Goal: Task Accomplishment & Management: Manage account settings

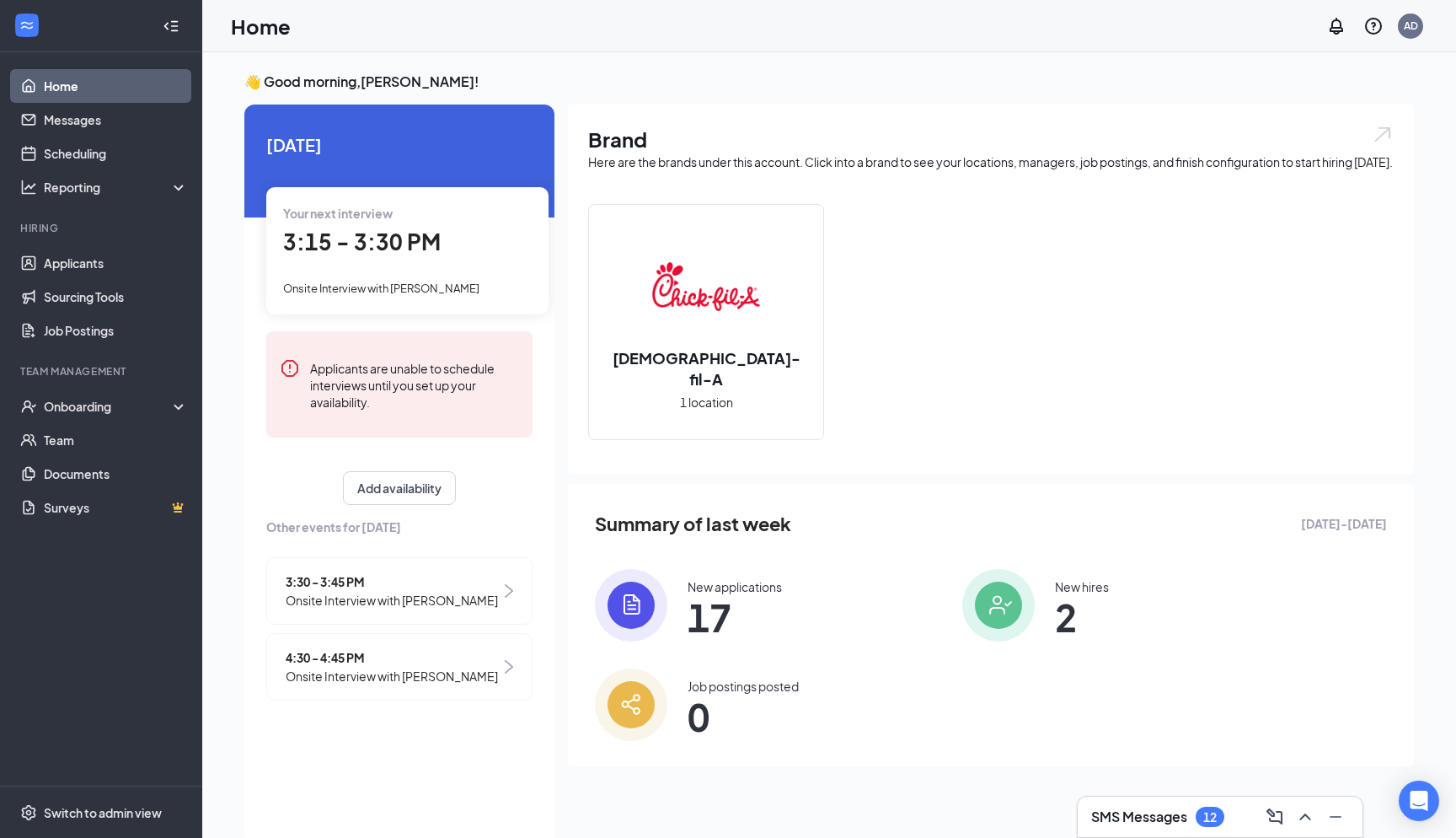
click at [1146, 815] on h3 "SMS Messages" at bounding box center [1139, 817] width 96 height 19
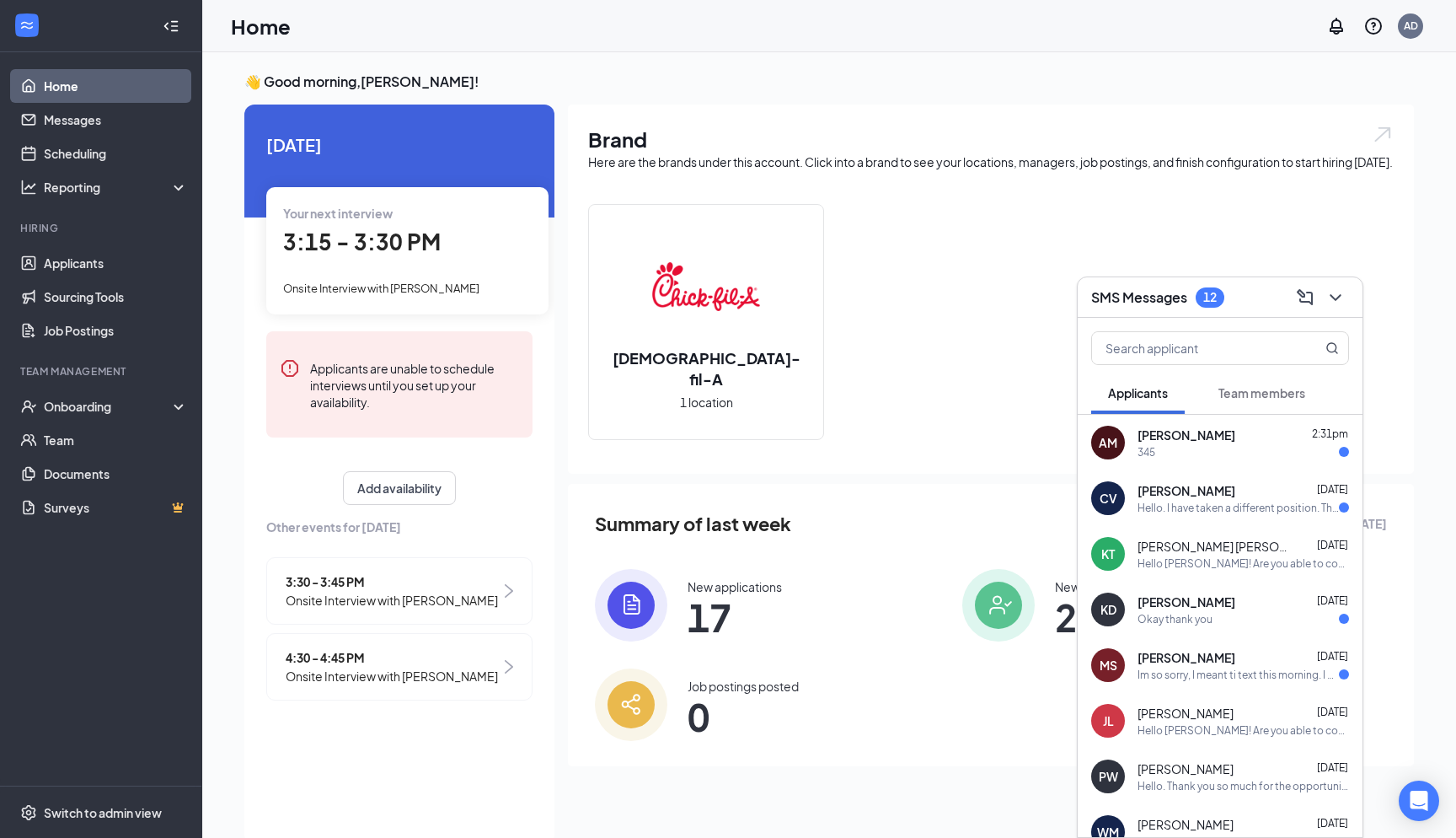
click at [1179, 447] on div "345" at bounding box center [1243, 451] width 211 height 14
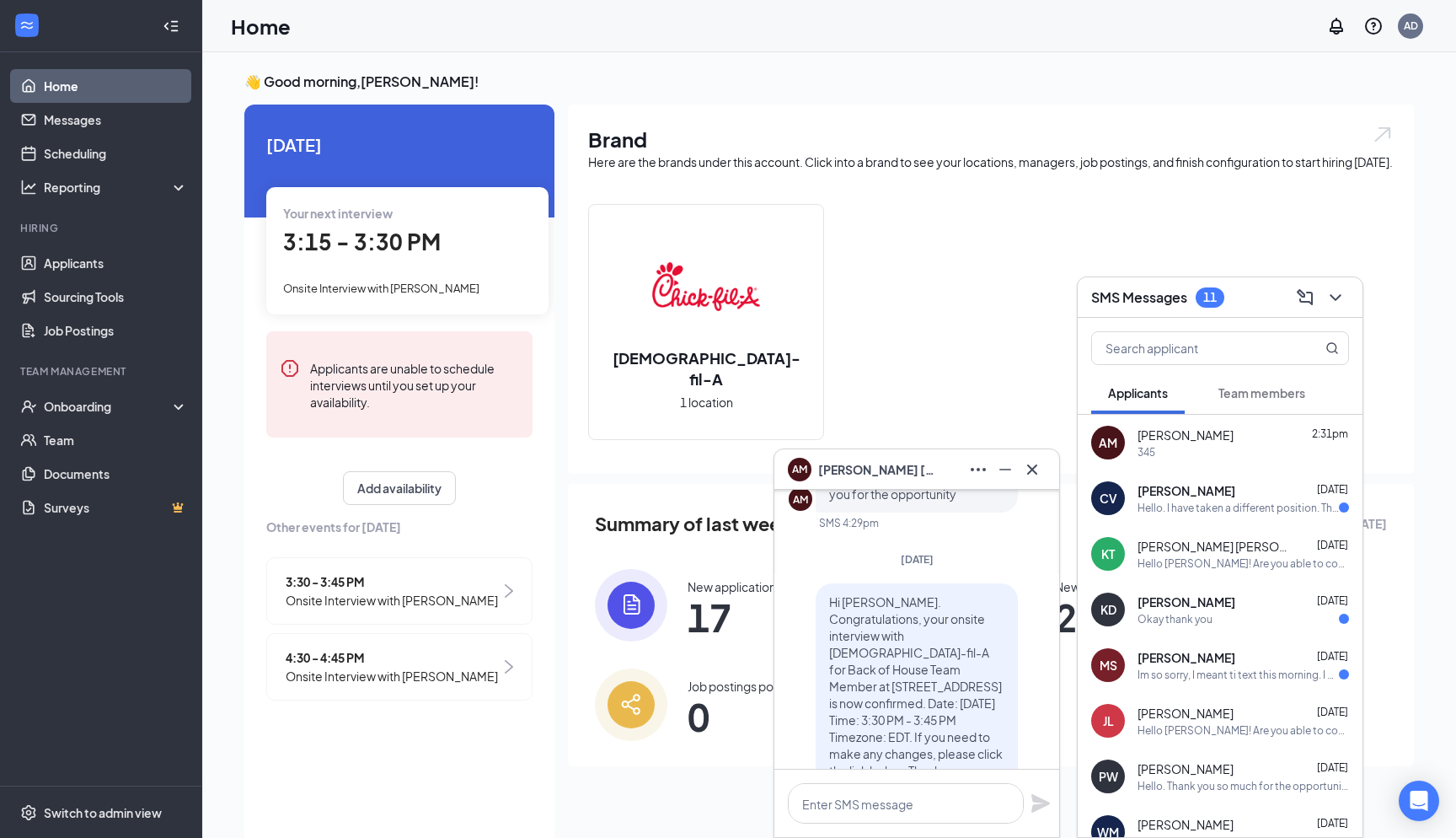
scroll to position [-518, 0]
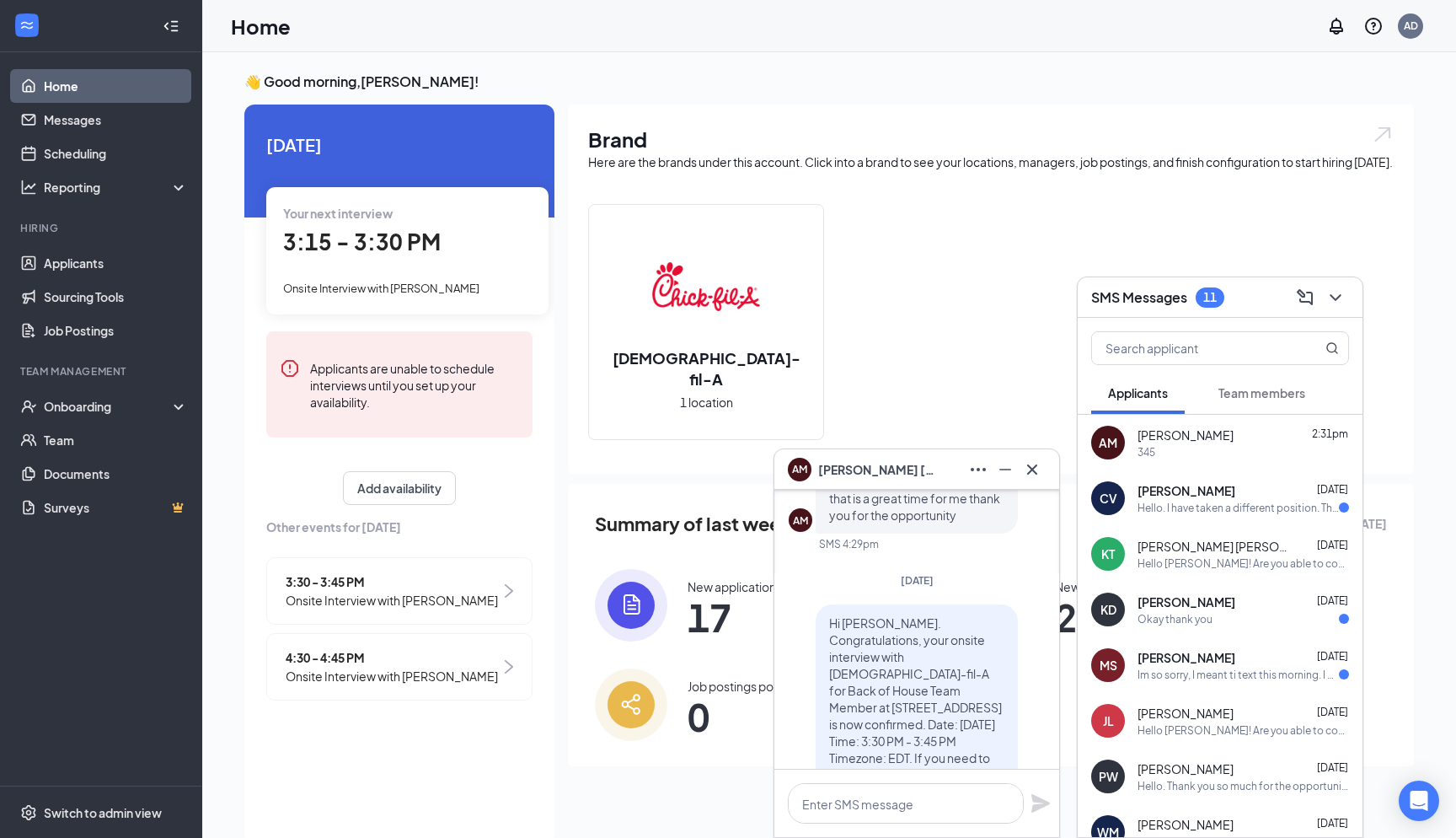
click at [1215, 518] on div "CV [PERSON_NAME] [DATE] Hello. I have taken a different position. Thank you for…" at bounding box center [1221, 497] width 285 height 55
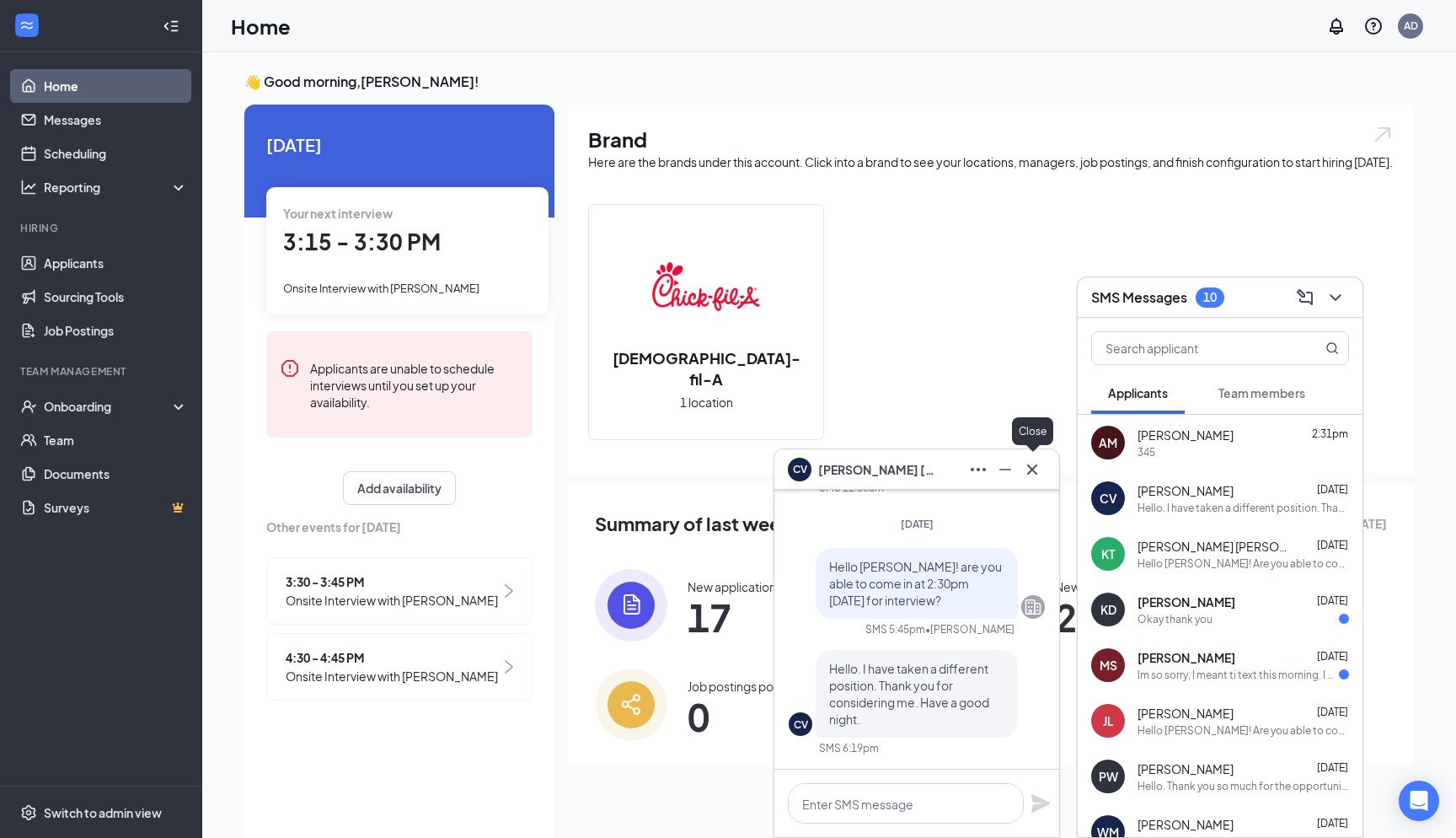
click at [1037, 470] on icon "Cross" at bounding box center [1033, 470] width 21 height 21
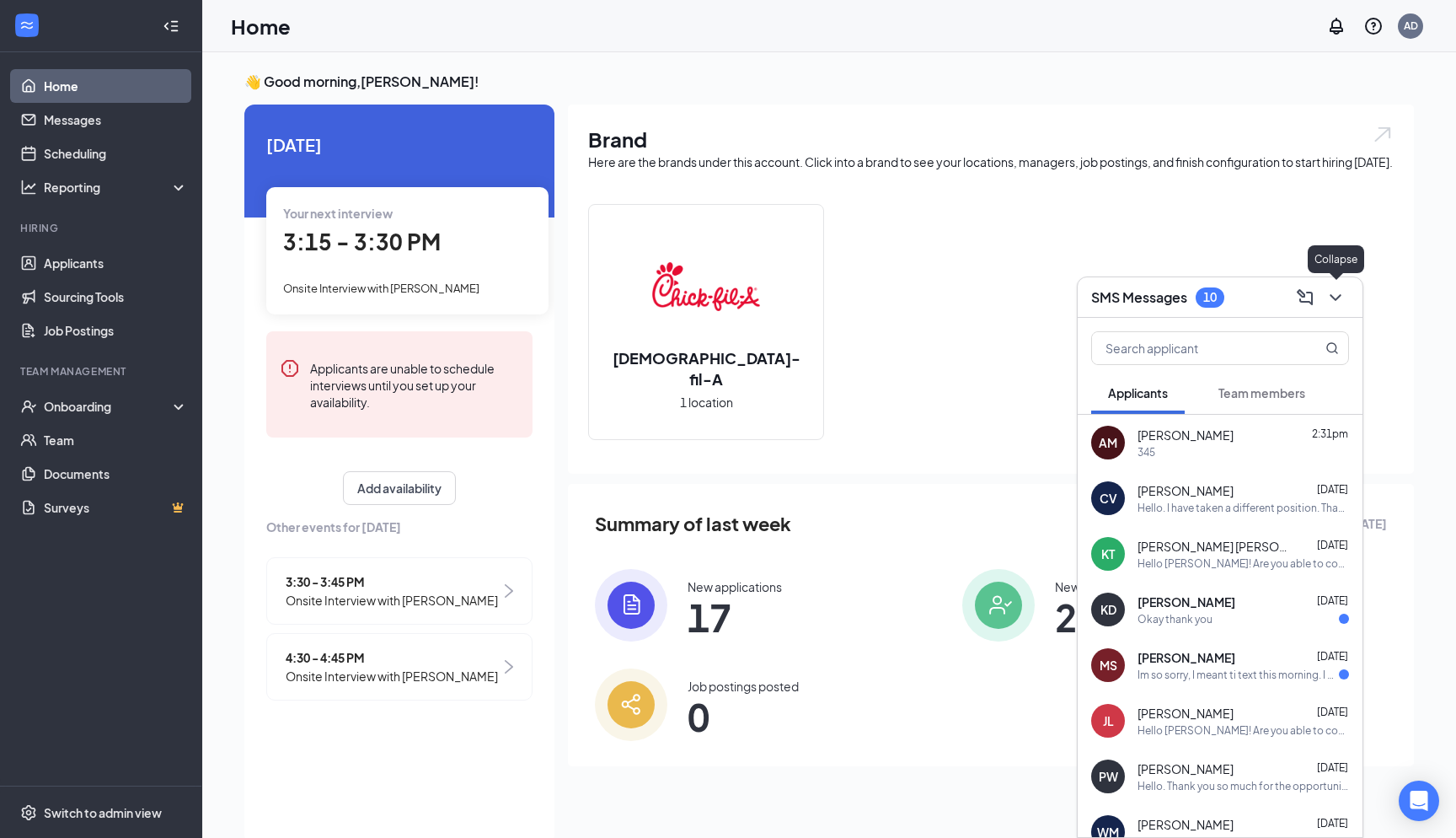
click at [1331, 294] on icon "ChevronDown" at bounding box center [1336, 297] width 21 height 21
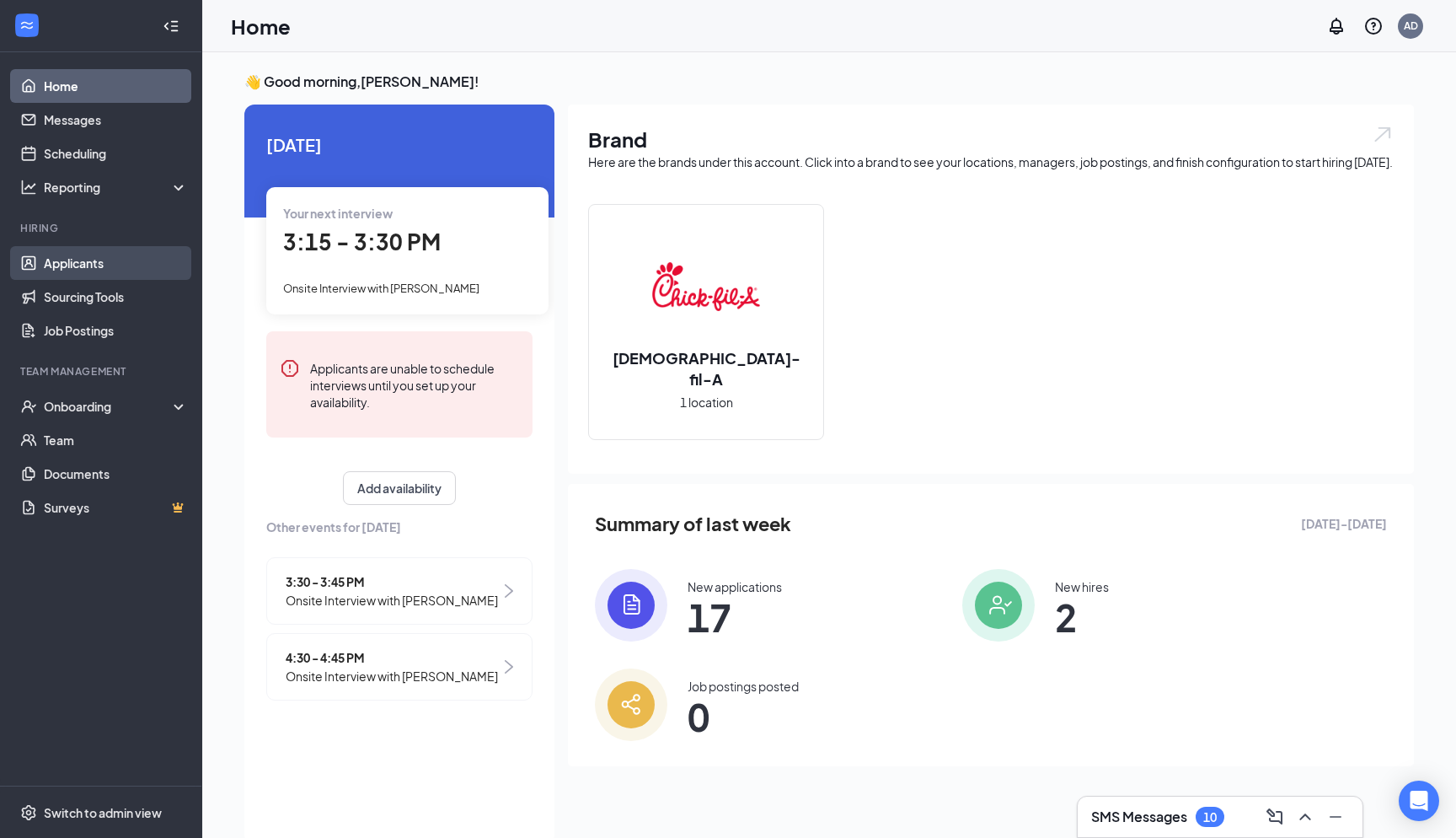
click at [49, 270] on link "Applicants" at bounding box center [116, 263] width 144 height 34
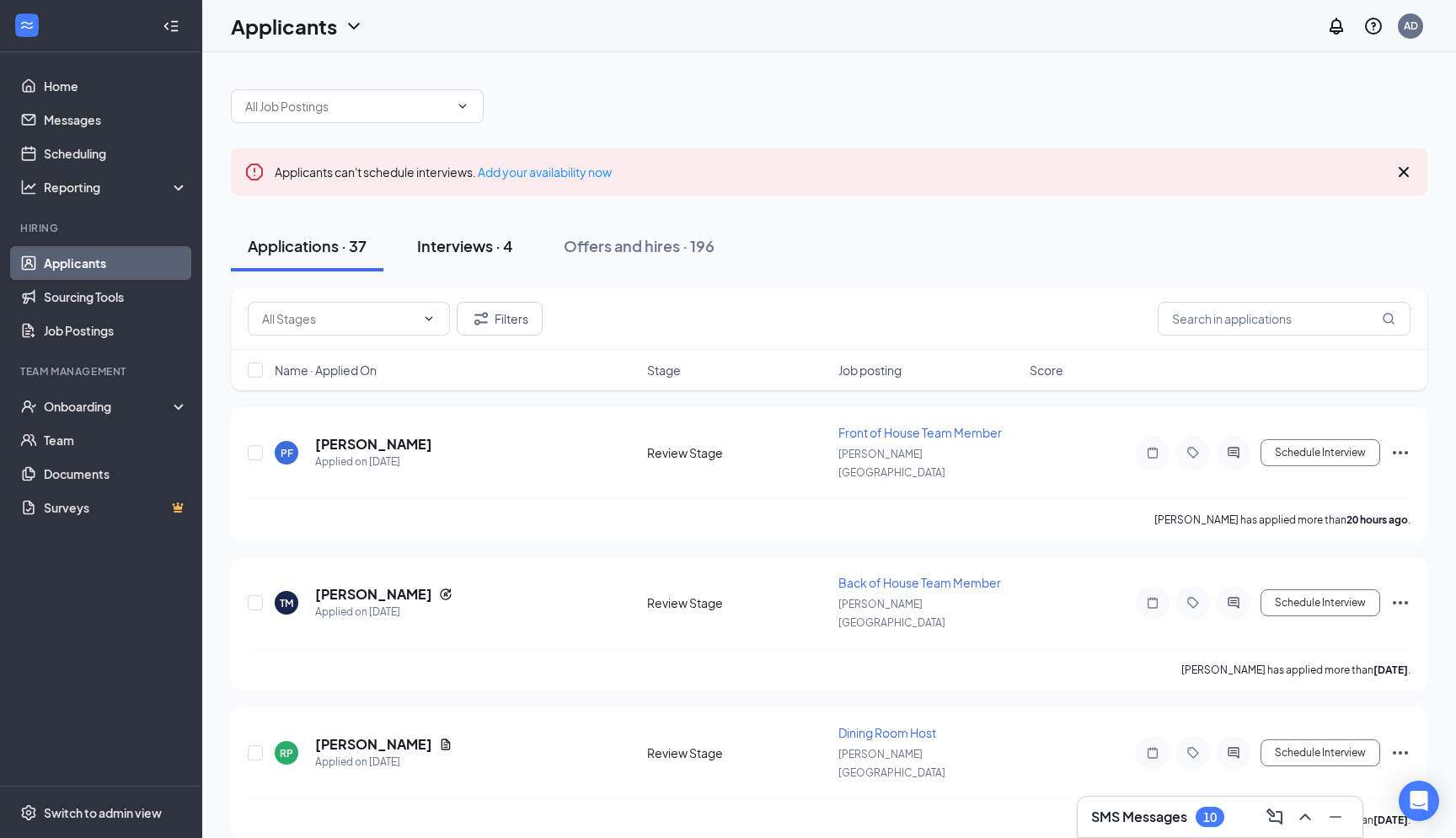
click at [467, 252] on div "Interviews · 4" at bounding box center [465, 246] width 96 height 21
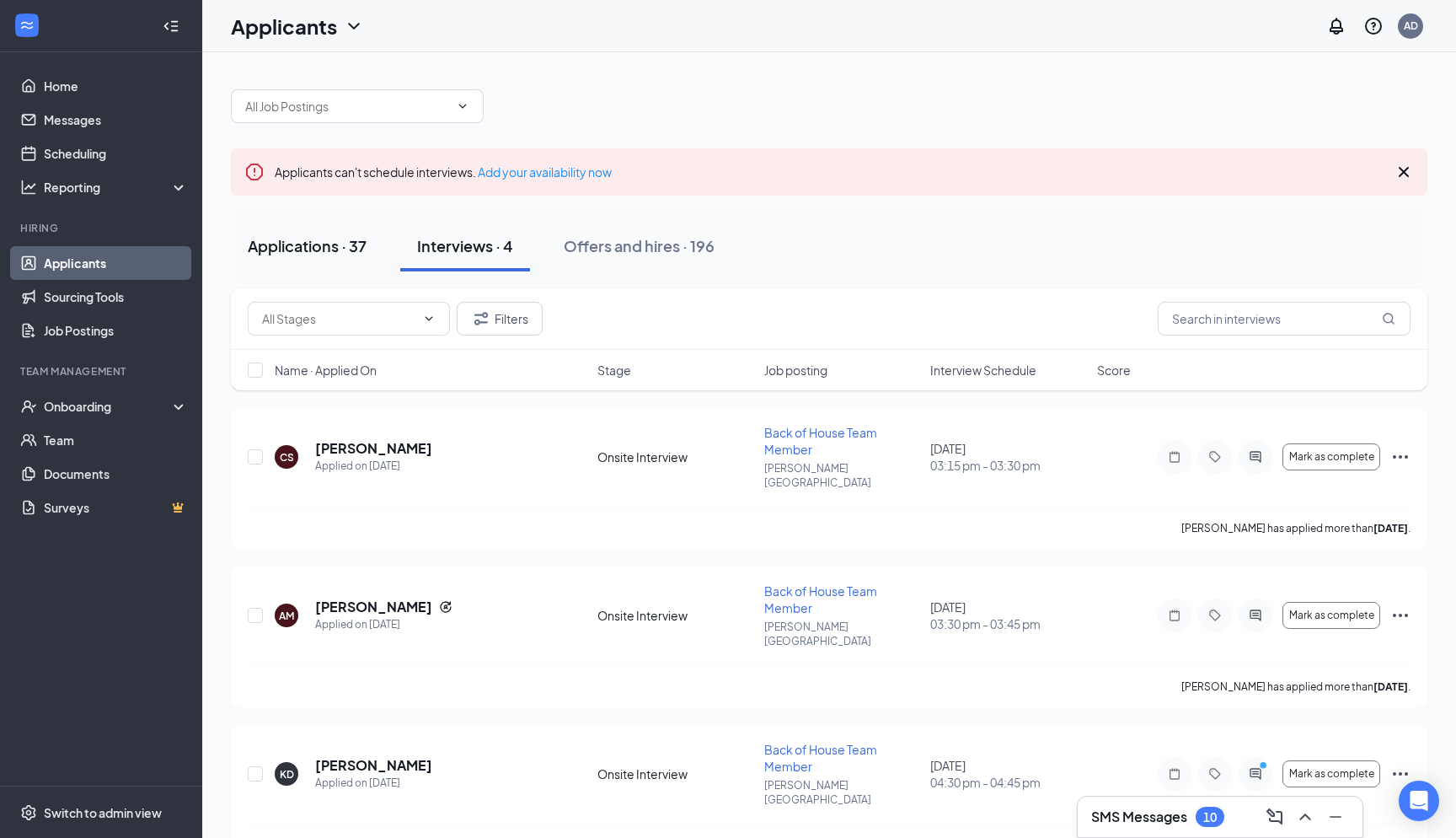
click at [278, 232] on button "Applications · 37" at bounding box center [307, 246] width 153 height 51
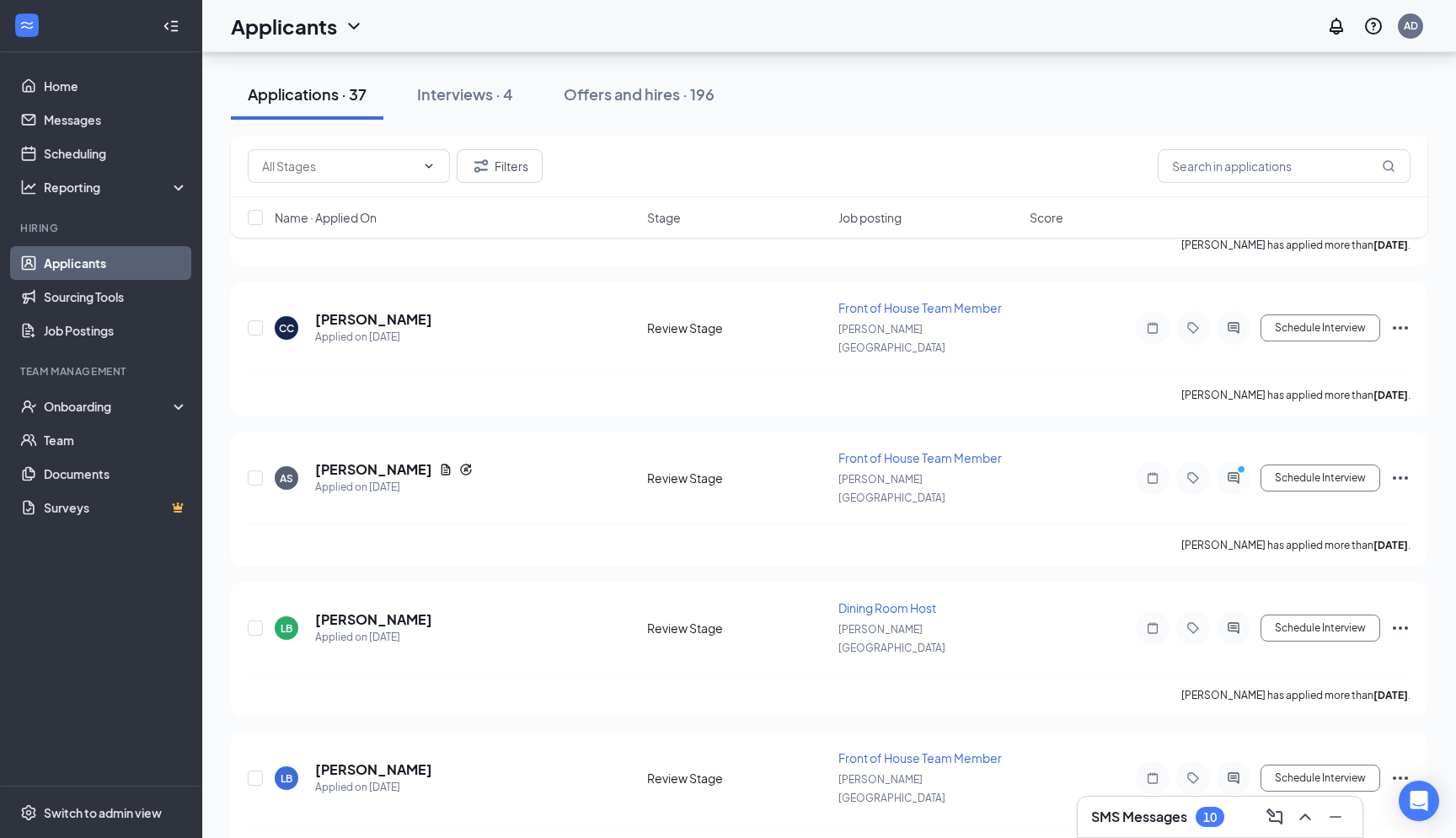
scroll to position [3156, 0]
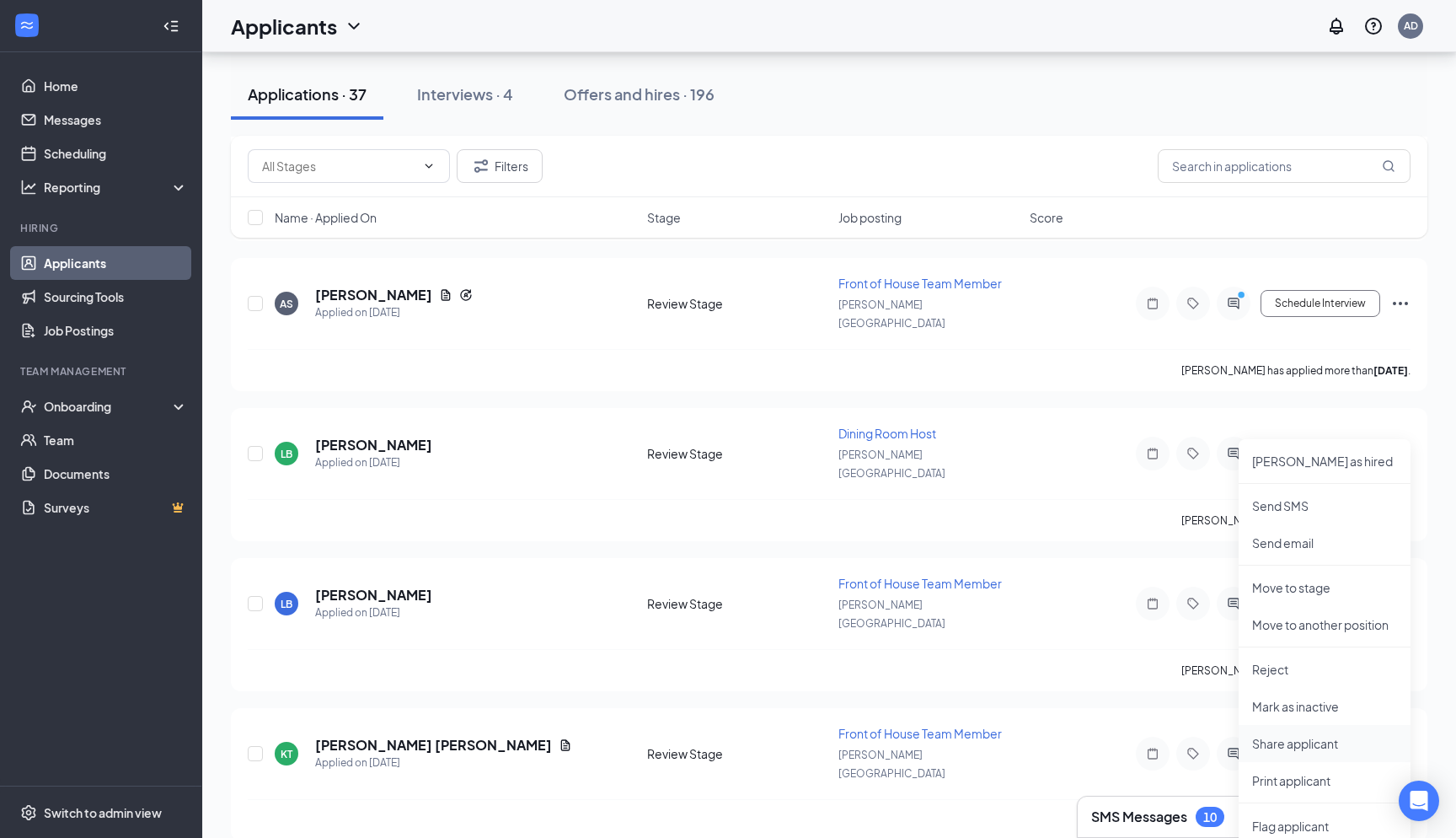
scroll to position [3463, 0]
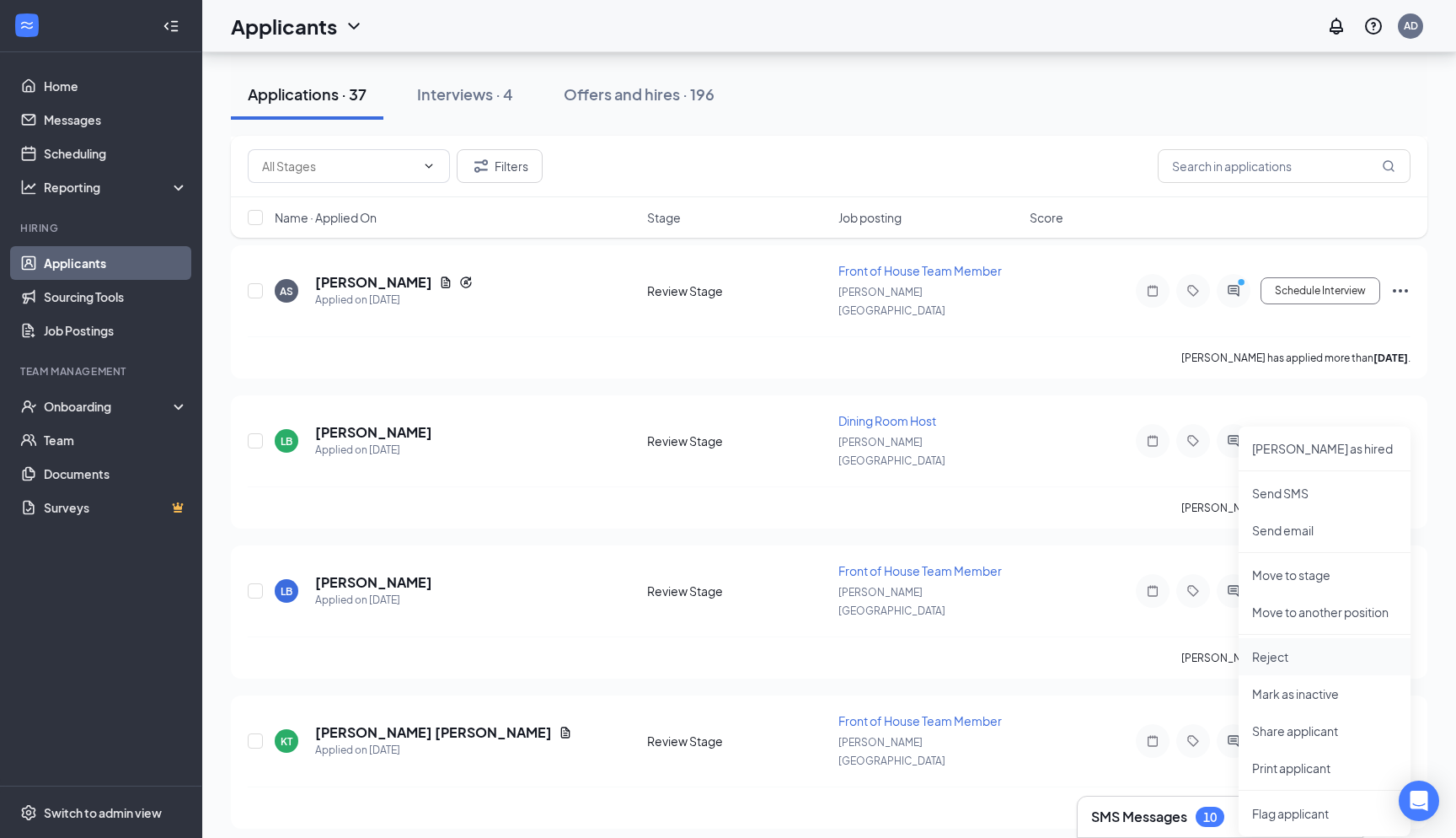
click at [1325, 663] on p "Reject" at bounding box center [1325, 657] width 145 height 17
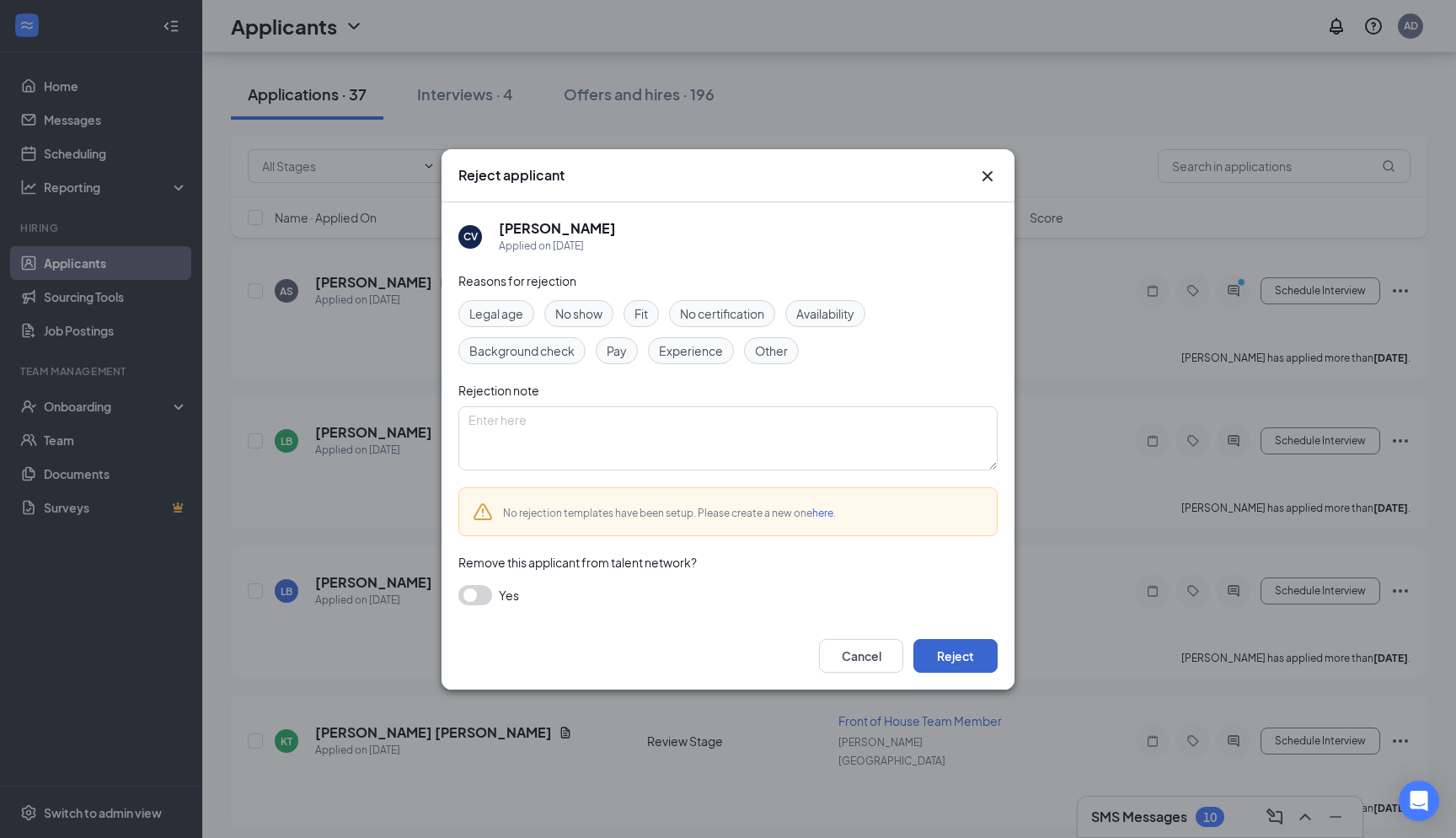
click at [963, 647] on button "Reject" at bounding box center [956, 656] width 84 height 34
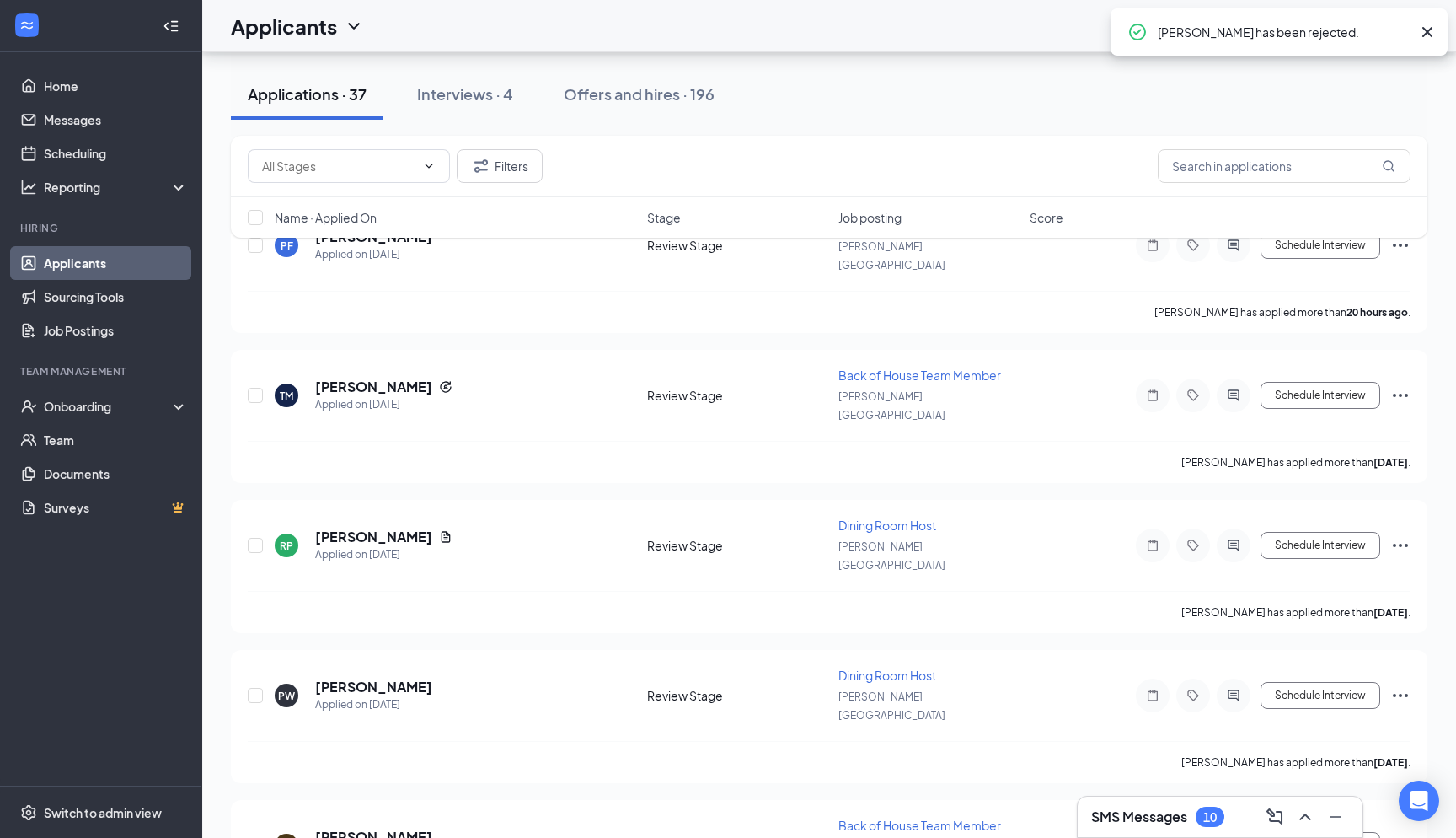
scroll to position [162, 0]
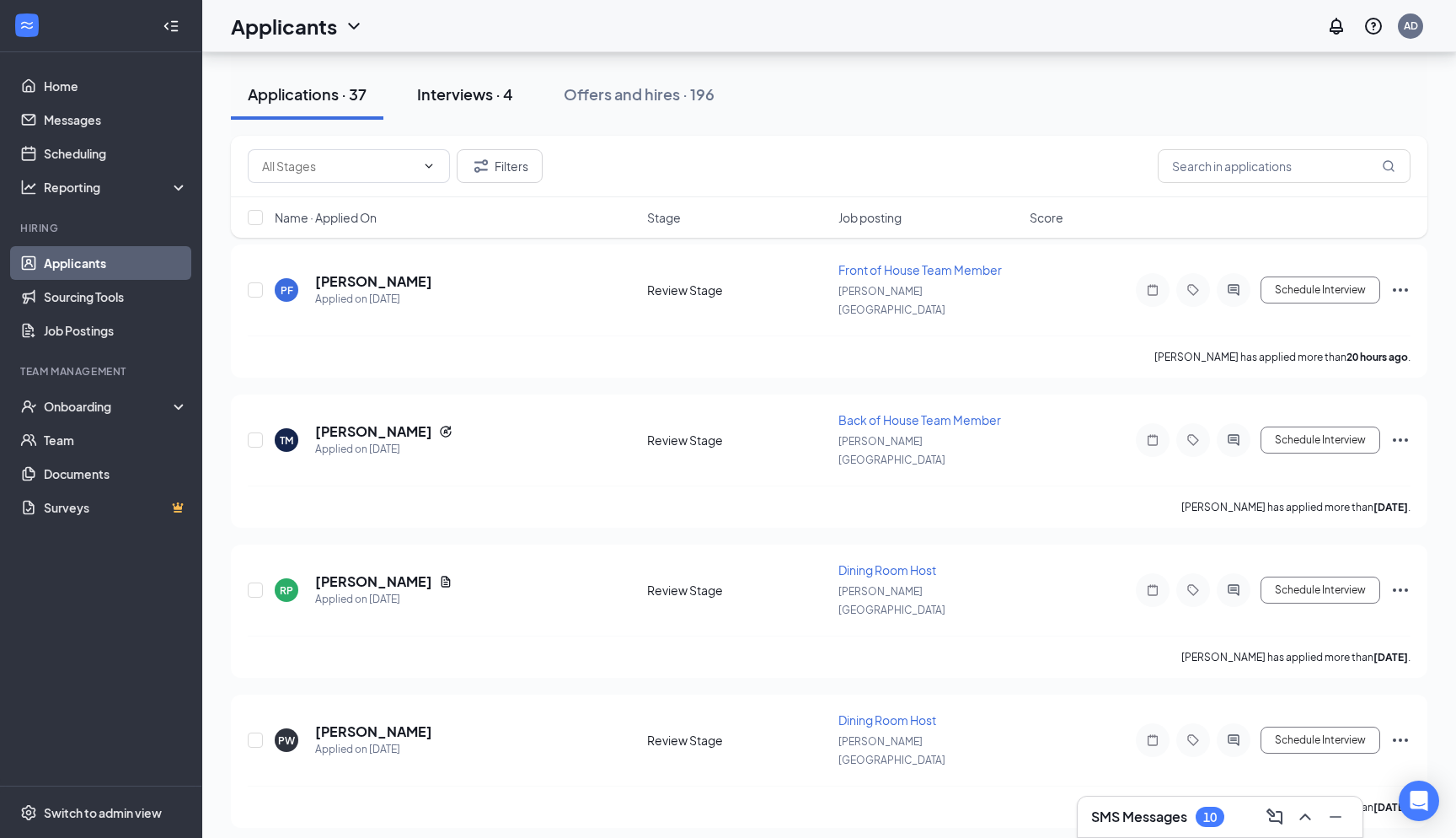
click at [433, 97] on div "Interviews · 4" at bounding box center [465, 94] width 96 height 21
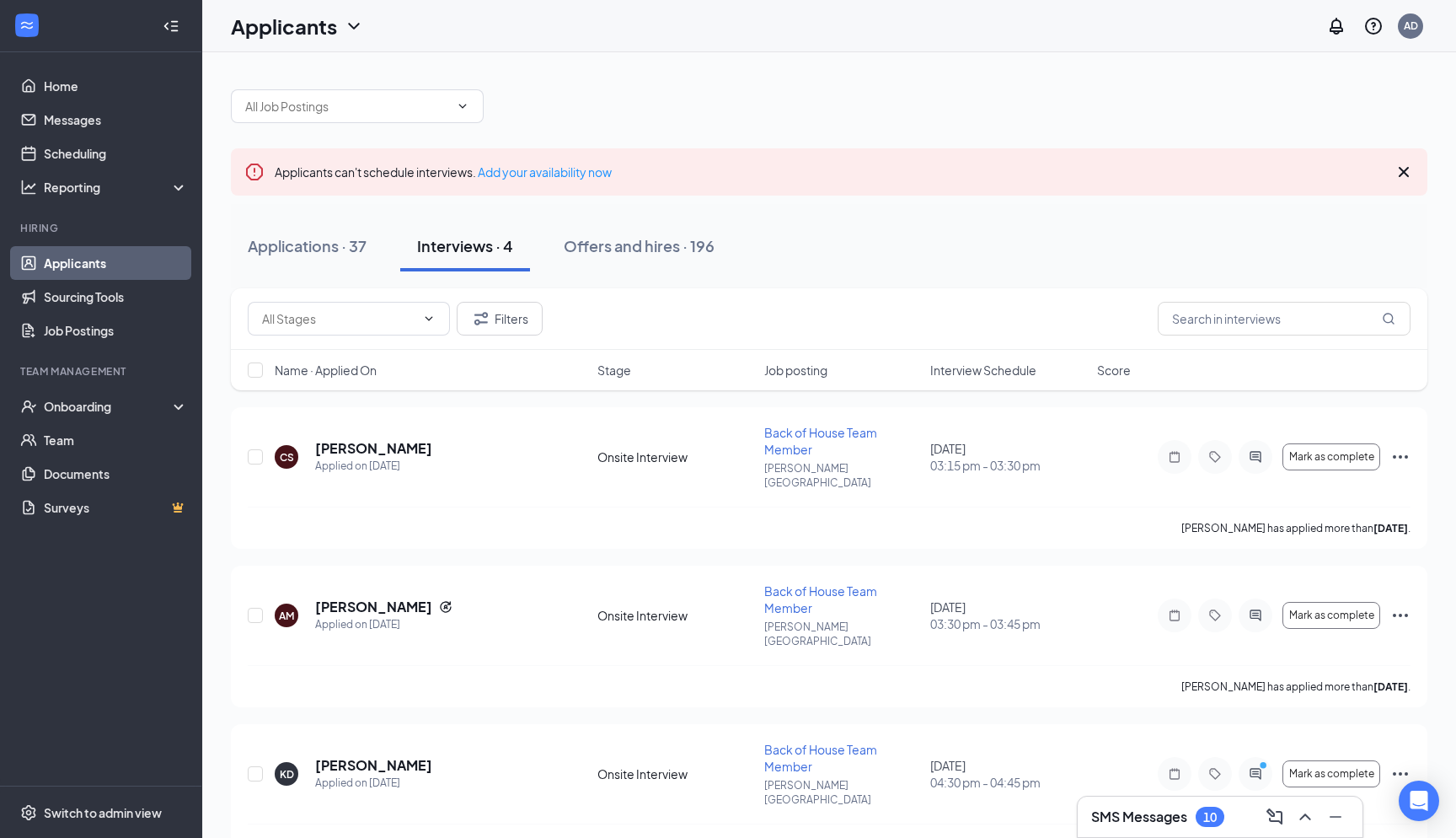
click at [1175, 814] on h3 "SMS Messages" at bounding box center [1139, 817] width 96 height 19
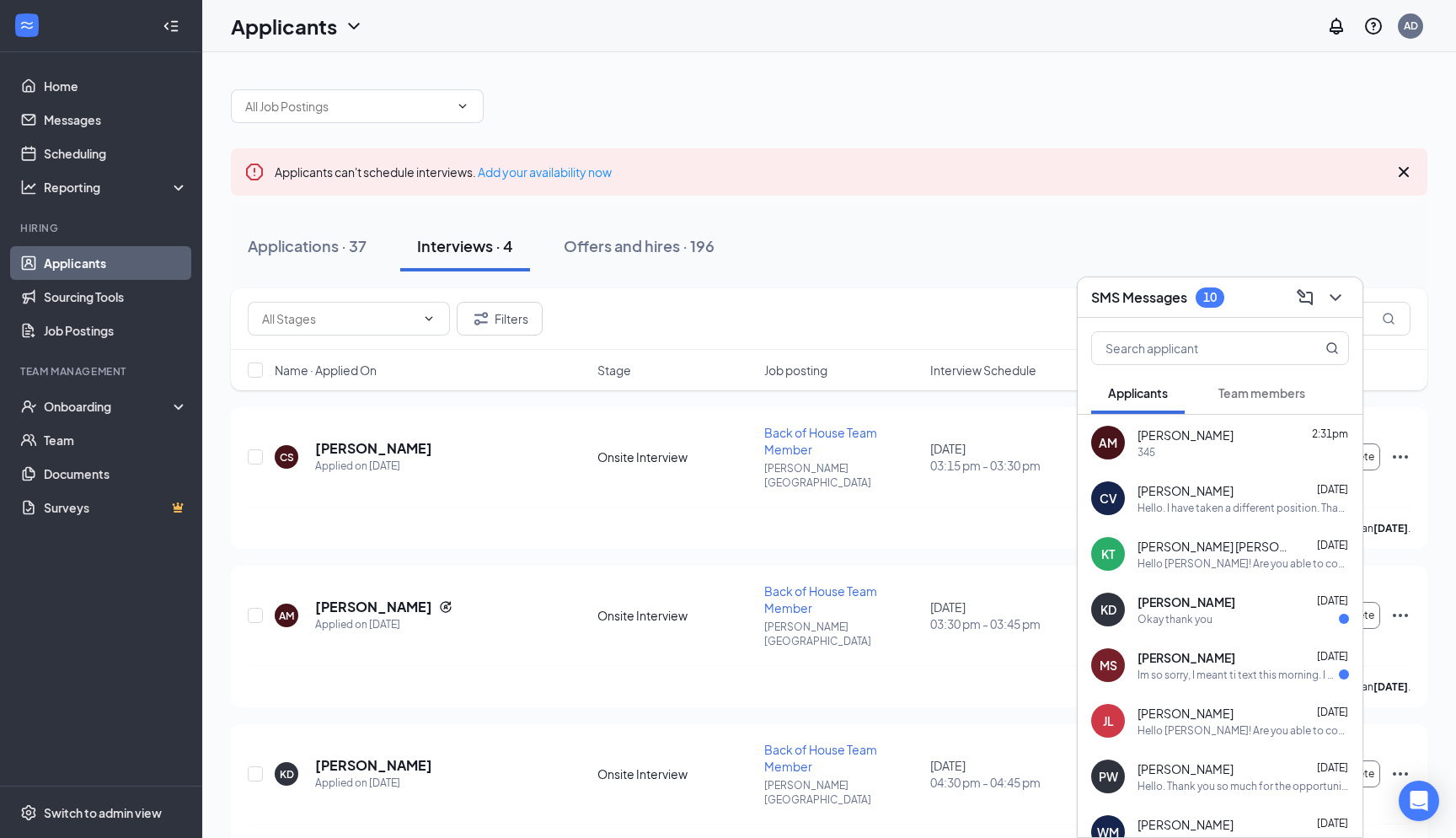
click at [1225, 617] on div "Okay thank you" at bounding box center [1243, 618] width 211 height 14
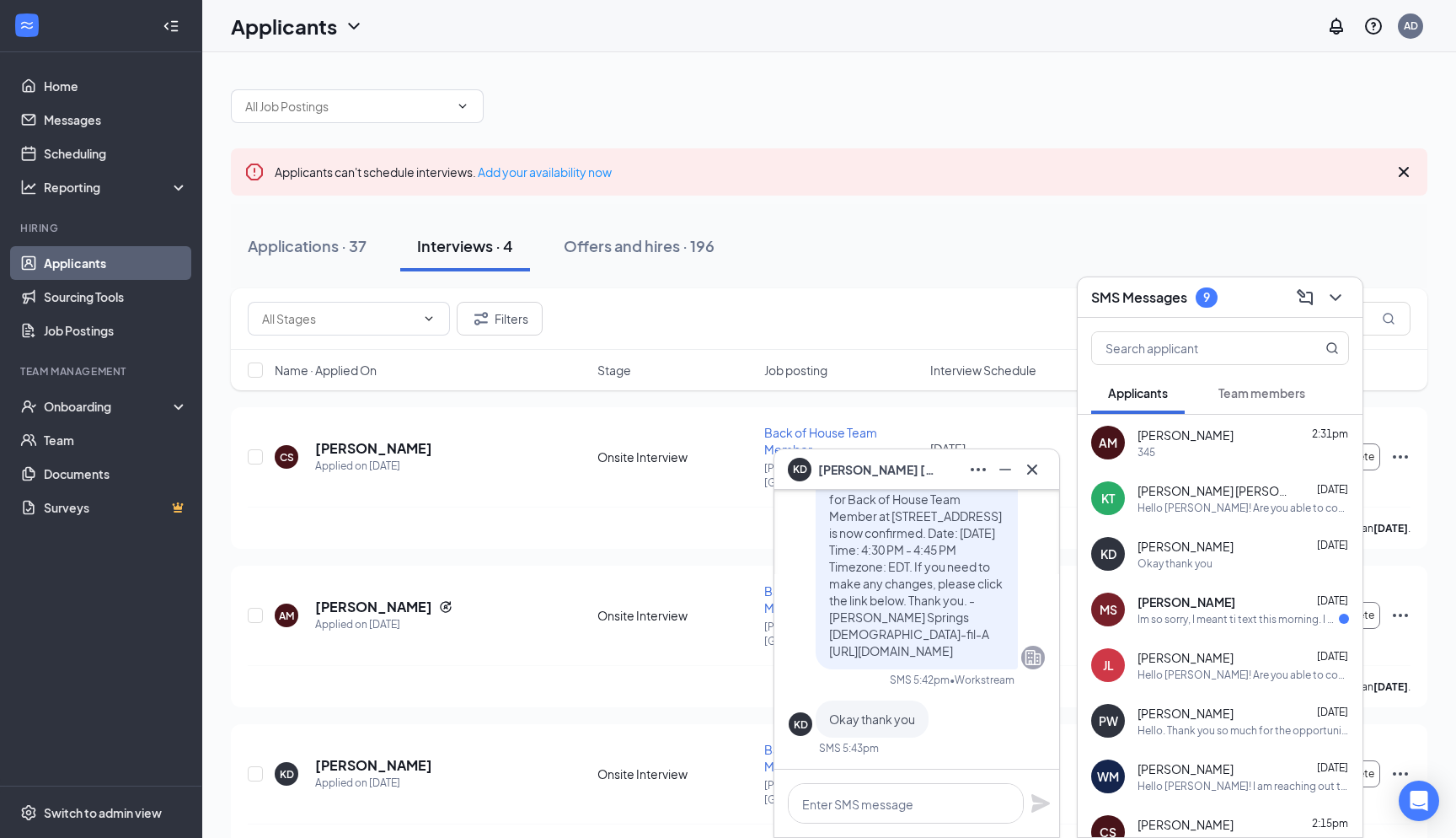
click at [1232, 612] on div "Im so sorry, I meant ti text this morning. I actually accepted another job [DAT…" at bounding box center [1238, 618] width 202 height 14
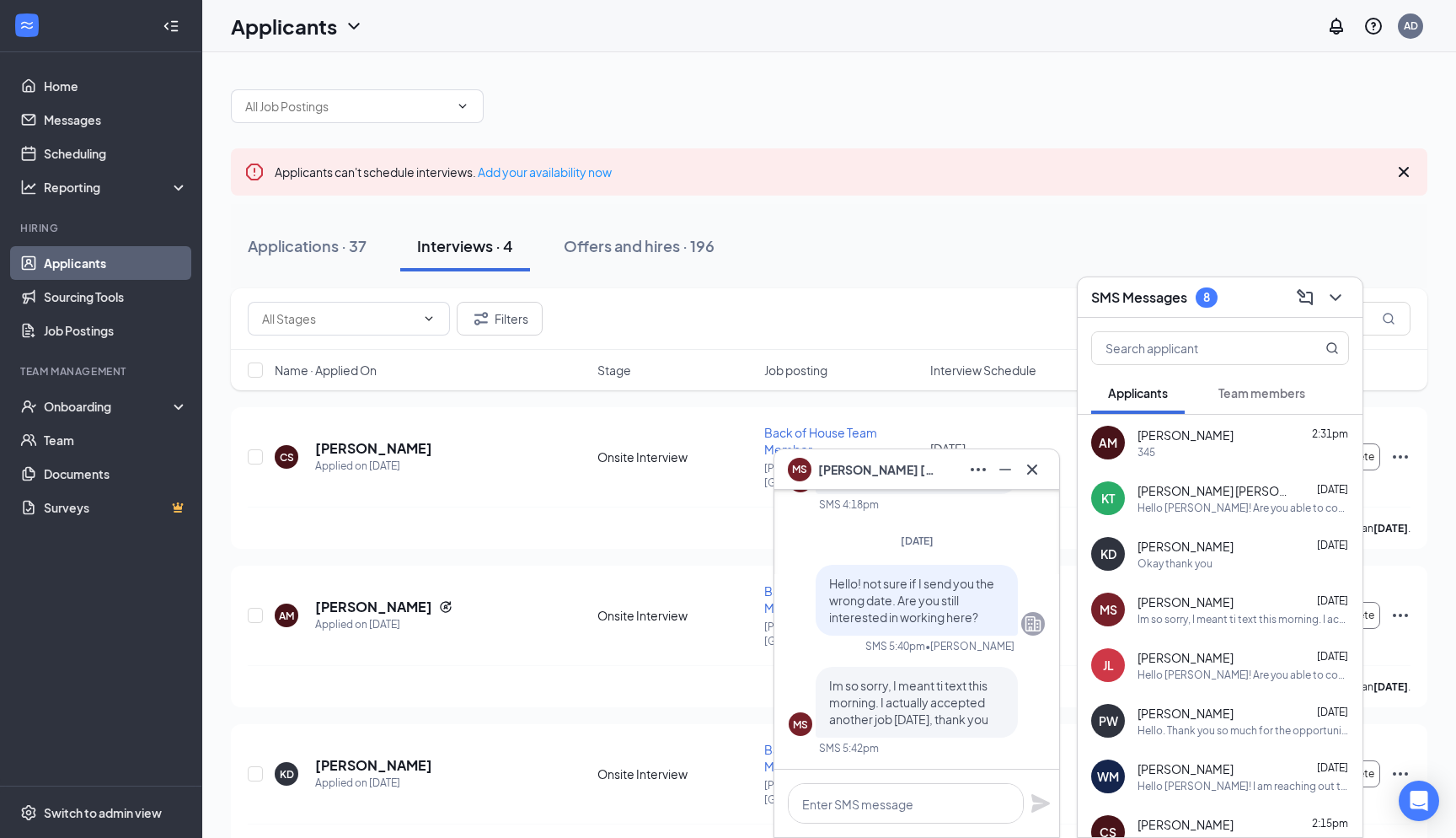
click at [1032, 466] on icon "Cross" at bounding box center [1033, 470] width 21 height 21
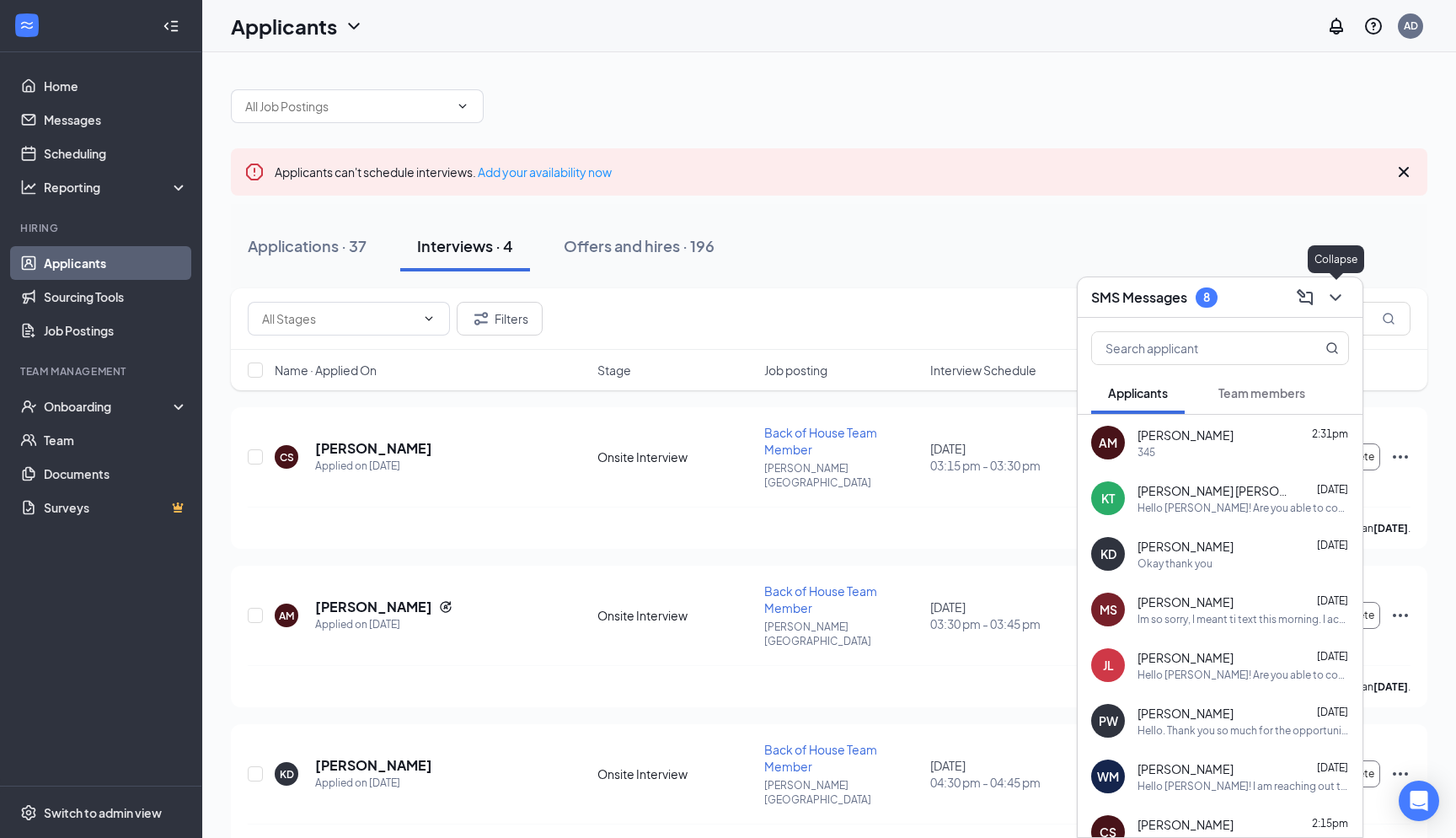
click at [1341, 299] on icon "ChevronDown" at bounding box center [1336, 297] width 21 height 21
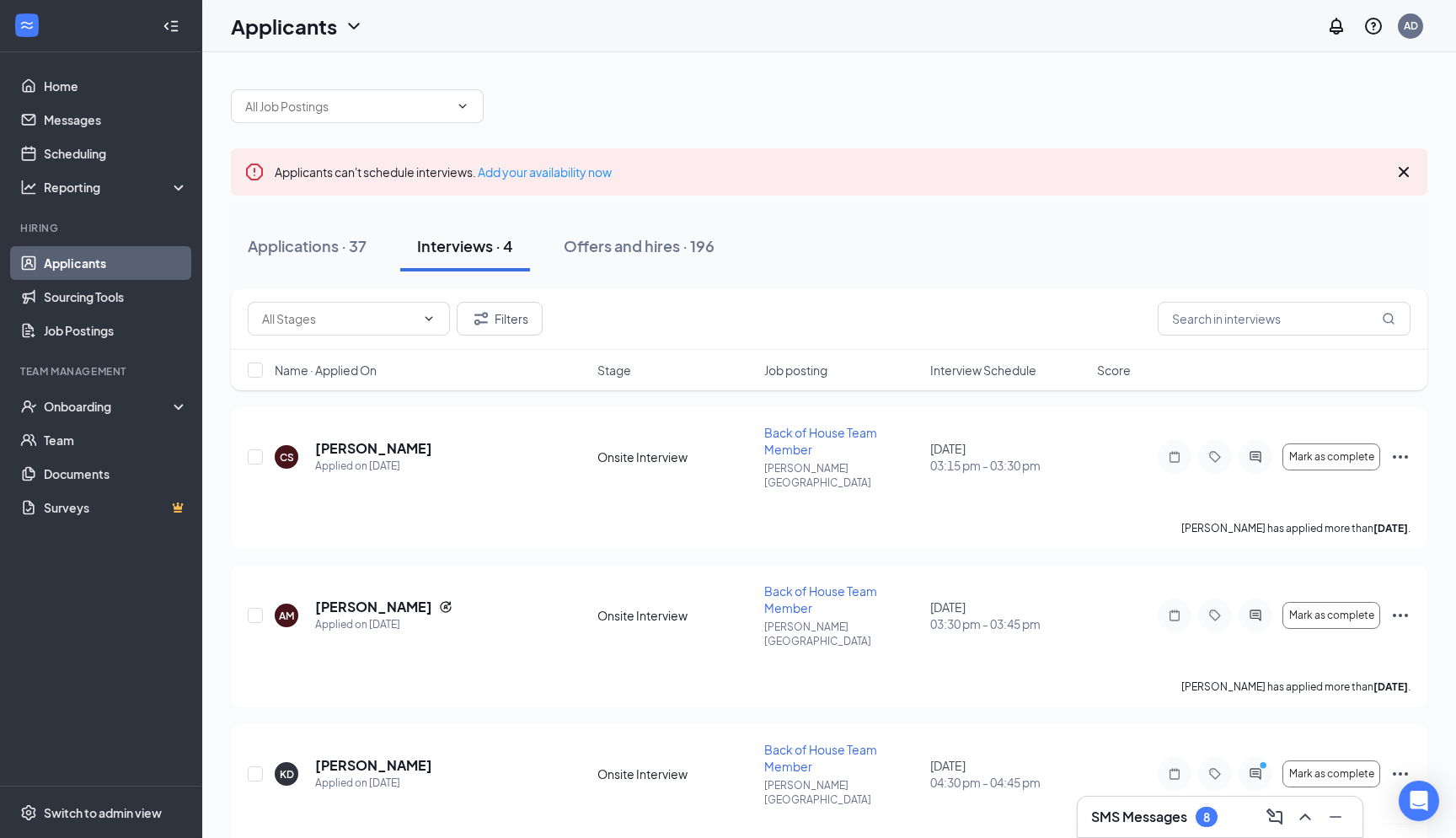
click at [493, 236] on div "Interviews · 4" at bounding box center [465, 246] width 96 height 21
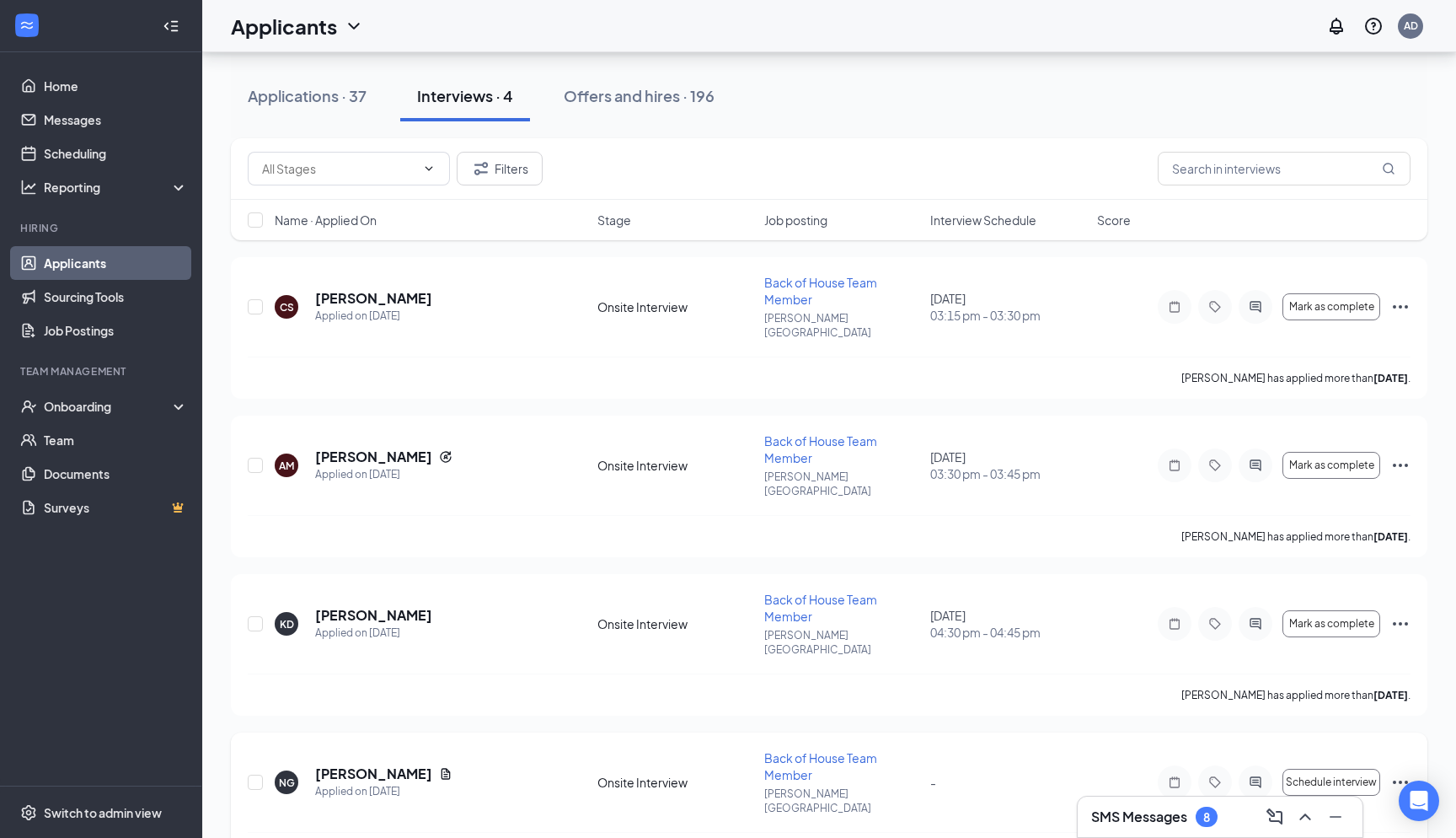
scroll to position [149, 0]
click at [1405, 773] on icon "Ellipses" at bounding box center [1401, 784] width 21 height 21
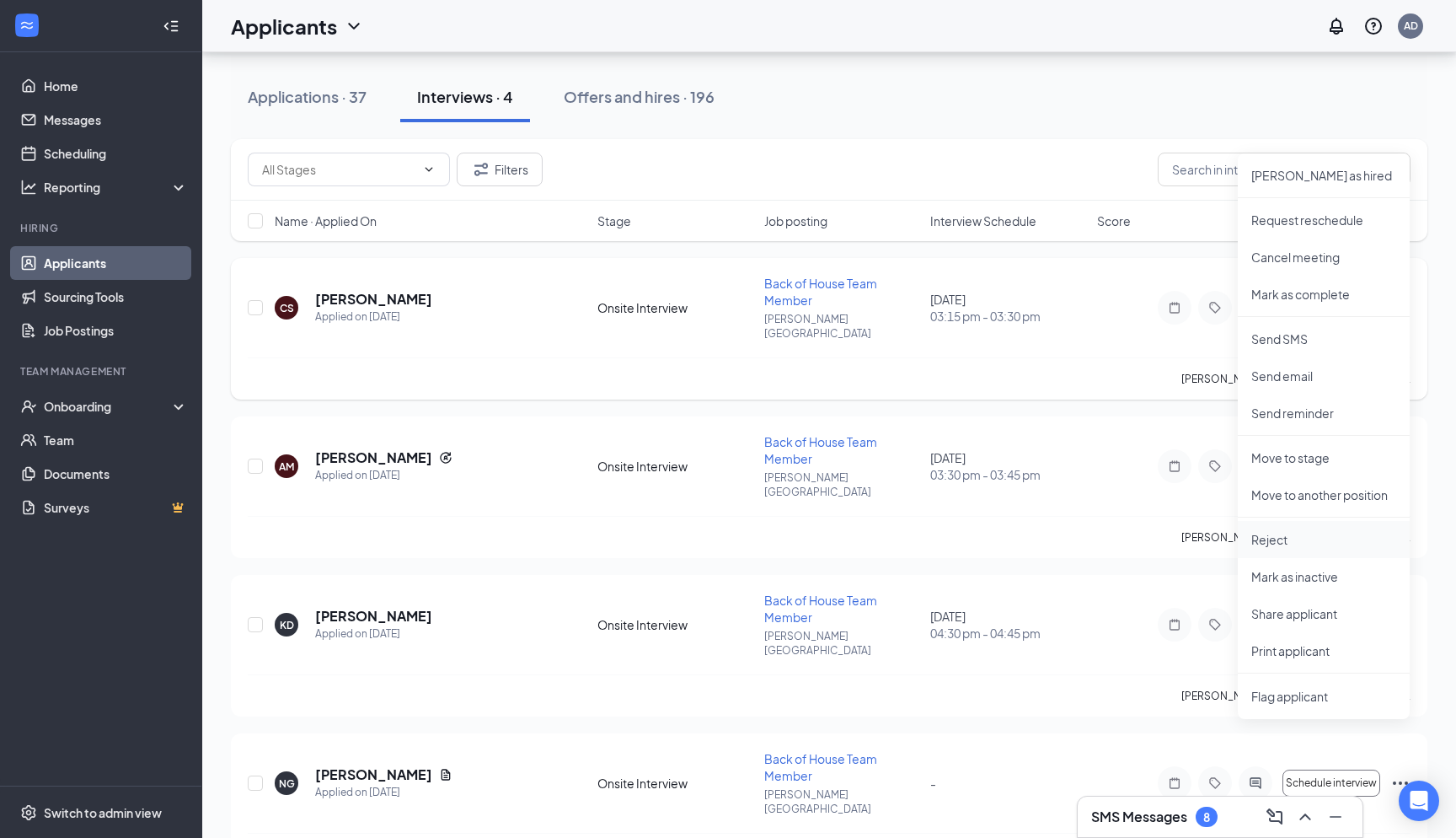
click at [1280, 534] on p "Reject" at bounding box center [1324, 540] width 145 height 17
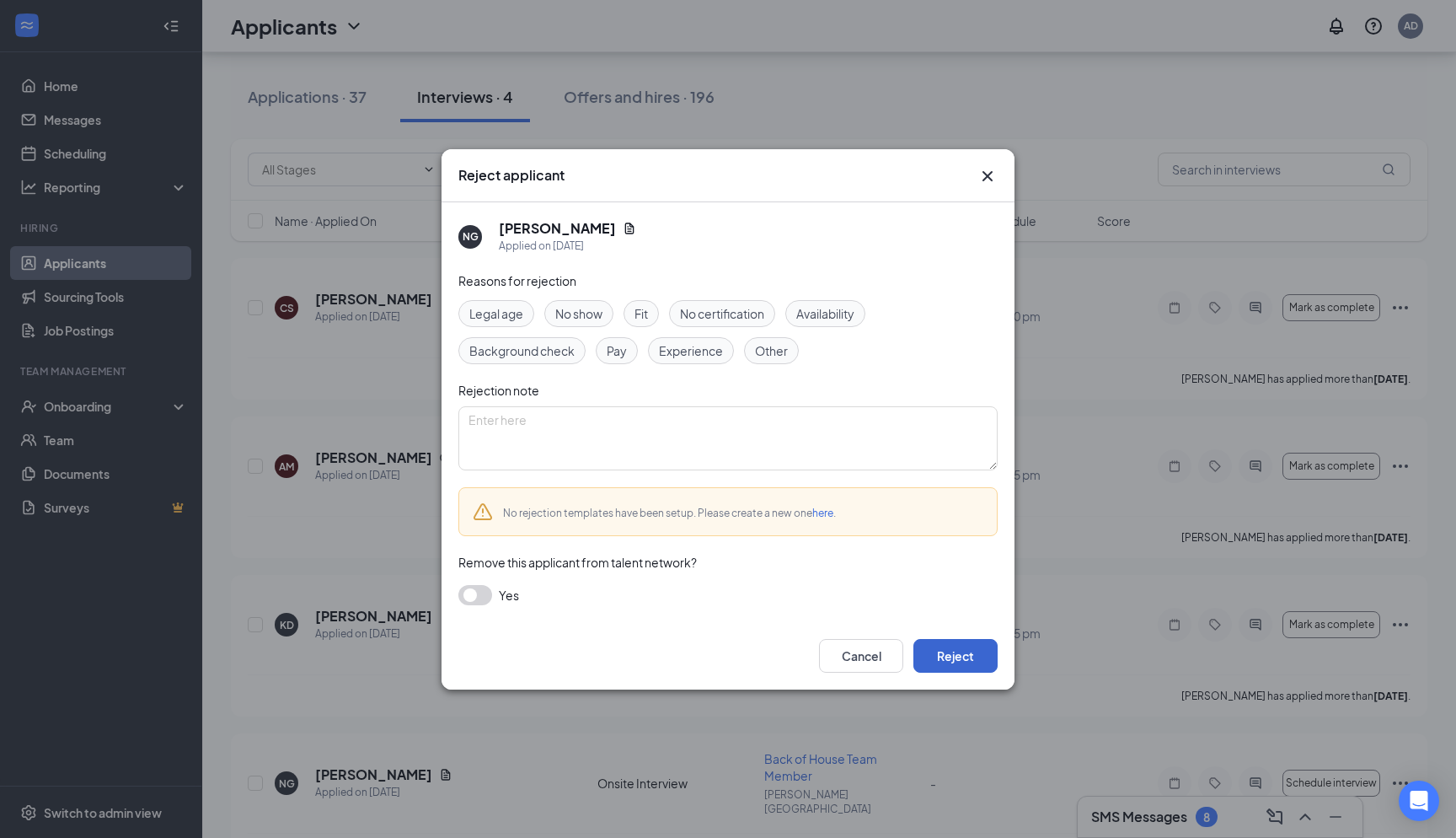
click at [954, 666] on button "Reject" at bounding box center [956, 656] width 84 height 34
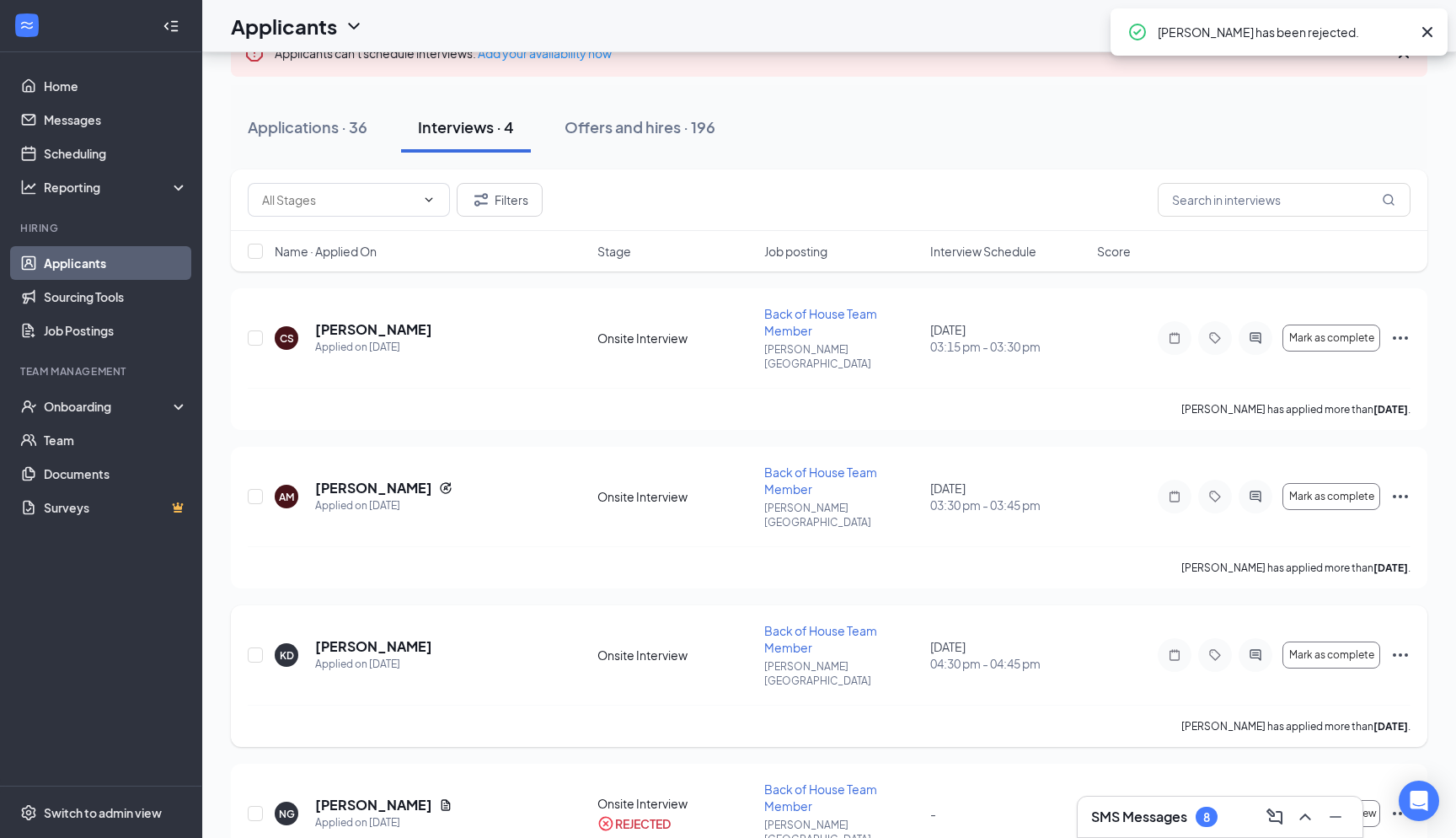
scroll to position [92, 0]
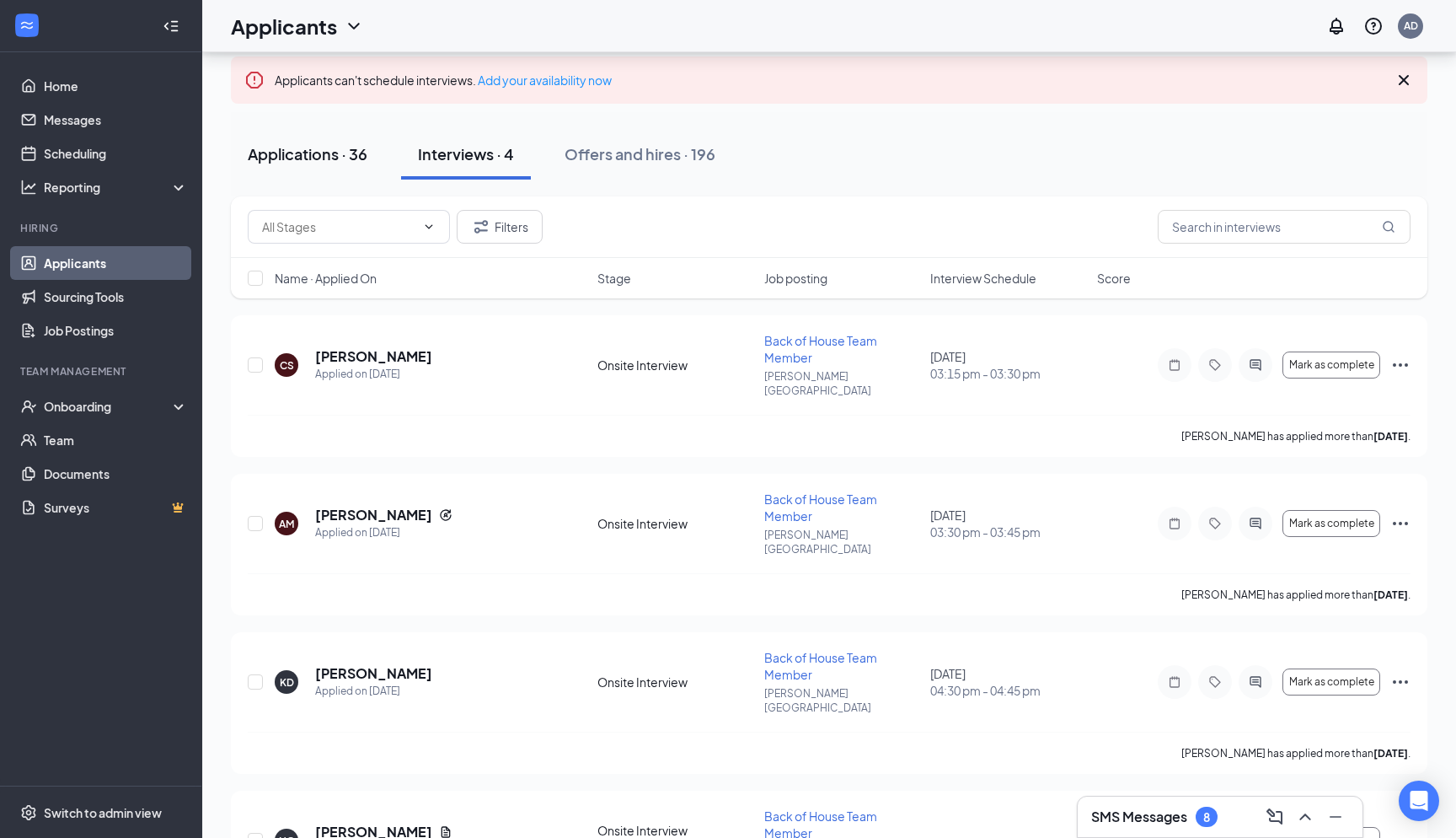
click at [338, 164] on button "Applications · 36" at bounding box center [307, 154] width 153 height 51
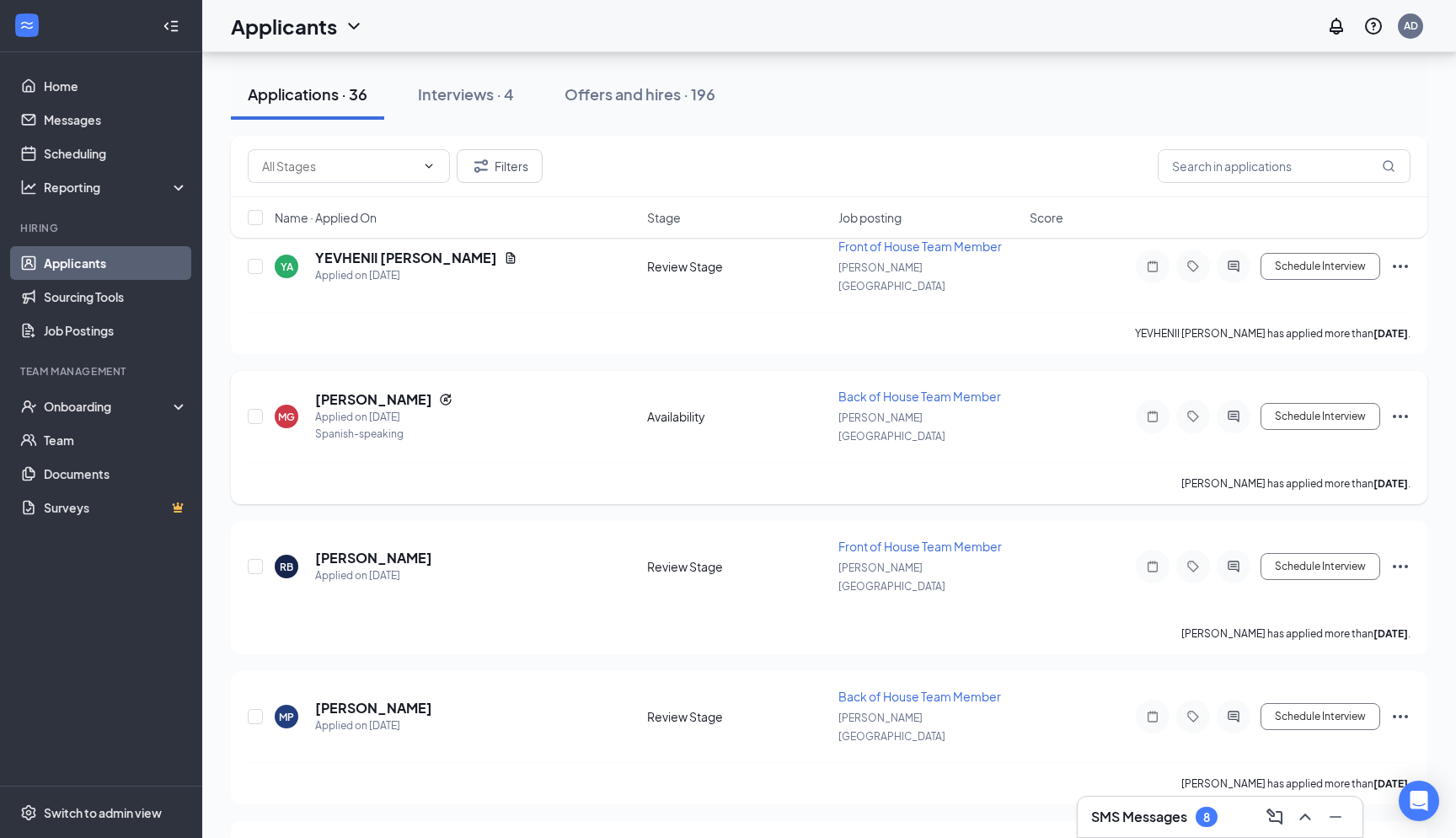
scroll to position [1847, 0]
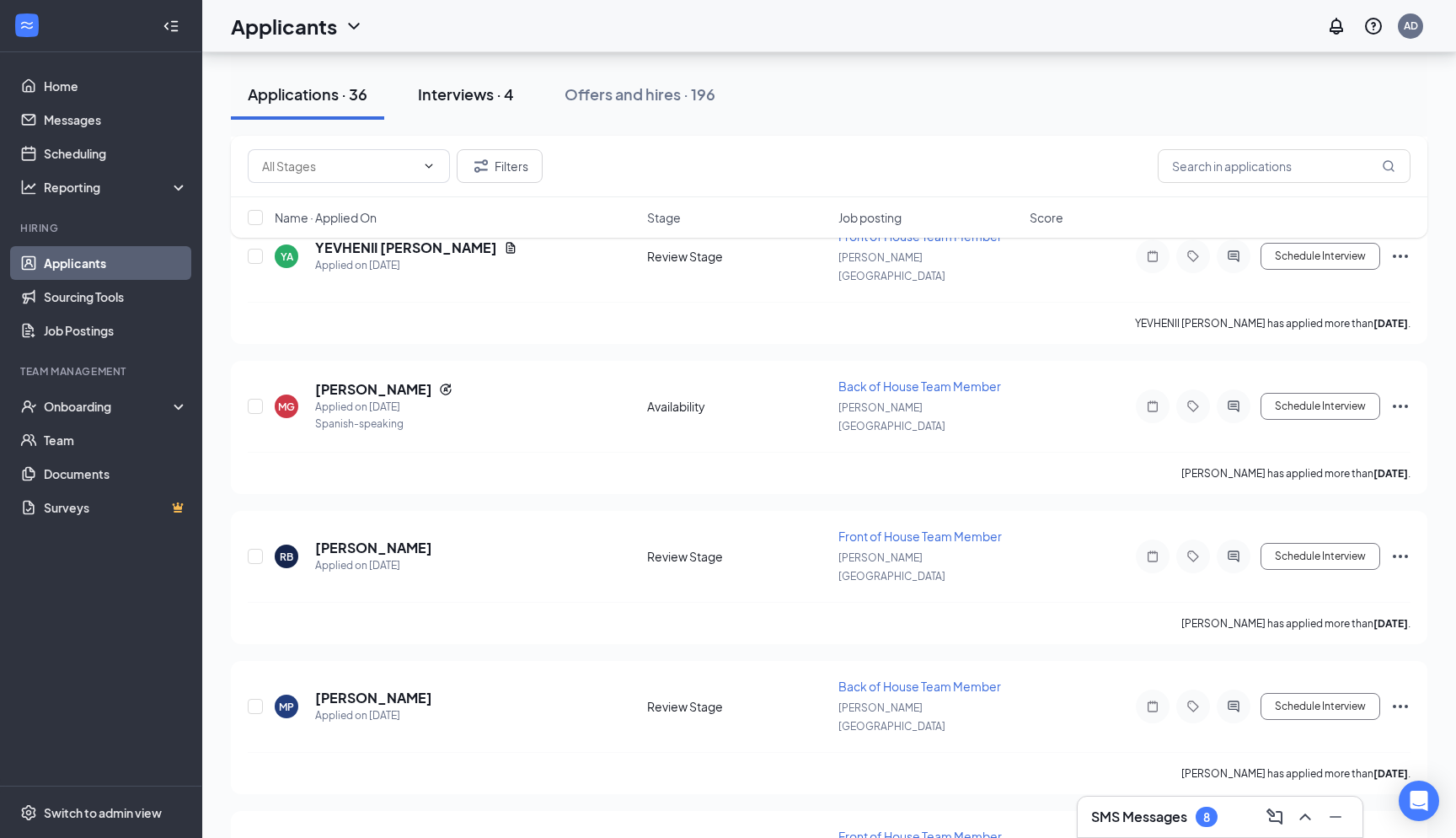
click at [465, 106] on button "Interviews · 4" at bounding box center [466, 95] width 129 height 51
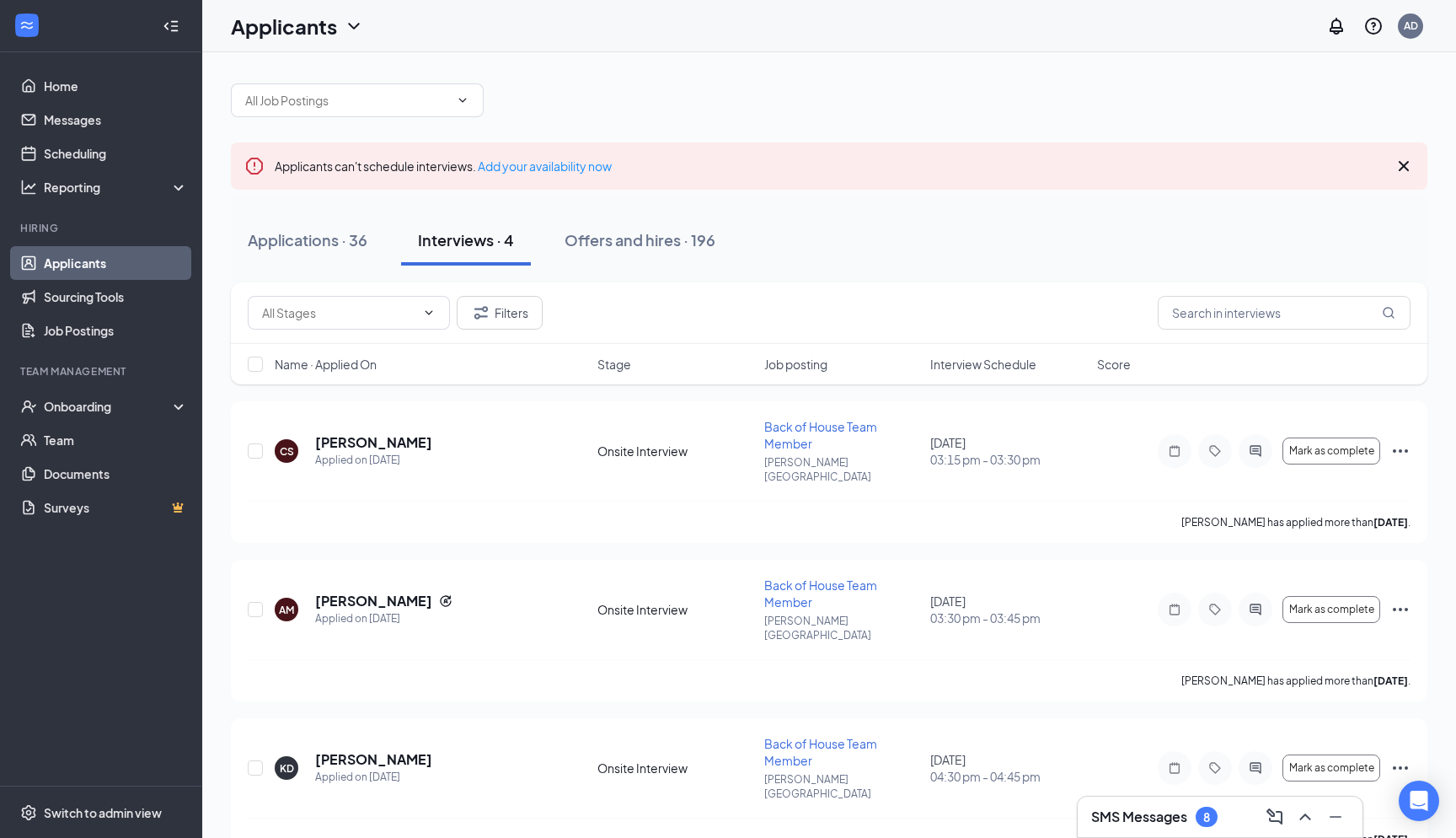
scroll to position [5, 0]
click at [1157, 831] on div "SMS Messages 8" at bounding box center [1221, 816] width 285 height 40
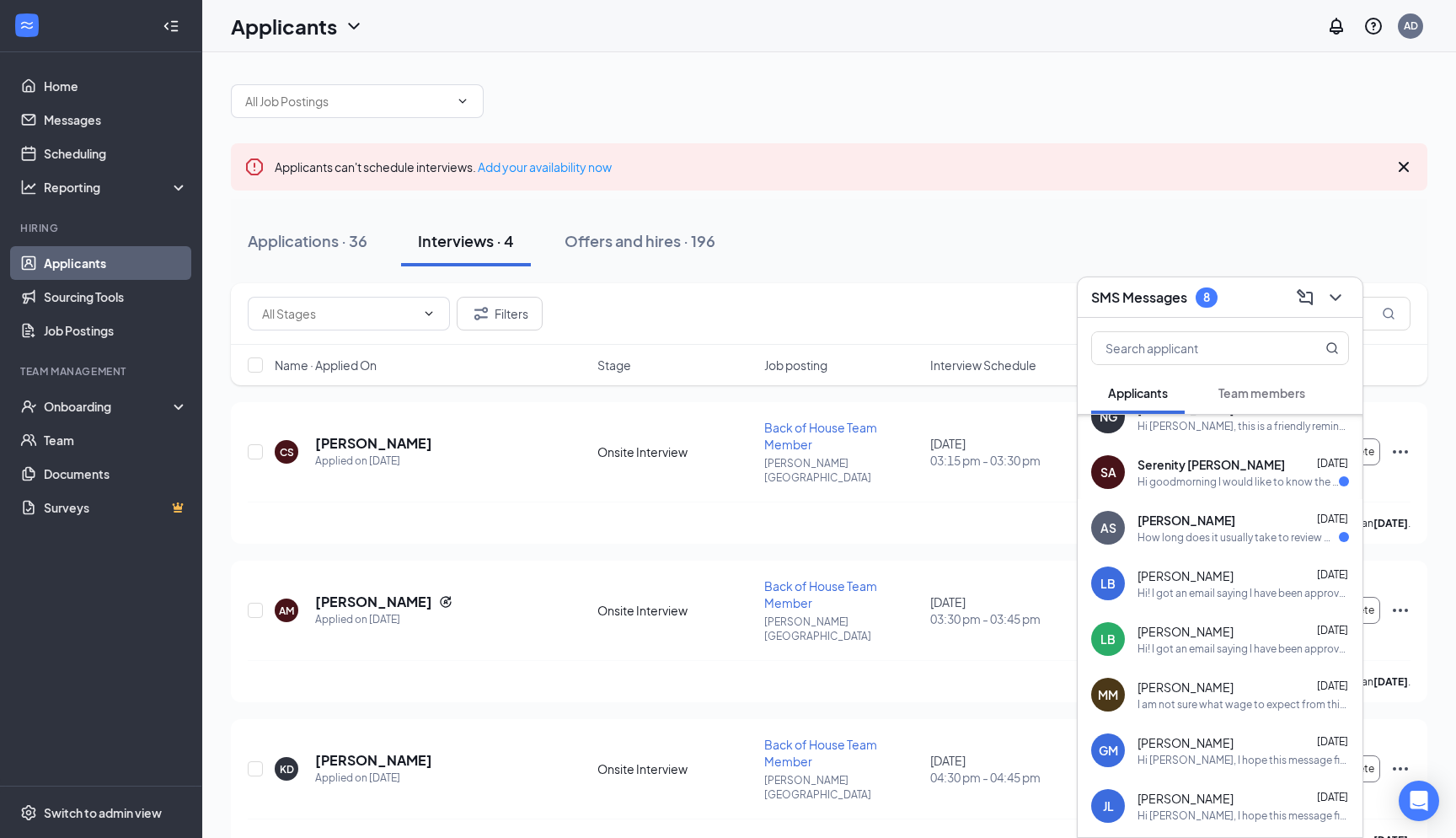
scroll to position [496, 0]
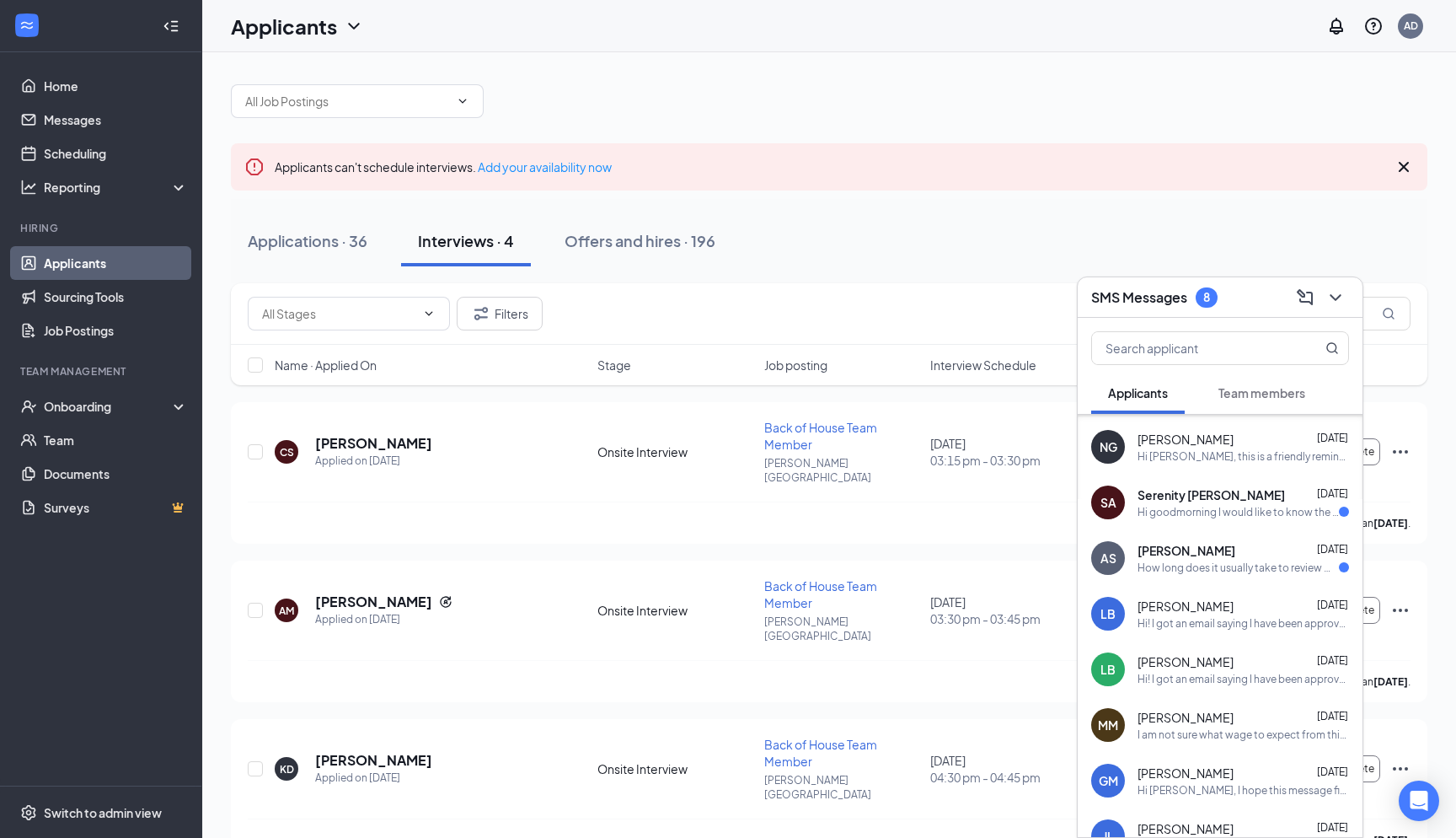
click at [1185, 514] on div "Hi goodmorning I would like to know the status of my application." at bounding box center [1238, 511] width 202 height 14
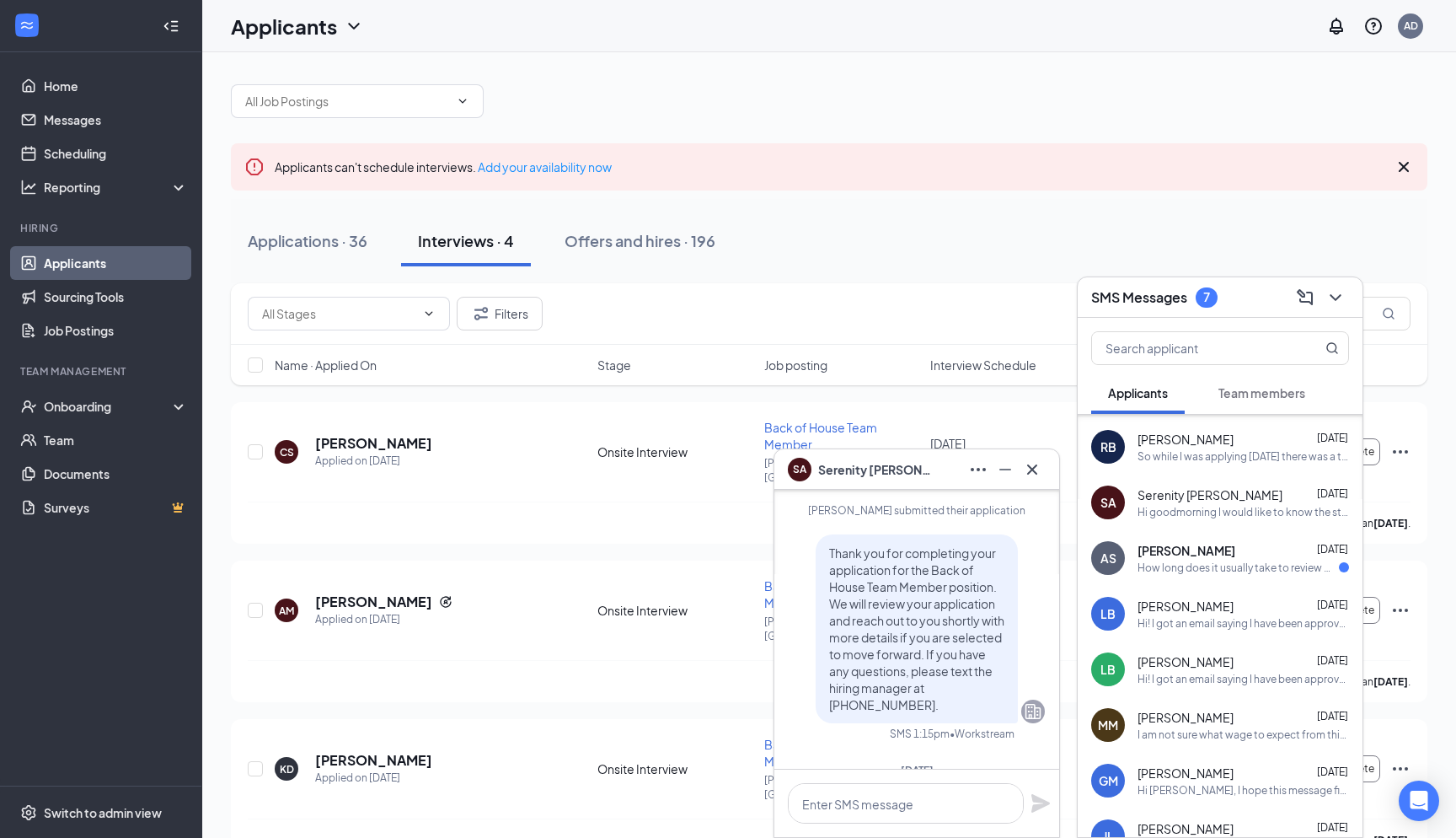
scroll to position [-180, 0]
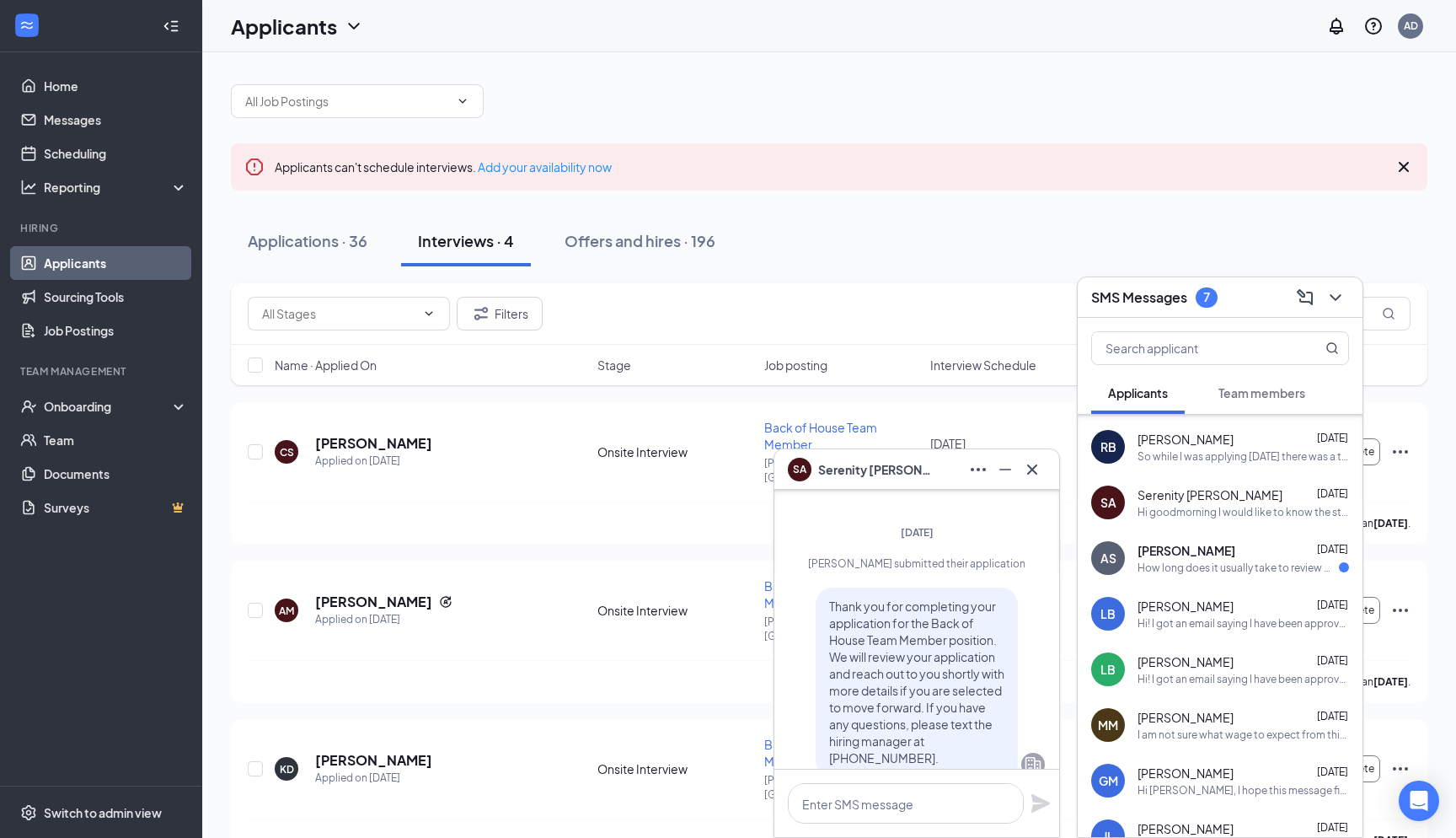
click at [1152, 572] on div "How long does it usually take to review my application?" at bounding box center [1238, 567] width 202 height 14
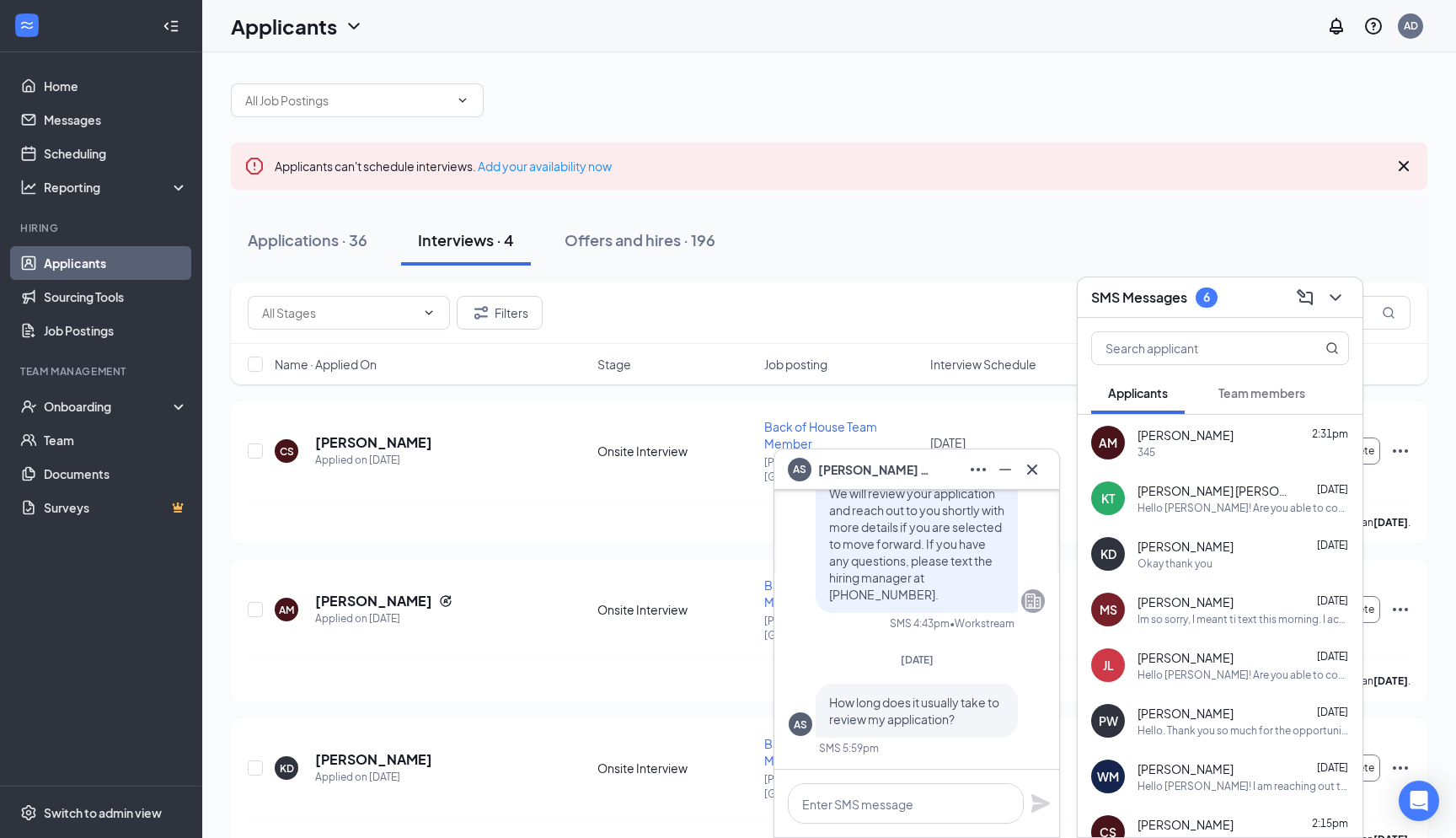
scroll to position [5, 0]
click at [1258, 382] on button "Team members" at bounding box center [1262, 392] width 120 height 42
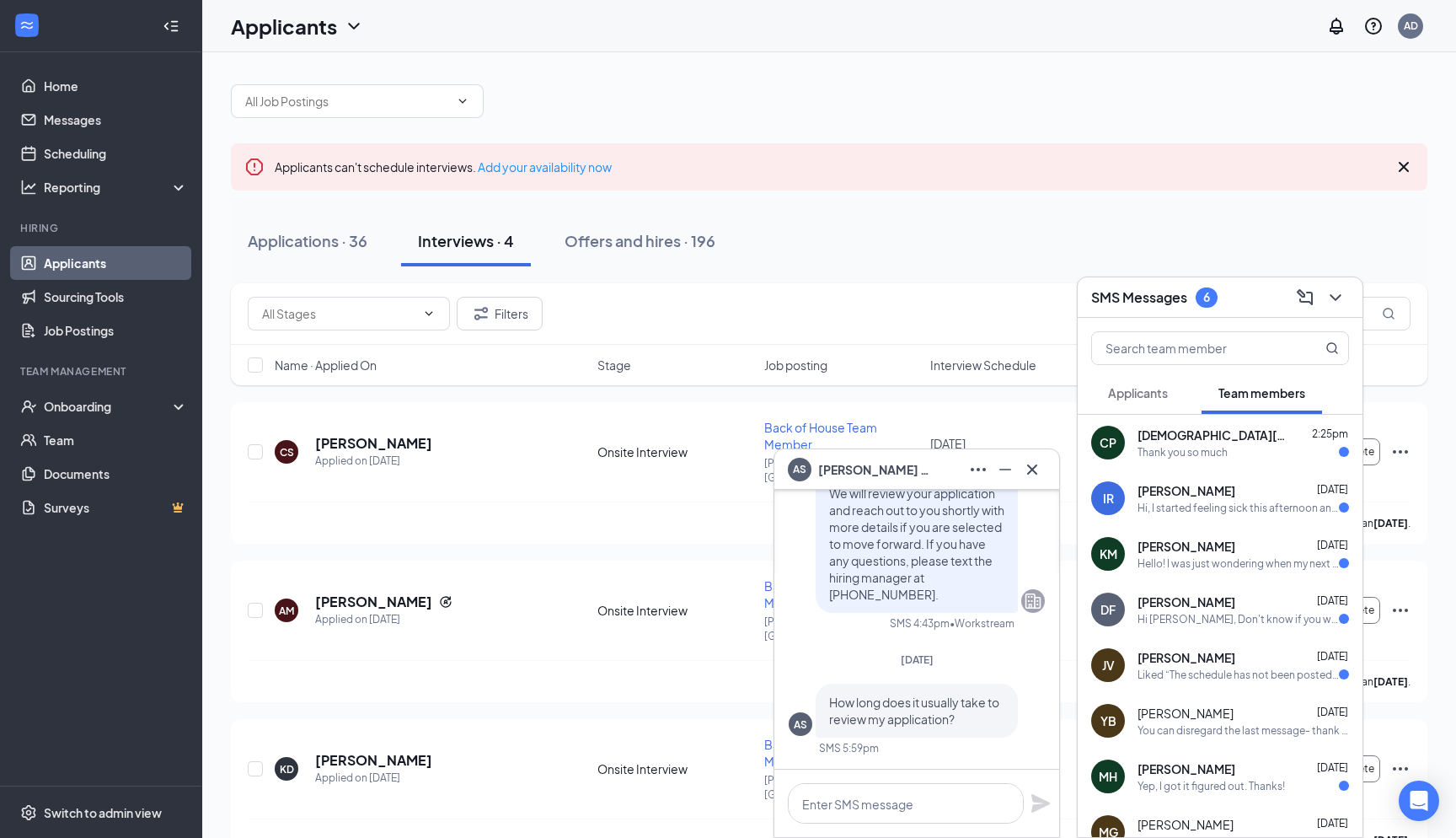
click at [1236, 659] on span "[PERSON_NAME]" at bounding box center [1187, 658] width 98 height 17
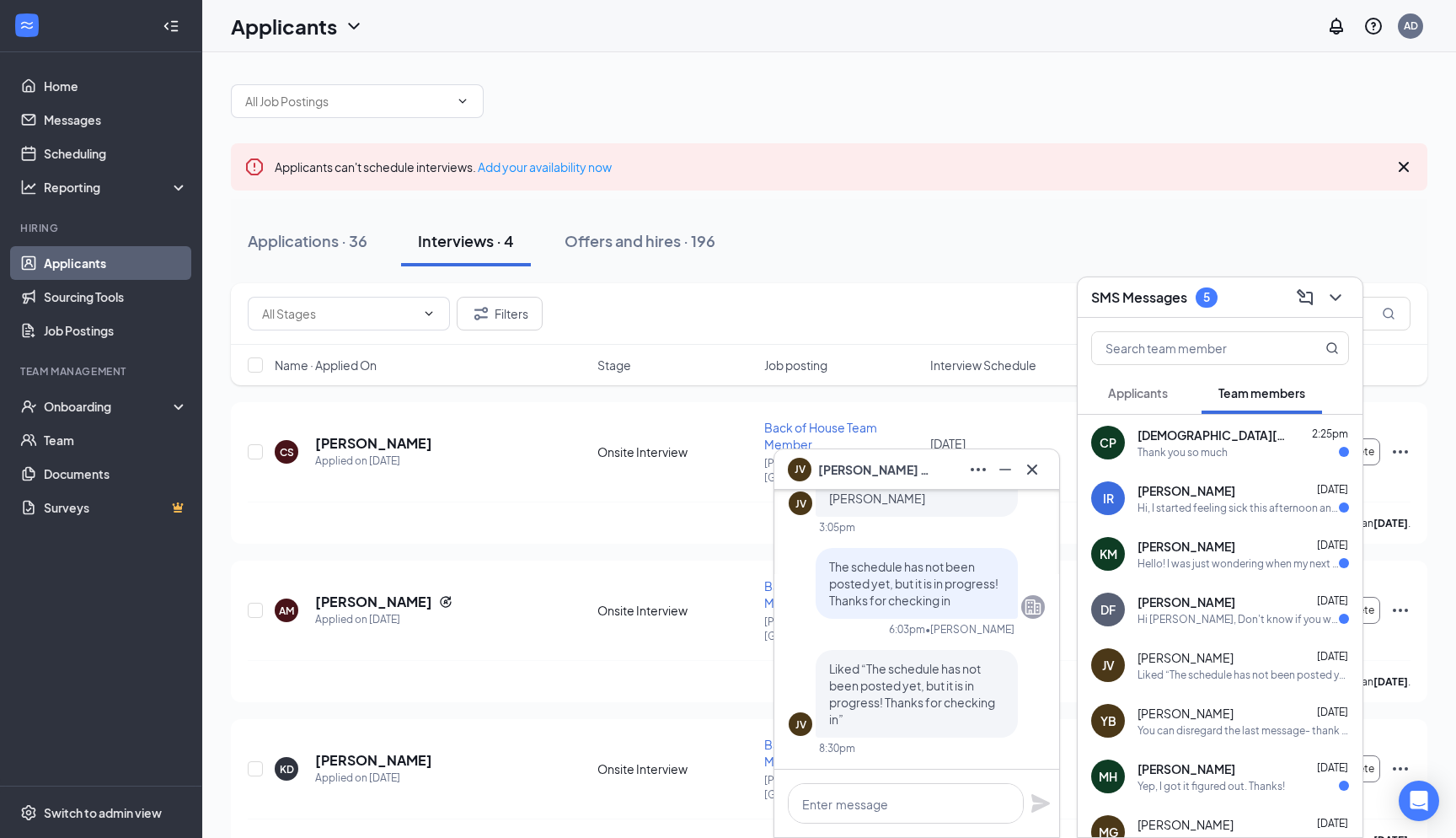
click at [1251, 626] on div "Hi [PERSON_NAME], Don't know if you will get this but, there is a scheduling pr…" at bounding box center [1238, 618] width 202 height 14
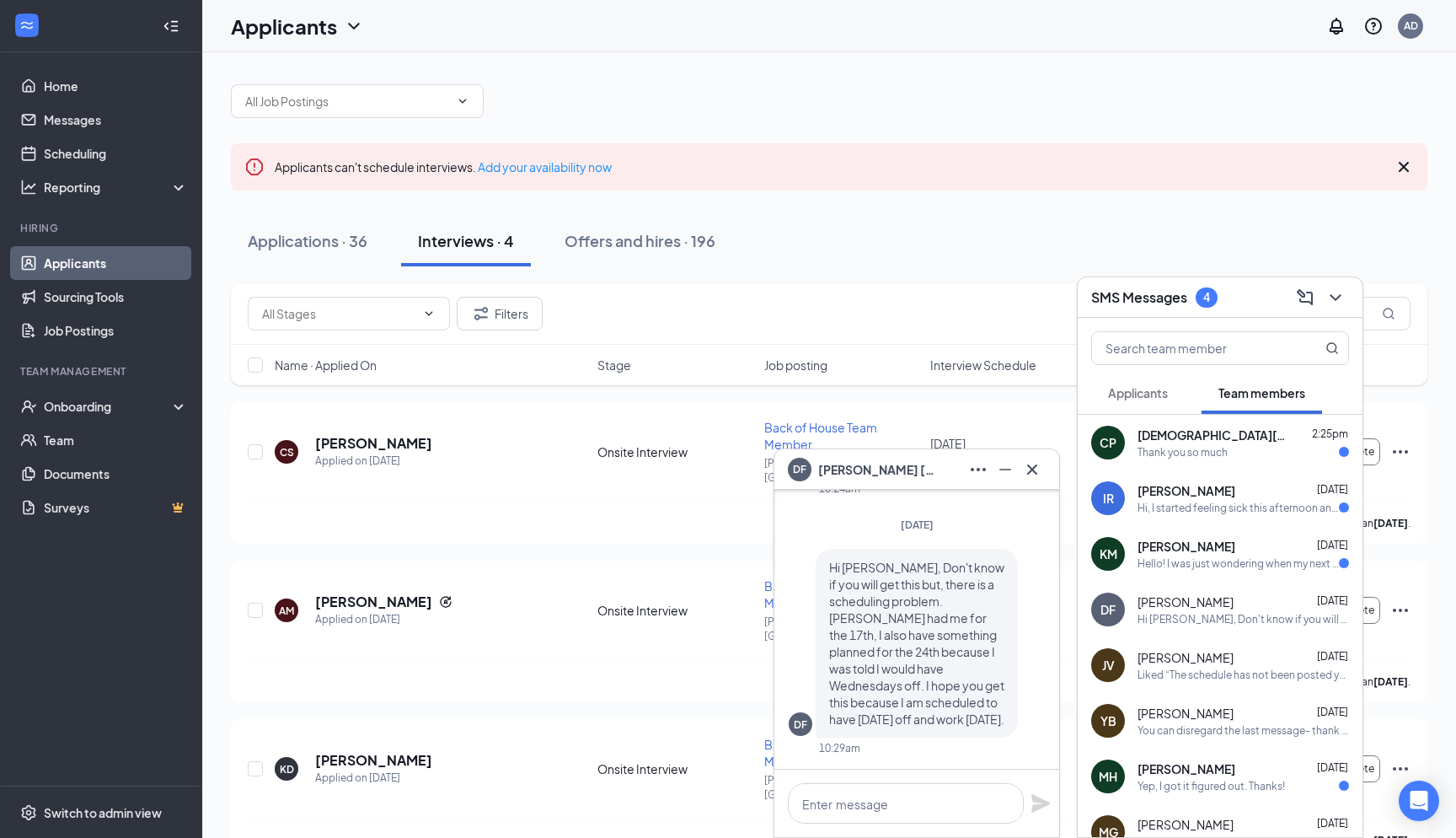
click at [1228, 765] on span "[PERSON_NAME]" at bounding box center [1187, 769] width 98 height 17
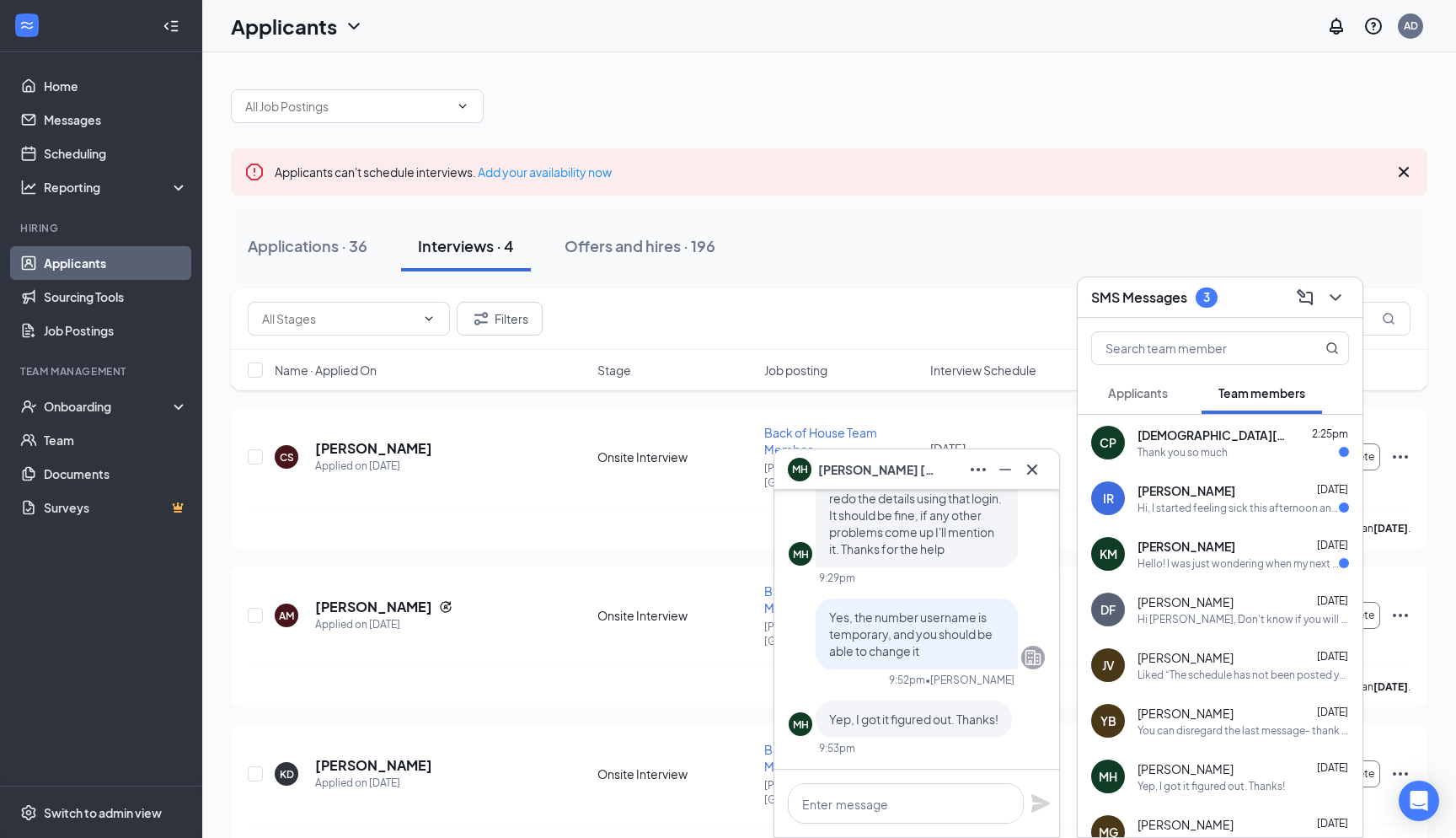
scroll to position [0, 0]
click at [712, 311] on div "Filters" at bounding box center [829, 319] width 1163 height 34
click at [1211, 559] on div "Hello! I was just wondering when my next training session is because I don't se…" at bounding box center [1238, 563] width 202 height 14
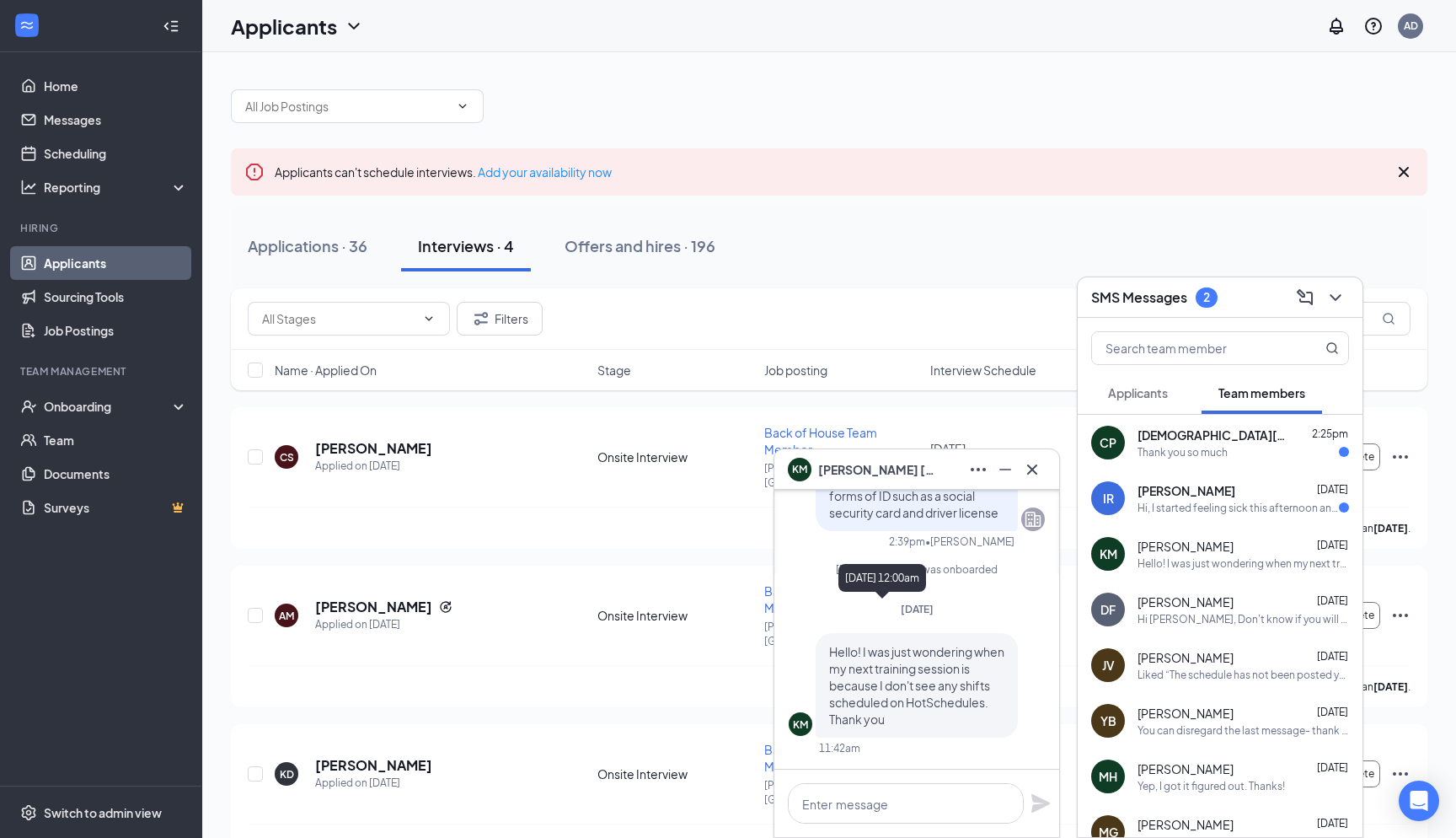
click at [926, 594] on div "[DATE] 12:00am" at bounding box center [882, 581] width 87 height 35
click at [1215, 566] on div "Hello! I was just wondering when my next training session is because I don't se…" at bounding box center [1243, 563] width 211 height 14
click at [1025, 469] on icon "Cross" at bounding box center [1033, 470] width 21 height 21
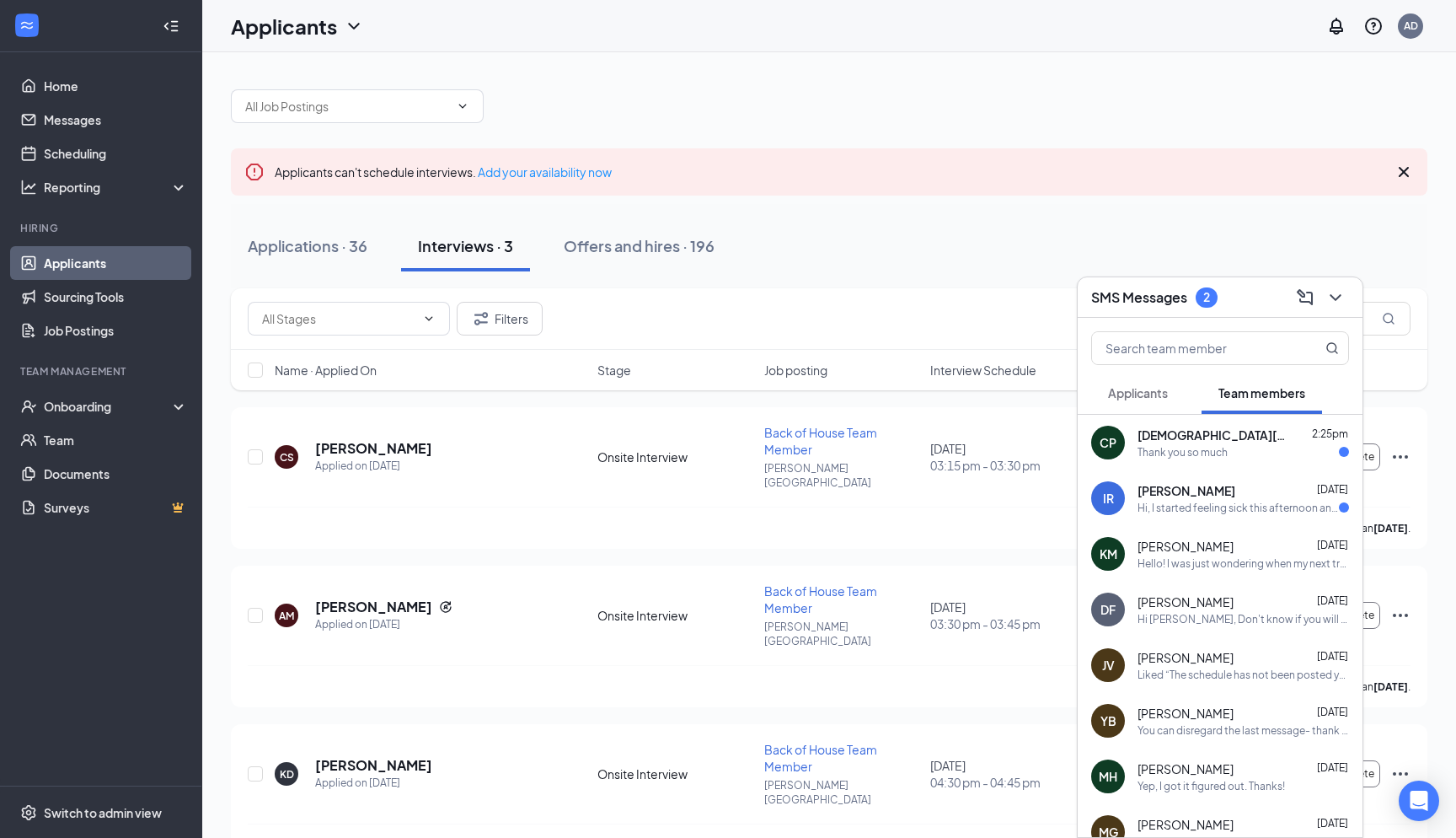
click at [1170, 407] on button "Applicants" at bounding box center [1138, 392] width 94 height 42
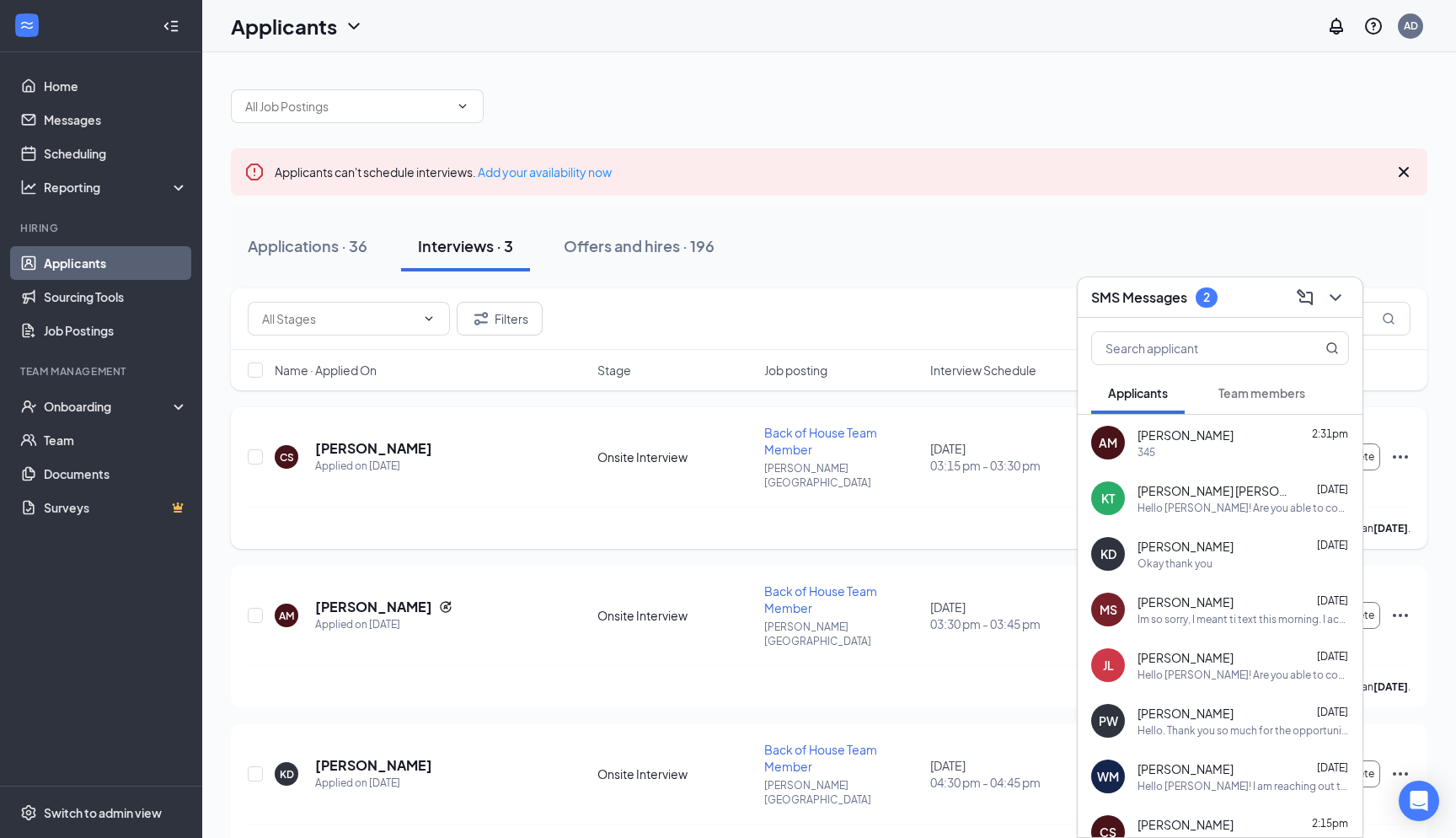
click at [930, 526] on div "[PERSON_NAME] has applied more than [DATE] ." at bounding box center [829, 527] width 1163 height 42
click at [1322, 304] on div at bounding box center [1334, 297] width 30 height 27
click at [1323, 301] on button at bounding box center [1335, 297] width 27 height 27
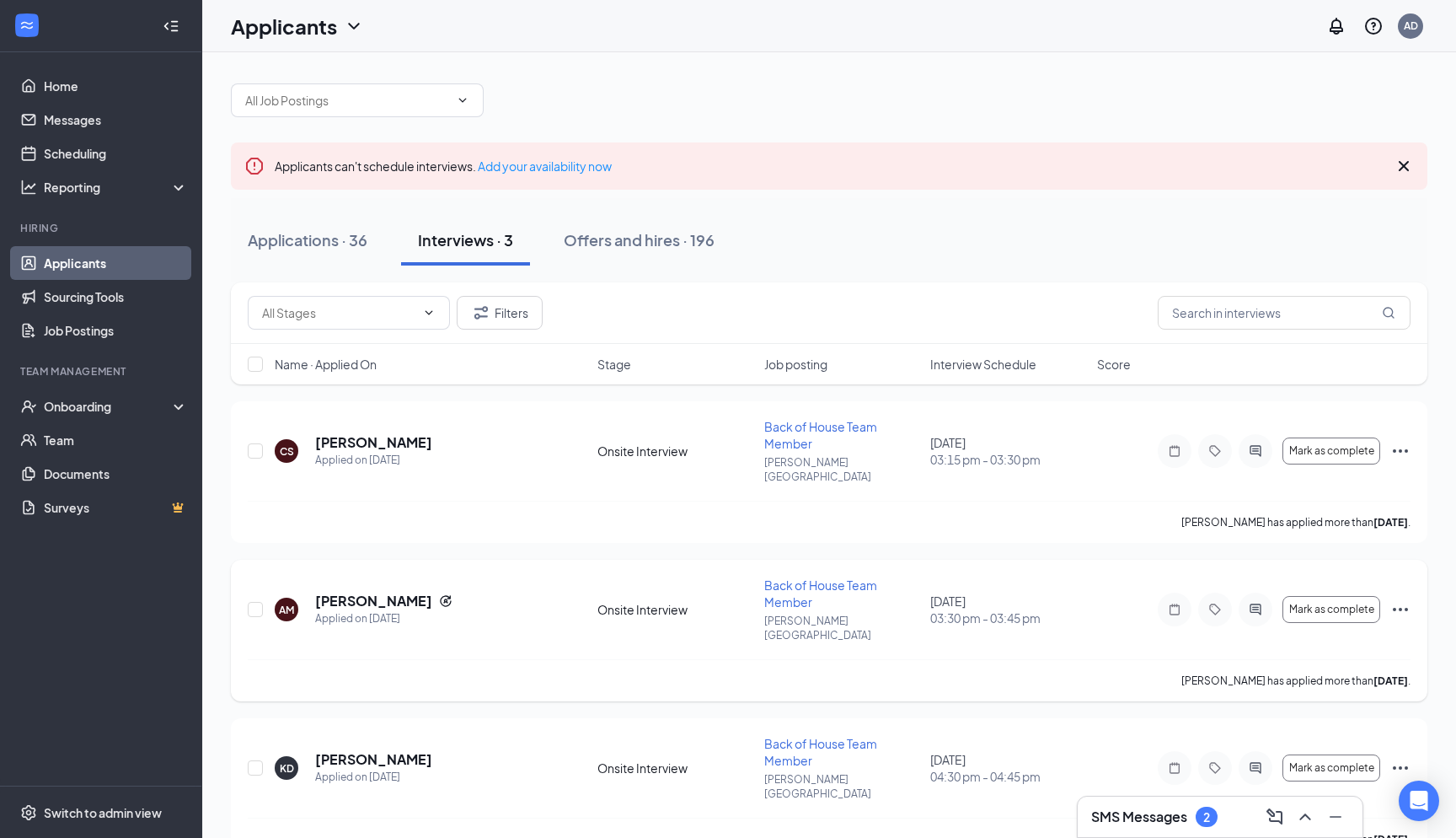
scroll to position [5, 0]
click at [1138, 823] on h3 "SMS Messages" at bounding box center [1139, 817] width 96 height 19
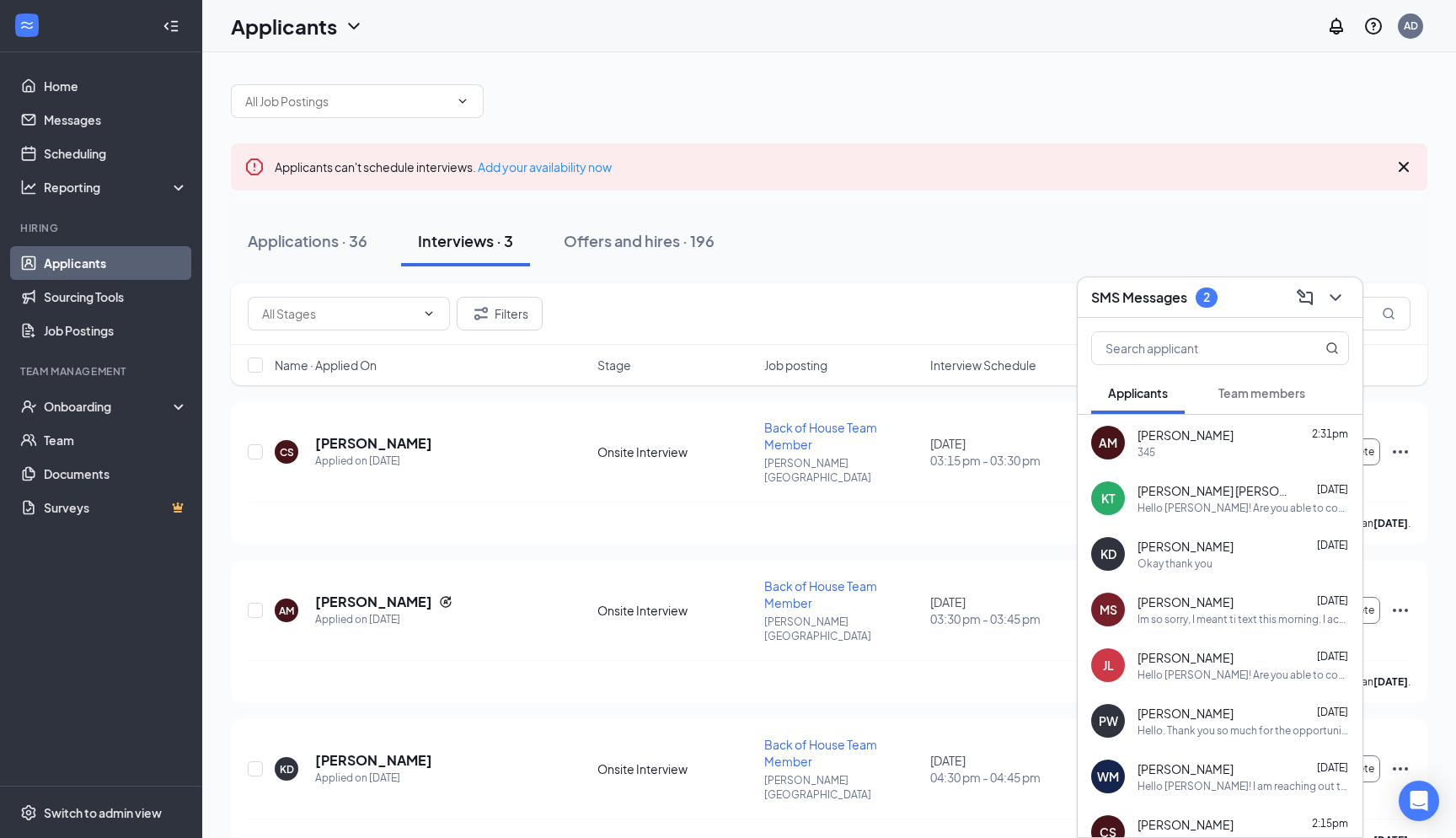
click at [1242, 520] on div "KT [PERSON_NAME] [PERSON_NAME] [DATE] Hello [PERSON_NAME]! Are you able to come…" at bounding box center [1221, 497] width 285 height 55
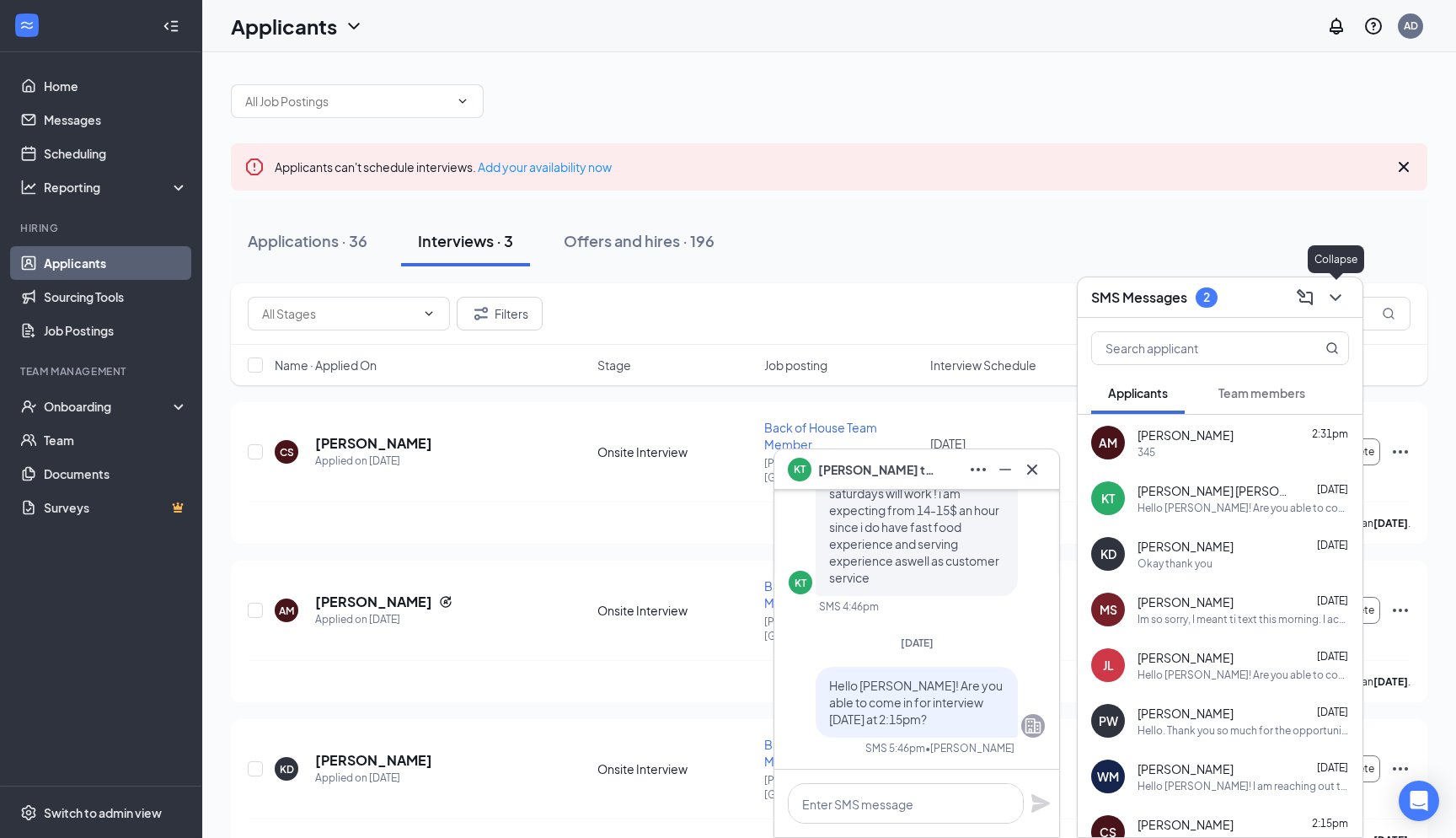
click at [1339, 303] on icon "ChevronDown" at bounding box center [1336, 297] width 21 height 21
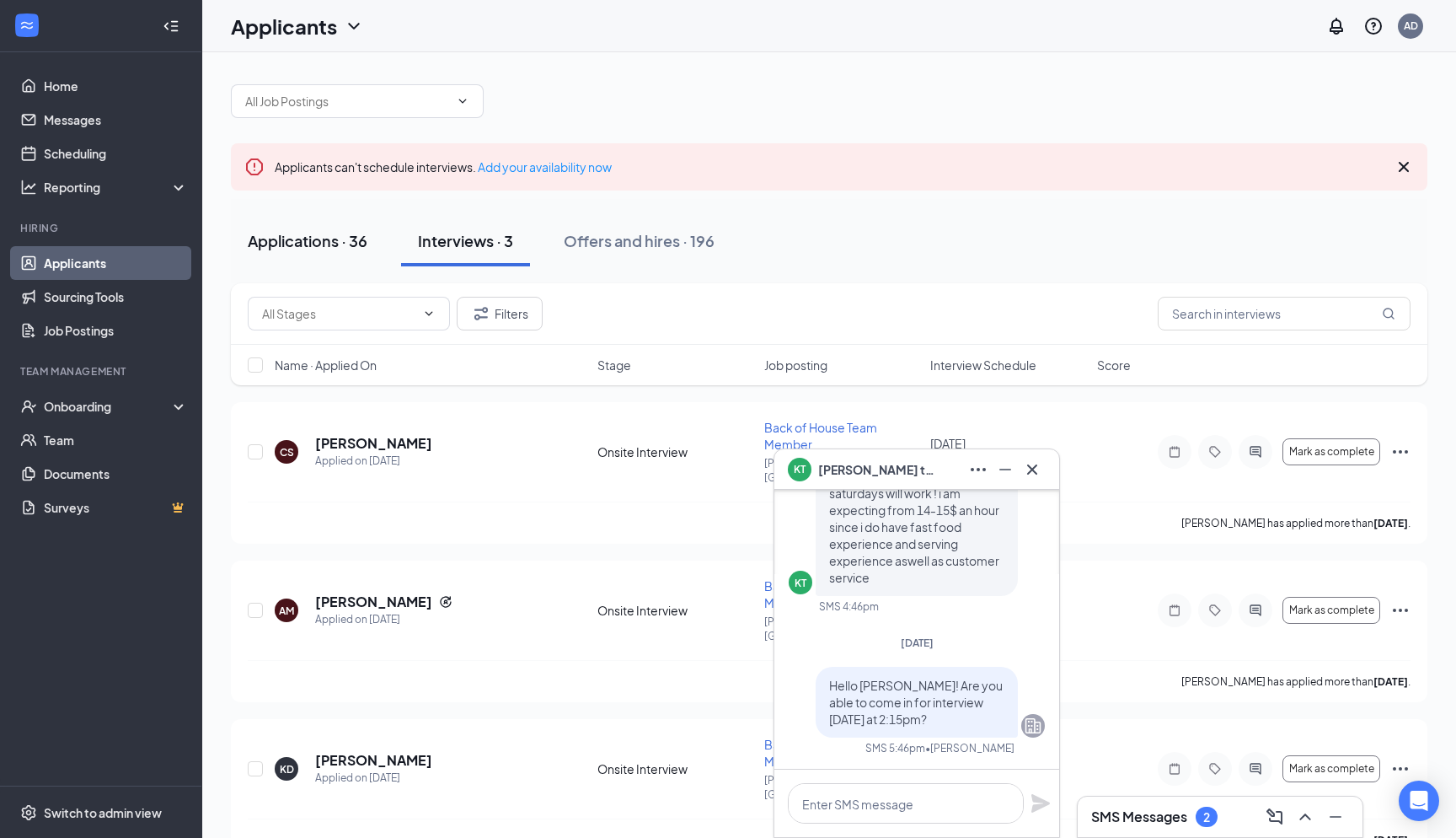
click at [297, 256] on button "Applications · 36" at bounding box center [307, 241] width 153 height 51
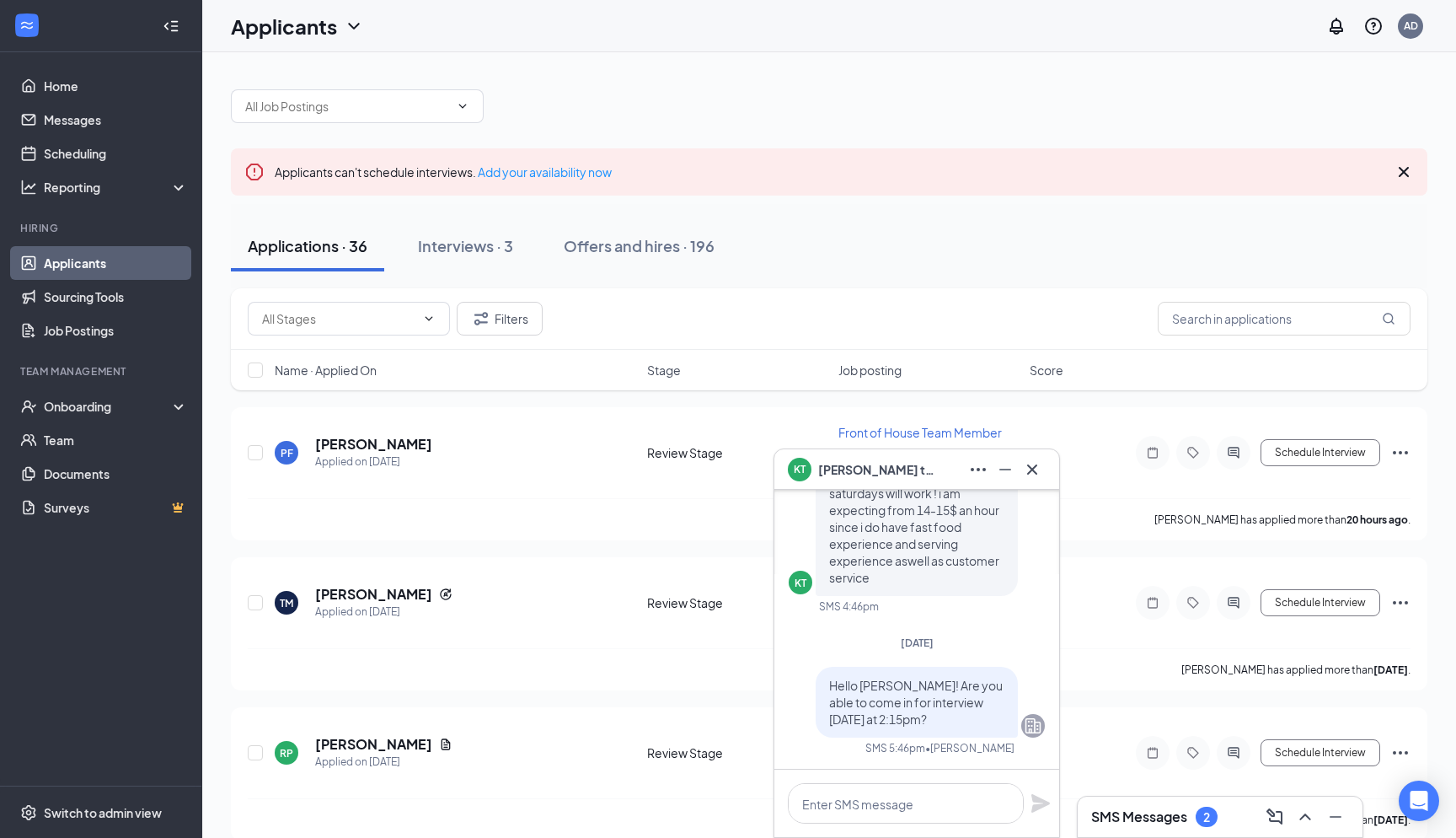
click at [1039, 454] on div "KT [PERSON_NAME] [PERSON_NAME]" at bounding box center [918, 469] width 285 height 40
click at [1039, 454] on div "[PERSON_NAME] Ferry Applied on [DATE] Review Stage Front of House Team Member […" at bounding box center [829, 461] width 1163 height 74
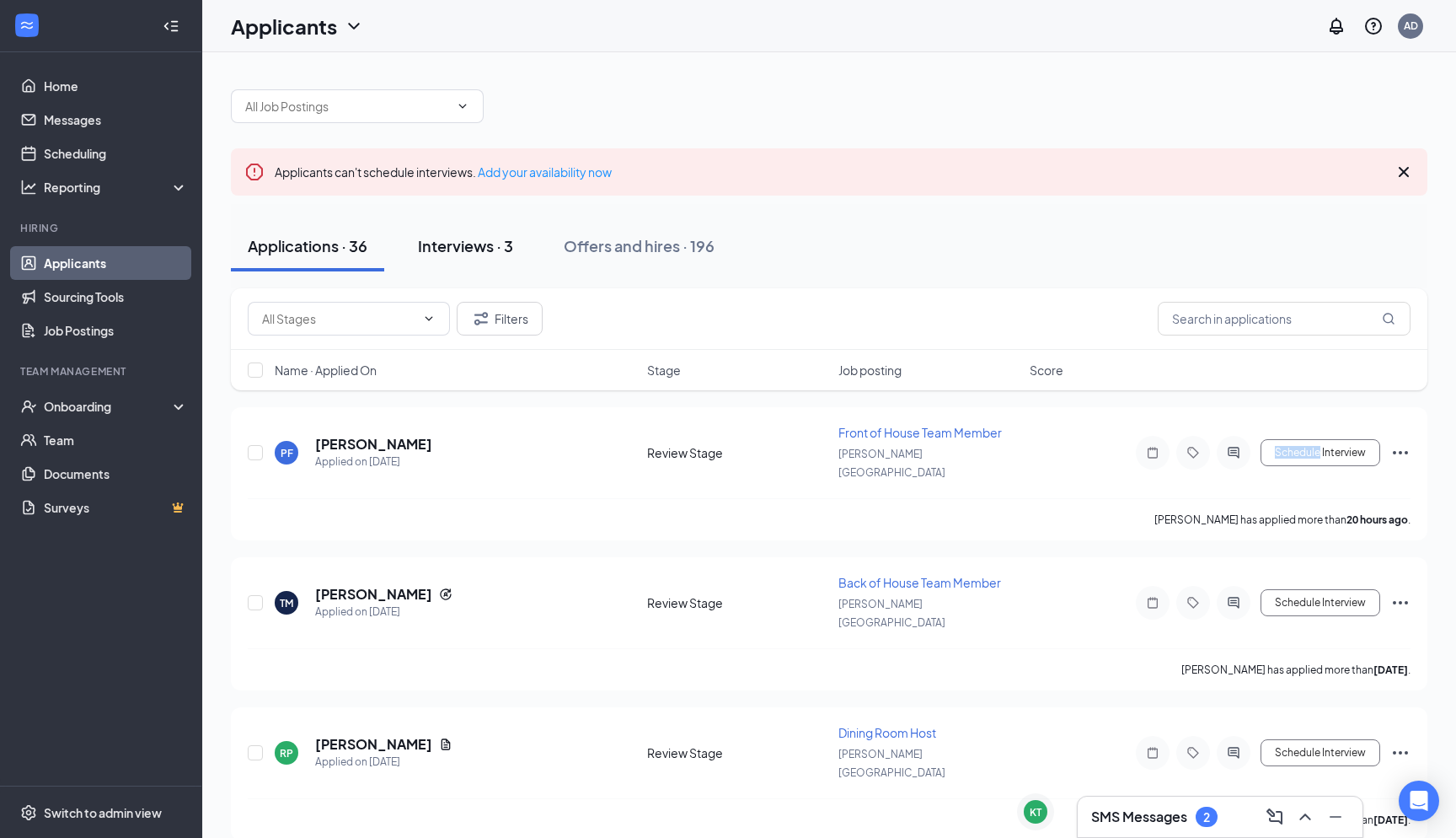
click at [478, 246] on div "Interviews · 3" at bounding box center [466, 246] width 96 height 21
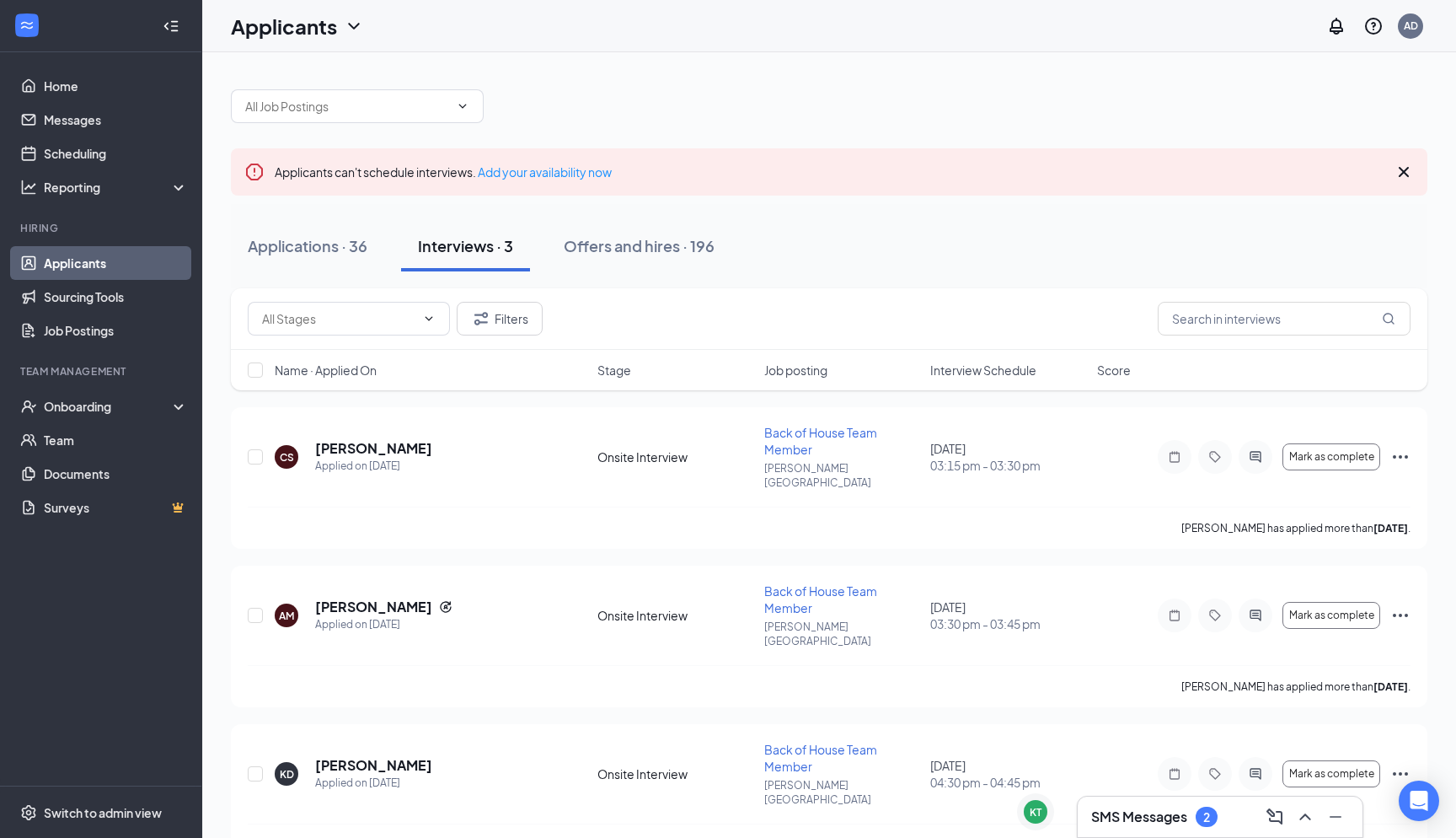
click at [478, 246] on div "Interviews · 3" at bounding box center [466, 246] width 96 height 21
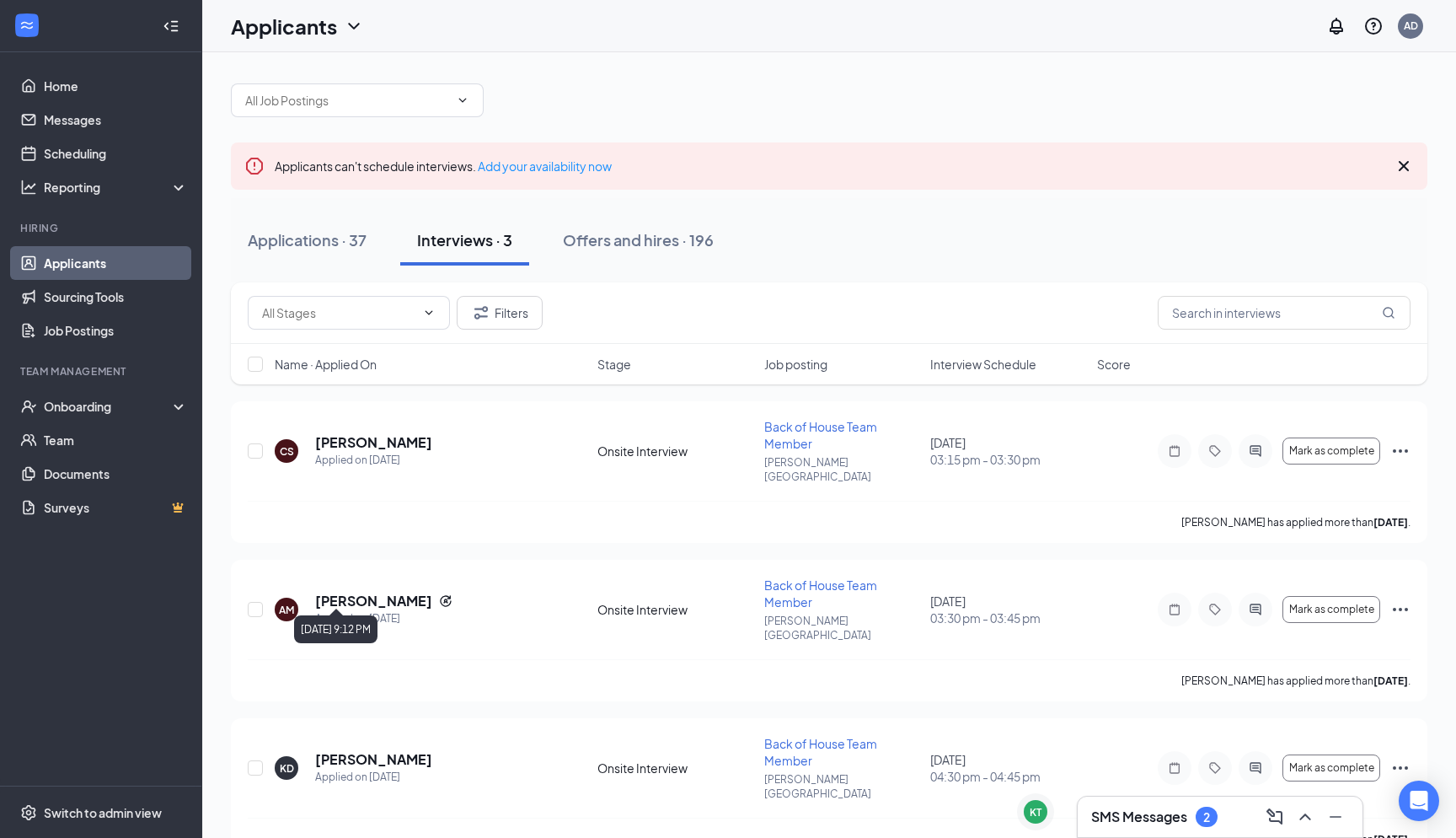
scroll to position [5, 0]
click at [293, 214] on div "Applications · 37 Interviews · 3 Offers and hires · 196" at bounding box center [829, 241] width 1197 height 84
click at [291, 243] on div "Applications · 37" at bounding box center [307, 240] width 119 height 21
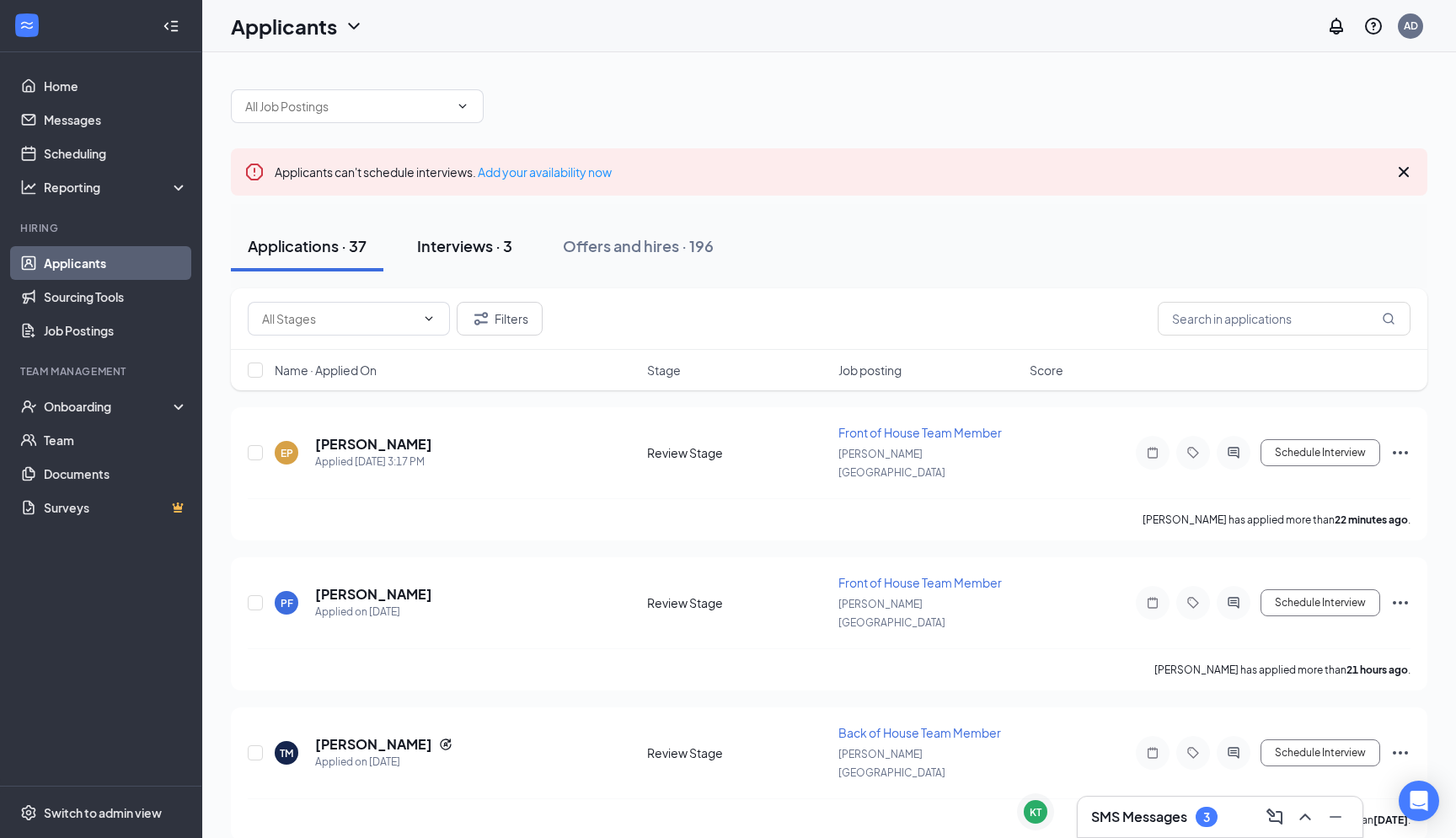
click at [474, 243] on div "Interviews · 3" at bounding box center [465, 246] width 96 height 21
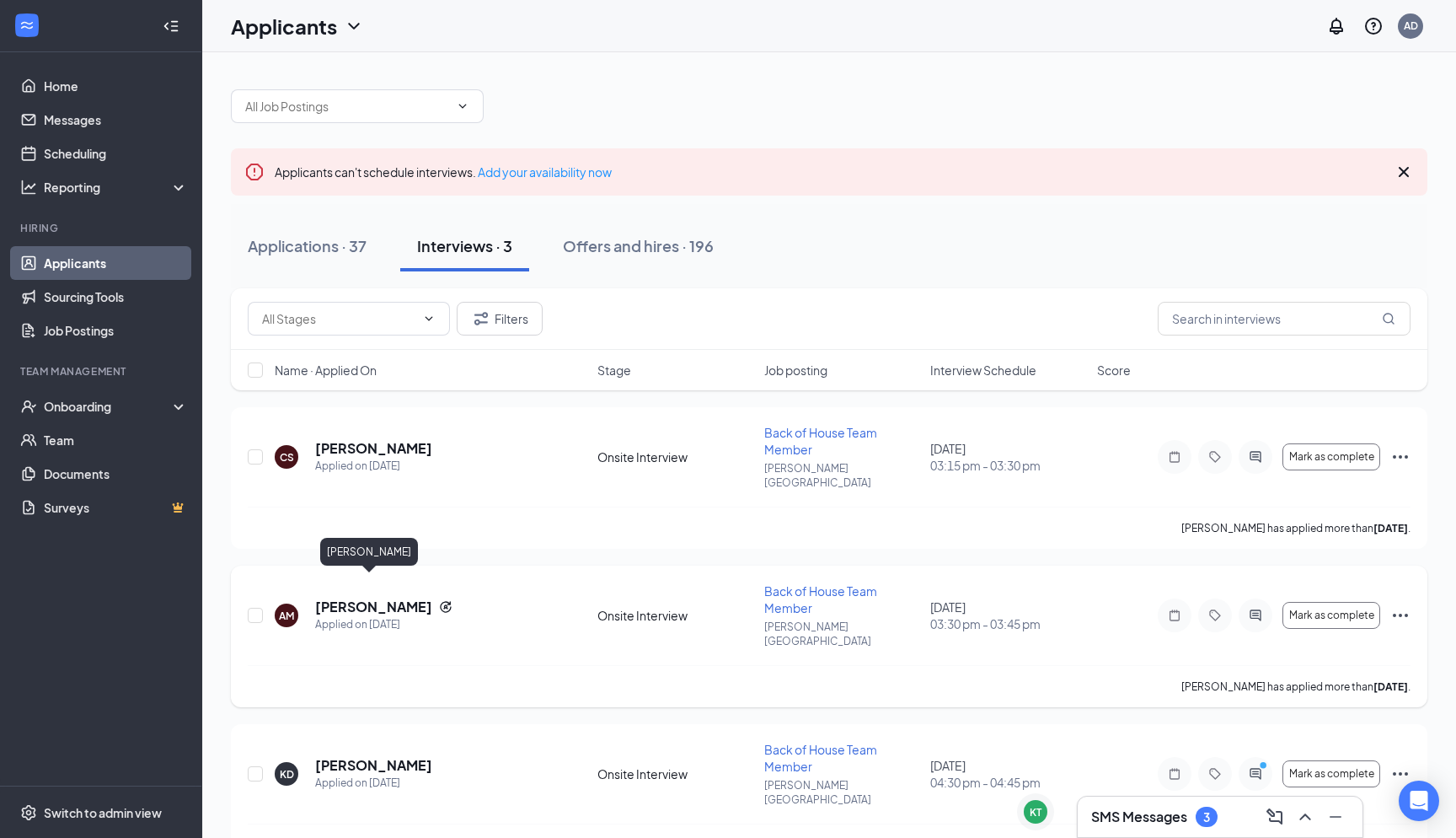
click at [365, 598] on h5 "[PERSON_NAME]" at bounding box center [373, 607] width 117 height 19
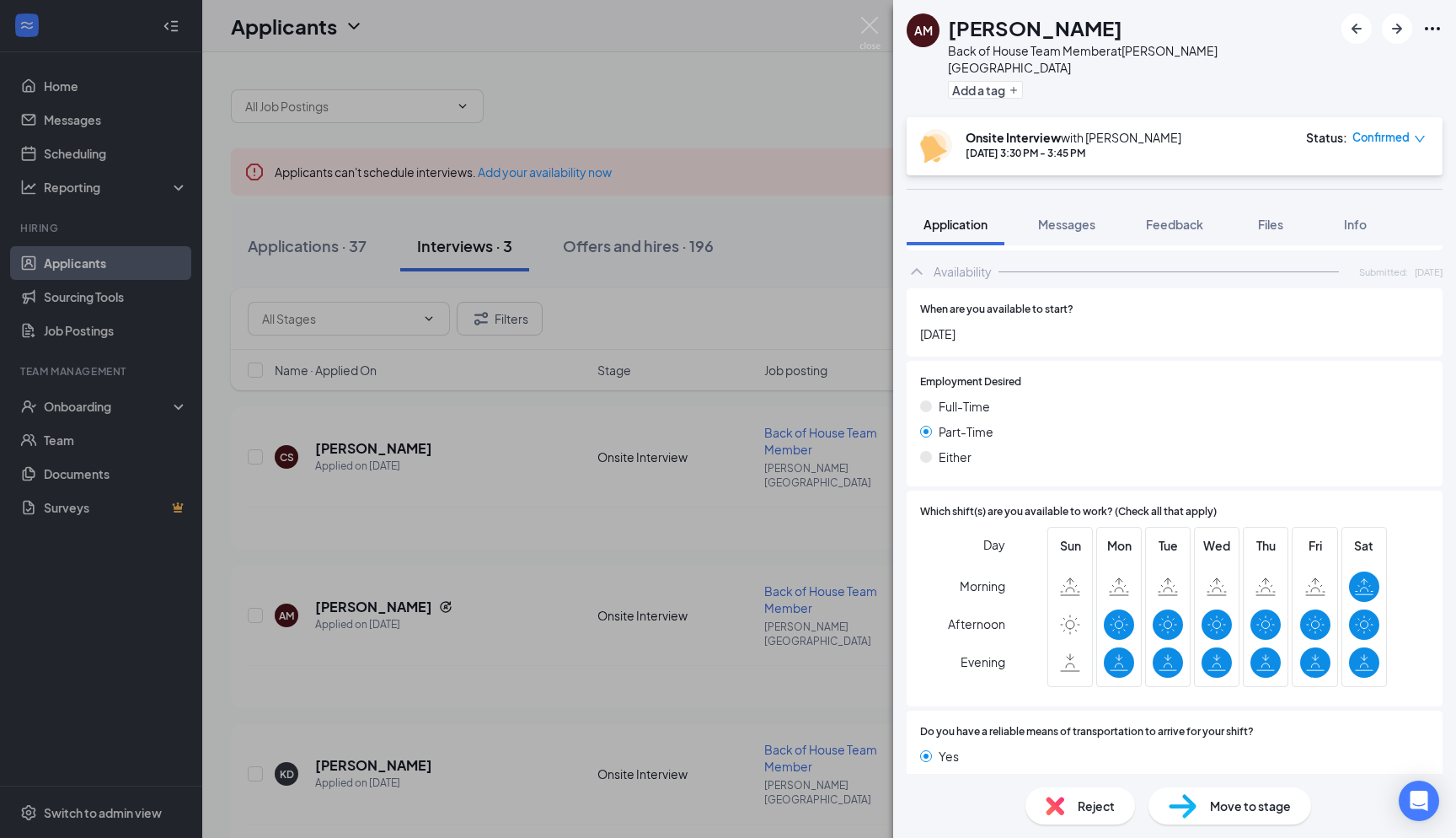
scroll to position [870, 0]
click at [877, 23] on img at bounding box center [870, 33] width 21 height 33
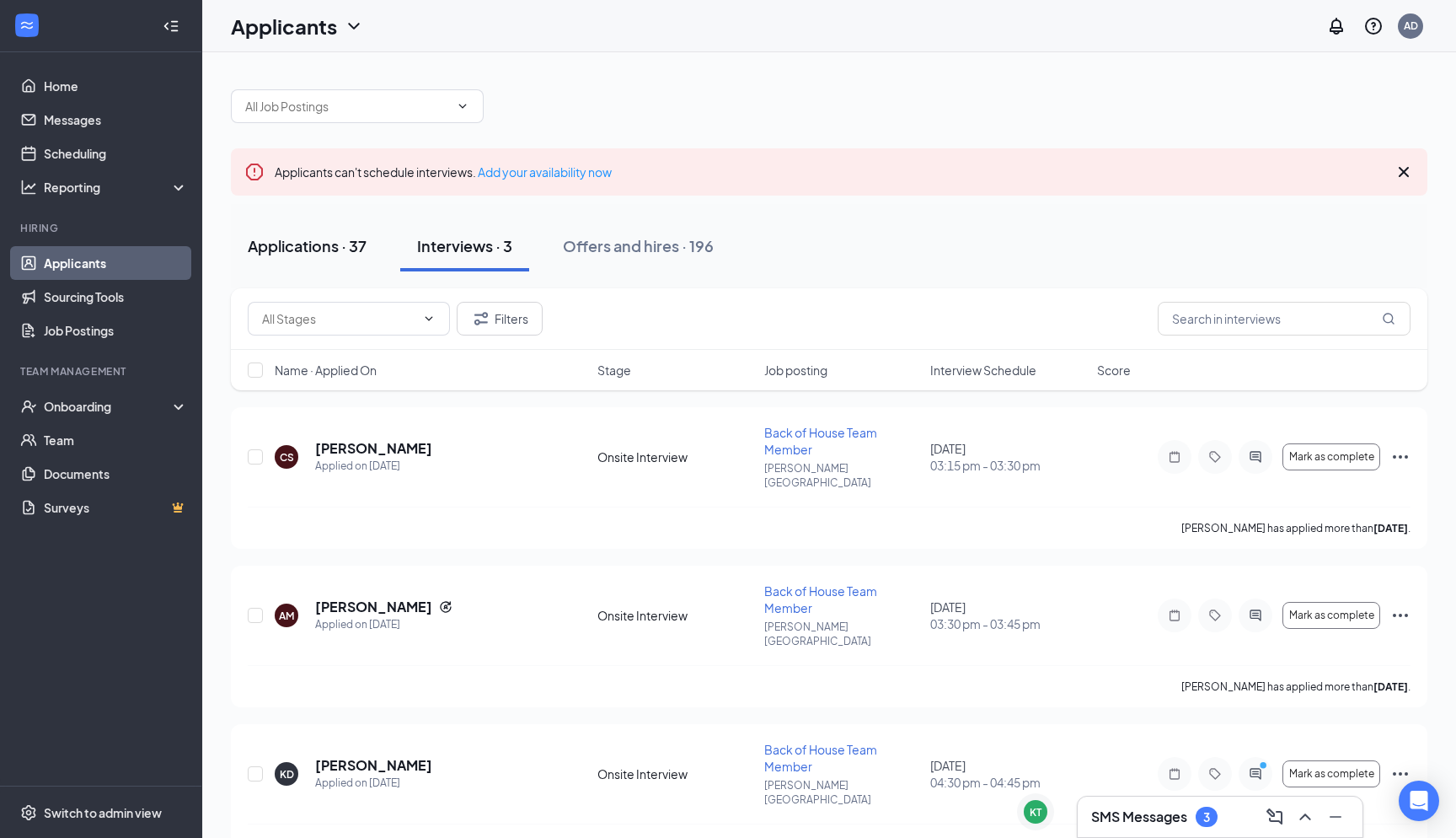
click at [284, 236] on div "Applications · 37" at bounding box center [307, 246] width 119 height 21
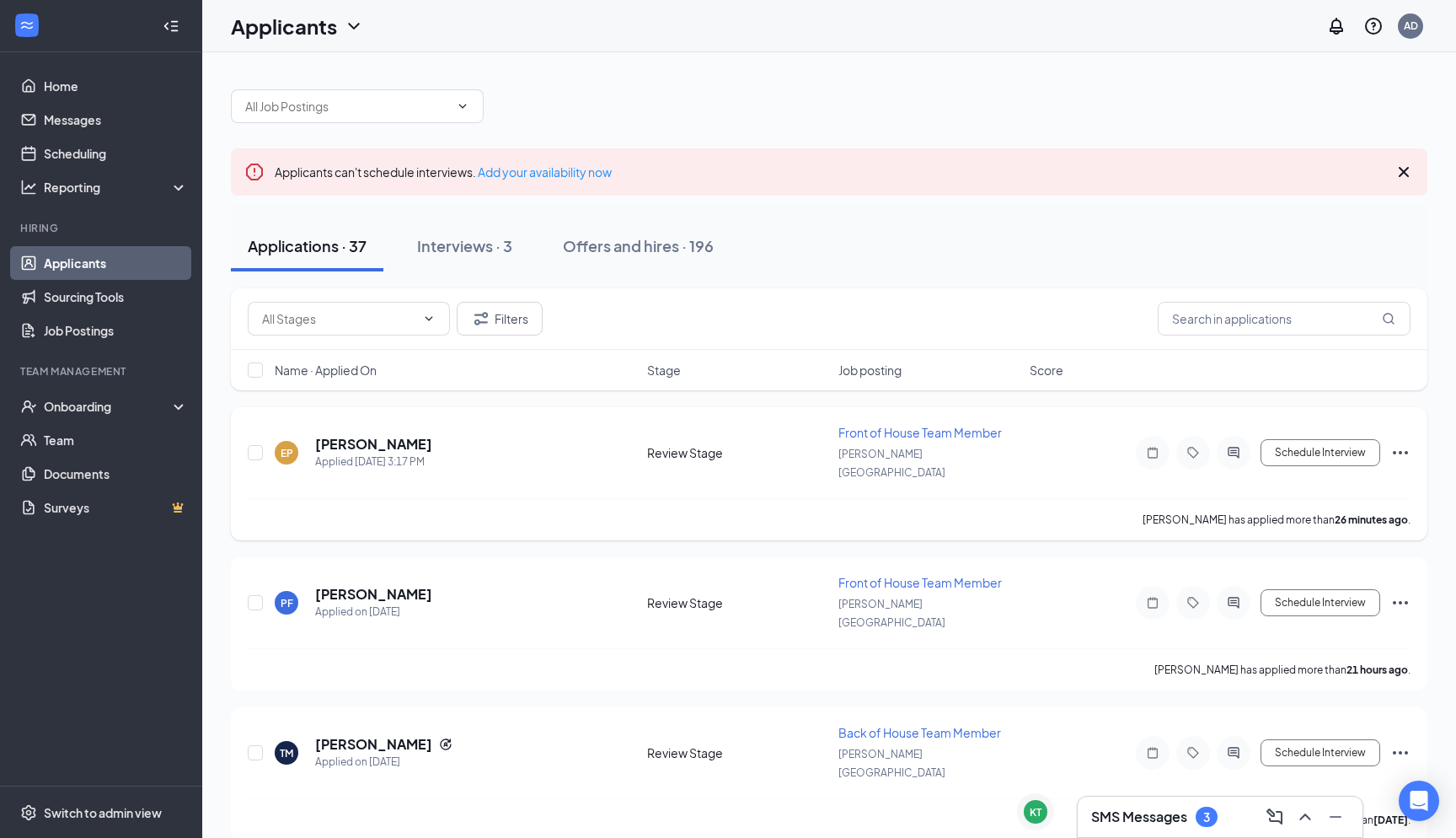
click at [900, 447] on div "[PERSON_NAME][GEOGRAPHIC_DATA]" at bounding box center [929, 463] width 181 height 38
click at [900, 435] on span "Front of House Team Member" at bounding box center [920, 433] width 163 height 15
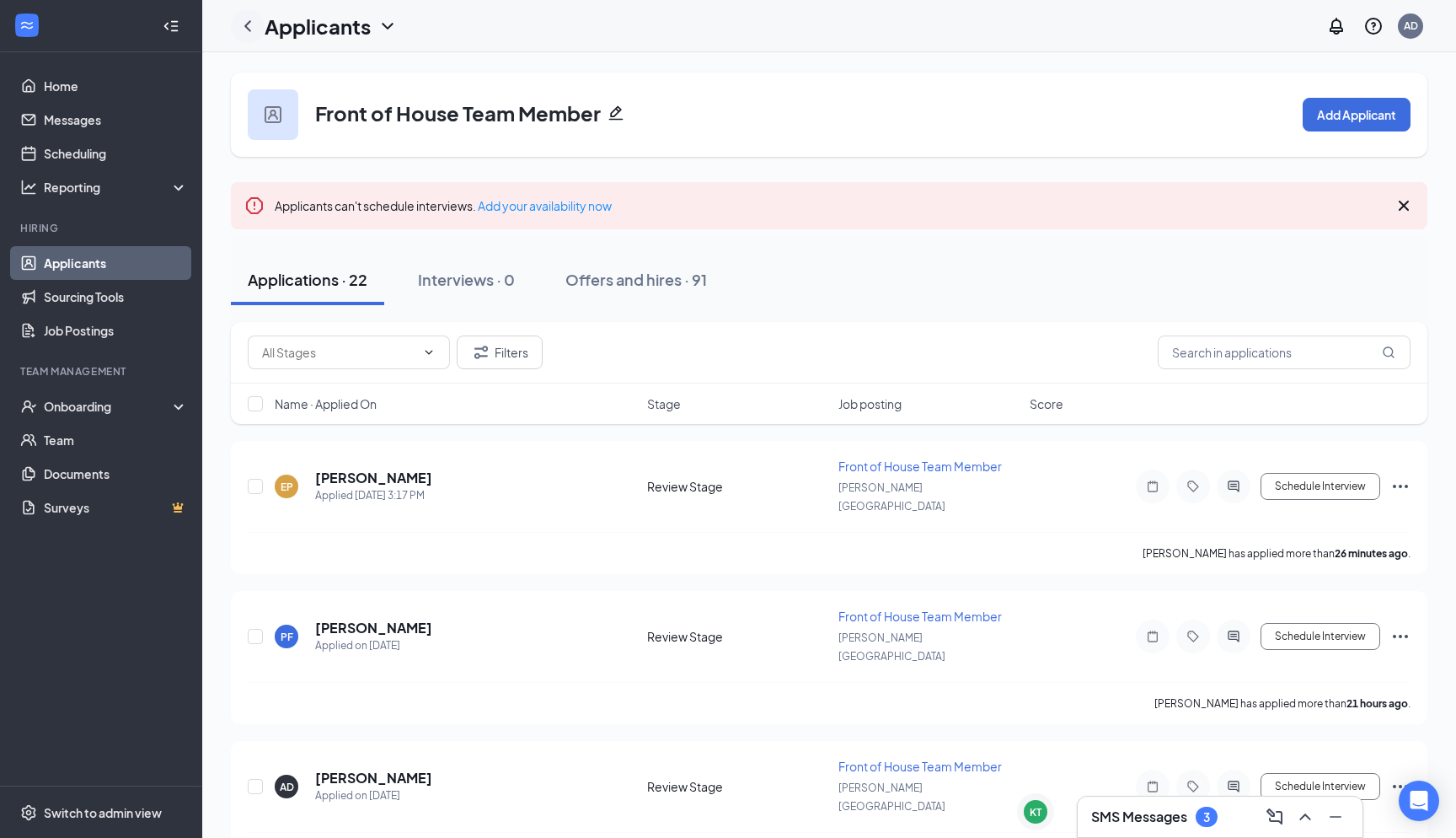
click at [248, 29] on icon "ChevronLeft" at bounding box center [248, 26] width 21 height 21
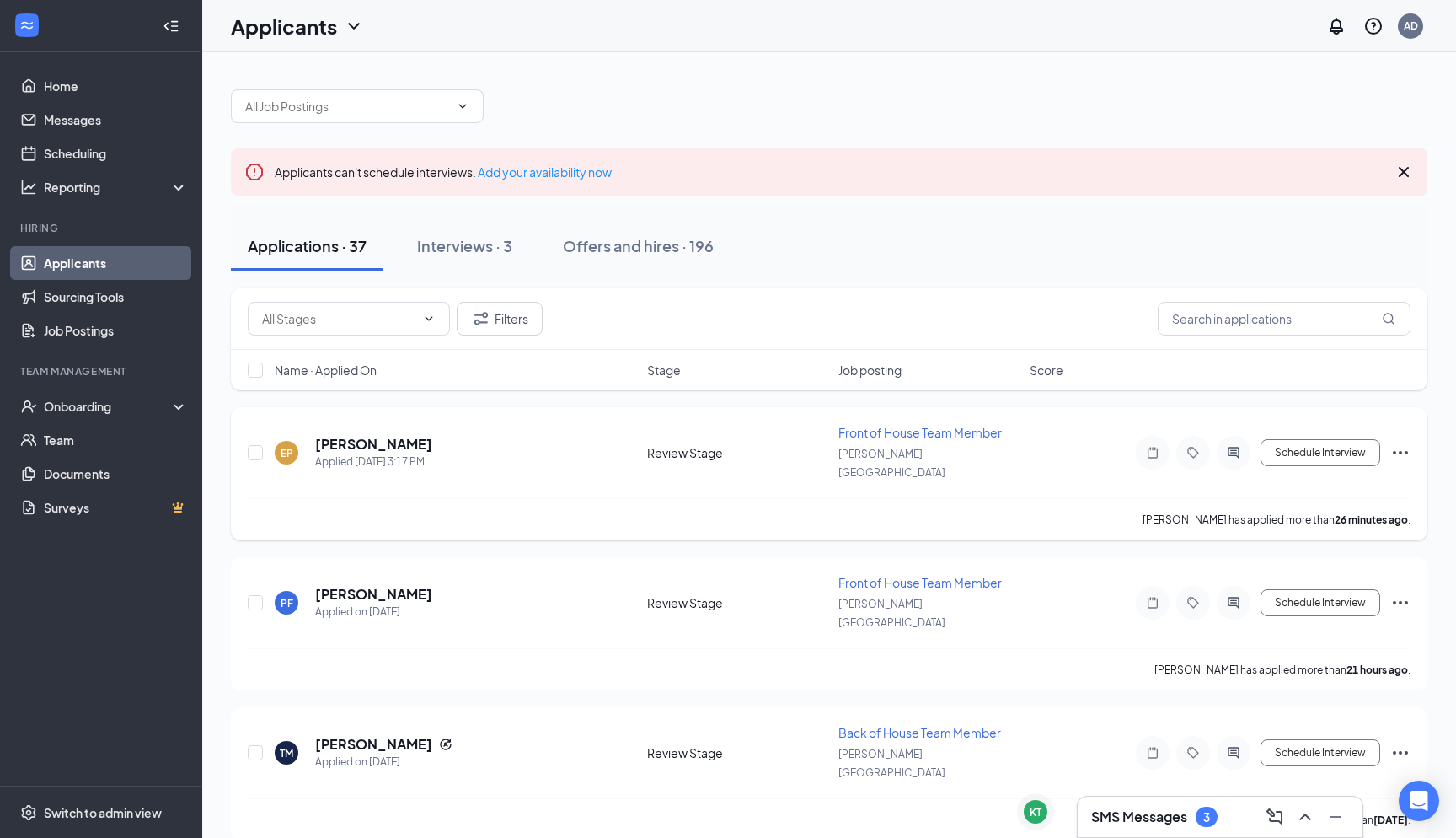
click at [371, 423] on div "EP [PERSON_NAME] Applied [DATE] 3:17 PM Review Stage Front of House Team Member…" at bounding box center [829, 474] width 1197 height 133
click at [366, 435] on h5 "[PERSON_NAME]" at bounding box center [373, 445] width 117 height 19
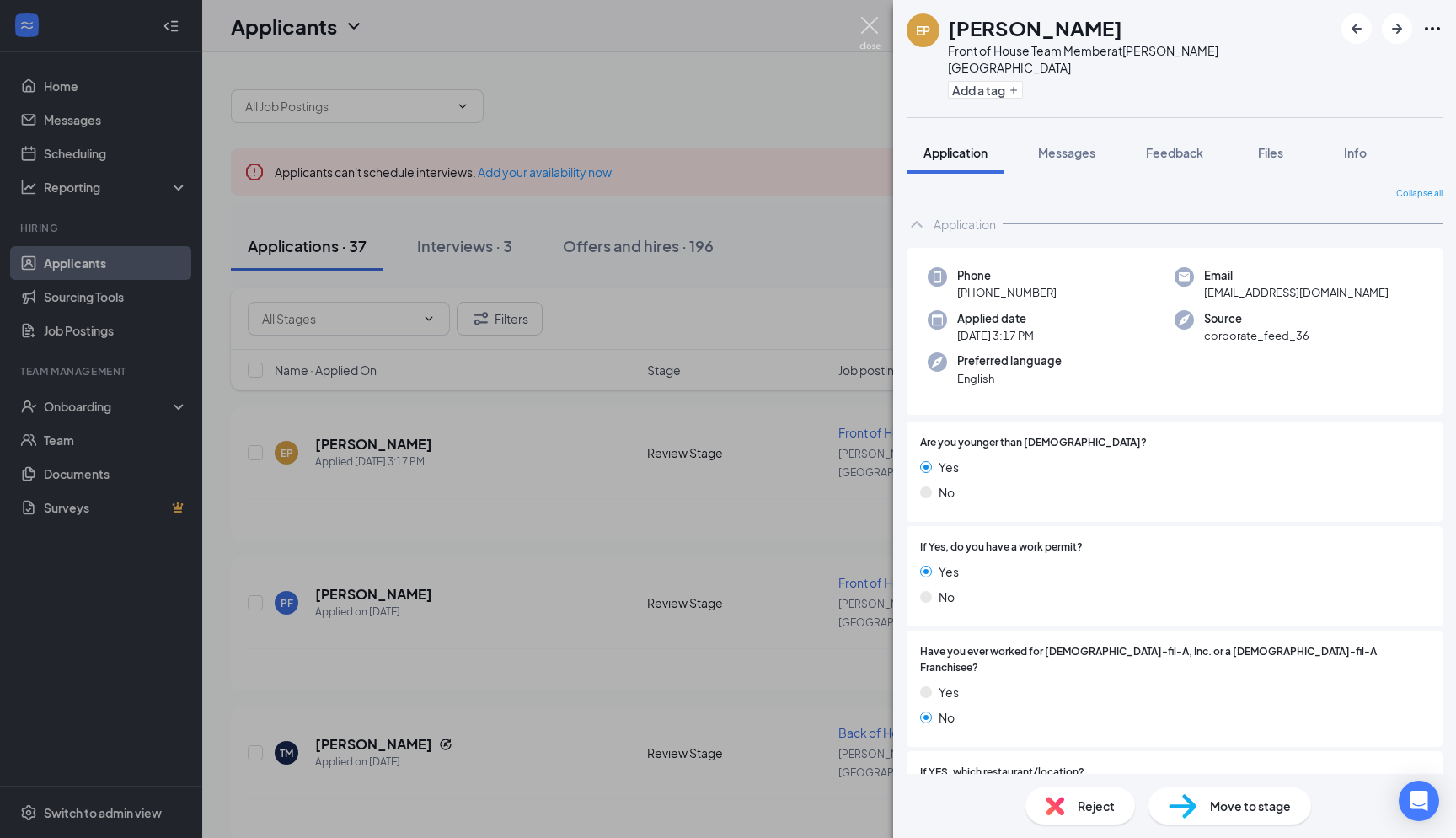
click at [861, 42] on img at bounding box center [870, 33] width 21 height 33
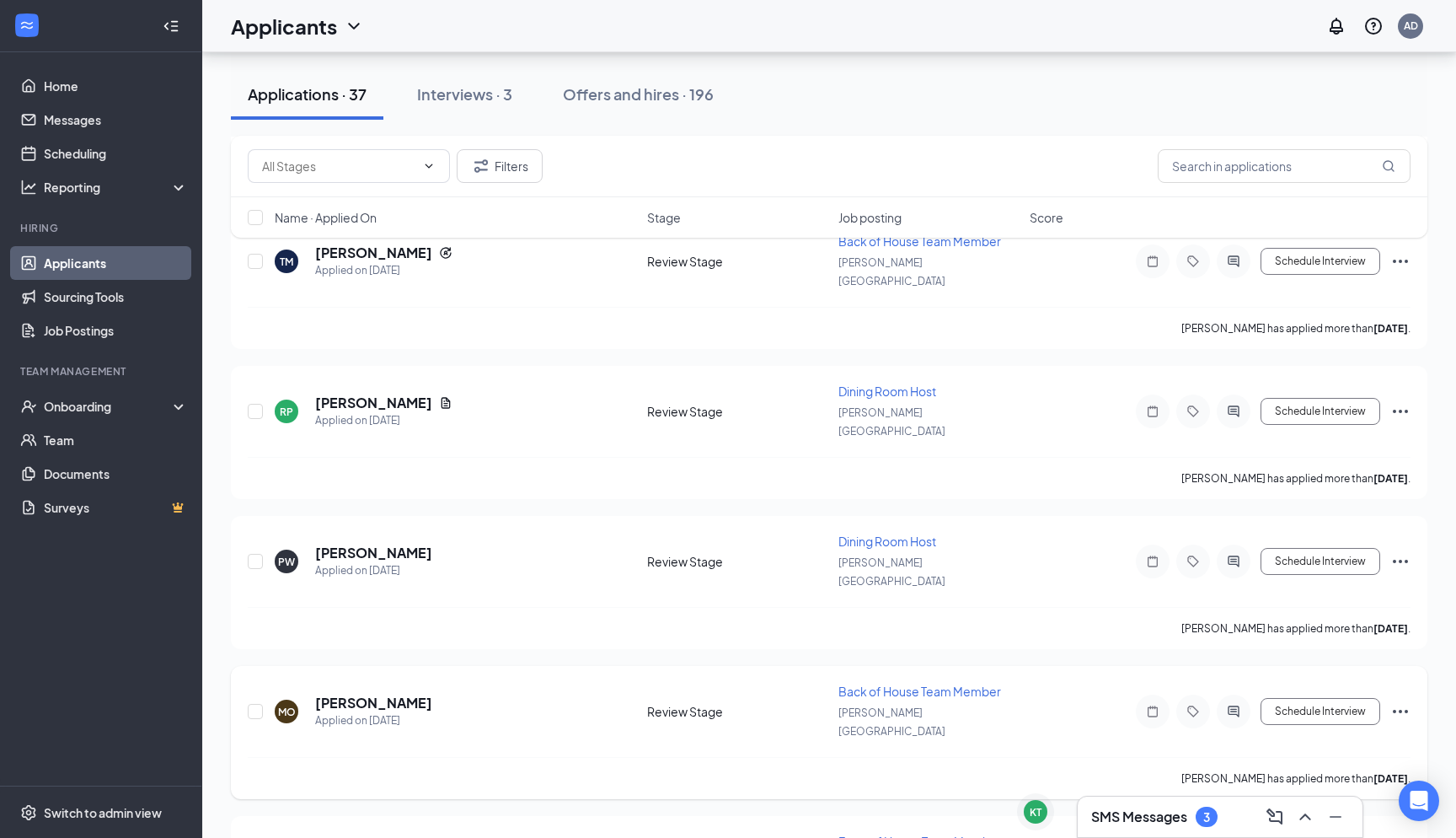
scroll to position [470, 0]
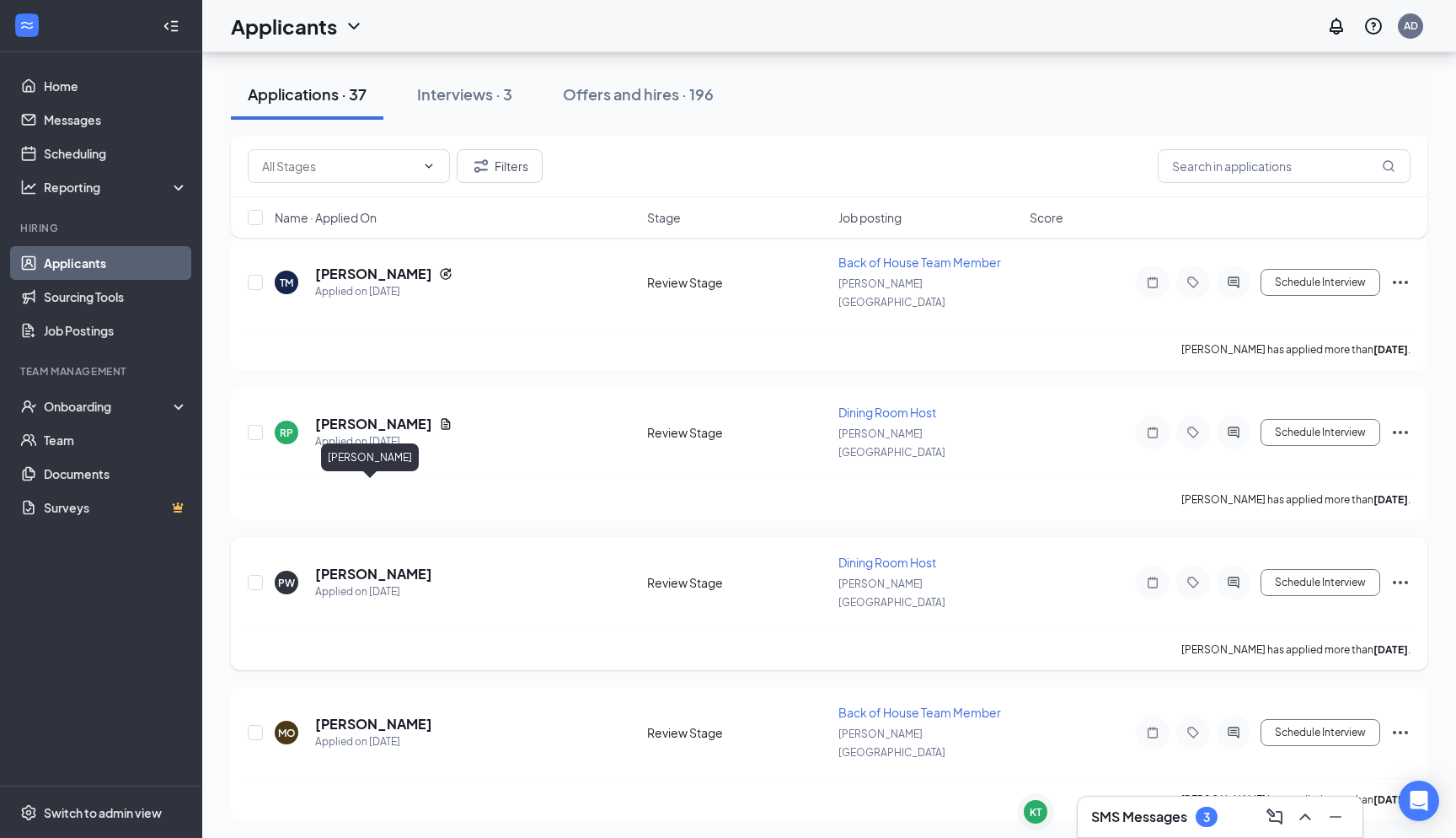
click at [378, 565] on h5 "[PERSON_NAME]" at bounding box center [373, 574] width 117 height 19
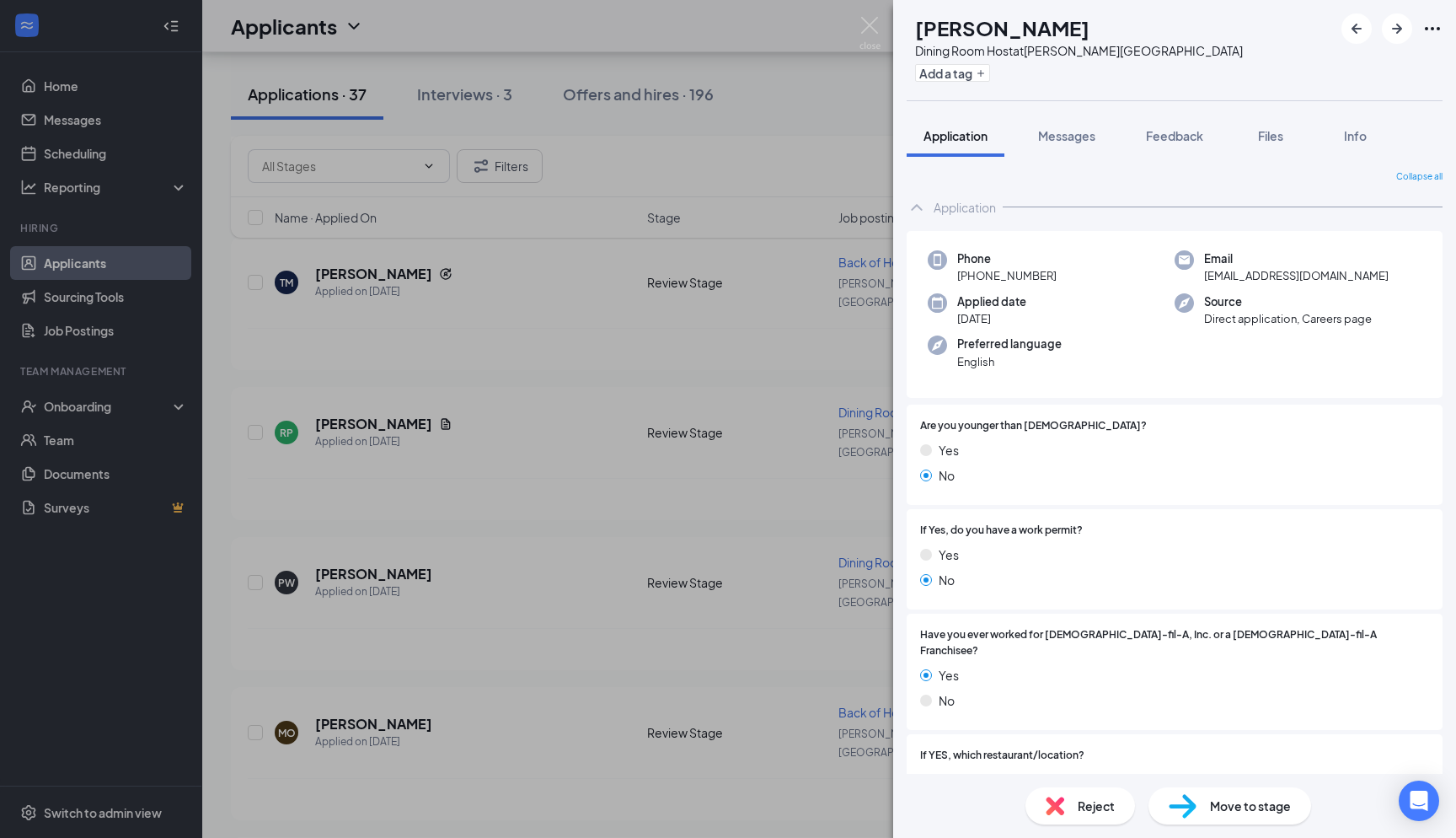
click at [1433, 176] on span "Collapse all" at bounding box center [1419, 176] width 46 height 13
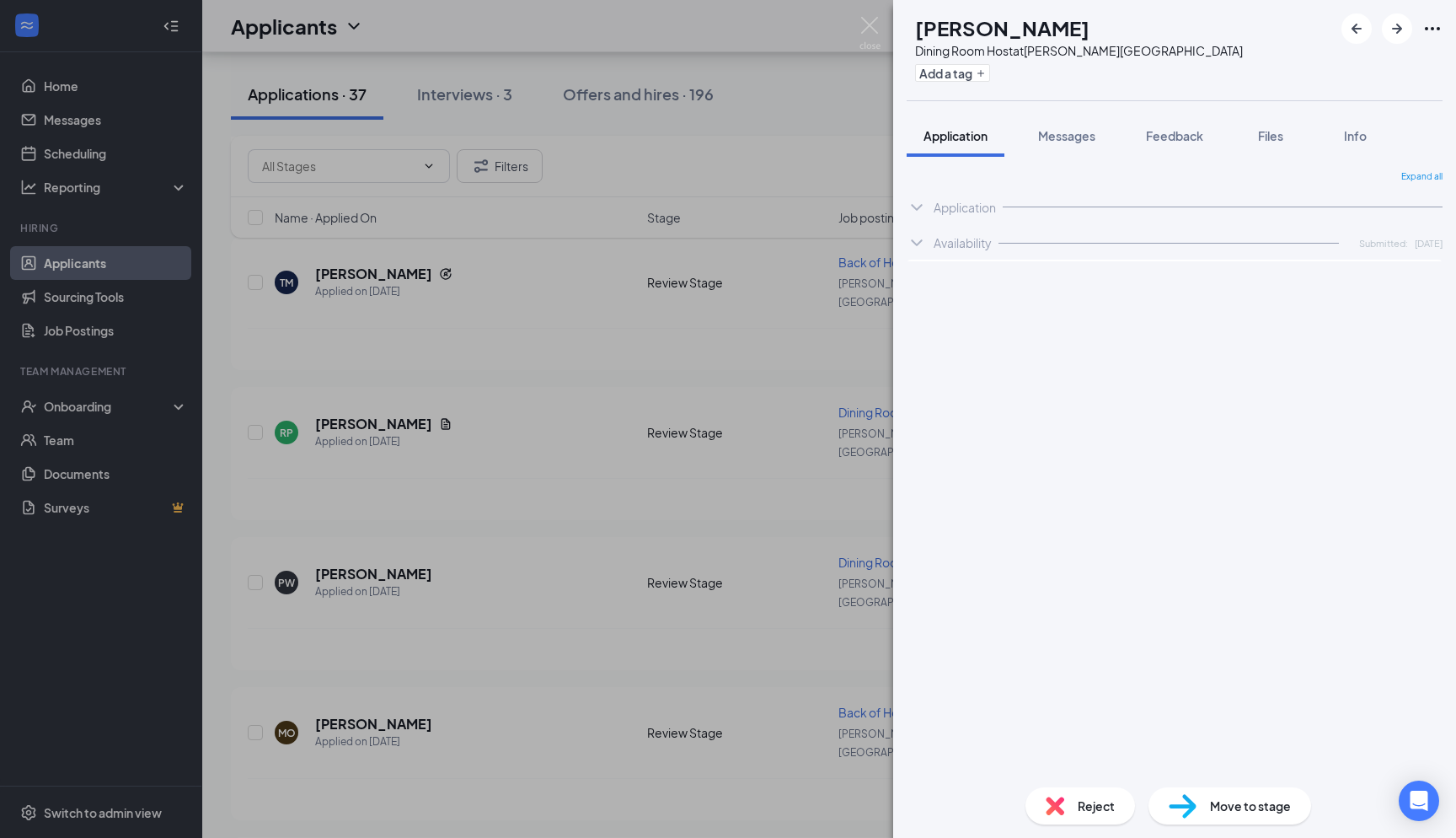
click at [1433, 176] on span "Expand all" at bounding box center [1422, 176] width 41 height 13
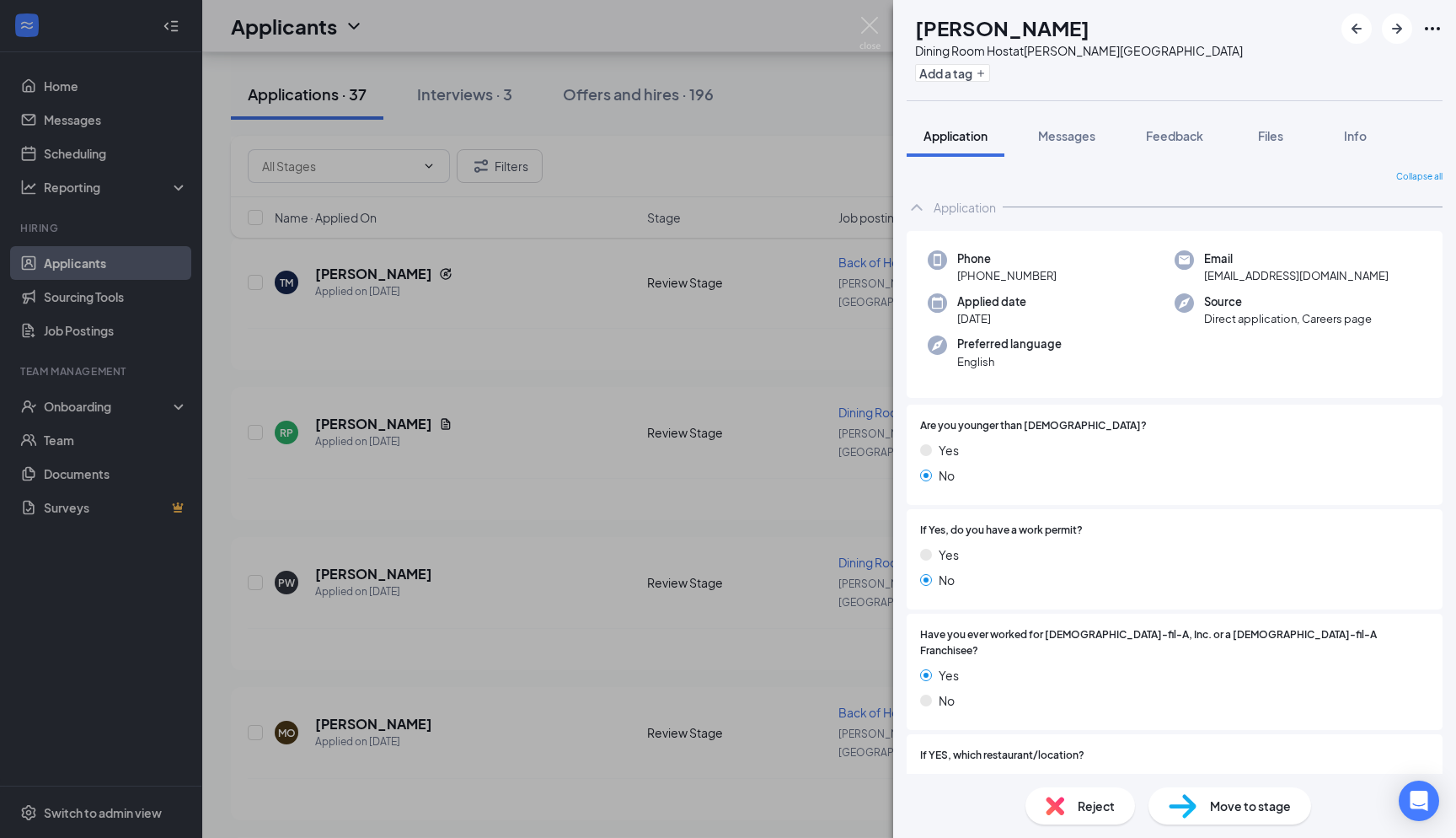
click at [1440, 28] on icon "Ellipses" at bounding box center [1433, 29] width 21 height 21
click at [1339, 69] on link "View full application" at bounding box center [1305, 59] width 109 height 19
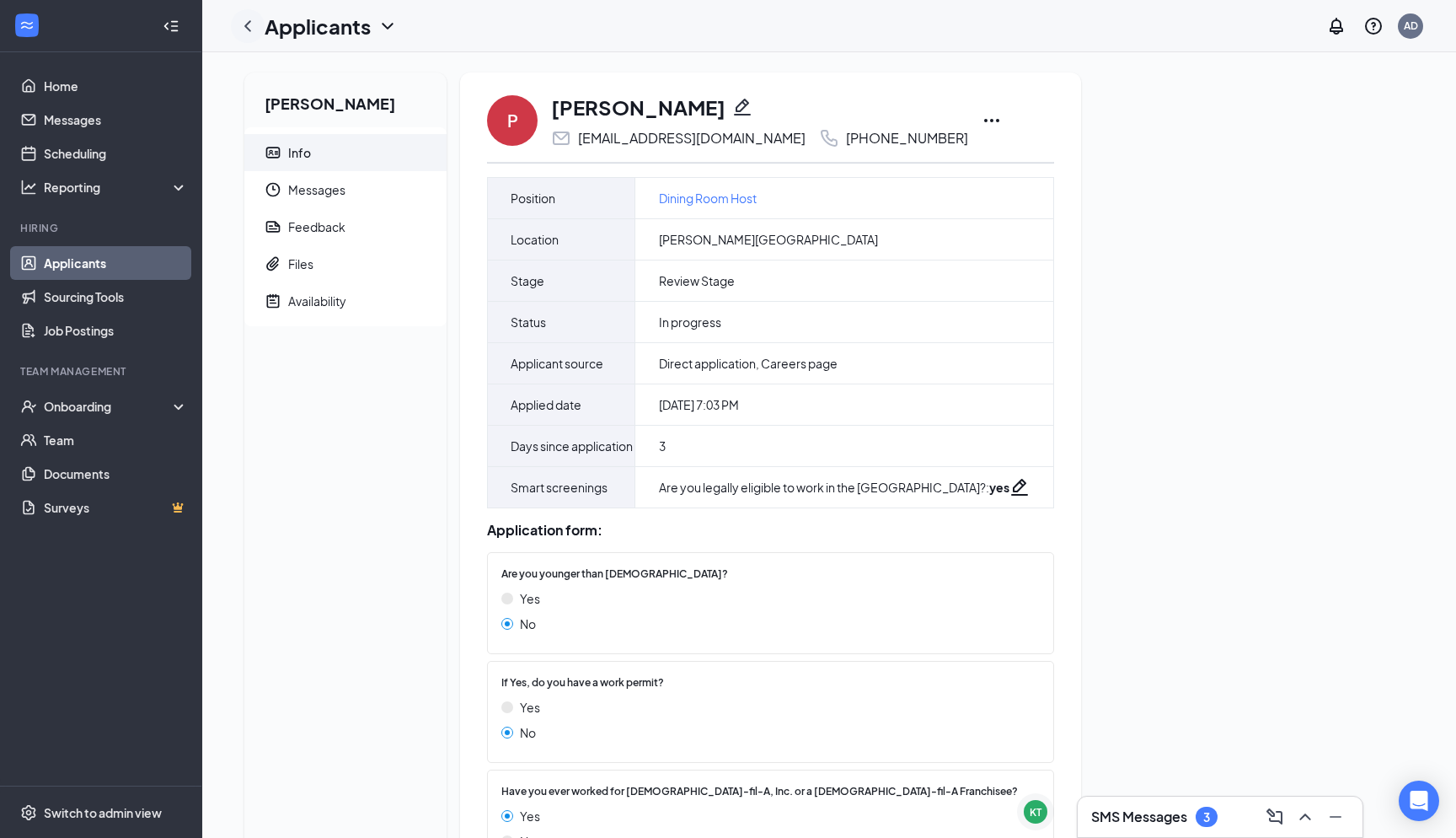
click at [247, 26] on icon "ChevronLeft" at bounding box center [248, 26] width 7 height 11
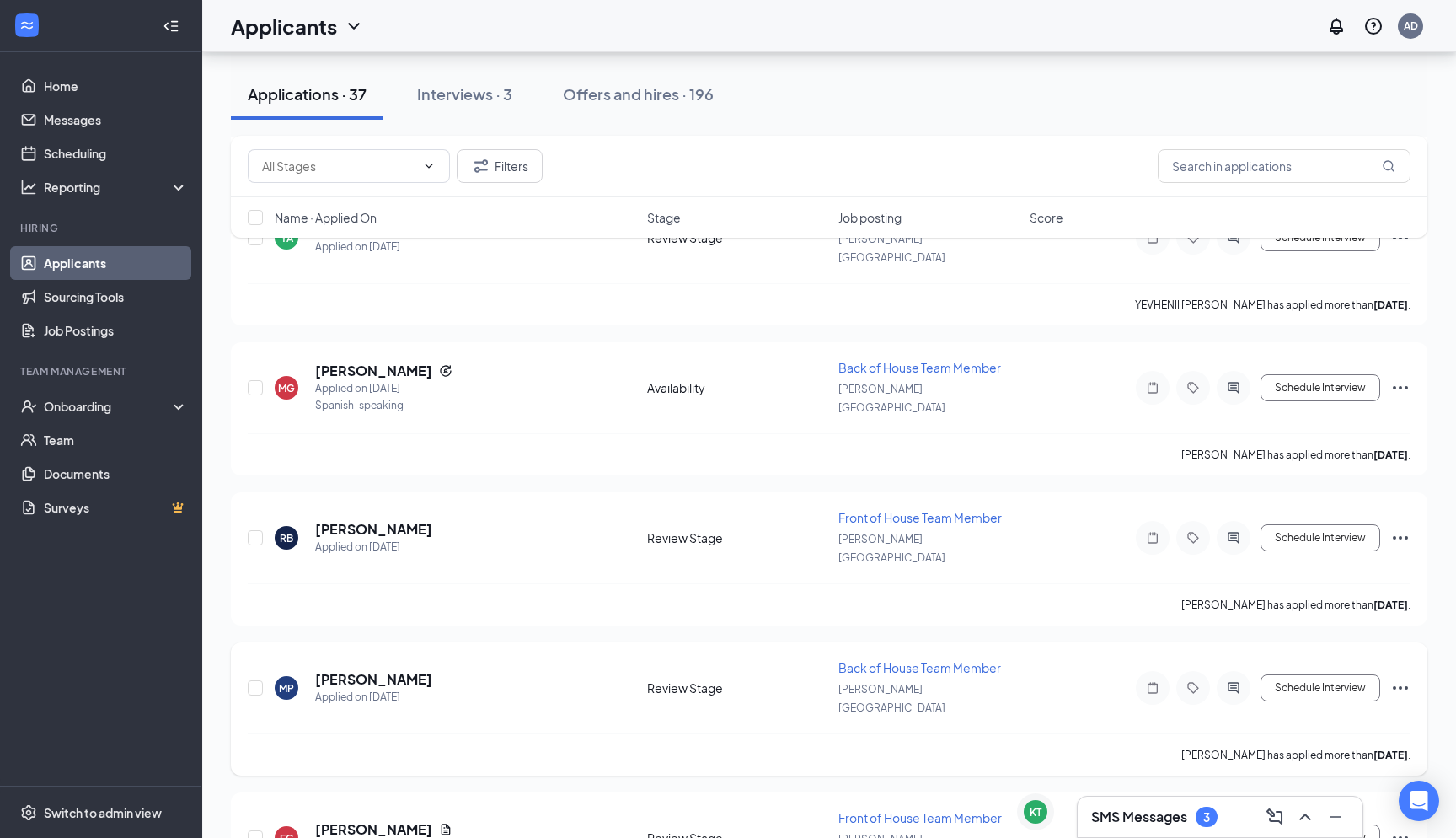
scroll to position [2112, 0]
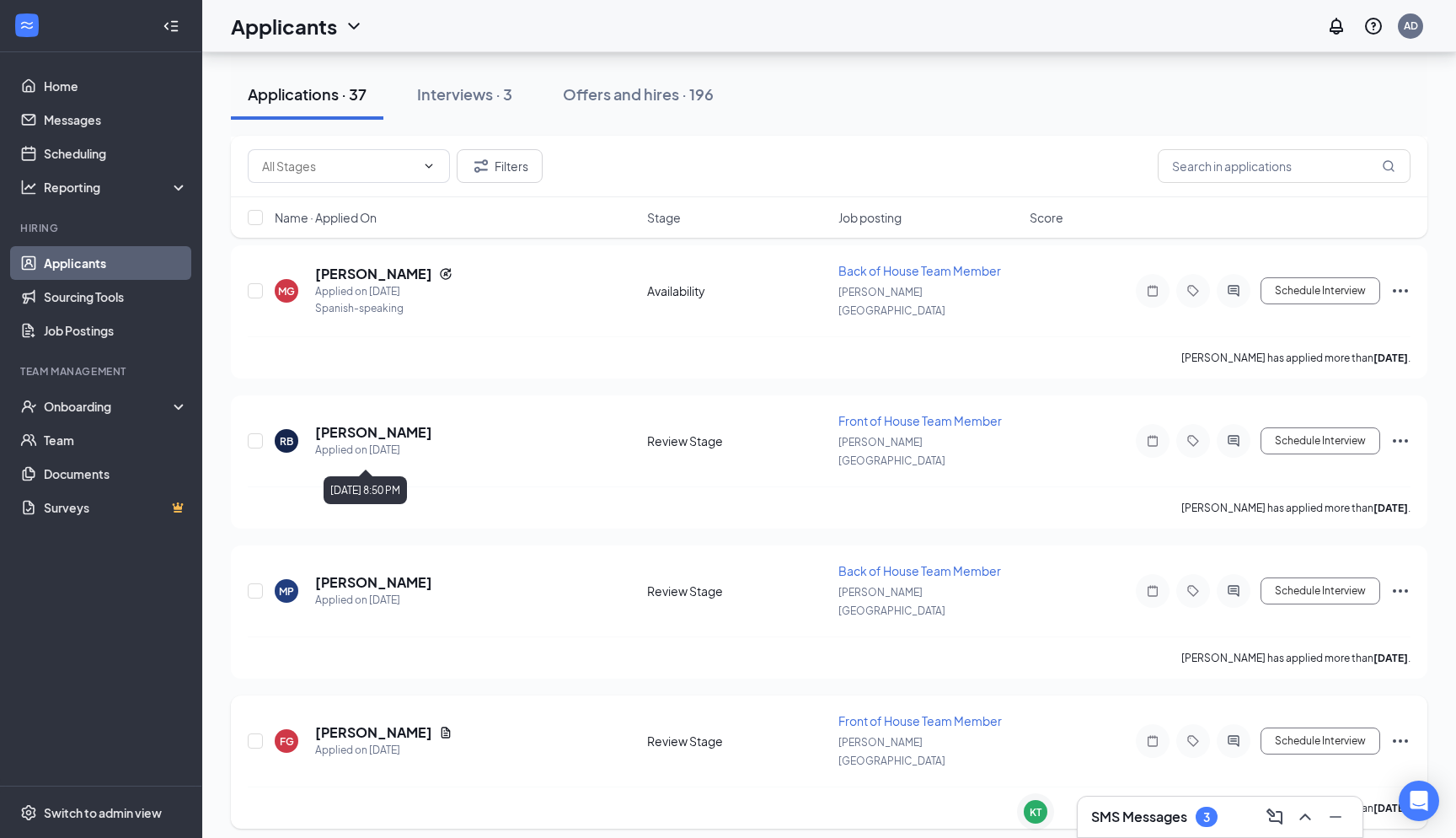
click at [369, 724] on h5 "[PERSON_NAME]" at bounding box center [373, 733] width 117 height 19
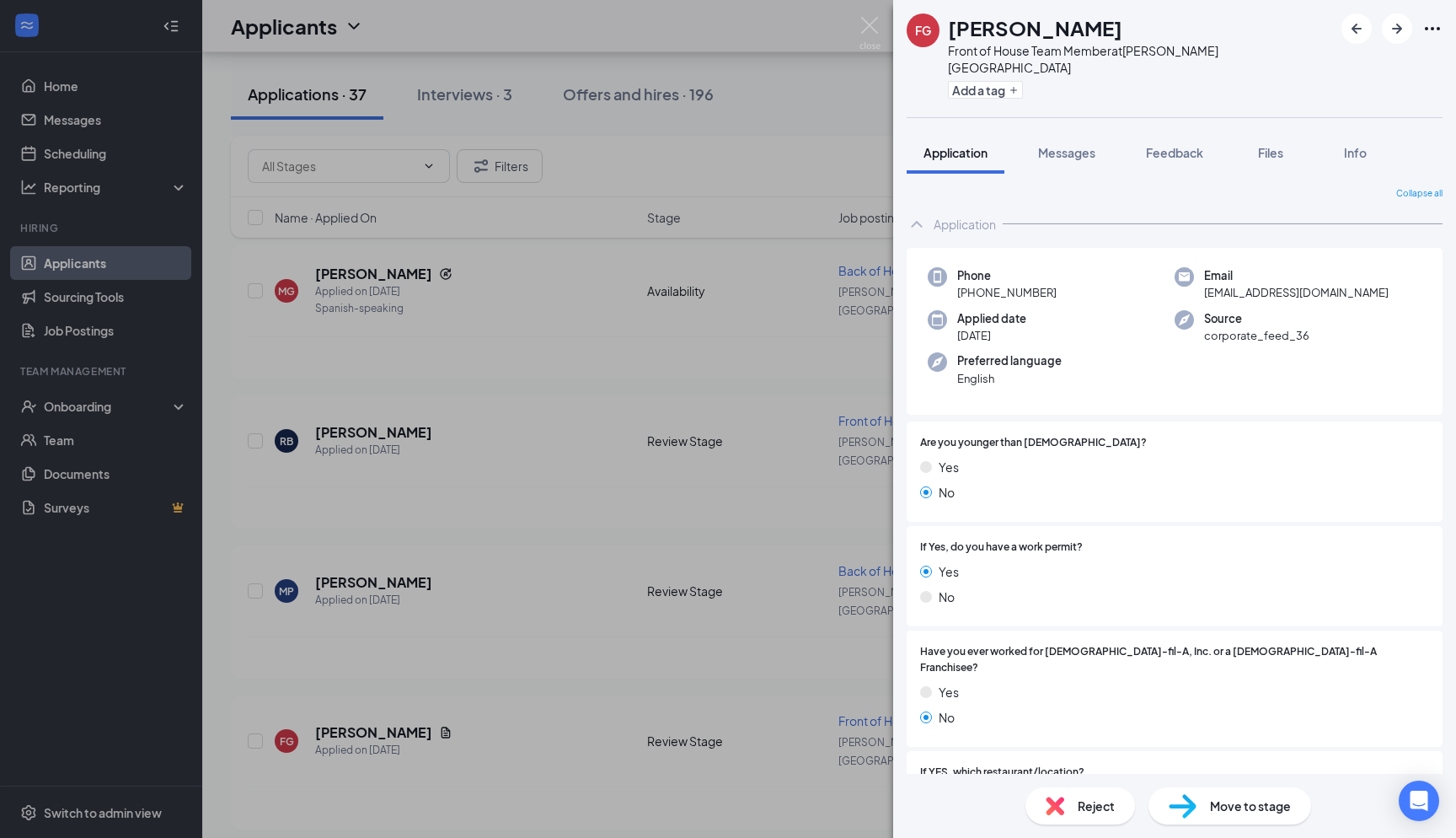
click at [373, 583] on div "FG [PERSON_NAME] Front of House Team Member at [PERSON_NAME][GEOGRAPHIC_DATA] A…" at bounding box center [728, 419] width 1456 height 838
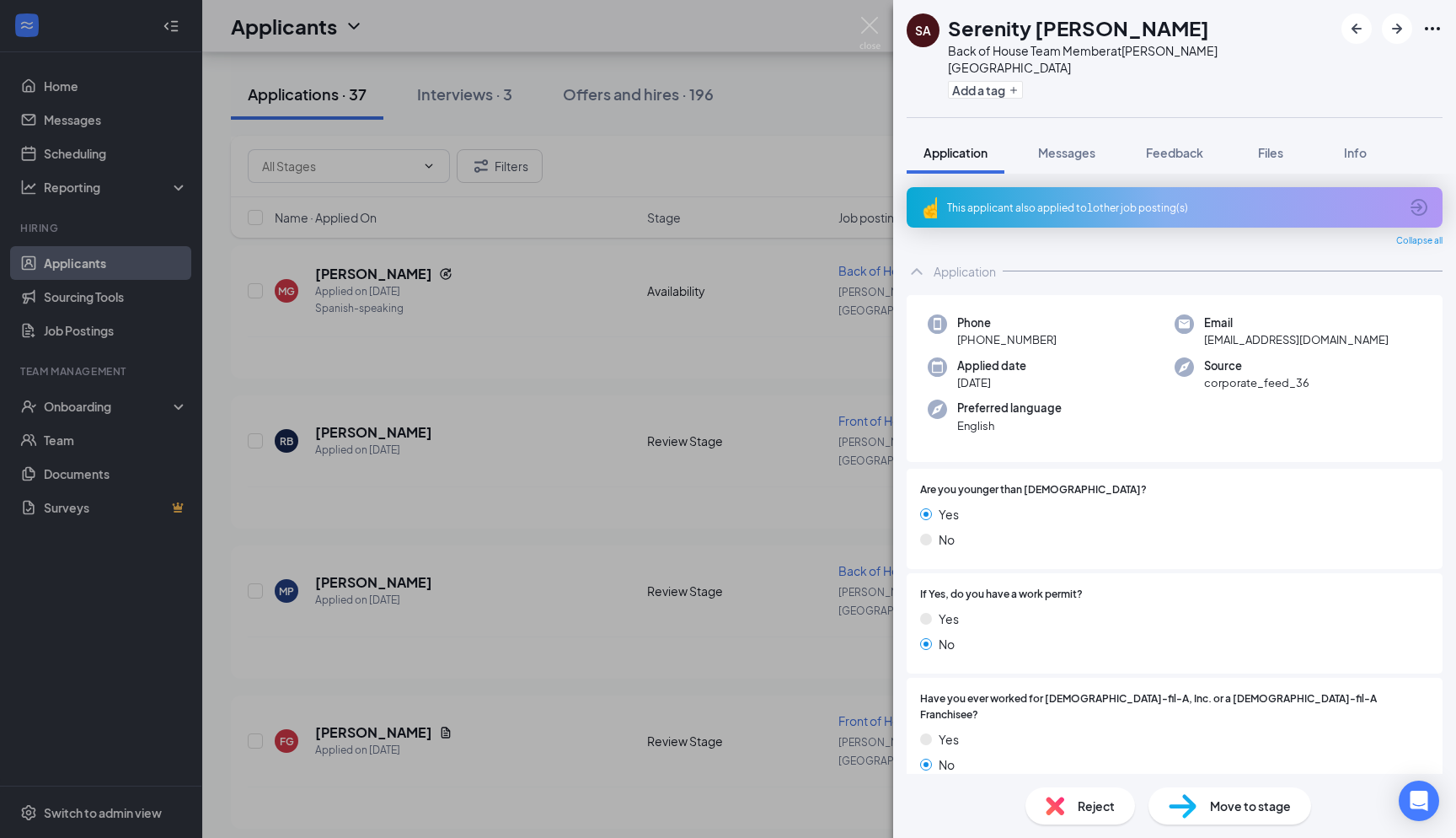
click at [1159, 201] on div "This applicant also applied to 1 other job posting(s)" at bounding box center [1174, 207] width 452 height 14
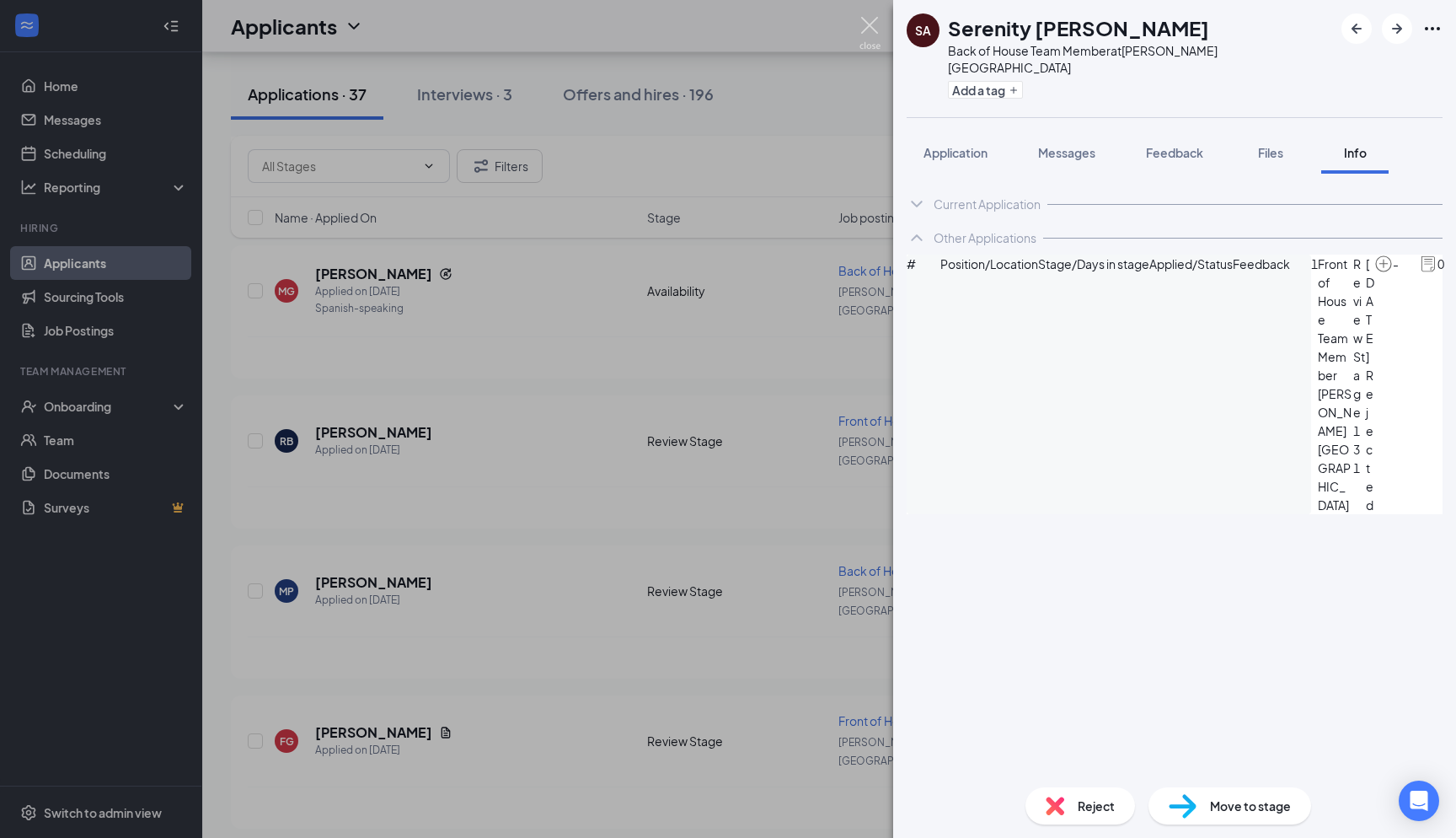
click at [874, 26] on img at bounding box center [870, 33] width 21 height 33
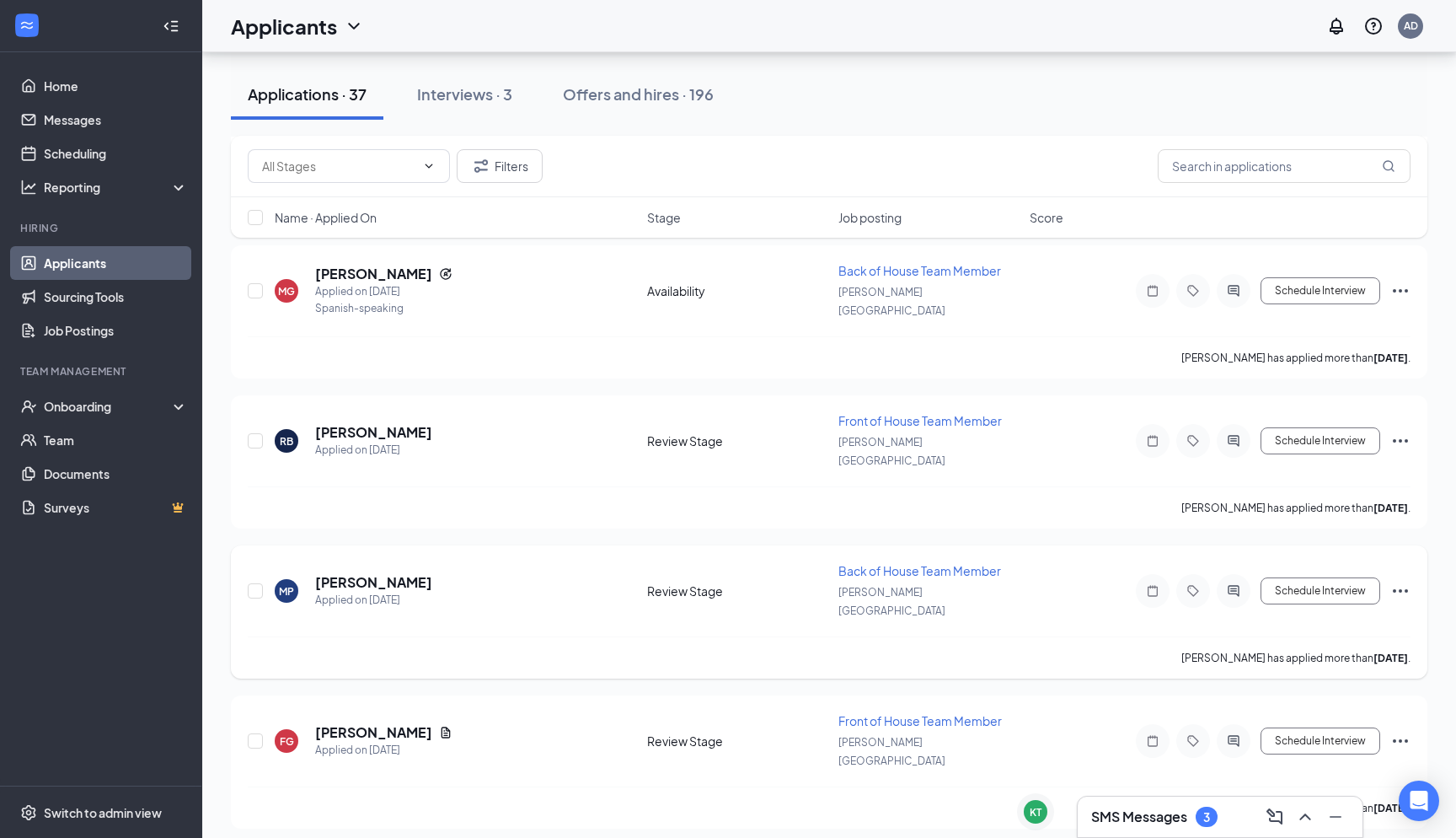
click at [328, 573] on h5 "[PERSON_NAME]" at bounding box center [373, 583] width 117 height 19
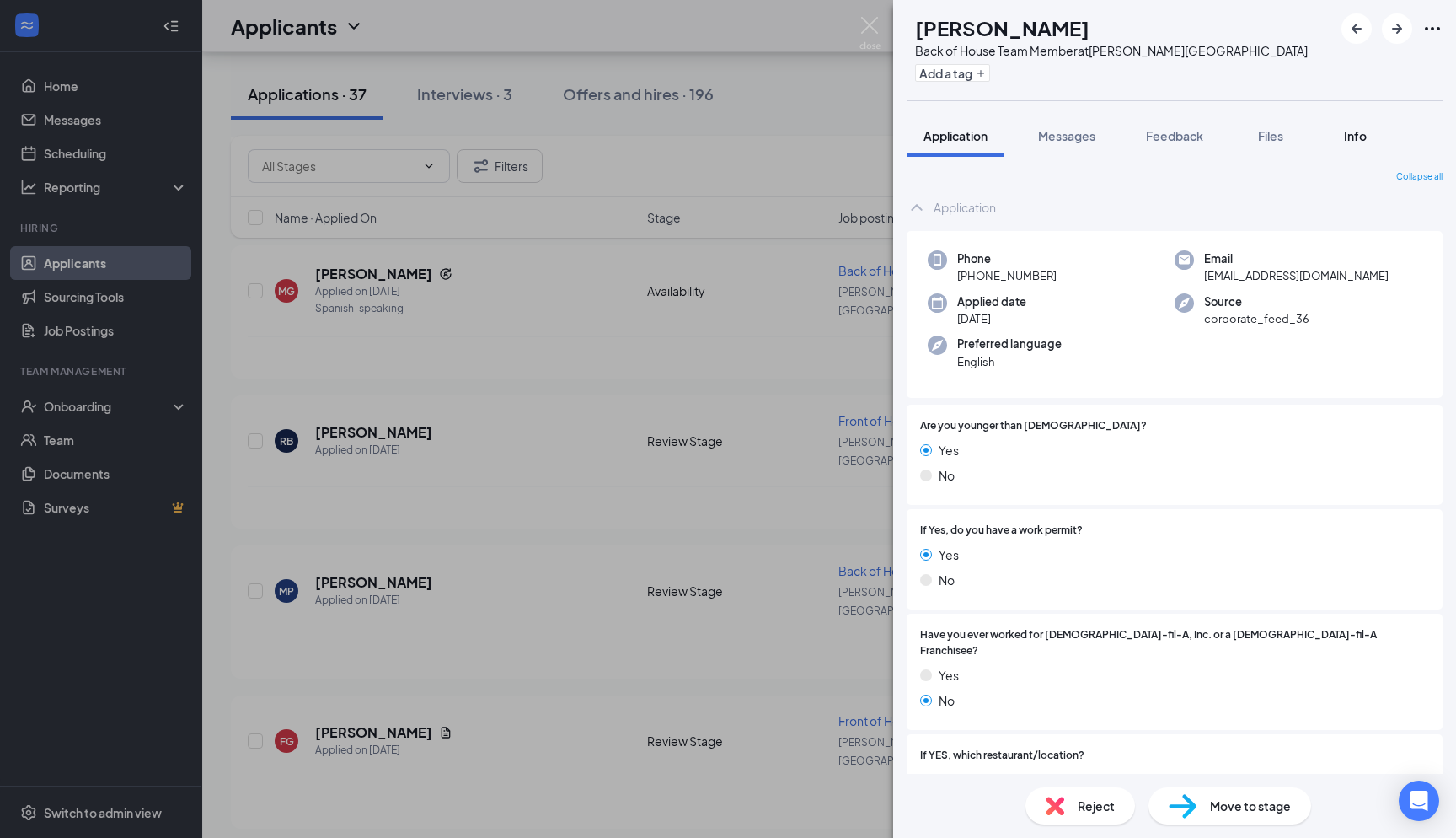
click at [1353, 133] on span "Info" at bounding box center [1356, 136] width 23 height 15
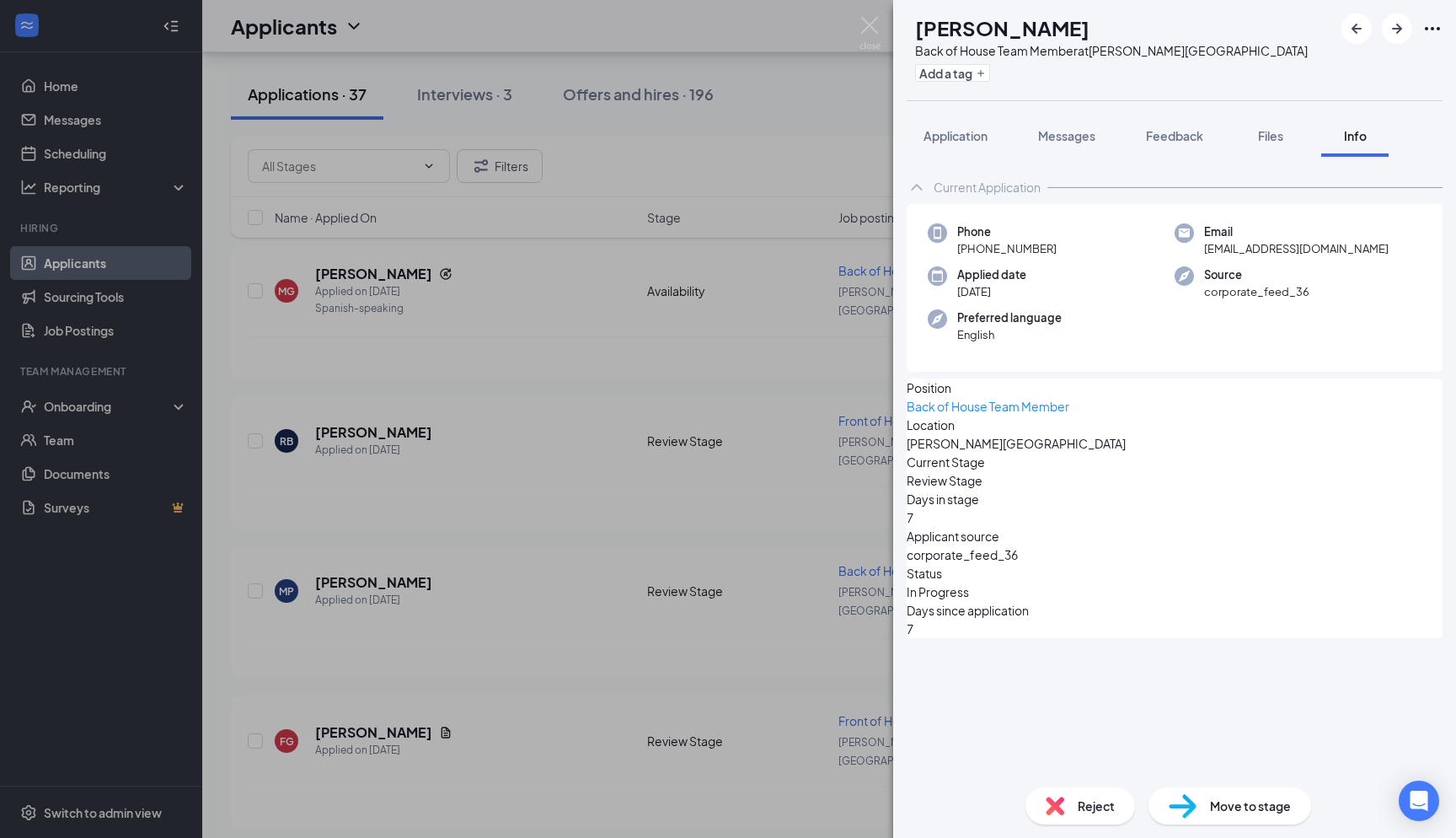
click at [664, 340] on div "MP Matthew Phillips Back of House Team Member at Holly Springs Add a tag Applic…" at bounding box center [728, 419] width 1456 height 838
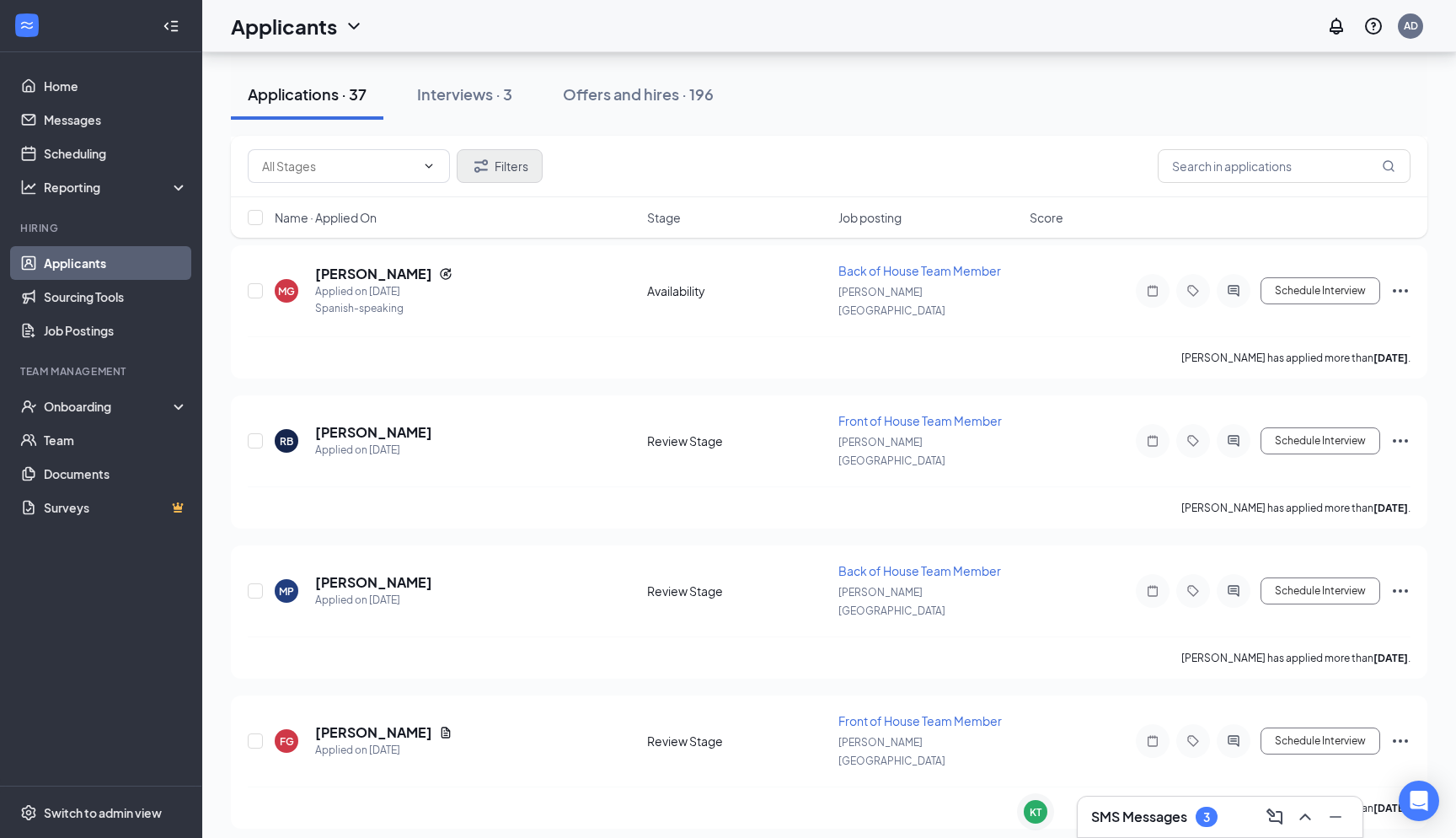
click at [501, 175] on button "Filters" at bounding box center [500, 166] width 86 height 34
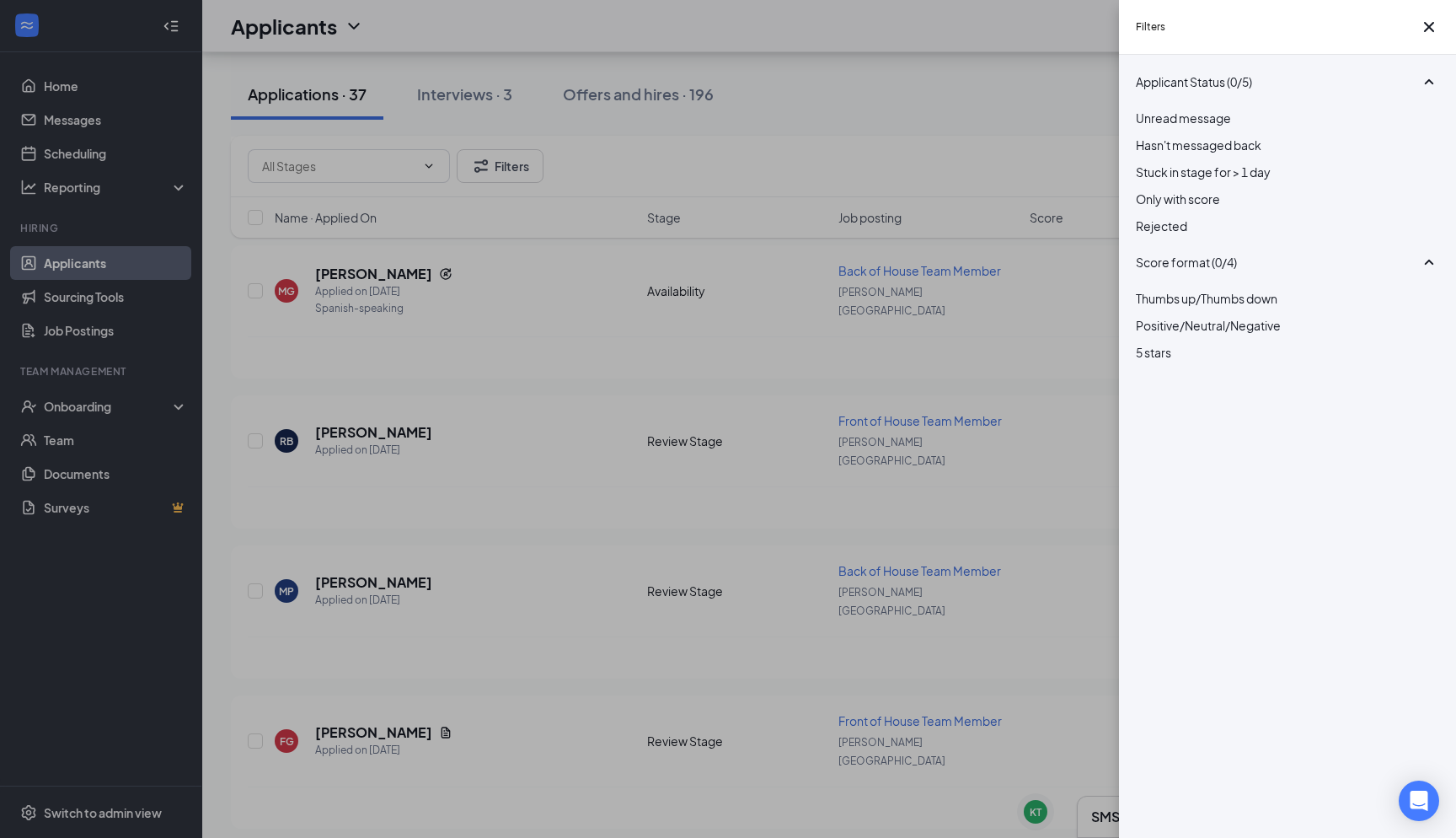
click at [870, 197] on div "Filters Applicant Status (0/5) Unread message Hasn't messaged back Stuck in sta…" at bounding box center [728, 419] width 1456 height 838
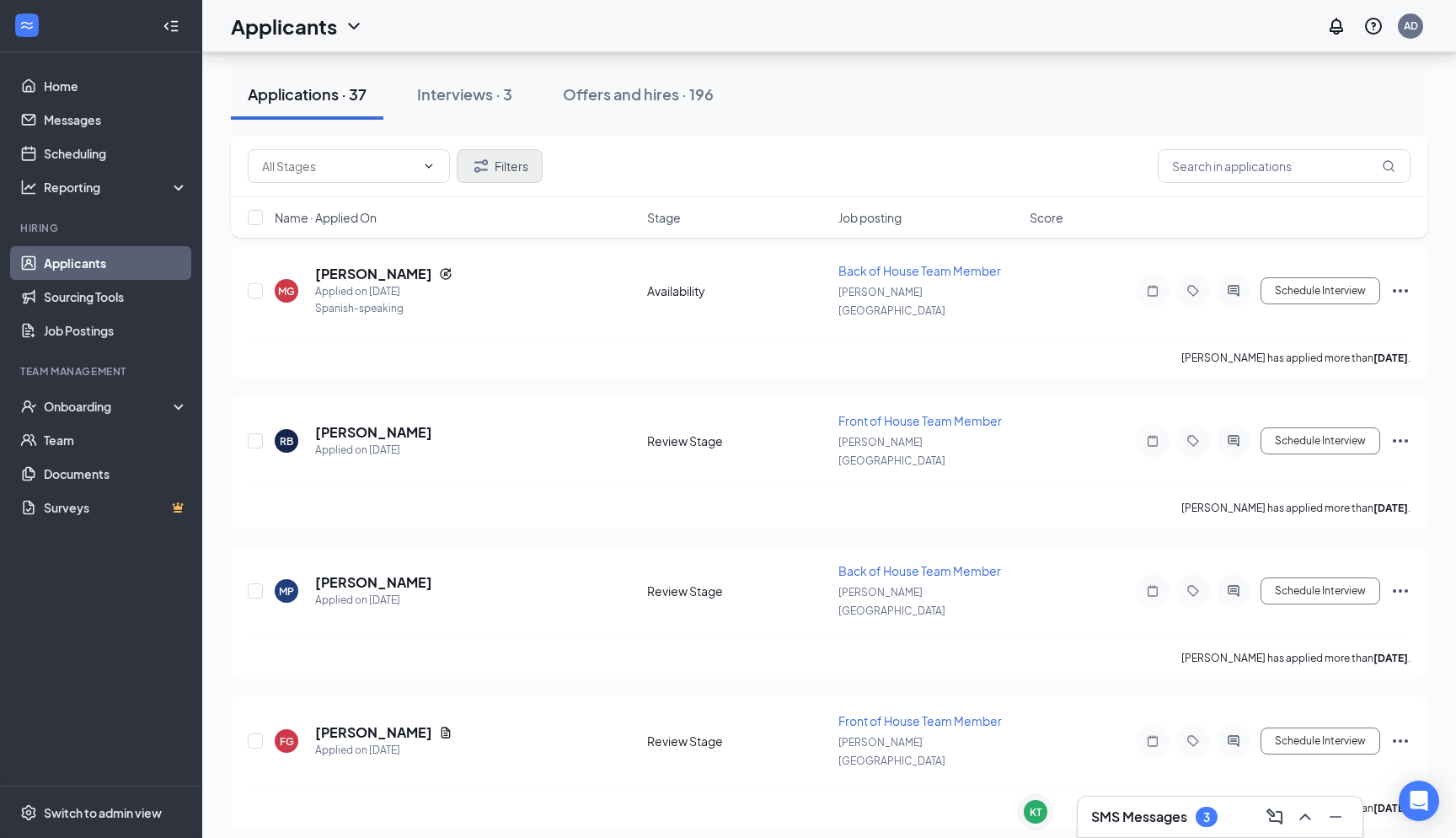
click at [512, 171] on button "Filters" at bounding box center [500, 166] width 86 height 34
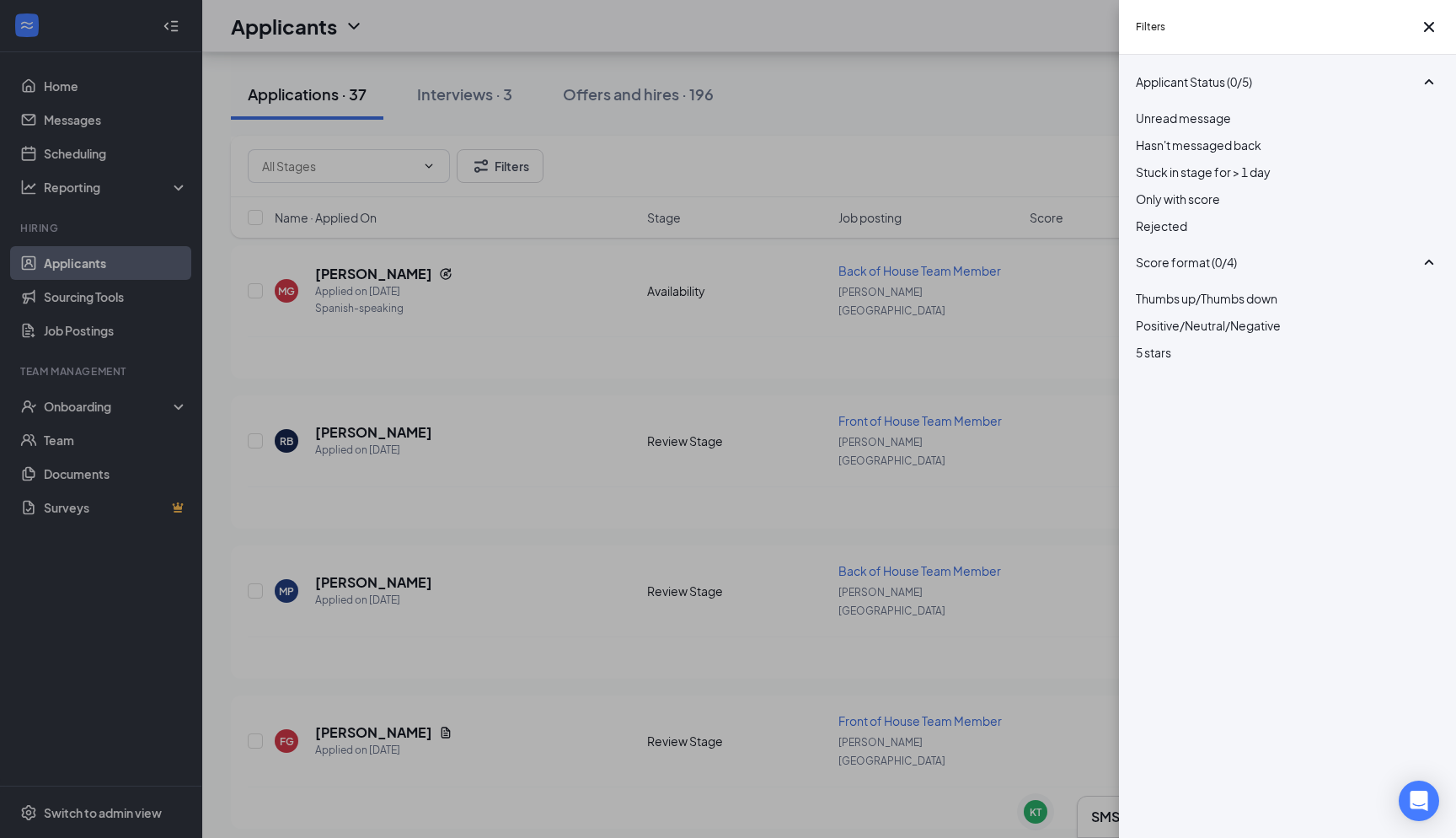
click at [1148, 217] on div at bounding box center [1287, 217] width 303 height 0
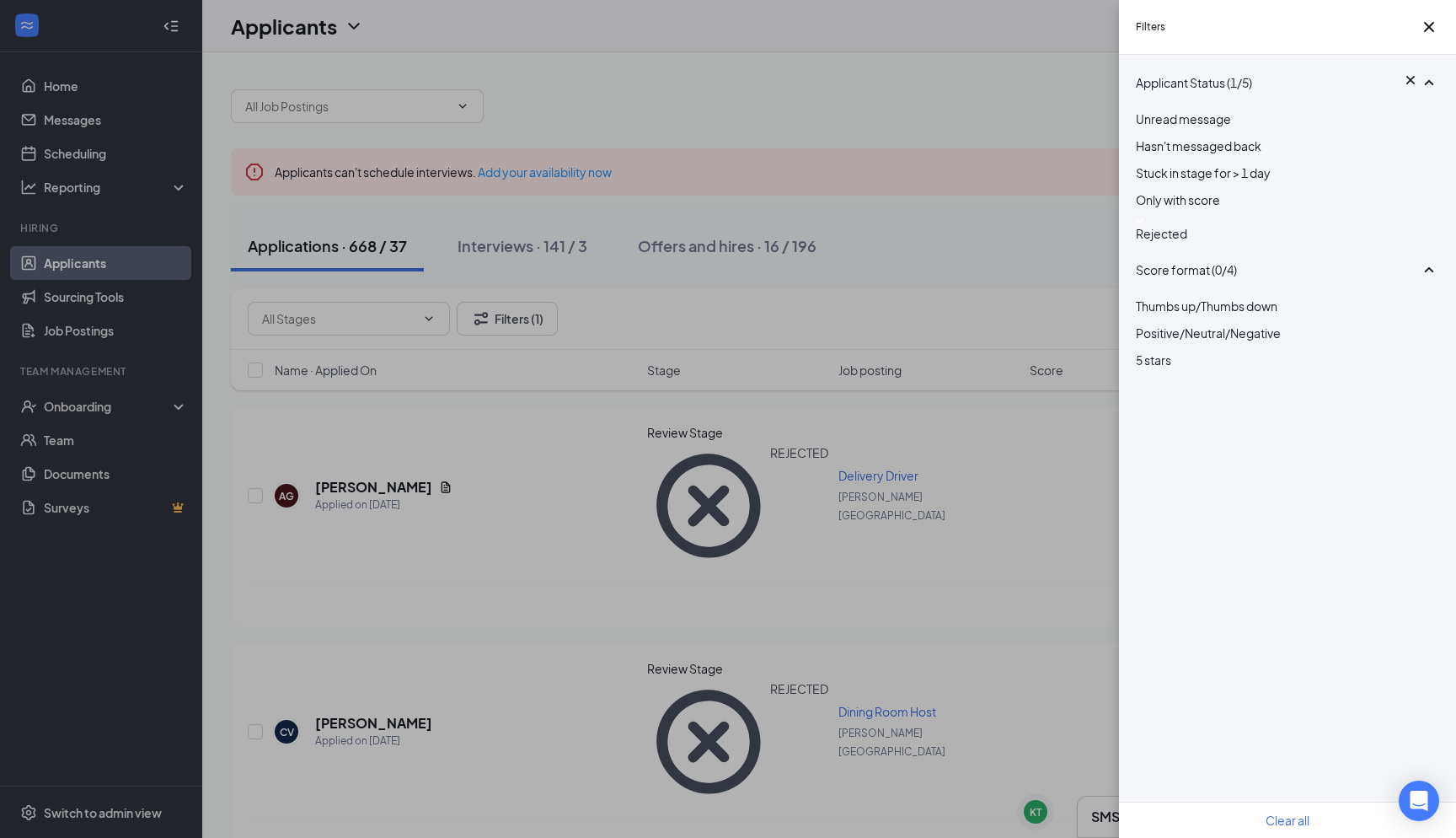
click at [818, 328] on div "Filters Applicant Status (1/5) Unread message Hasn't messaged back Stuck in sta…" at bounding box center [728, 419] width 1456 height 838
click at [580, 456] on div "Filters Applicant Status (1/5) Unread message Hasn't messaged back Stuck in sta…" at bounding box center [728, 419] width 1456 height 838
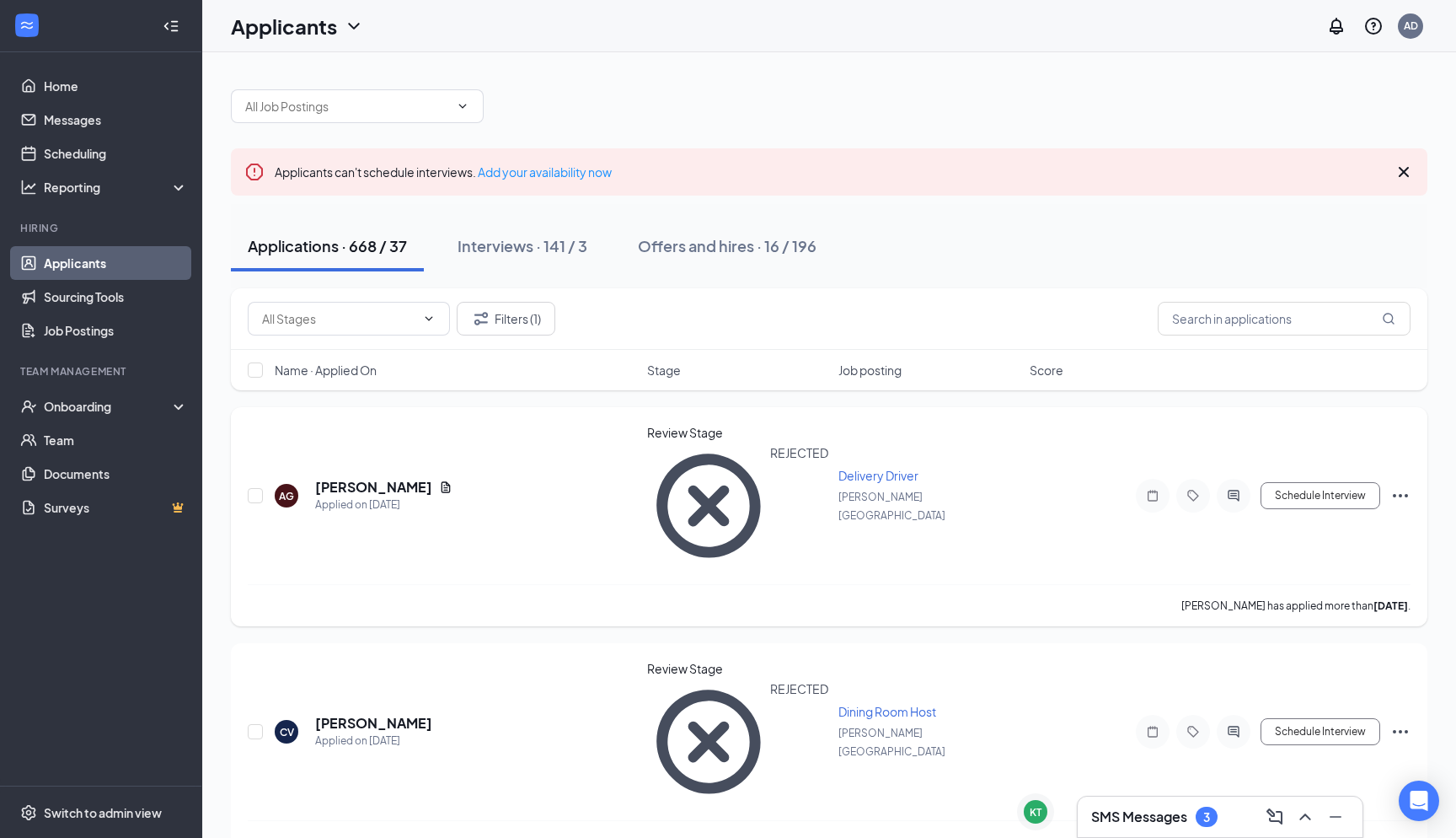
click at [1393, 485] on icon "Ellipses" at bounding box center [1401, 495] width 21 height 21
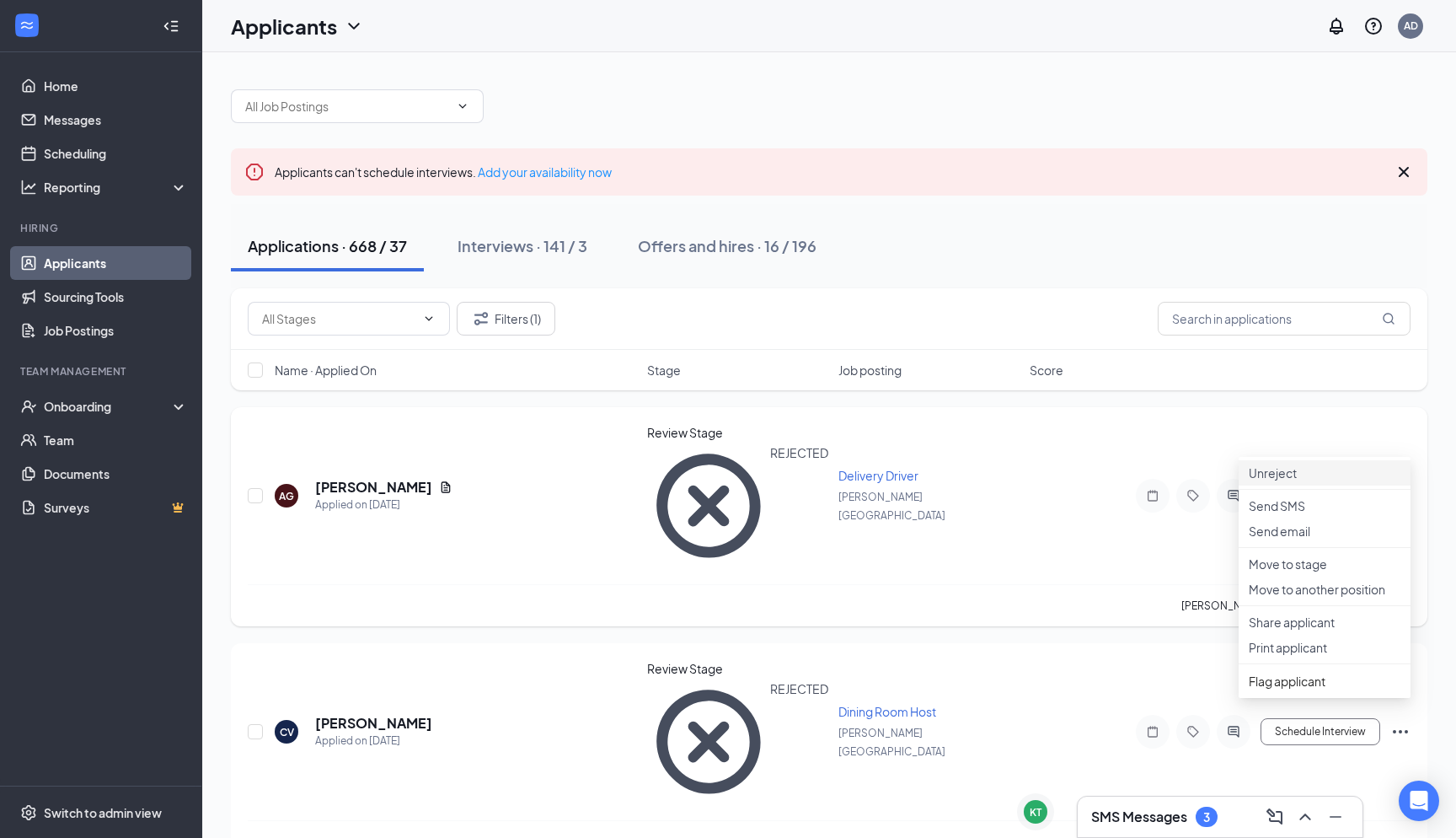
click at [1289, 485] on li "Unreject" at bounding box center [1325, 472] width 172 height 25
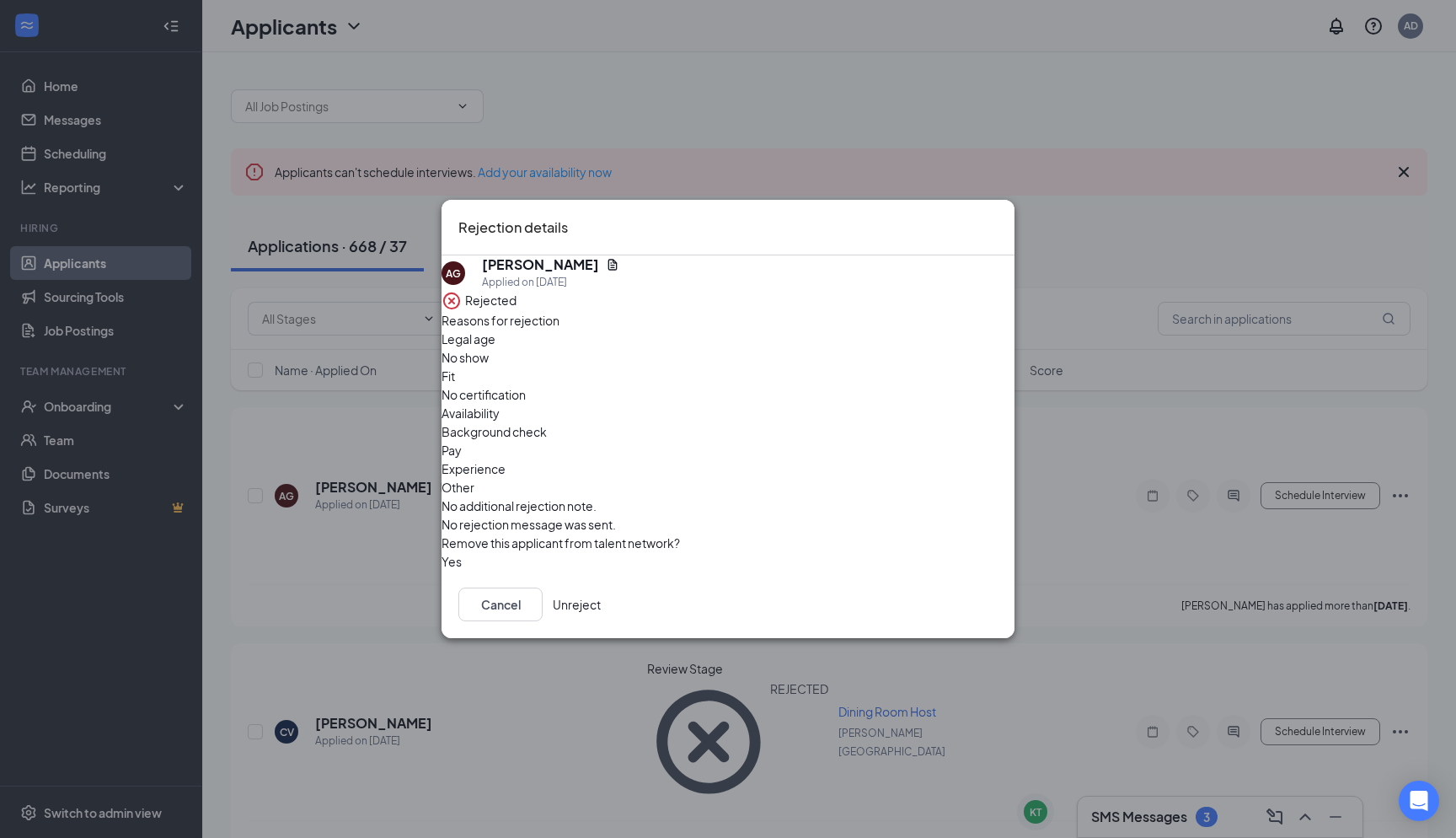
click at [601, 606] on button "Unreject" at bounding box center [576, 604] width 48 height 34
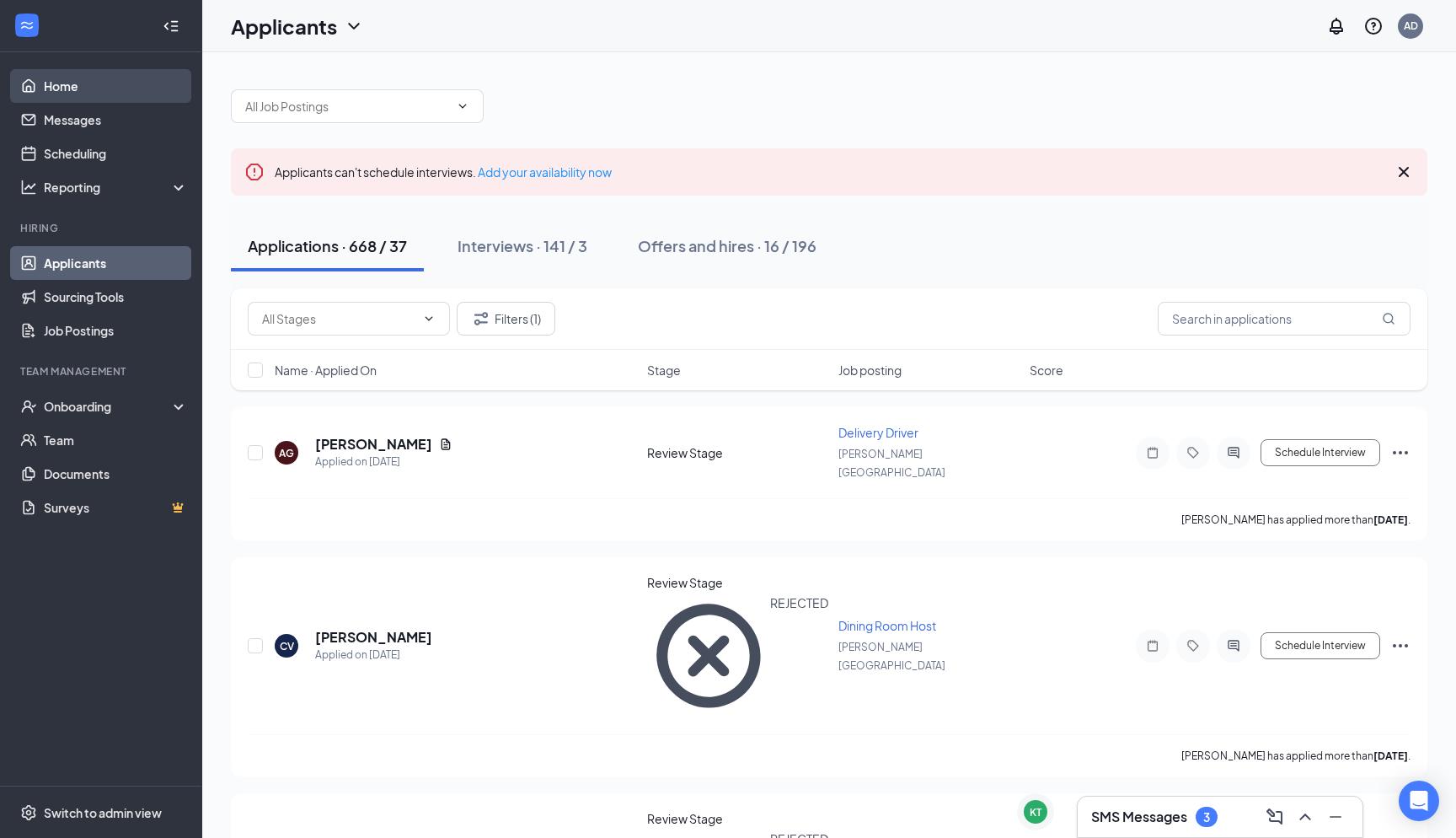
click at [53, 78] on link "Home" at bounding box center [116, 86] width 144 height 34
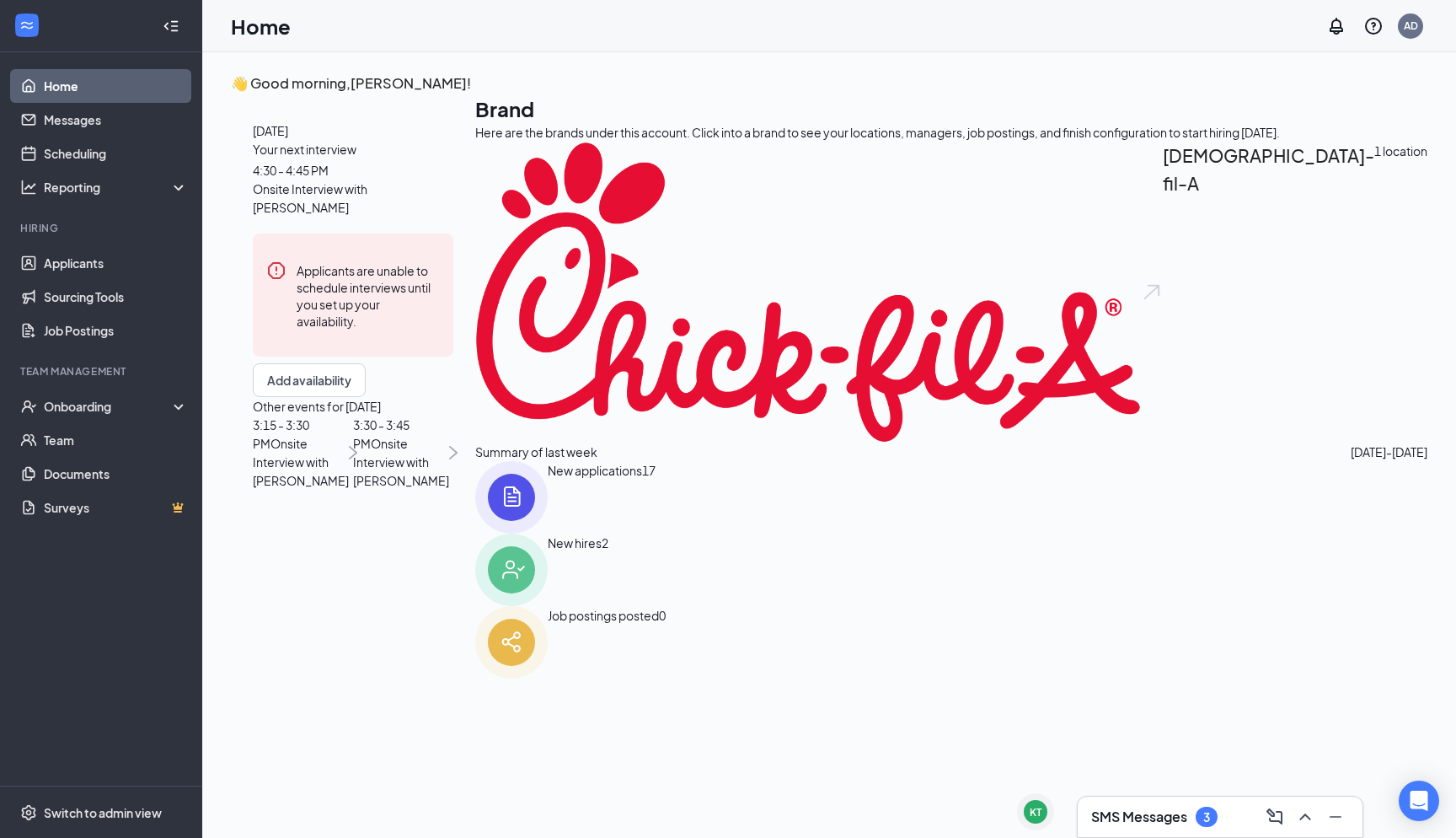
click at [643, 534] on div "New applications" at bounding box center [595, 496] width 95 height 72
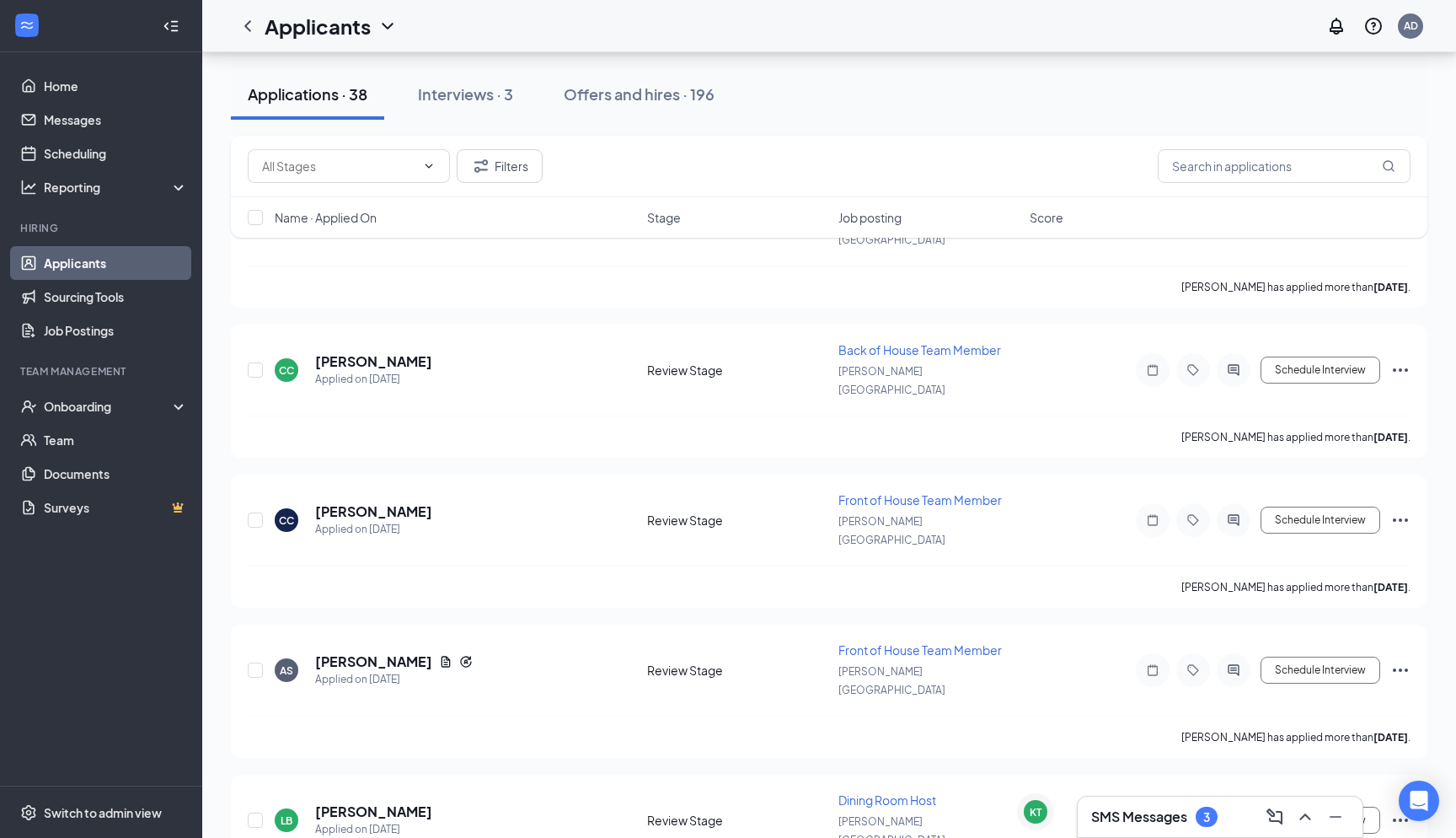
scroll to position [3250, 0]
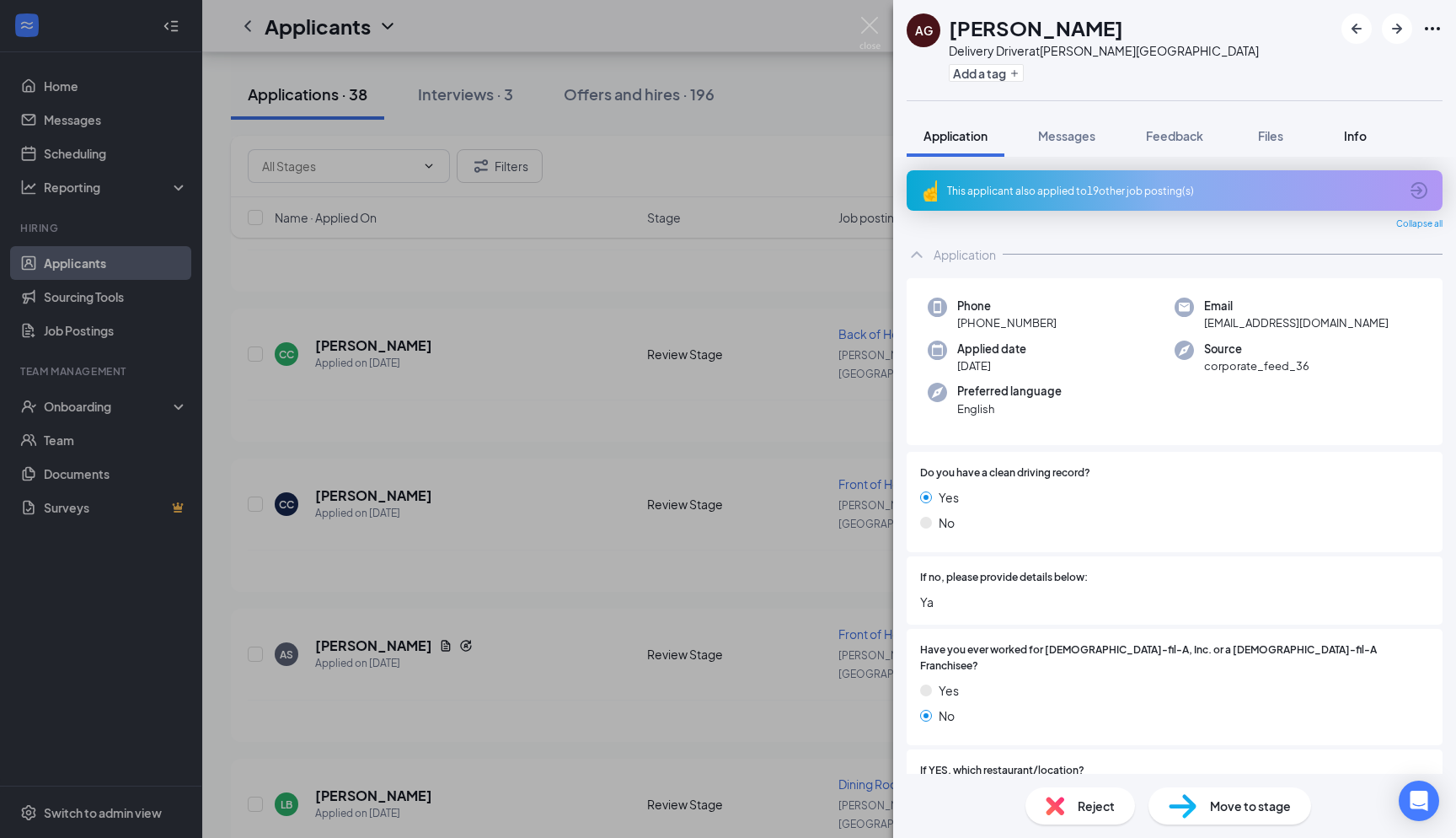
click at [1367, 134] on span "Info" at bounding box center [1356, 136] width 23 height 15
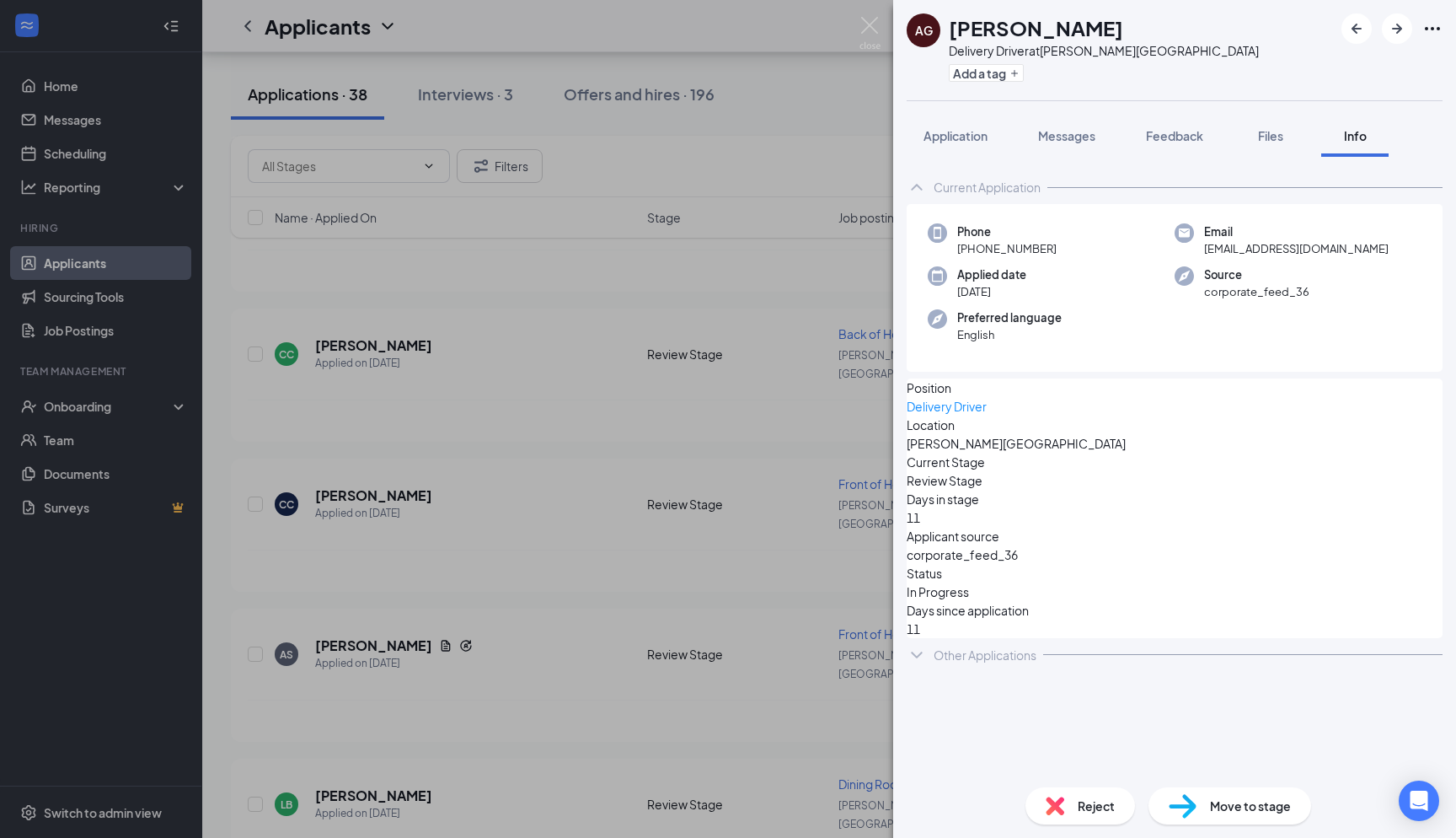
click at [1364, 142] on span "Info" at bounding box center [1356, 136] width 23 height 15
click at [977, 648] on div "Other Applications" at bounding box center [985, 655] width 103 height 17
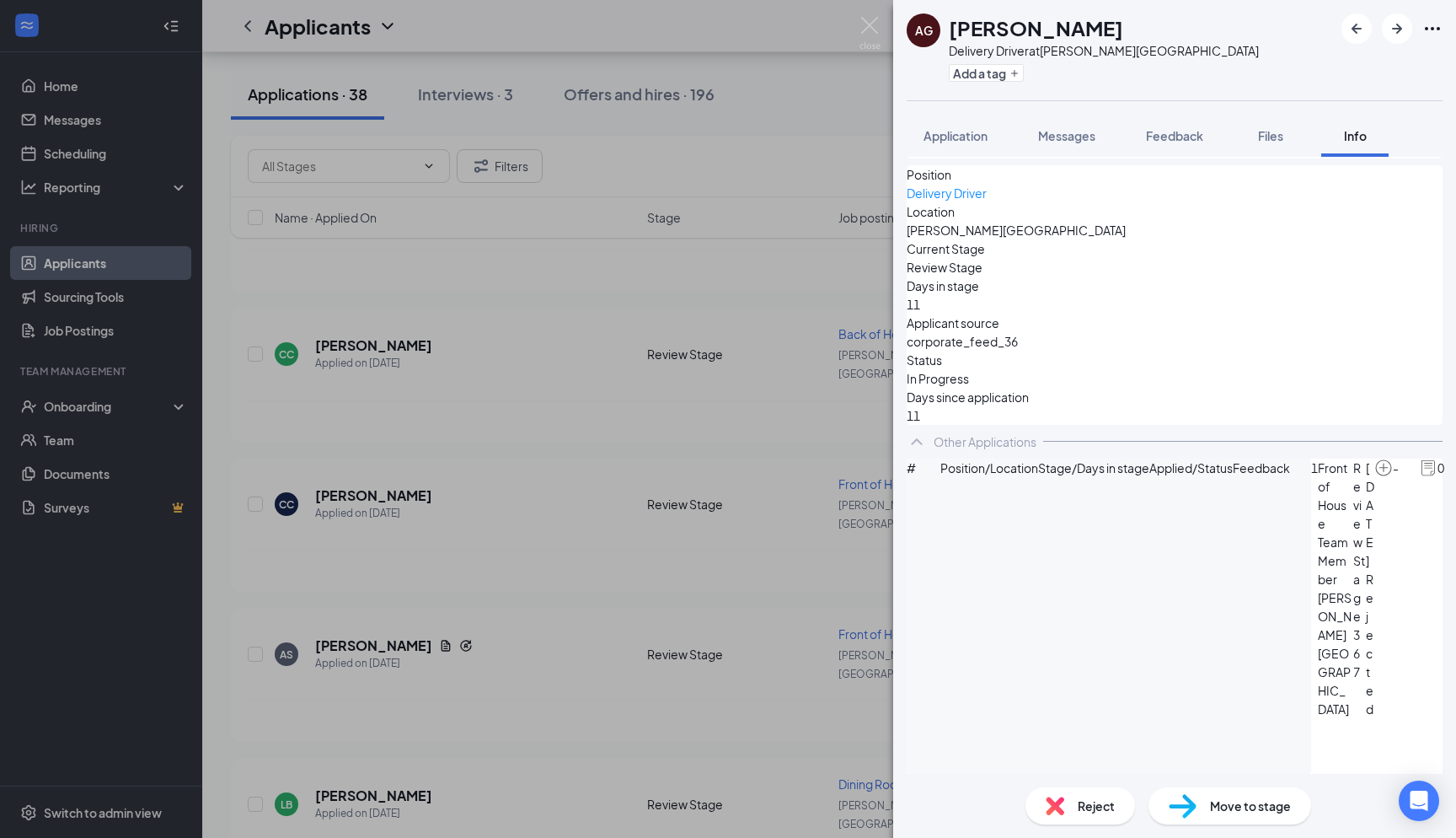
scroll to position [979, 0]
drag, startPoint x: 923, startPoint y: 721, endPoint x: 949, endPoint y: 721, distance: 26.0
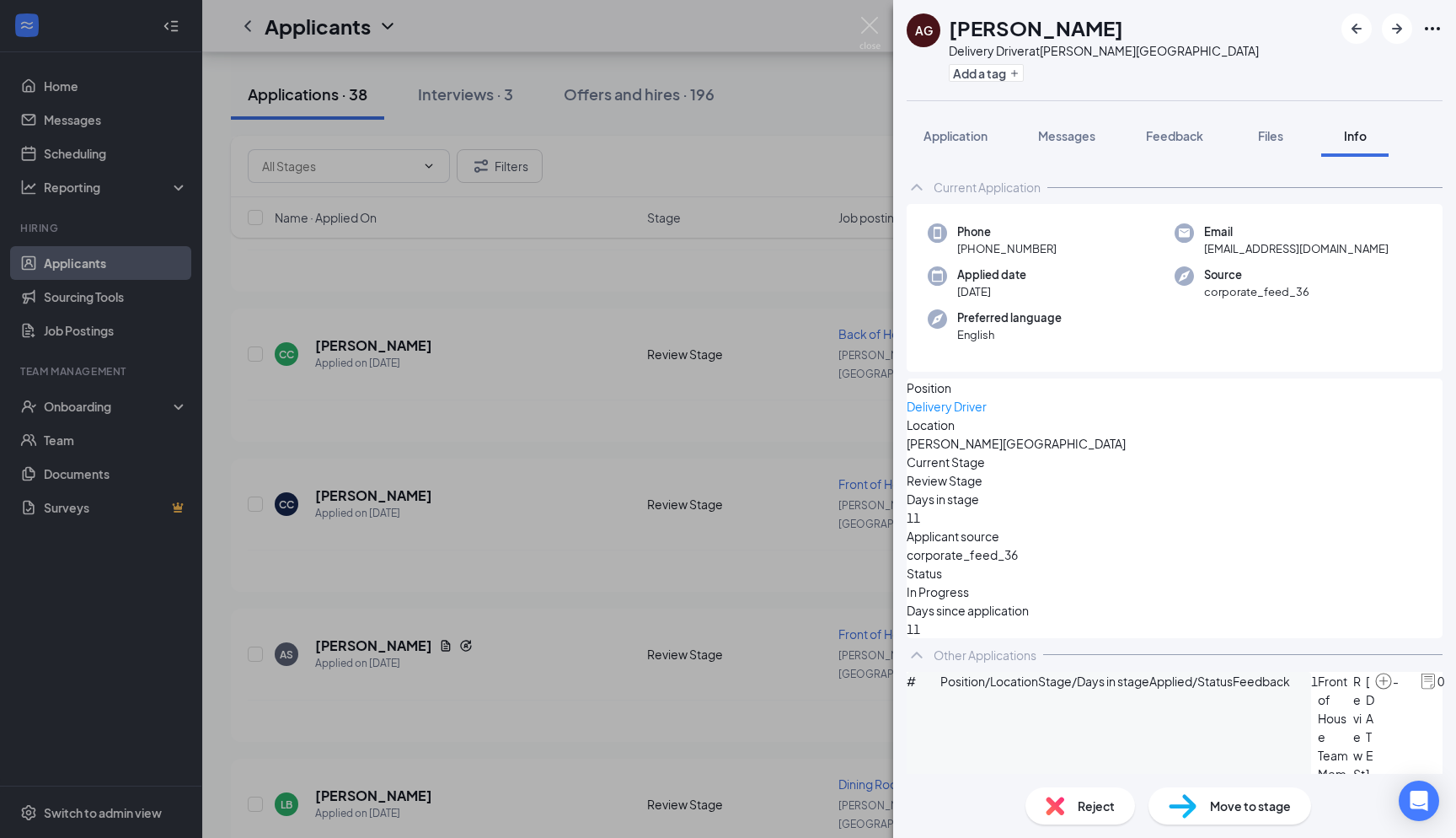
scroll to position [0, 0]
click at [1435, 19] on icon "Ellipses" at bounding box center [1433, 29] width 21 height 21
click at [1436, 29] on icon "Ellipses" at bounding box center [1433, 29] width 21 height 21
click at [1330, 715] on div "1 Front of House Team Member Holly Springs Review Stage 367 Sep 14, 2024 Reject…" at bounding box center [1393, 830] width 163 height 315
click at [1419, 691] on img at bounding box center [1429, 681] width 19 height 19
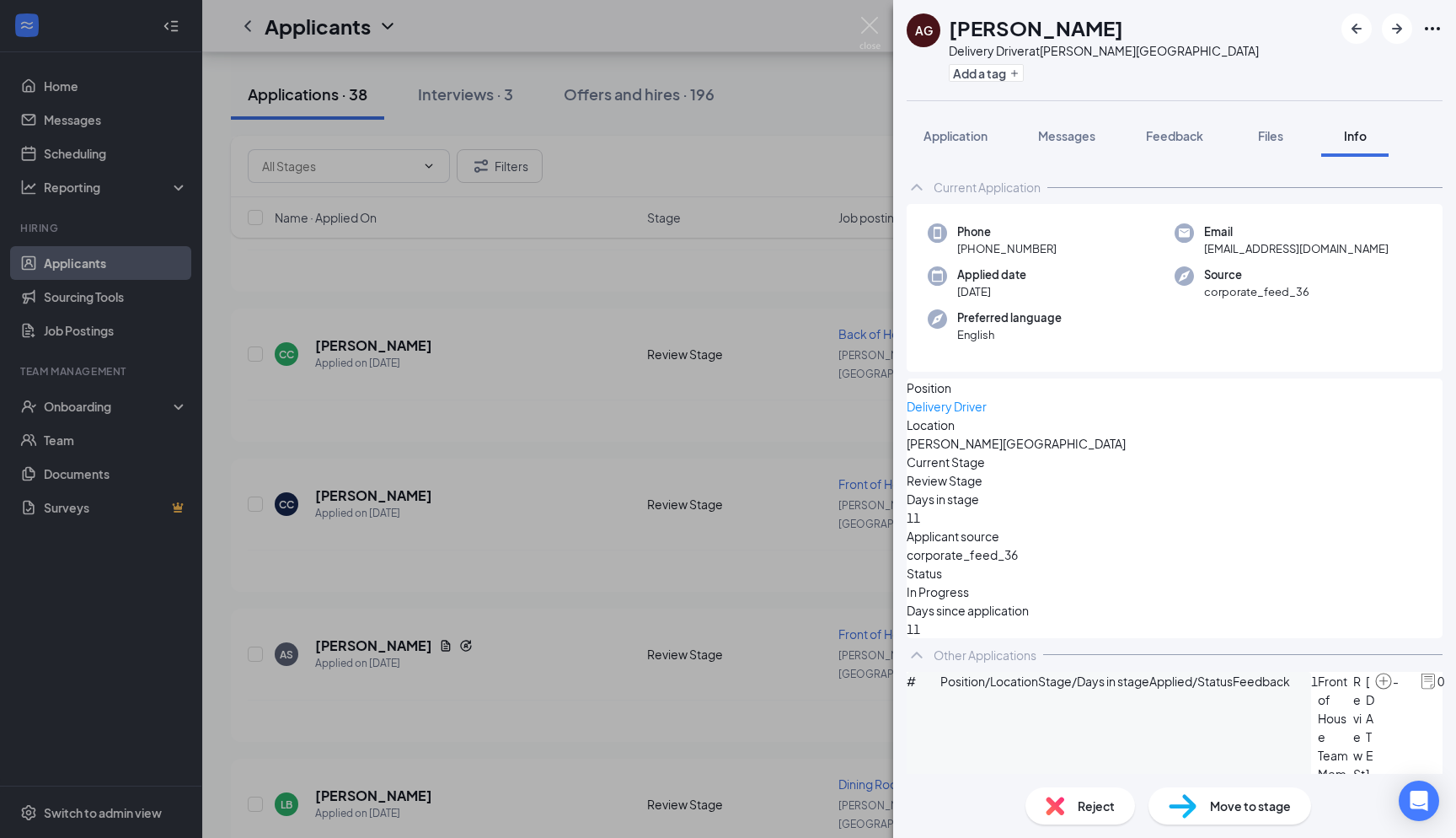
click at [866, 28] on img at bounding box center [870, 33] width 21 height 33
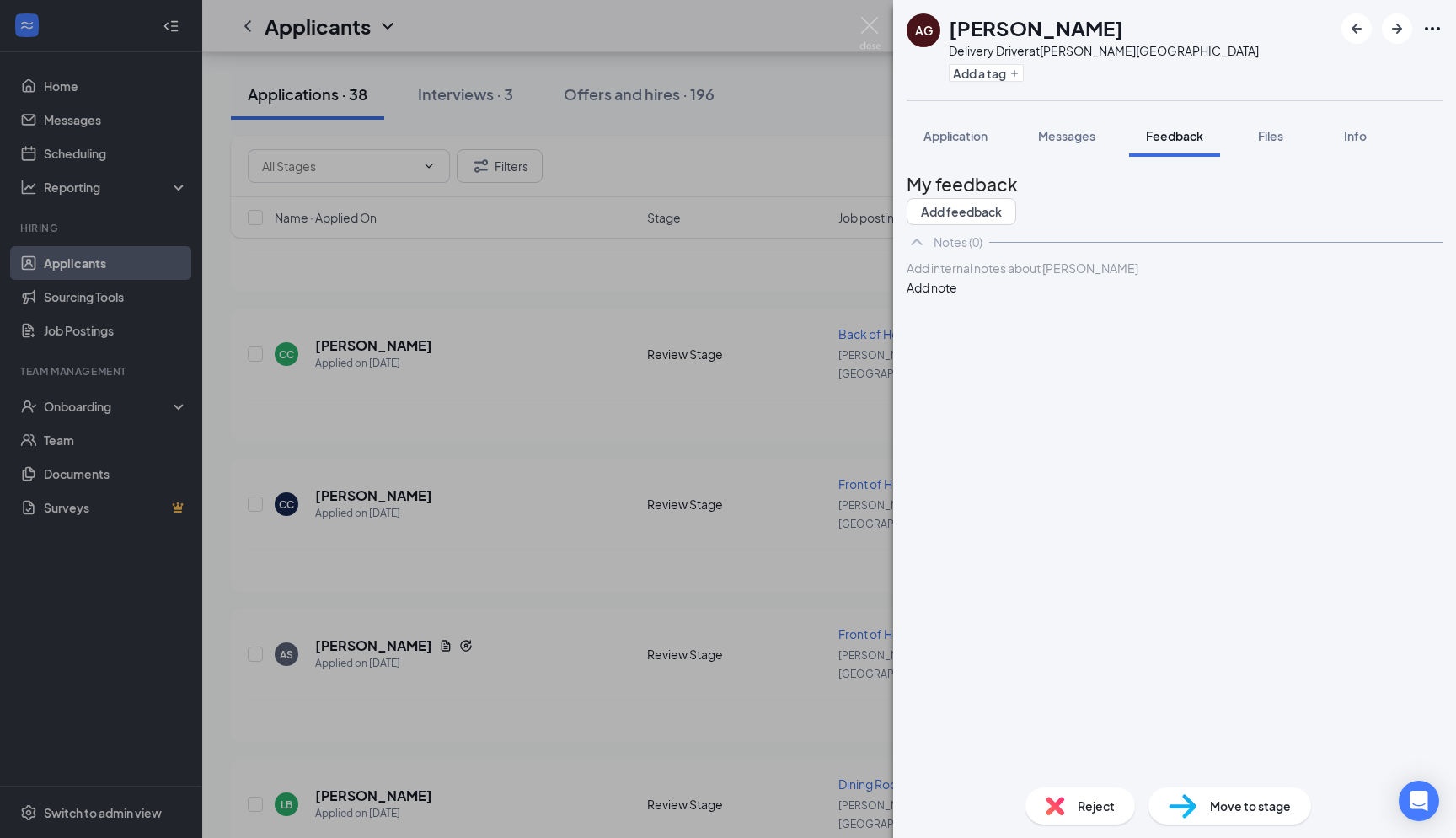
click at [965, 278] on div at bounding box center [1175, 268] width 535 height 18
click at [958, 297] on button "Add note" at bounding box center [933, 287] width 51 height 19
click at [865, 31] on img at bounding box center [870, 33] width 21 height 33
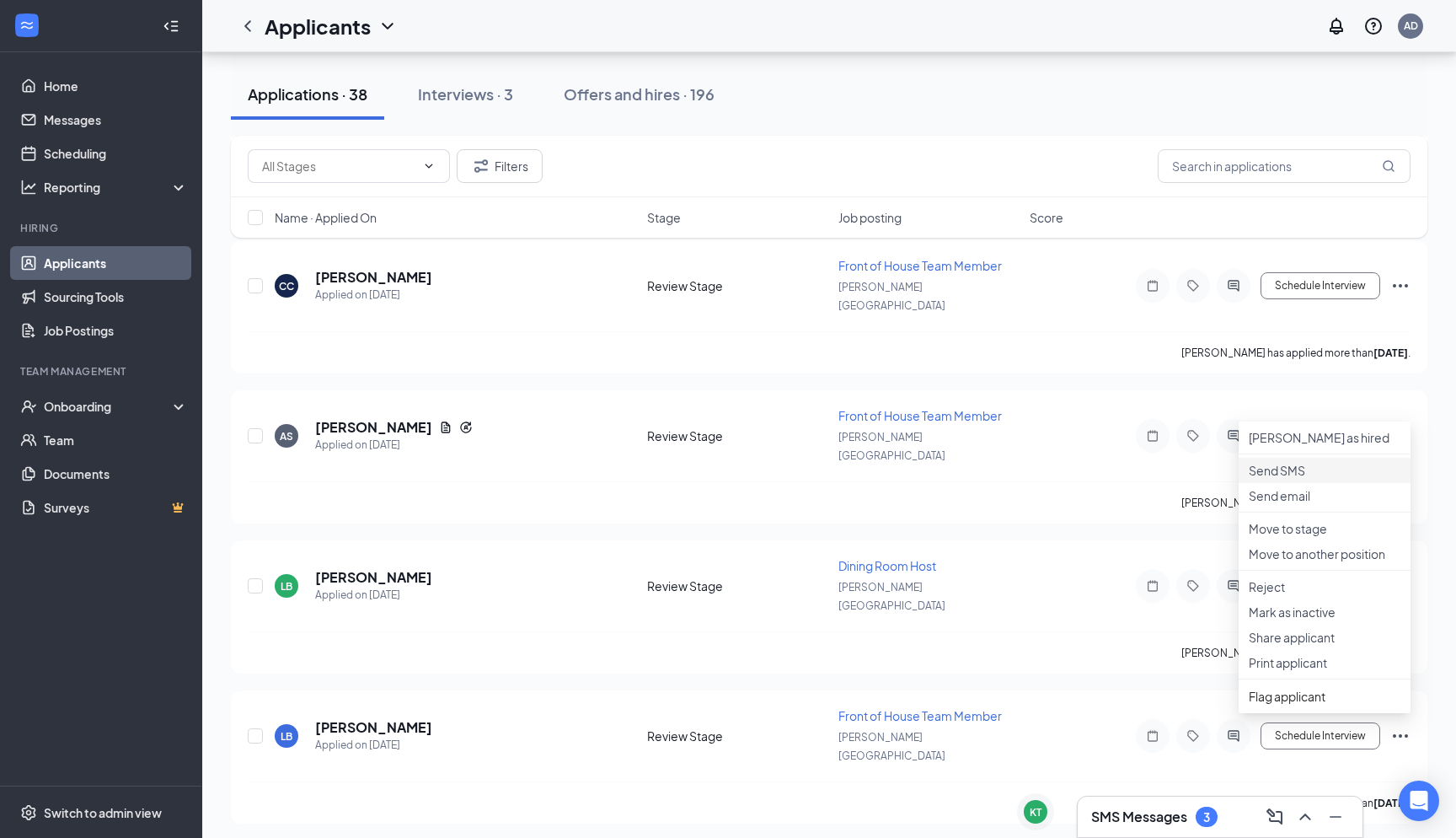
scroll to position [3568, 0]
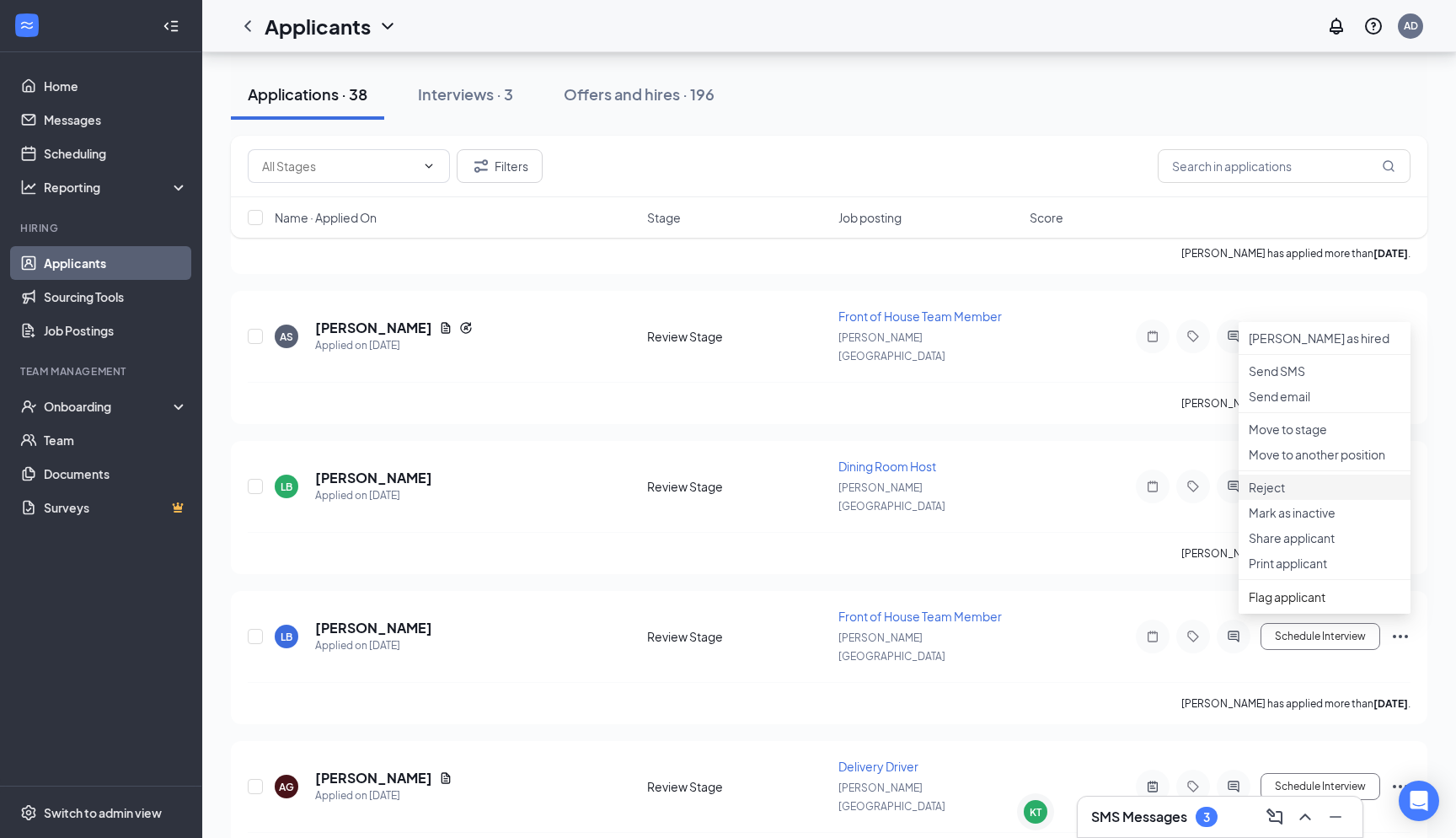
click at [1274, 495] on p "Reject" at bounding box center [1325, 487] width 152 height 17
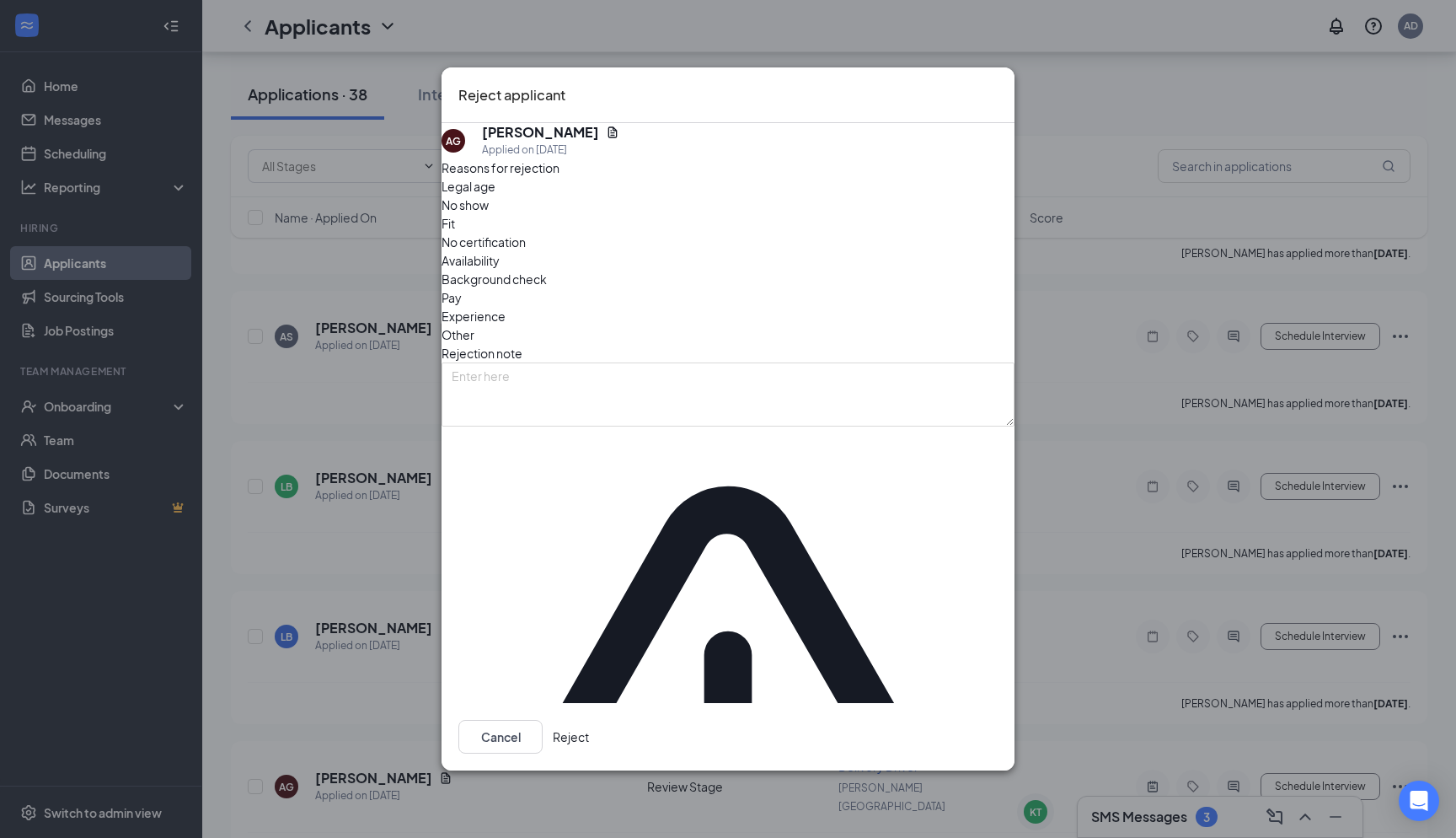
click at [589, 720] on button "Reject" at bounding box center [570, 737] width 37 height 34
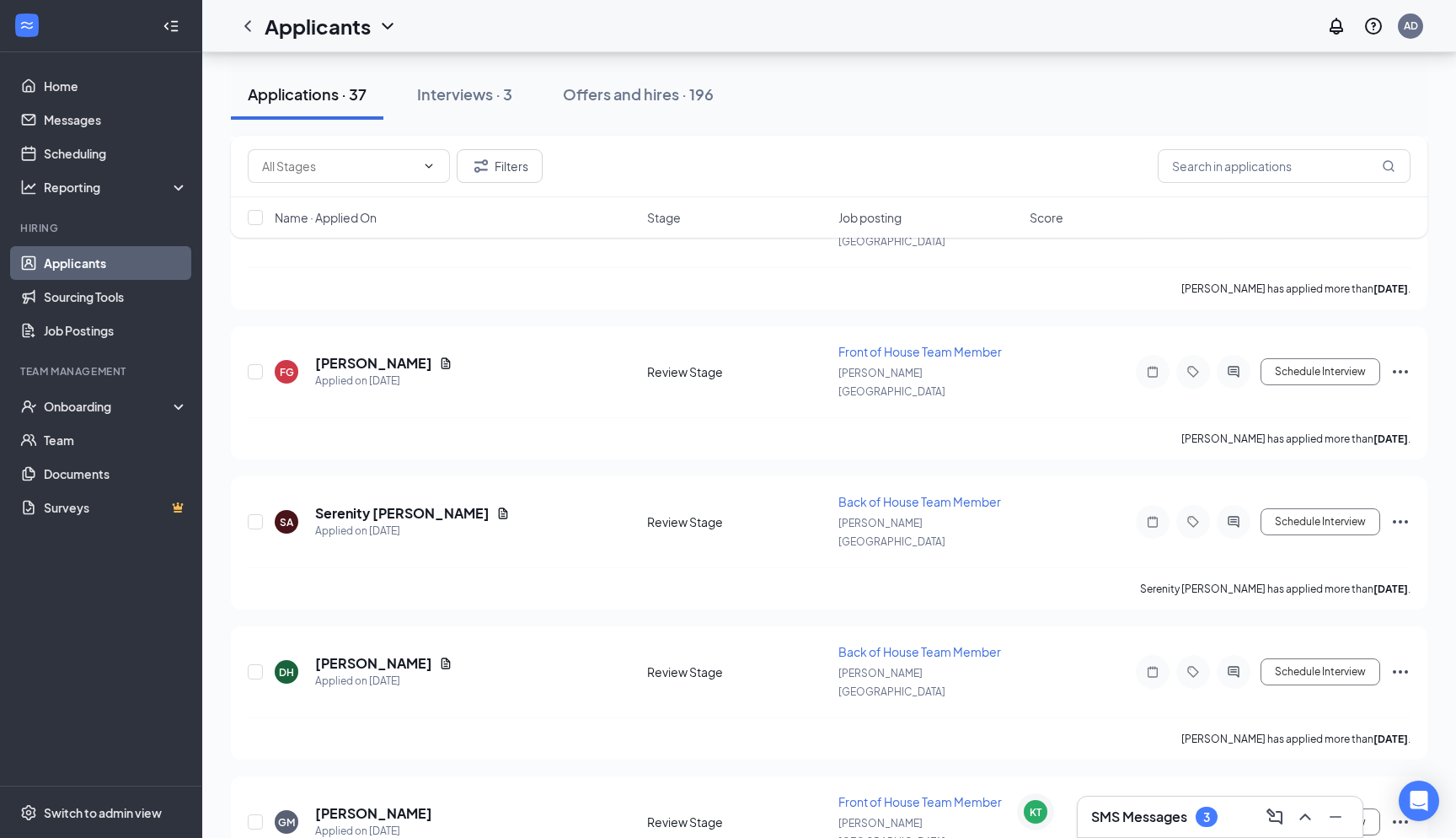
scroll to position [2455, 0]
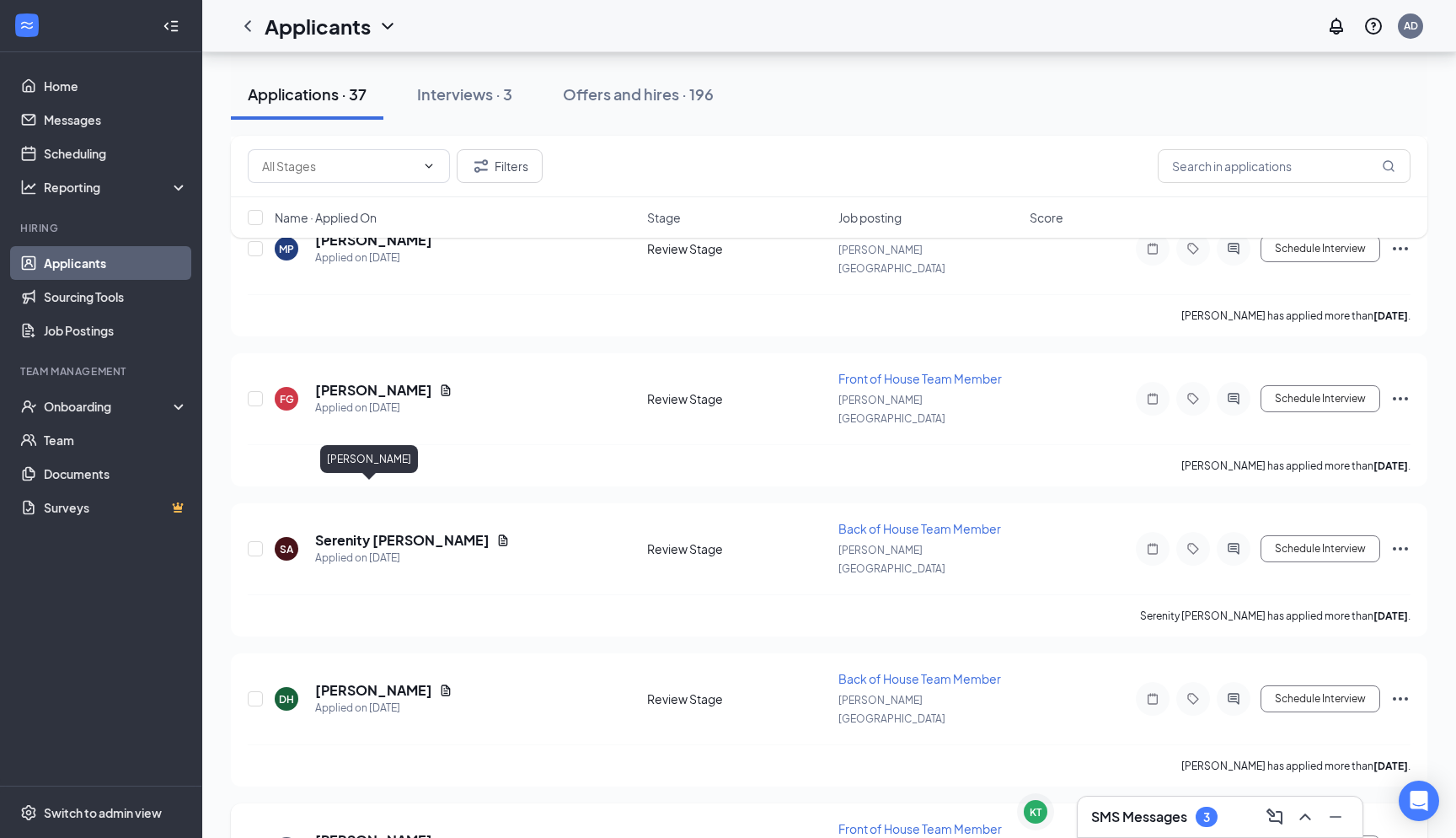
click at [374, 831] on h5 "[PERSON_NAME]" at bounding box center [373, 841] width 117 height 19
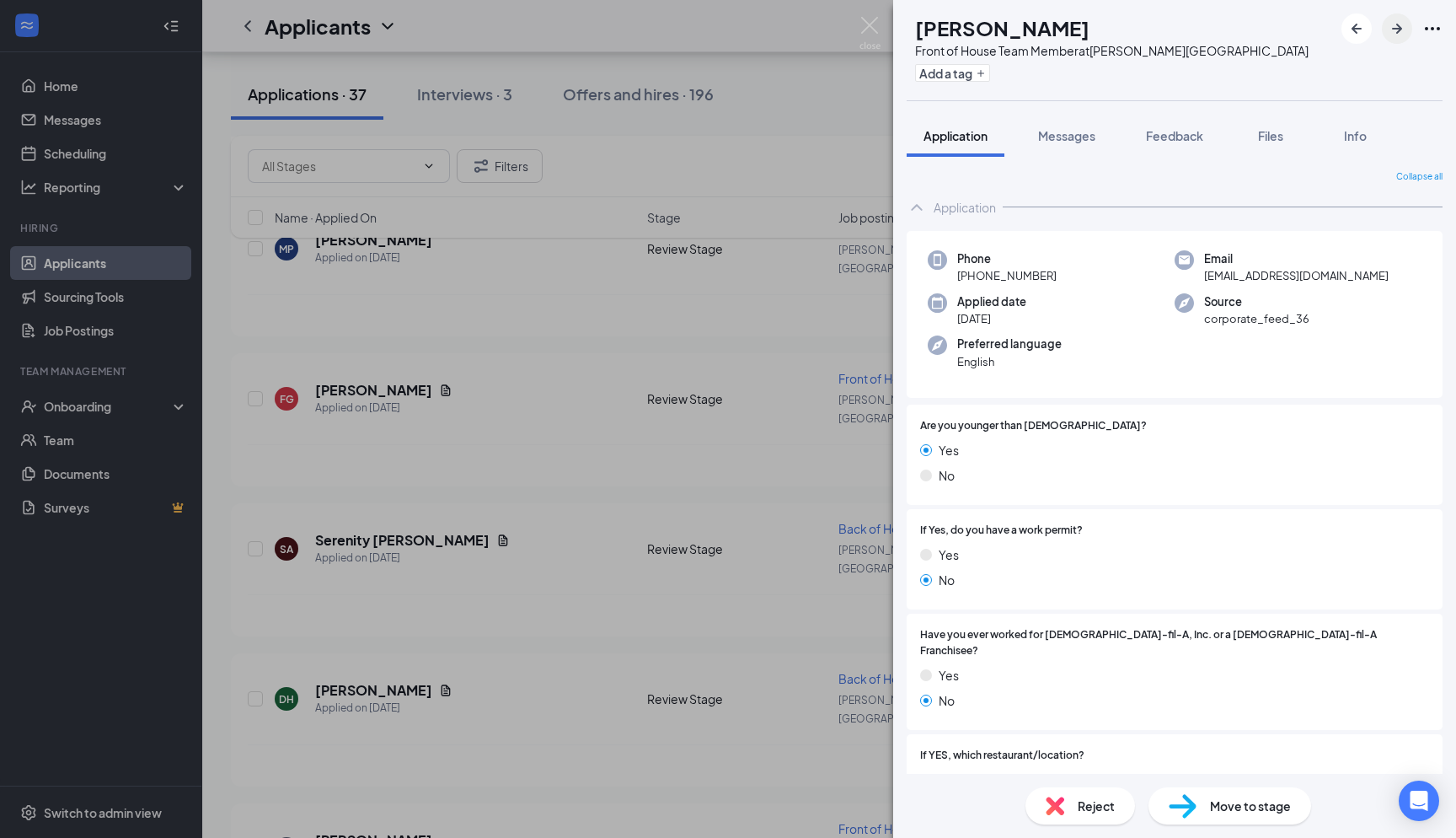
click at [1395, 37] on icon "ArrowRight" at bounding box center [1398, 29] width 21 height 21
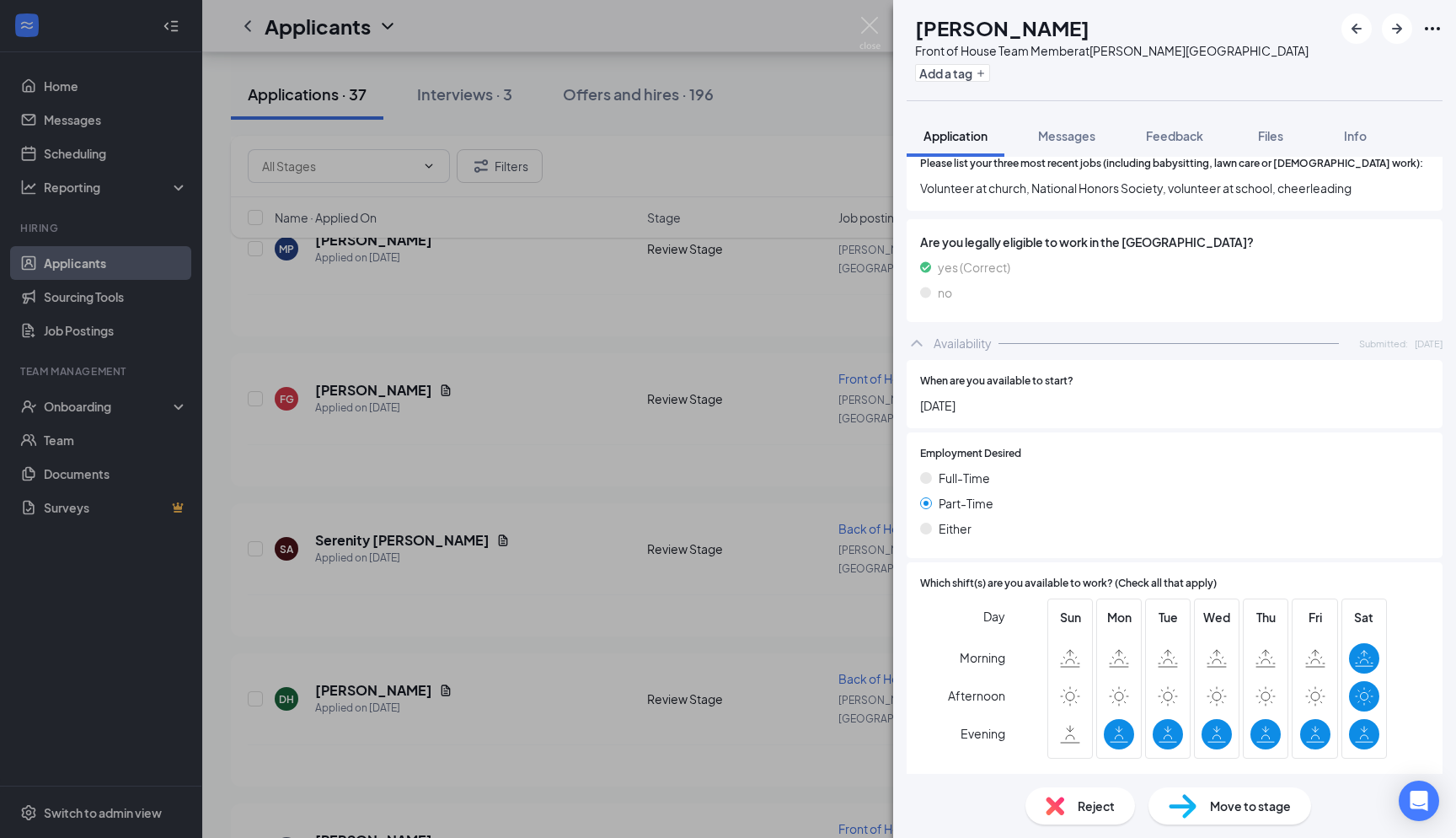
scroll to position [665, 0]
click at [1191, 394] on span "September 8, 2025" at bounding box center [1175, 404] width 509 height 19
click at [1388, 23] on icon "ArrowRight" at bounding box center [1398, 29] width 21 height 21
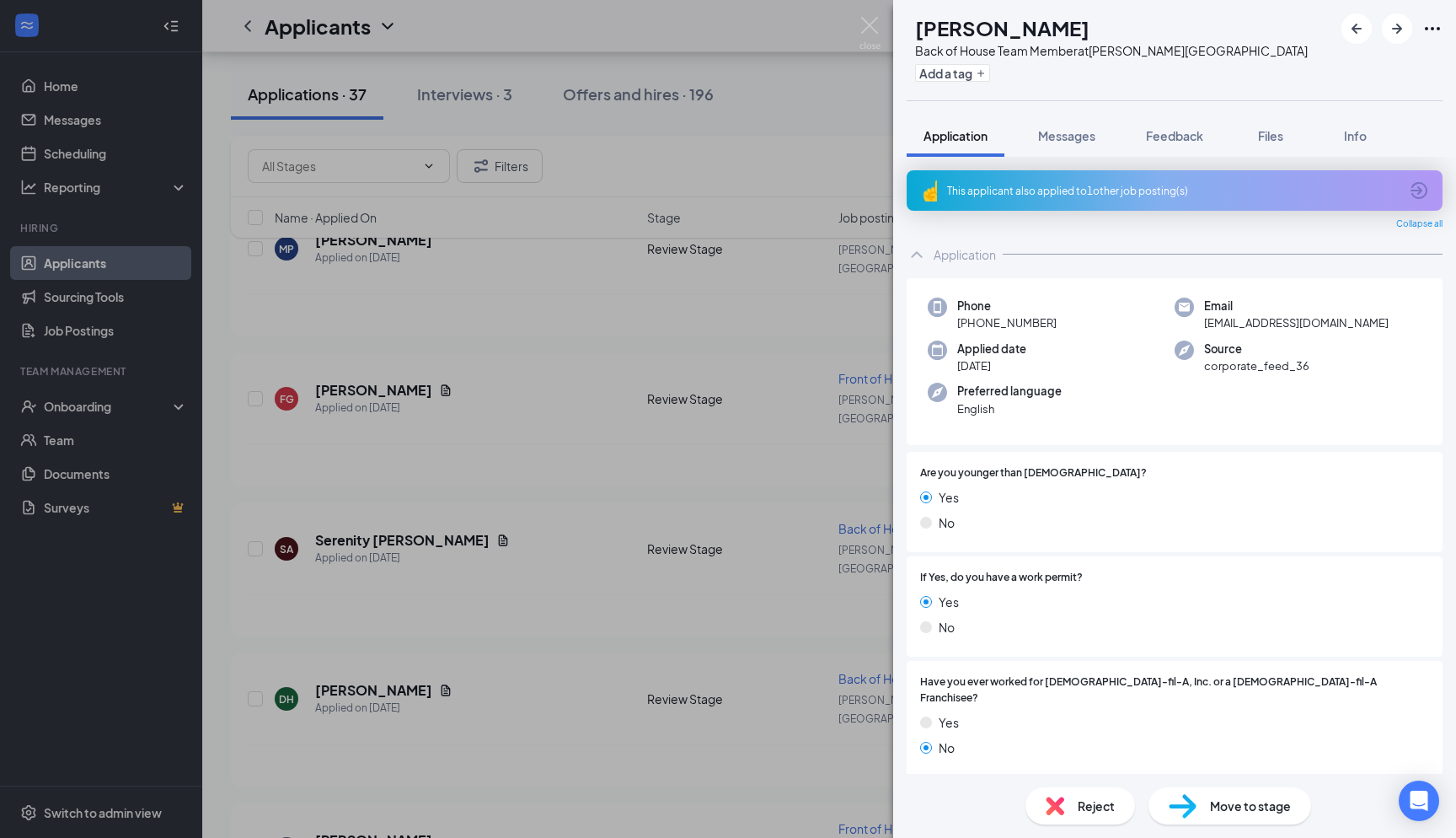
click at [1079, 187] on div "This applicant also applied to 1 other job posting(s)" at bounding box center [1174, 190] width 452 height 14
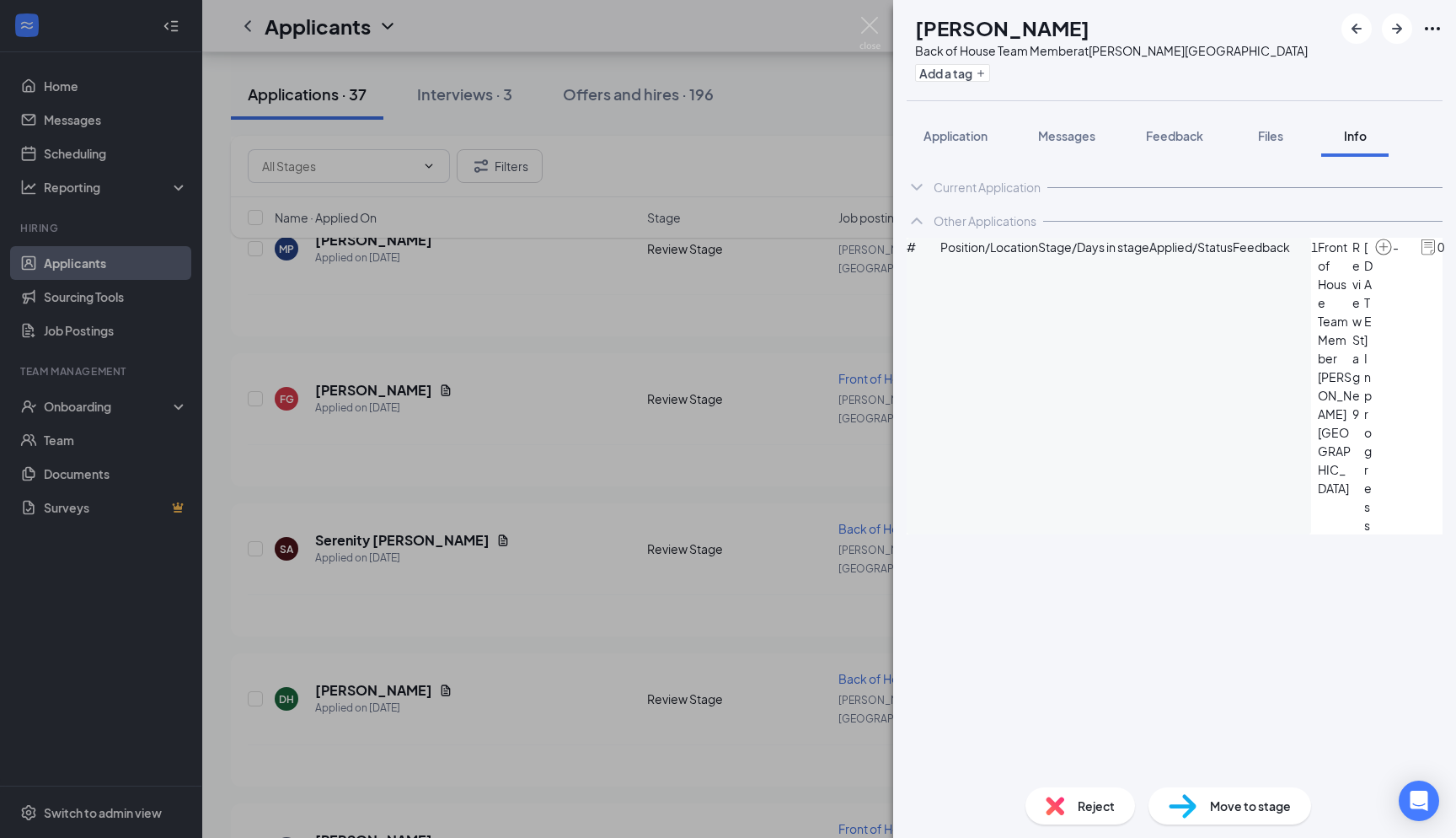
click at [1374, 256] on img at bounding box center [1384, 247] width 19 height 19
click at [924, 184] on icon "ChevronDown" at bounding box center [918, 188] width 21 height 21
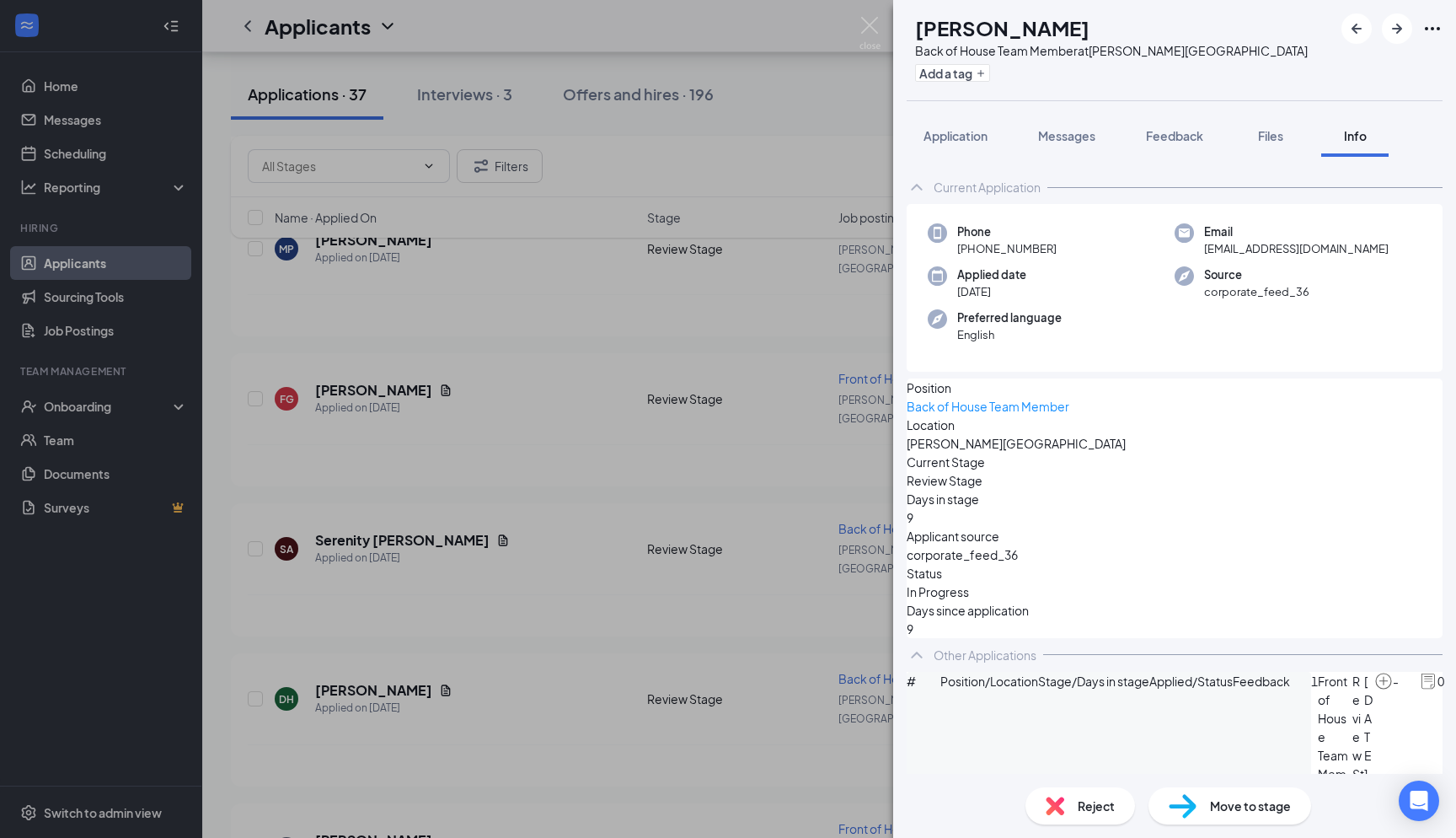
click at [879, 14] on div "CC Cynthia Chakkravarthy Back of House Team Member at Holly Springs Add a tag A…" at bounding box center [728, 419] width 1456 height 838
click at [865, 33] on img at bounding box center [870, 33] width 21 height 33
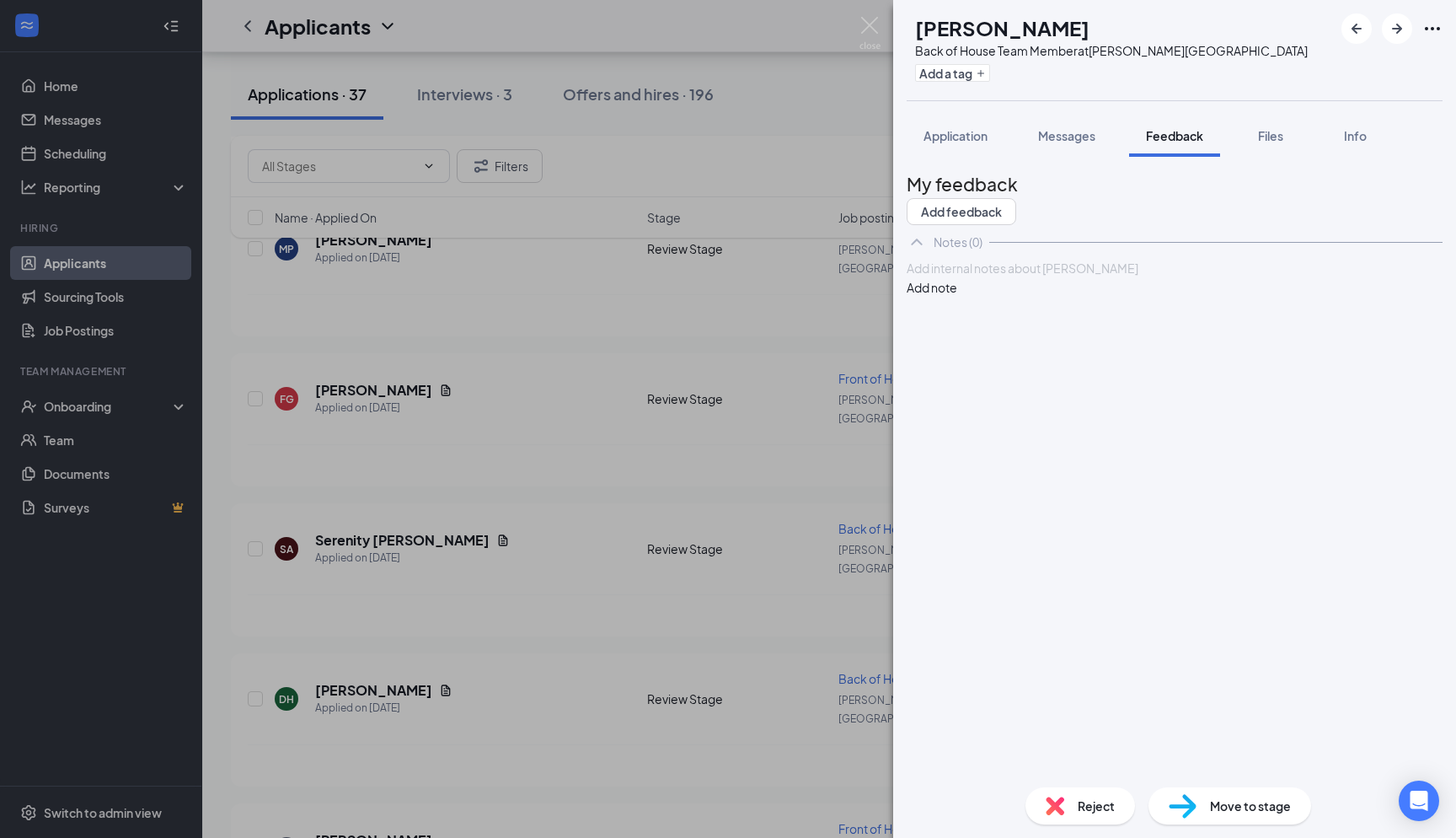
click at [855, 25] on div "CC Cynthia Chakkravarthy Back of House Team Member at Holly Springs Add a tag A…" at bounding box center [728, 419] width 1456 height 838
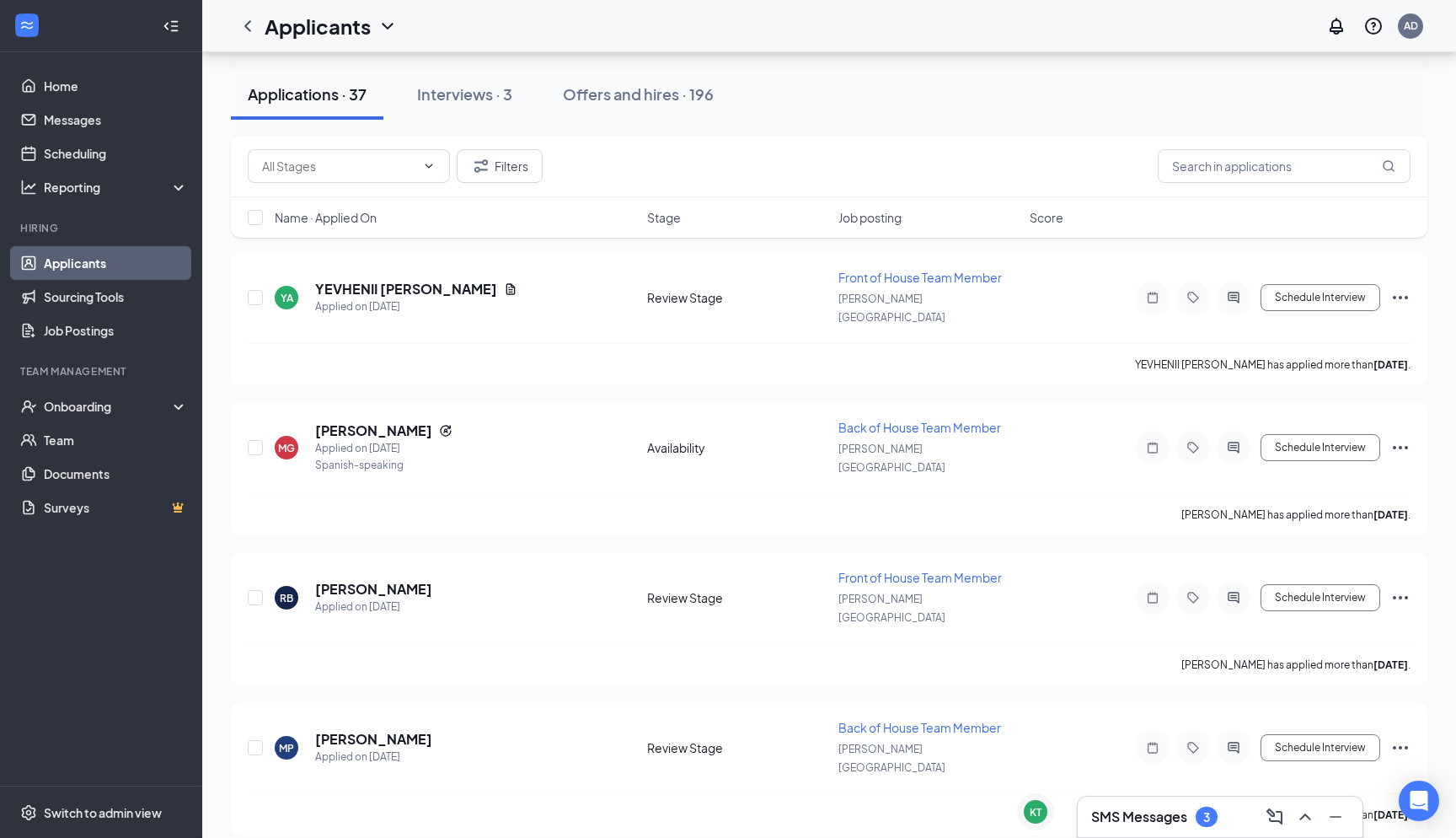
scroll to position [1843, 0]
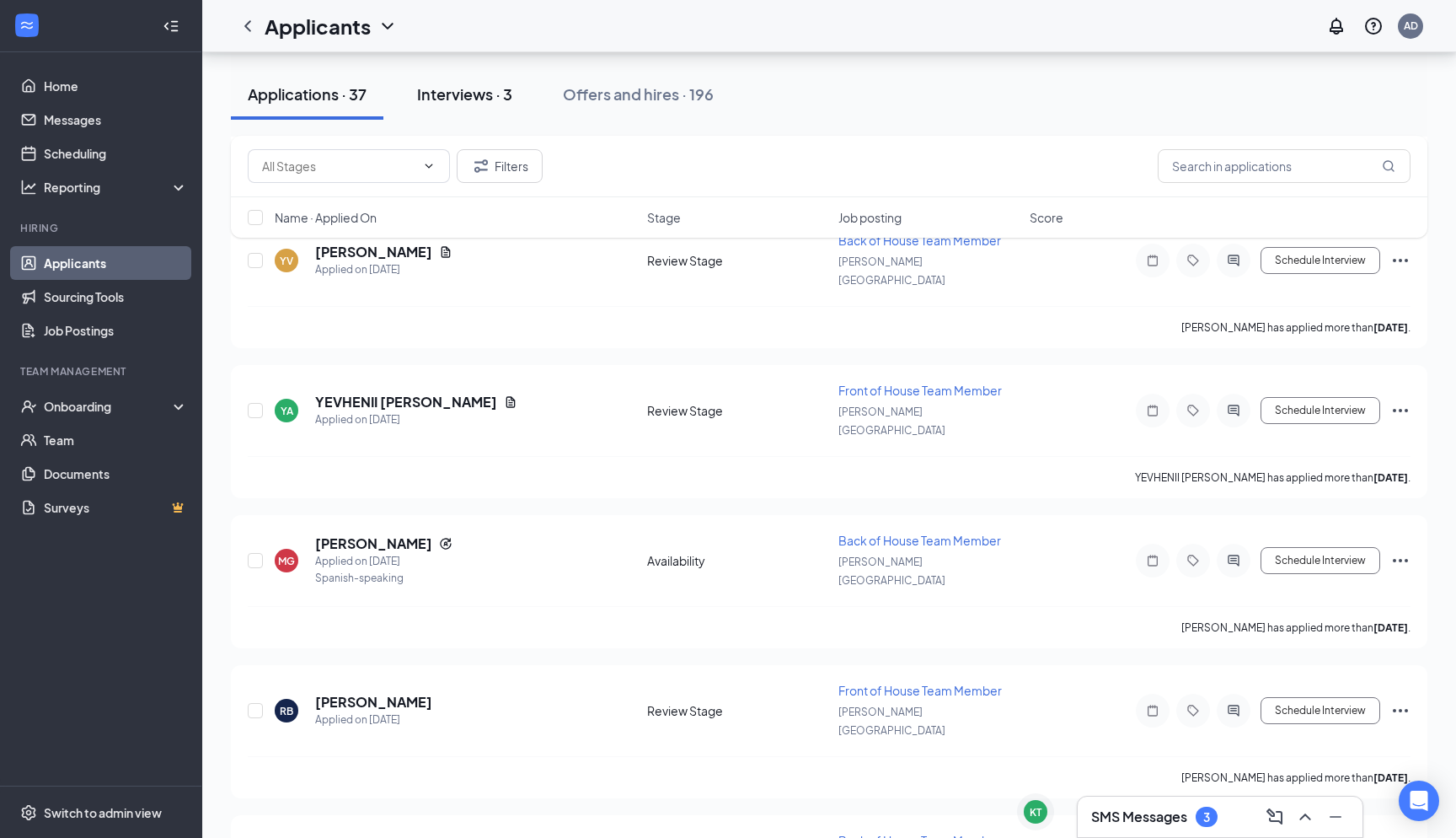
click at [478, 86] on div "Interviews · 3" at bounding box center [465, 94] width 96 height 21
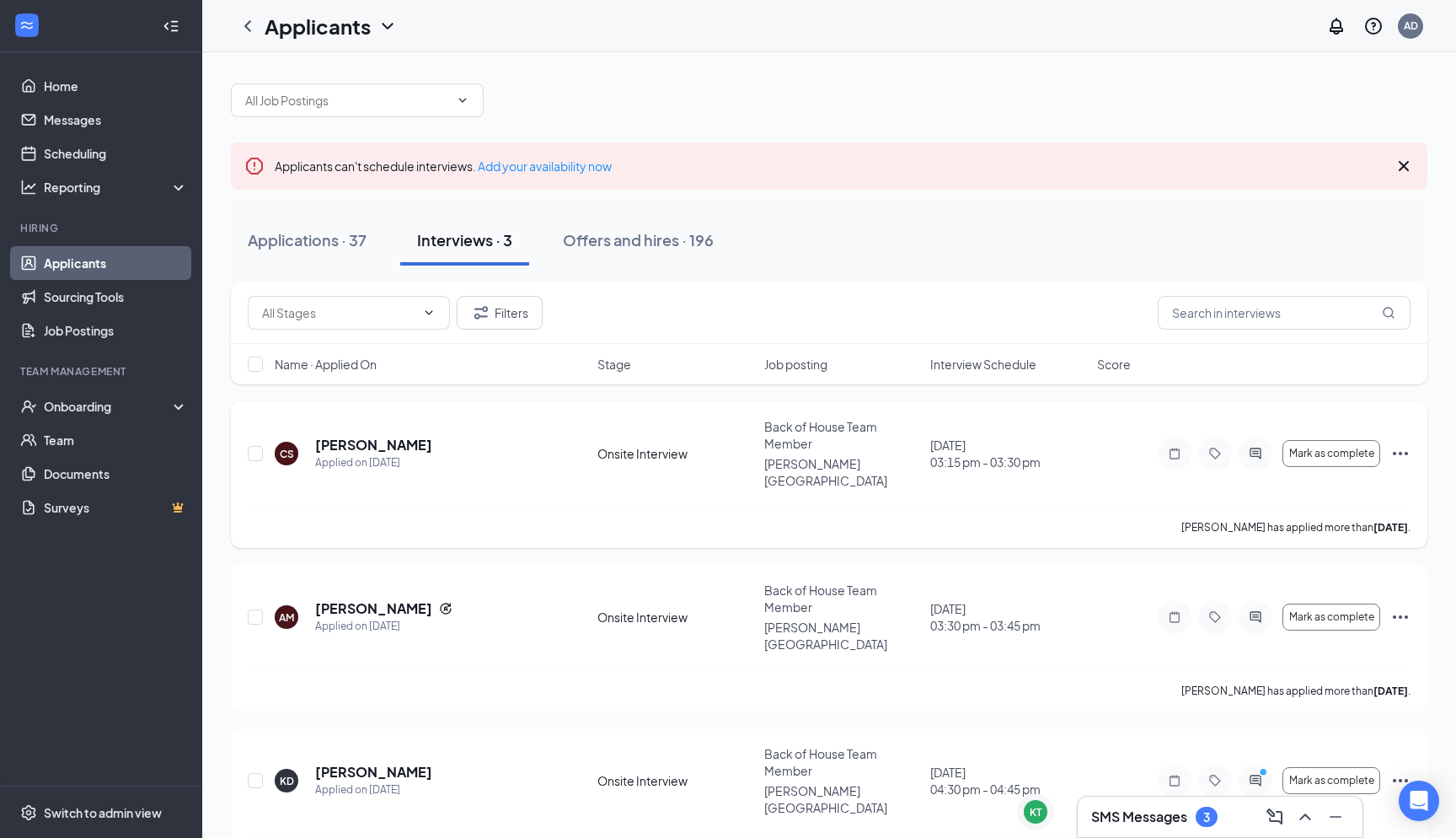
scroll to position [5, 0]
click at [1398, 444] on icon "Ellipses" at bounding box center [1401, 454] width 21 height 21
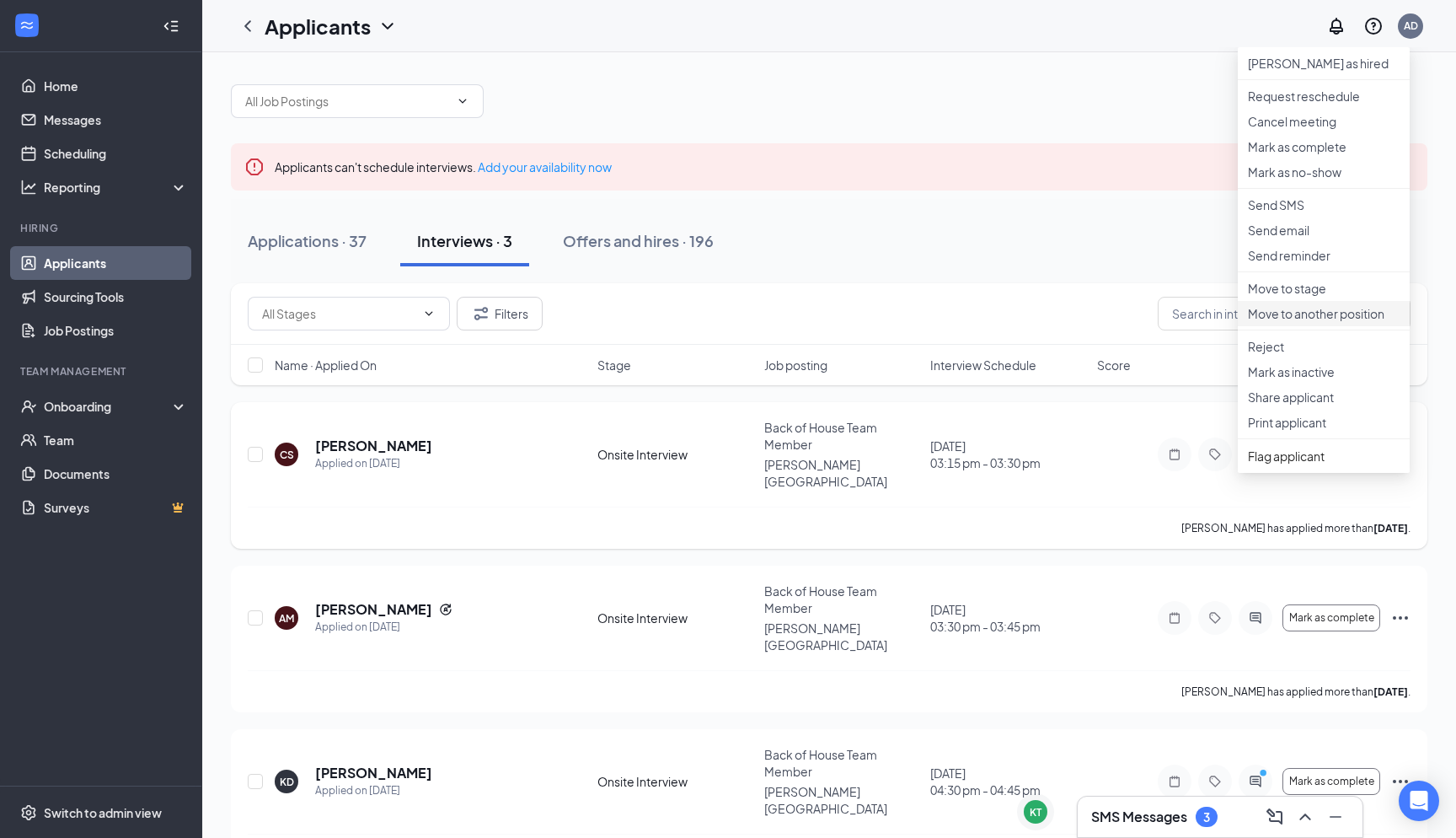
click at [1300, 327] on li "Move to another position" at bounding box center [1324, 313] width 172 height 25
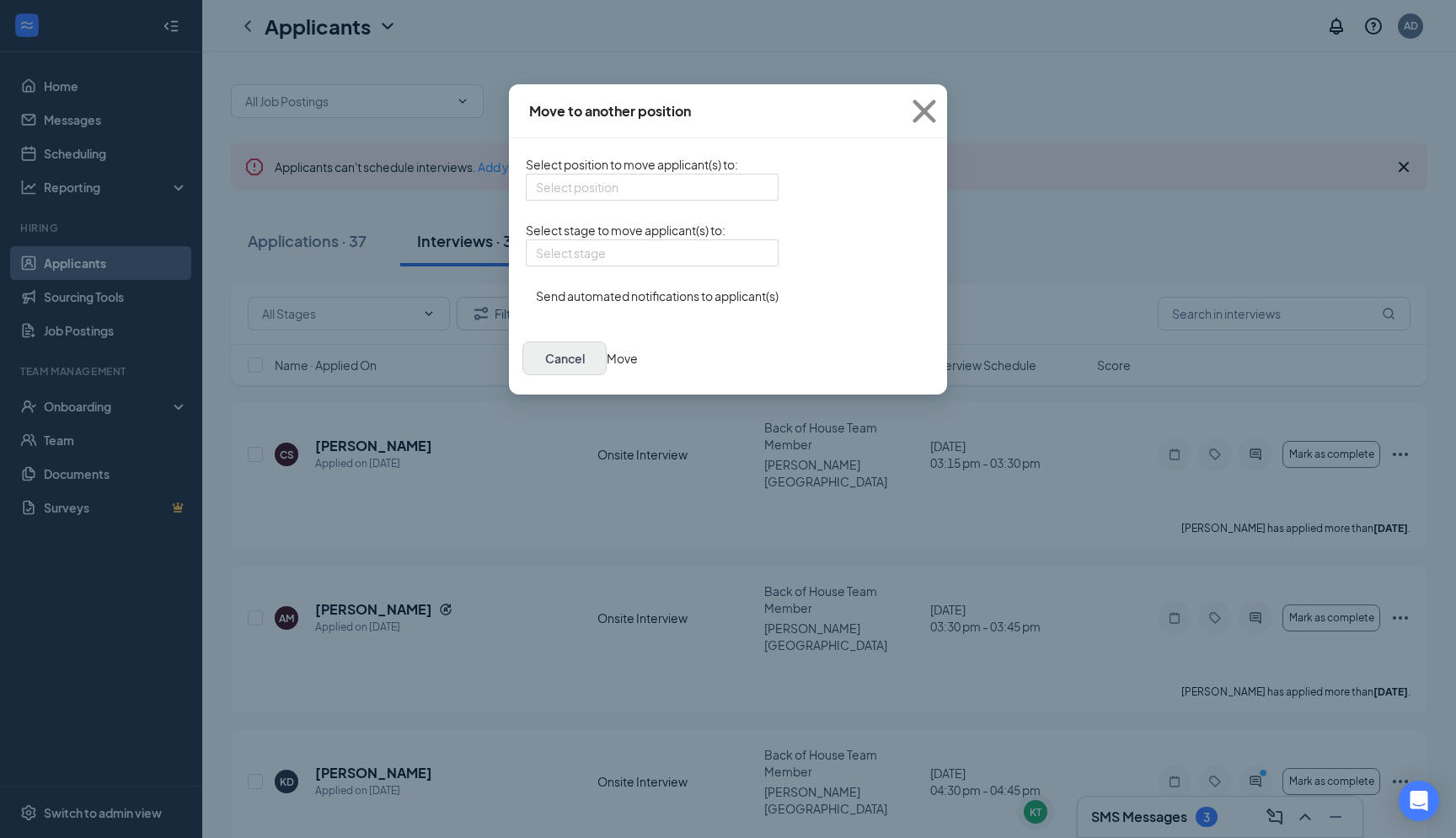
click at [607, 375] on button "Cancel" at bounding box center [565, 358] width 84 height 34
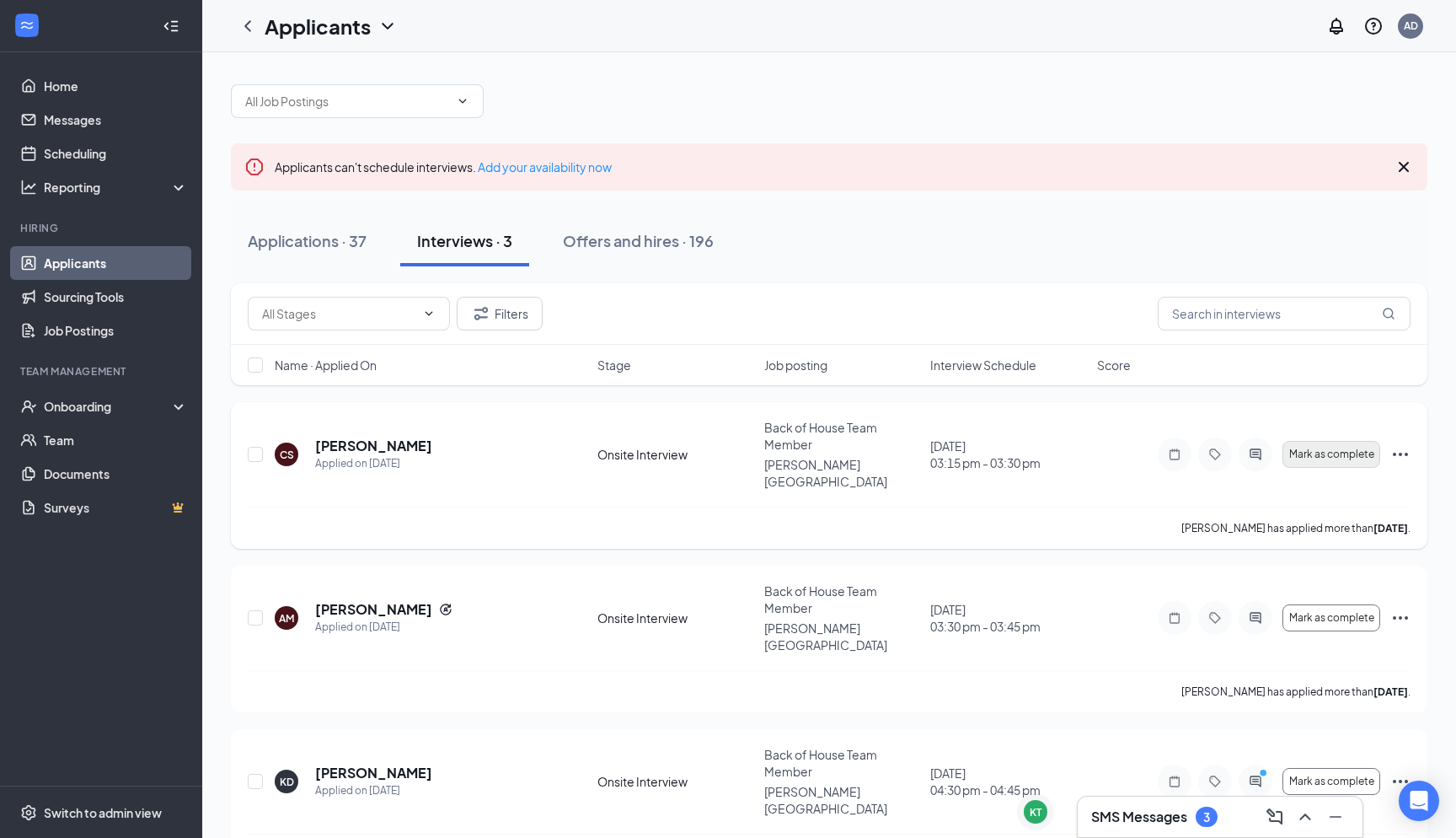
click at [1372, 449] on span "Mark as complete" at bounding box center [1331, 454] width 85 height 12
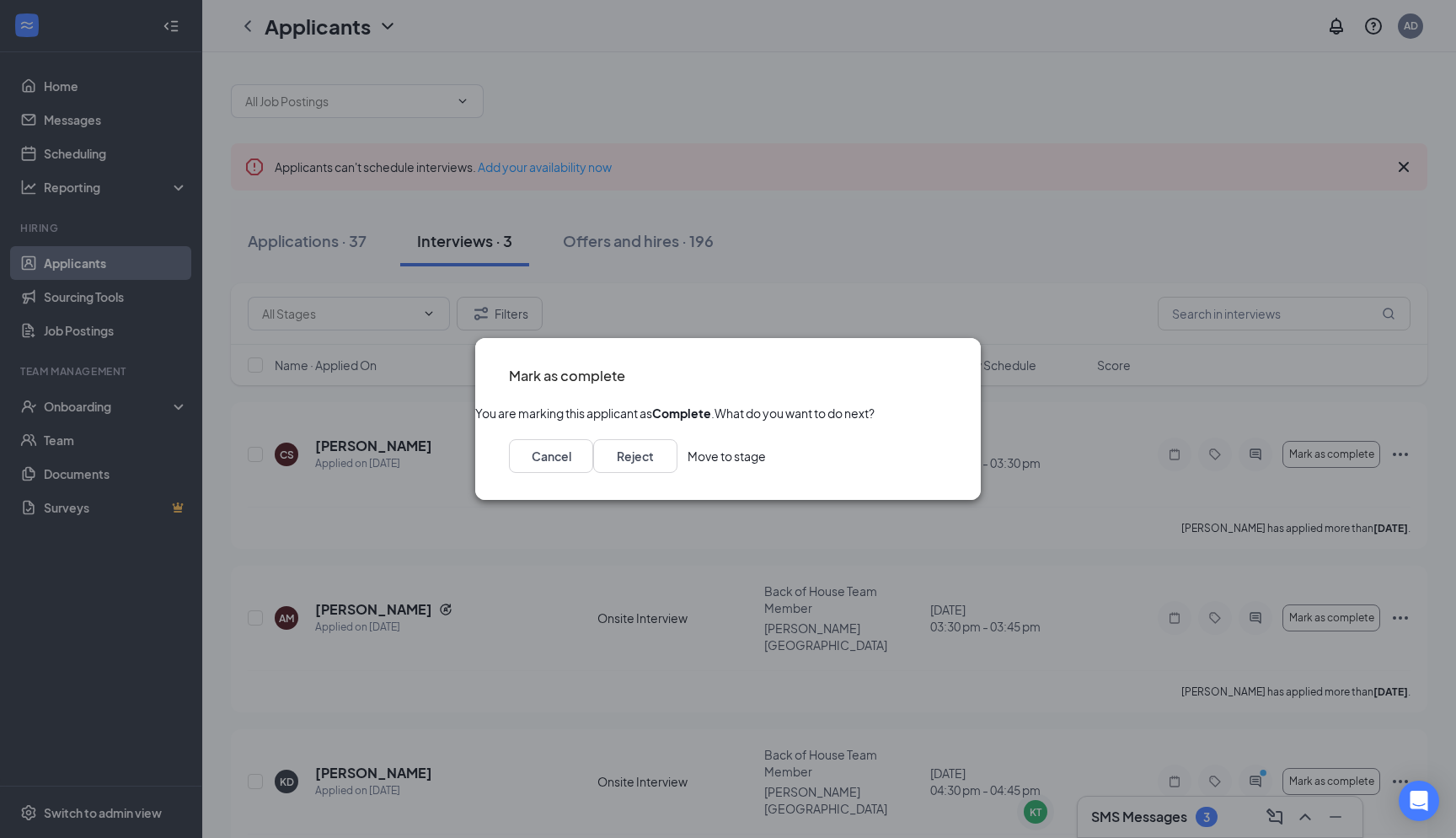
click at [948, 365] on icon "Cross" at bounding box center [948, 365] width 0 height 0
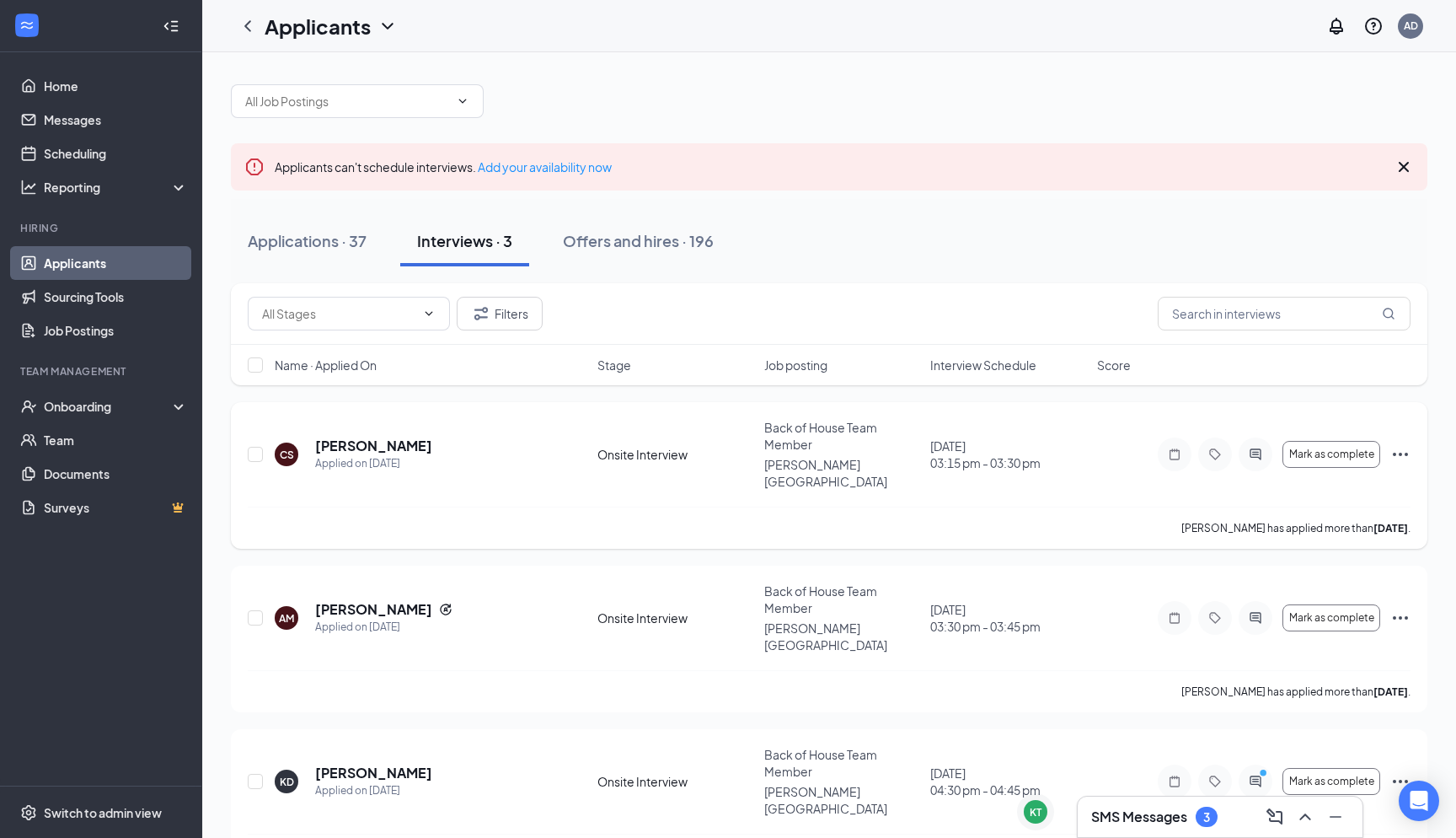
click at [1393, 437] on div "Mark as complete Mark as hired Request reschedule Cancel meeting Mark as comple…" at bounding box center [1283, 454] width 252 height 34
click at [1393, 444] on icon "Ellipses" at bounding box center [1401, 454] width 21 height 21
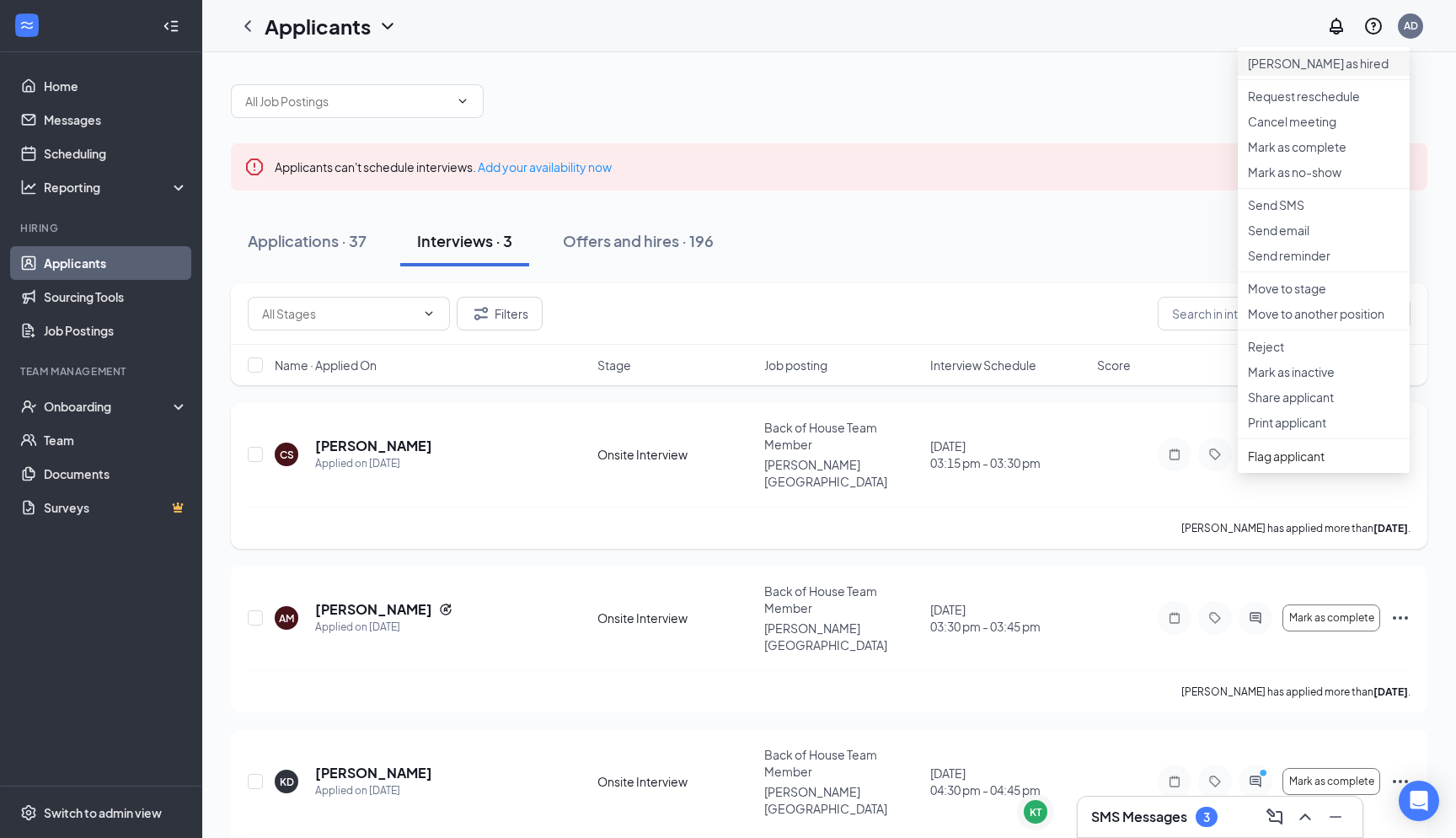
click at [1297, 64] on p "[PERSON_NAME] as hired" at bounding box center [1324, 63] width 152 height 17
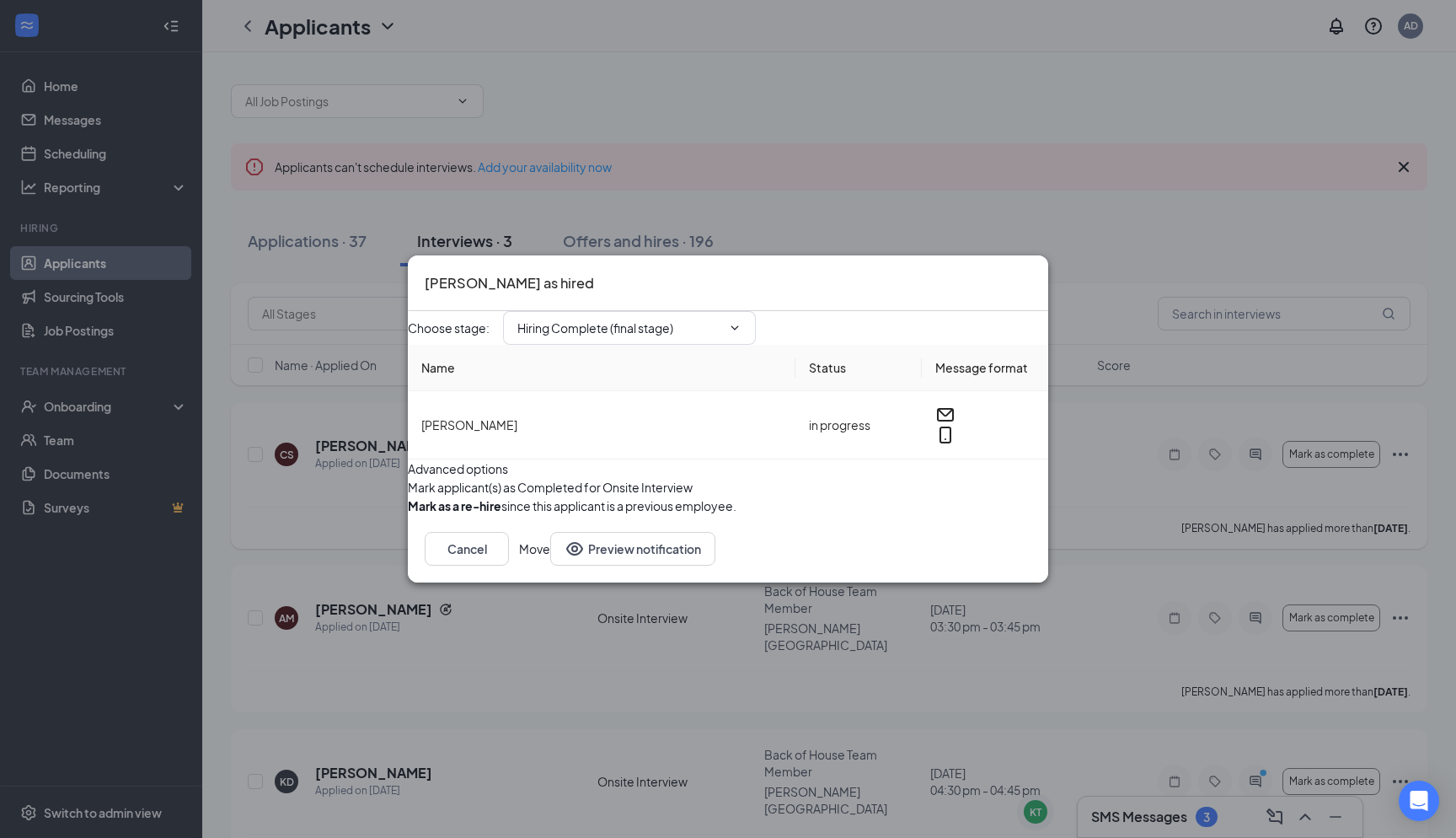
type input "Hiring Complete (final stage)"
click at [551, 566] on button "Move" at bounding box center [534, 549] width 31 height 34
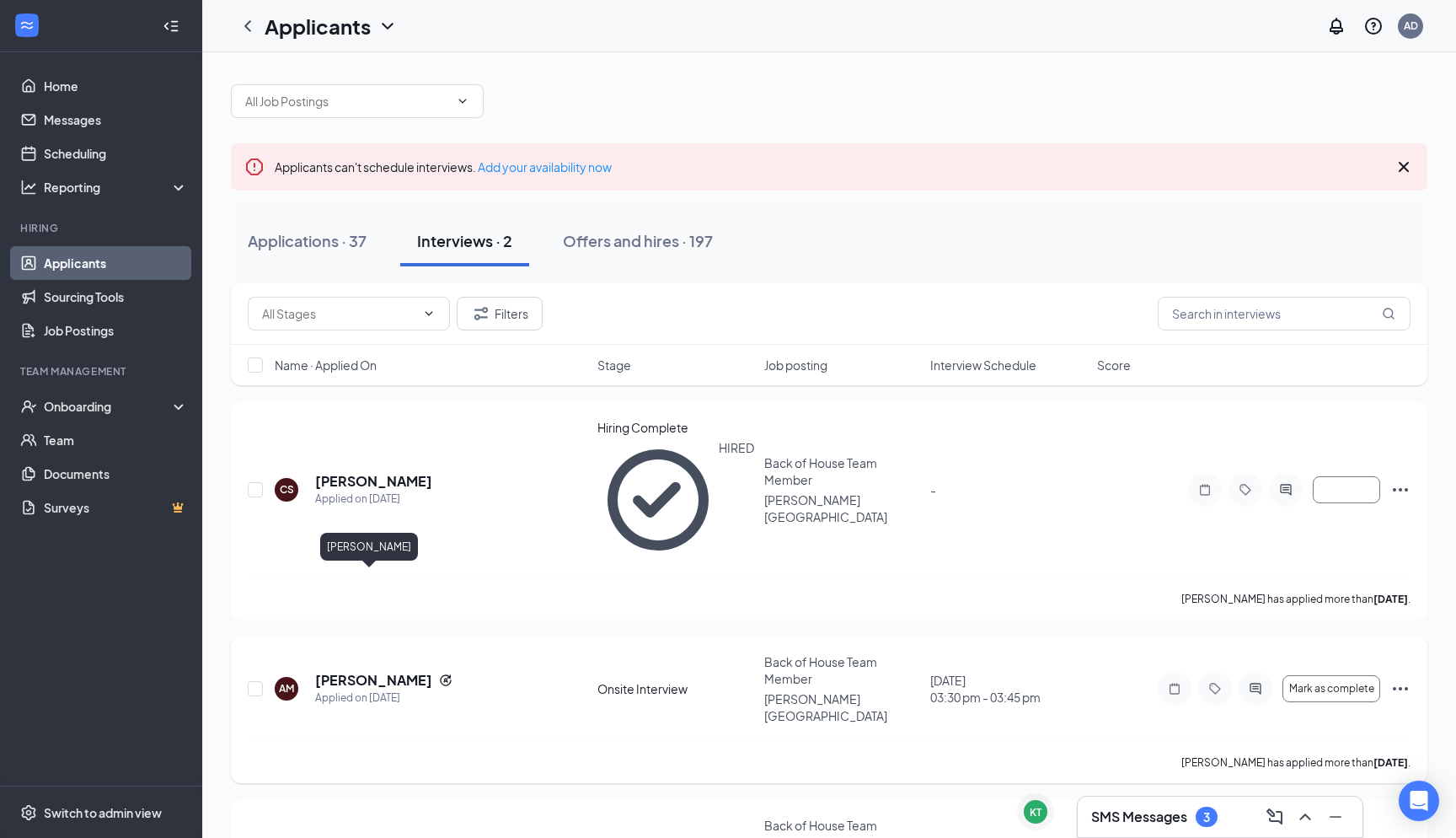
click at [371, 671] on h5 "[PERSON_NAME]" at bounding box center [373, 680] width 117 height 19
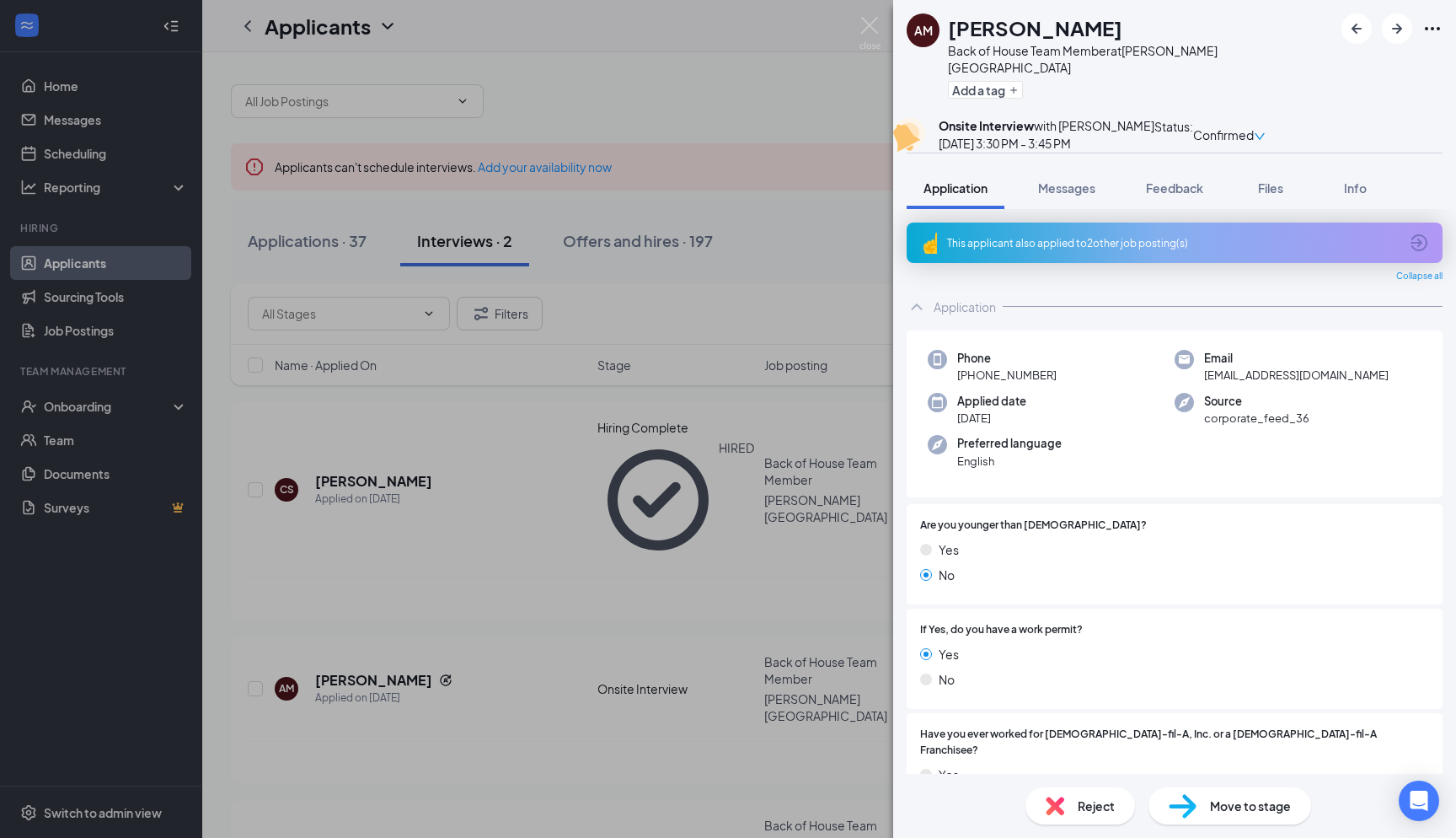
click at [1123, 251] on div "This applicant also applied to 2 other job posting(s)" at bounding box center [1174, 243] width 452 height 14
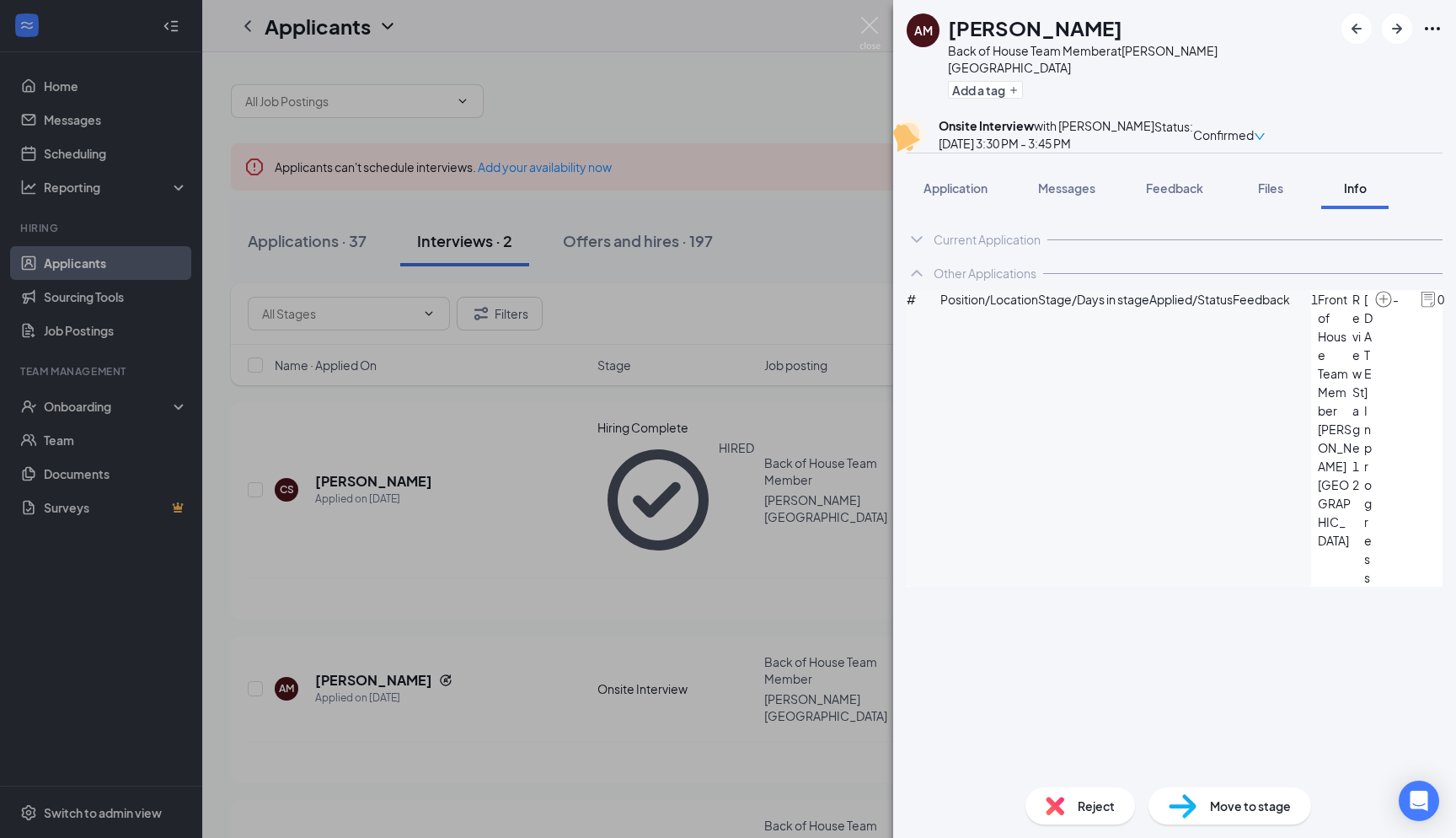
click at [1251, 812] on span "Move to stage" at bounding box center [1251, 806] width 81 height 19
type input "Hiring Complete (final stage)"
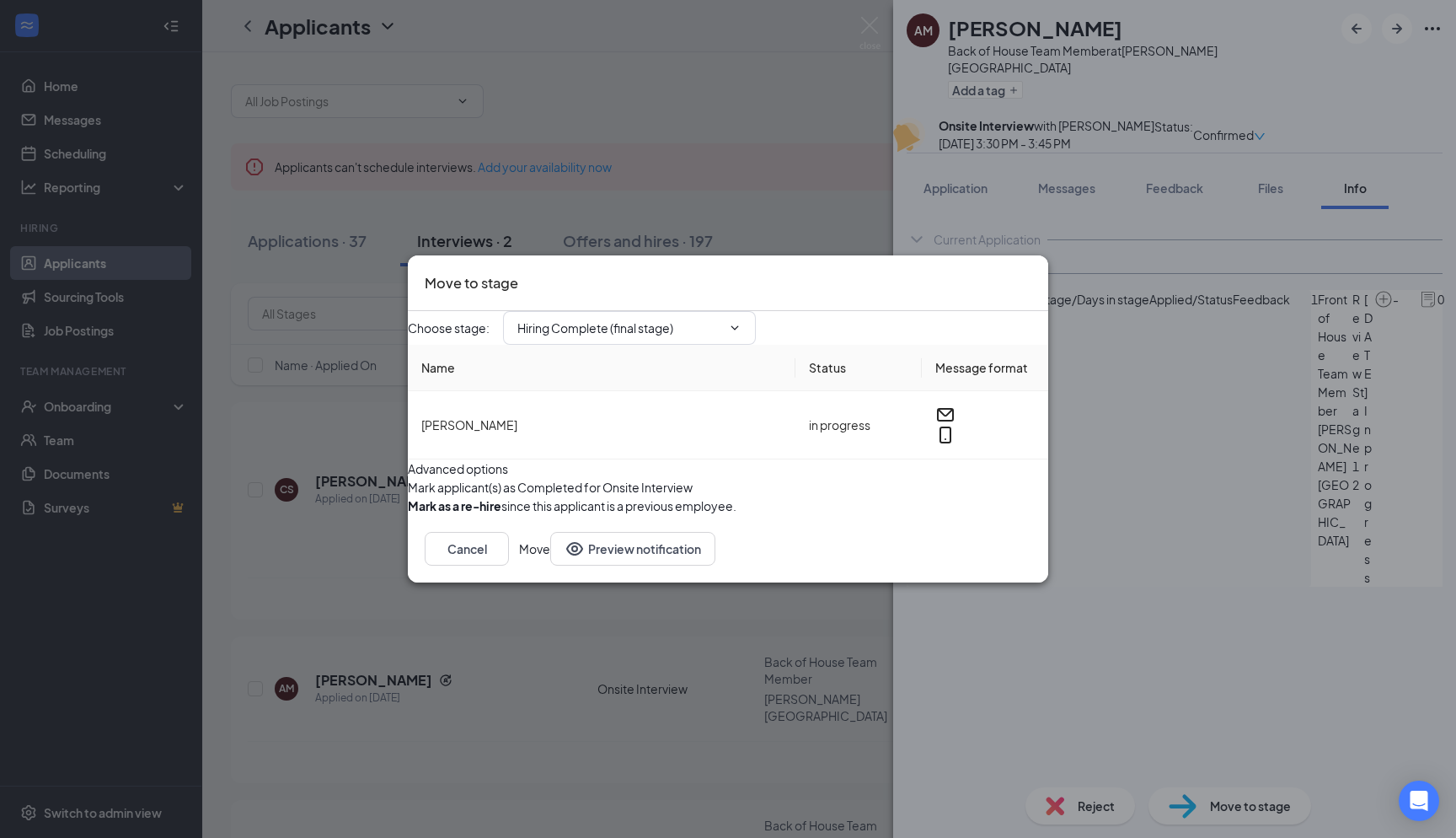
click at [551, 566] on button "Move" at bounding box center [534, 549] width 31 height 34
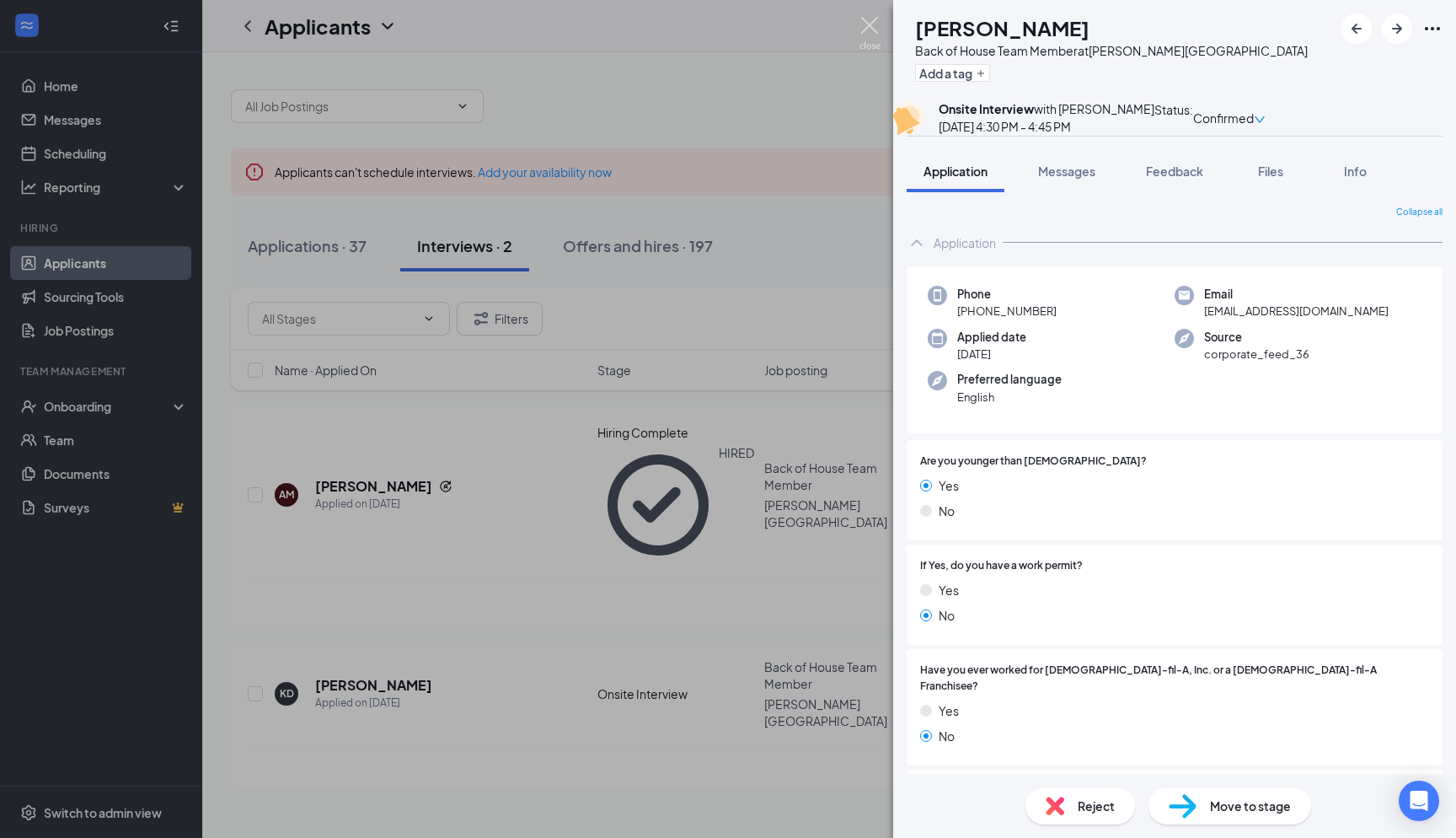
click at [875, 29] on img at bounding box center [870, 33] width 21 height 33
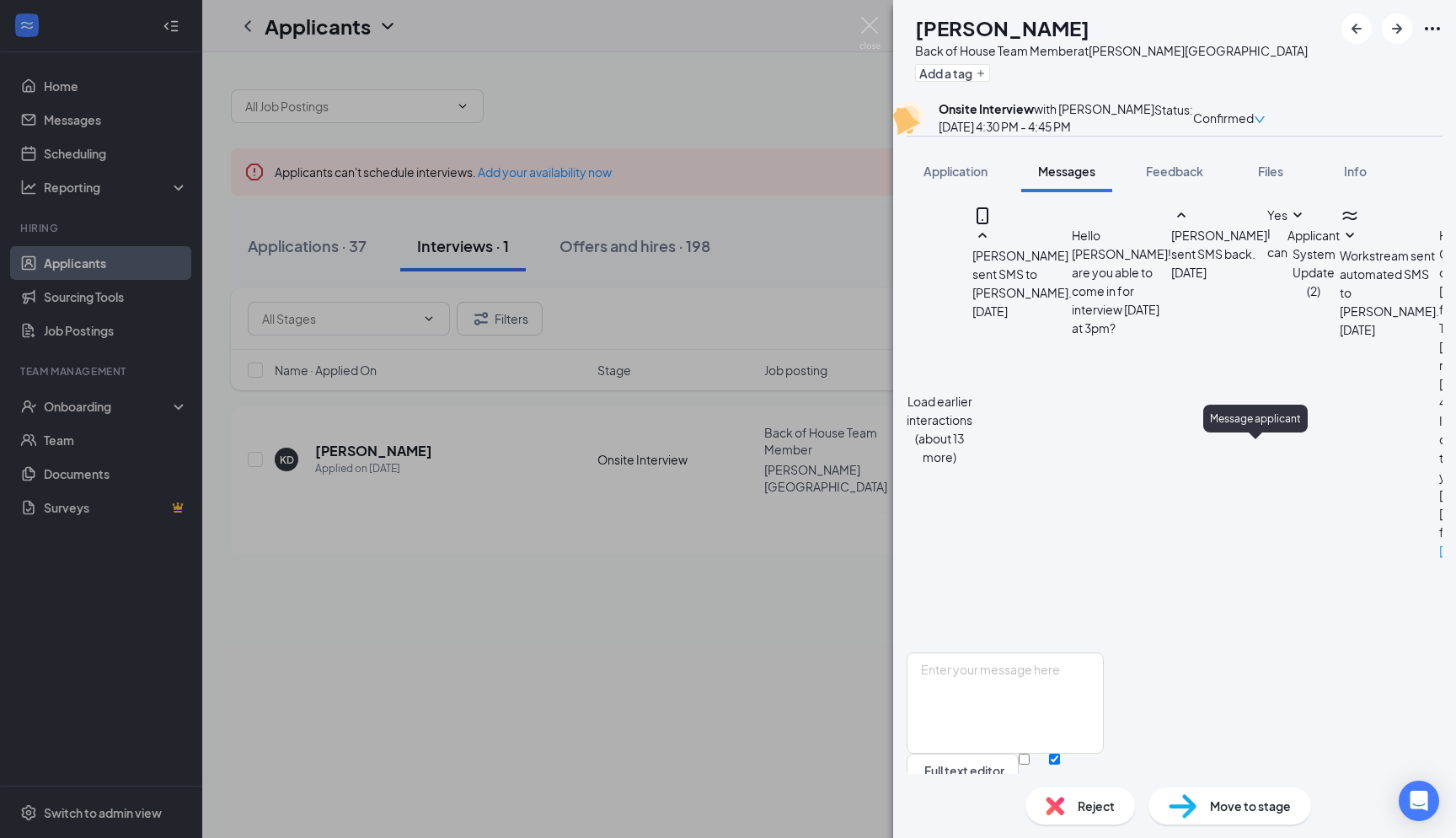
scroll to position [460, 0]
click at [868, 39] on img at bounding box center [870, 33] width 21 height 33
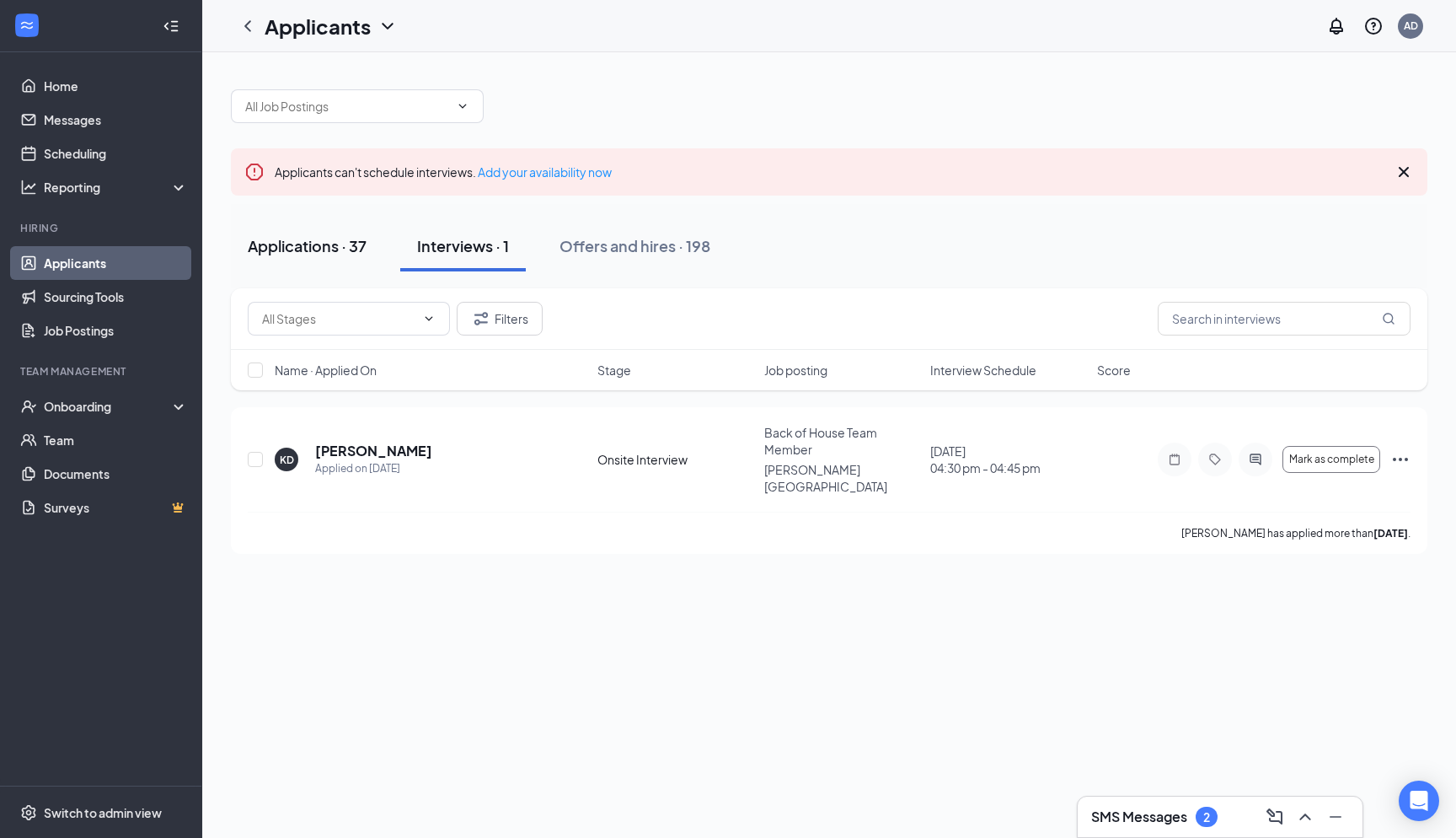
click at [297, 252] on div "Applications · 37" at bounding box center [307, 246] width 119 height 21
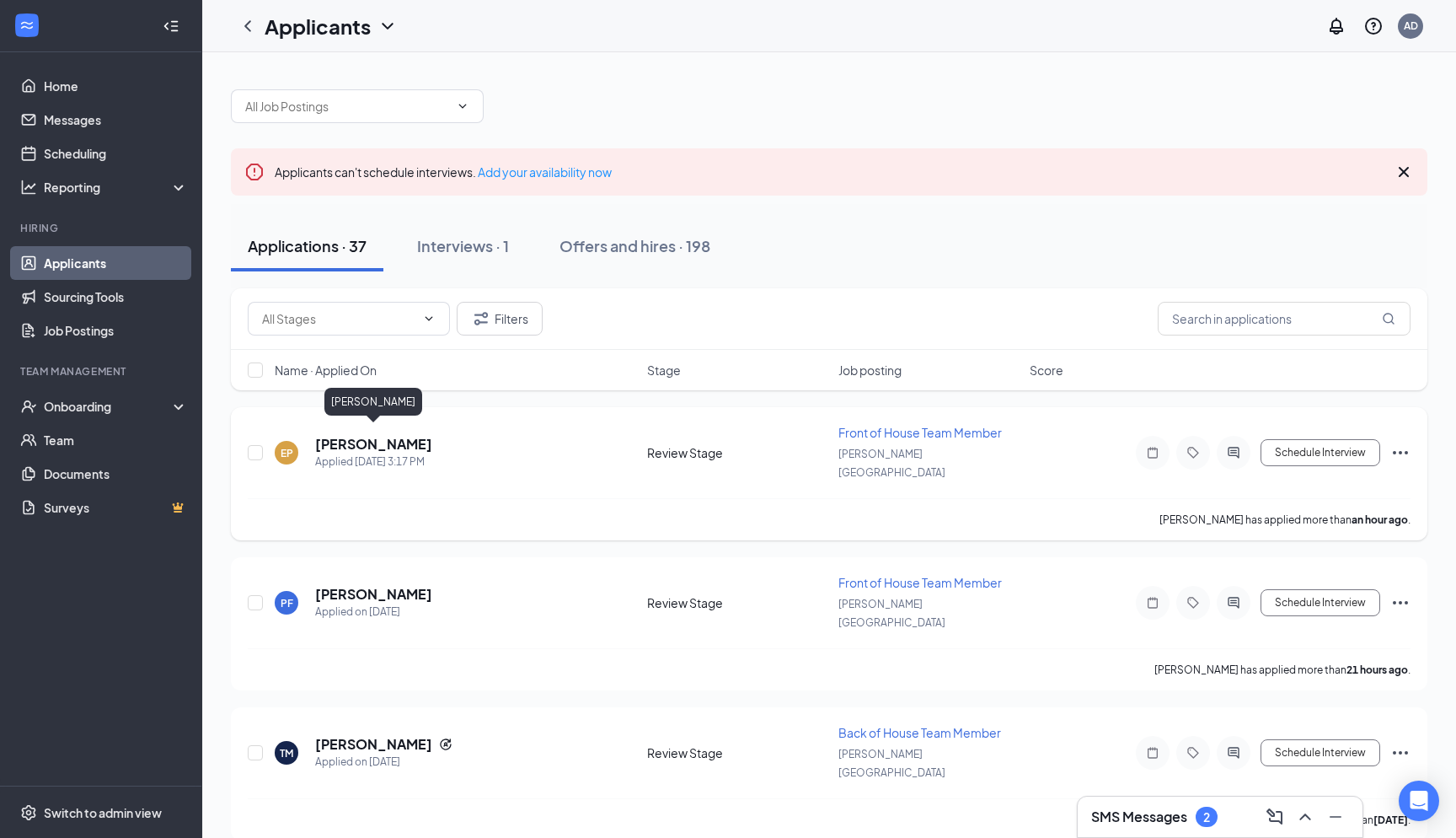
click at [415, 435] on h5 "[PERSON_NAME]" at bounding box center [373, 445] width 117 height 19
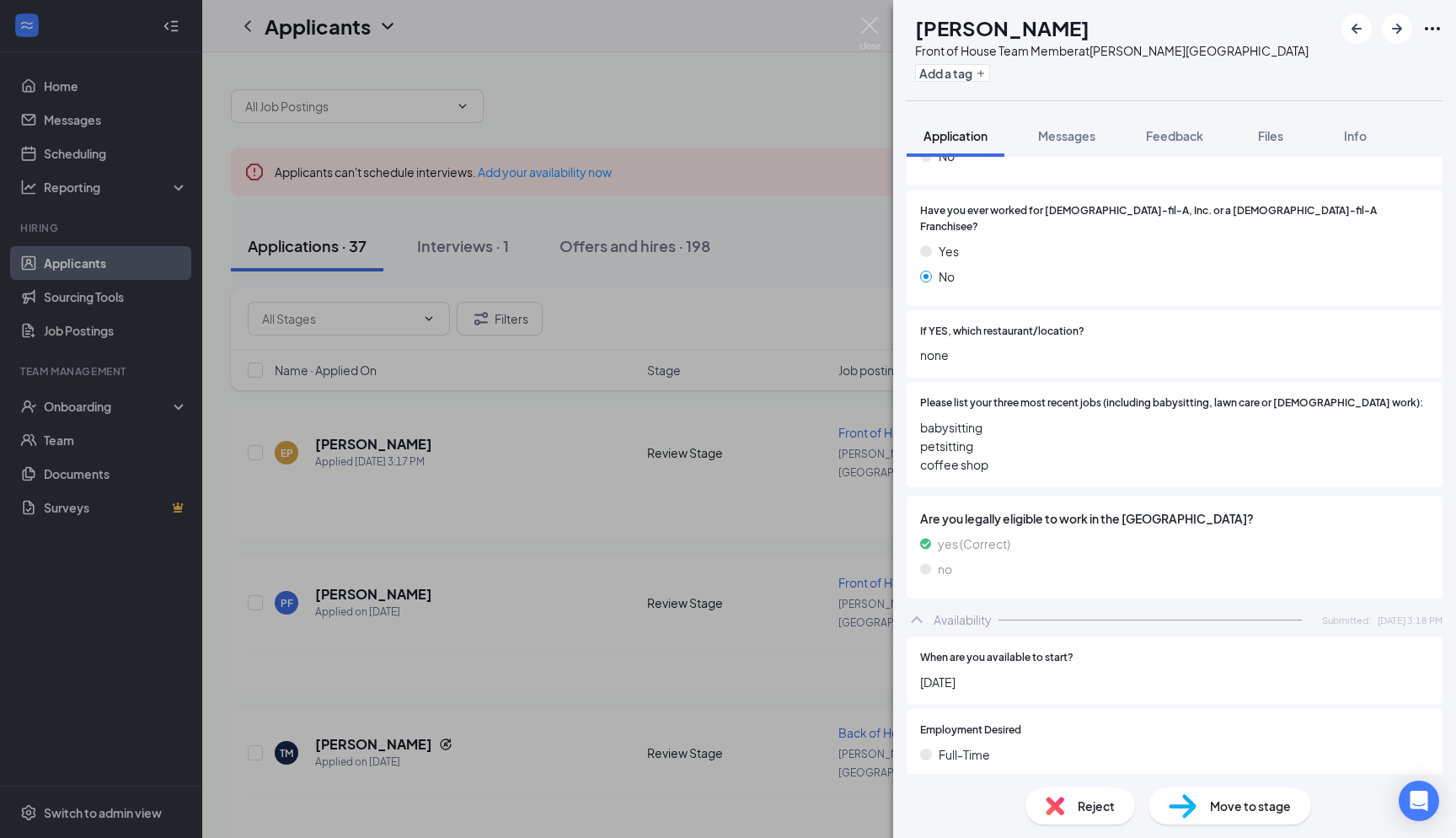
scroll to position [353, 0]
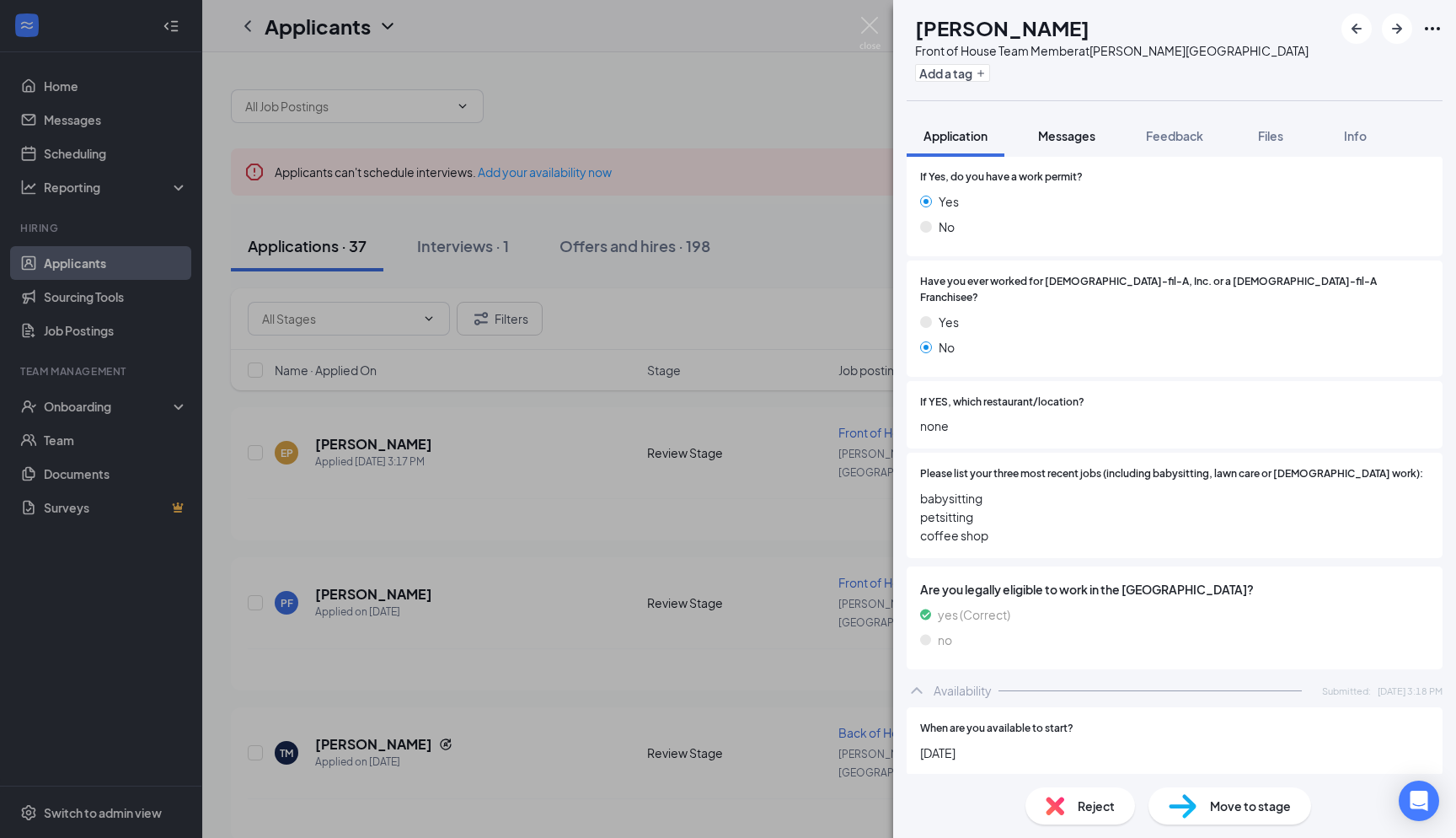
click at [1045, 126] on button "Messages" at bounding box center [1067, 135] width 91 height 42
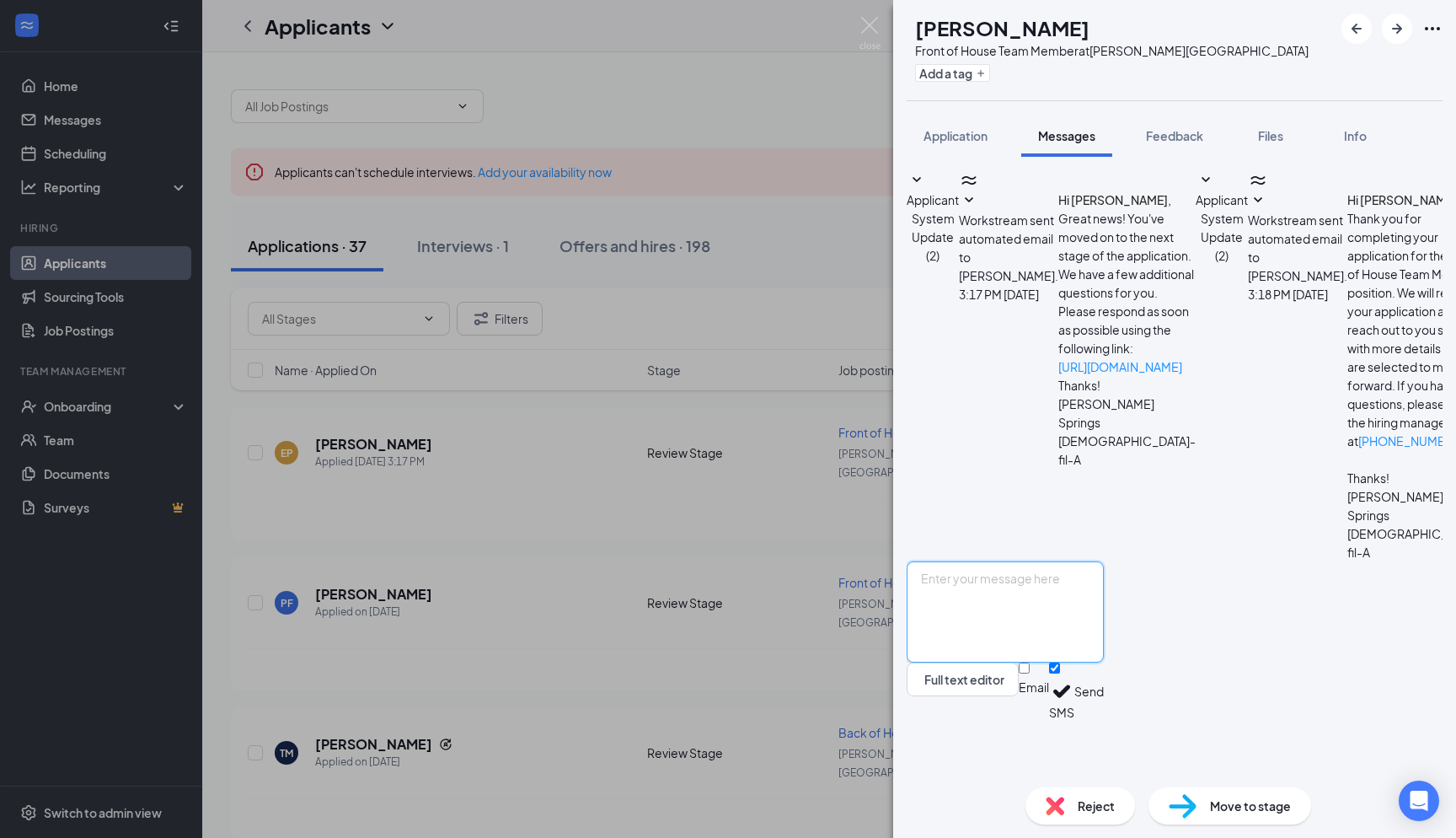
click at [1057, 626] on textarea at bounding box center [1006, 612] width 197 height 101
paste textarea "Hi Sydney, I hope this message finds you well. This is Andres from Chick-fil-A …"
click at [1004, 635] on textarea "Hi Sydney, I hope this message finds you well. This is Andres from Chick-fil-A …" at bounding box center [1006, 612] width 197 height 101
type textarea "Hi Elizabeth, I hope this message finds you well. This is Andres from Chick-fil…"
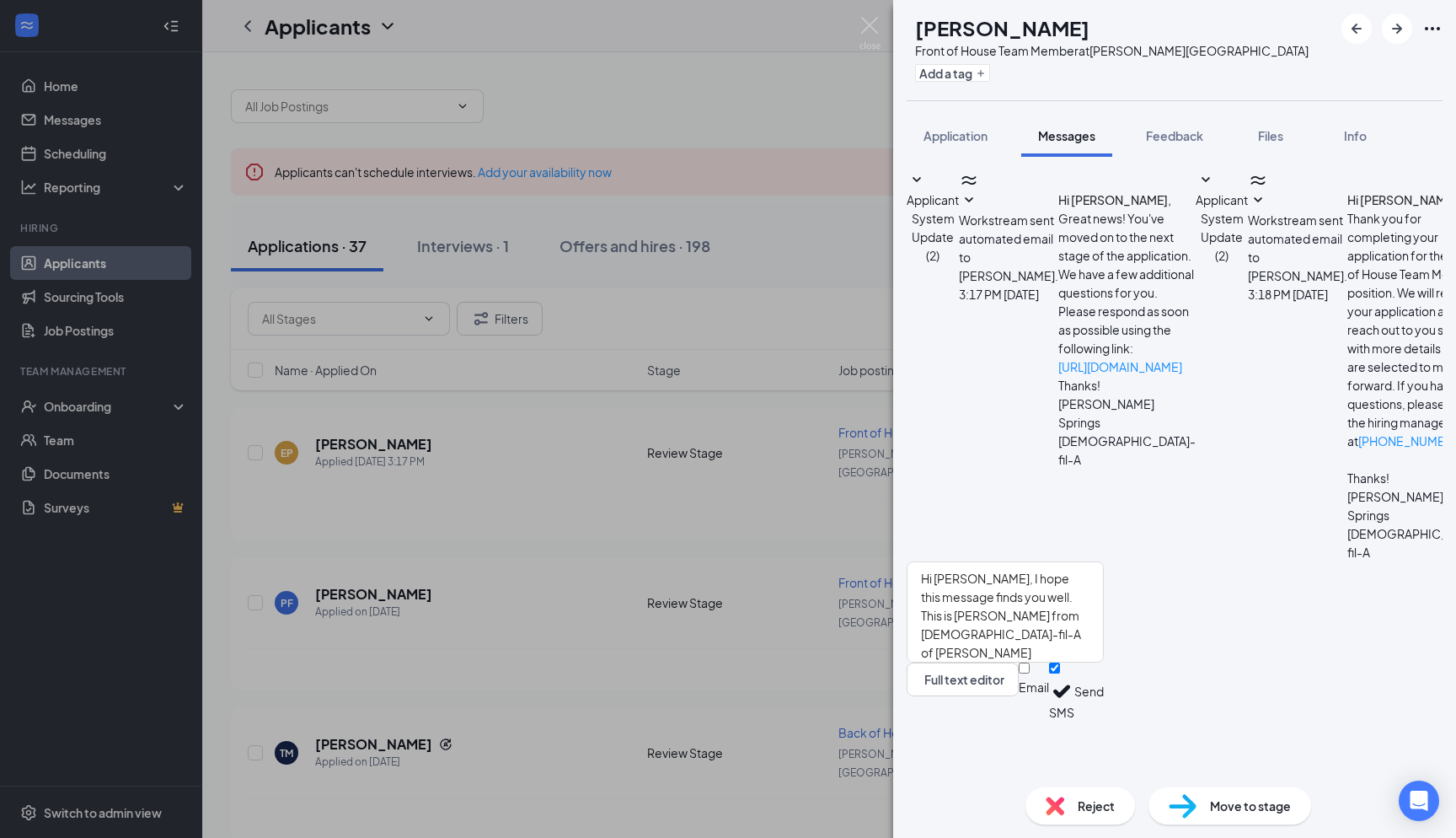
click at [1030, 674] on input "Email" at bounding box center [1024, 668] width 11 height 11
checkbox input "true"
click at [1104, 725] on button "Send" at bounding box center [1088, 693] width 29 height 63
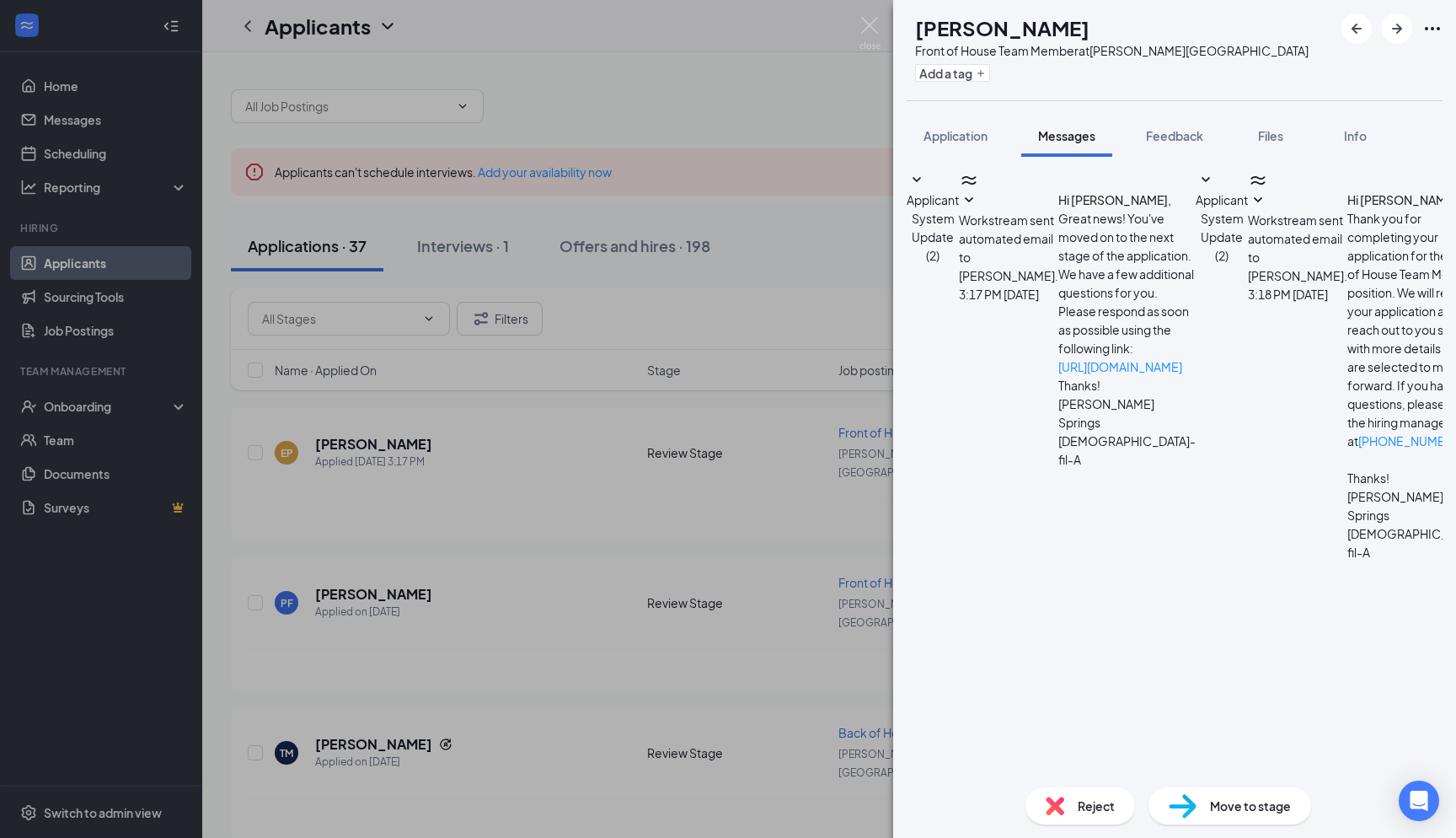
scroll to position [101, 0]
click at [874, 34] on img at bounding box center [870, 33] width 21 height 33
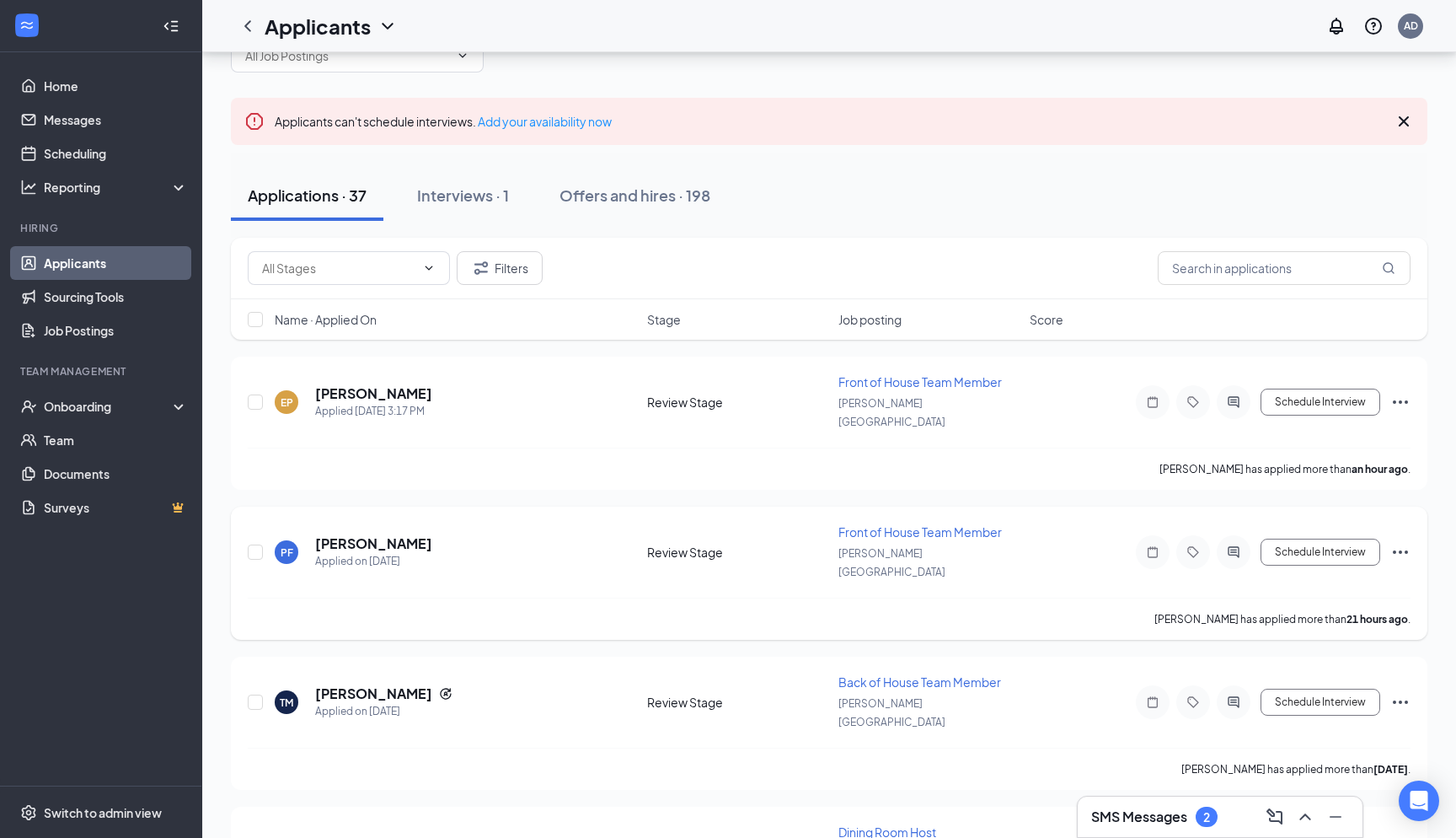
scroll to position [74, 0]
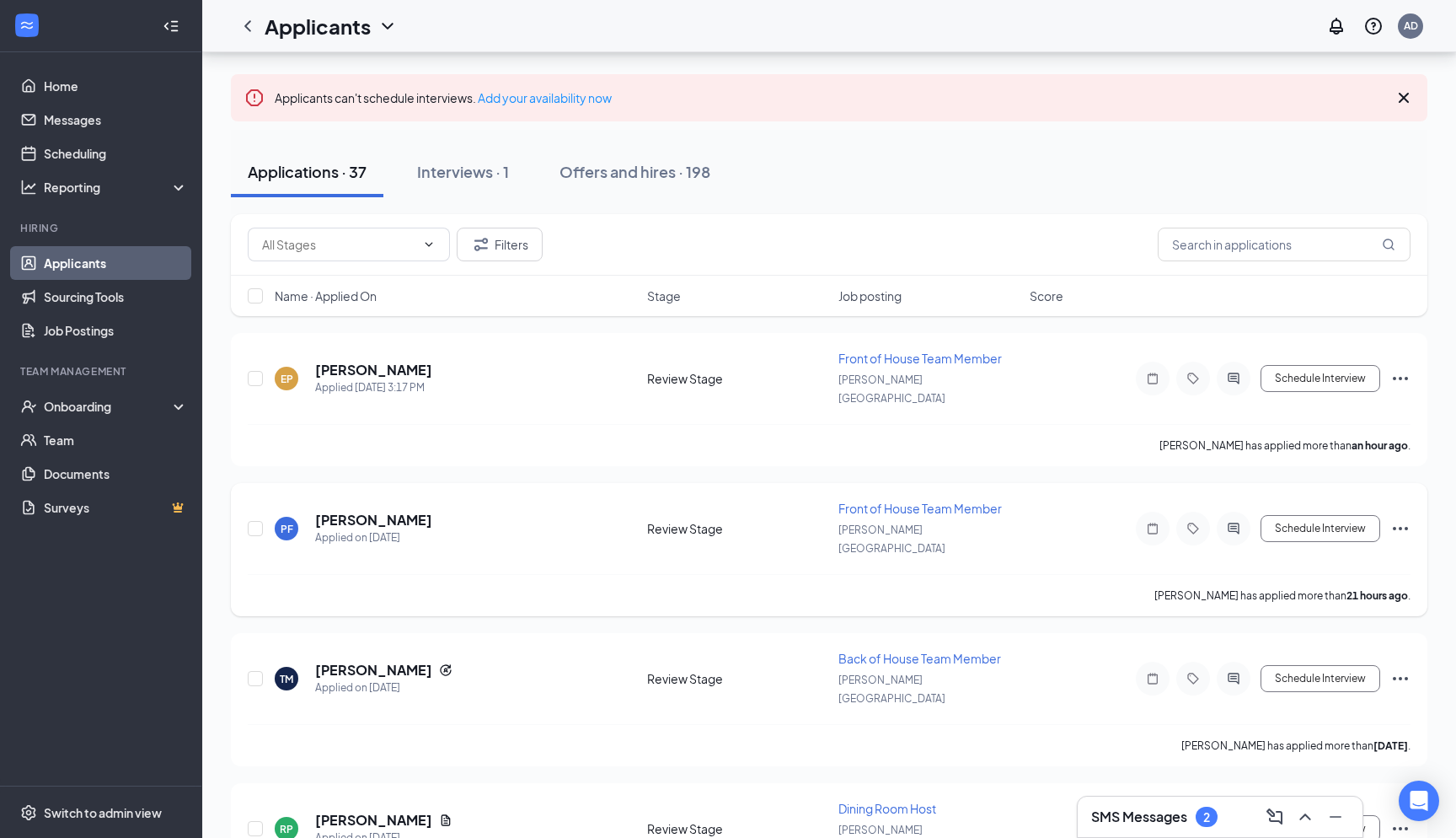
click at [1221, 511] on div at bounding box center [1234, 528] width 34 height 34
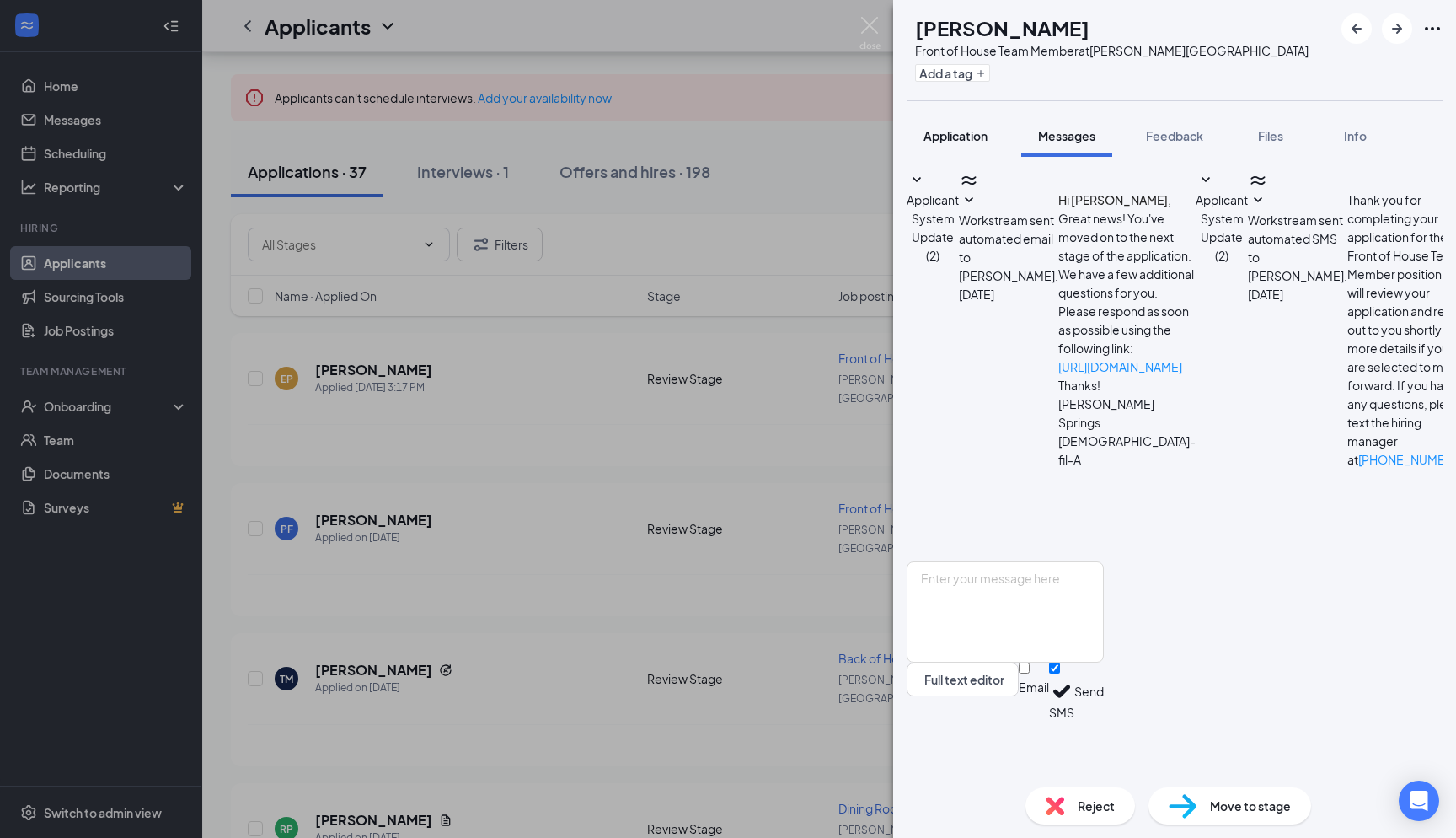
click at [936, 151] on button "Application" at bounding box center [956, 135] width 98 height 42
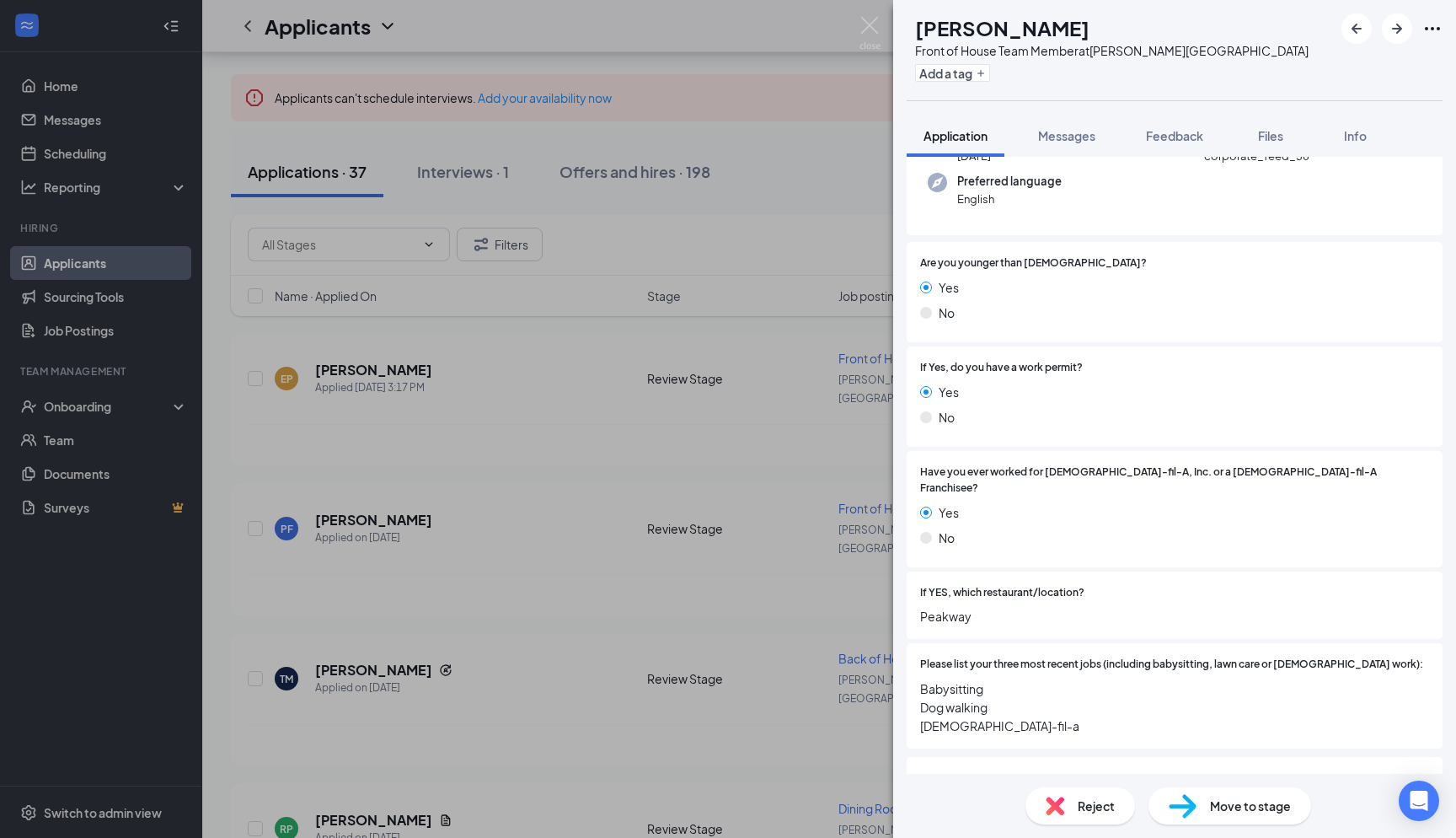
scroll to position [170, 0]
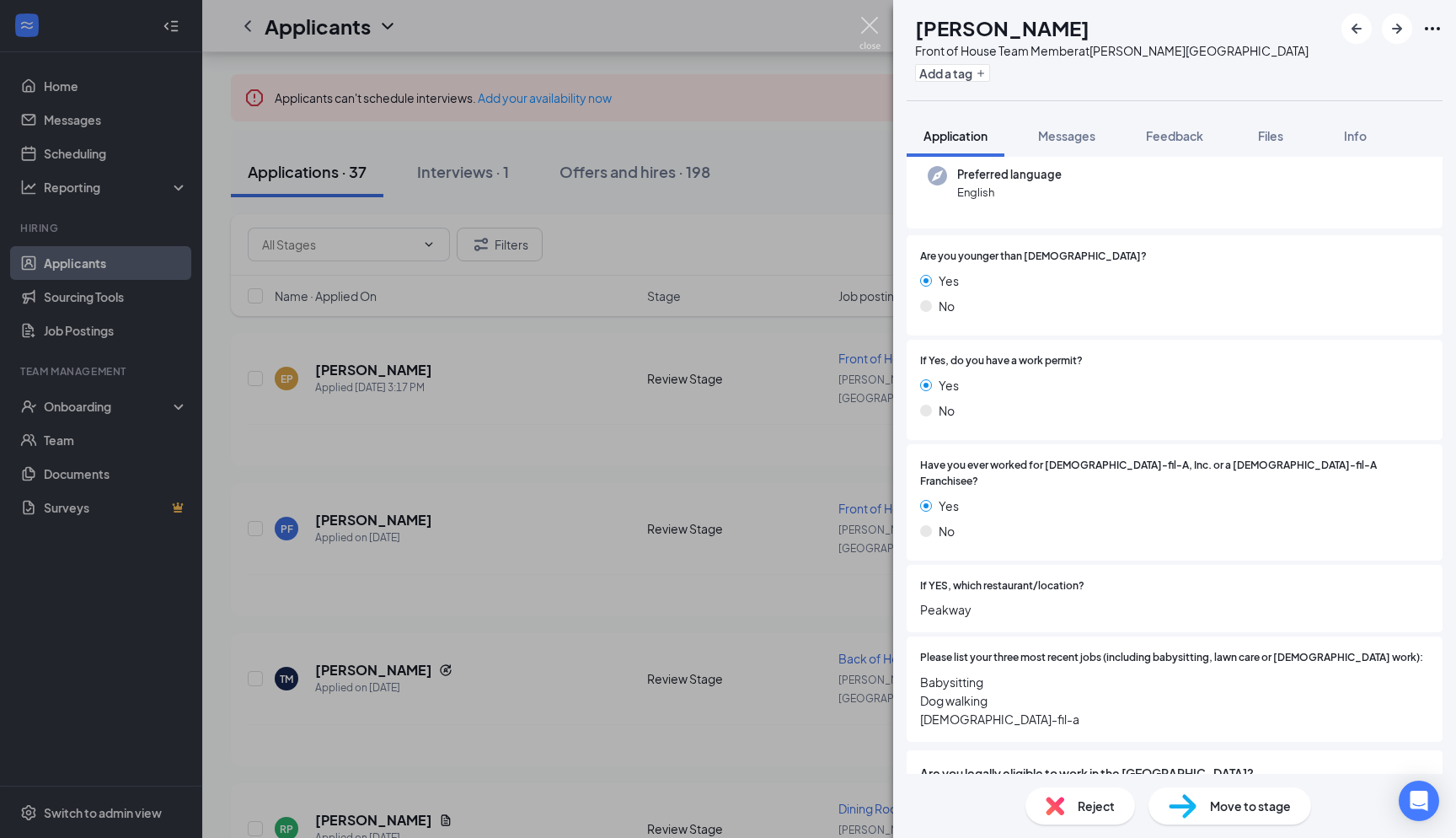
click at [874, 40] on img at bounding box center [870, 33] width 21 height 33
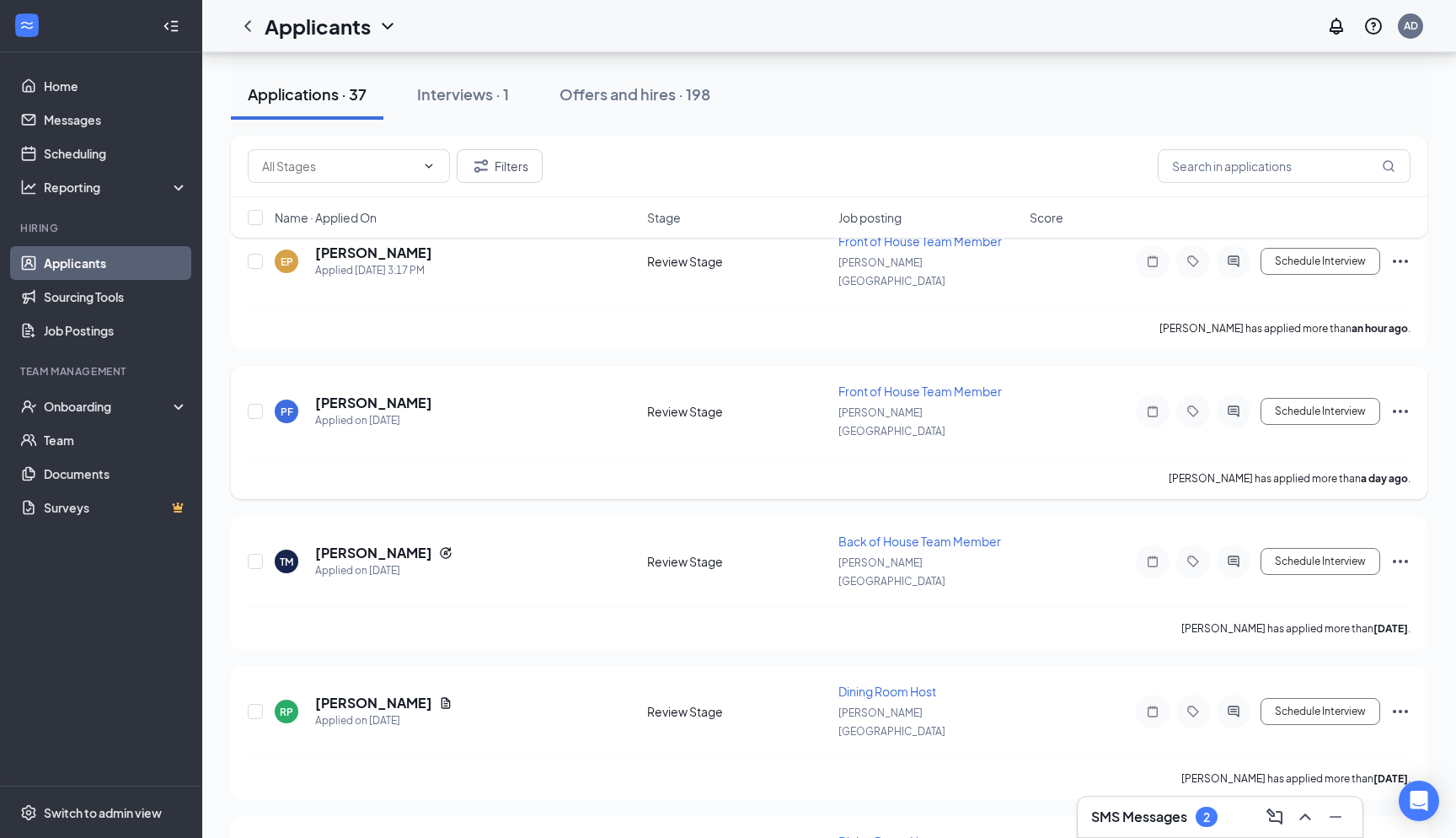
scroll to position [285, 0]
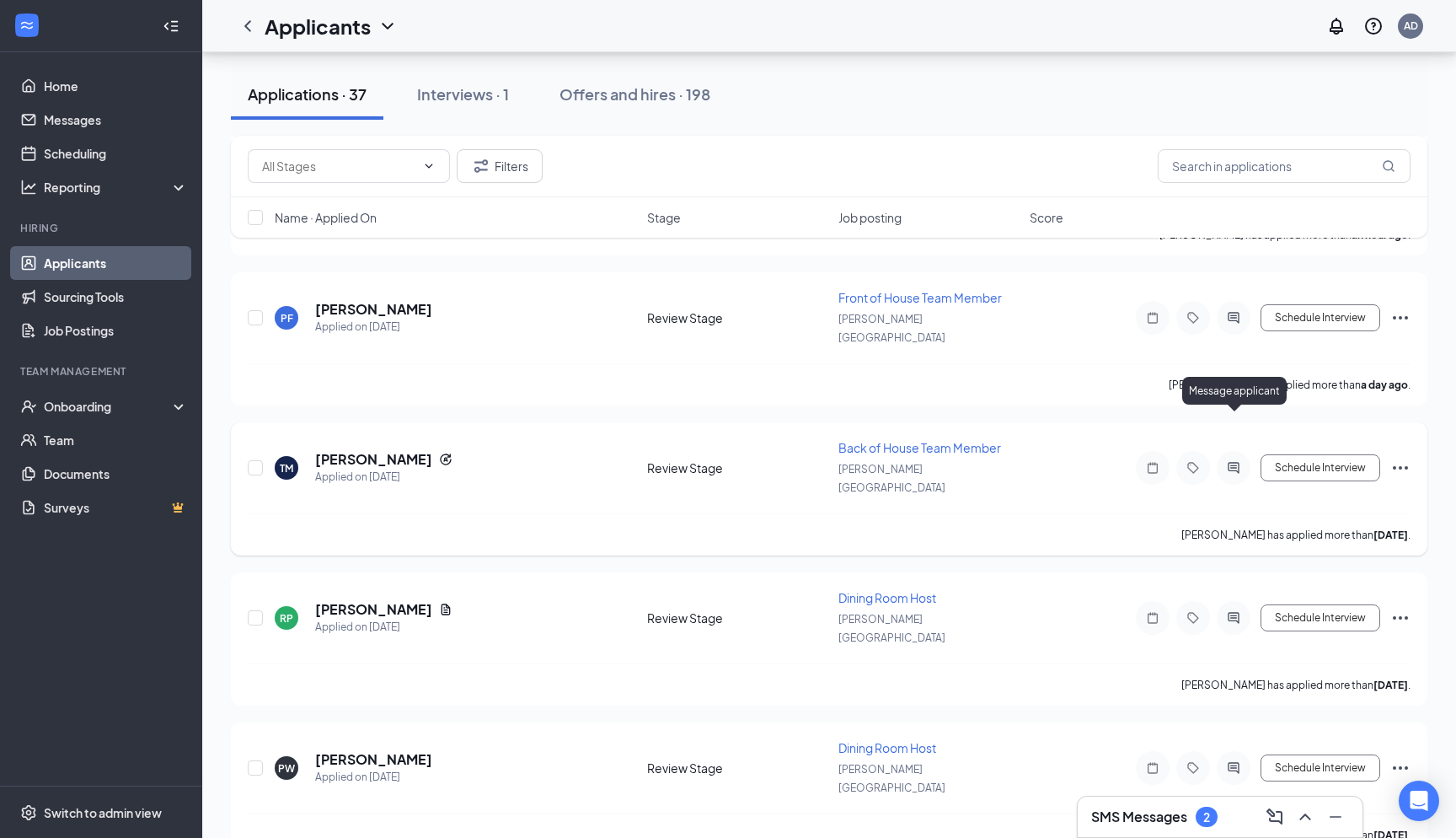
click at [1229, 461] on icon "ActiveChat" at bounding box center [1234, 467] width 21 height 13
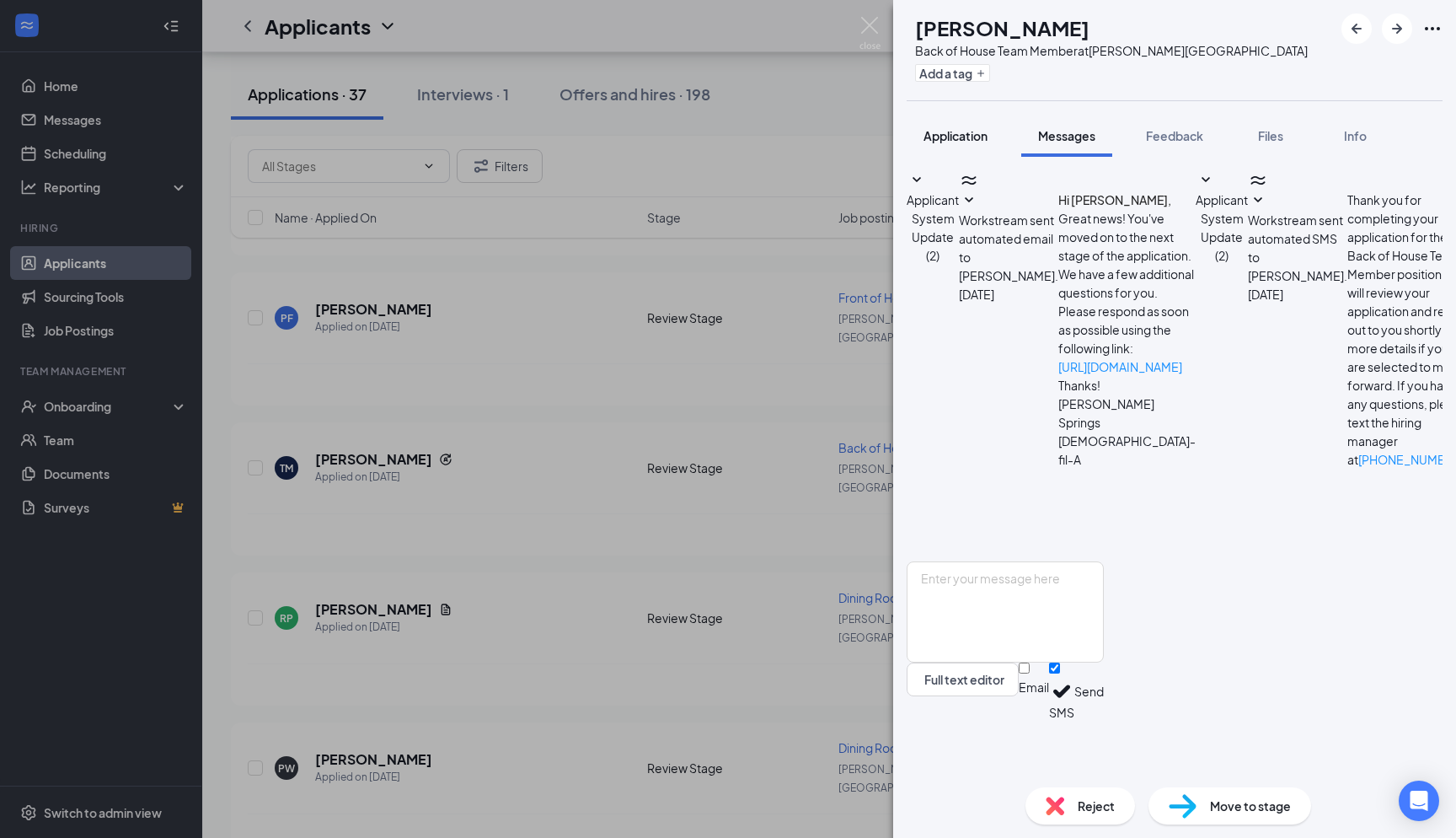
click at [987, 153] on button "Application" at bounding box center [956, 135] width 98 height 42
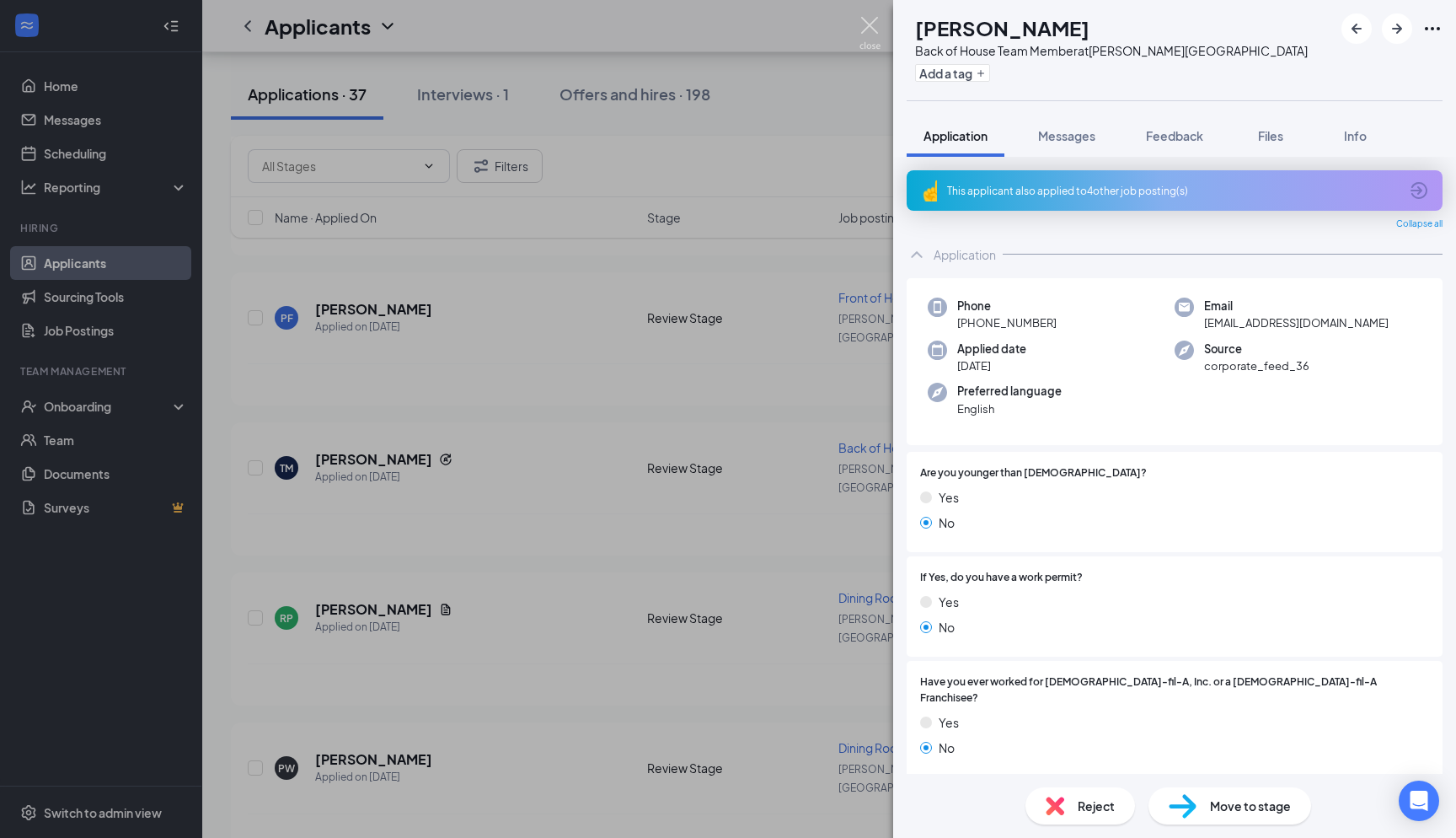
click at [871, 36] on img at bounding box center [870, 33] width 21 height 33
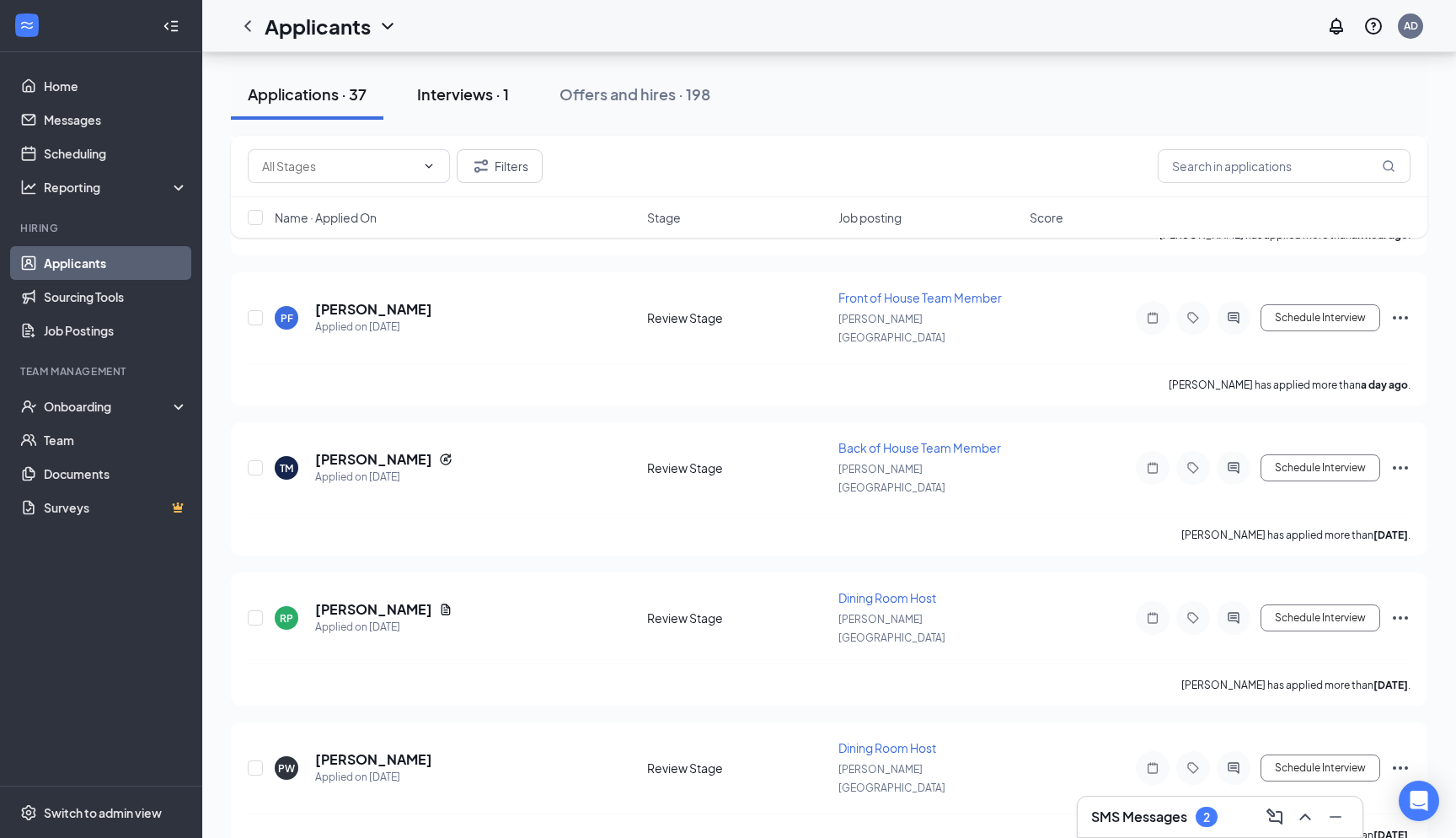
click at [455, 90] on div "Interviews · 1" at bounding box center [463, 94] width 92 height 21
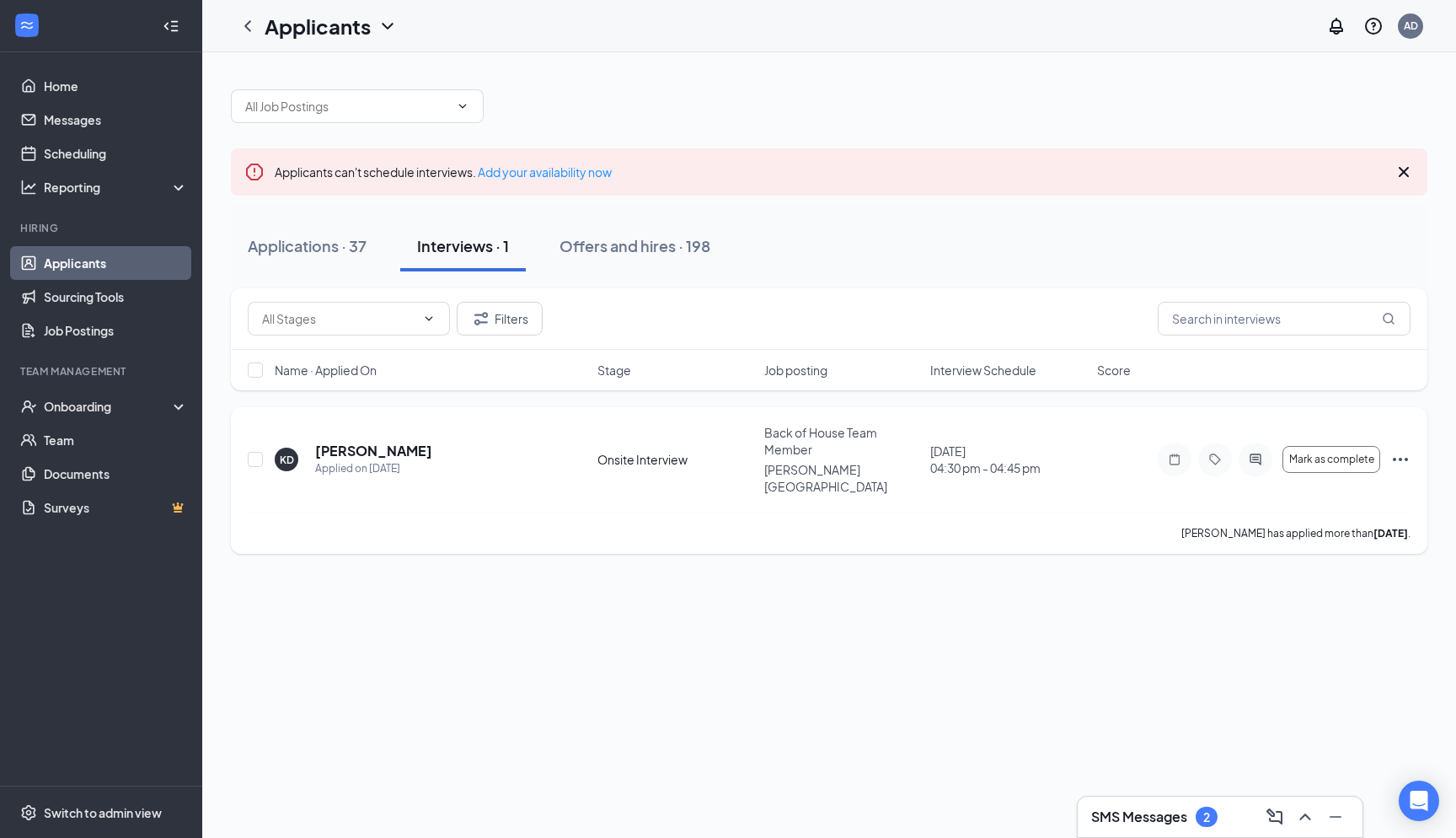
click at [367, 442] on h5 "[PERSON_NAME]" at bounding box center [373, 451] width 117 height 19
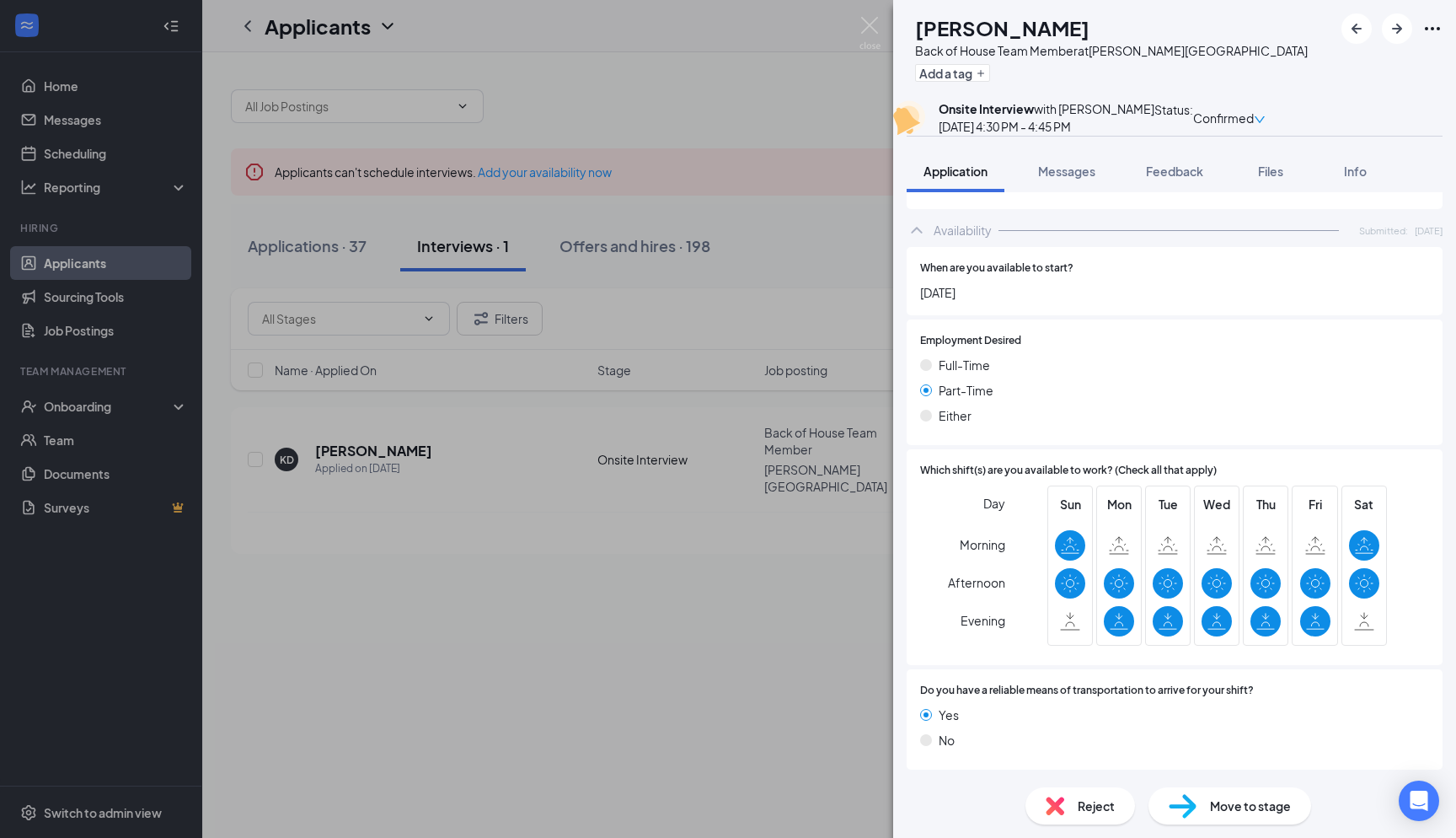
scroll to position [834, 0]
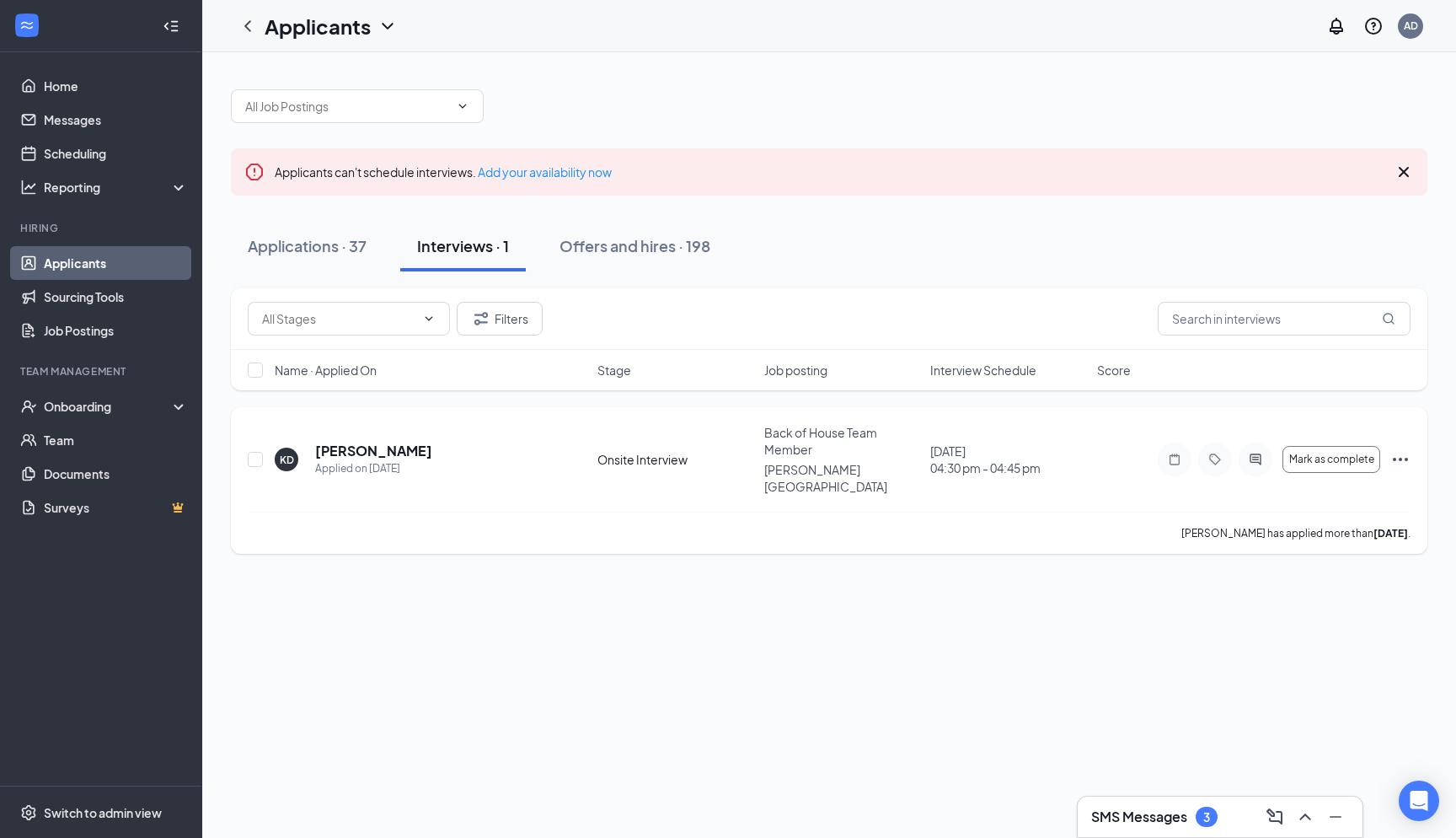
click at [1392, 449] on icon "Ellipses" at bounding box center [1401, 460] width 21 height 21
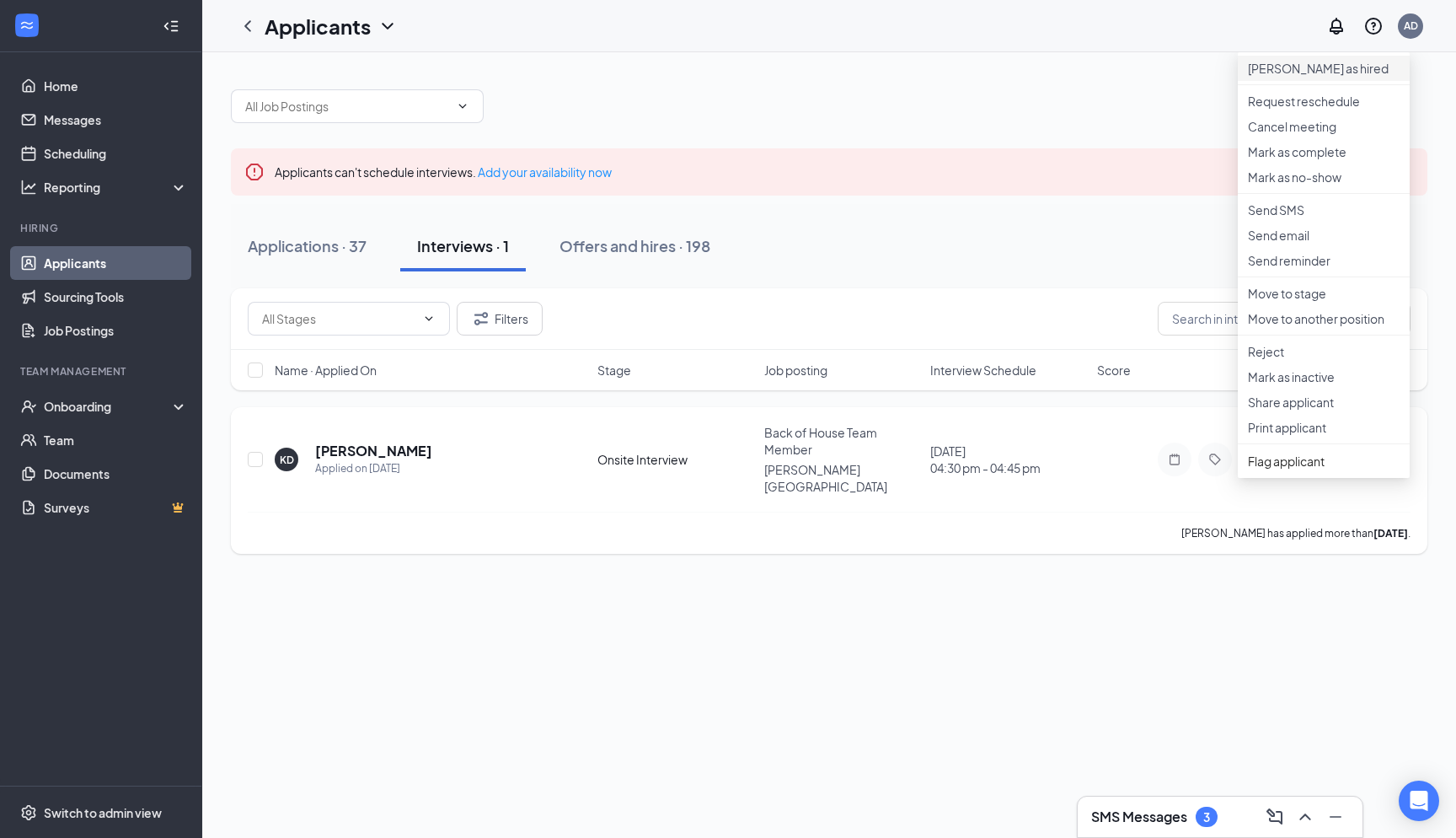
click at [1303, 69] on p "[PERSON_NAME] as hired" at bounding box center [1324, 69] width 152 height 17
type input "Hiring Complete (final stage)"
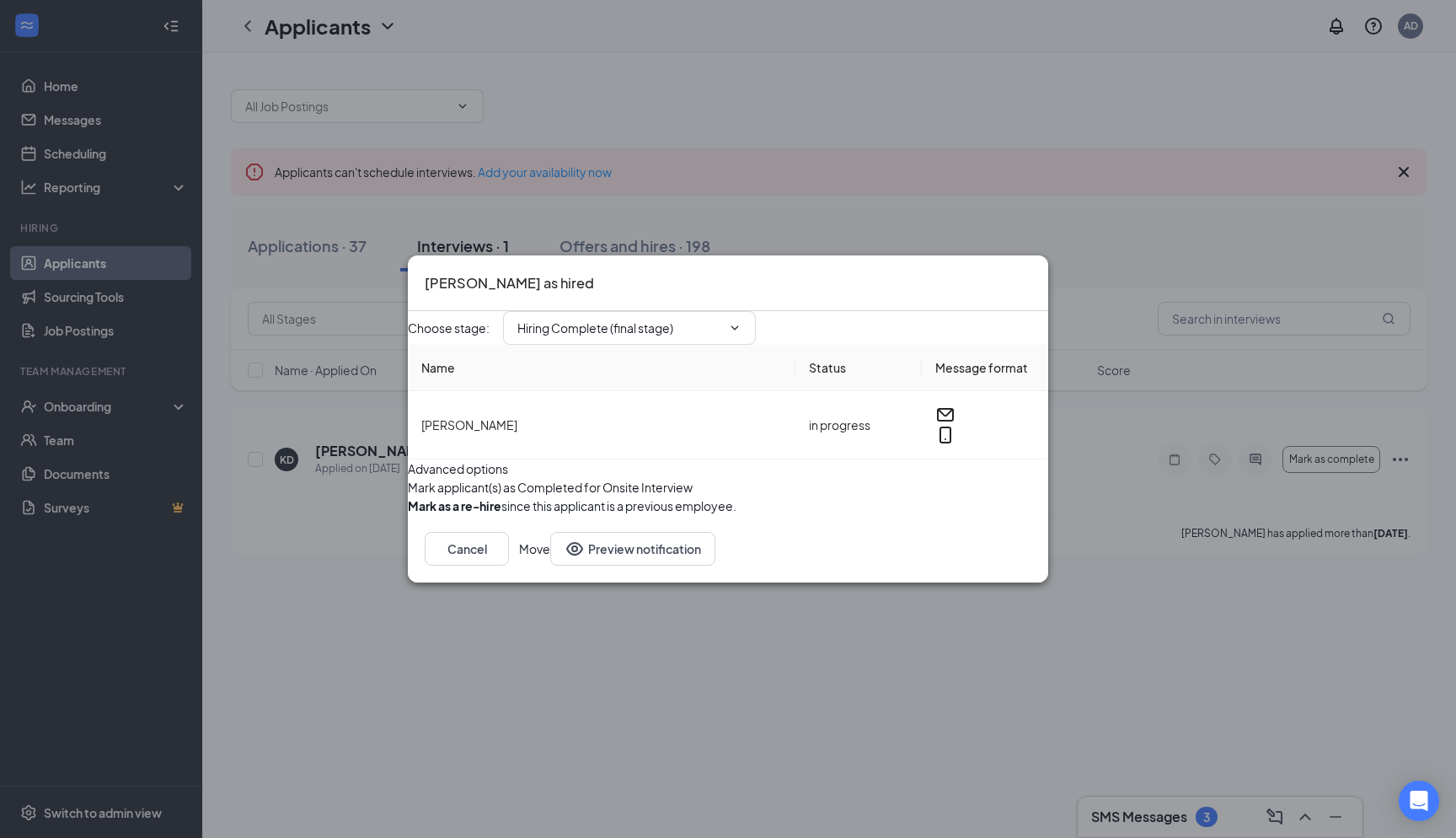
click at [551, 566] on button "Move" at bounding box center [534, 549] width 31 height 34
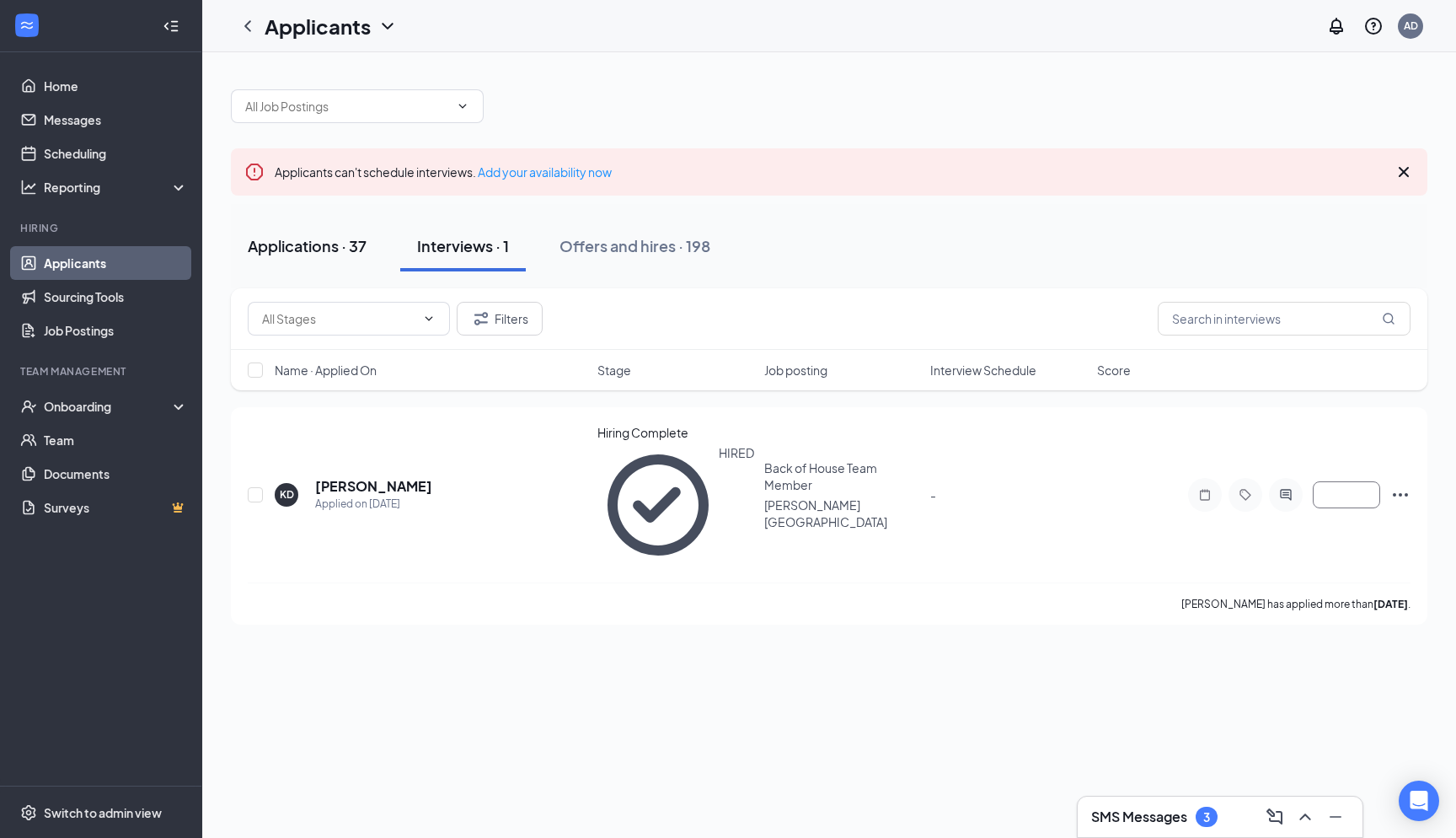
click at [291, 243] on div "Applications · 37" at bounding box center [307, 246] width 119 height 21
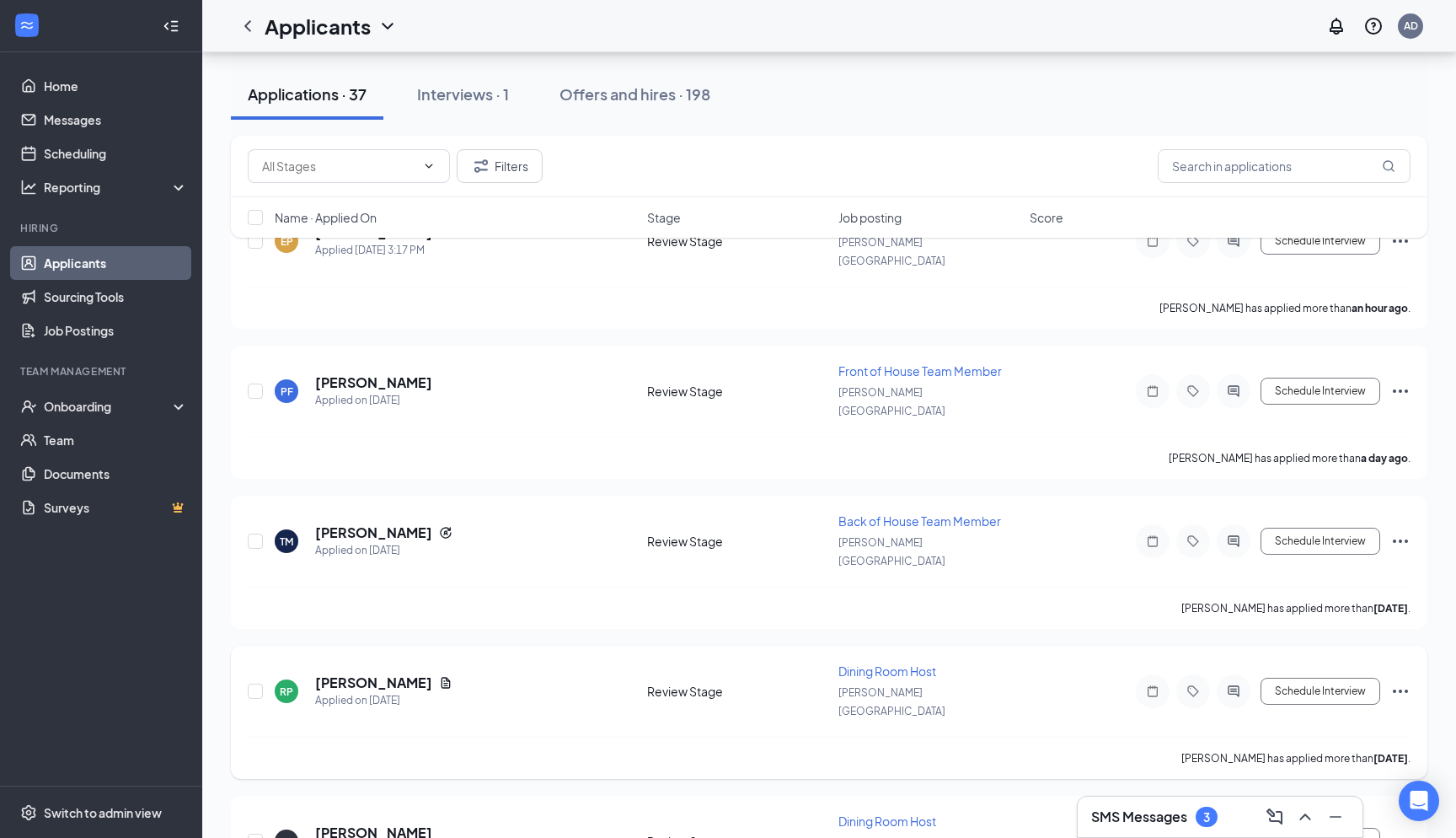
scroll to position [195, 0]
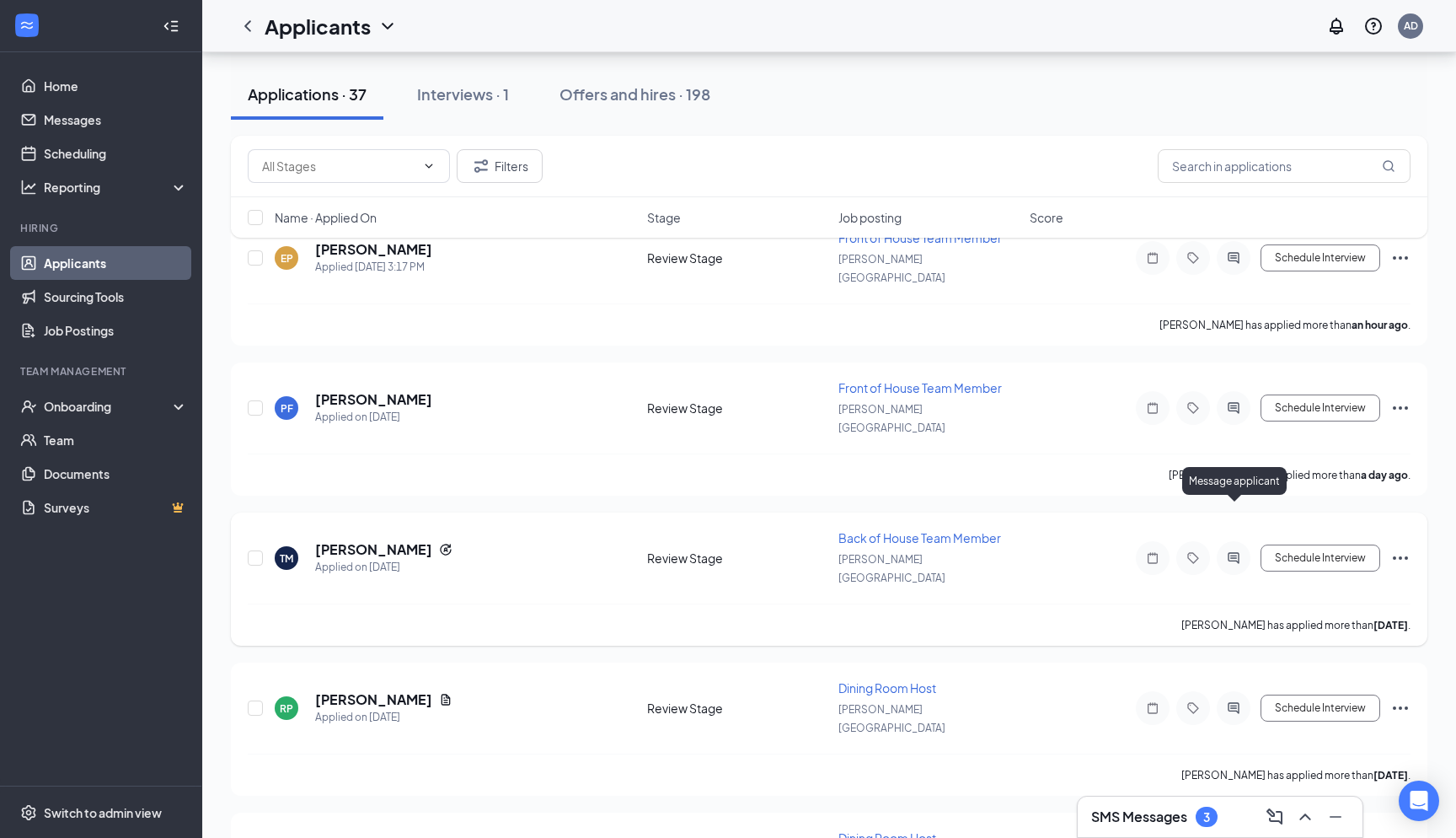
click at [1237, 552] on icon "ActiveChat" at bounding box center [1234, 558] width 21 height 13
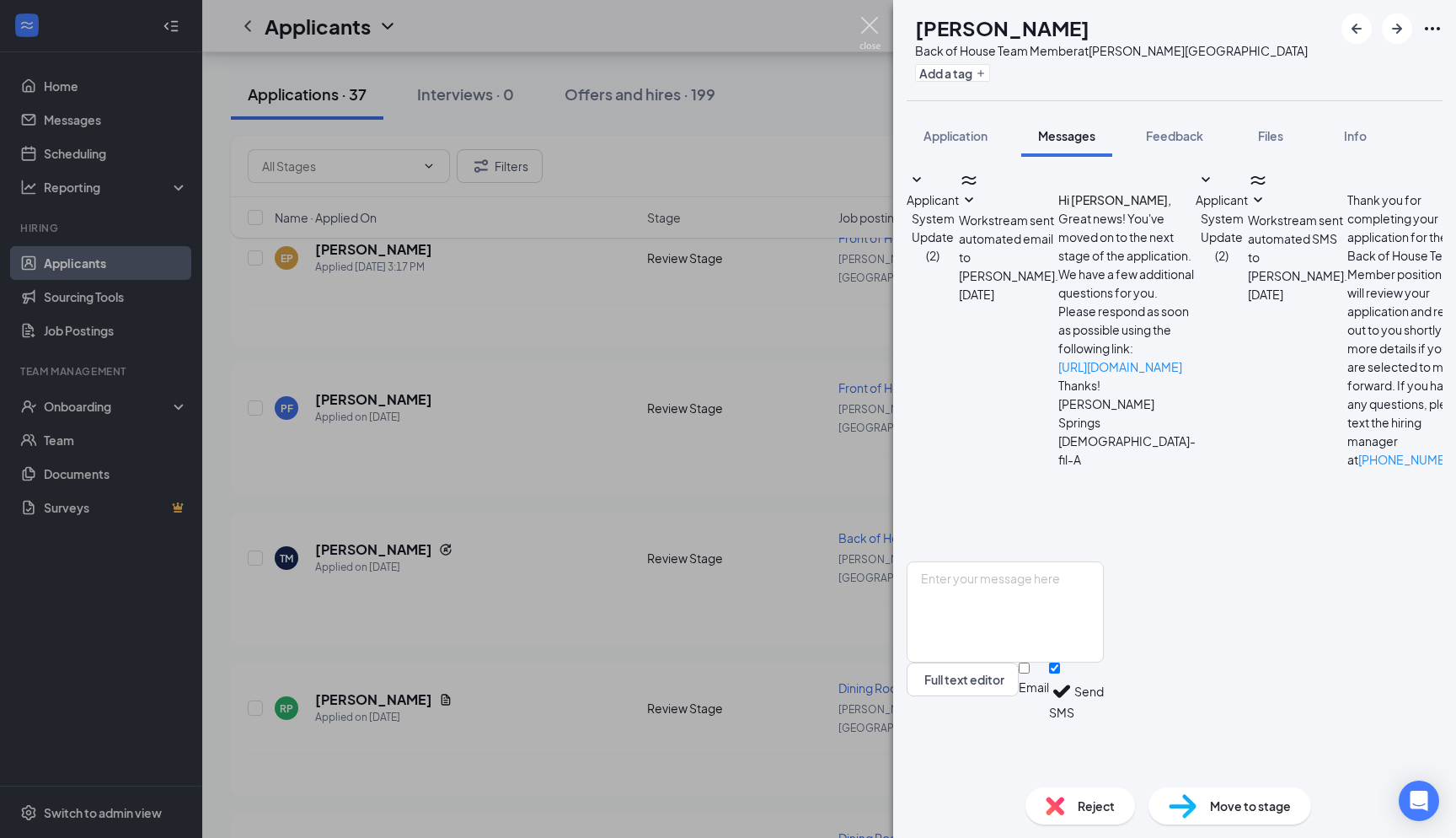
click at [873, 30] on img at bounding box center [870, 33] width 21 height 33
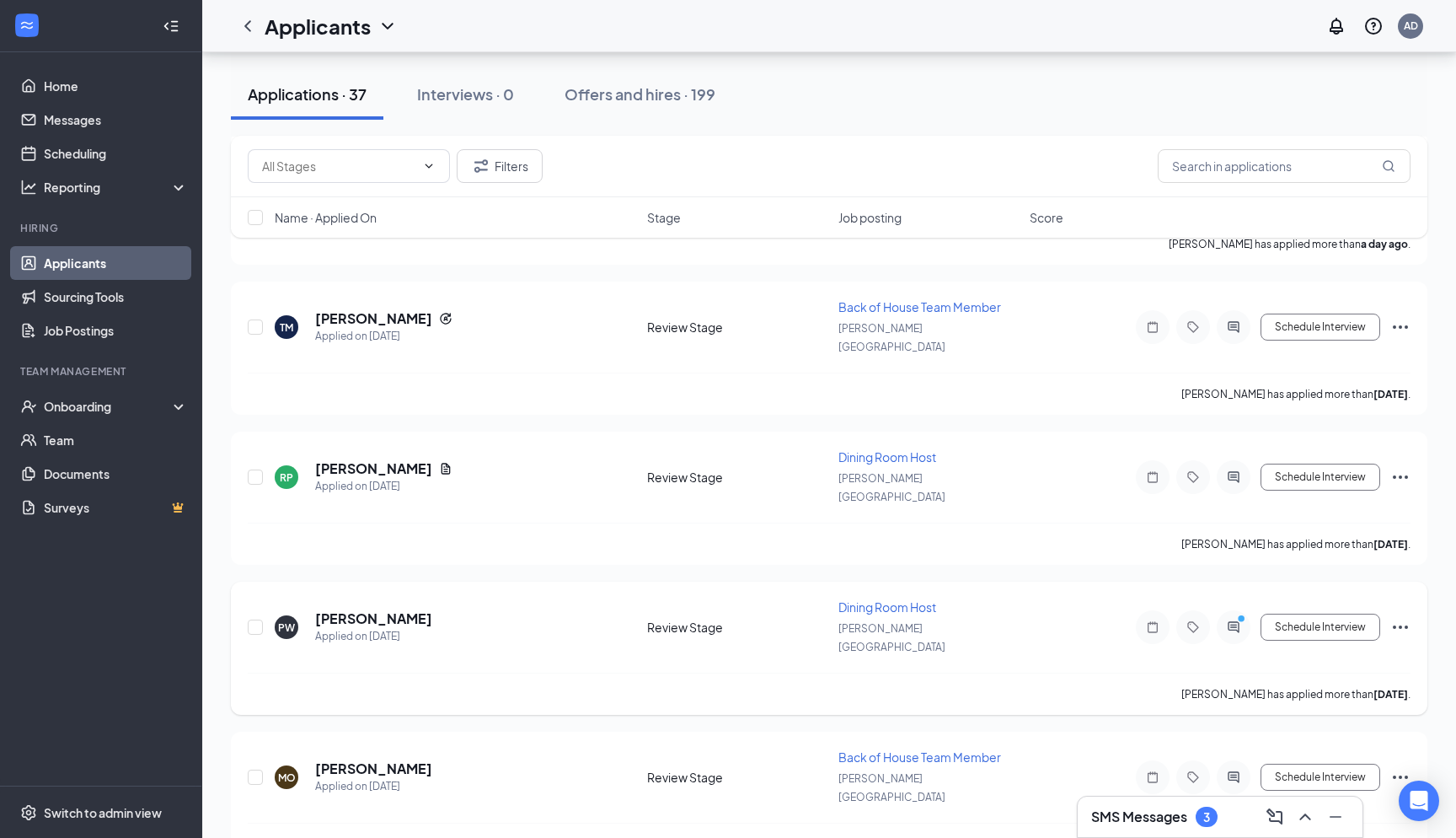
scroll to position [427, 0]
click at [1246, 609] on div at bounding box center [1234, 626] width 34 height 34
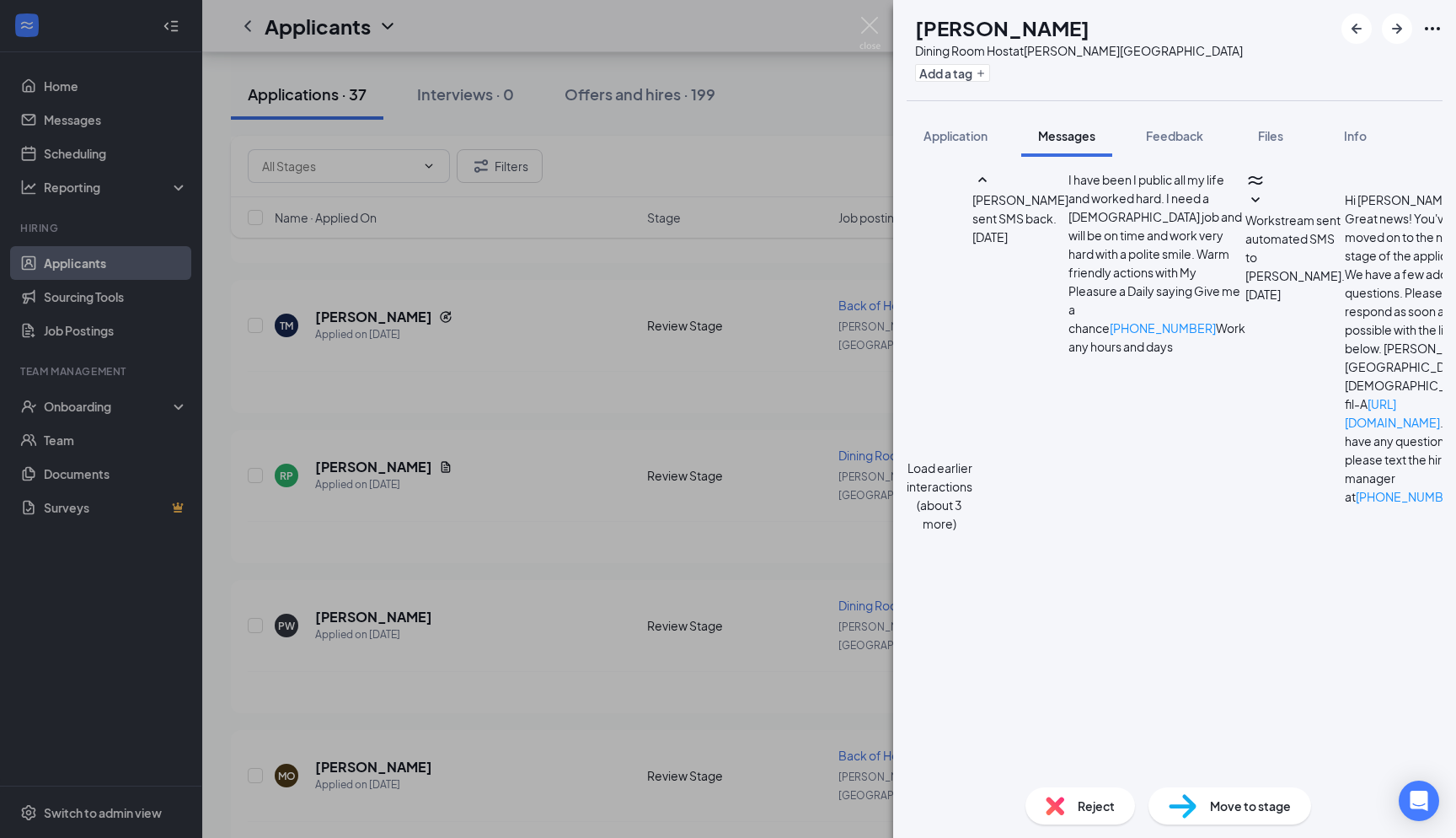
scroll to position [1079, 0]
click at [955, 142] on span "Application" at bounding box center [956, 136] width 64 height 15
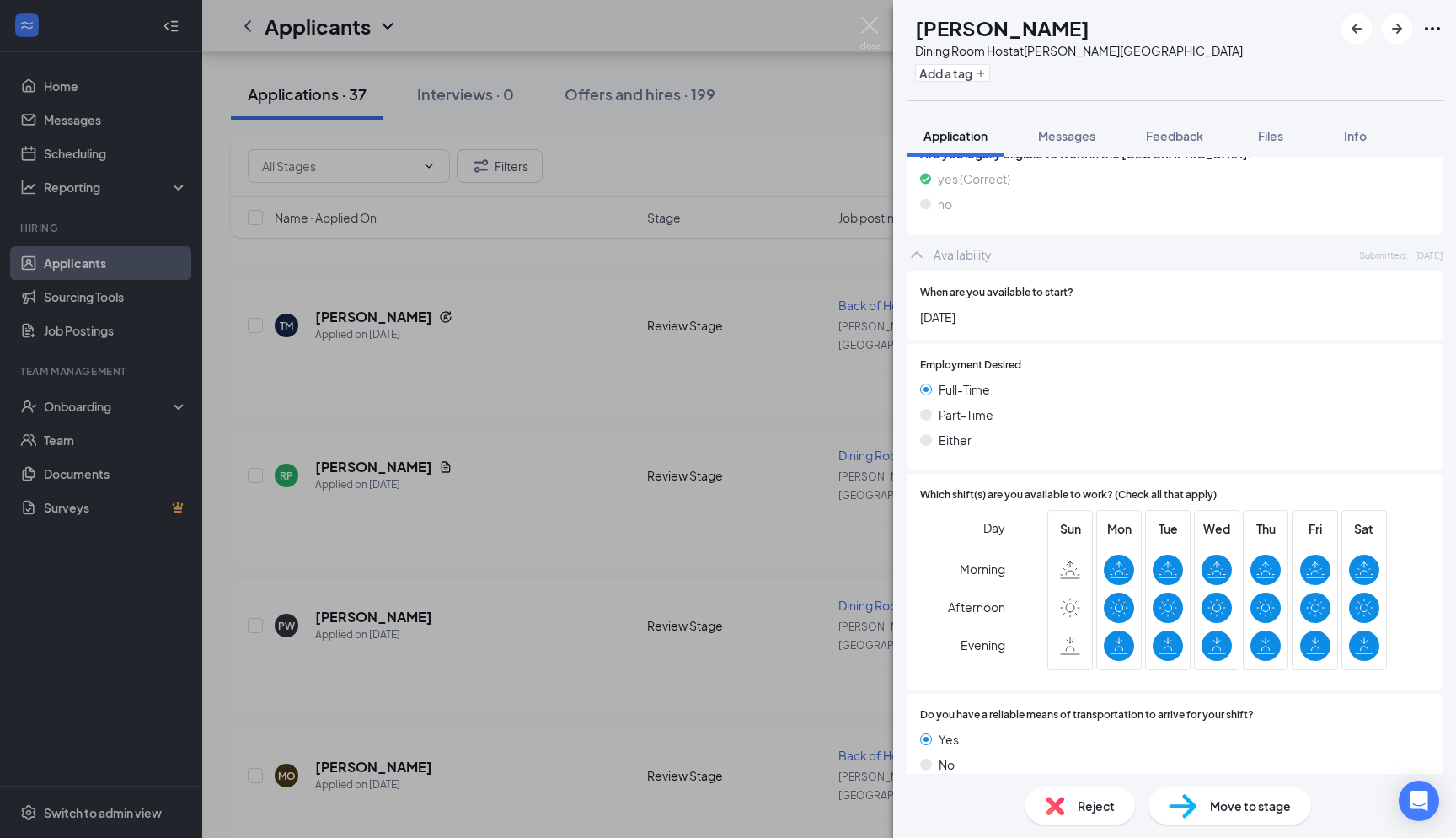
scroll to position [751, 0]
click at [1082, 140] on span "Messages" at bounding box center [1067, 136] width 57 height 15
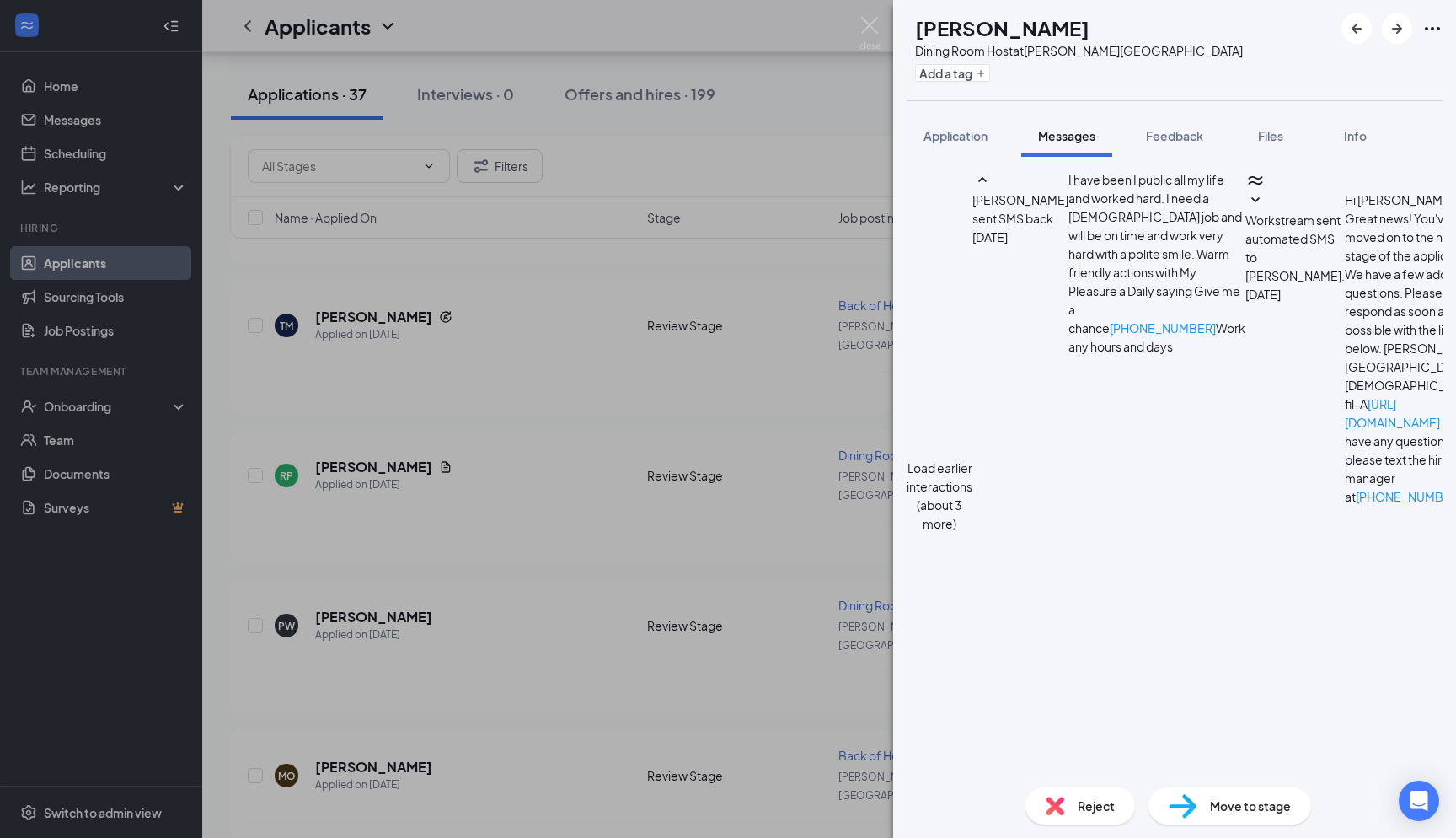
scroll to position [1122, 0]
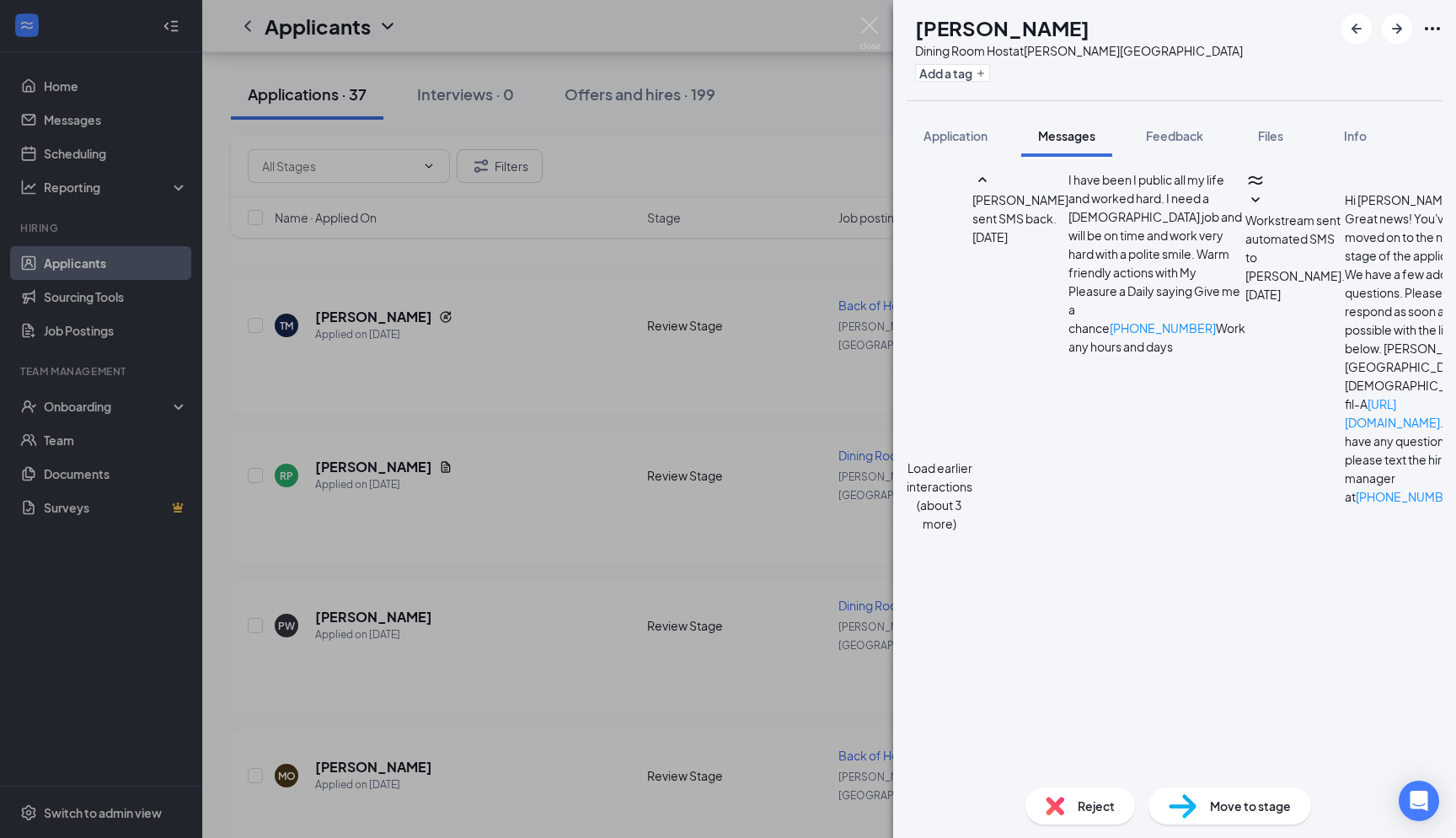
type textarea "Hello Peggy! Can you come in tomorrow at 2pm?"
checkbox input "true"
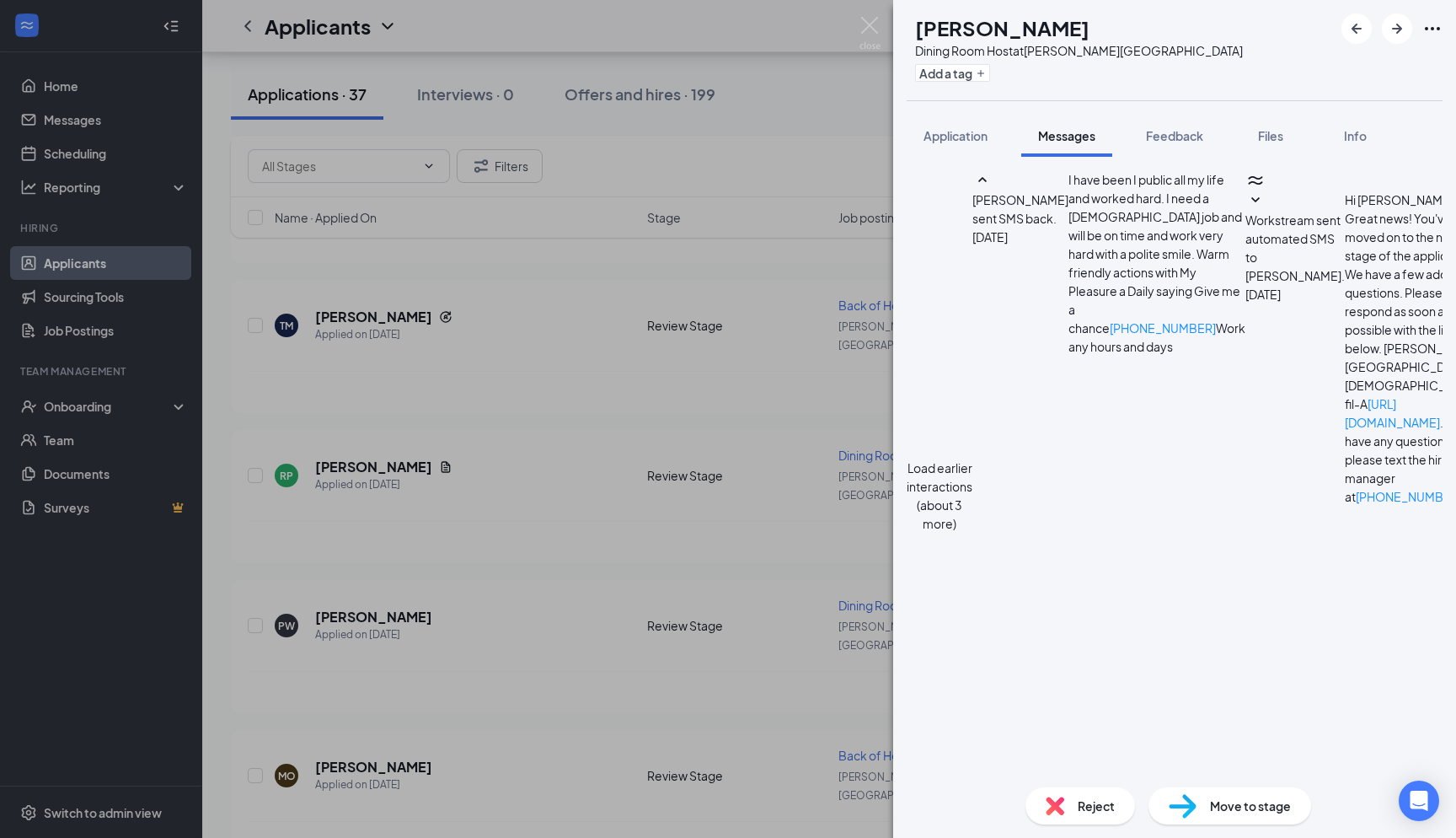
scroll to position [1338, 0]
click at [864, 36] on img at bounding box center [870, 33] width 21 height 33
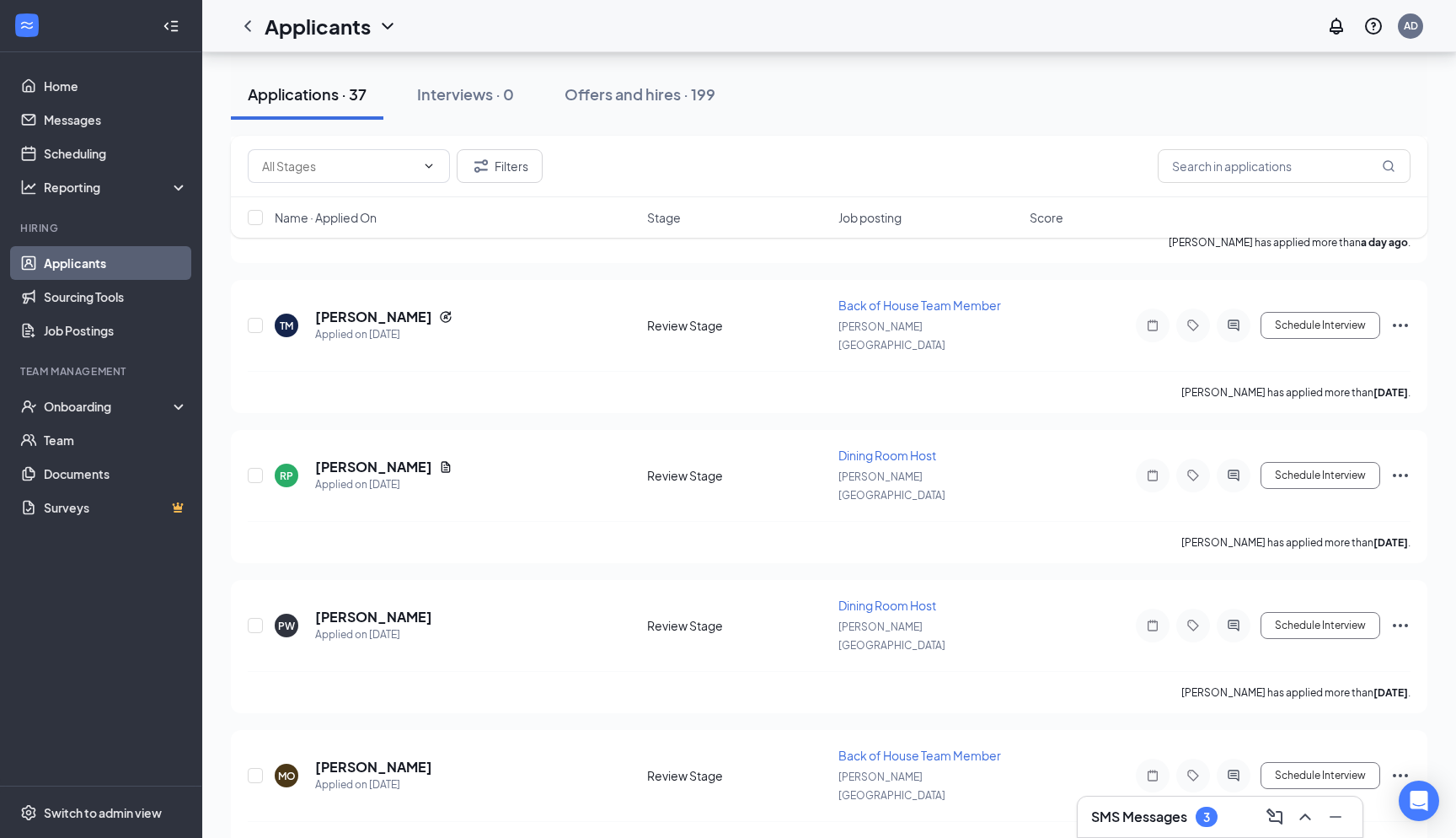
click at [1187, 802] on div "SMS Messages 3" at bounding box center [1221, 816] width 285 height 40
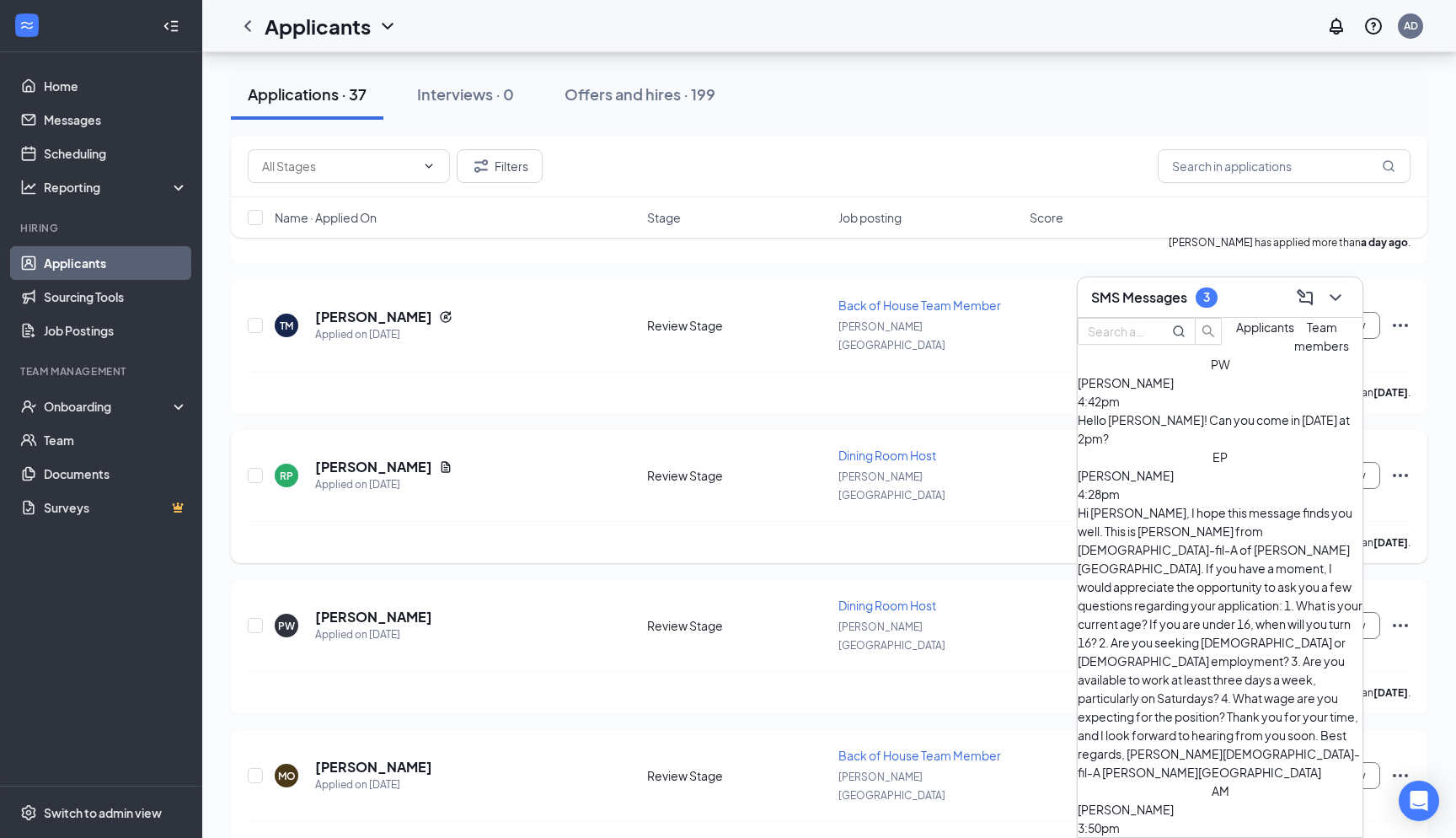
scroll to position [-1, 0]
click at [1042, 447] on div "RP Ryley Potts Applied on Sep 14 Review Stage Dining Room Host Holly Springs Sc…" at bounding box center [829, 483] width 1163 height 74
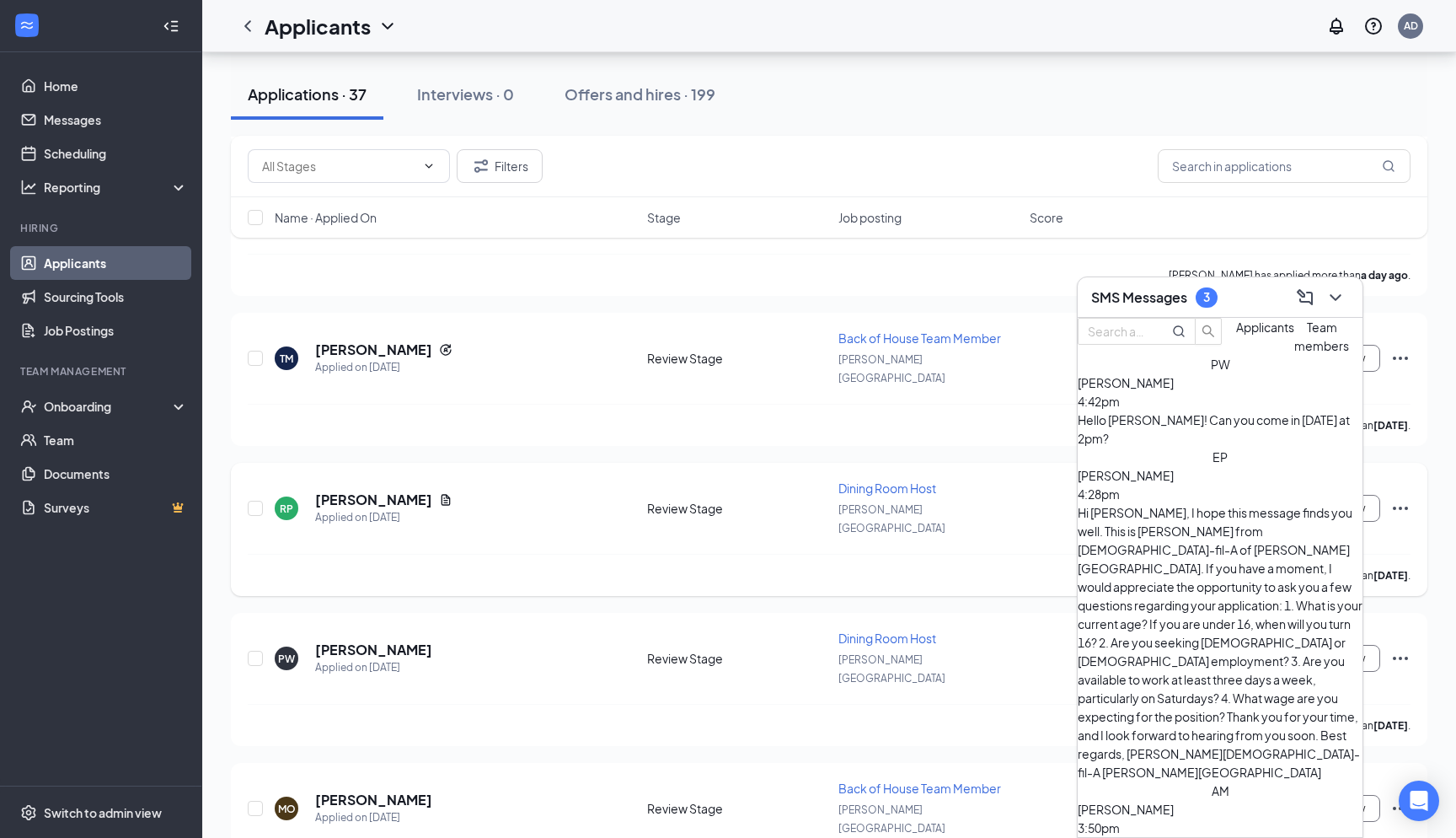
scroll to position [379, 0]
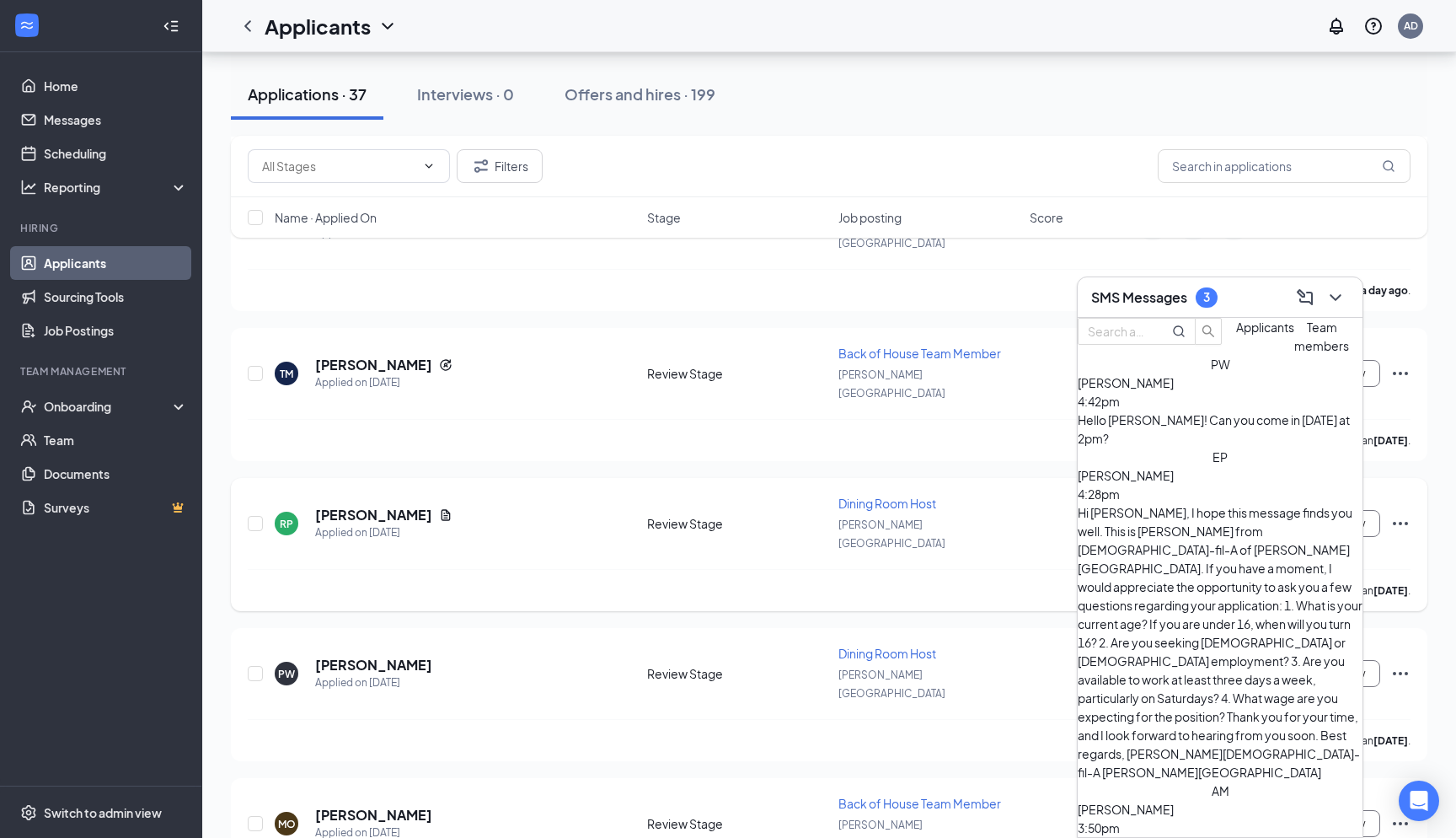
click at [1042, 419] on div "Tamya McLeoud has applied more than 2 days ago ." at bounding box center [829, 439] width 1163 height 42
click at [1348, 289] on div at bounding box center [1334, 297] width 30 height 27
click at [1331, 301] on icon "ChevronDown" at bounding box center [1336, 297] width 21 height 21
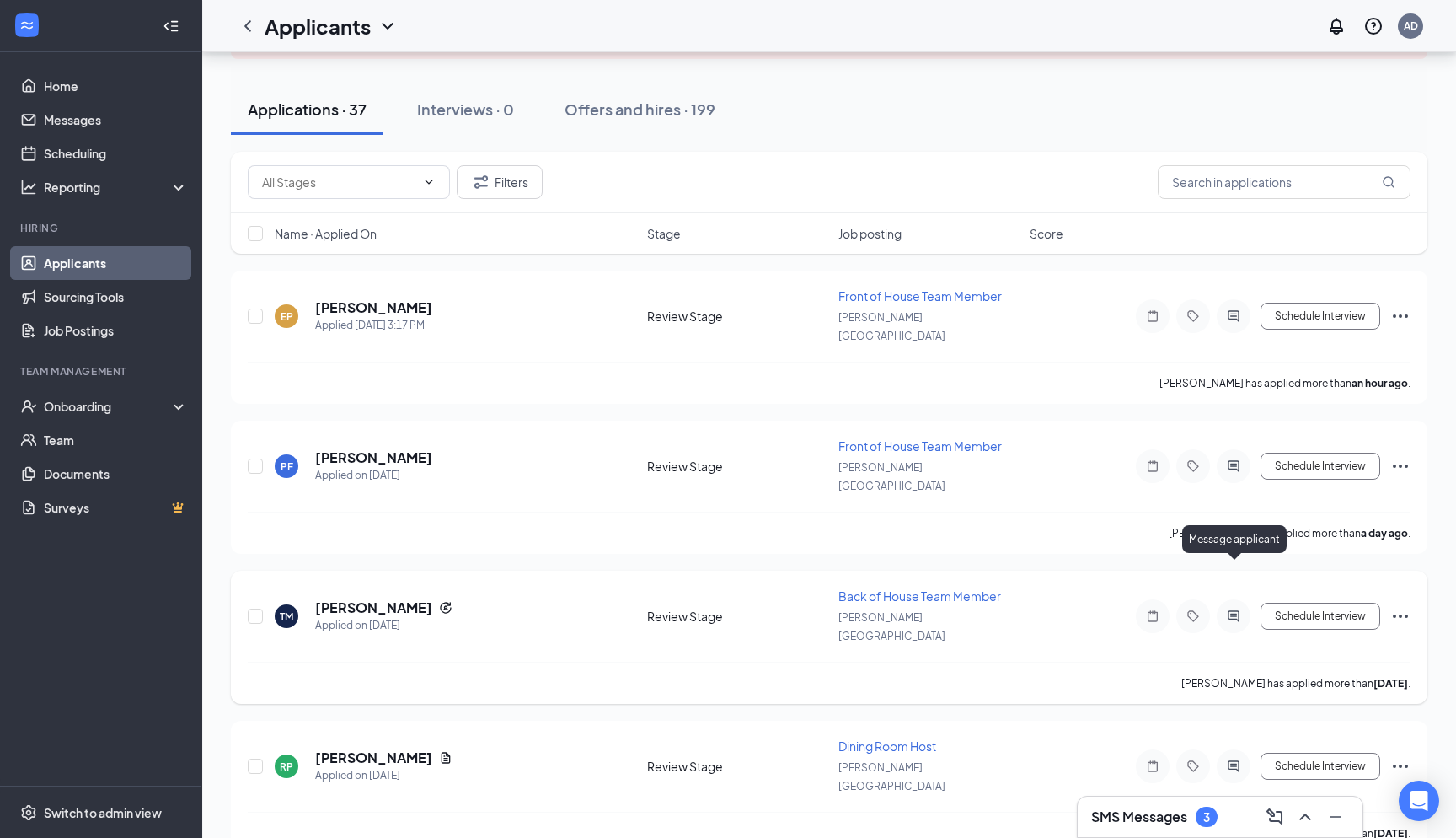
scroll to position [127, 0]
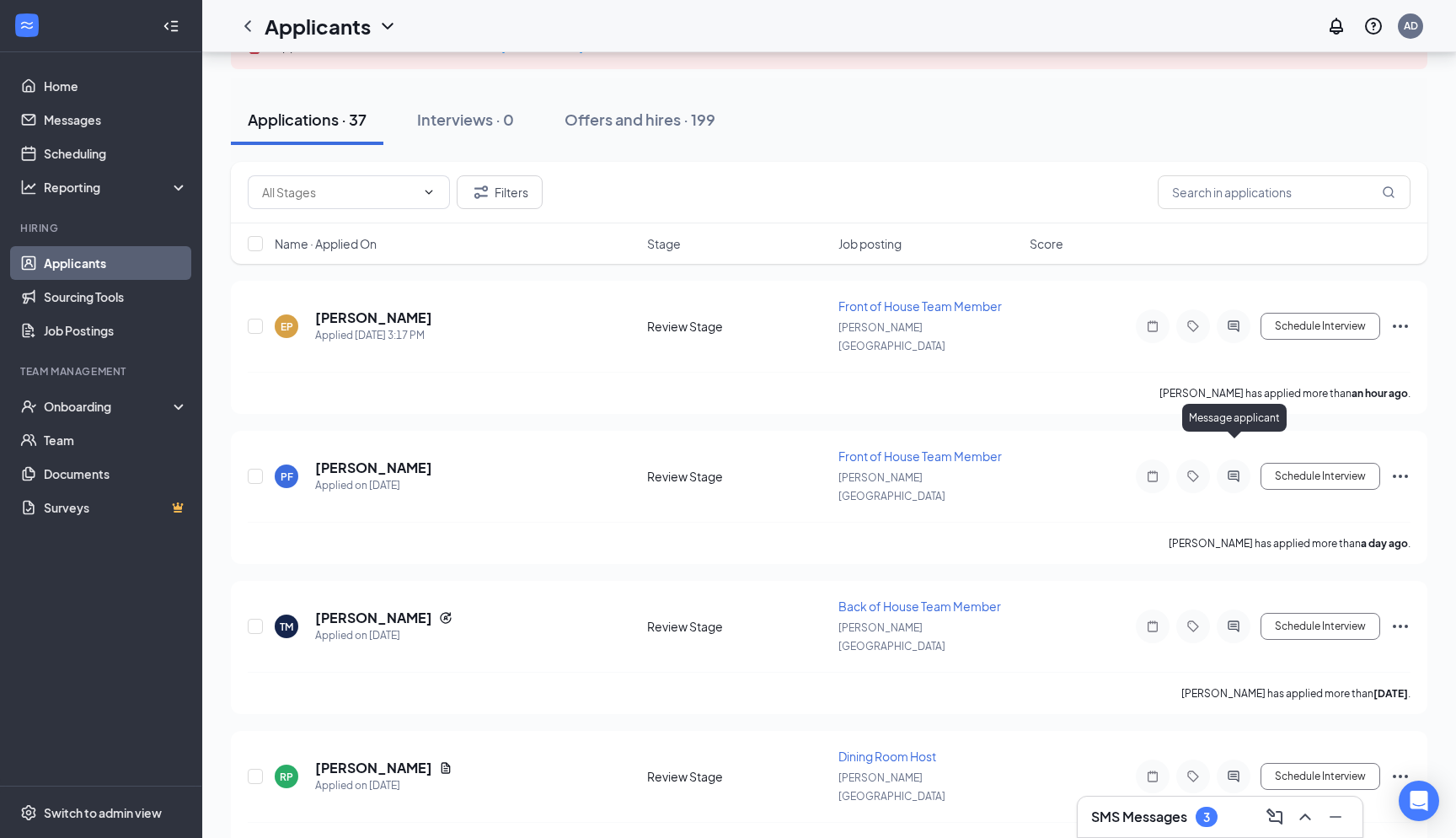
click at [1231, 437] on div "Message applicant" at bounding box center [1234, 420] width 104 height 35
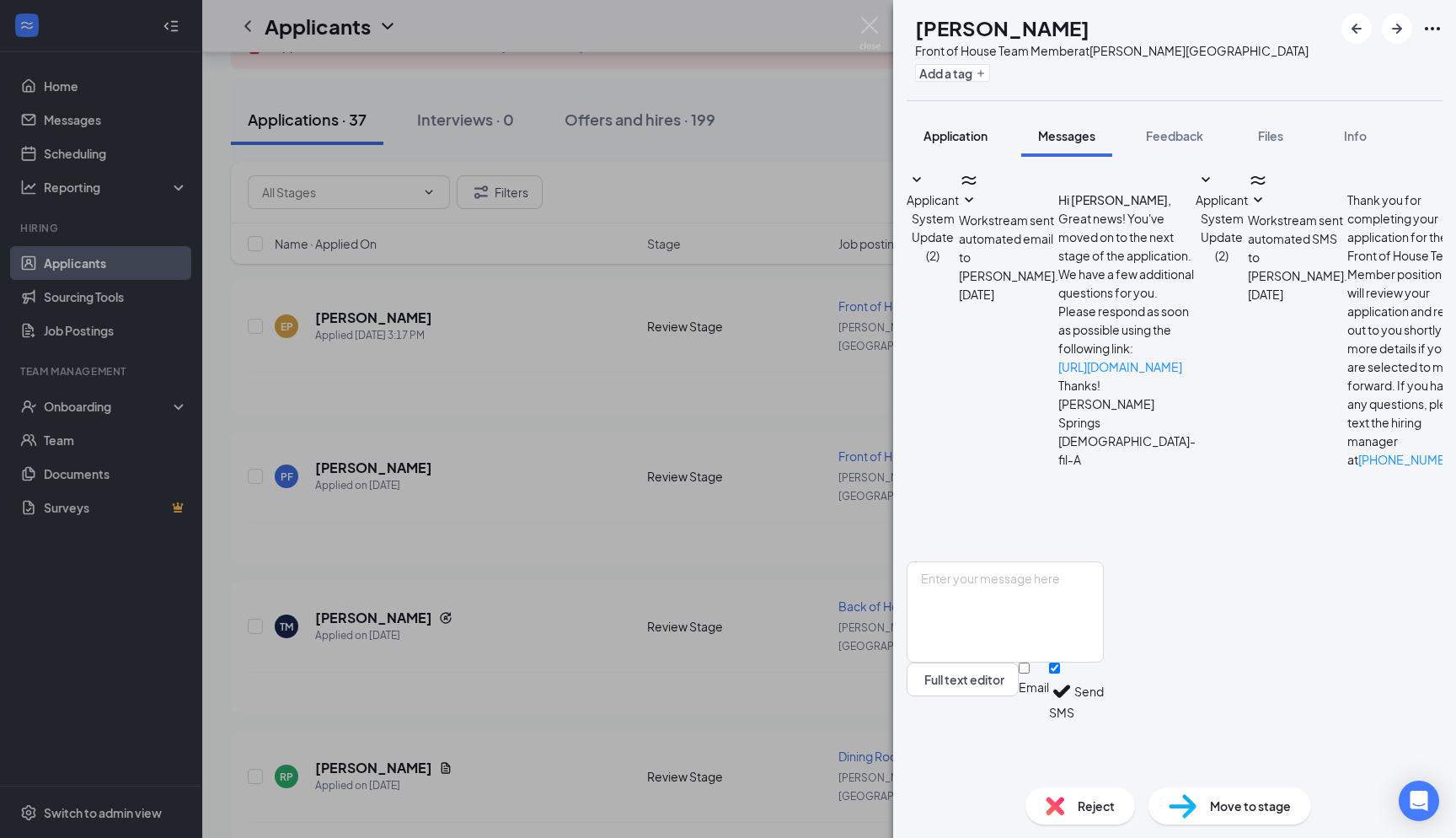
click at [959, 129] on span "Application" at bounding box center [956, 136] width 64 height 15
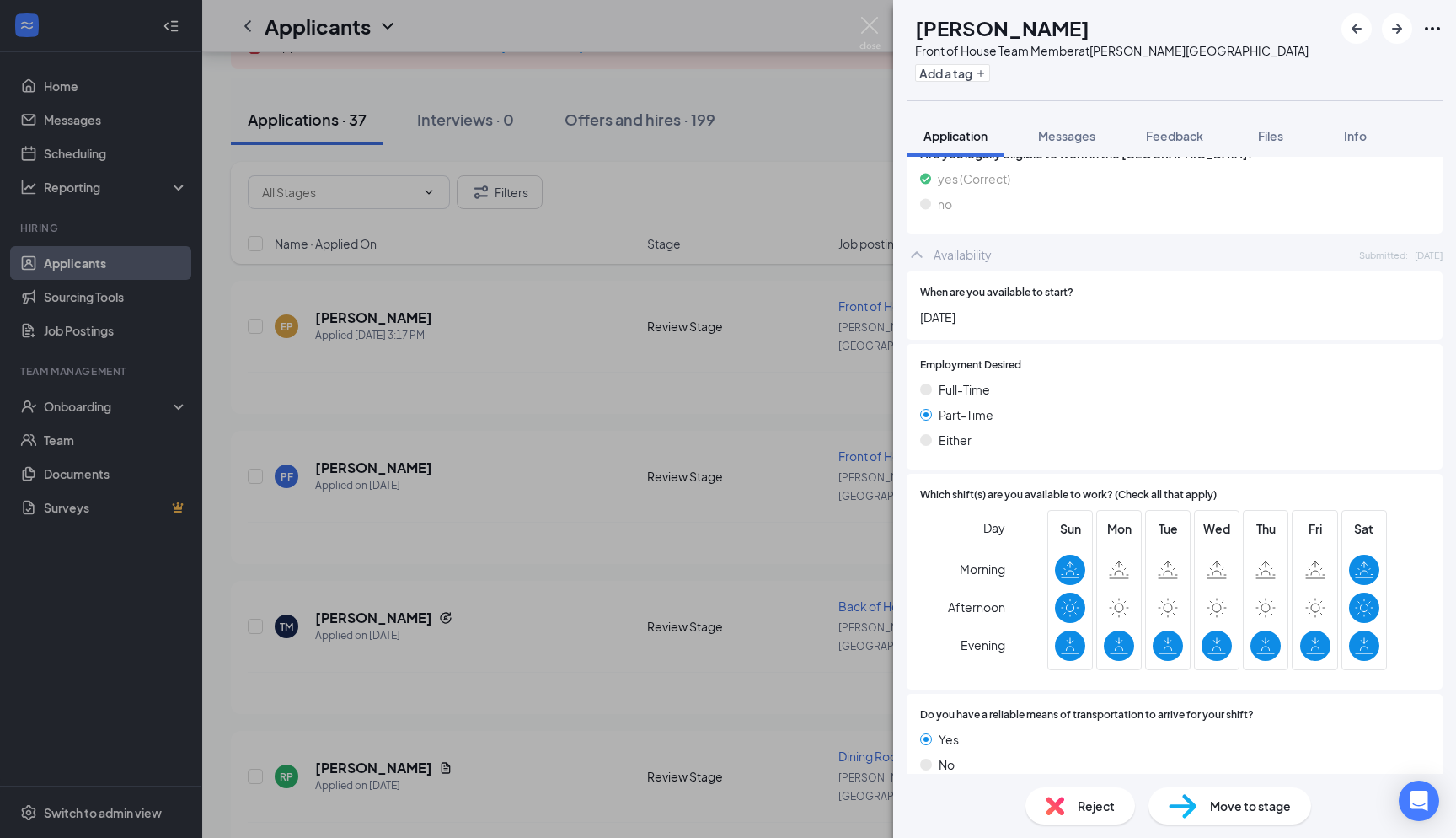
scroll to position [788, 0]
click at [874, 38] on img at bounding box center [870, 33] width 21 height 33
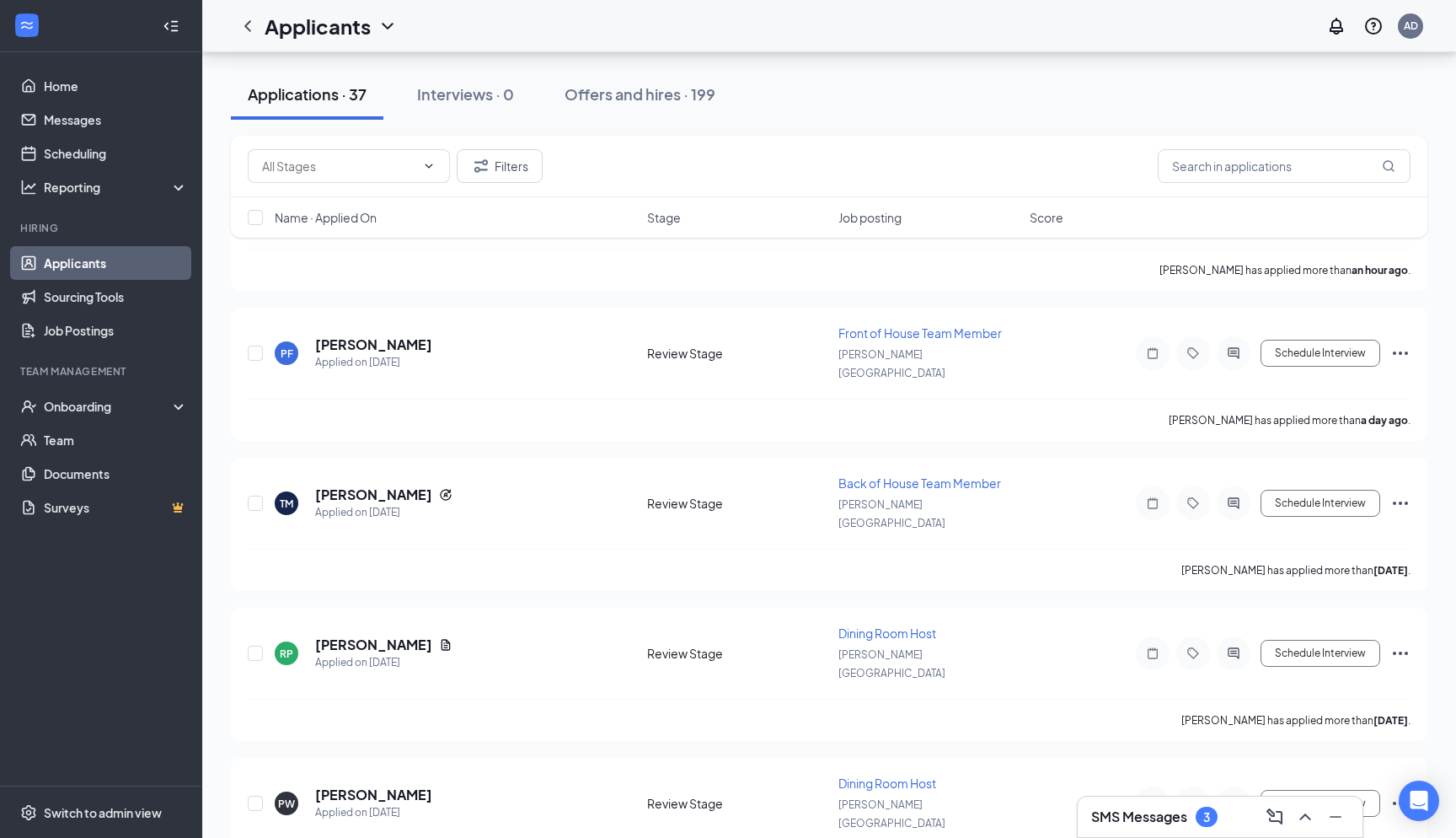
scroll to position [252, 0]
click at [1143, 806] on div "SMS Messages 3" at bounding box center [1220, 816] width 258 height 27
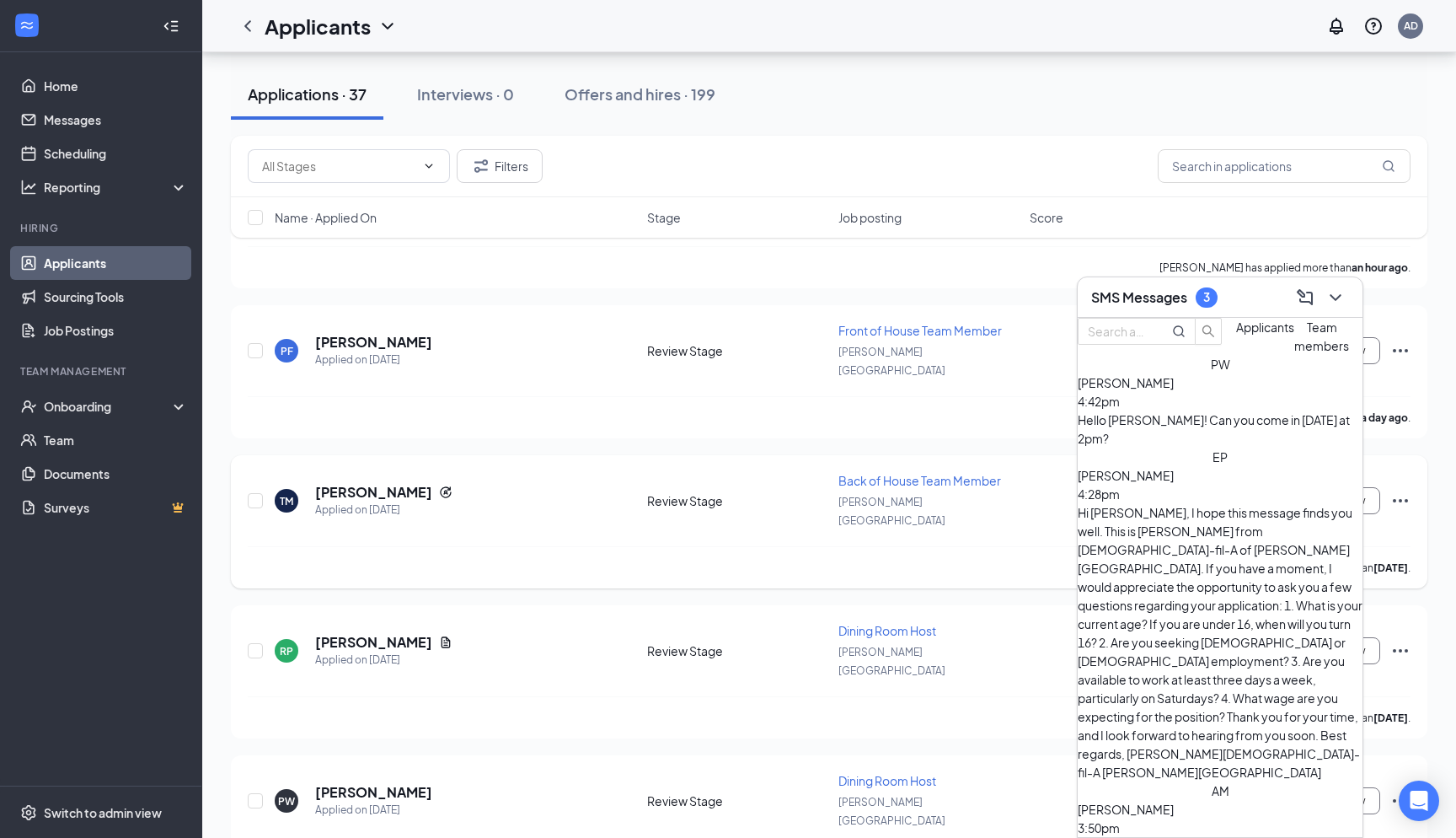
click at [853, 546] on div "Tamya McLeoud has applied more than 2 days ago ." at bounding box center [829, 567] width 1163 height 42
click at [1335, 289] on icon "ChevronDown" at bounding box center [1336, 297] width 21 height 21
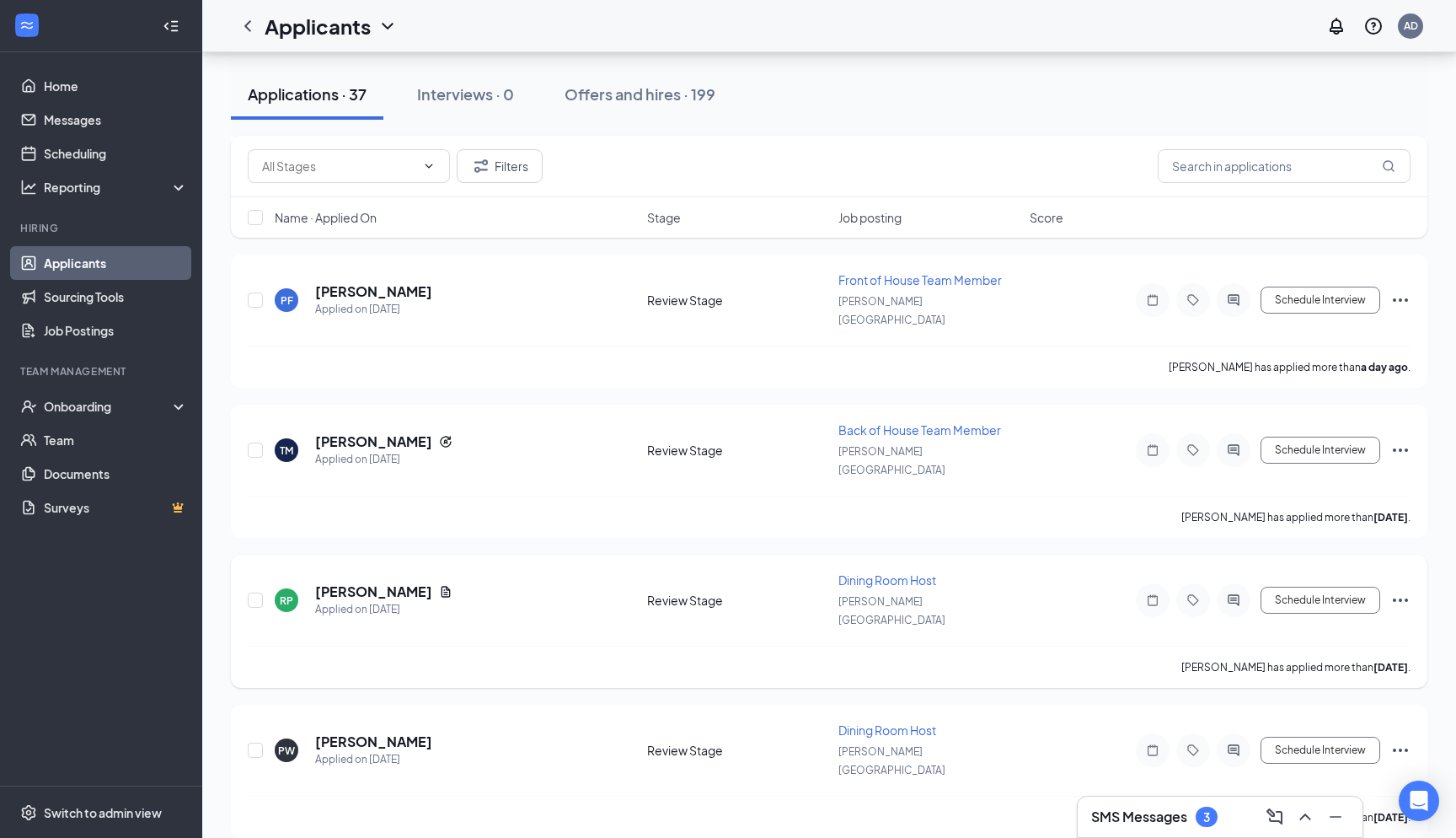
scroll to position [309, 0]
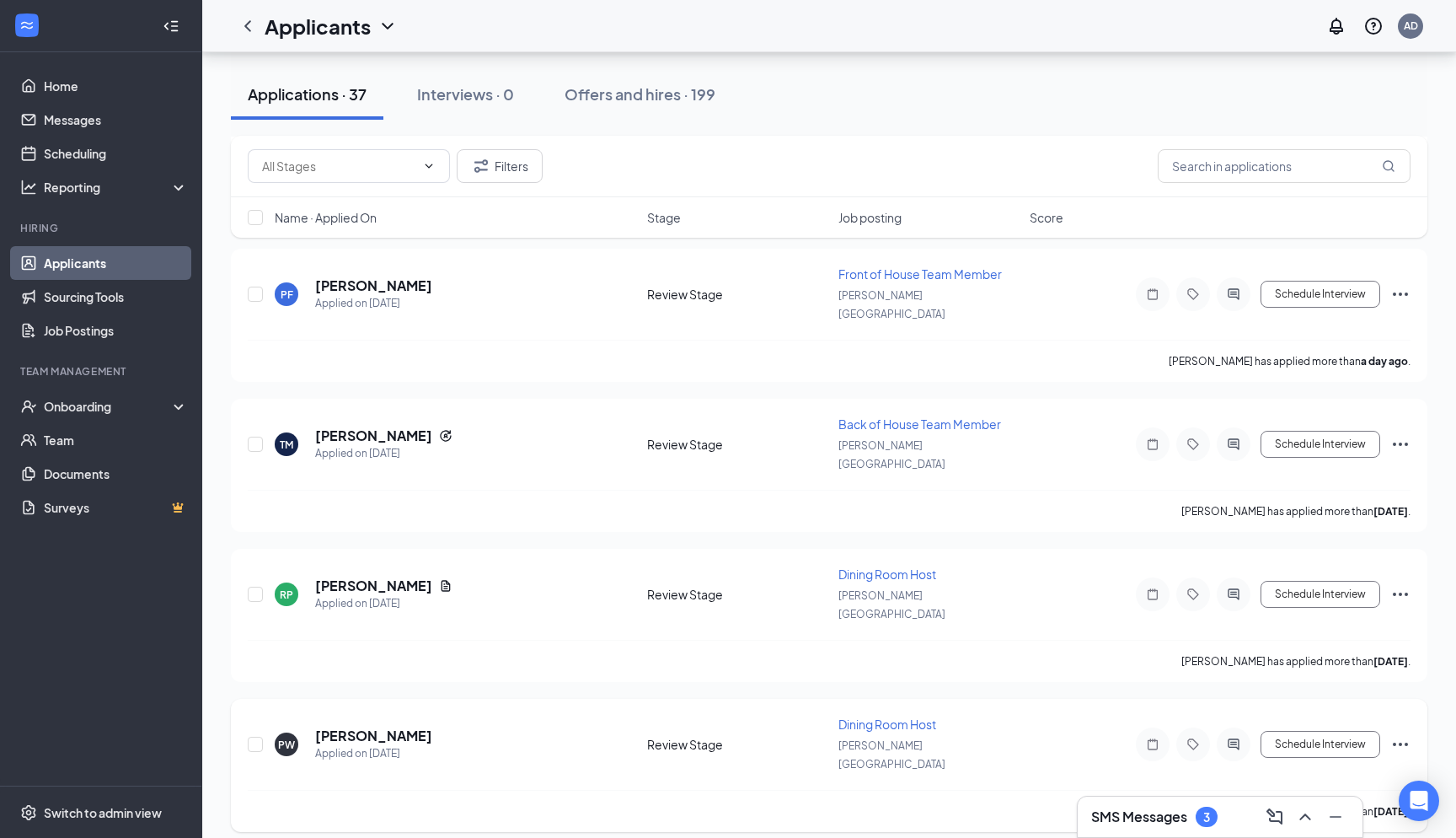
click at [1224, 738] on icon "ActiveChat" at bounding box center [1234, 744] width 21 height 13
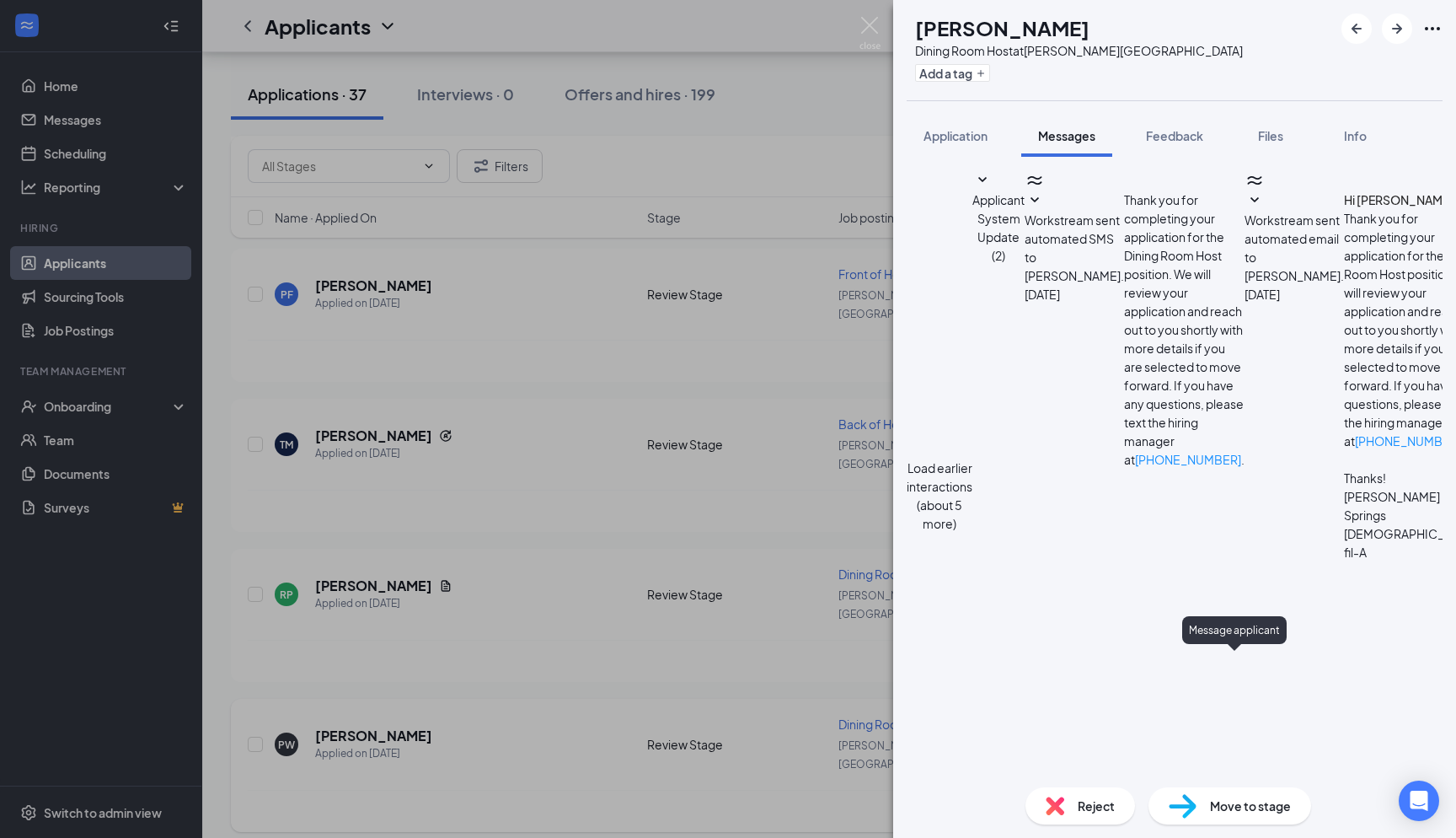
scroll to position [1057, 0]
click at [871, 21] on img at bounding box center [870, 33] width 21 height 33
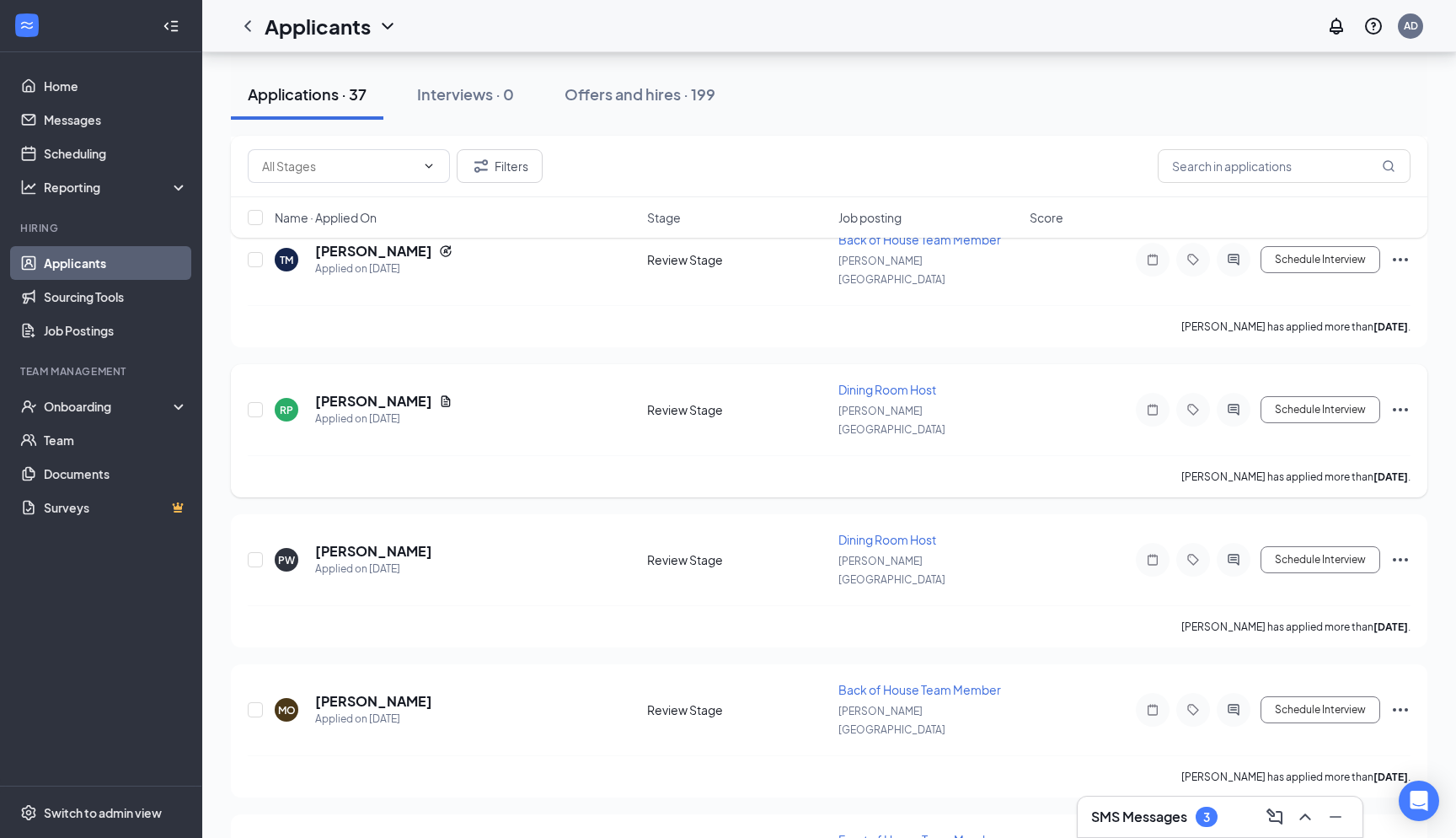
scroll to position [626, 0]
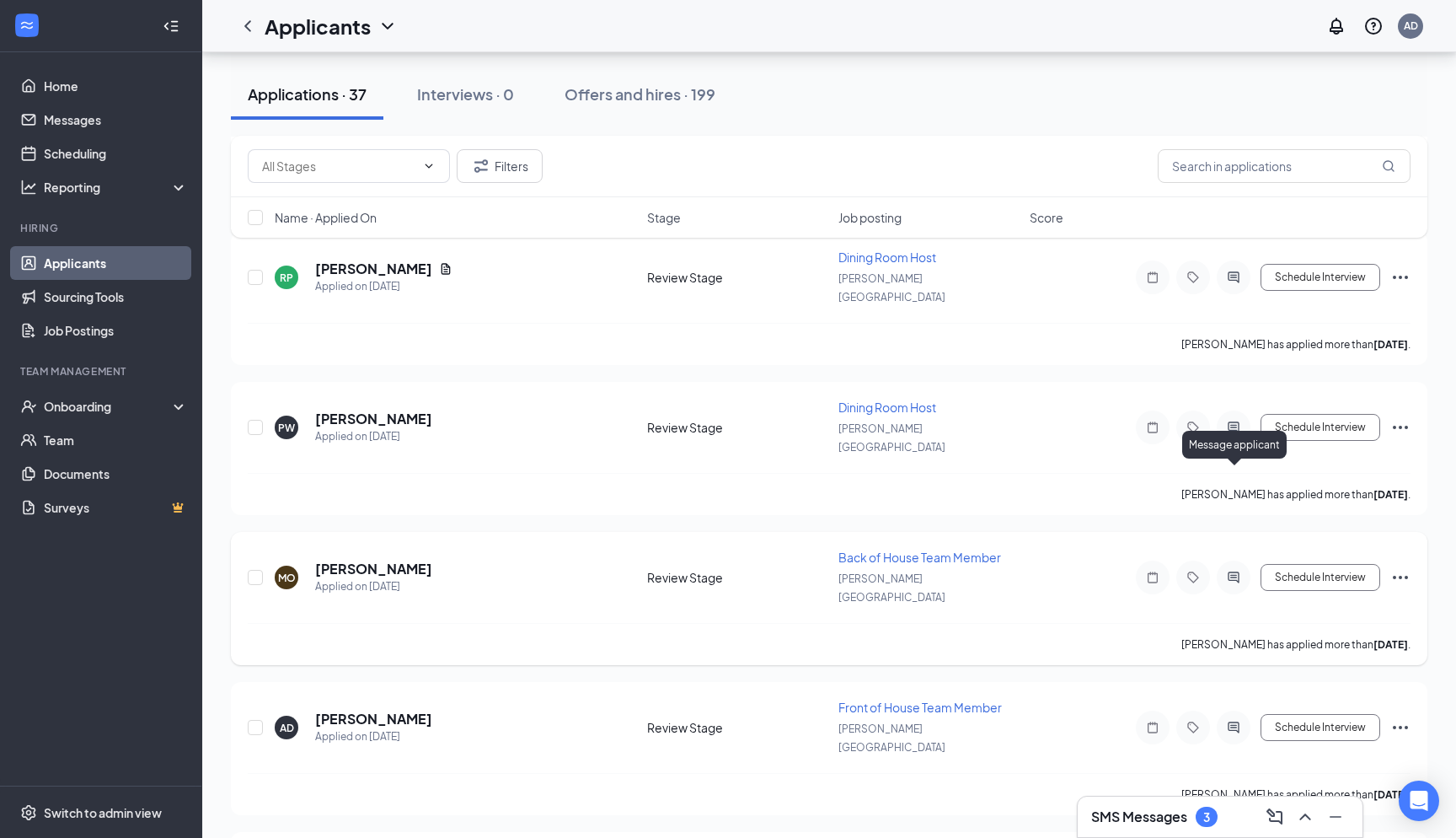
click at [1234, 571] on icon "ActiveChat" at bounding box center [1234, 577] width 21 height 13
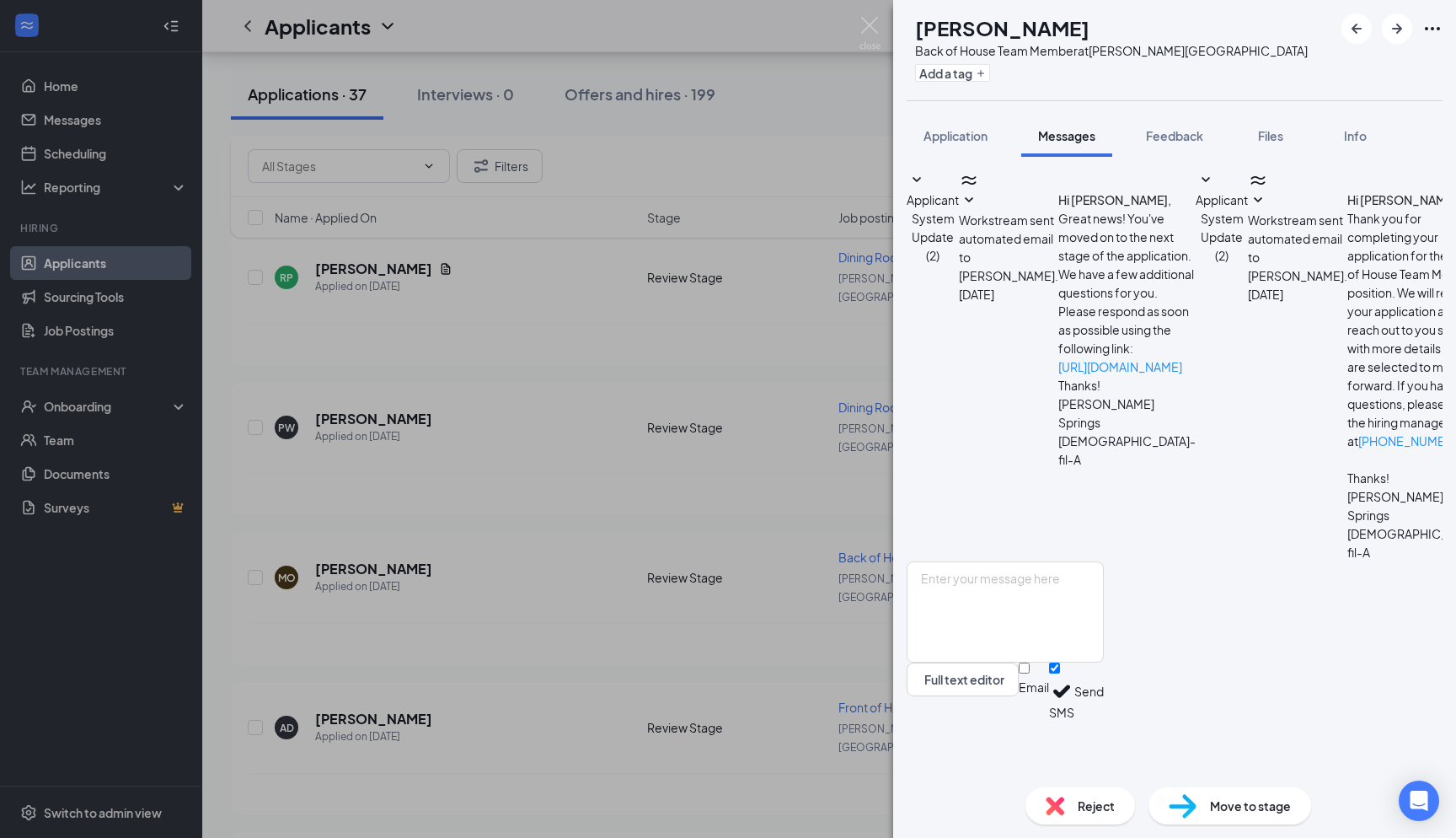
click at [968, 167] on div "Applicant System Update (2) Workstream sent automated email to maya angela osew…" at bounding box center [1175, 465] width 563 height 617
click at [970, 159] on div "Applicant System Update (2) Workstream sent automated email to maya angela osew…" at bounding box center [1175, 465] width 563 height 617
click at [970, 157] on div "Applicant System Update (2) Workstream sent automated email to maya angela osew…" at bounding box center [1175, 465] width 563 height 617
click at [966, 143] on span "Application" at bounding box center [956, 136] width 64 height 15
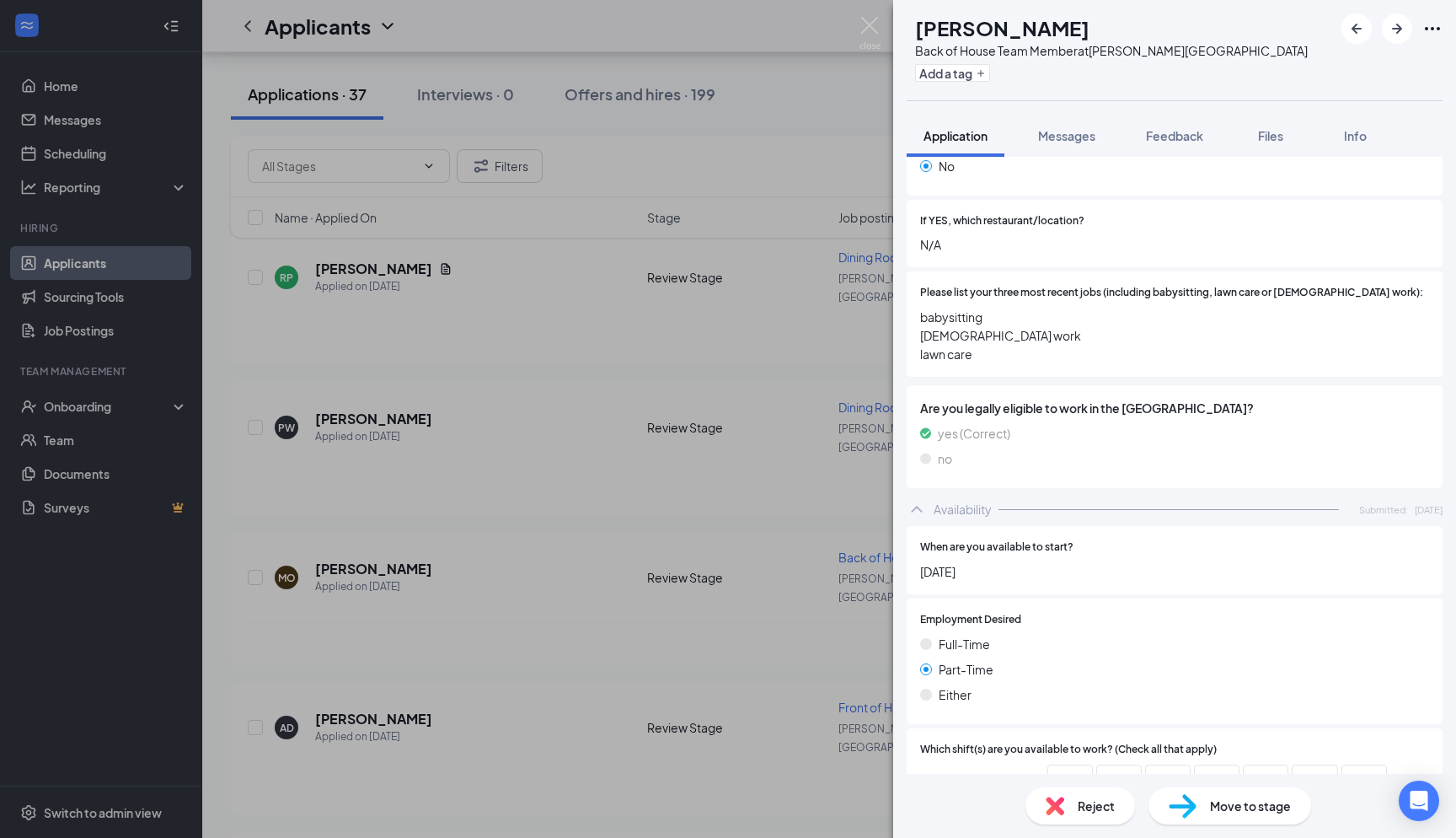
scroll to position [443, 0]
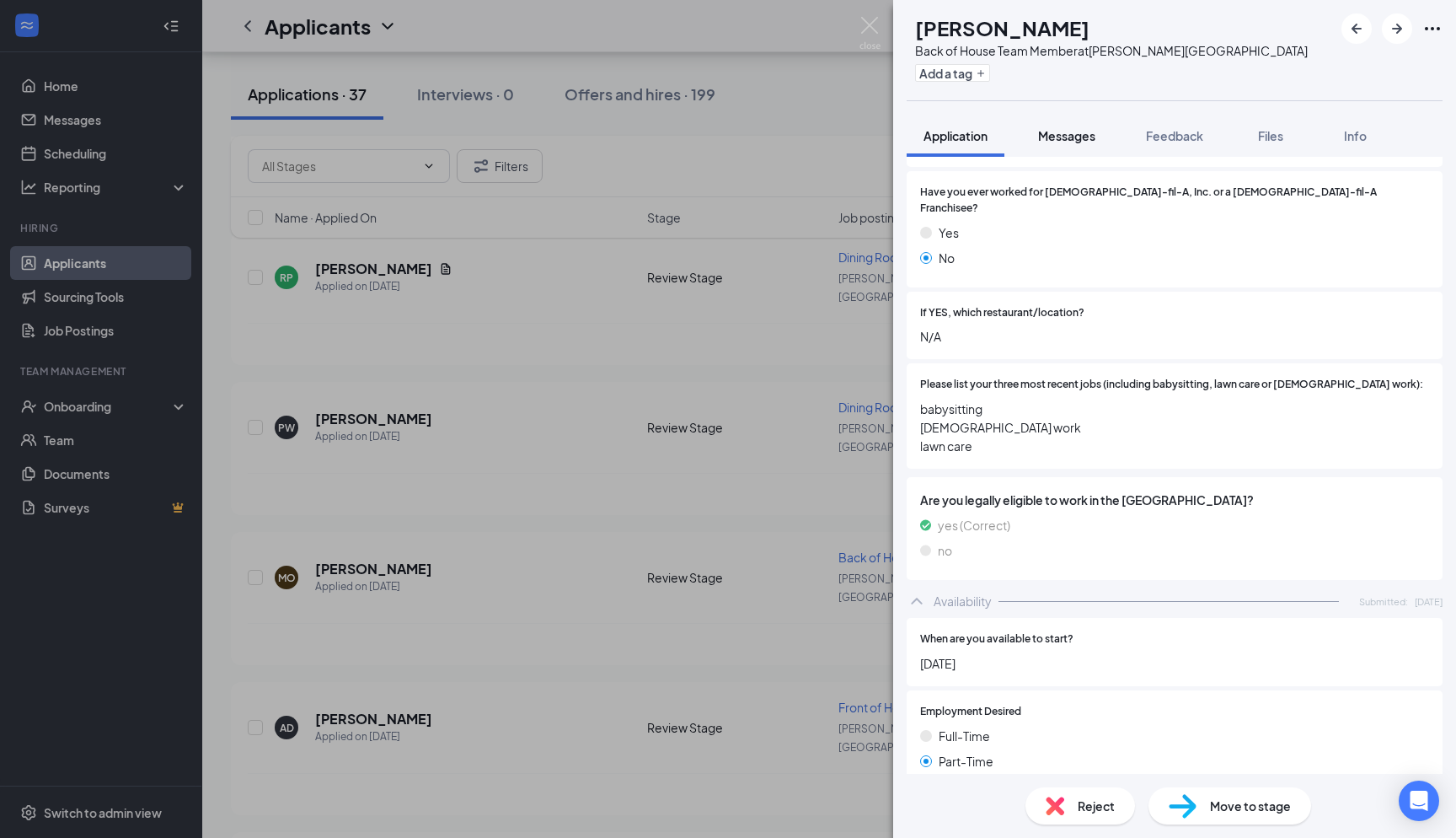
click at [1051, 133] on span "Messages" at bounding box center [1067, 136] width 57 height 15
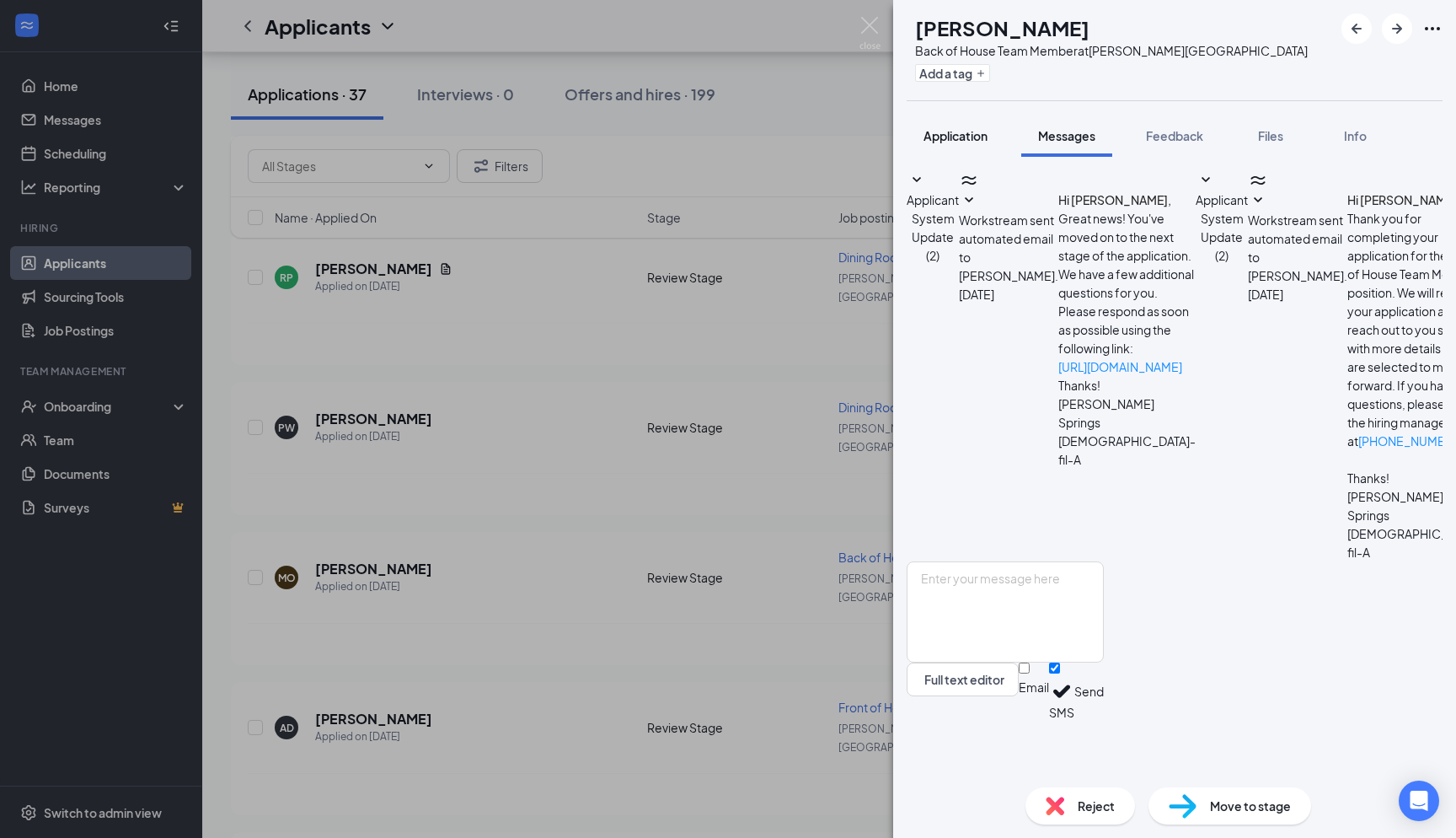
click at [970, 133] on span "Application" at bounding box center [956, 136] width 64 height 15
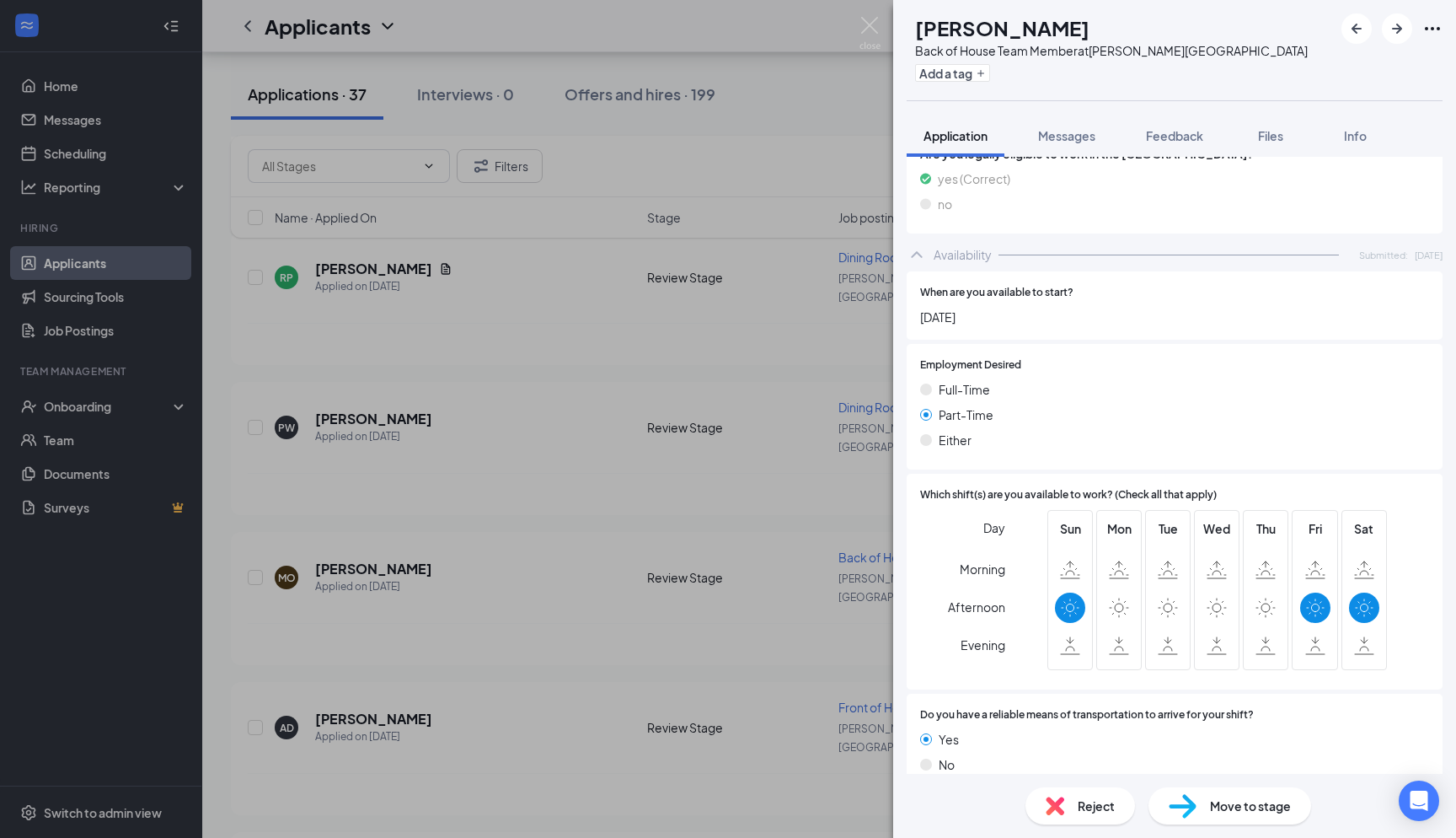
scroll to position [788, 0]
click at [1055, 128] on div "Messages" at bounding box center [1067, 136] width 57 height 17
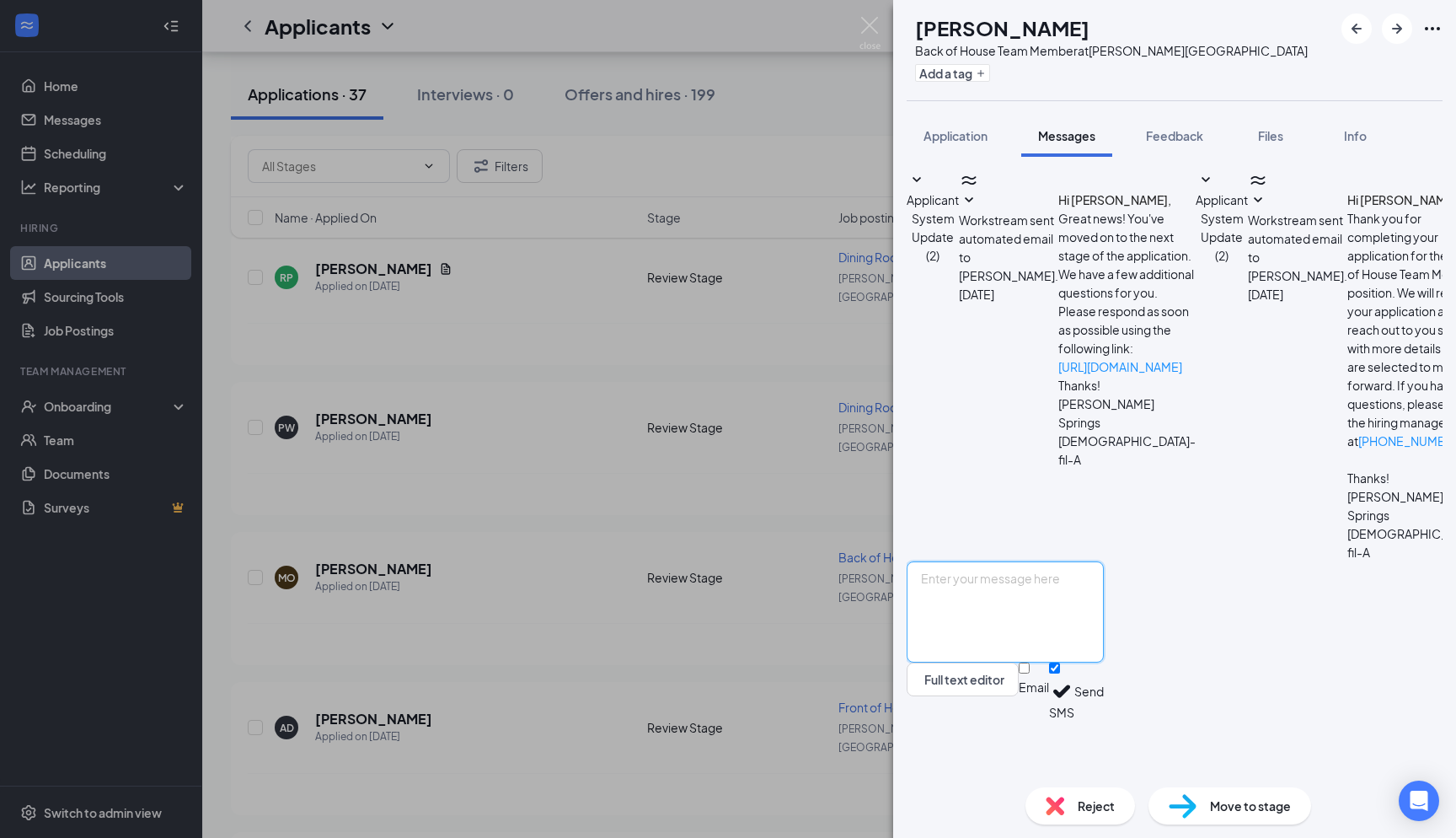
click at [1025, 634] on textarea at bounding box center [1006, 612] width 197 height 101
paste textarea "Hi Sydney, I hope this message finds you well. This is Andres from Chick-fil-A …"
click at [1002, 638] on textarea "Hi Sydney, I hope this message finds you well. This is Andres from Chick-fil-A …" at bounding box center [1006, 612] width 197 height 101
type textarea "Hi Maya, I hope this message finds you well. This is Andres from Chick-fil-A of…"
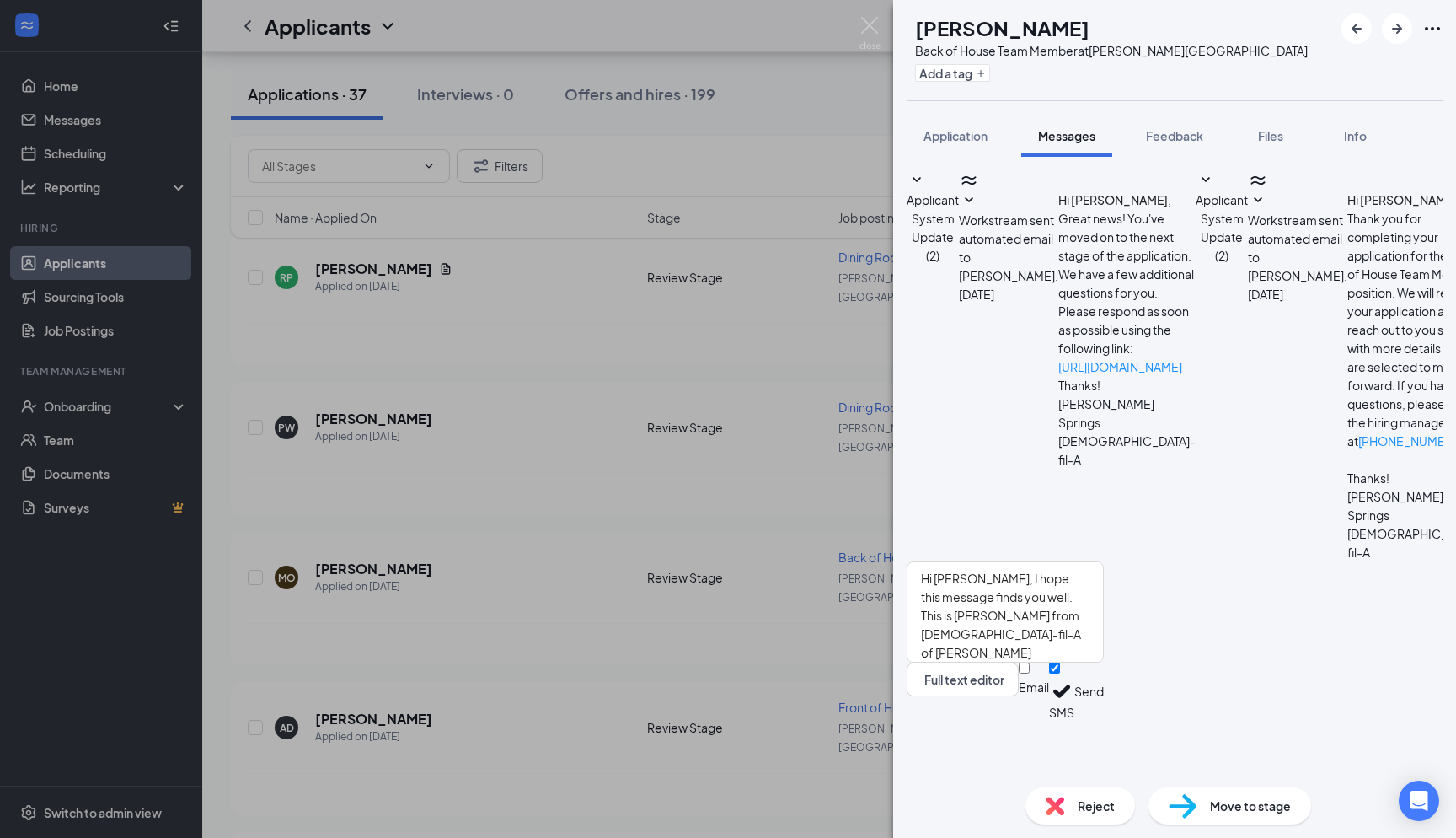
click at [1104, 721] on div "Email SMS Send" at bounding box center [1061, 692] width 85 height 58
click at [1049, 678] on div at bounding box center [1034, 678] width 30 height 0
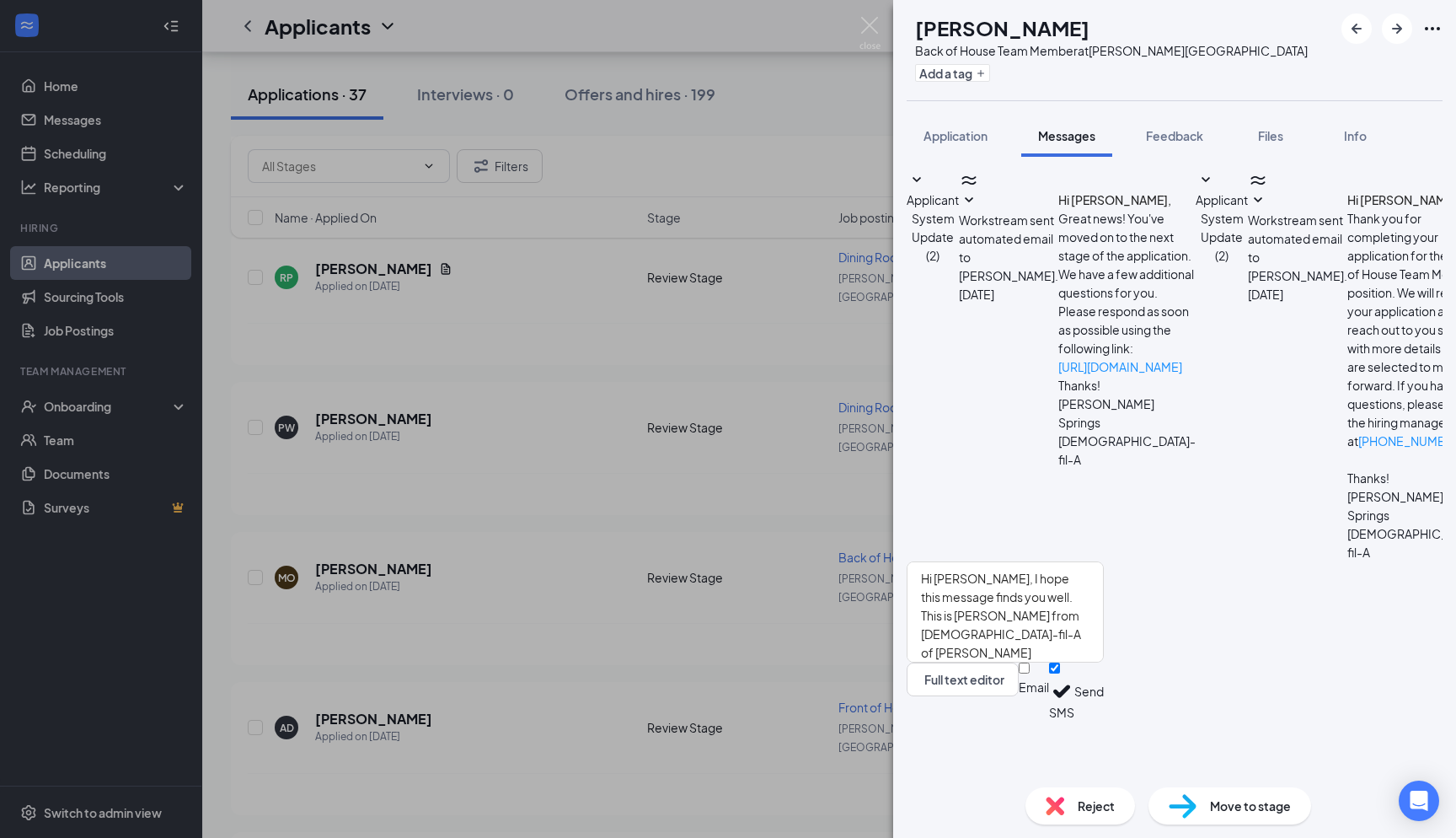
click at [1030, 674] on input "Email" at bounding box center [1024, 668] width 11 height 11
checkbox input "true"
click at [1104, 725] on button "Send" at bounding box center [1088, 693] width 29 height 63
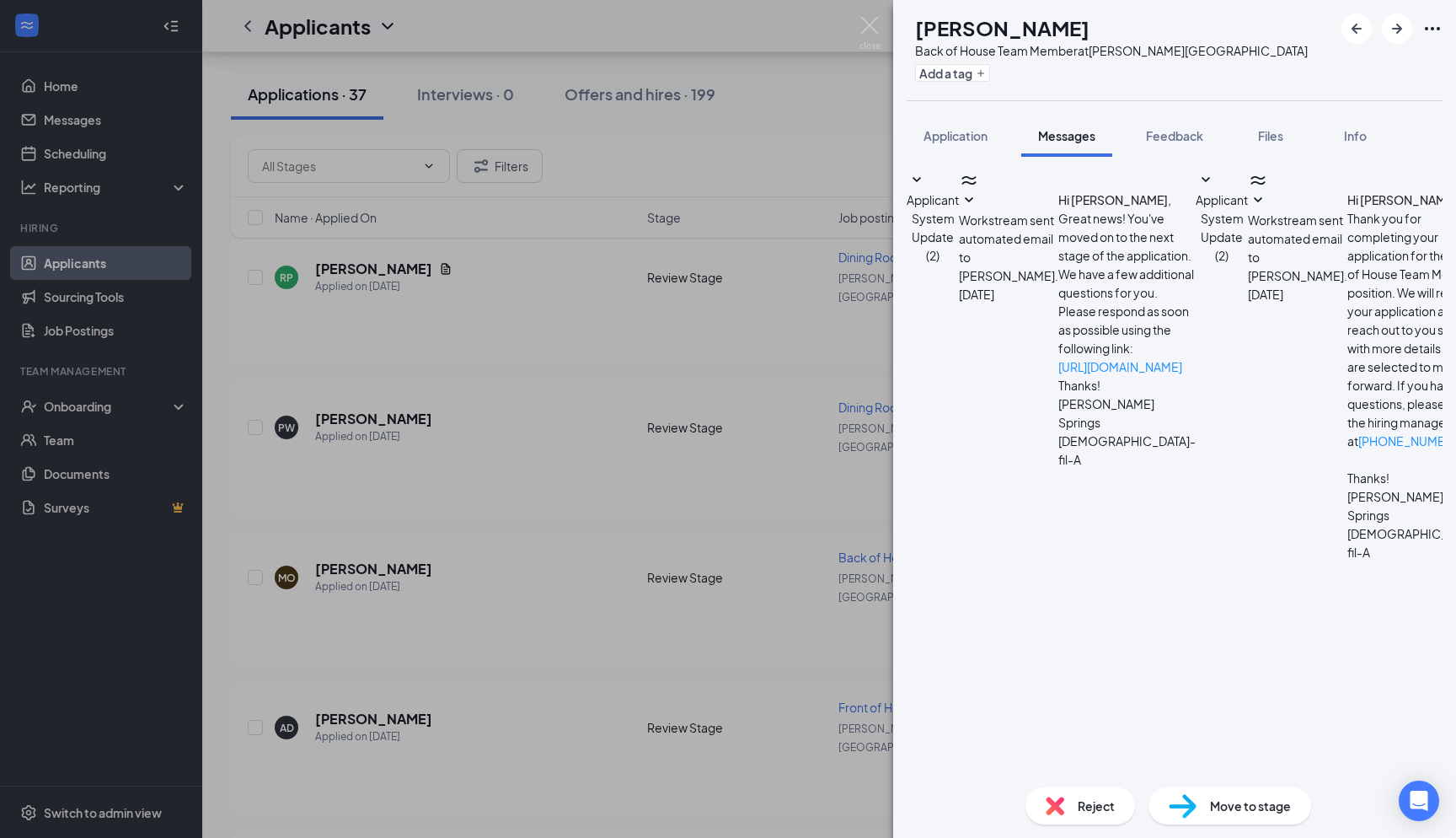
scroll to position [492, 0]
click at [866, 24] on img at bounding box center [870, 33] width 21 height 33
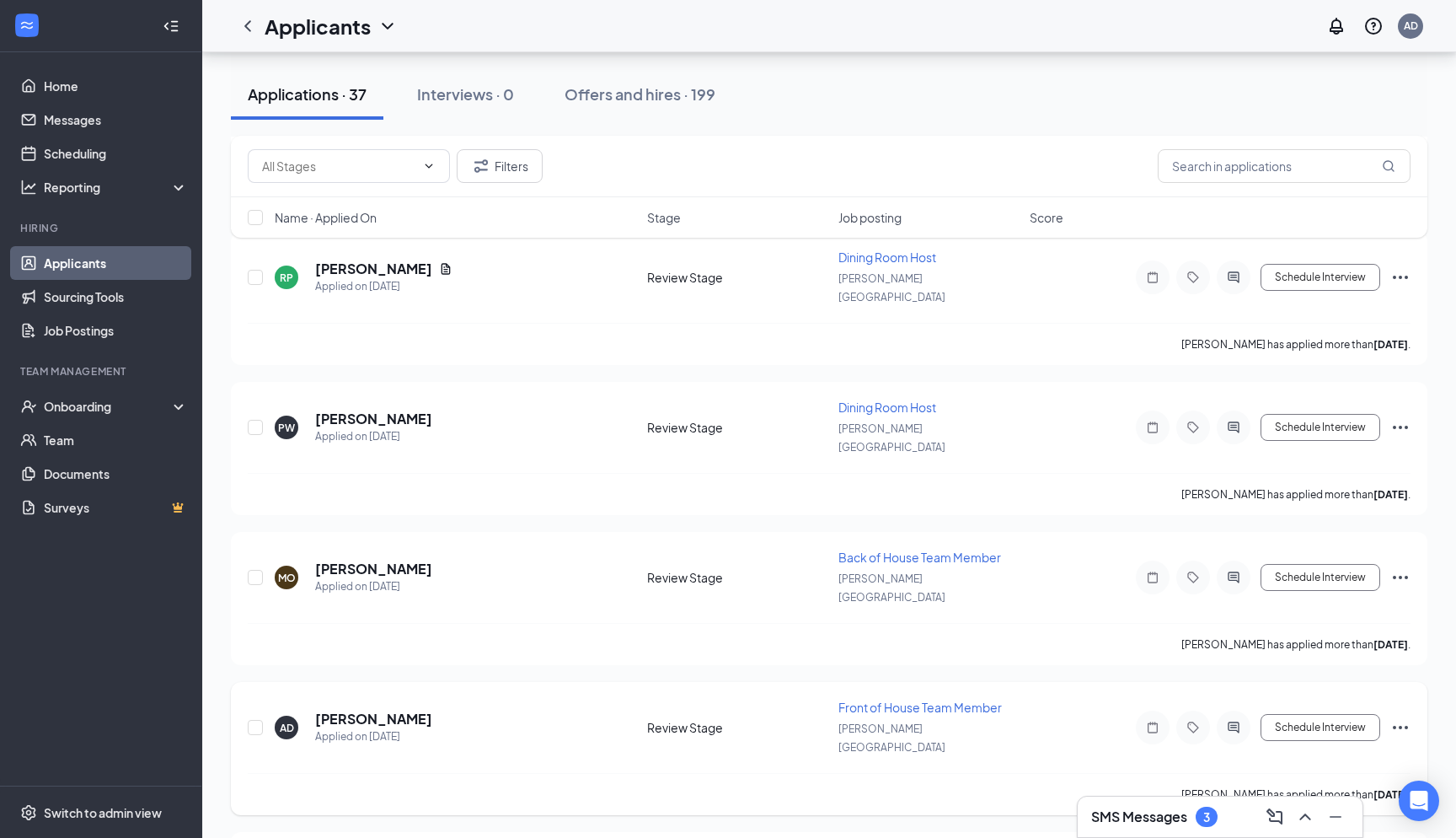
scroll to position [765, 0]
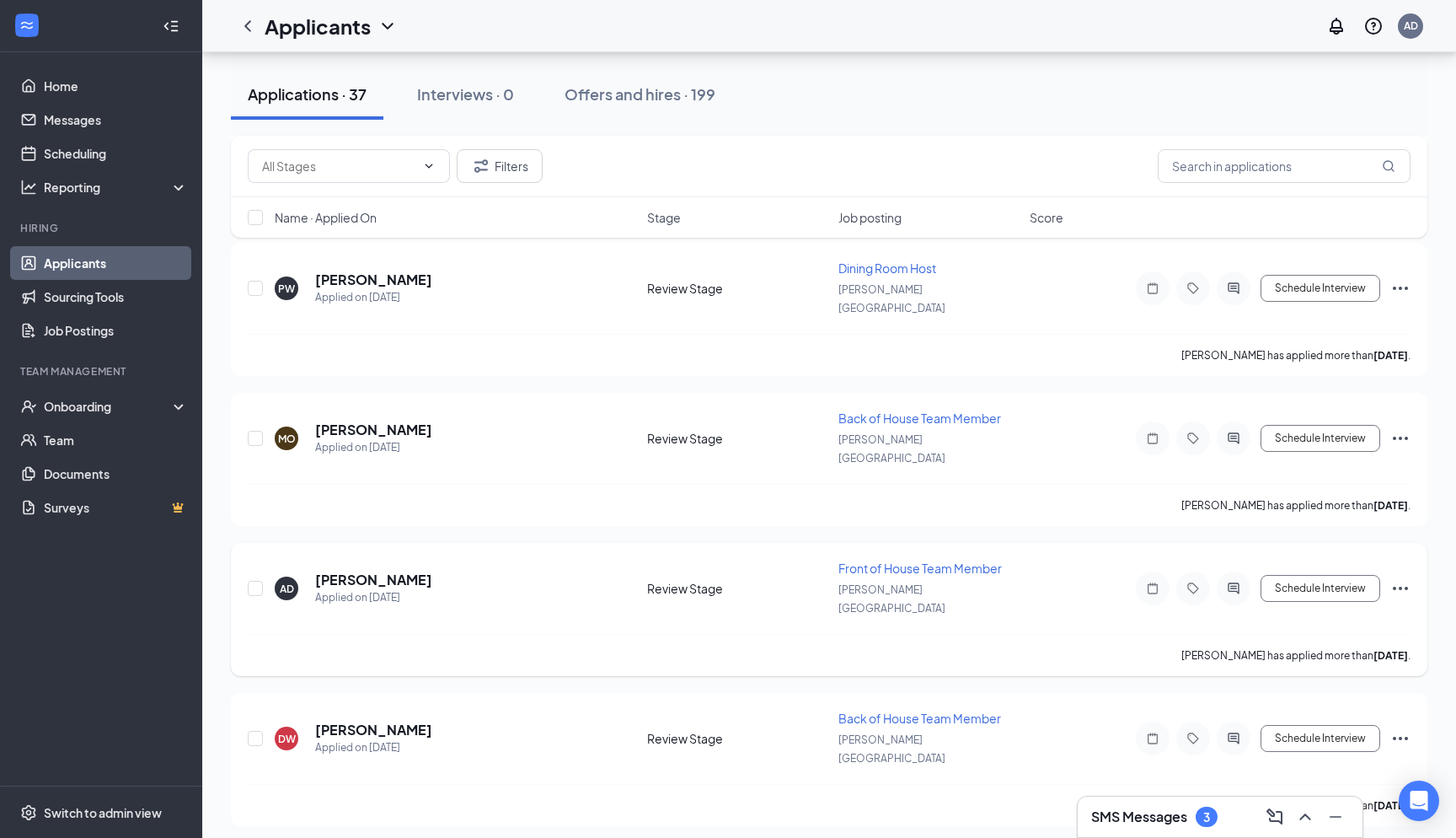
click at [1225, 571] on div at bounding box center [1234, 588] width 34 height 34
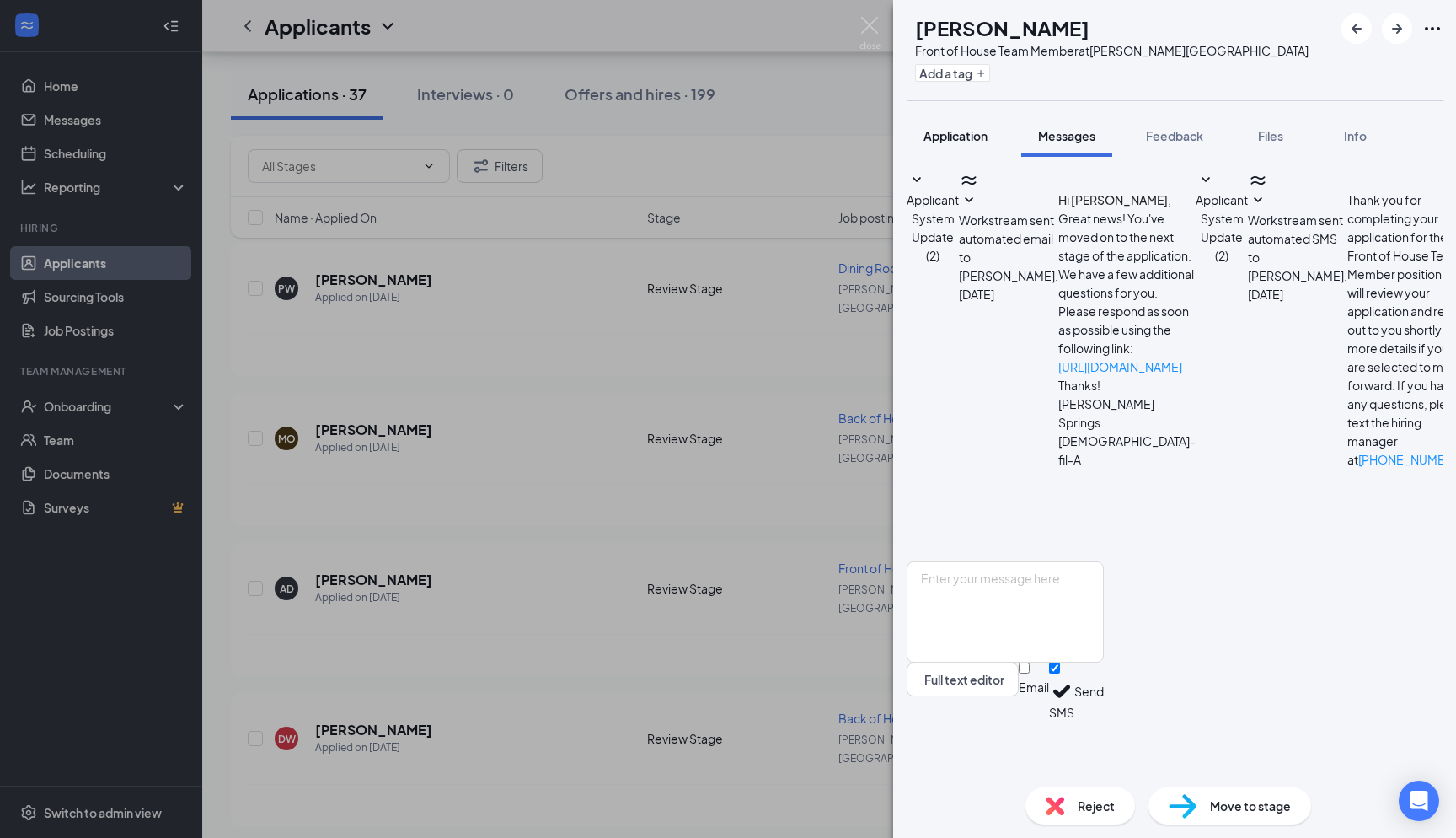
click at [931, 135] on span "Application" at bounding box center [956, 136] width 64 height 15
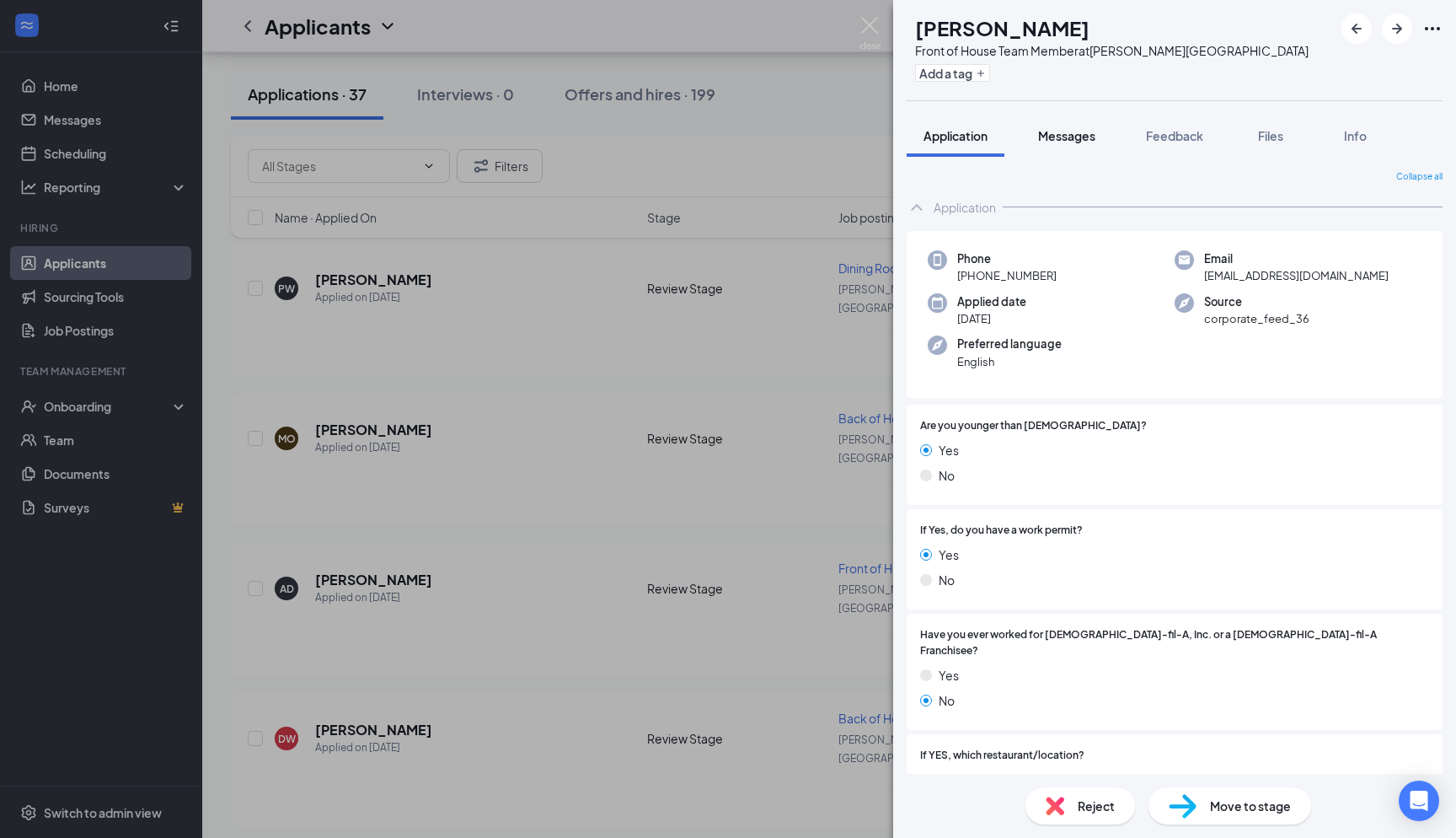
click at [1057, 135] on span "Messages" at bounding box center [1067, 136] width 57 height 15
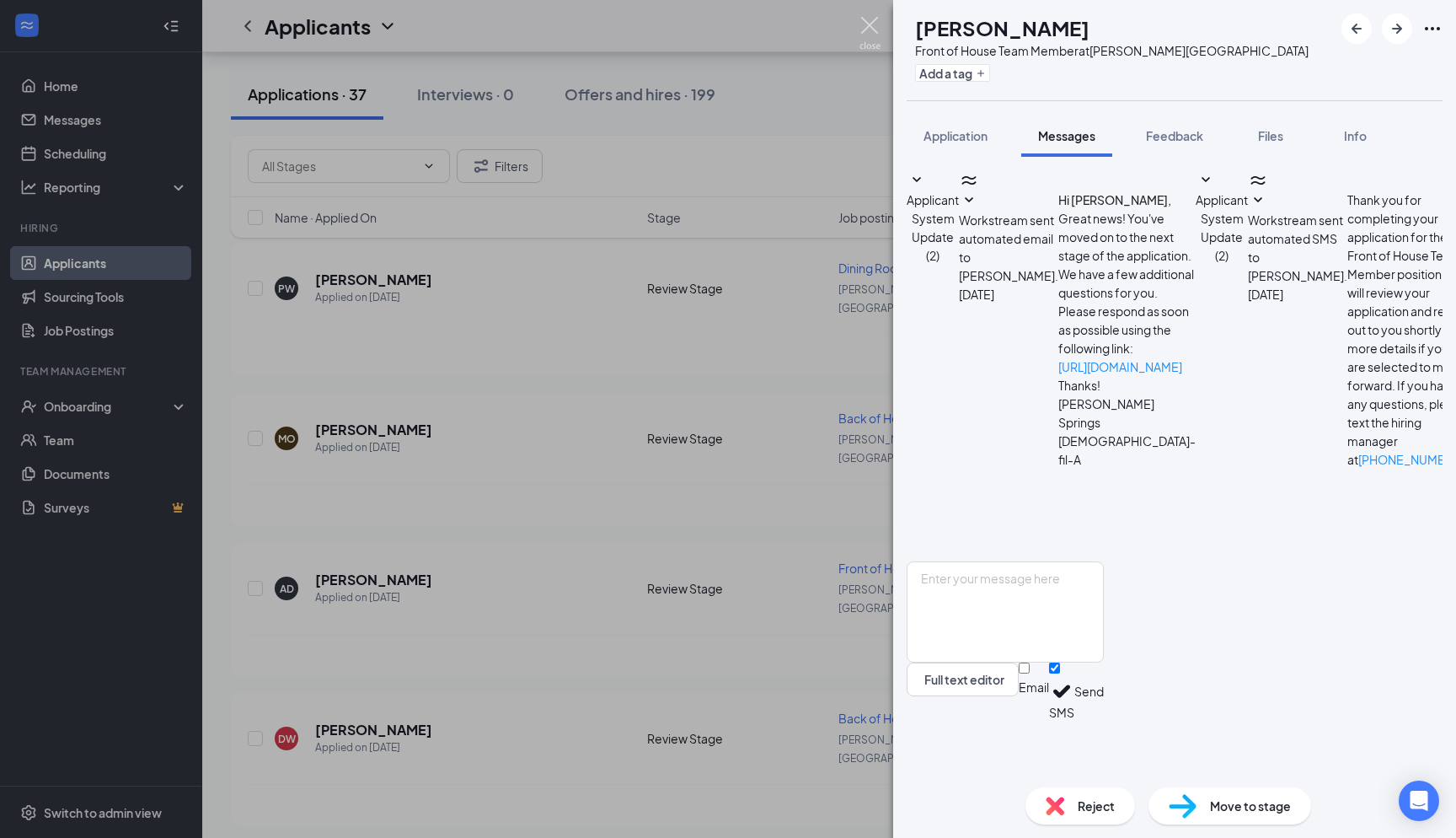
click at [877, 23] on img at bounding box center [870, 33] width 21 height 33
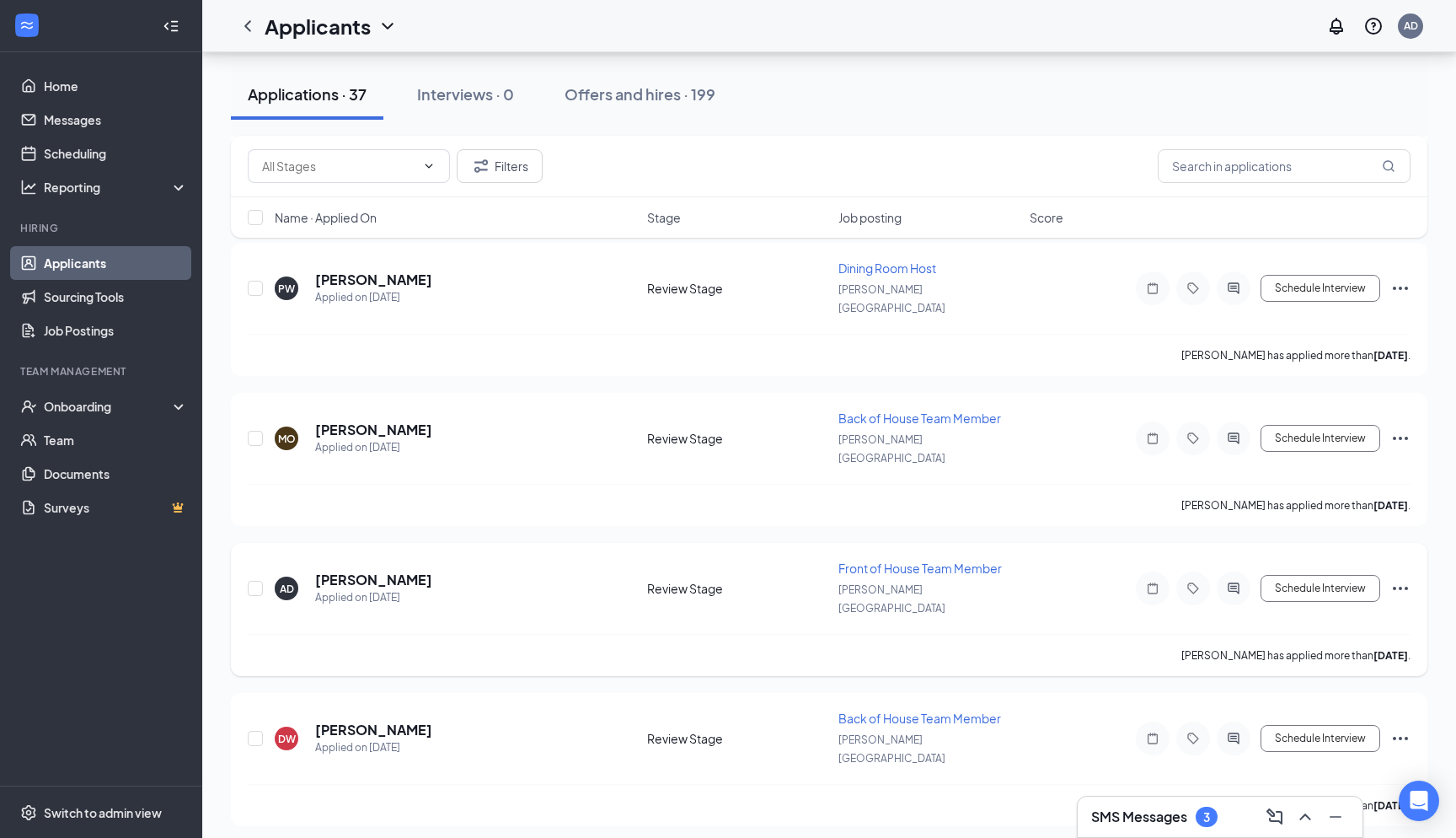
scroll to position [850, 0]
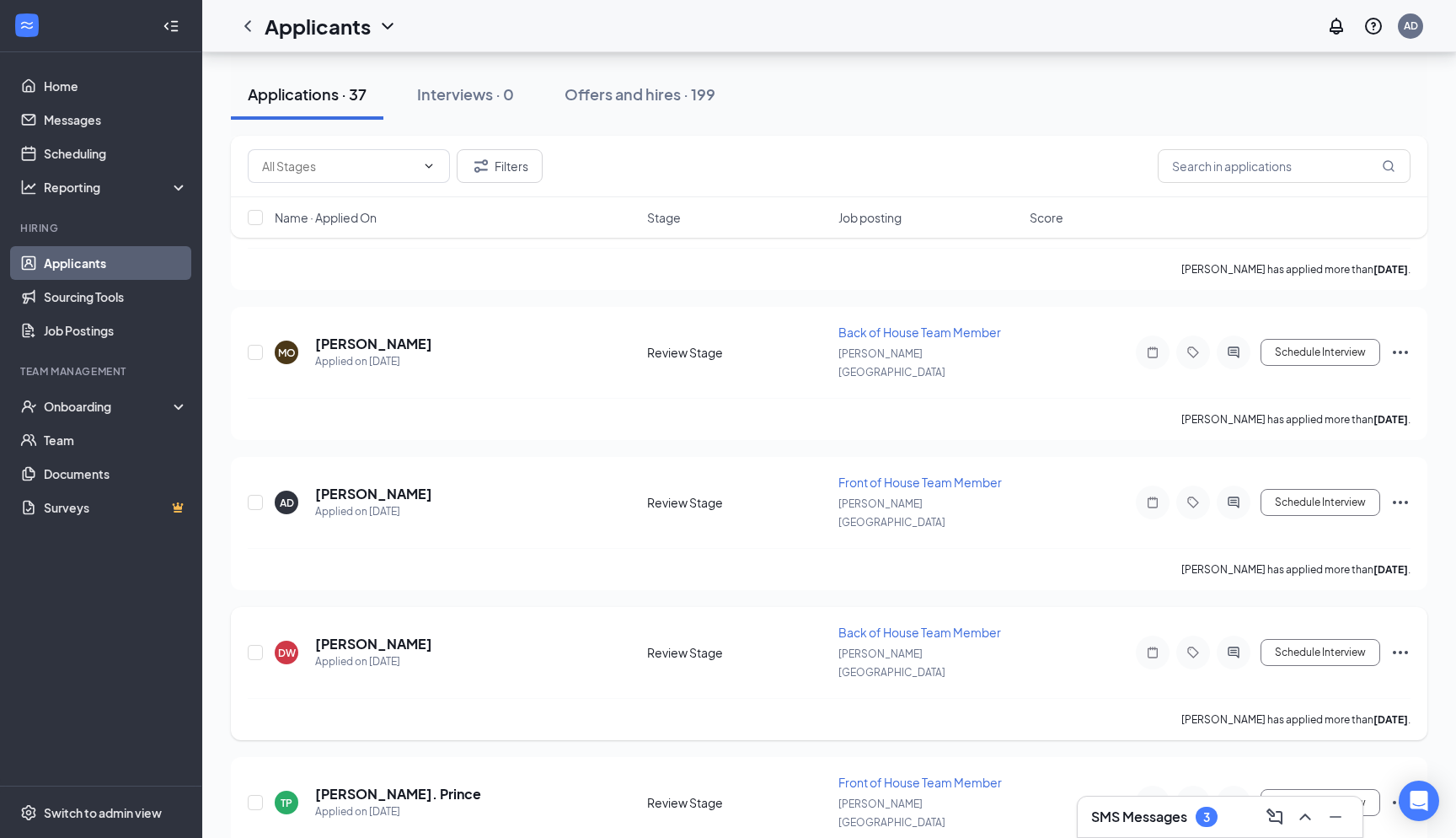
click at [1232, 647] on icon "ActiveChat" at bounding box center [1234, 652] width 11 height 11
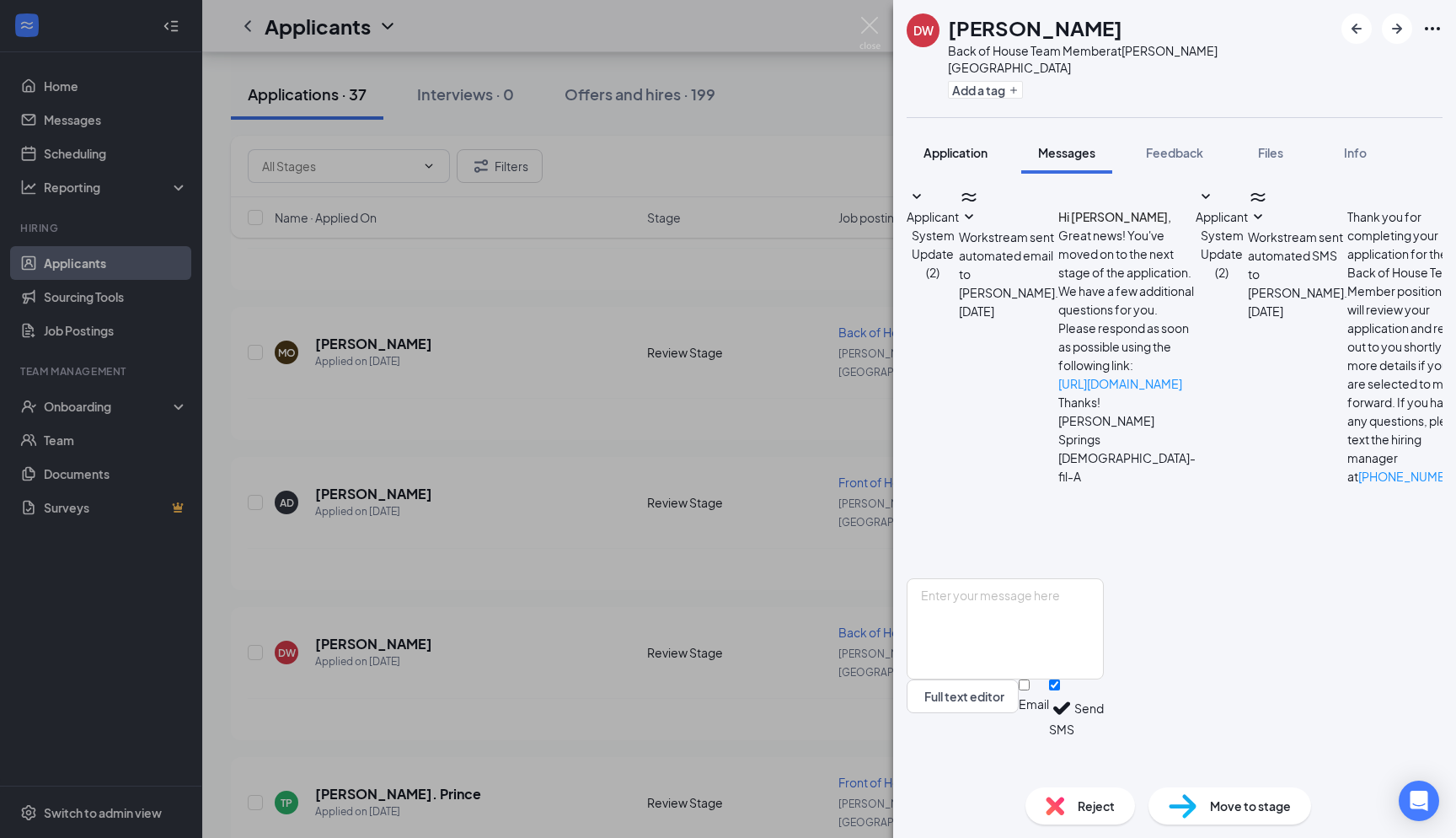
click at [964, 148] on button "Application" at bounding box center [956, 152] width 98 height 42
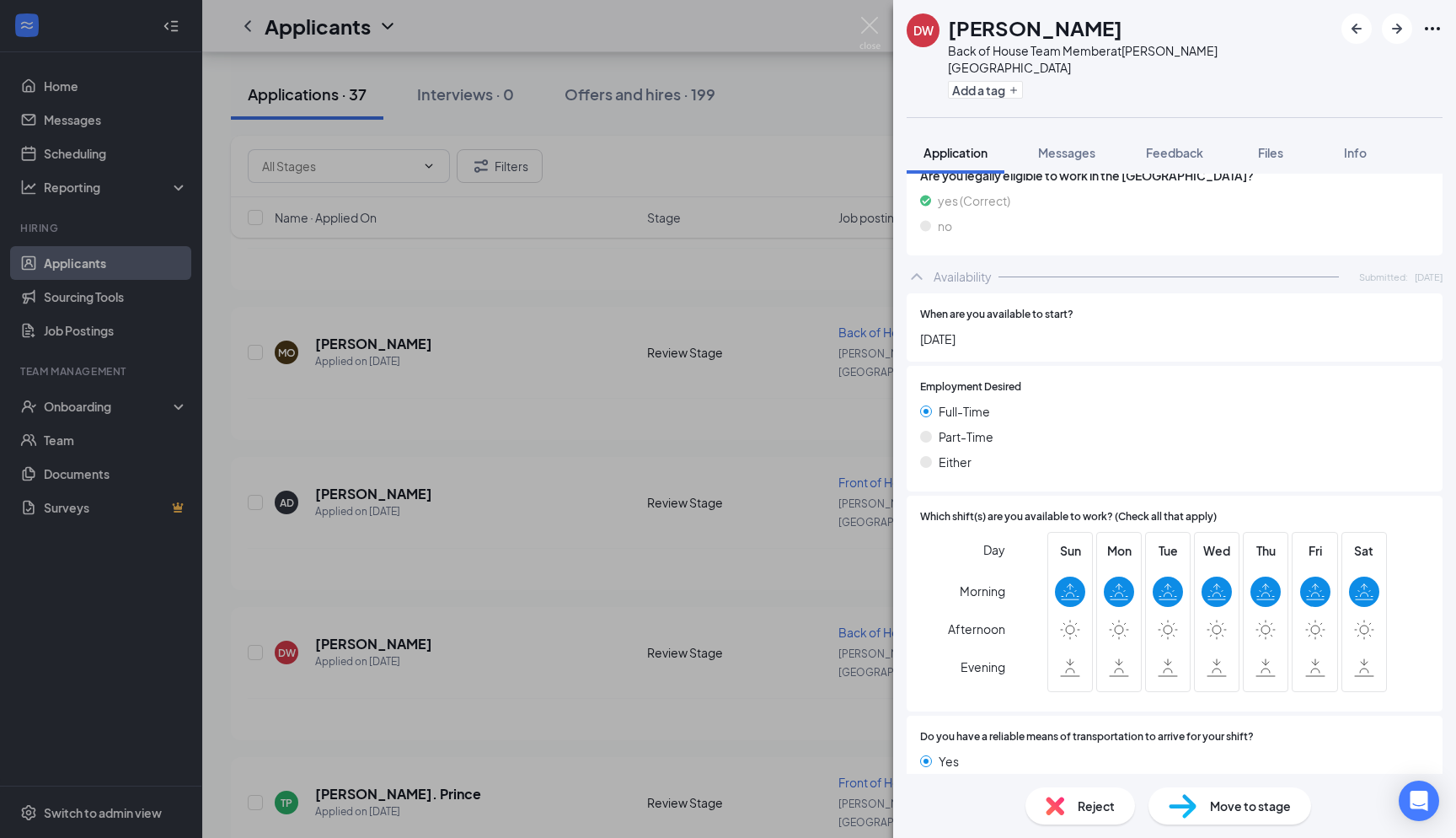
scroll to position [788, 0]
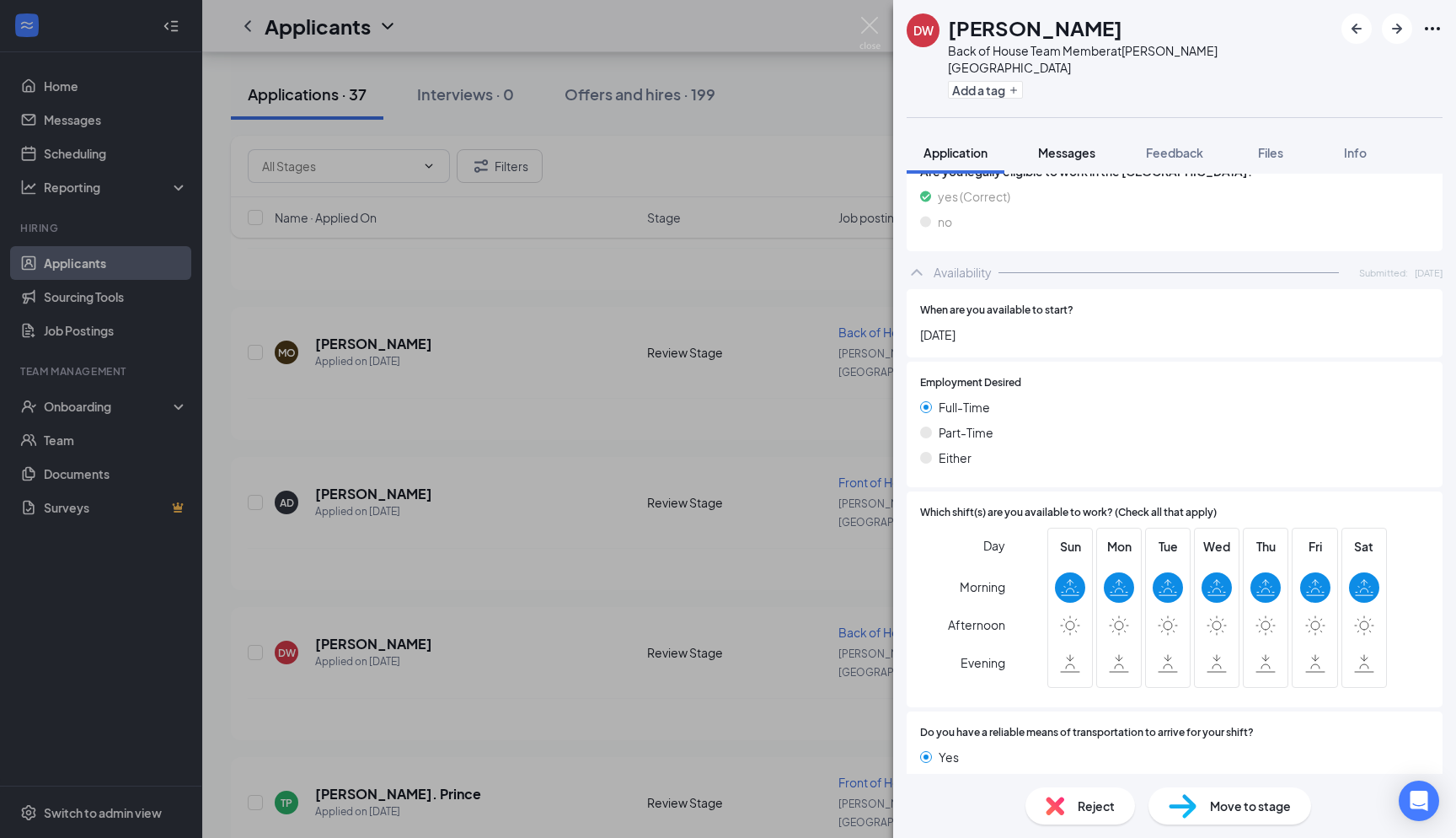
click at [1041, 145] on span "Messages" at bounding box center [1067, 153] width 57 height 15
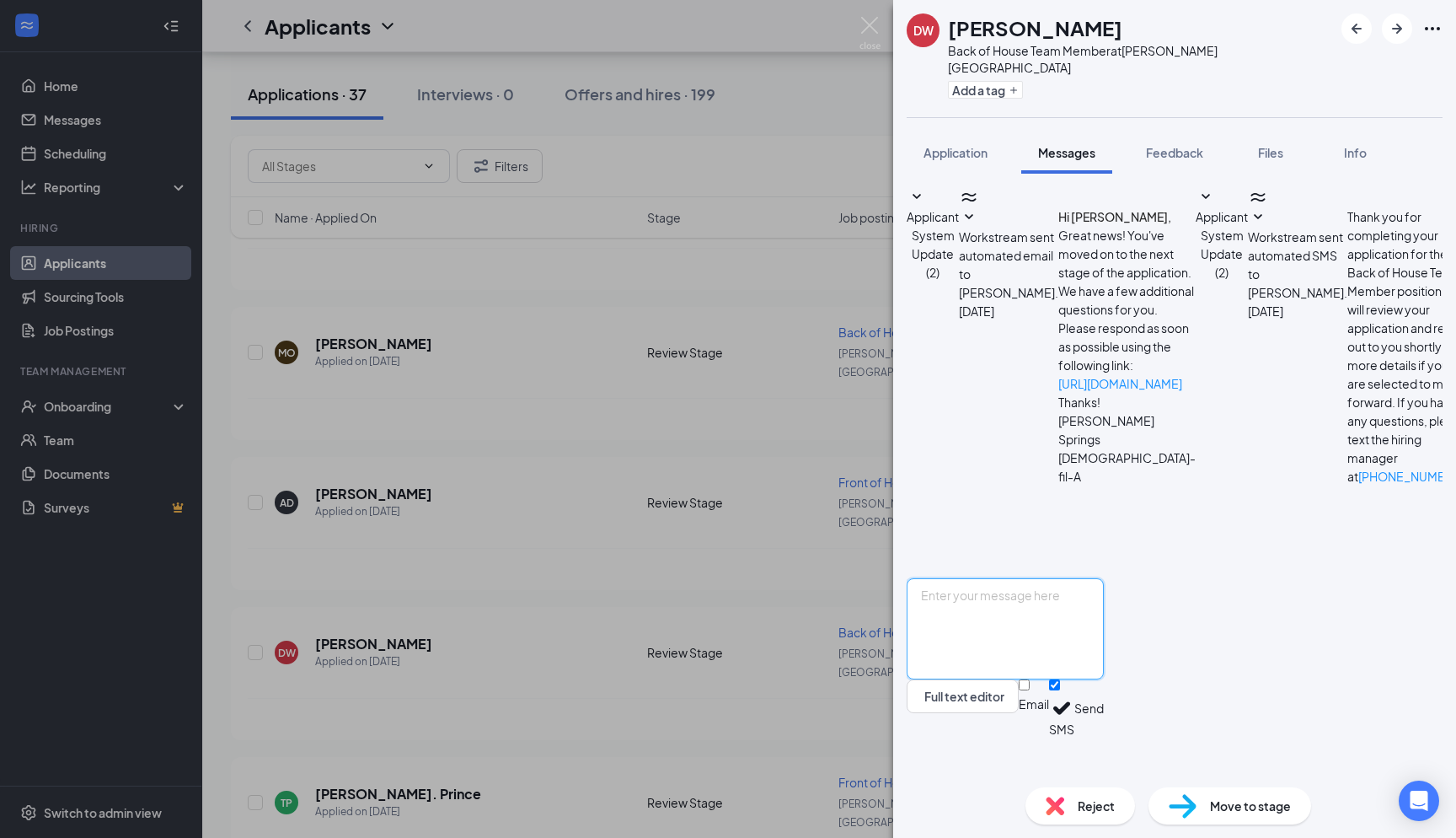
click at [1032, 636] on textarea at bounding box center [1006, 629] width 197 height 101
paste textarea "Hi Sydney, I hope this message finds you well. This is Andres from Chick-fil-A …"
click at [1001, 639] on textarea "Hi Sydney, I hope this message finds you well. This is Andres from Chick-fil-A …" at bounding box center [1006, 629] width 197 height 101
type textarea "Hi Deveonte, I hope this message finds you well. This is Andres from Chick-fil-…"
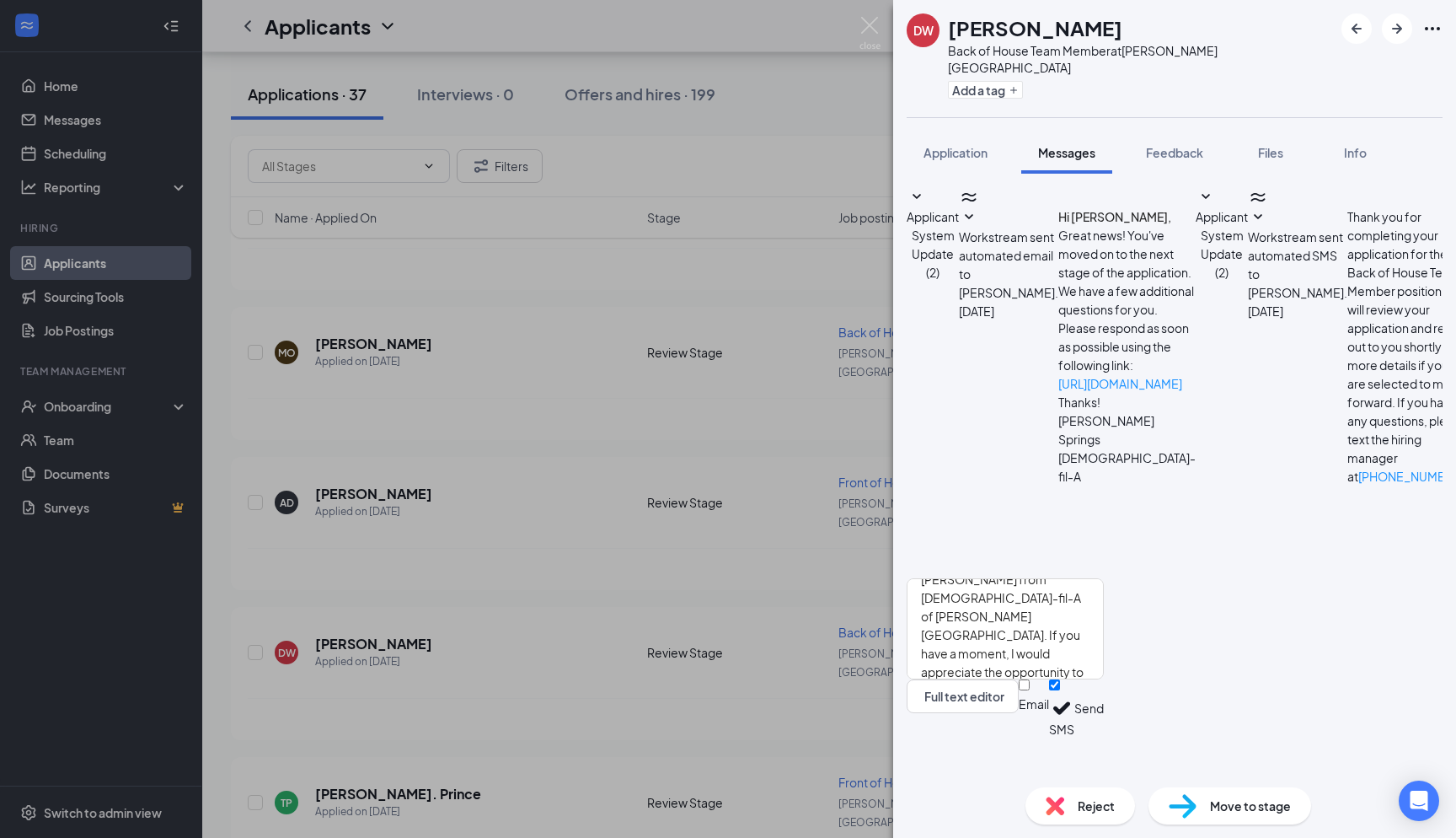
click at [1049, 695] on div at bounding box center [1034, 695] width 30 height 0
click at [1030, 691] on input "Email" at bounding box center [1024, 685] width 11 height 11
checkbox input "true"
click at [1104, 739] on div "Email SMS Send" at bounding box center [1061, 710] width 85 height 63
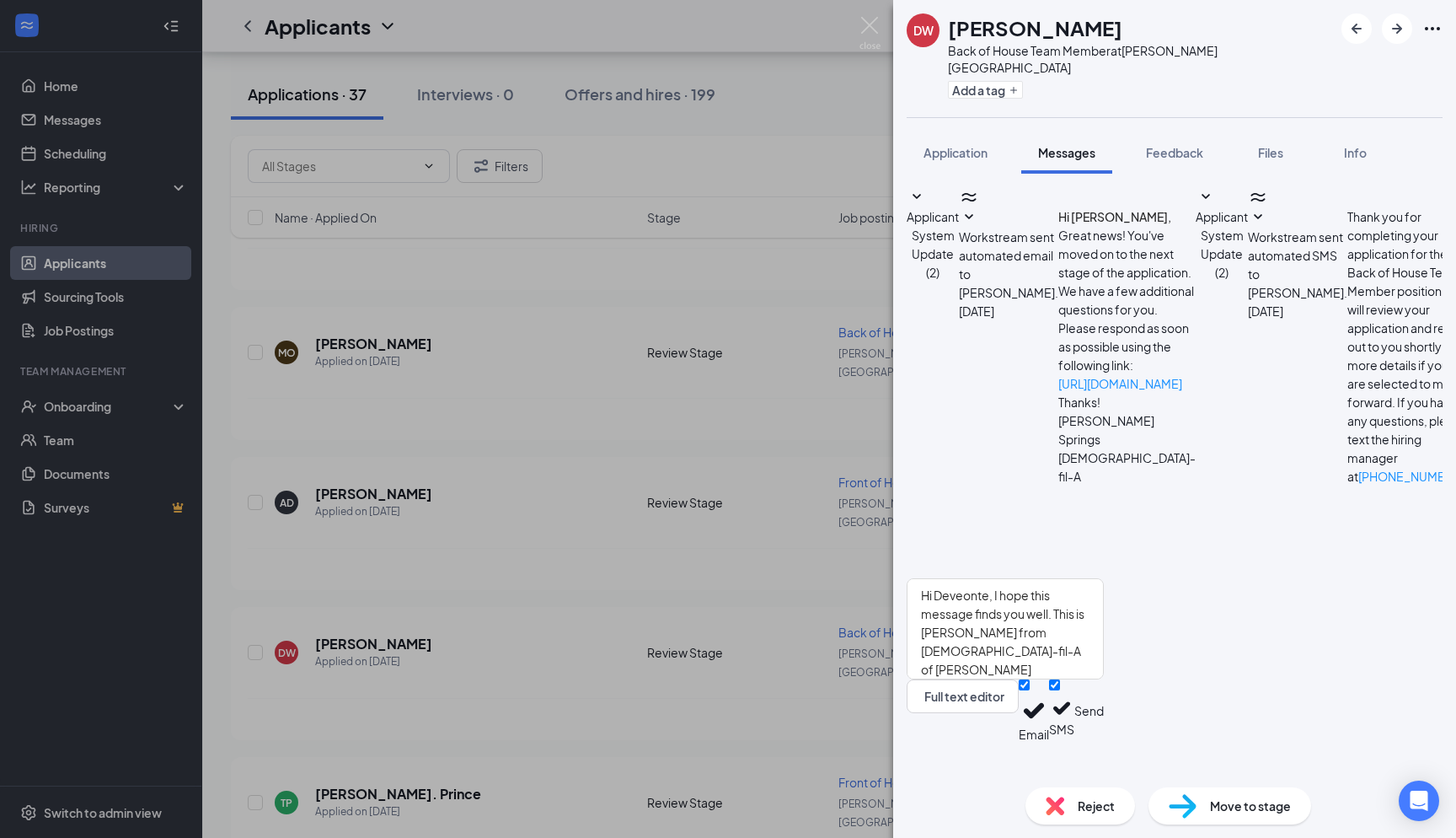
click at [1104, 733] on button "Send" at bounding box center [1088, 710] width 29 height 63
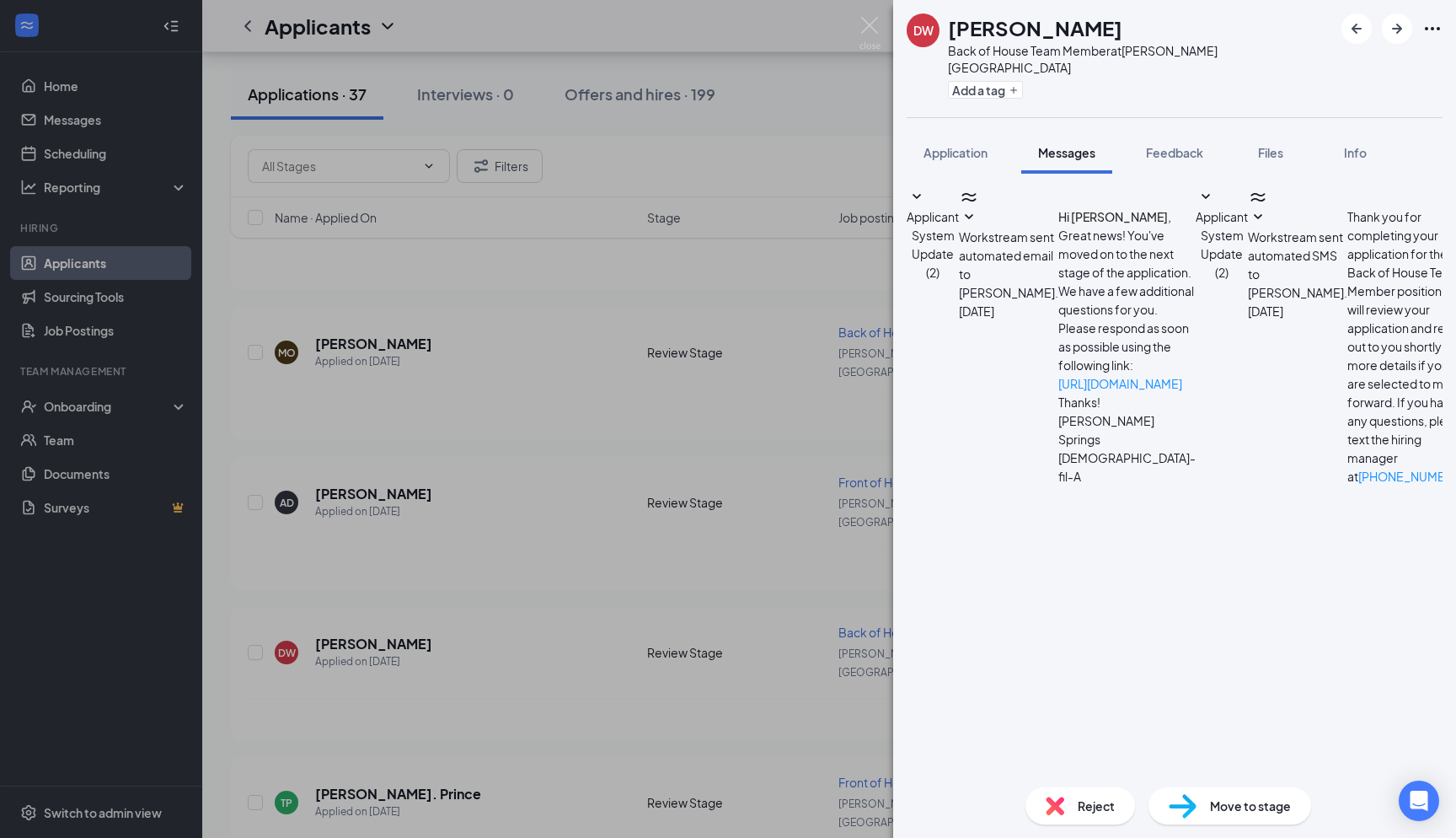
scroll to position [483, 0]
click at [860, 23] on img at bounding box center [870, 33] width 21 height 33
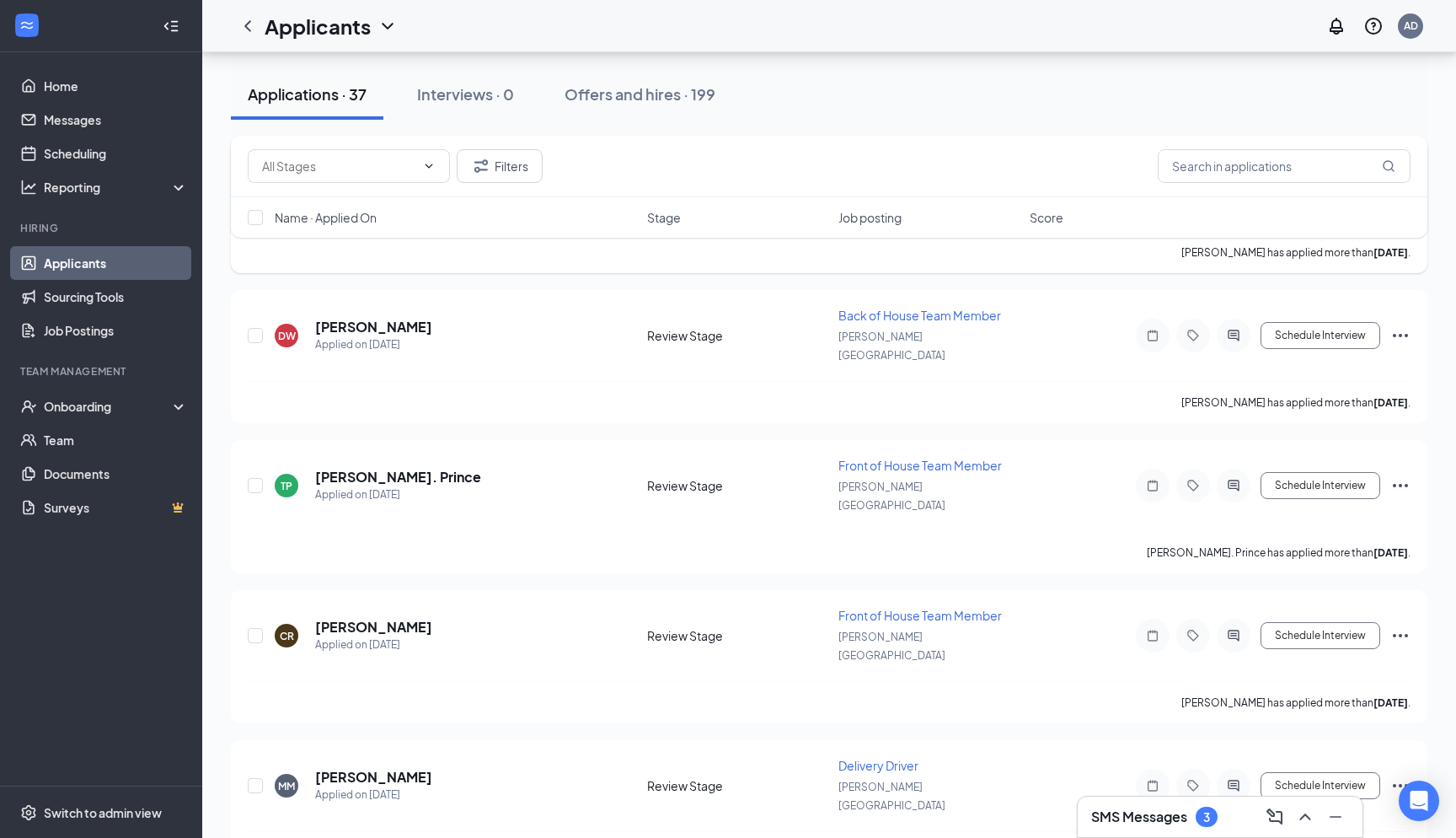
scroll to position [1176, 0]
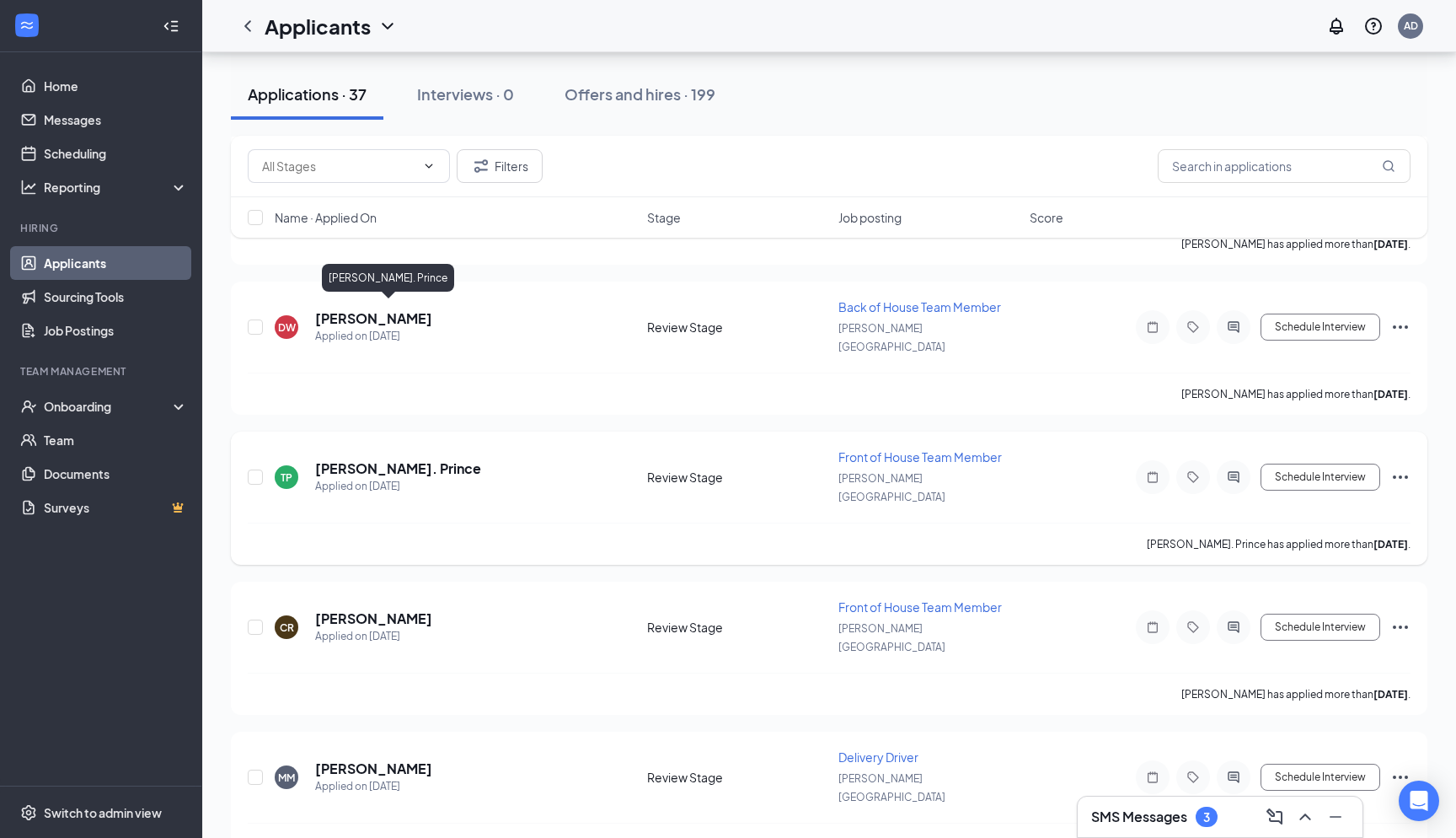
click at [373, 460] on h5 "[PERSON_NAME]. Prince" at bounding box center [398, 469] width 166 height 19
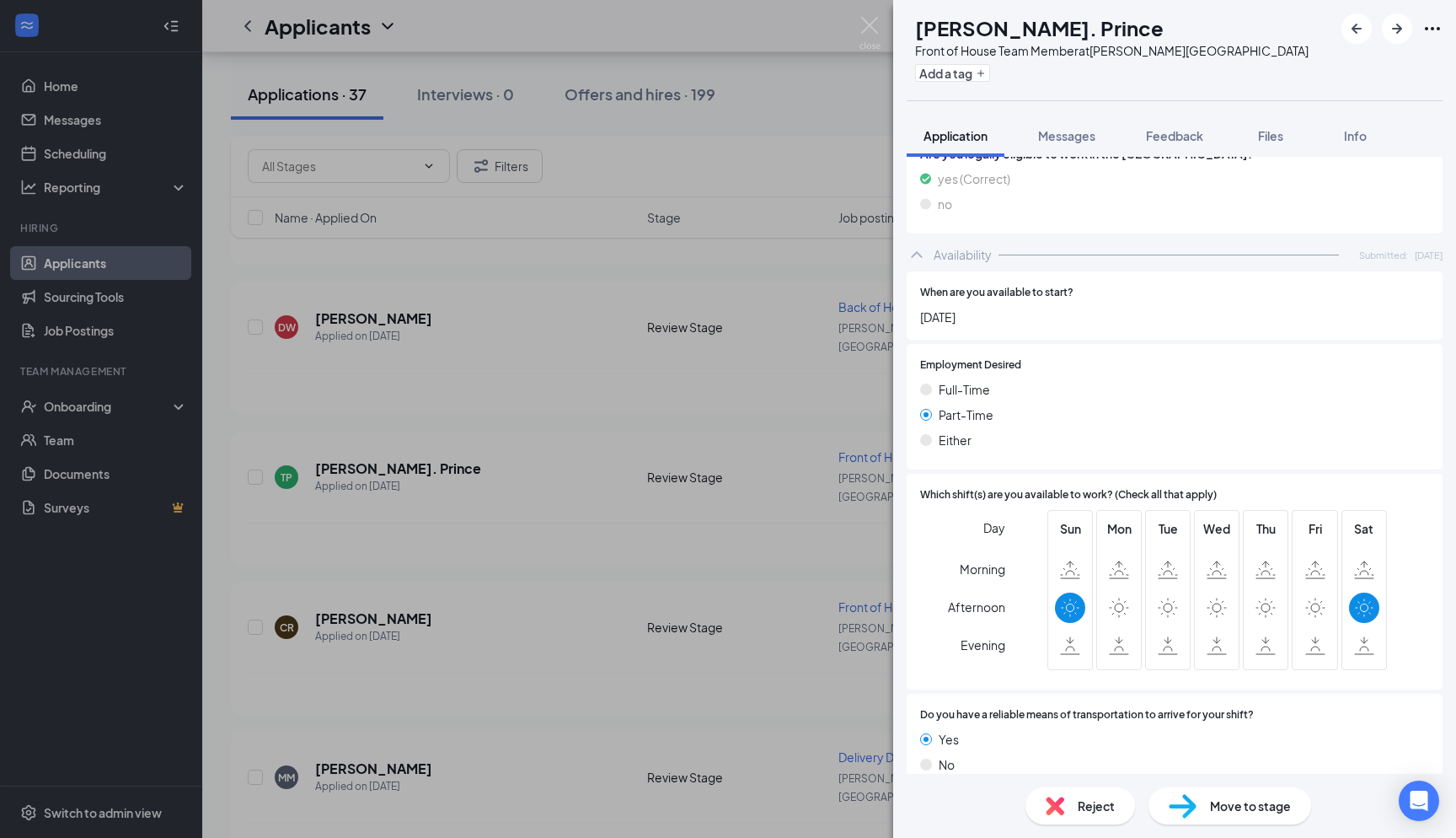
scroll to position [751, 0]
click at [868, 31] on img at bounding box center [870, 33] width 21 height 33
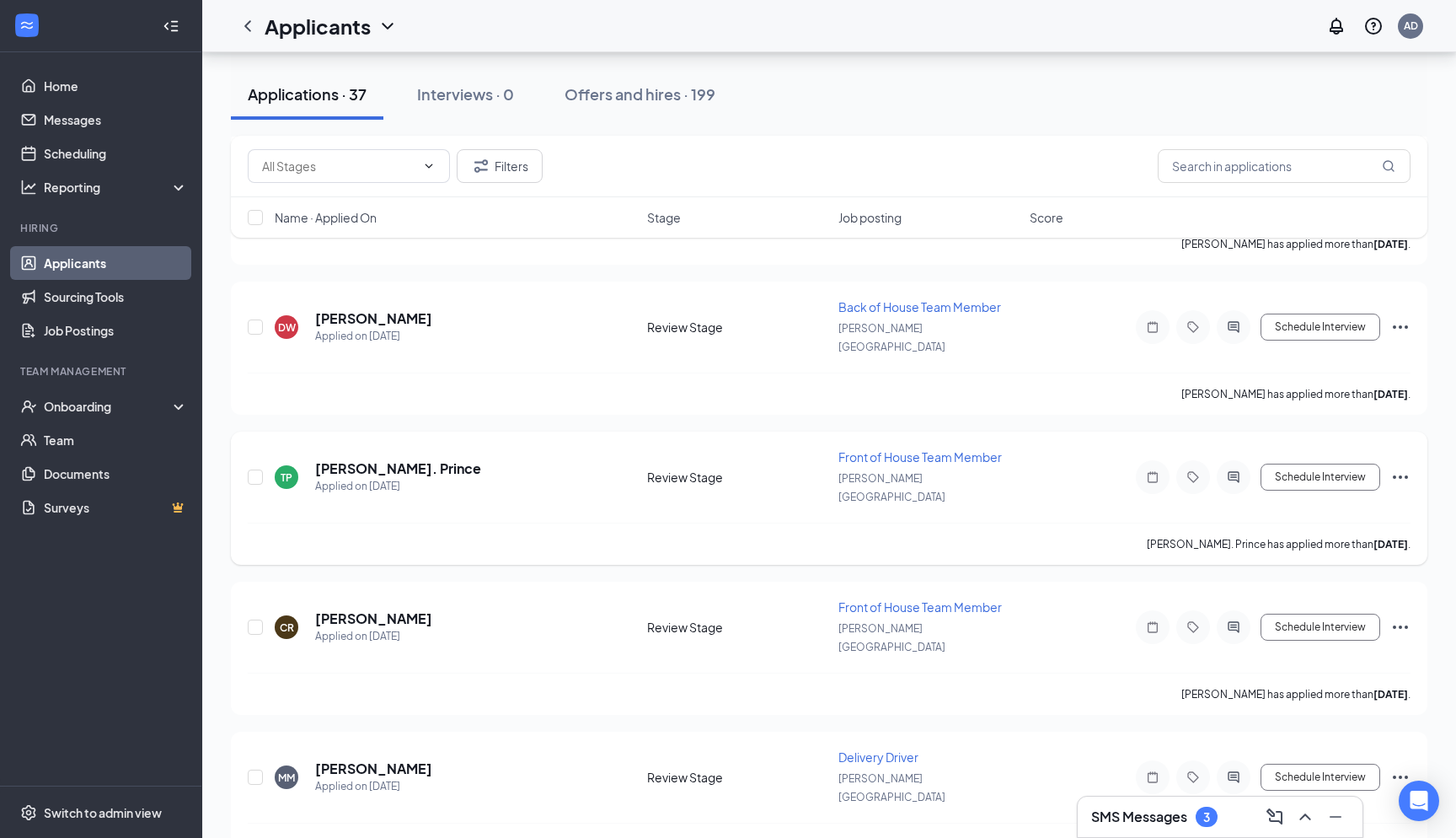
click at [1403, 467] on icon "Ellipses" at bounding box center [1401, 478] width 21 height 21
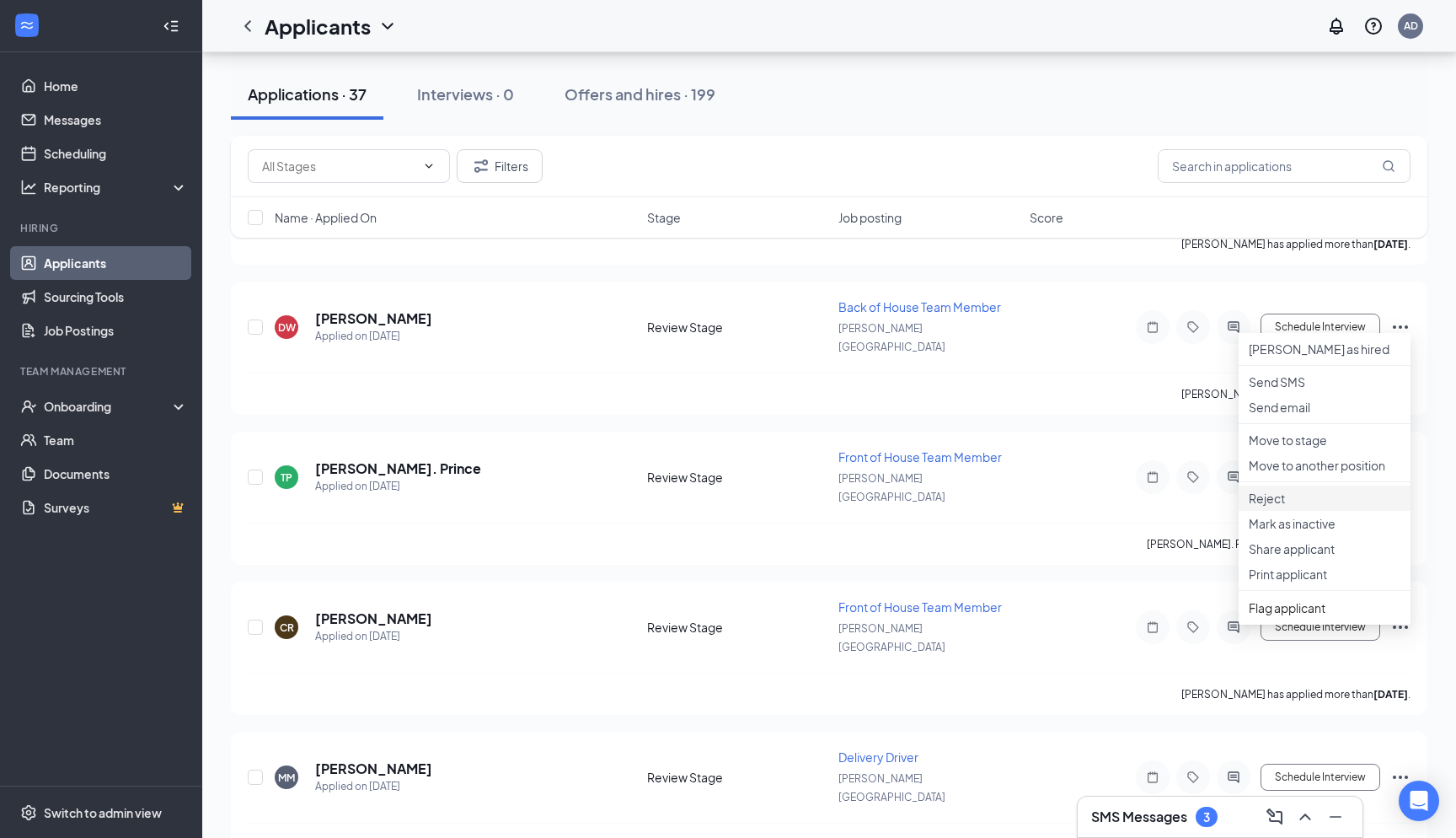
click at [1325, 507] on p "Reject" at bounding box center [1325, 498] width 152 height 17
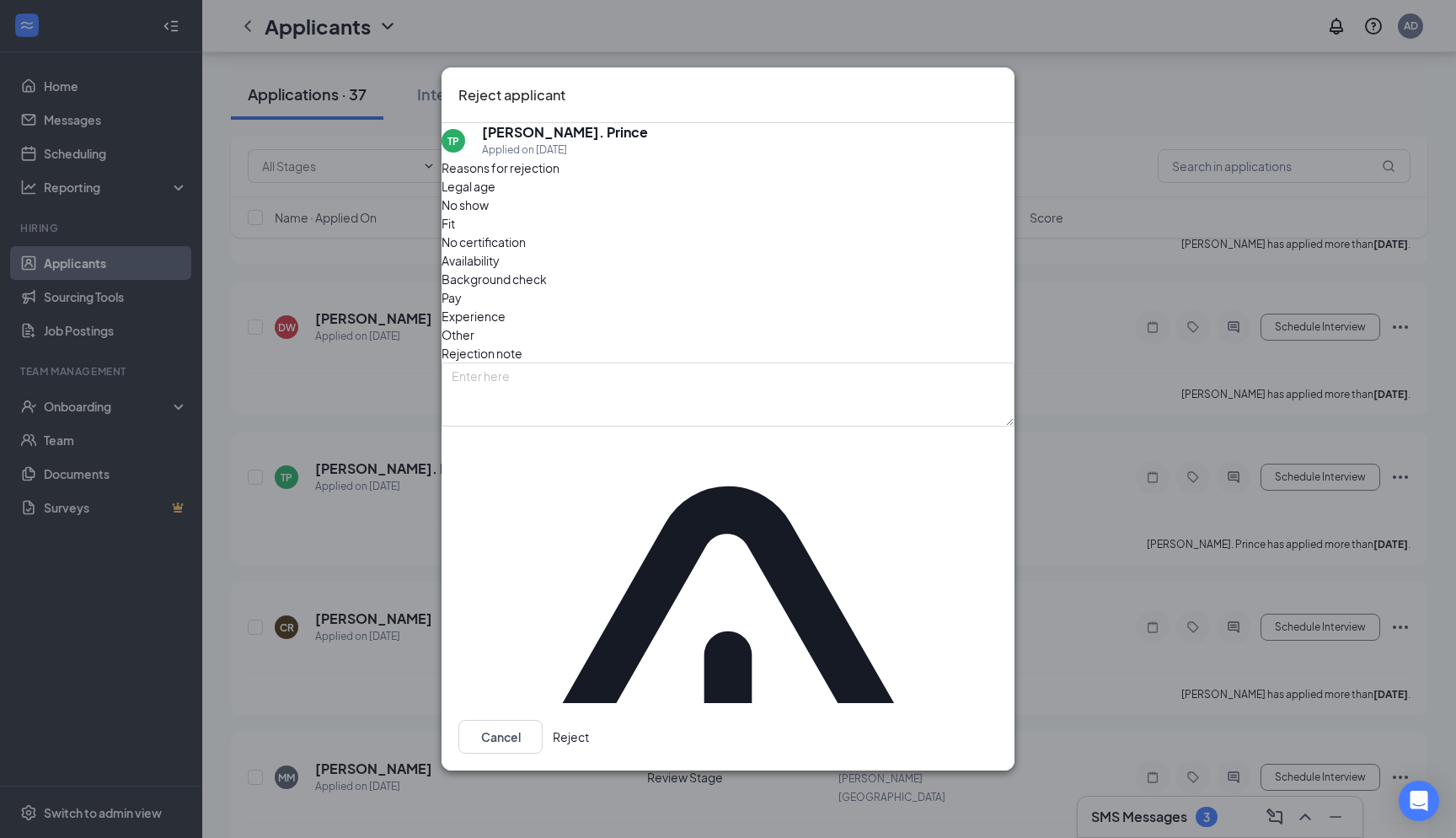
click at [589, 720] on button "Reject" at bounding box center [570, 737] width 37 height 34
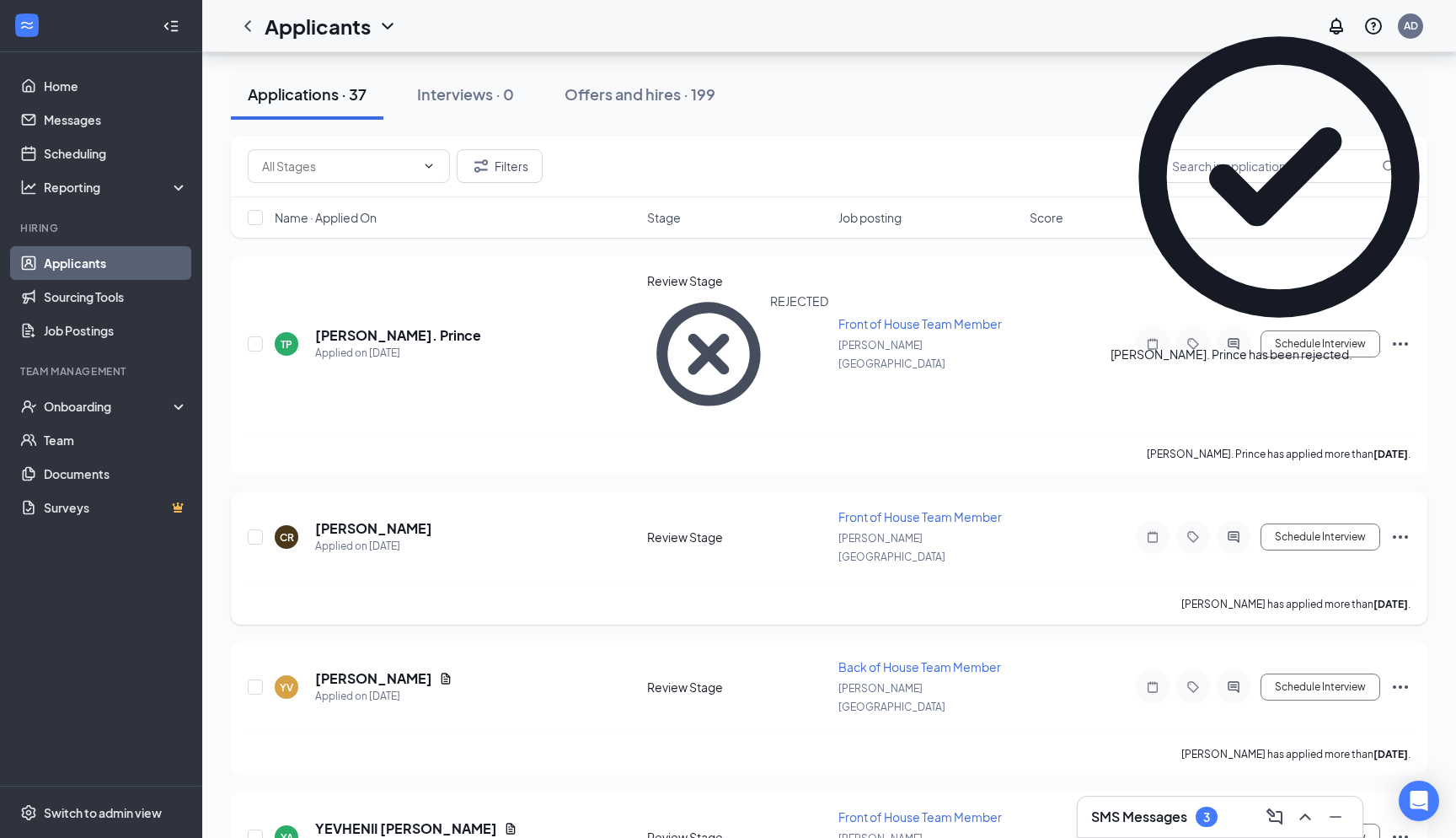
scroll to position [1323, 0]
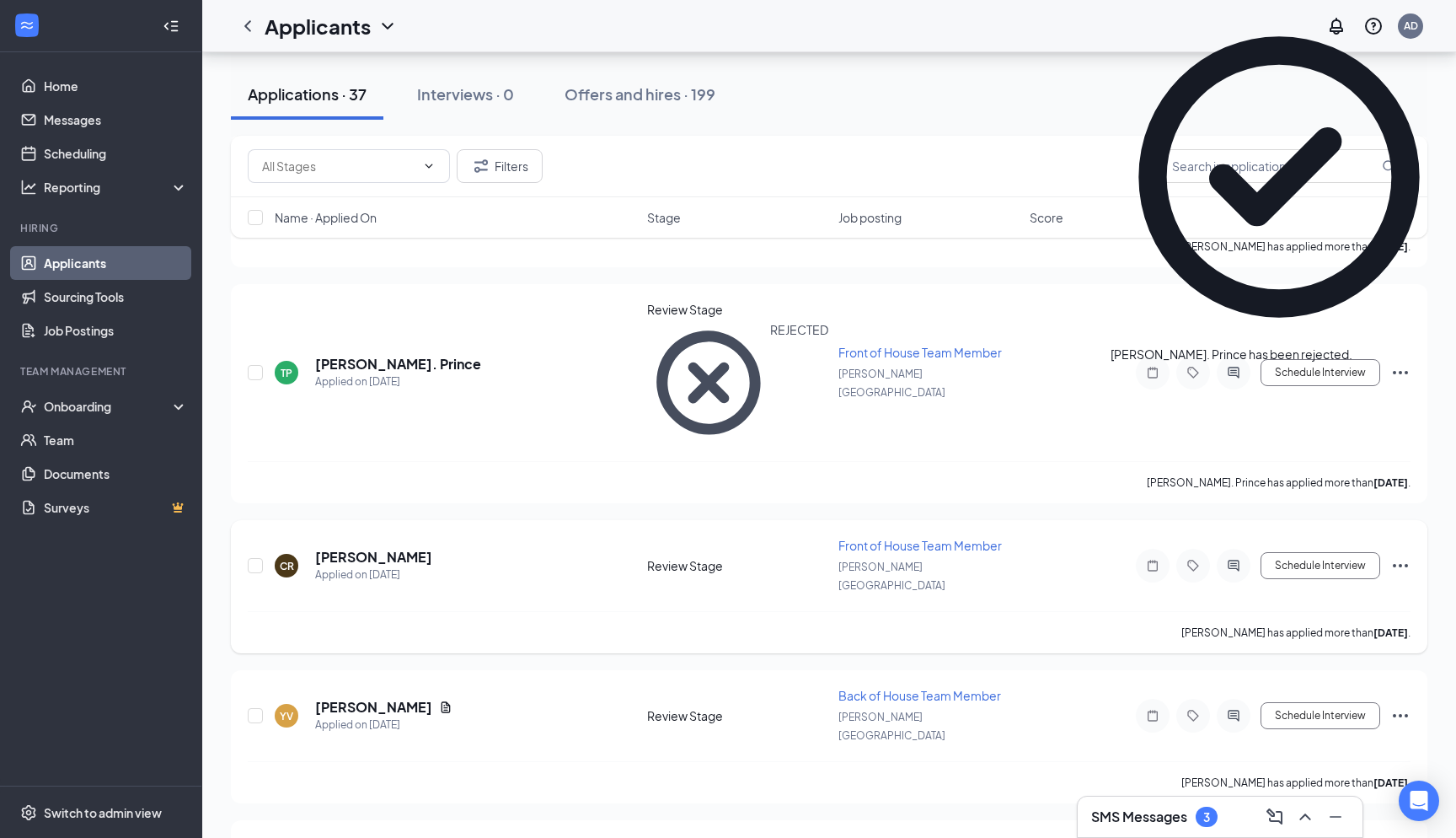
click at [1238, 559] on icon "ActiveChat" at bounding box center [1234, 566] width 21 height 13
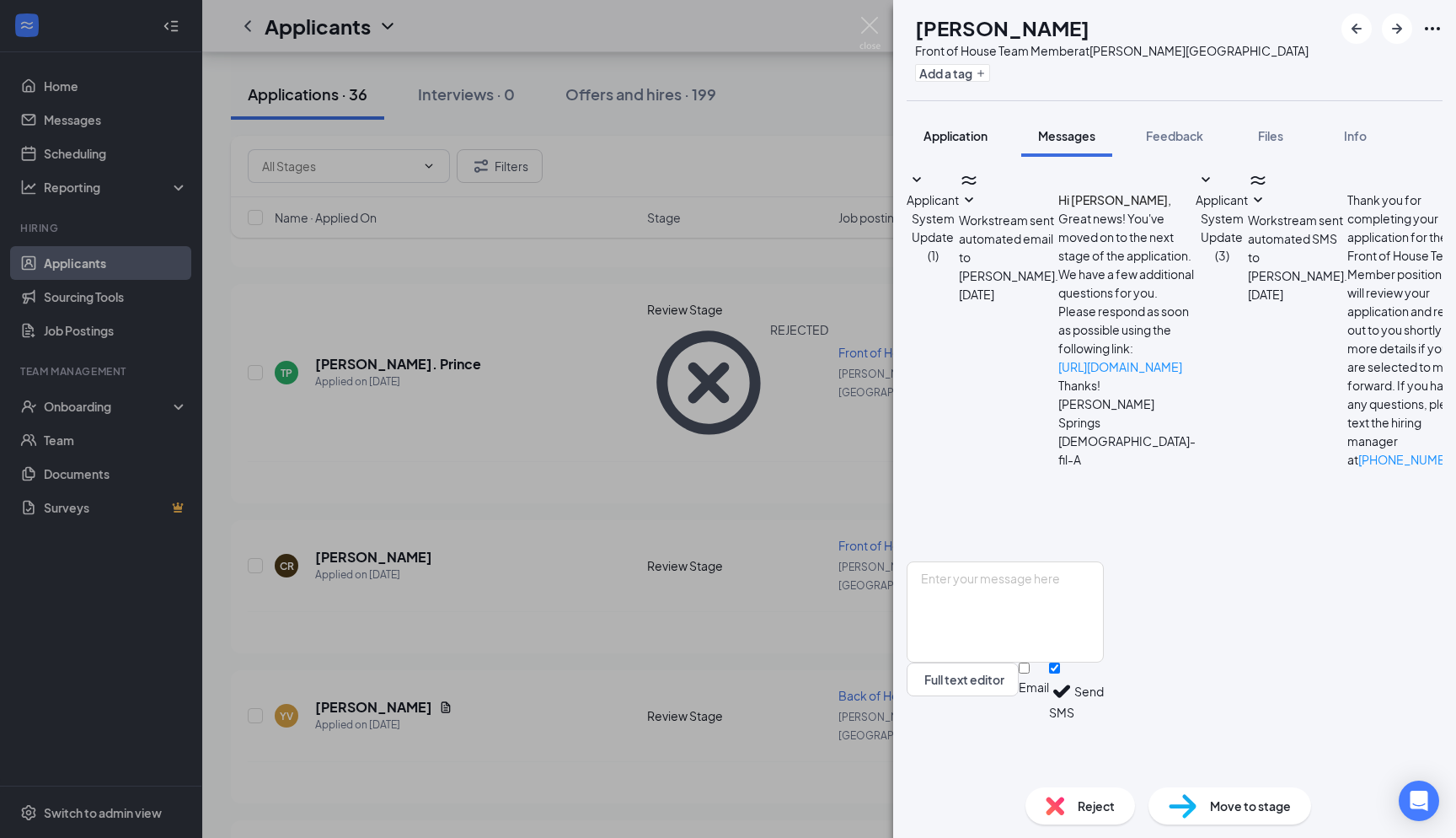
click at [955, 150] on button "Application" at bounding box center [956, 135] width 98 height 42
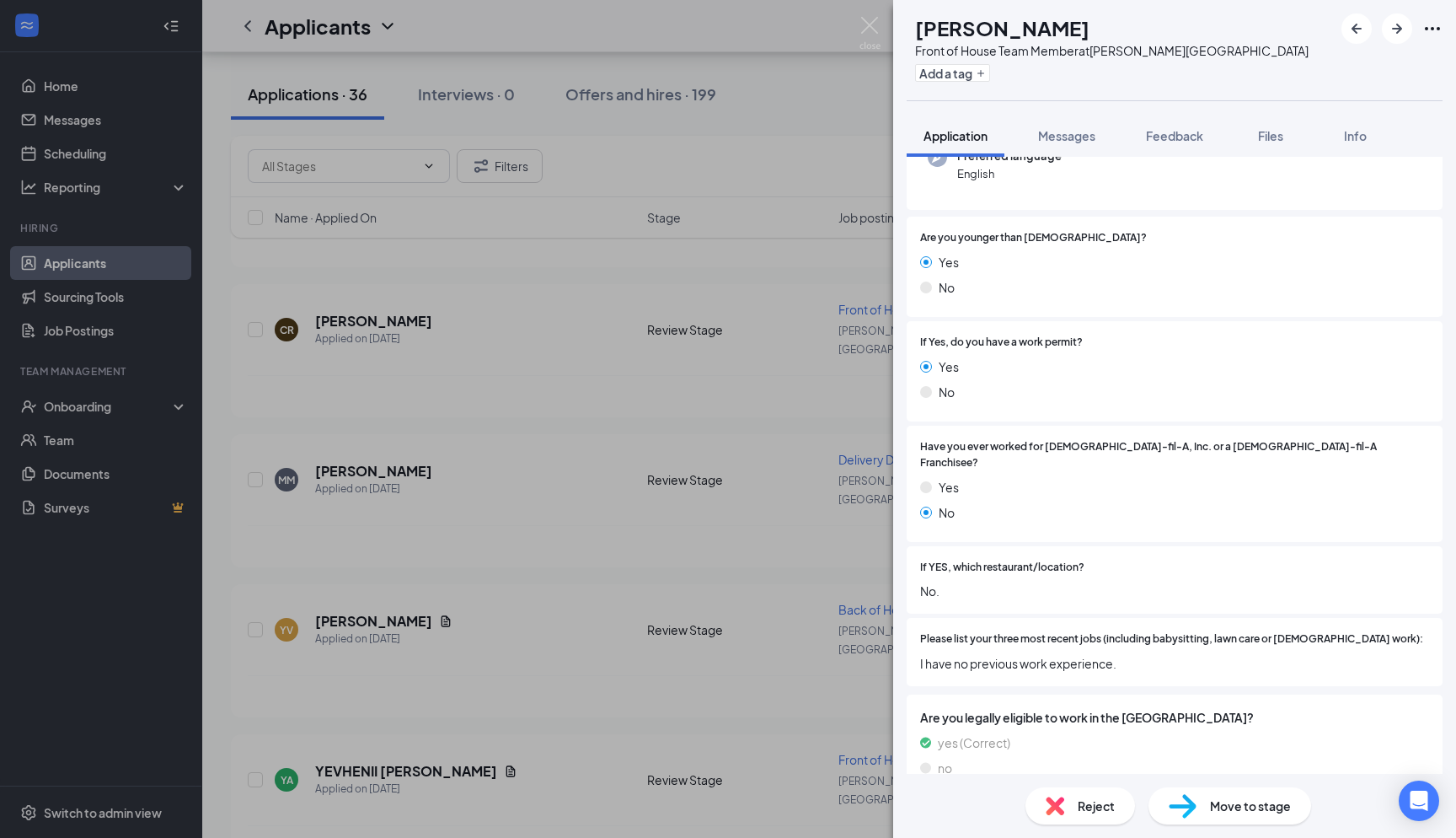
scroll to position [174, 0]
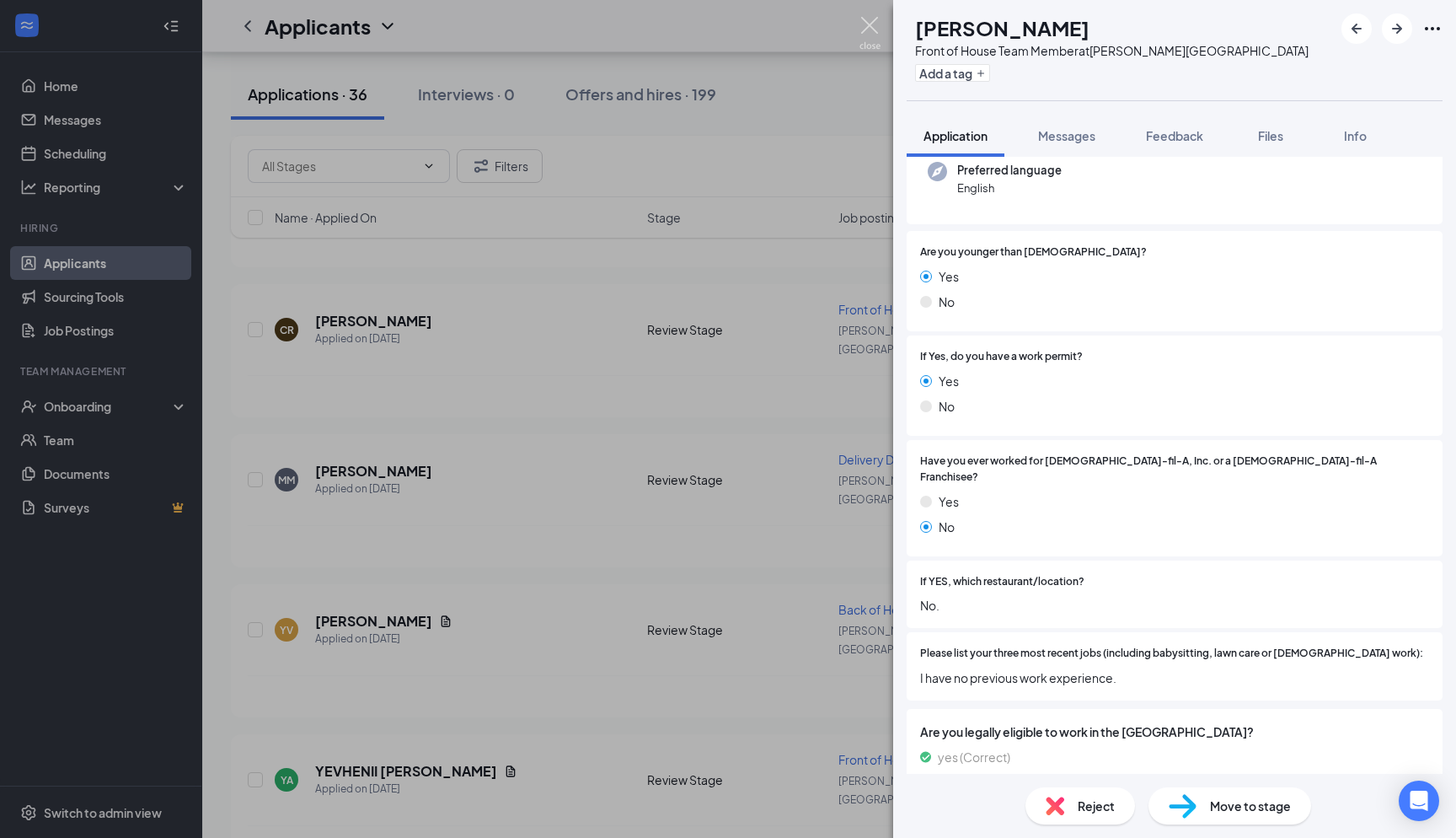
click at [865, 19] on img at bounding box center [870, 33] width 21 height 33
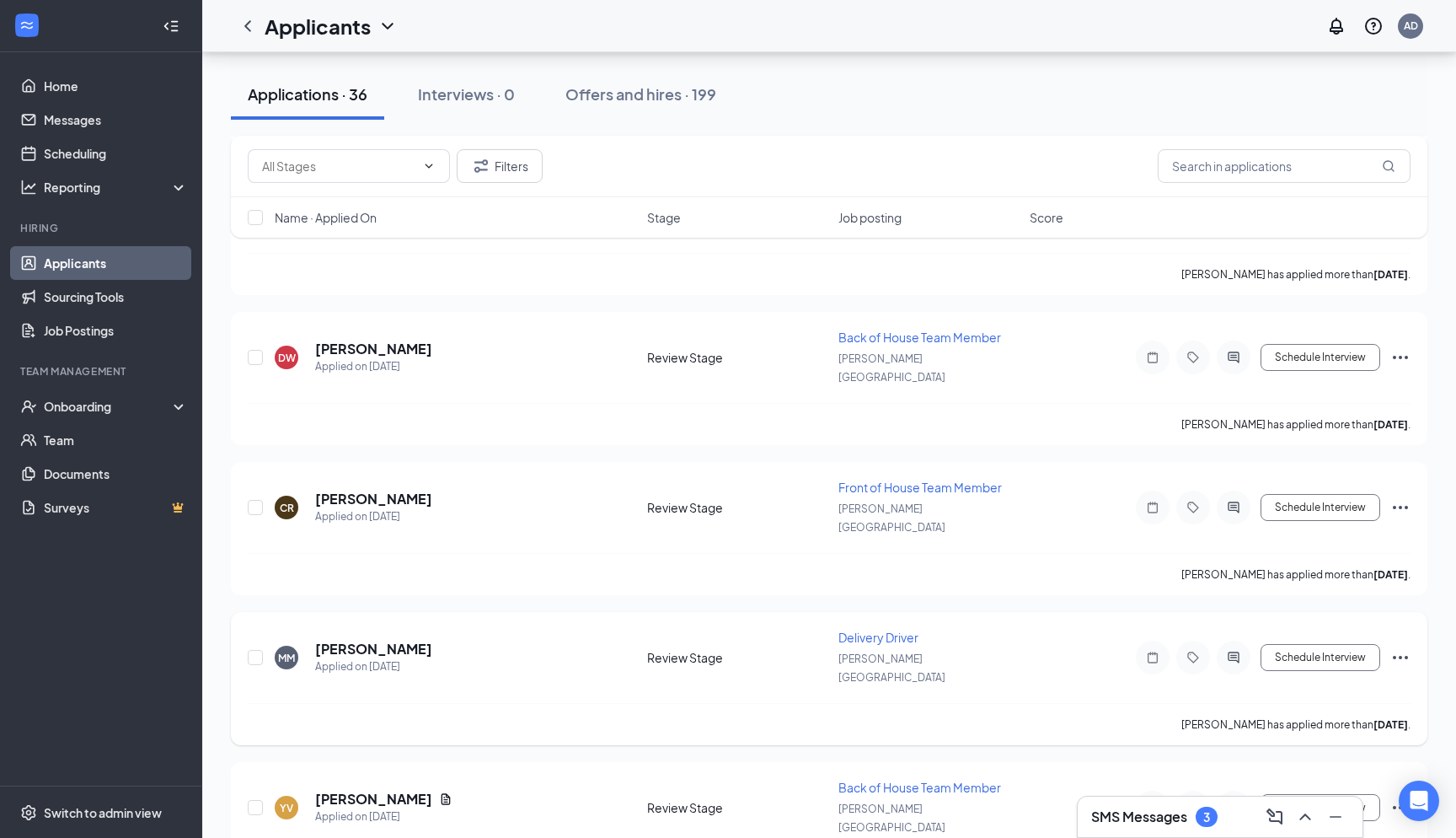
scroll to position [1125, 0]
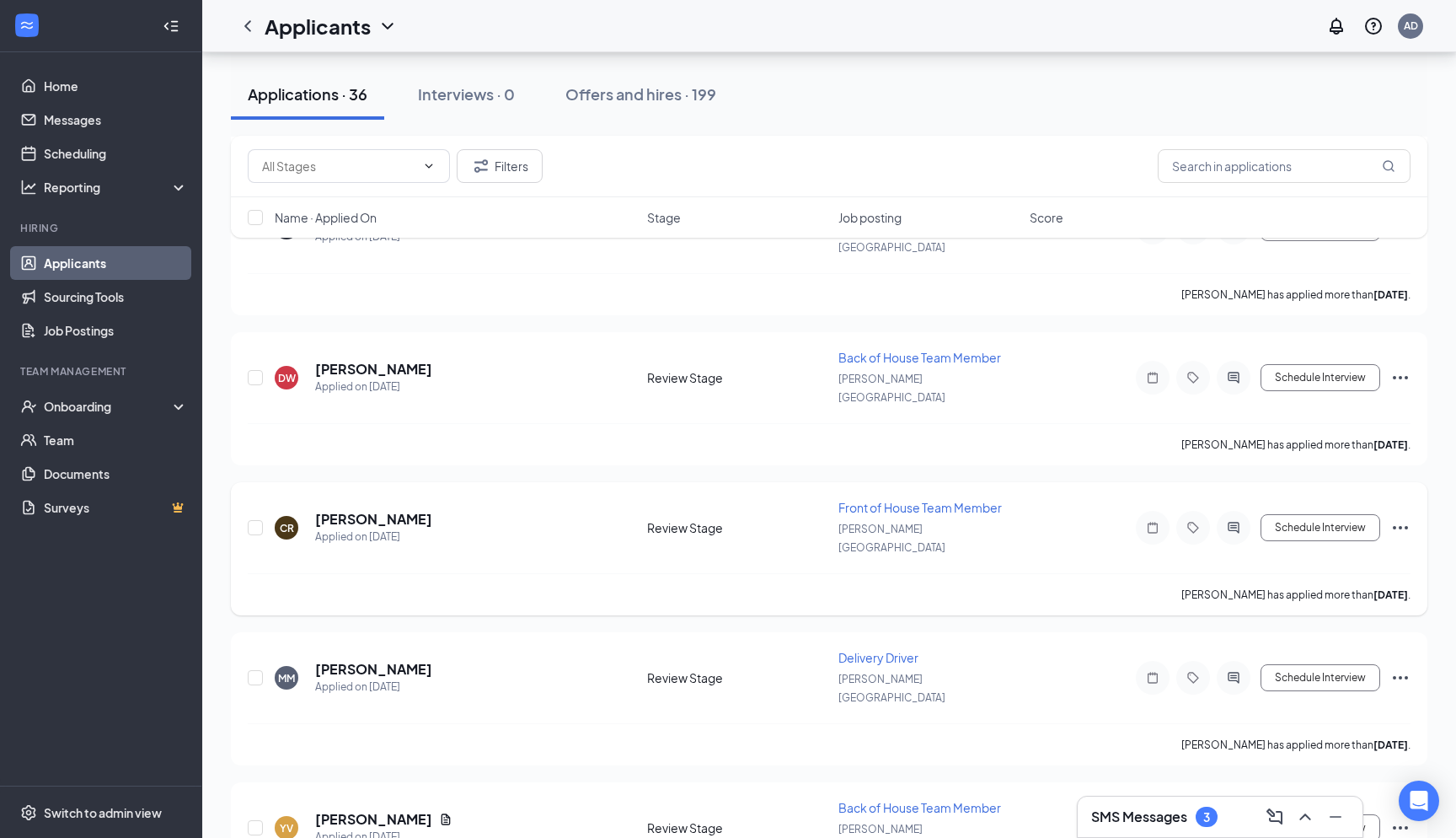
click at [1221, 510] on div at bounding box center [1234, 527] width 34 height 34
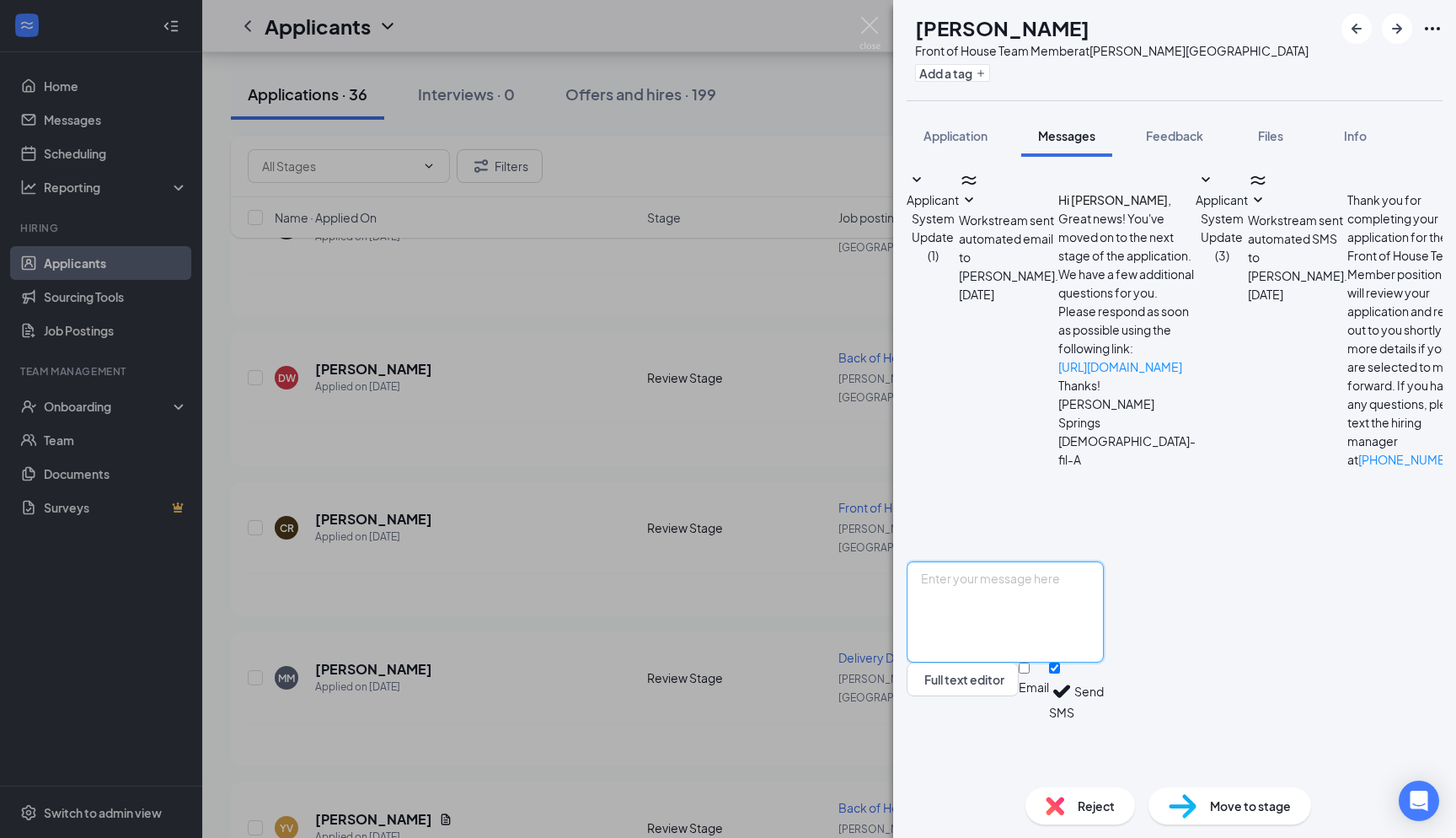
click at [1021, 629] on textarea at bounding box center [1006, 612] width 197 height 101
paste textarea "Hi Sydney, I hope this message finds you well. This is Andres from Chick-fil-A …"
click at [1000, 641] on textarea "Hi Sydney, I hope this message finds you well. This is Andres from Chick-fil-A …" at bounding box center [1006, 612] width 197 height 101
type textarea "Hi Chloe, I hope this message finds you well. This is Andres from Chick-fil-A o…"
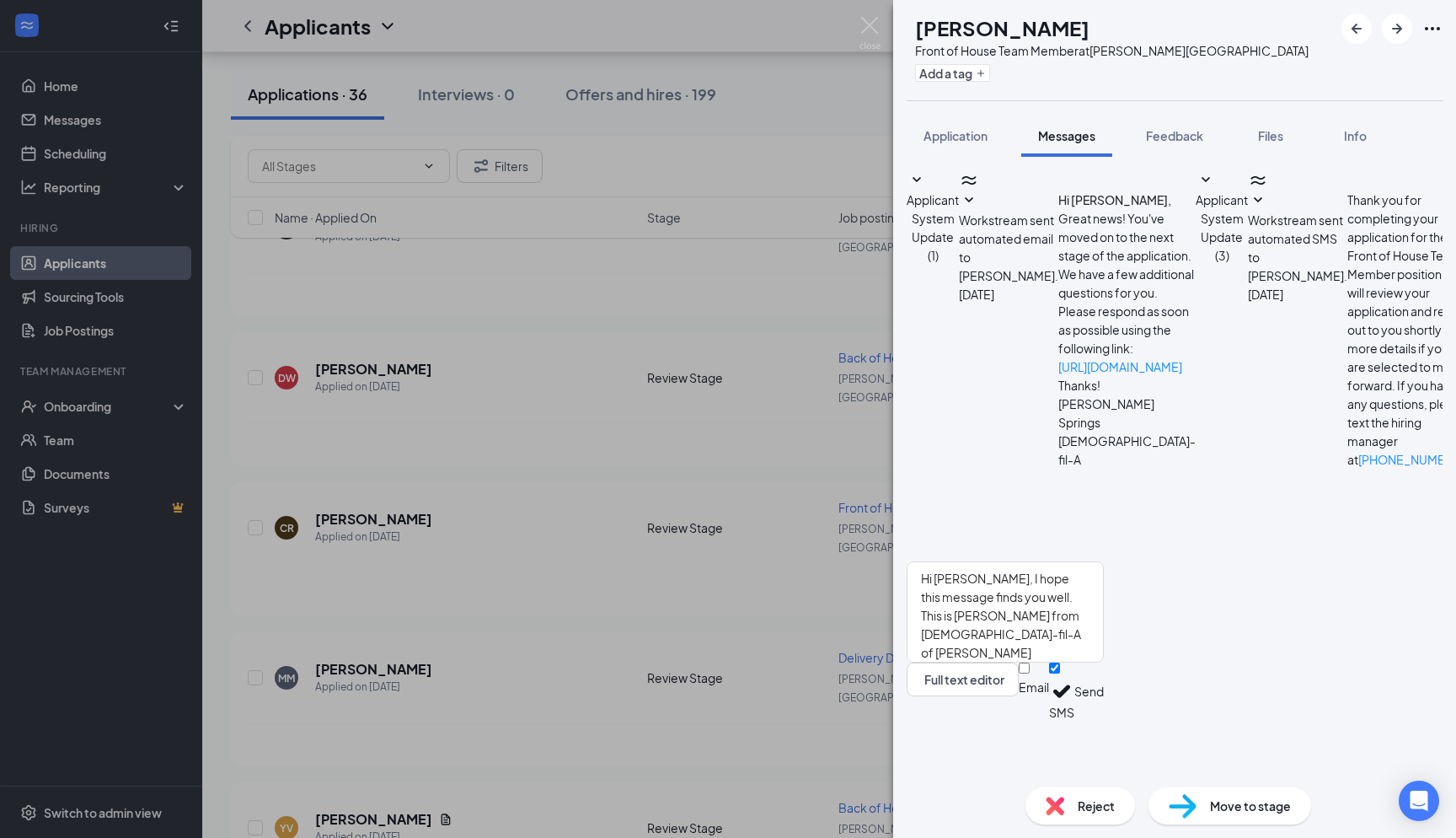
click at [1049, 695] on div "Email" at bounding box center [1034, 687] width 30 height 17
click at [1030, 674] on input "Email" at bounding box center [1024, 668] width 11 height 11
checkbox input "true"
click at [1104, 725] on button "Send" at bounding box center [1088, 693] width 29 height 63
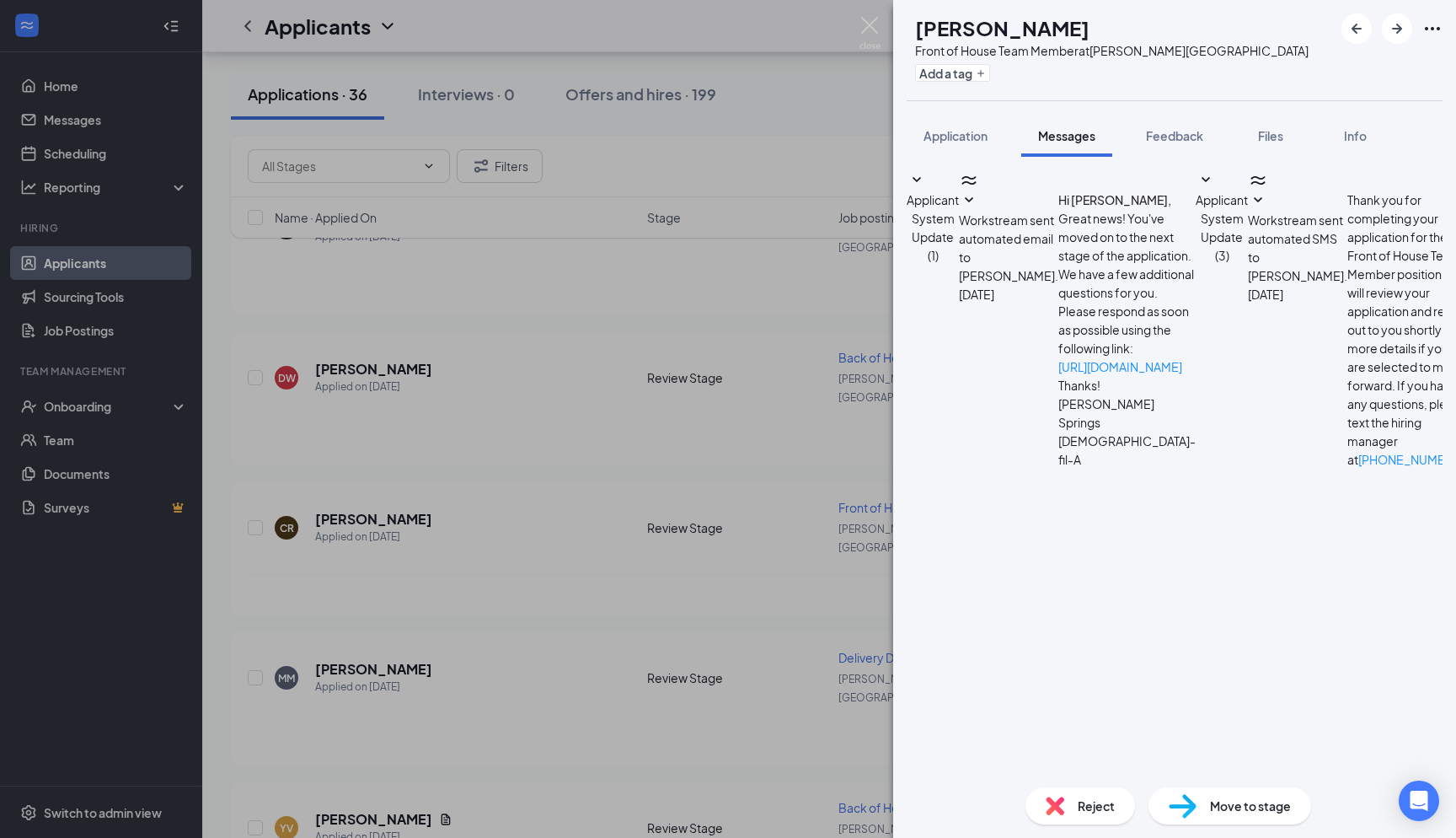
scroll to position [492, 0]
click at [875, 23] on img at bounding box center [870, 33] width 21 height 33
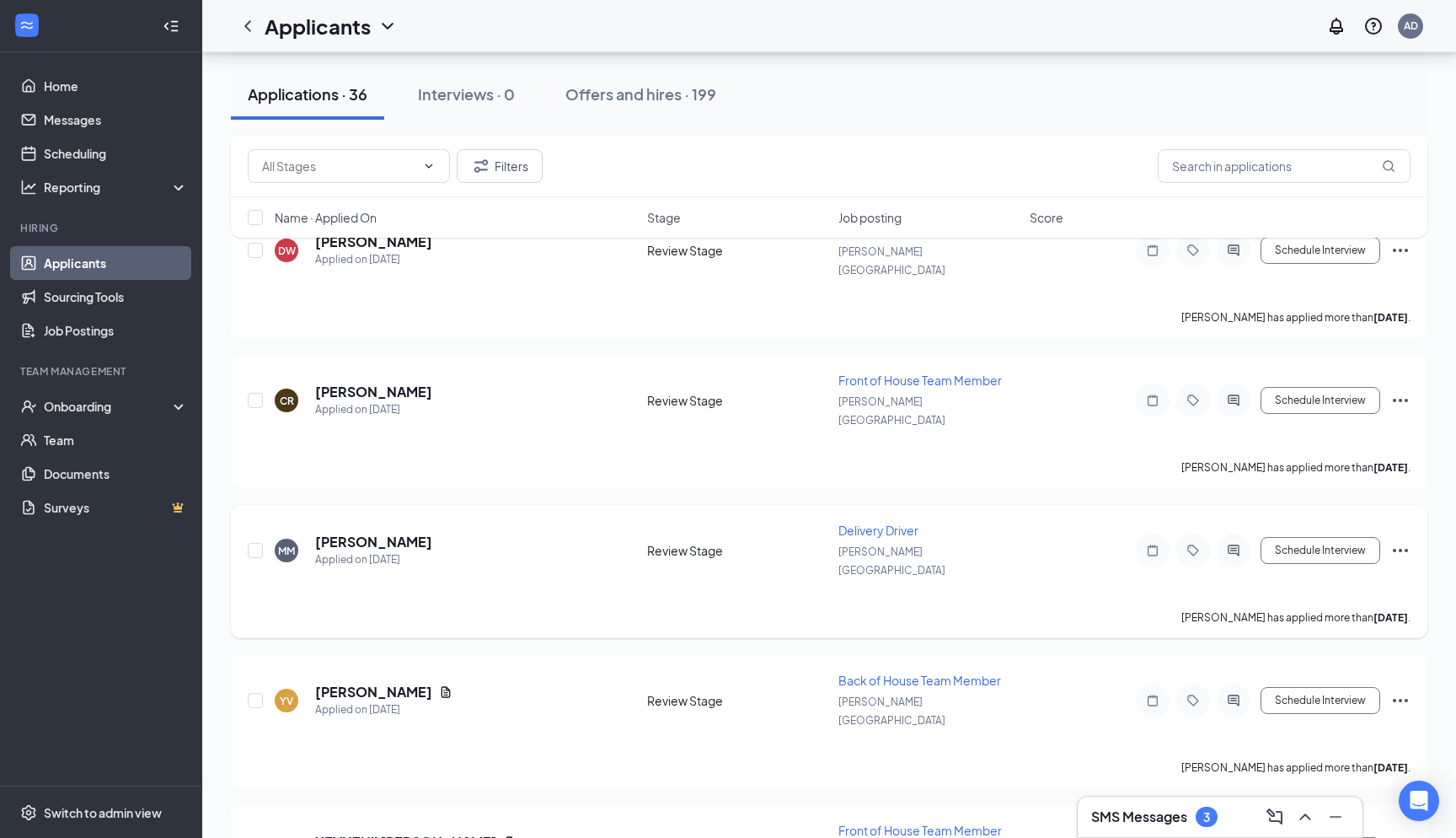
scroll to position [1298, 0]
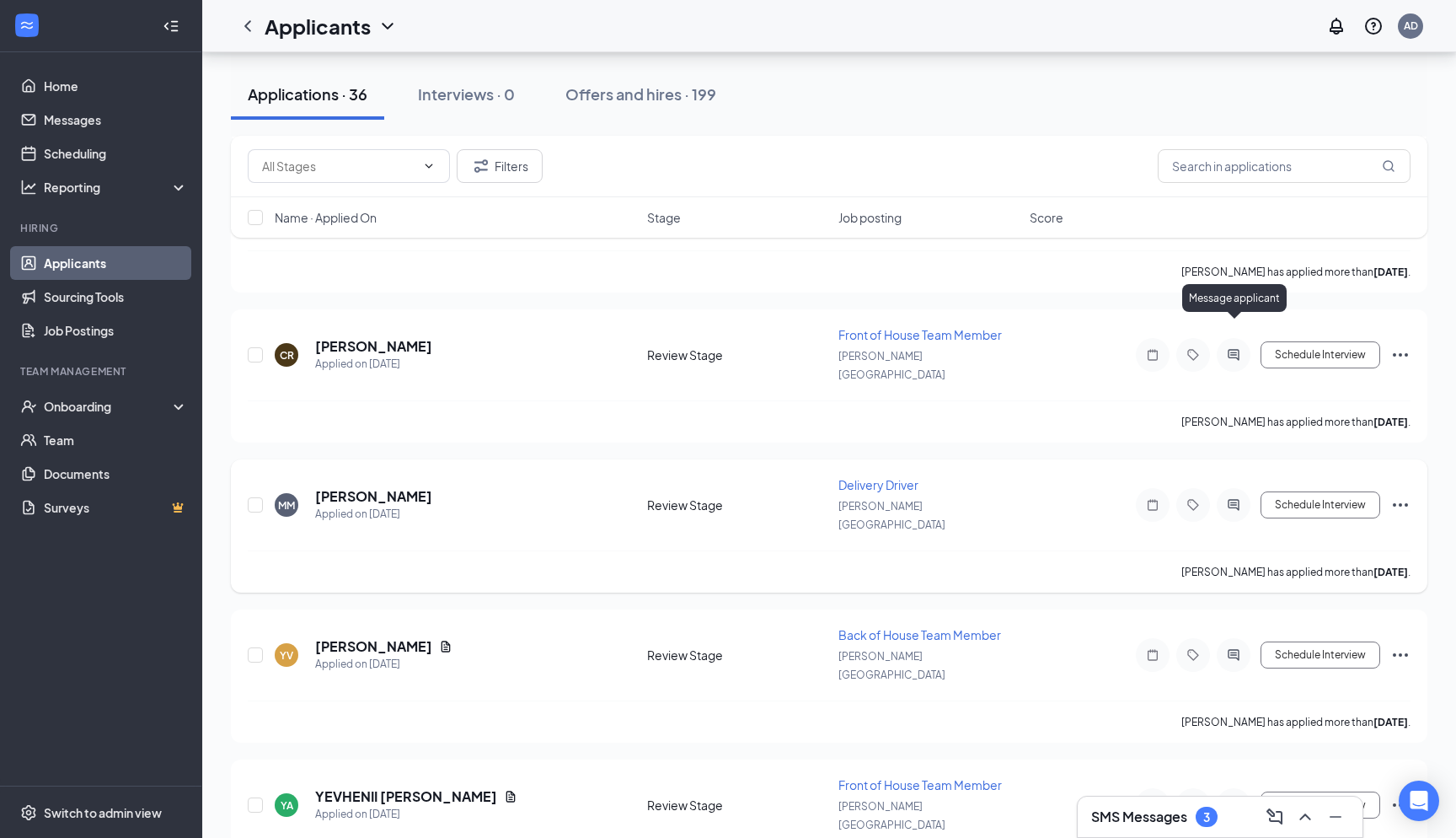
click at [1226, 498] on icon "ActiveChat" at bounding box center [1234, 505] width 21 height 13
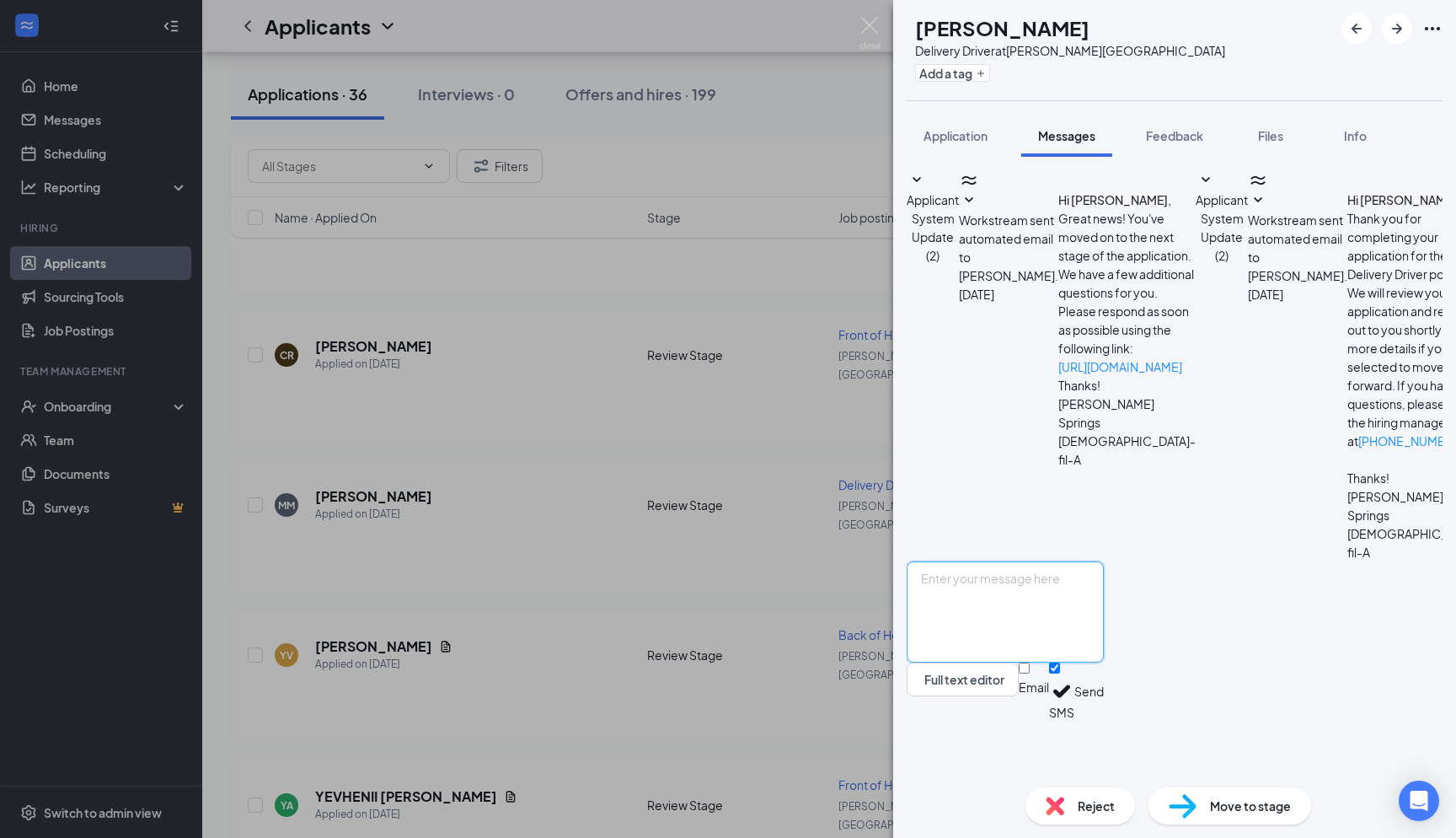
click at [1037, 663] on textarea at bounding box center [1006, 612] width 197 height 101
click at [1003, 636] on textarea "Hi Sydney, I hope this message finds you well. This is Andres from Chick-fil-A …" at bounding box center [1006, 612] width 197 height 101
type textarea "Hi Makayla, I hope this message finds you well. This is Andres from Chick-fil-A…"
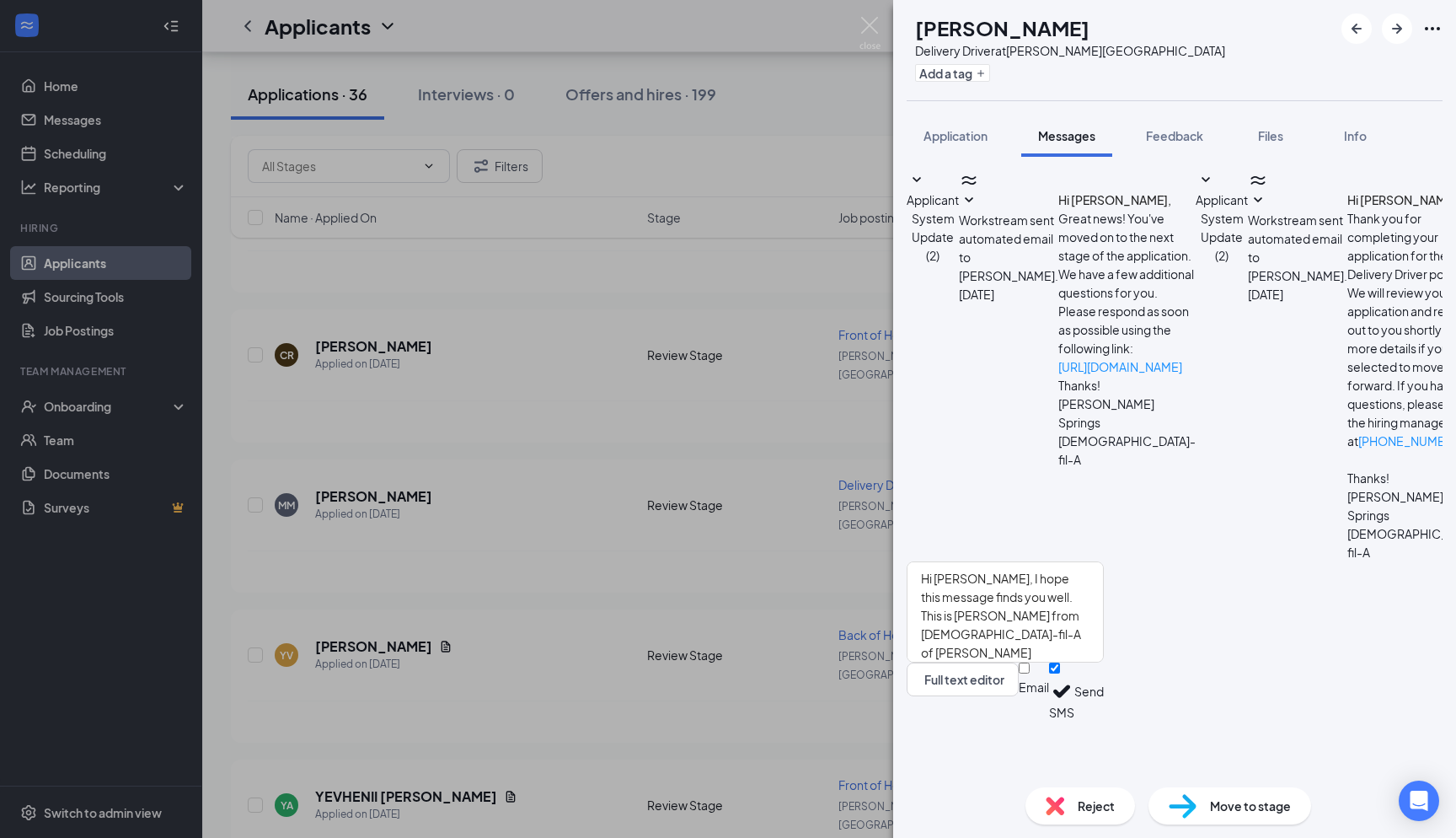
click at [1104, 721] on div "Email SMS Send" at bounding box center [1061, 692] width 85 height 58
click at [1049, 678] on div at bounding box center [1034, 678] width 30 height 0
click at [1030, 674] on input "Email" at bounding box center [1024, 668] width 11 height 11
checkbox input "true"
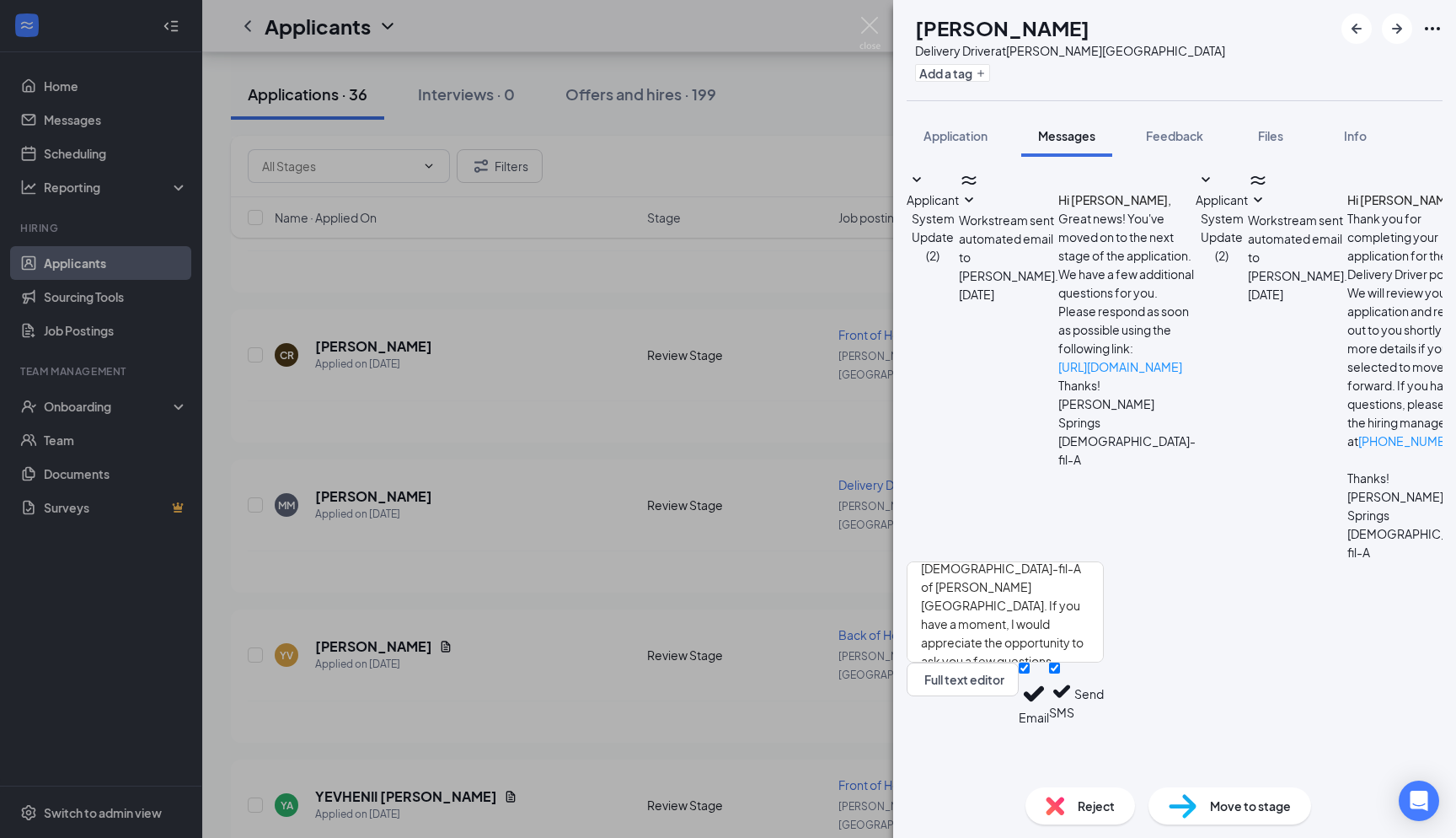
click at [1104, 725] on button "Send" at bounding box center [1088, 693] width 29 height 63
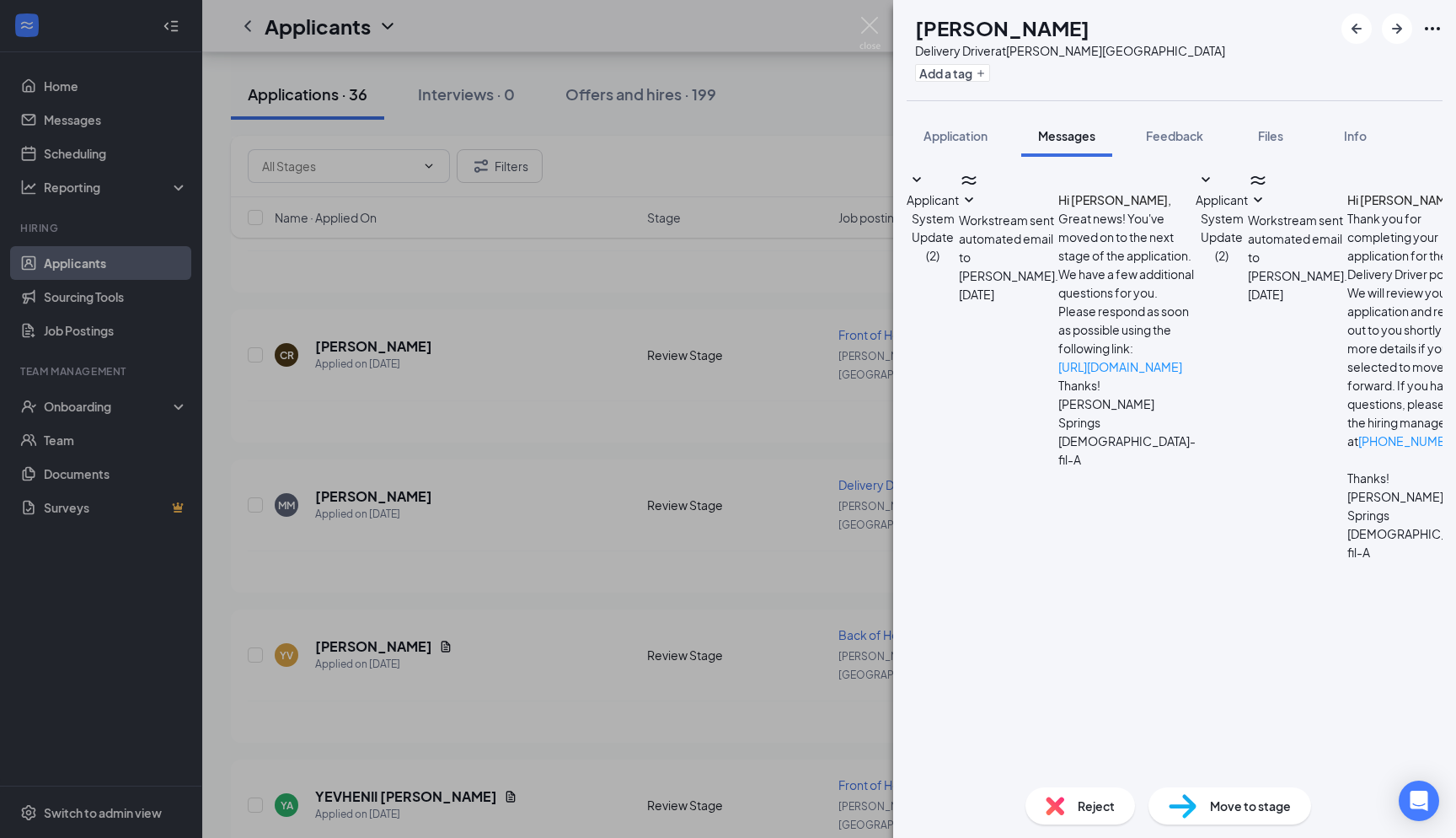
scroll to position [492, 0]
click at [874, 23] on img at bounding box center [870, 33] width 21 height 33
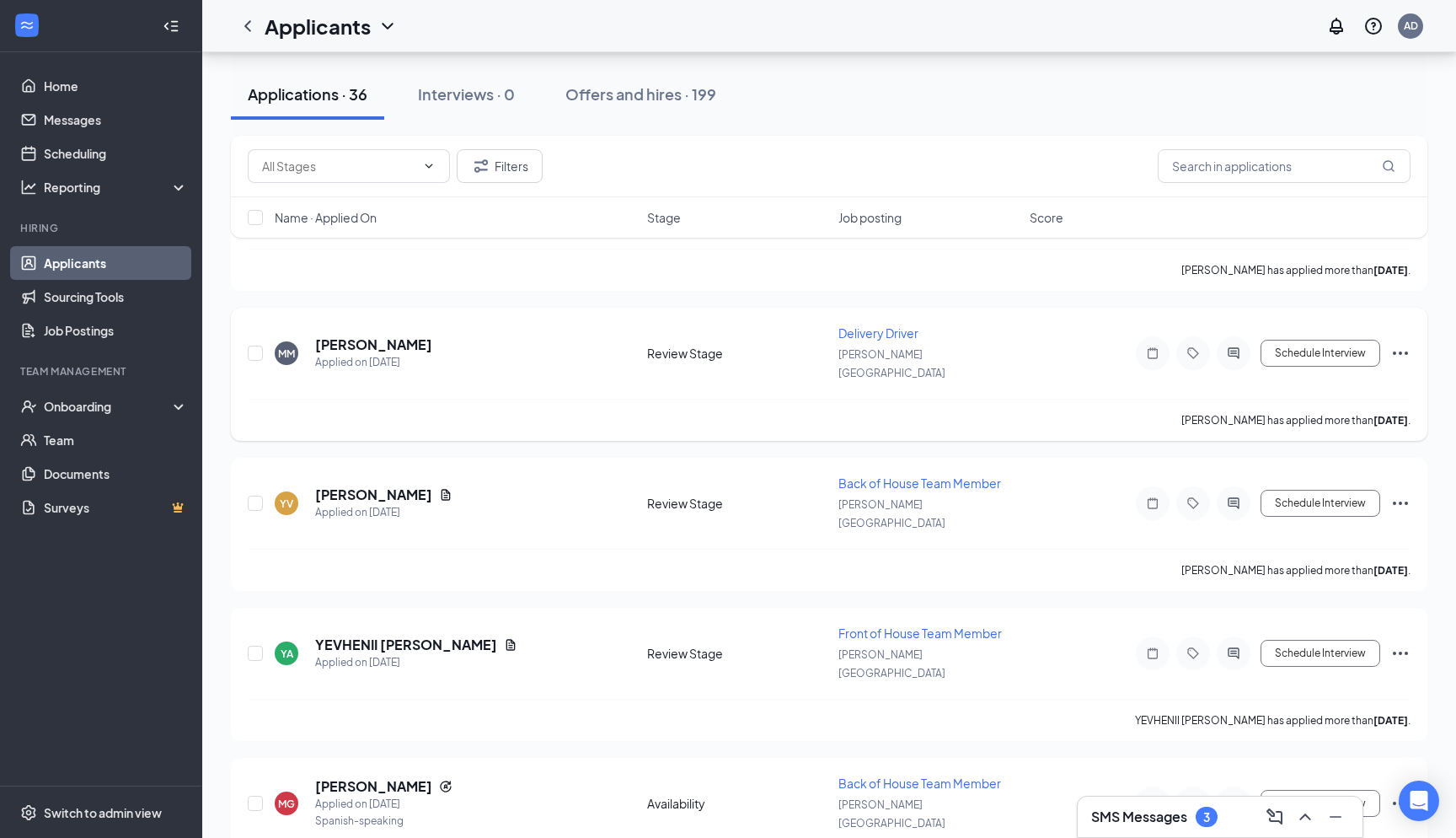
scroll to position [1452, 0]
click at [1228, 295] on div "Message applicant" at bounding box center [1234, 279] width 104 height 35
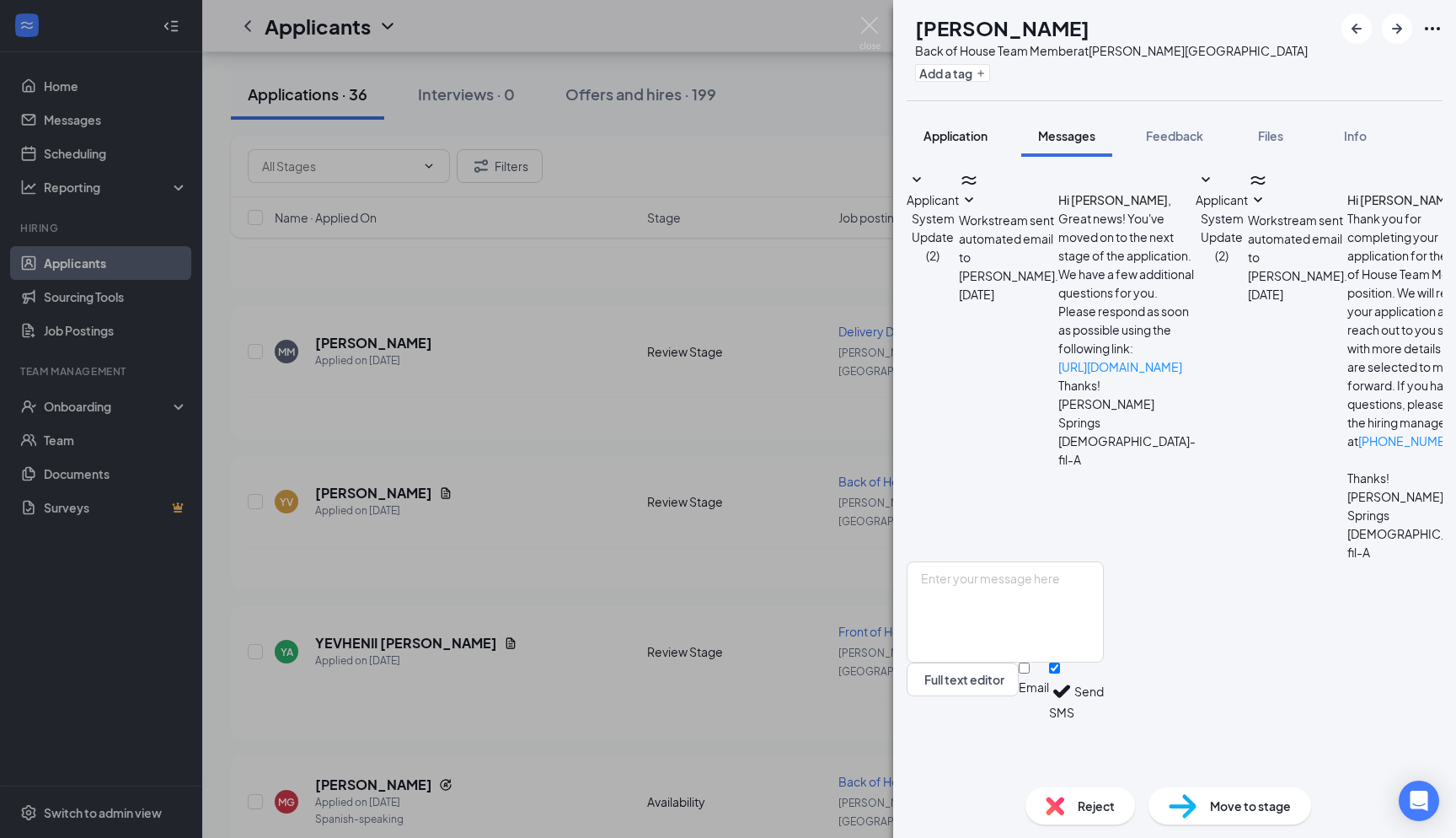
click at [972, 126] on button "Application" at bounding box center [956, 135] width 98 height 42
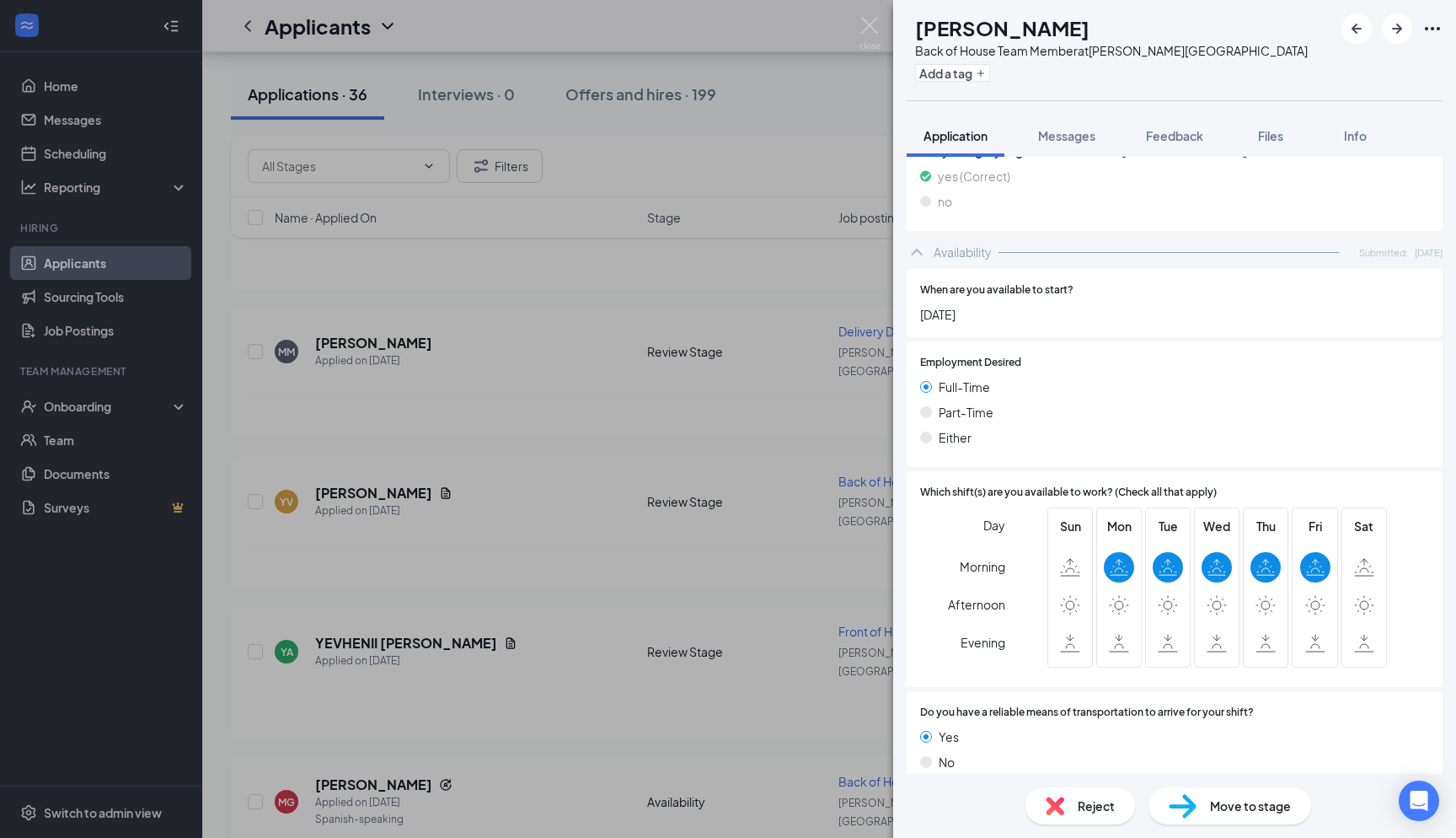
scroll to position [842, 0]
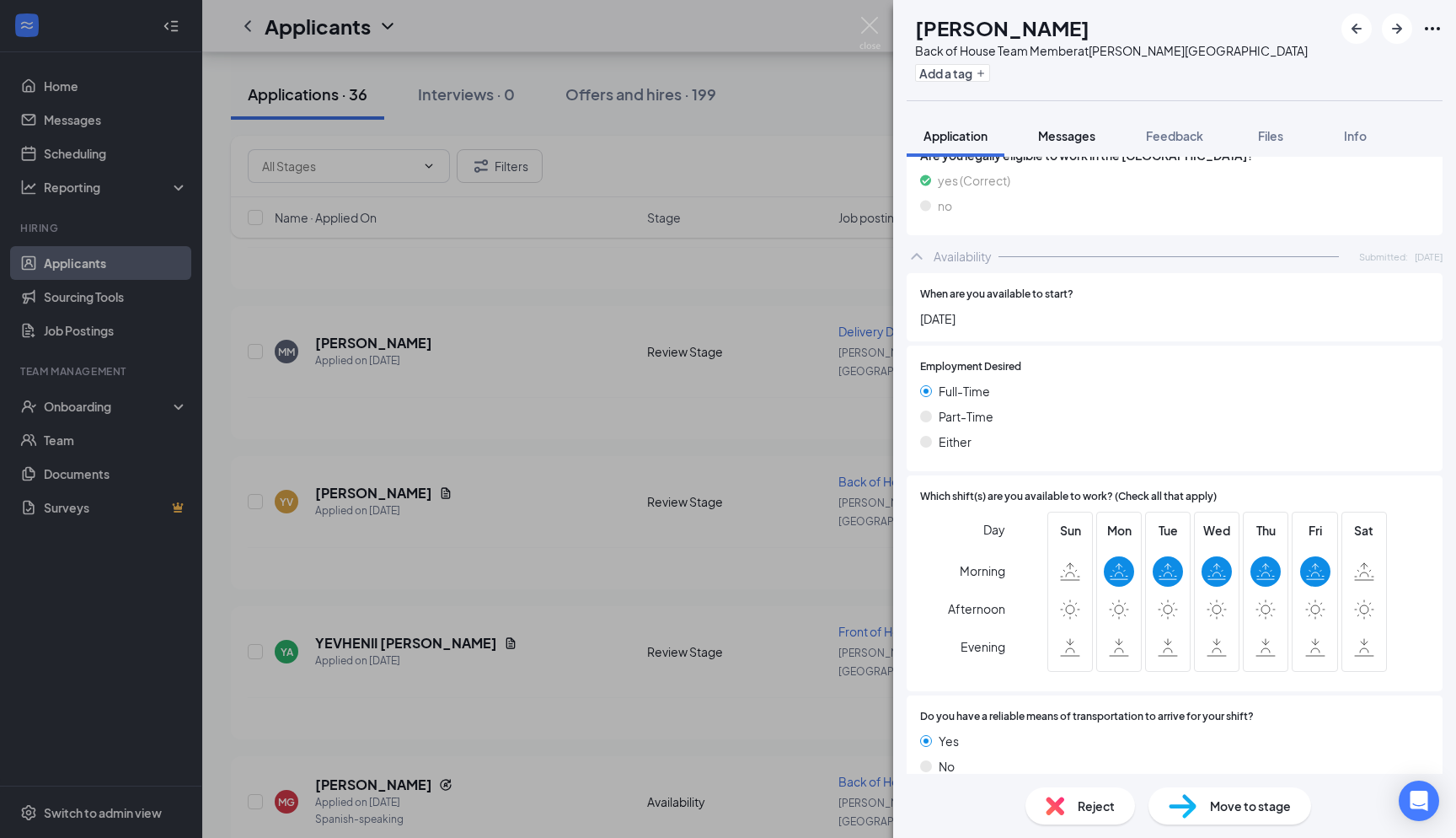
click at [1040, 138] on span "Messages" at bounding box center [1067, 136] width 57 height 15
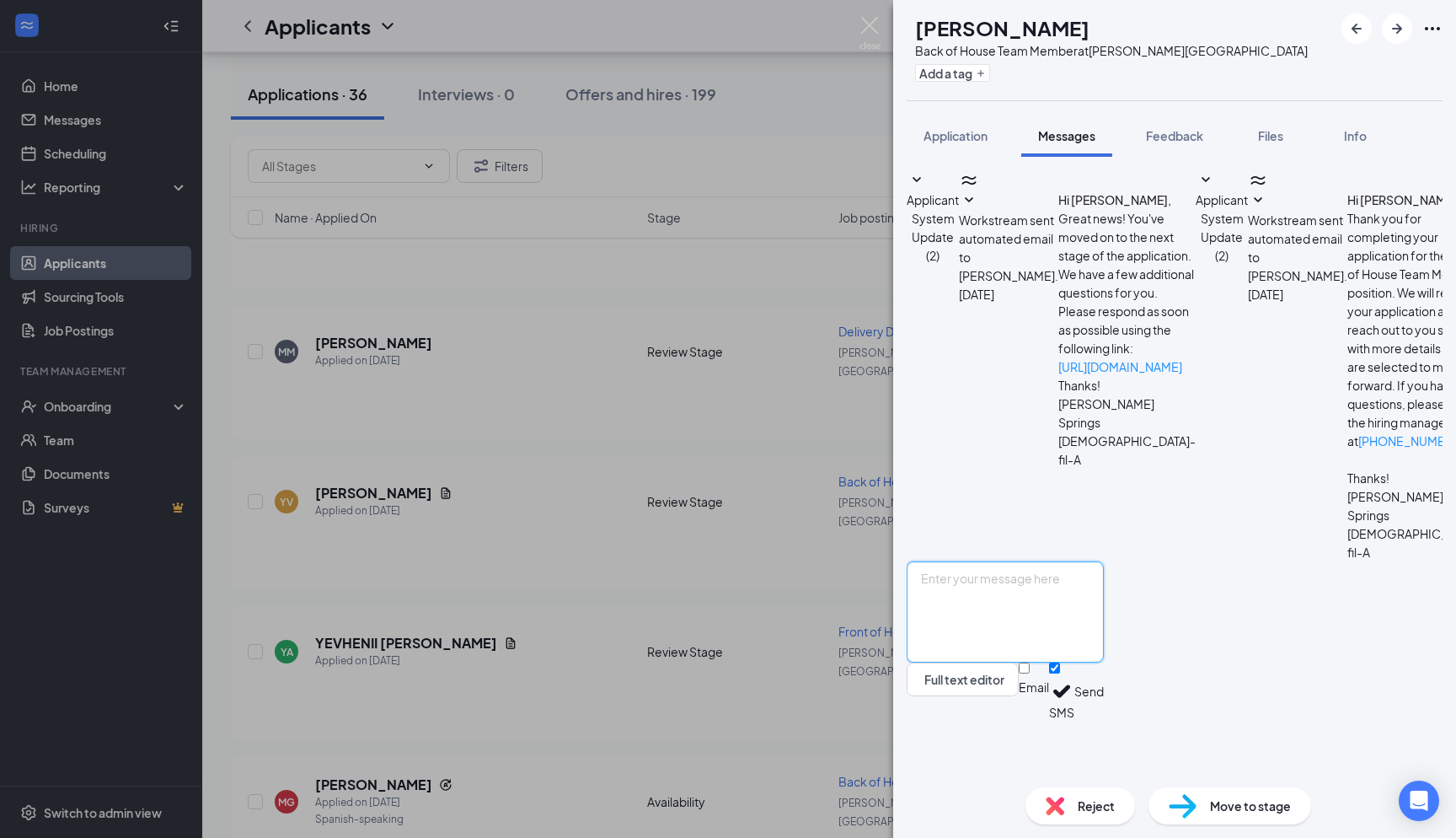
click at [976, 631] on textarea at bounding box center [1006, 612] width 197 height 101
paste textarea "Hi Sydney, I hope this message finds you well. This is Andres from Chick-fil-A …"
click at [1001, 634] on textarea "Hi Sydney, I hope this message finds you well. This is Andres from Chick-fil-A …" at bounding box center [1006, 612] width 197 height 101
type textarea "Hi Yessenia, I hope this message finds you well. This is Andres from Chick-fil-…"
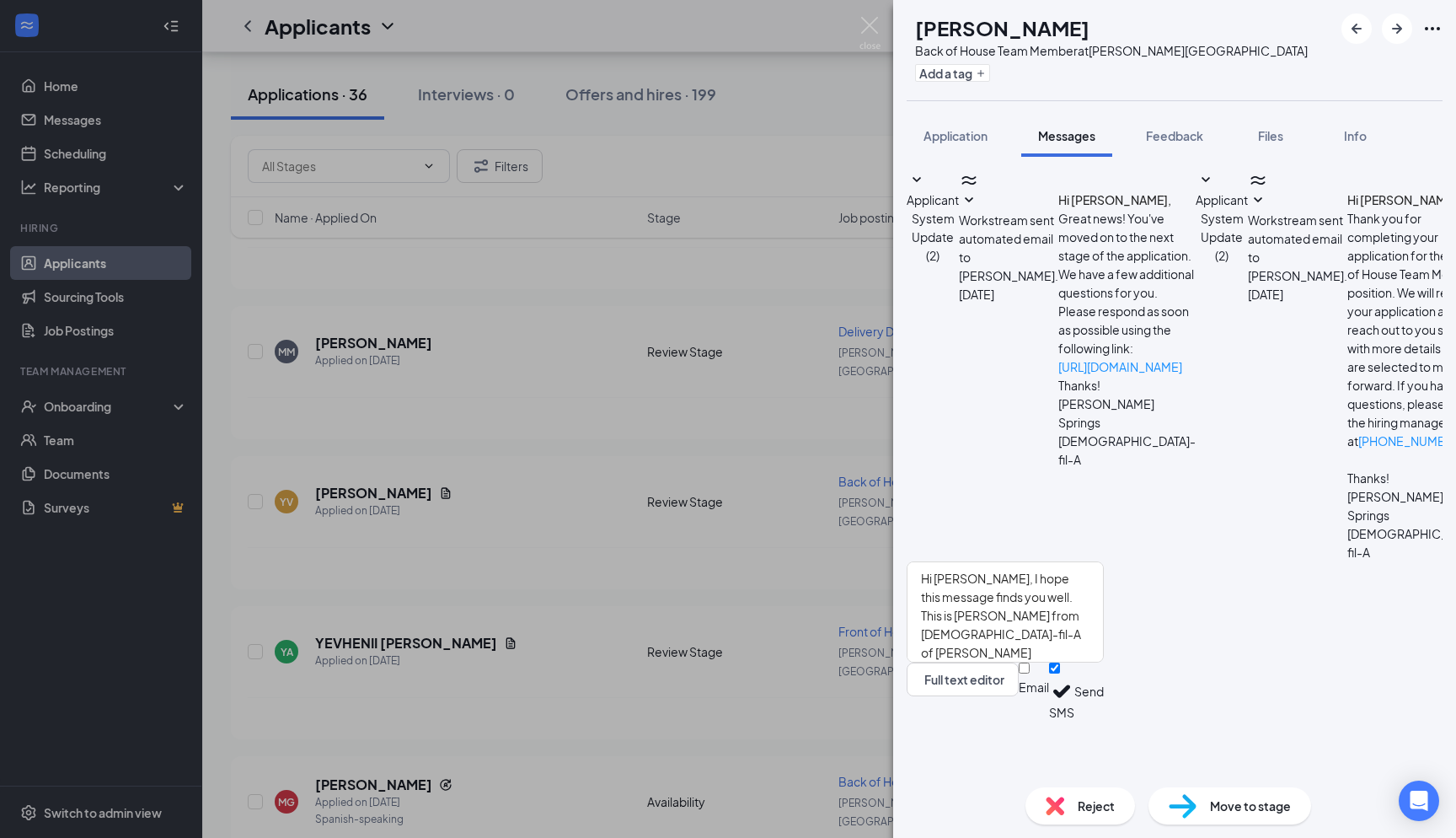
click at [1030, 674] on input "Email" at bounding box center [1024, 668] width 11 height 11
checkbox input "true"
click at [1104, 725] on button "Send" at bounding box center [1088, 693] width 29 height 63
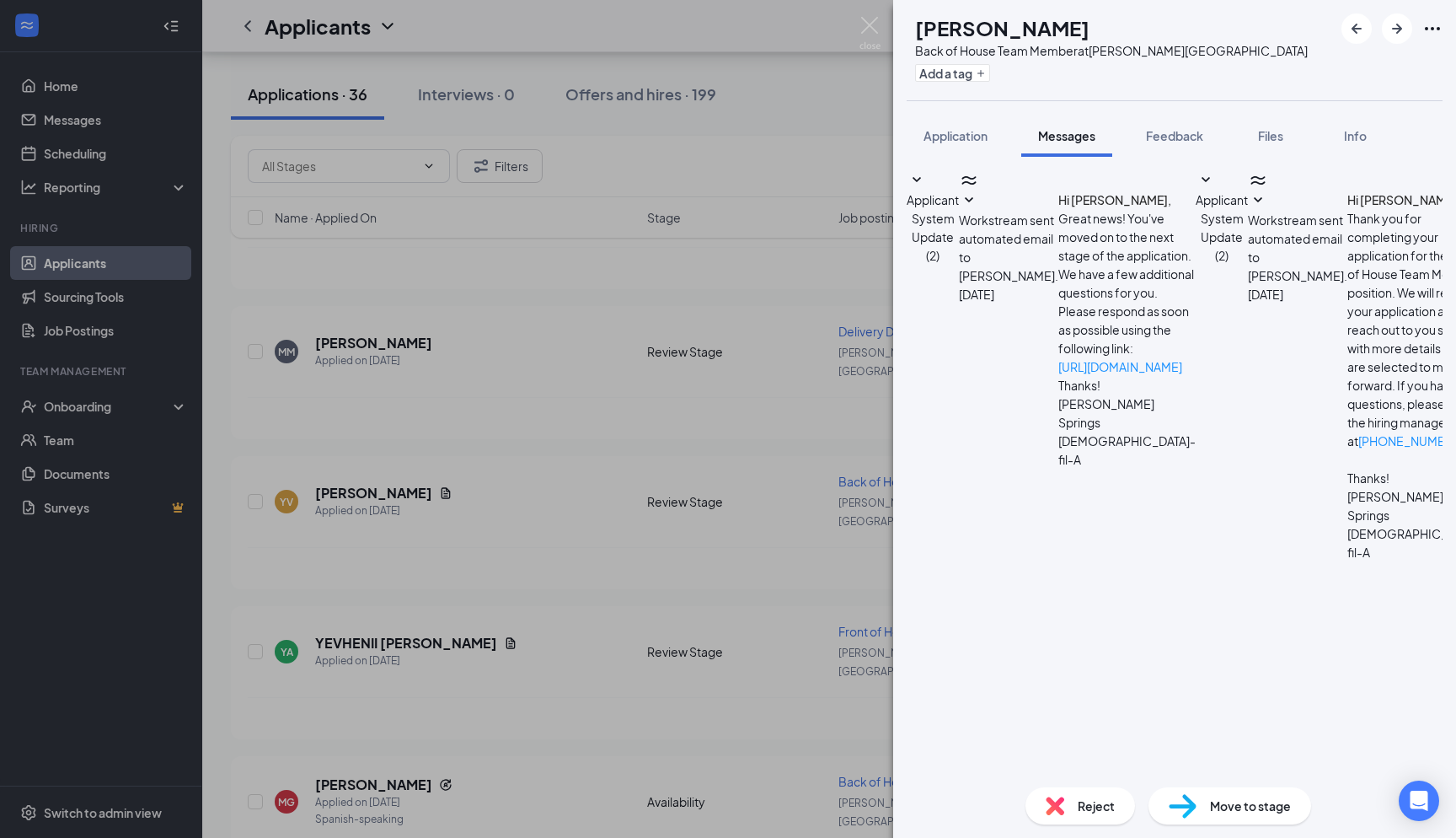
scroll to position [492, 0]
click at [862, 22] on img at bounding box center [870, 33] width 21 height 33
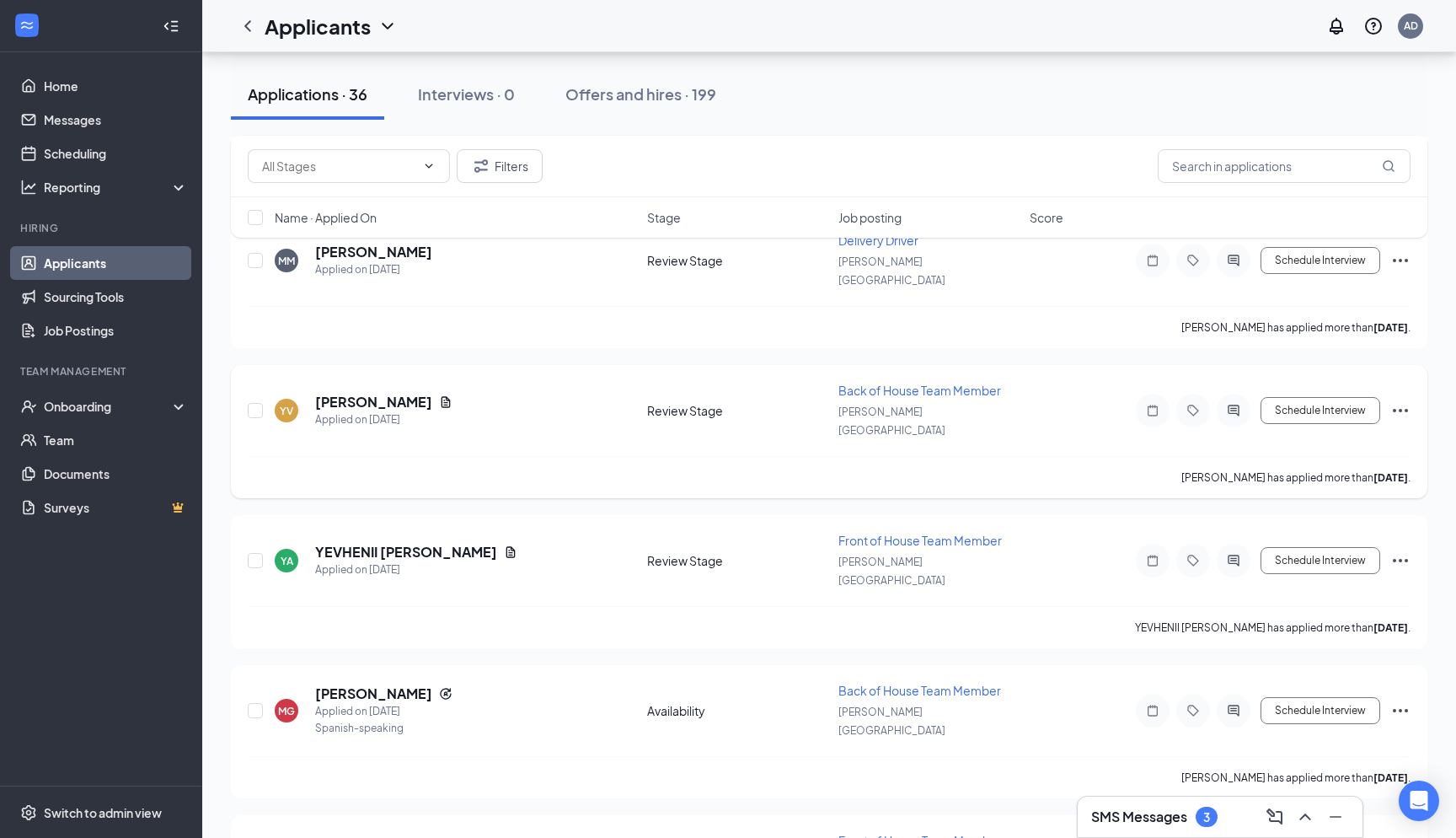
scroll to position [1592, 0]
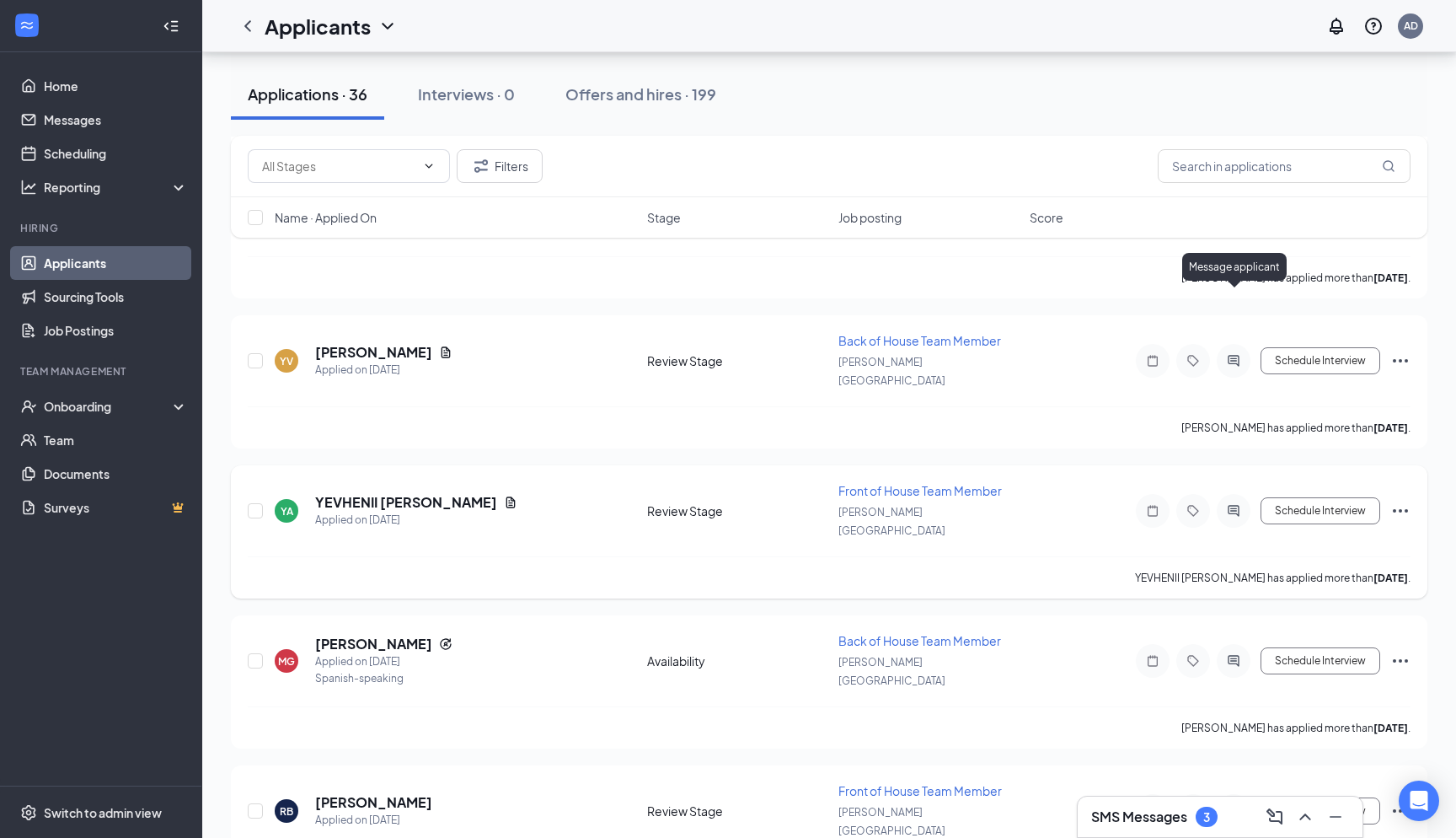
click at [1238, 504] on icon "ActiveChat" at bounding box center [1234, 510] width 21 height 13
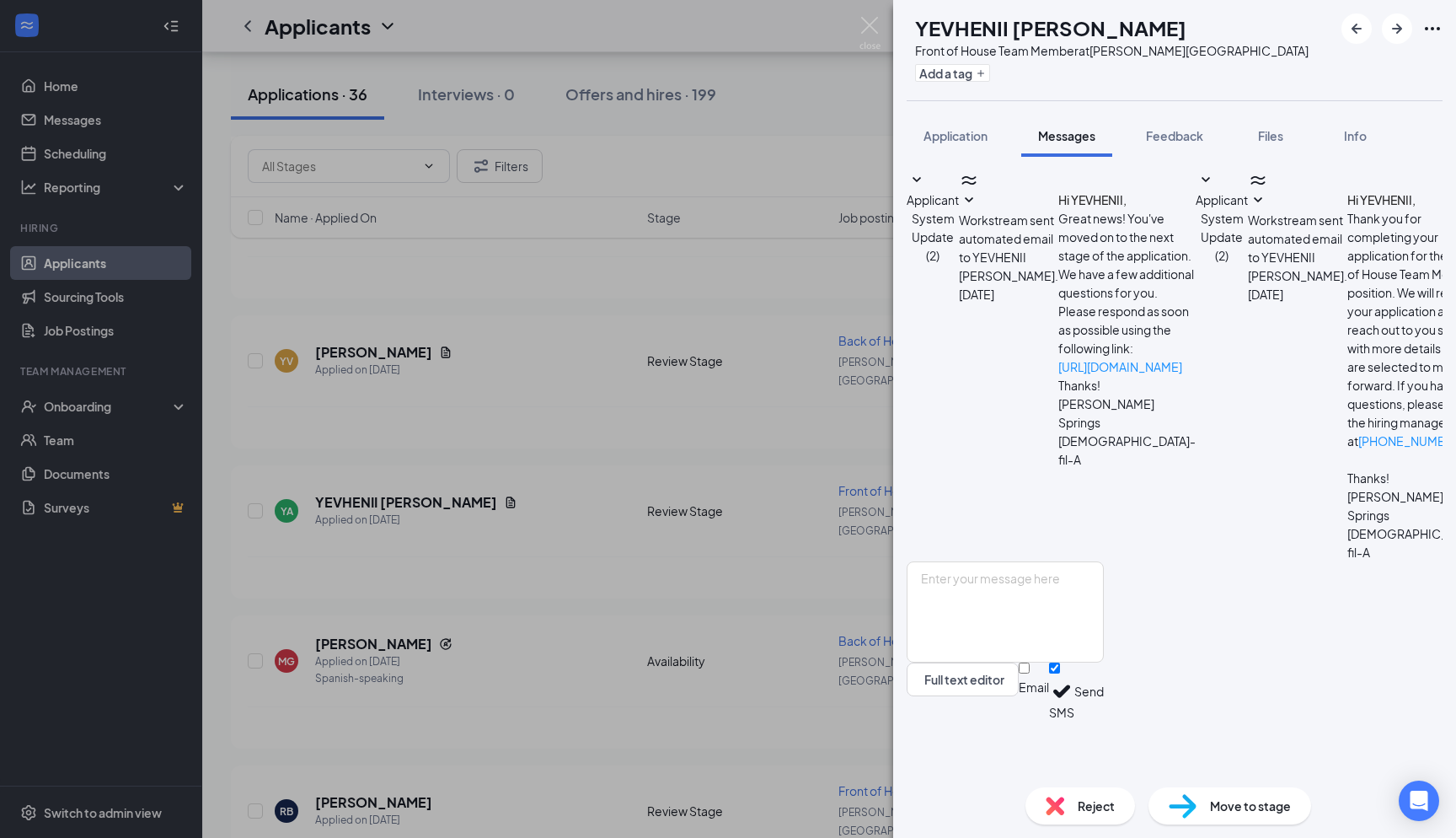
drag, startPoint x: 1236, startPoint y: 54, endPoint x: 995, endPoint y: 307, distance: 349.4
click at [995, 307] on div "Applicant System Update (2) Workstream sent automated email to YEVHENII ANTONOV…" at bounding box center [1175, 365] width 536 height 391
click at [952, 134] on span "Application" at bounding box center [956, 136] width 64 height 15
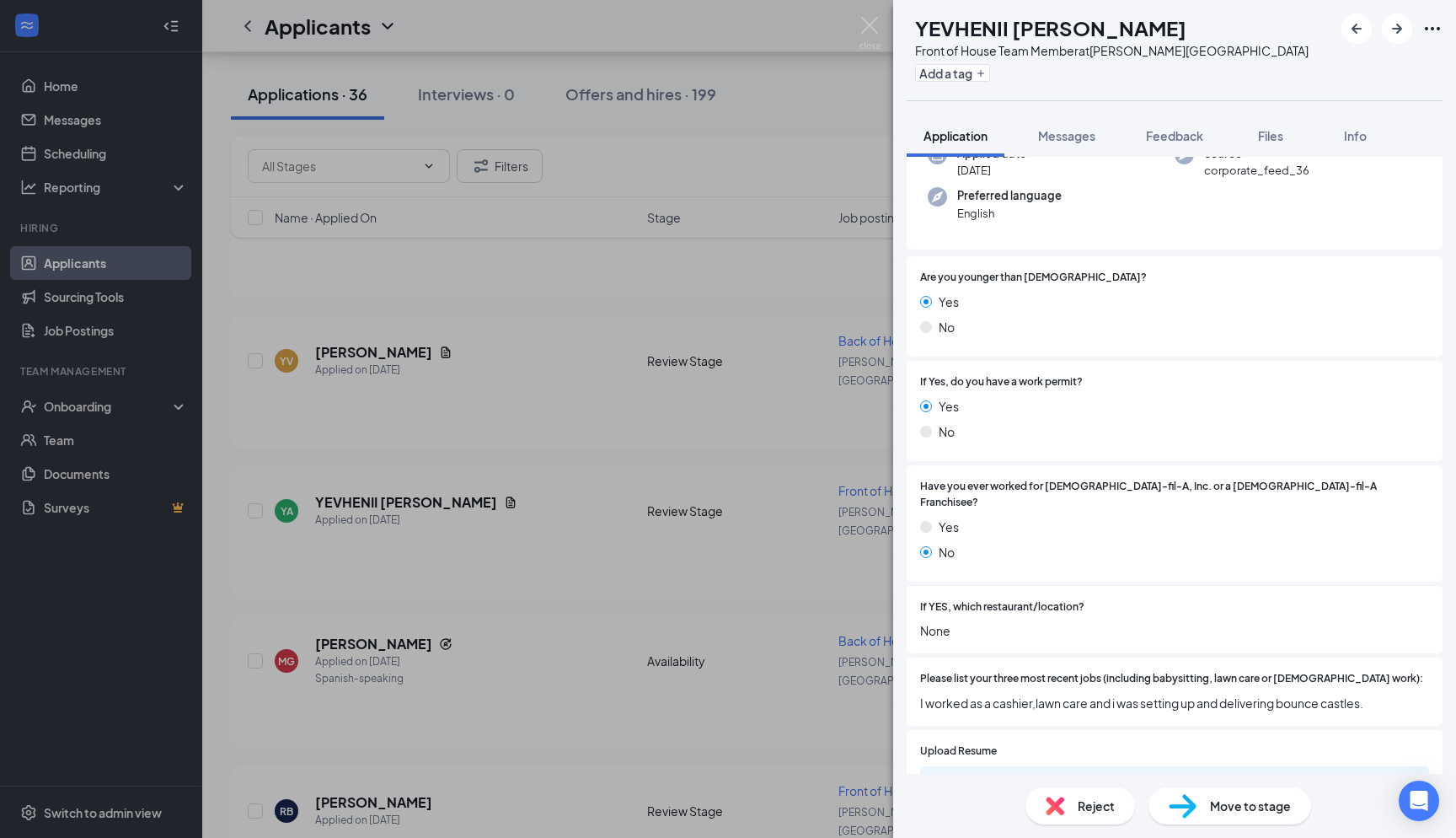
scroll to position [10, 0]
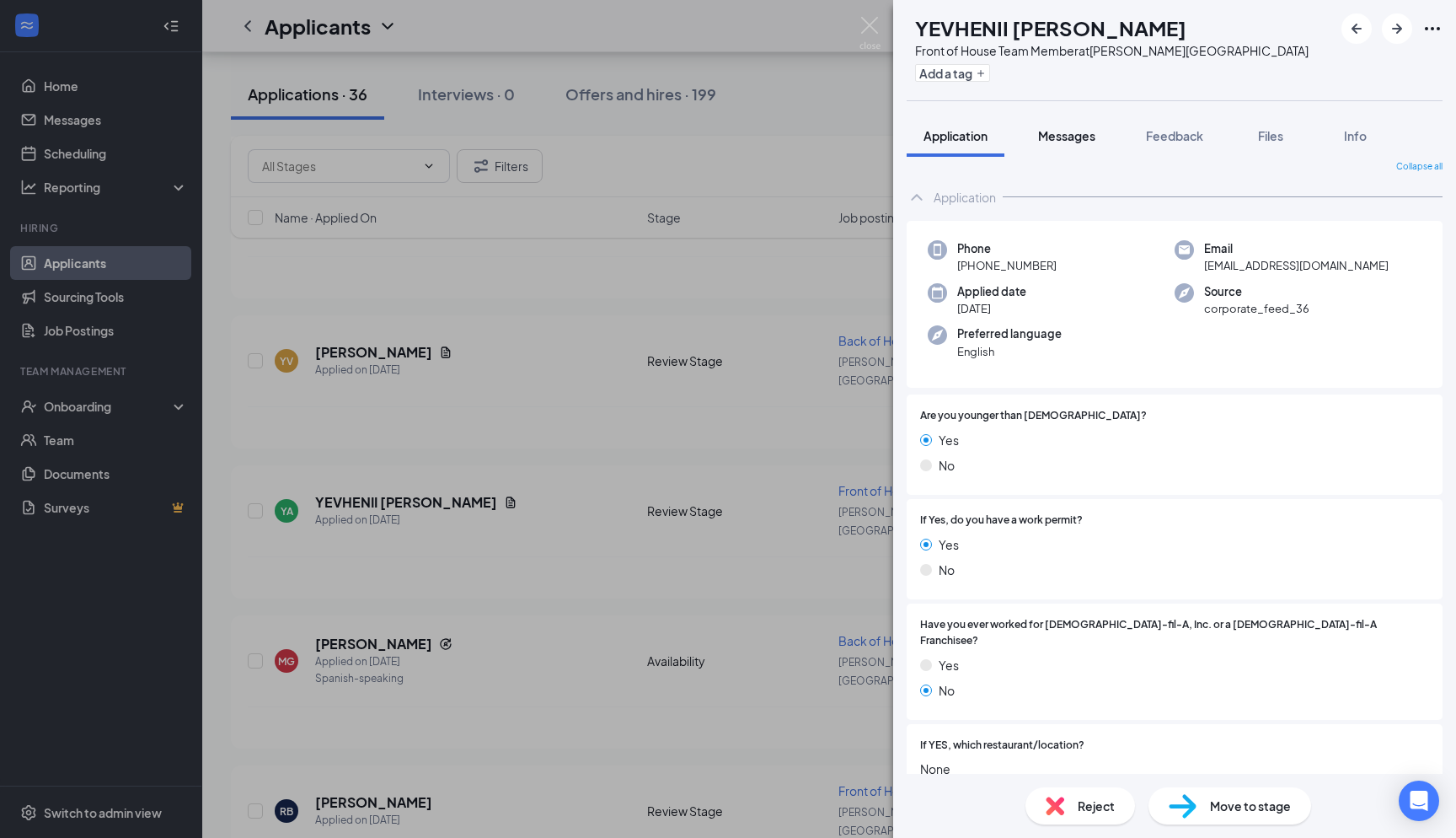
click at [1070, 139] on span "Messages" at bounding box center [1067, 136] width 57 height 15
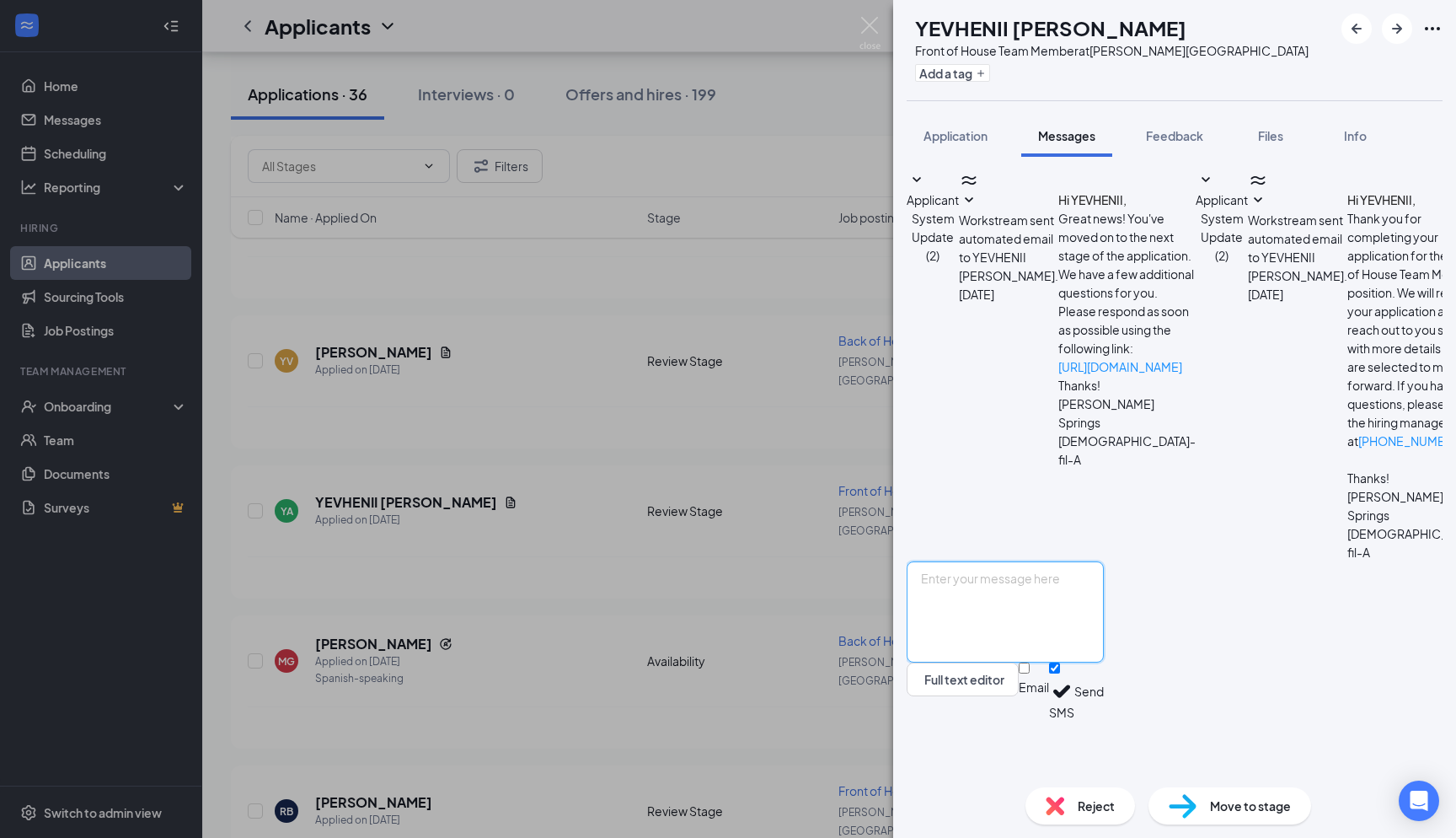
click at [1095, 658] on textarea at bounding box center [1006, 612] width 197 height 101
paste textarea "Hi Sydney, I hope this message finds you well. This is Andres from Chick-fil-A …"
click at [1001, 638] on textarea "Hi Sydney, I hope this message finds you well. This is Andres from Chick-fil-A …" at bounding box center [1006, 612] width 197 height 101
type textarea "Hi Yevhenii, I hope this message finds you well. This is Andres from Chick-fil-…"
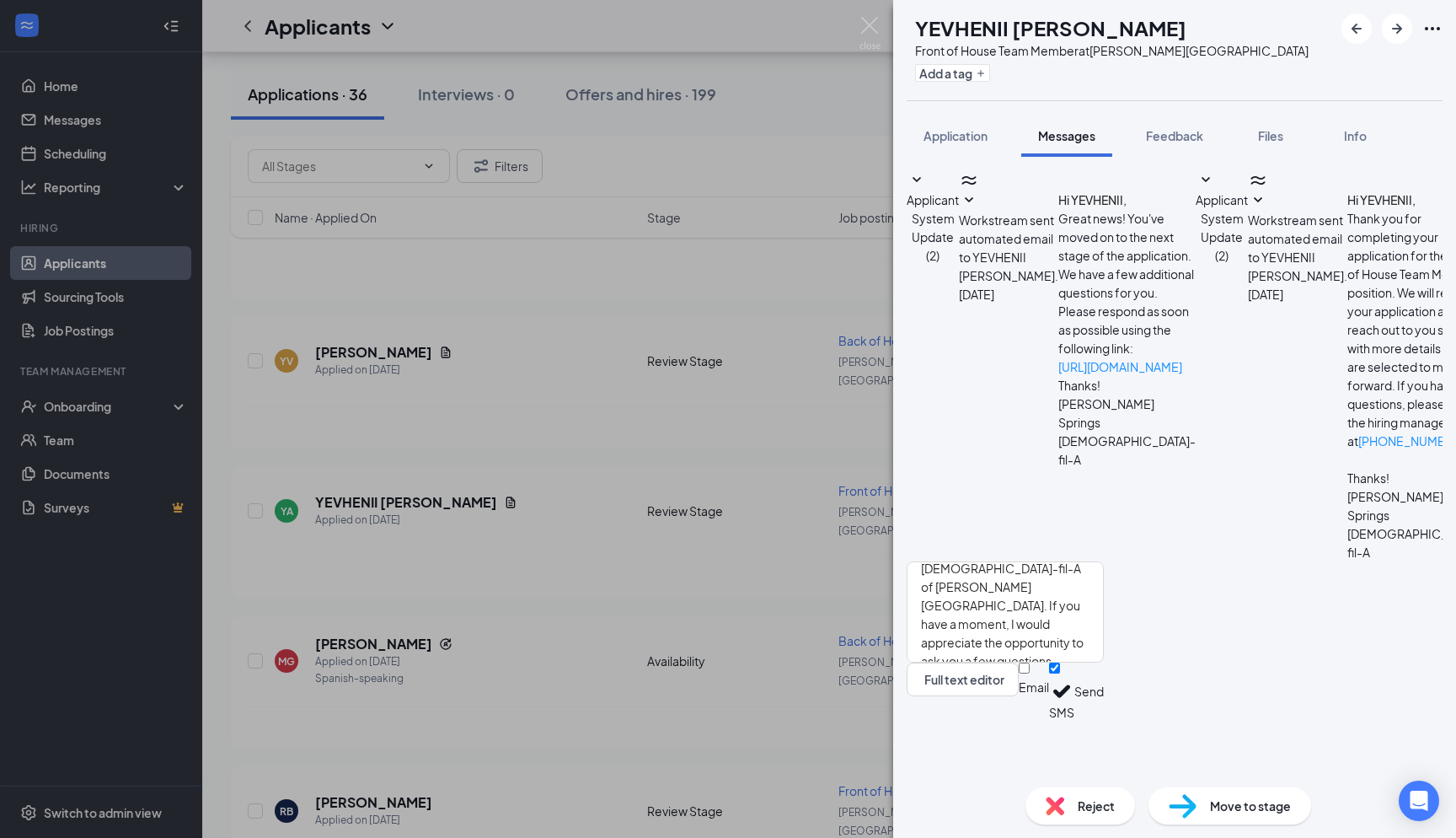
click at [1049, 678] on div at bounding box center [1034, 678] width 30 height 0
click at [1030, 674] on input "Email" at bounding box center [1024, 668] width 11 height 11
checkbox input "true"
click at [1104, 725] on button "Send" at bounding box center [1088, 693] width 29 height 63
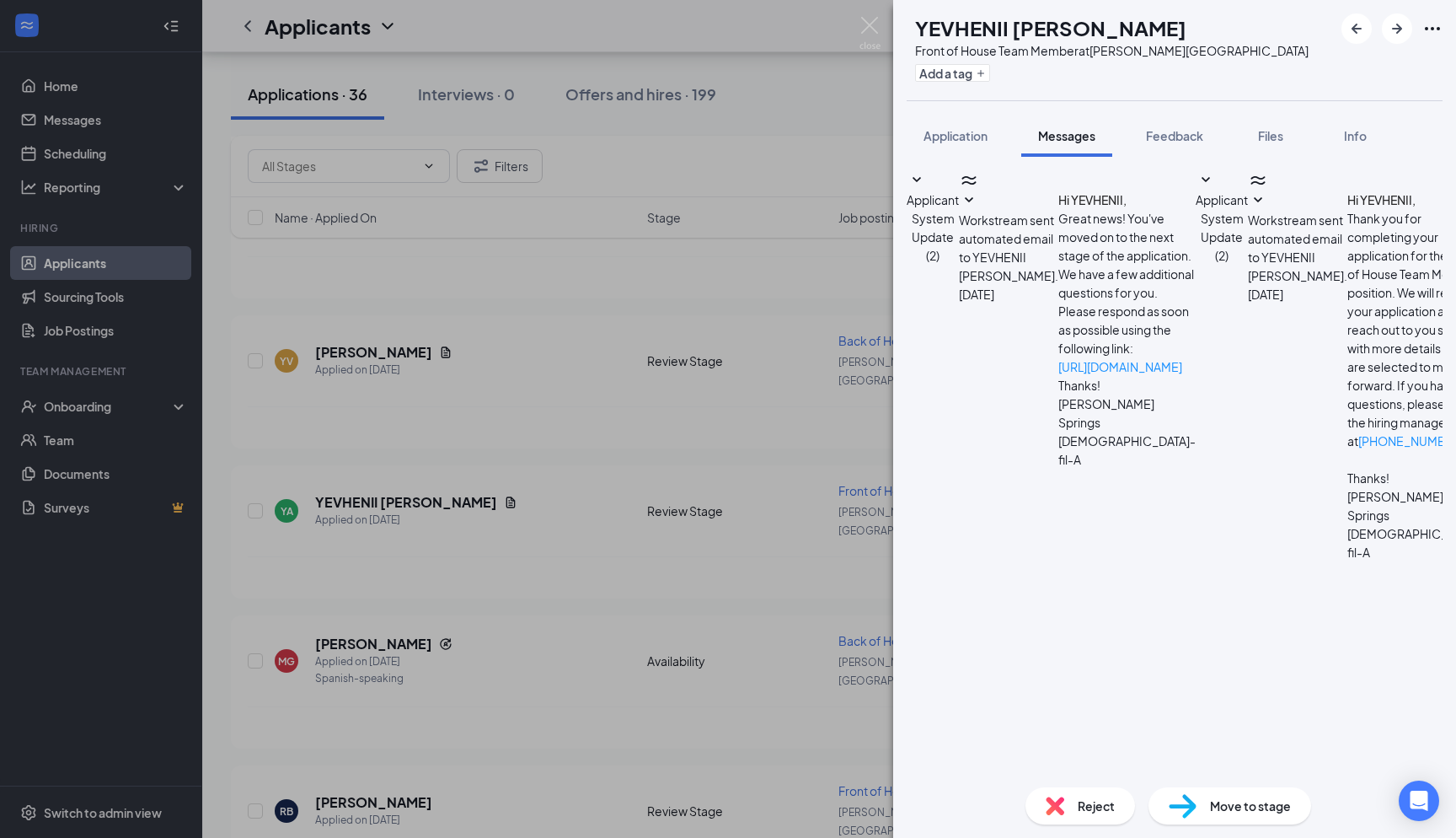
scroll to position [492, 0]
click at [853, 29] on div "YA YEVHENII ANTONOV Front of House Team Member at Holly Springs Add a tag Appli…" at bounding box center [728, 419] width 1456 height 838
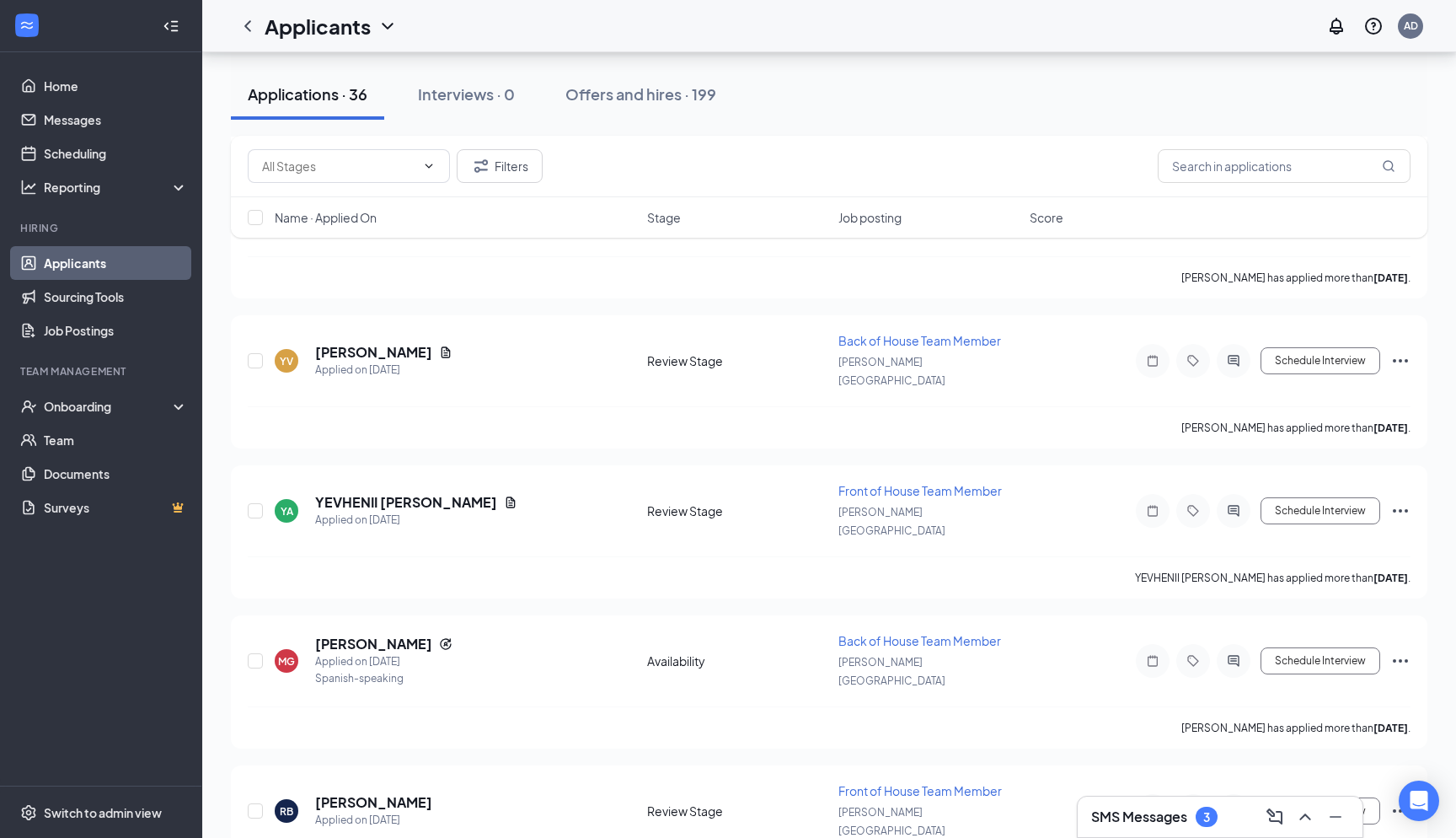
click at [853, 29] on div "Applicants AD" at bounding box center [829, 26] width 1254 height 53
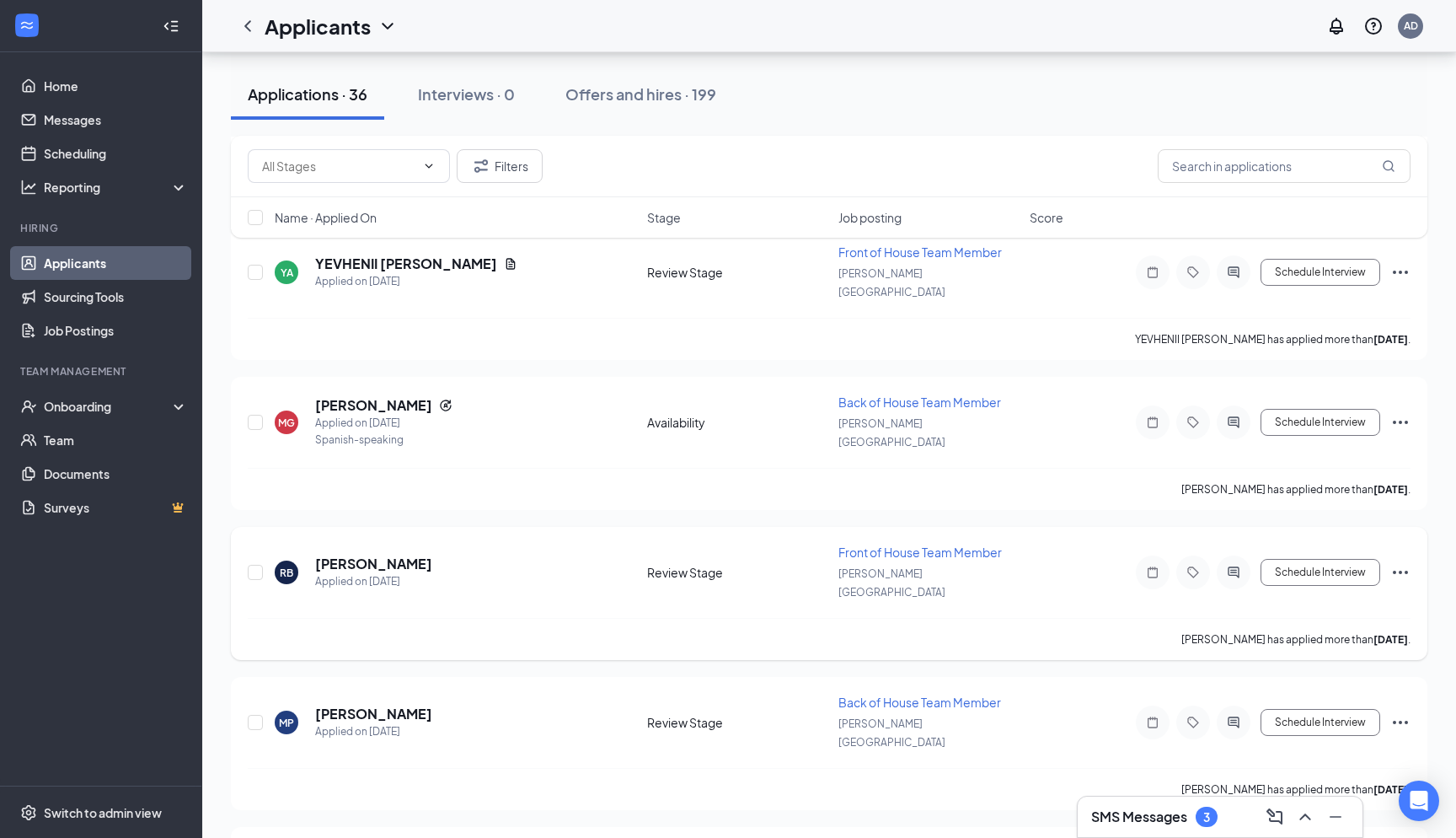
scroll to position [1836, 0]
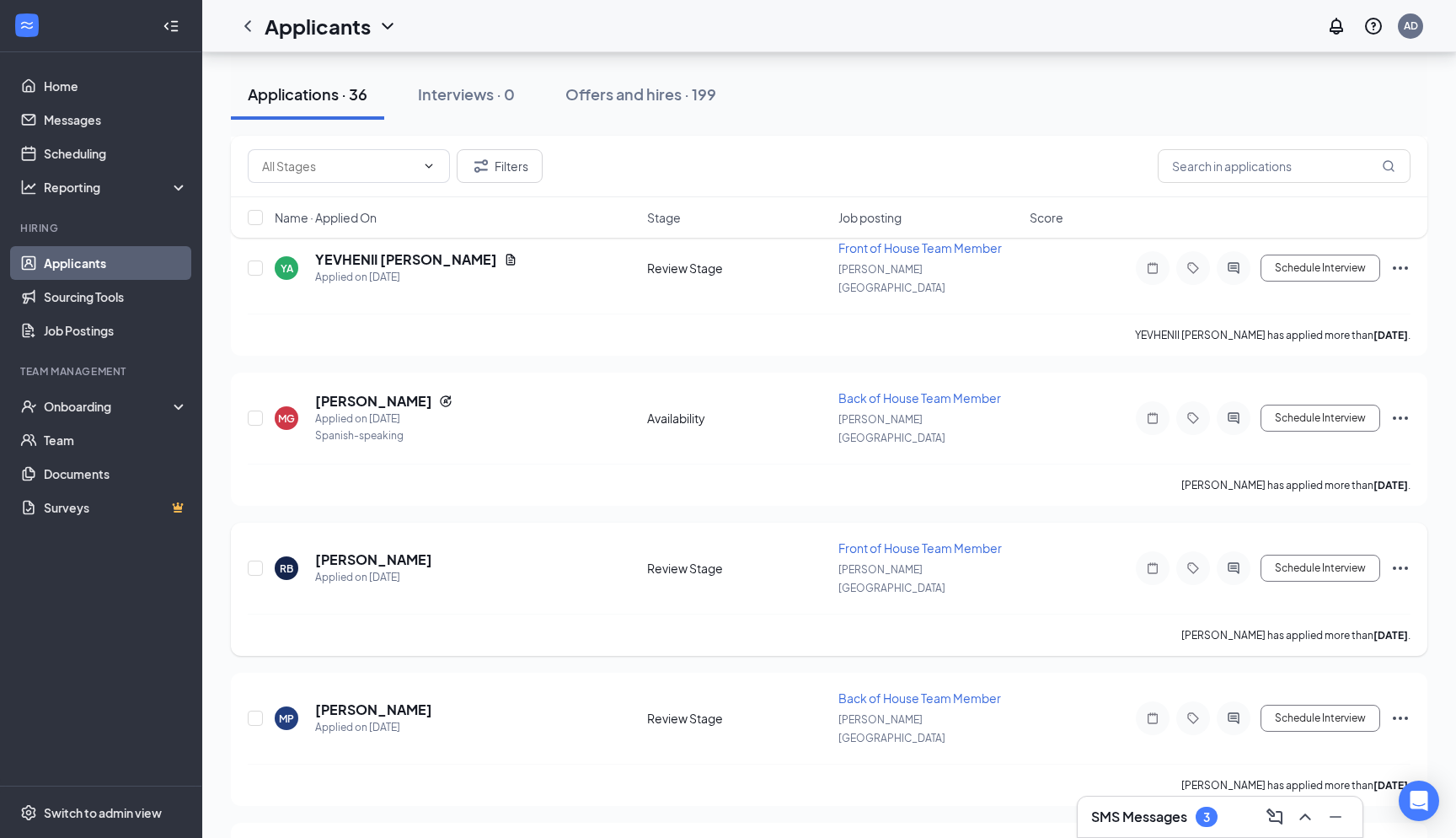
click at [1225, 552] on div at bounding box center [1234, 569] width 34 height 34
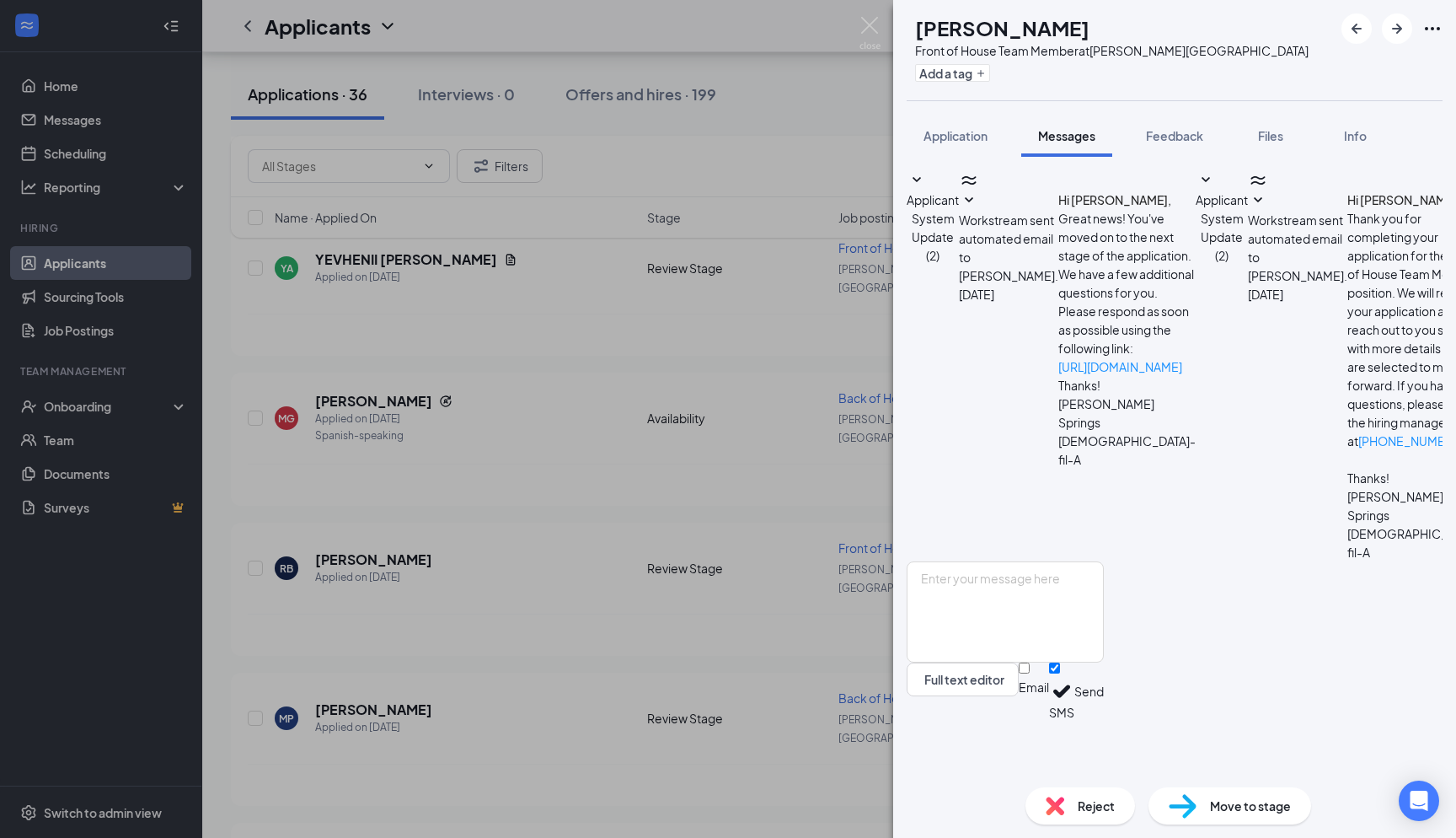
scroll to position [33, 0]
click at [977, 140] on span "Application" at bounding box center [956, 136] width 64 height 15
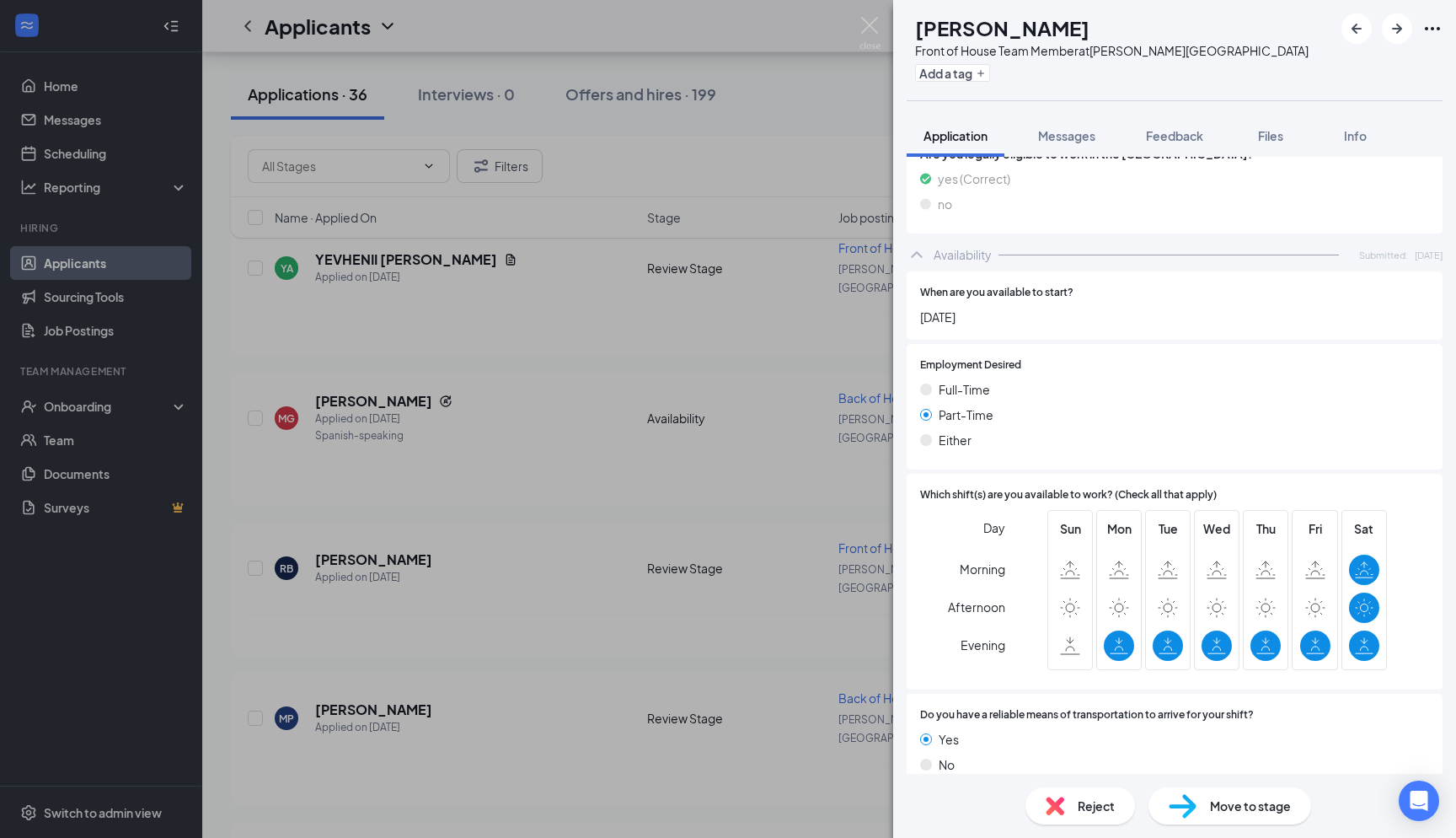
scroll to position [751, 0]
click at [781, 402] on div "RB Ryan Ballard Front of House Team Member at Holly Springs Add a tag Applicati…" at bounding box center [728, 419] width 1456 height 838
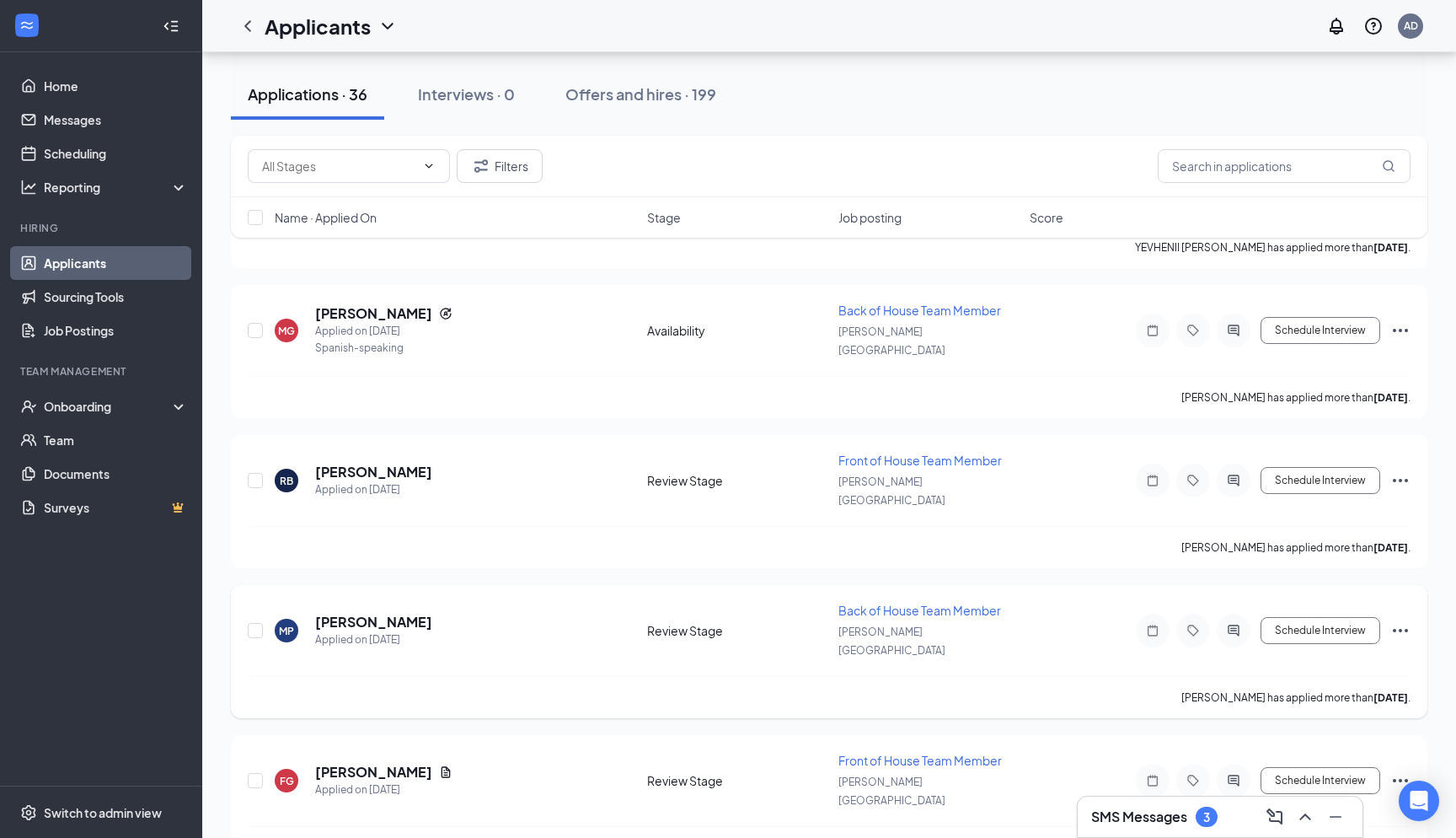
scroll to position [1954, 0]
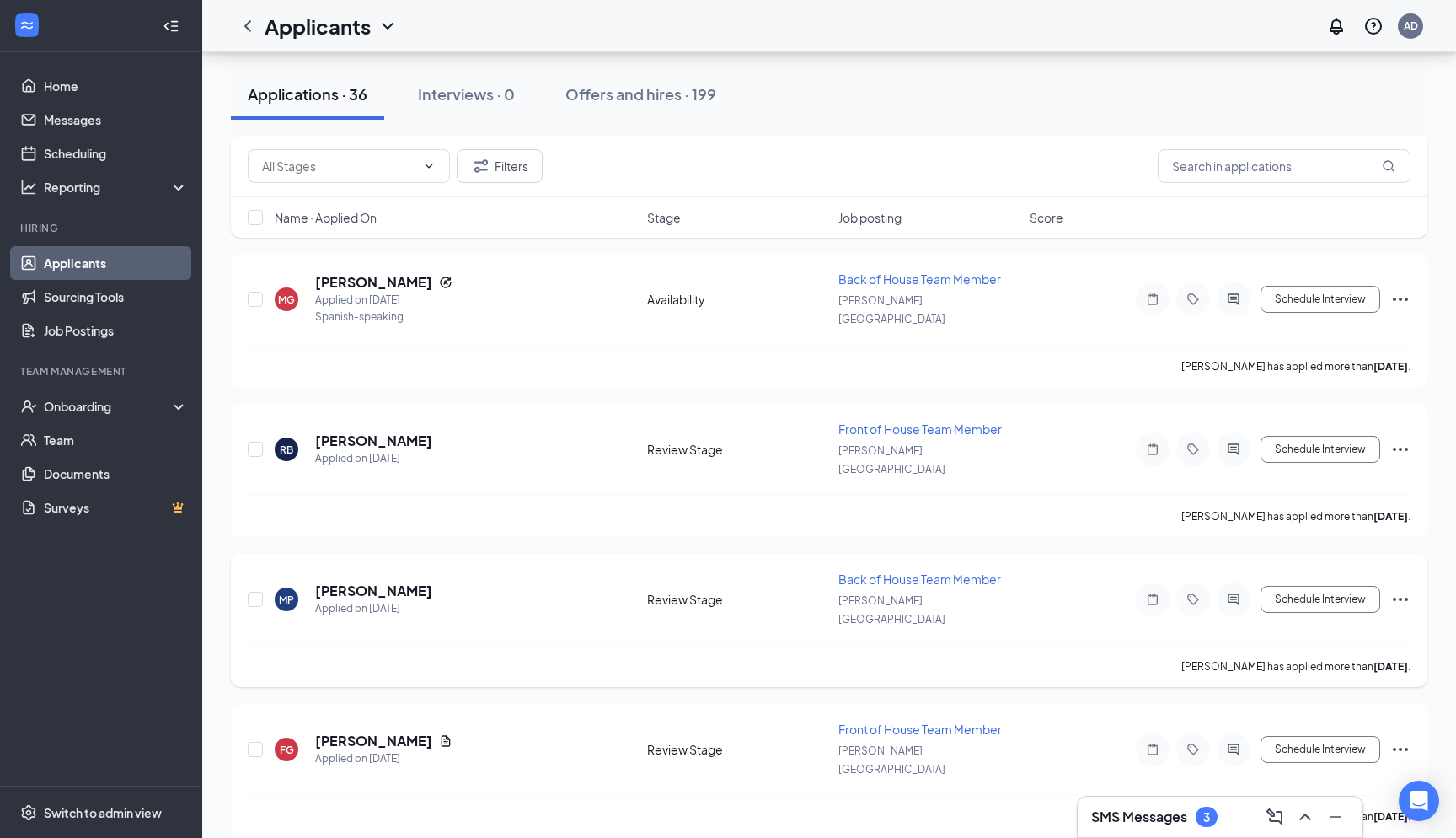
click at [1232, 593] on icon "ActiveChat" at bounding box center [1234, 599] width 11 height 11
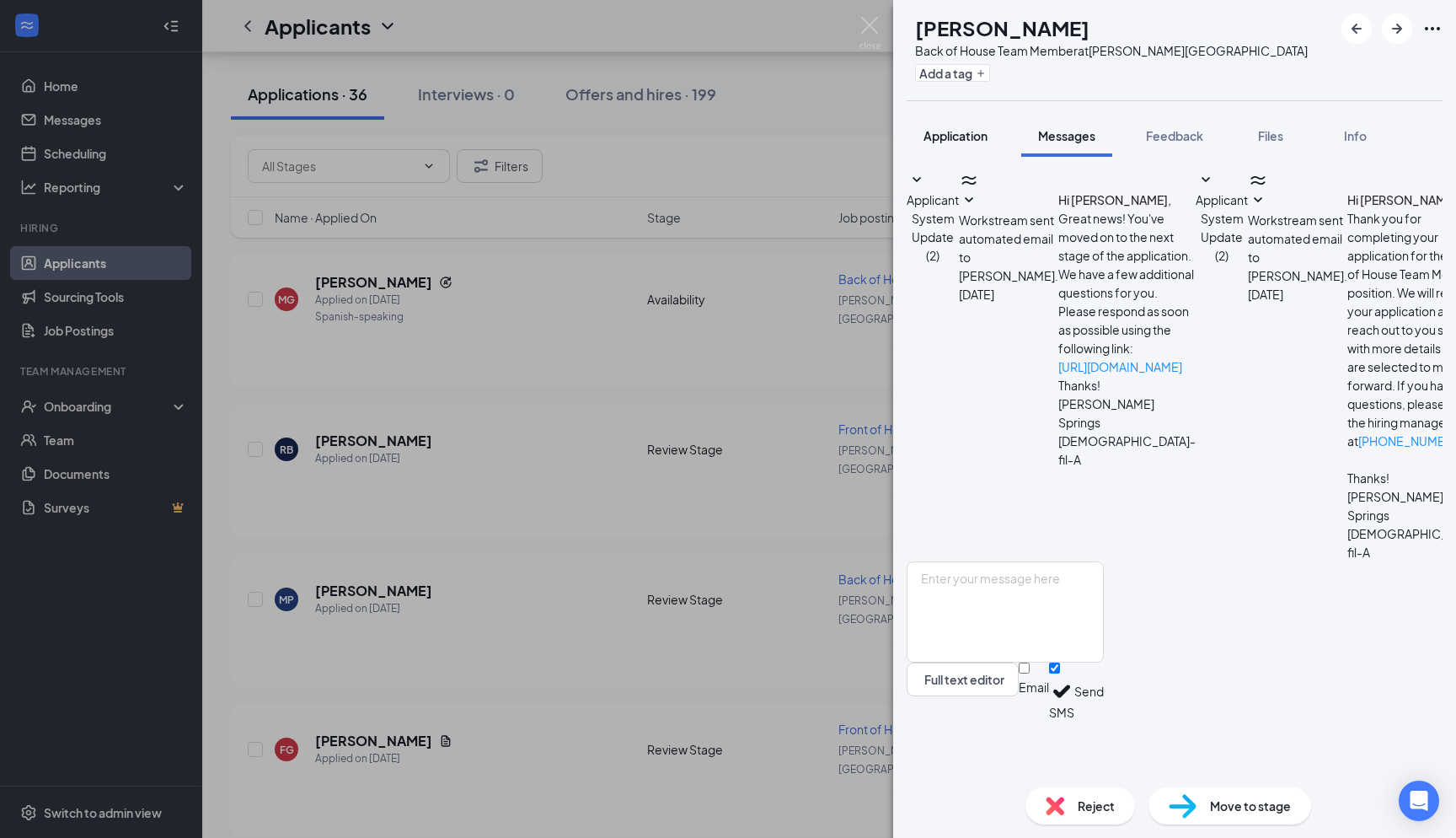
click at [973, 129] on span "Application" at bounding box center [956, 136] width 64 height 15
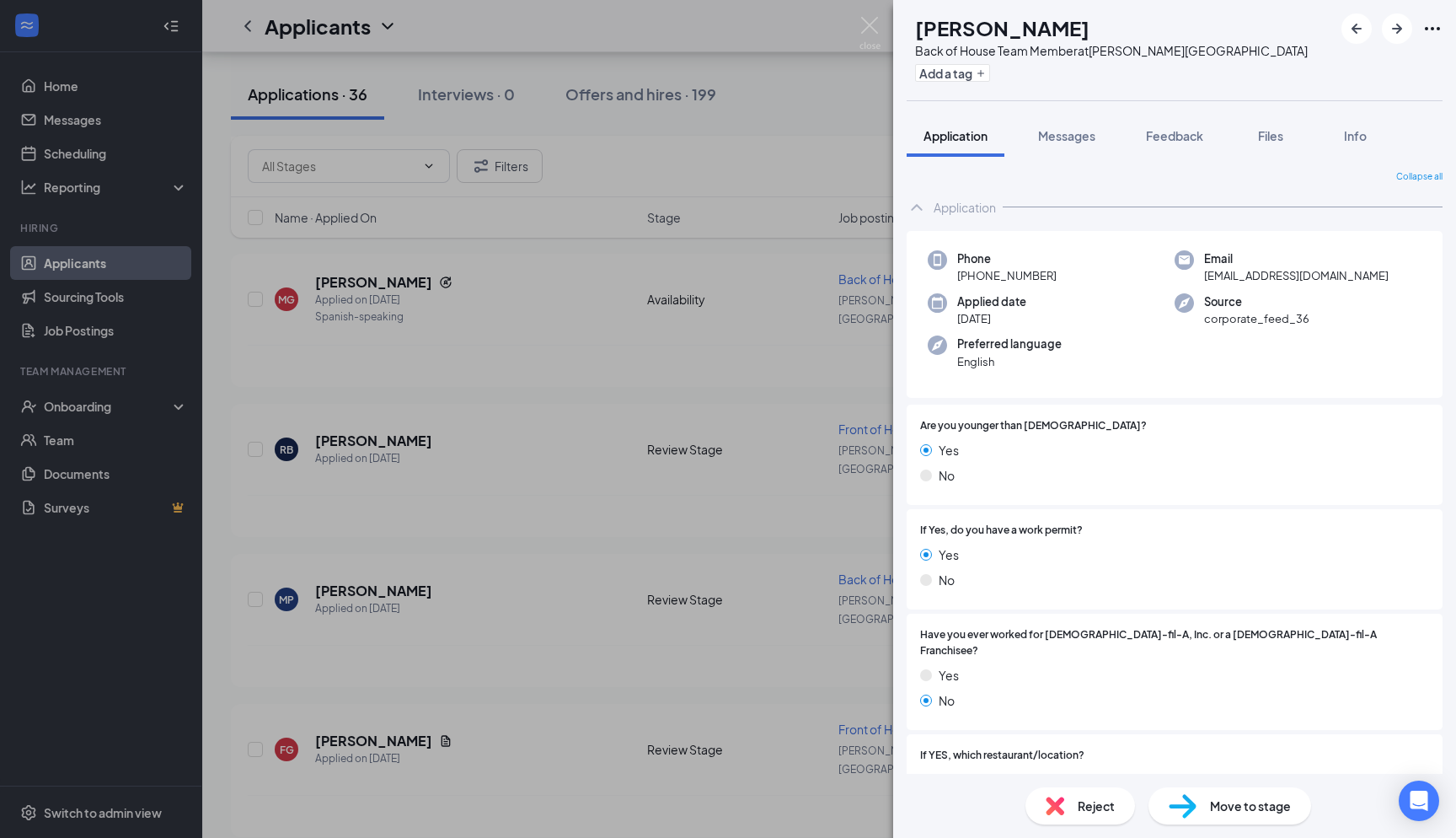
click at [884, 29] on div "MP Matthew Phillips Back of House Team Member at Holly Springs Add a tag Applic…" at bounding box center [728, 419] width 1456 height 838
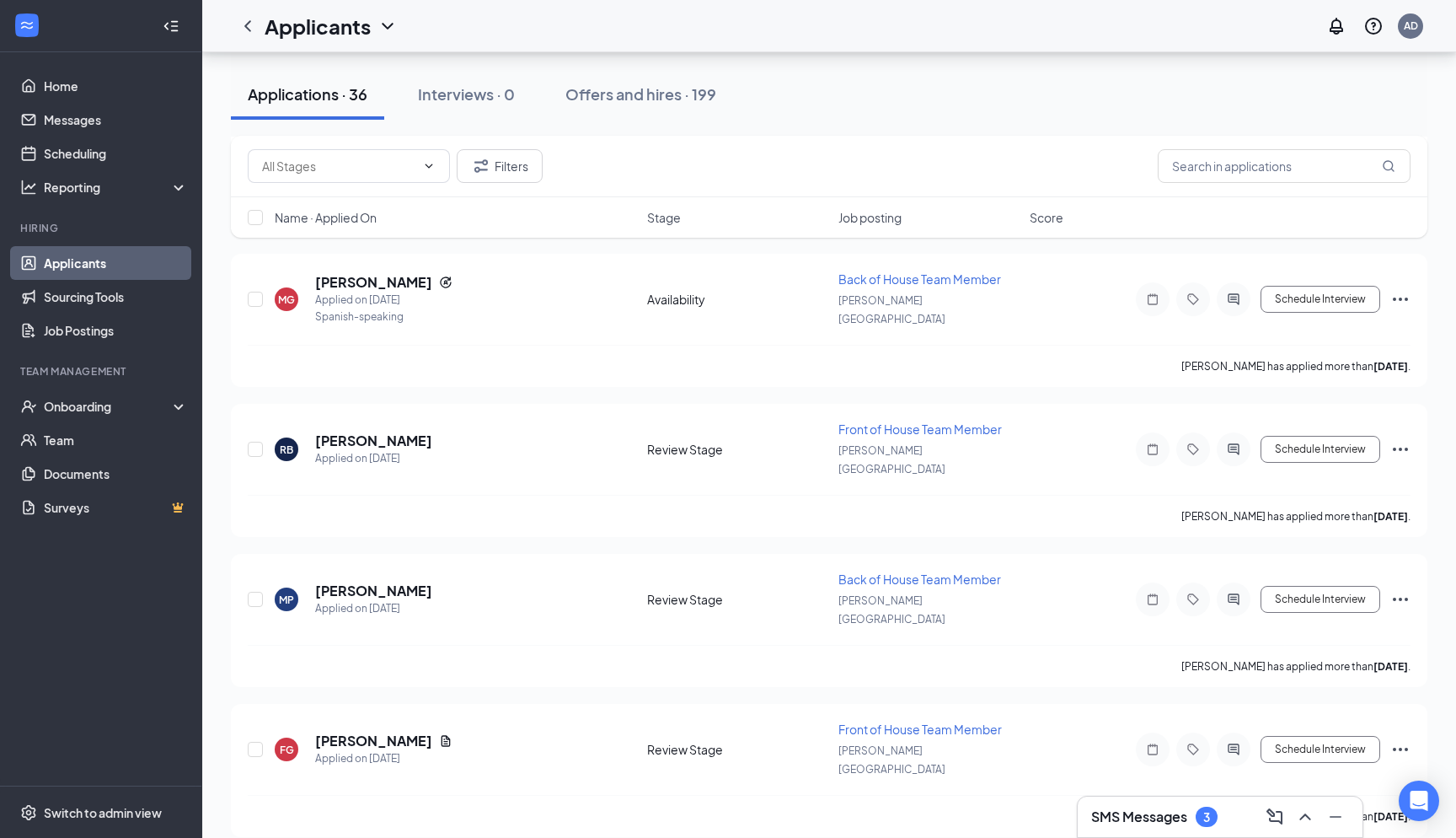
click at [872, 29] on div "Applicants AD" at bounding box center [829, 26] width 1254 height 53
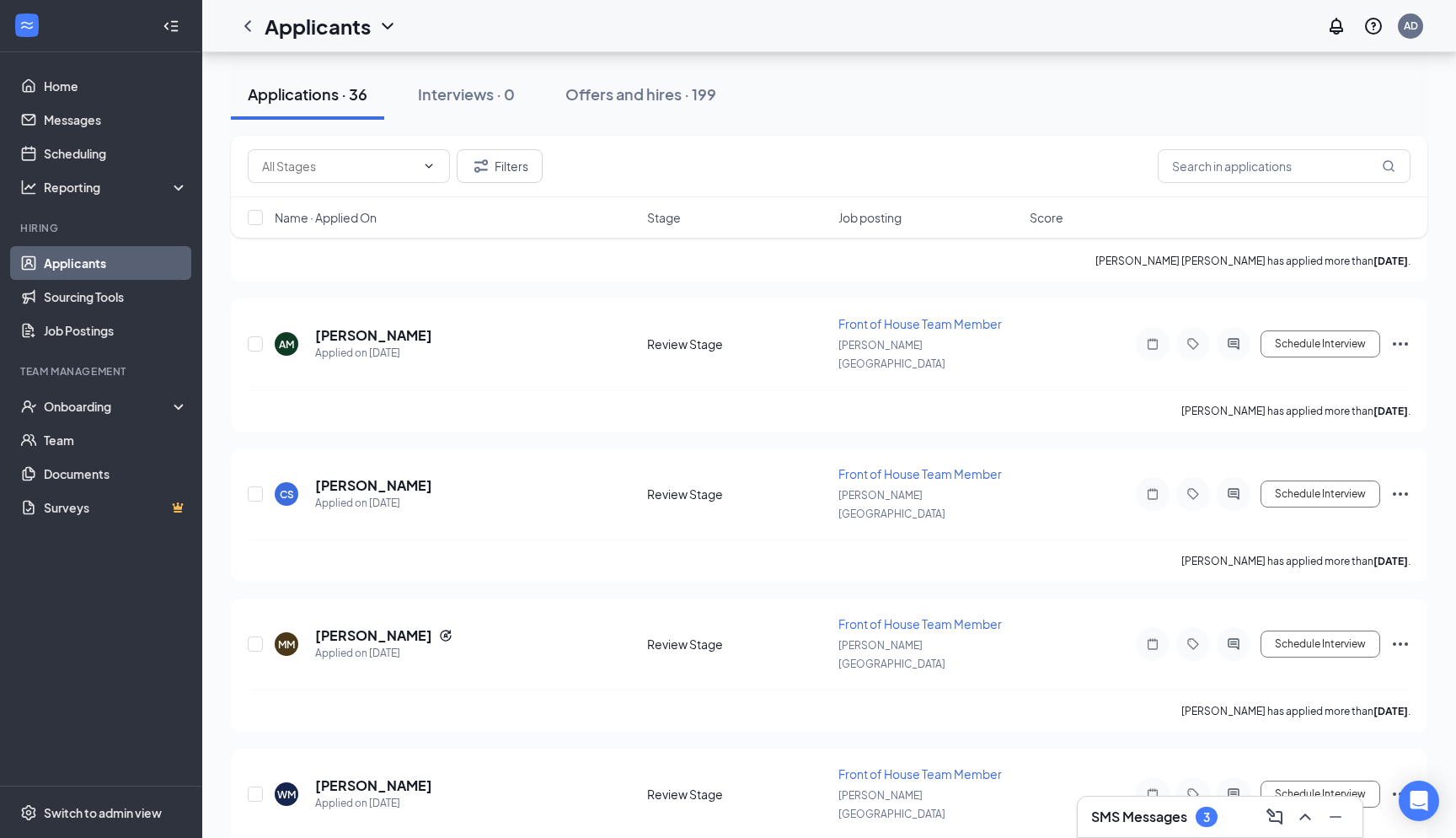
scroll to position [4004, 0]
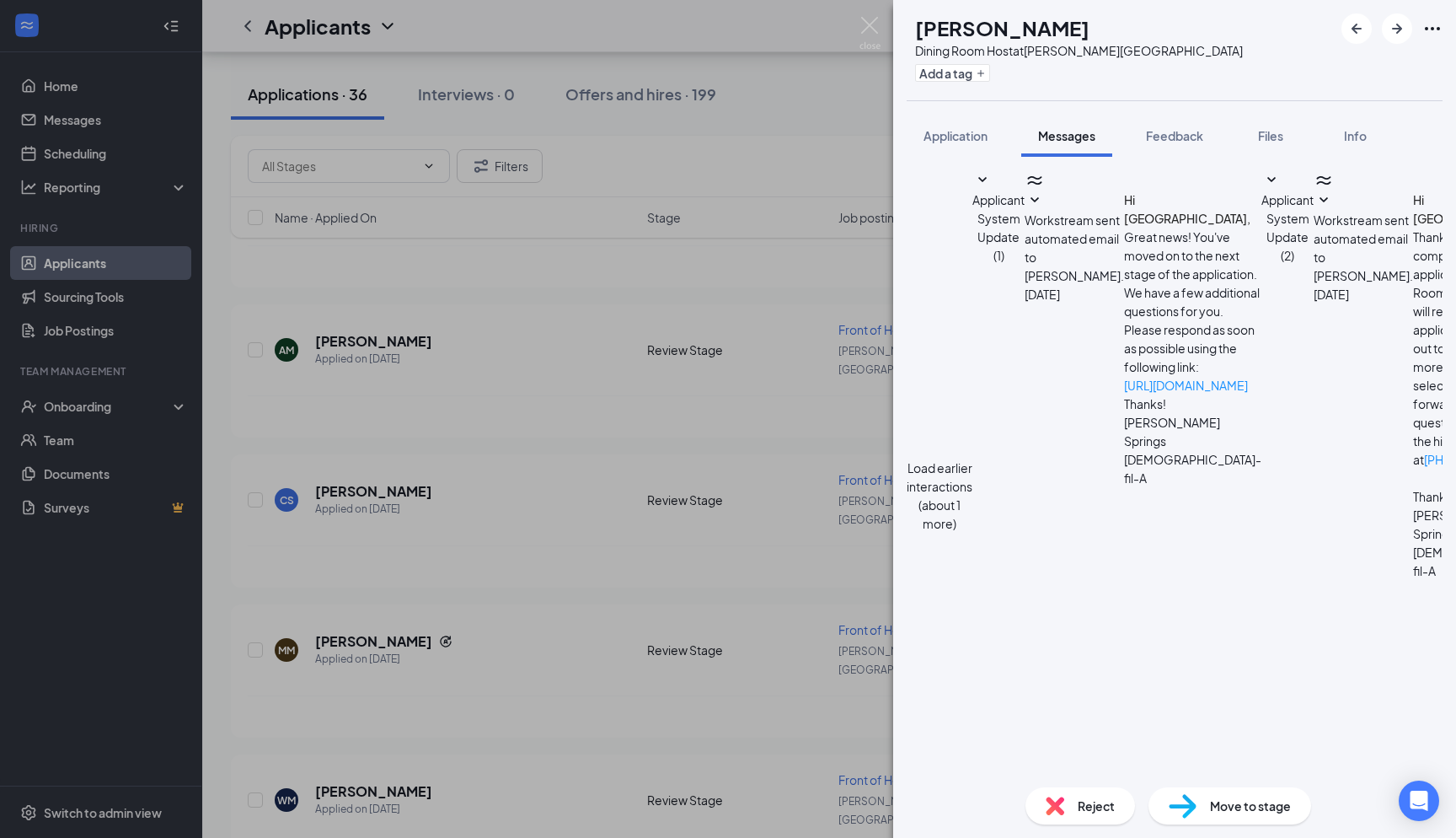
scroll to position [801, 0]
click at [1174, 211] on div "Load earlier interactions (about 1 more) Applicant System Update (1) Workstream…" at bounding box center [1175, 495] width 536 height 651
click at [973, 459] on button "Load earlier interactions (about 1 more)" at bounding box center [940, 495] width 66 height 74
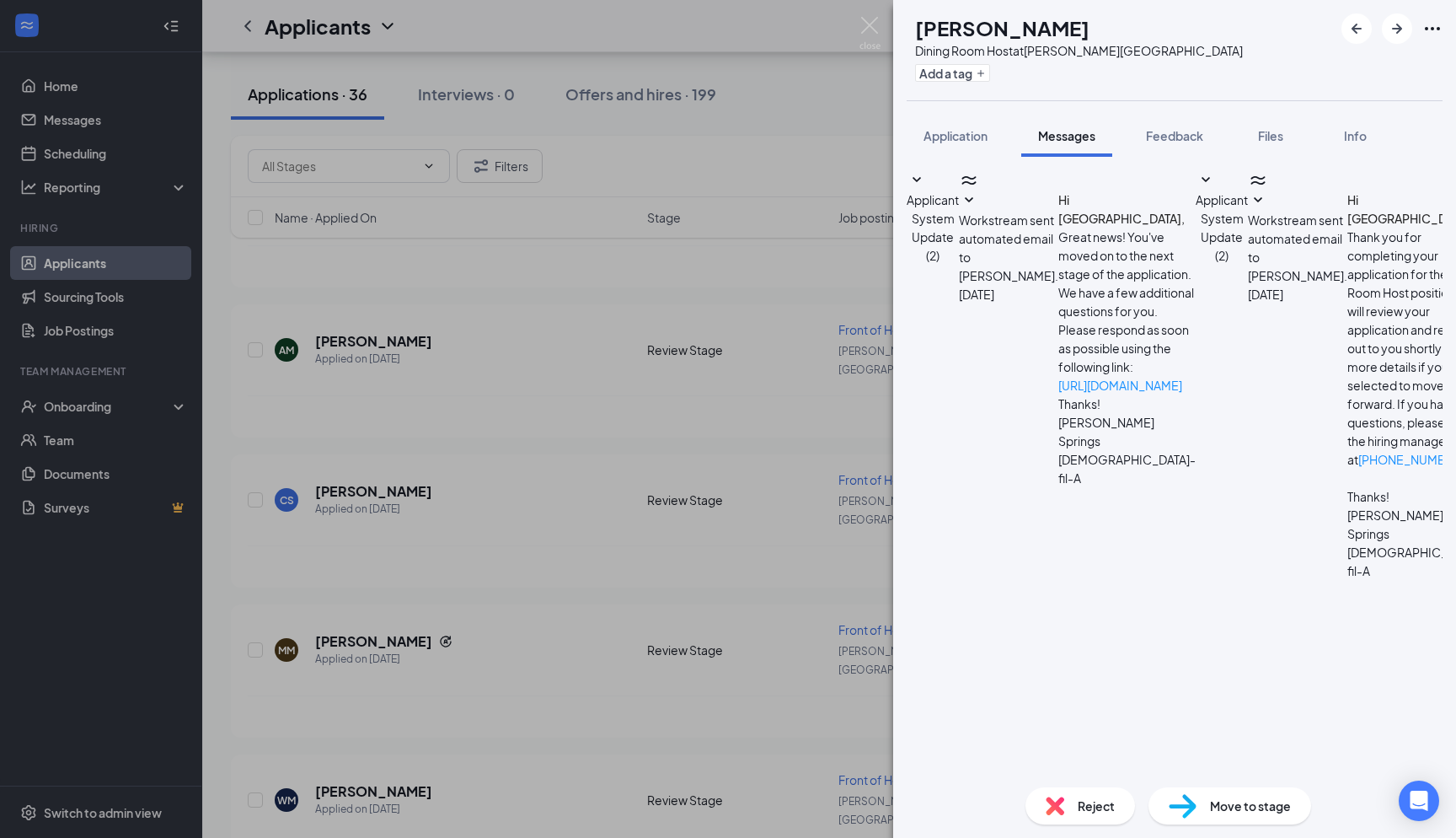
click at [959, 192] on span "Applicant System Update (2)" at bounding box center [933, 227] width 53 height 70
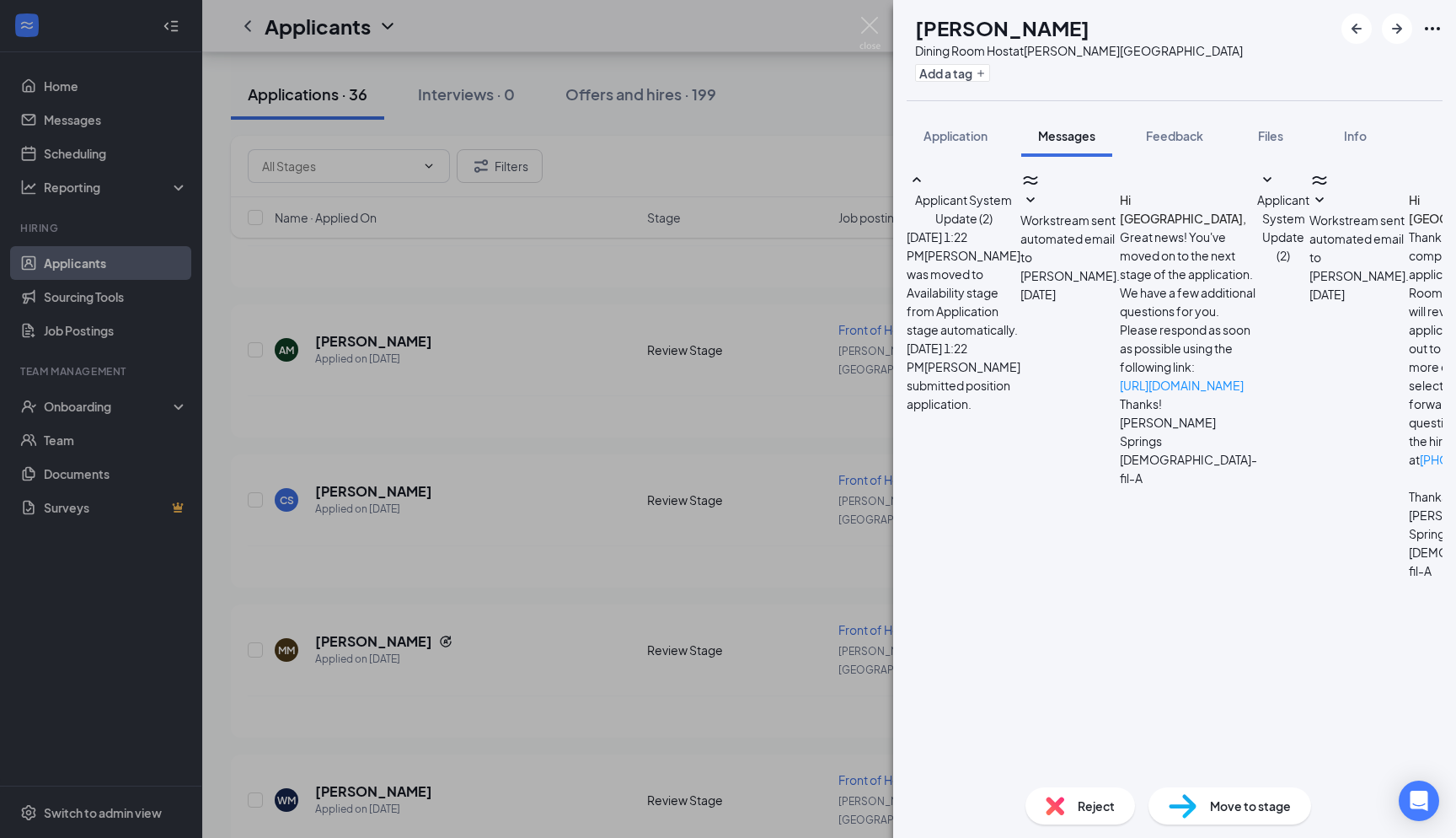
scroll to position [830, 0]
click at [866, 29] on img at bounding box center [870, 33] width 21 height 33
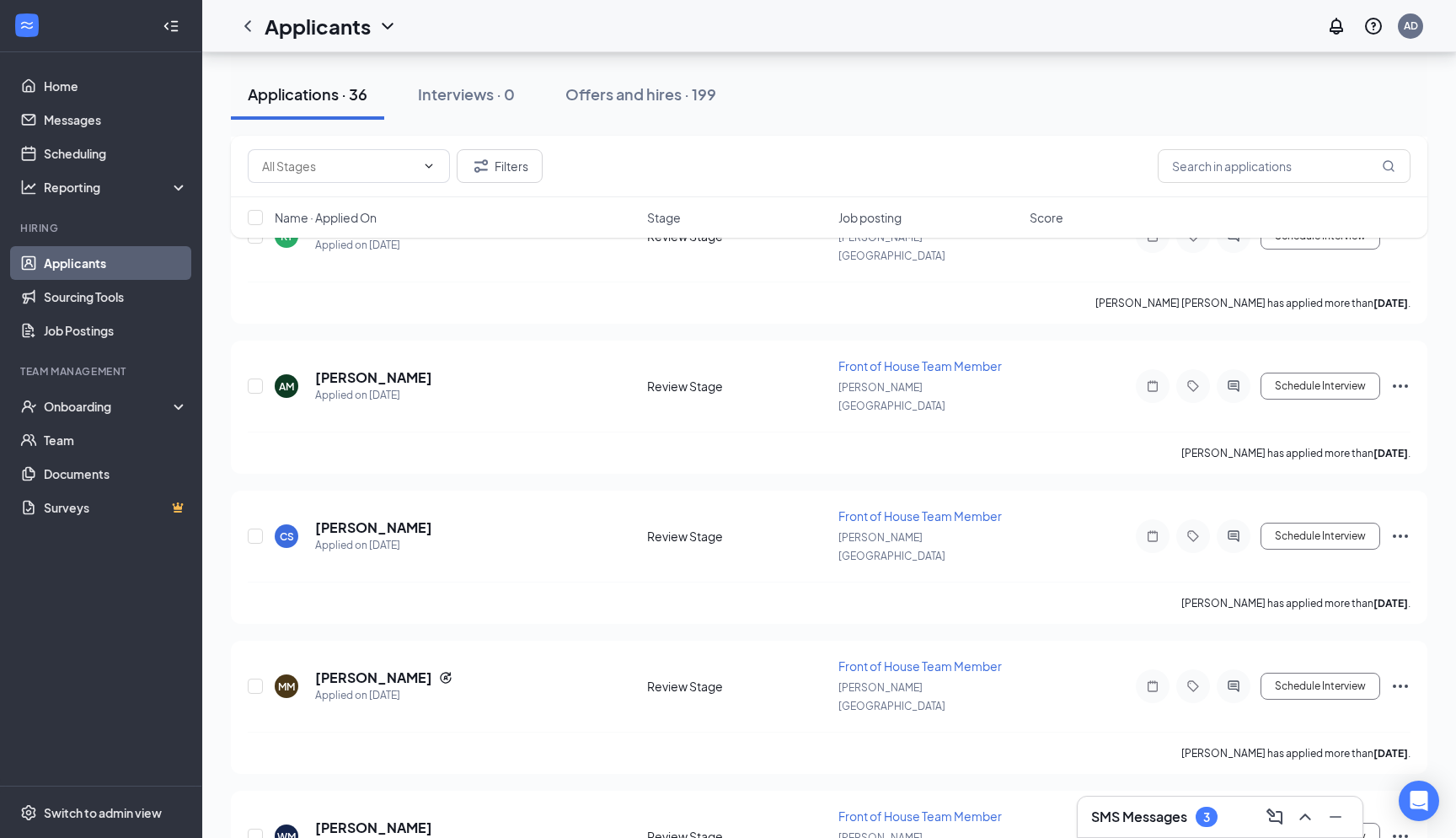
scroll to position [3959, 0]
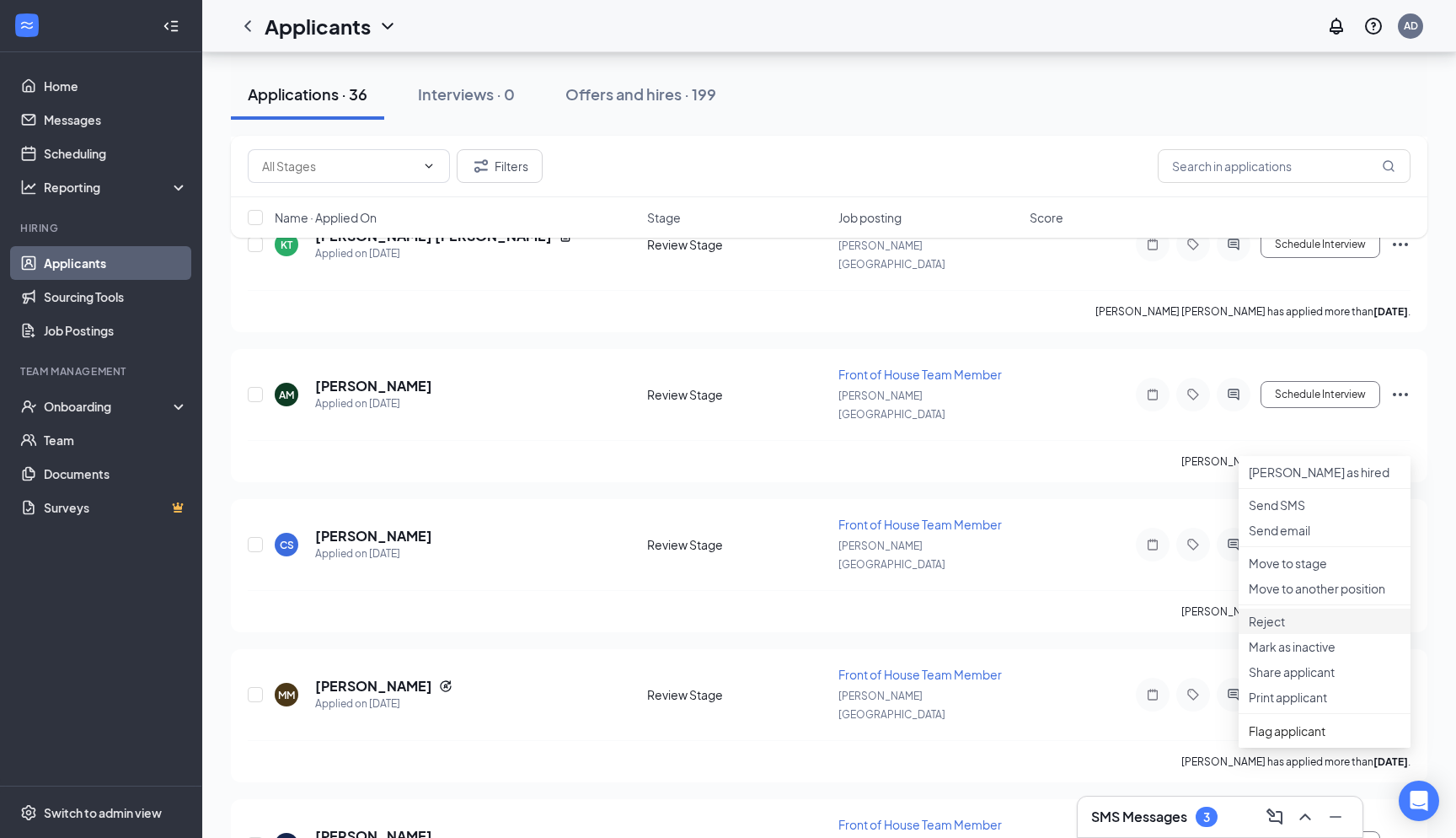
click at [1281, 634] on li "Reject" at bounding box center [1325, 621] width 172 height 25
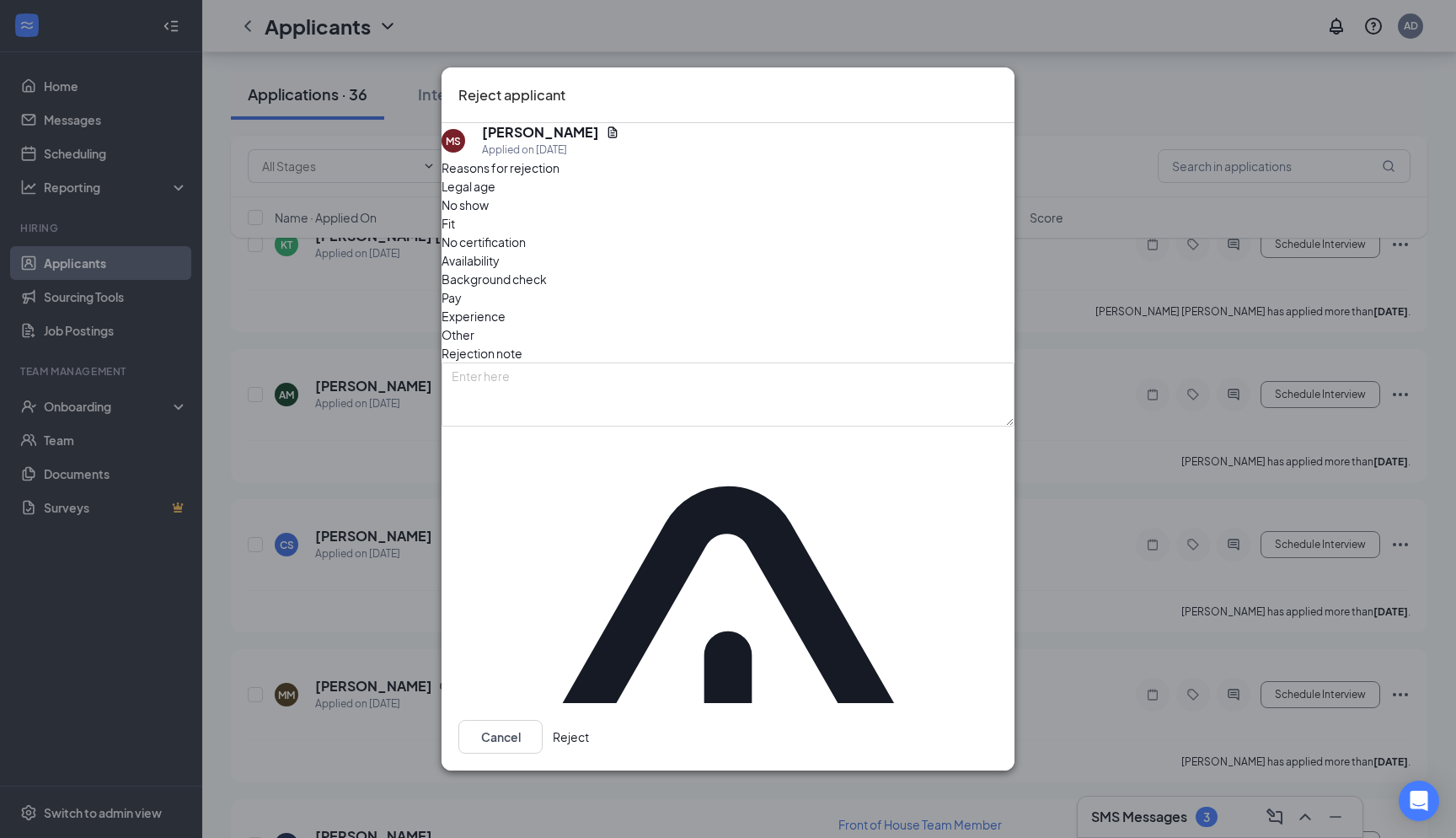
click at [589, 720] on button "Reject" at bounding box center [570, 737] width 37 height 34
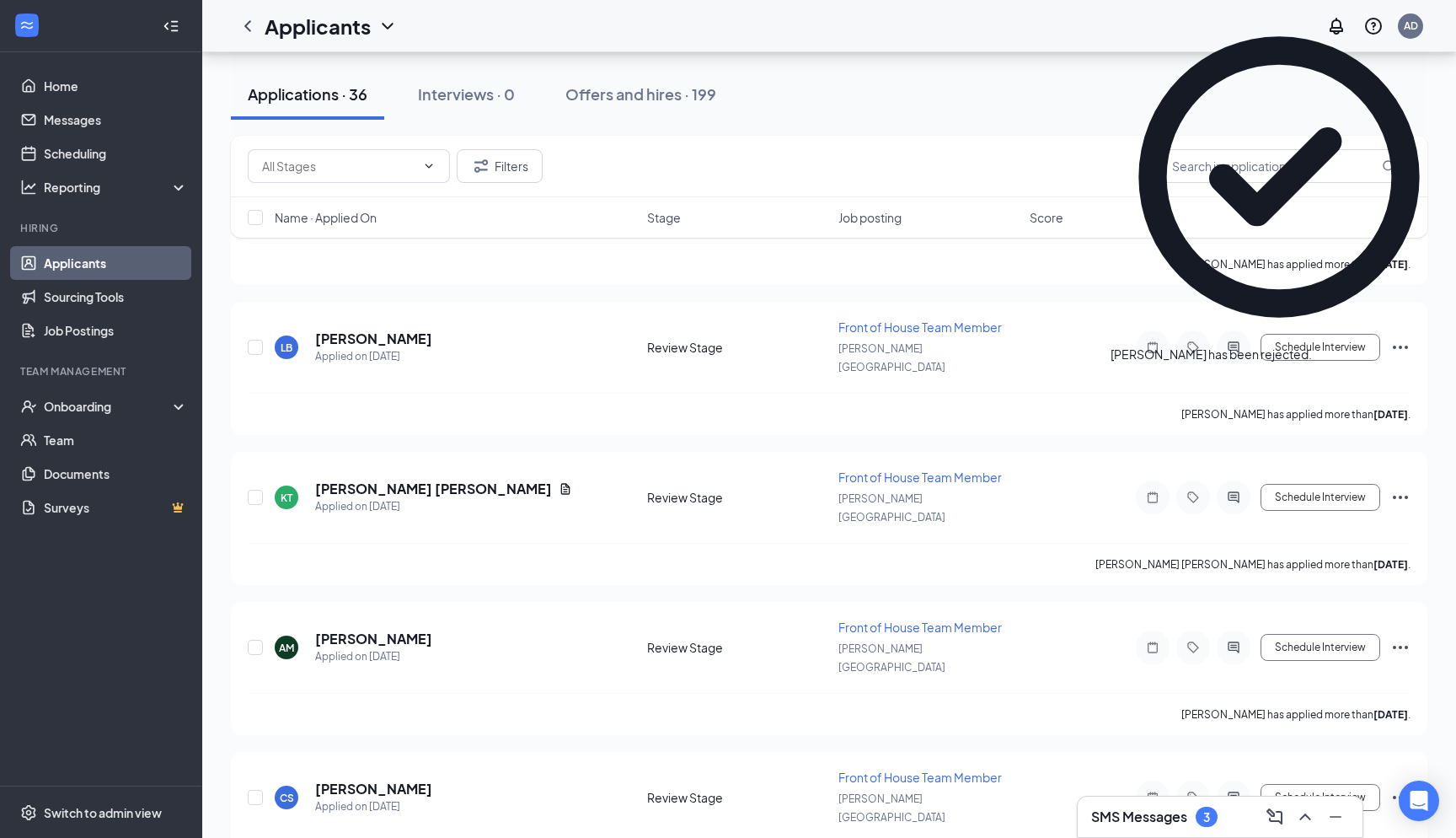
scroll to position [3689, 0]
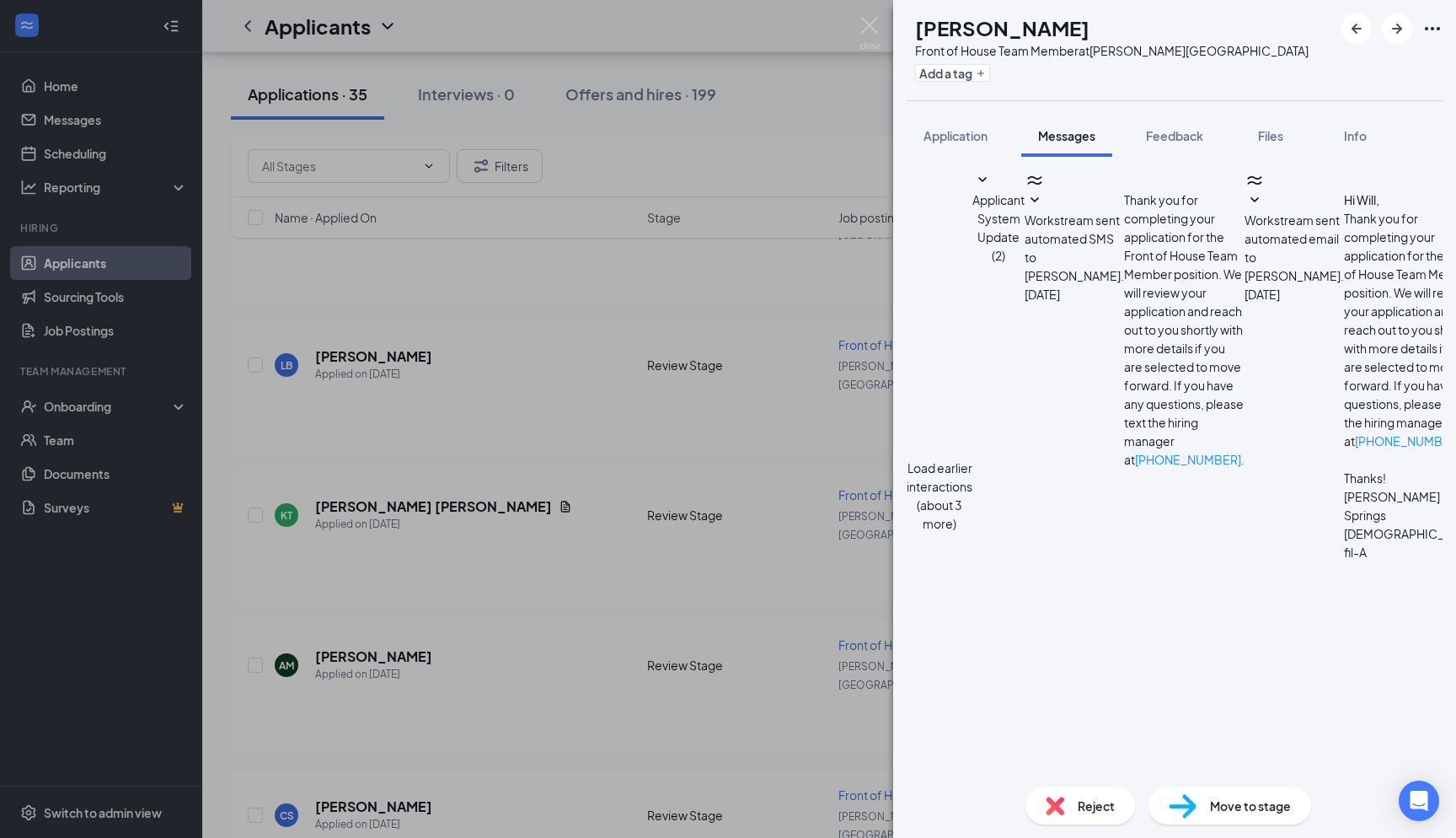
scroll to position [1229, 0]
click at [871, 21] on img at bounding box center [870, 33] width 21 height 33
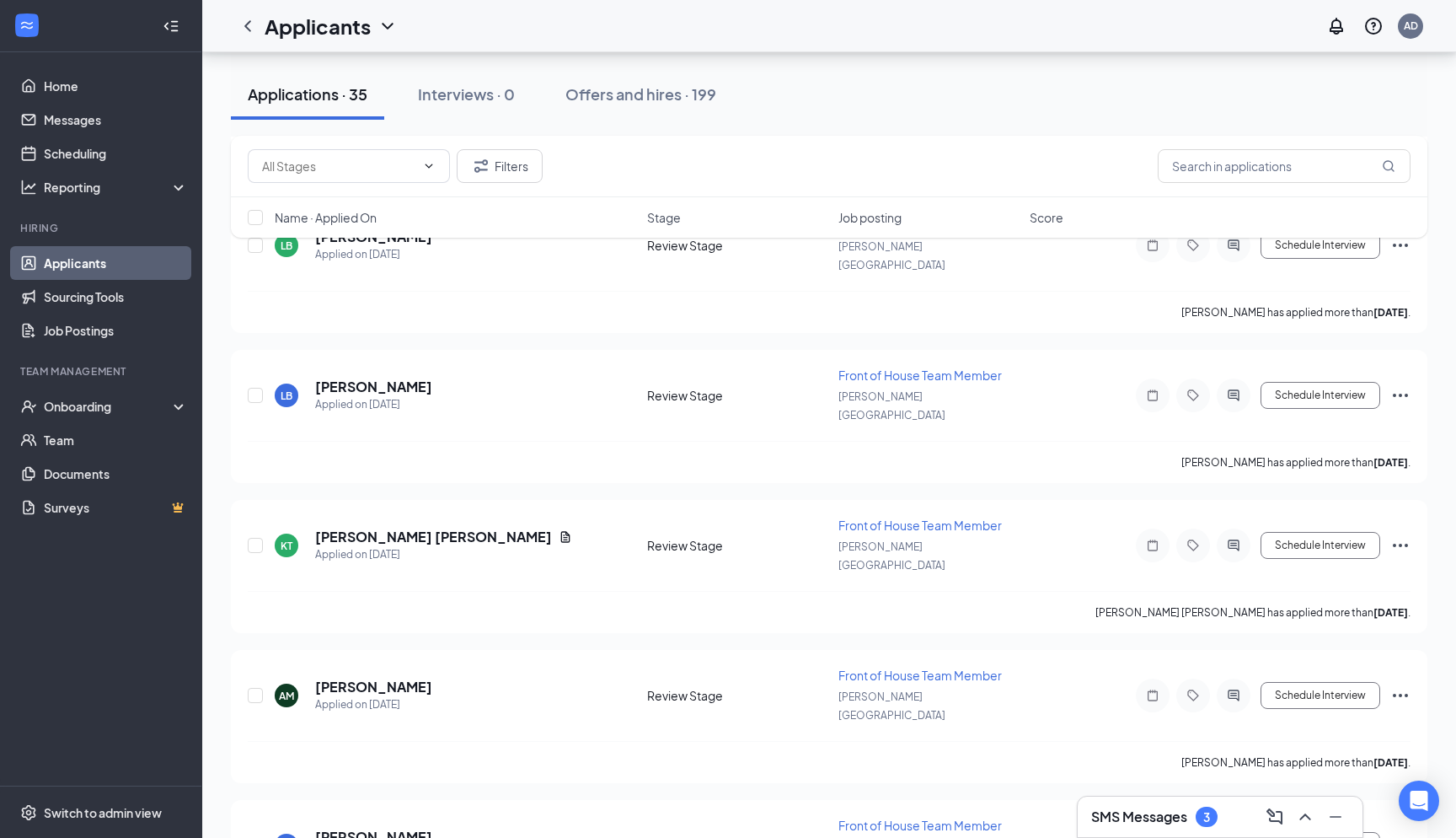
scroll to position [3656, 0]
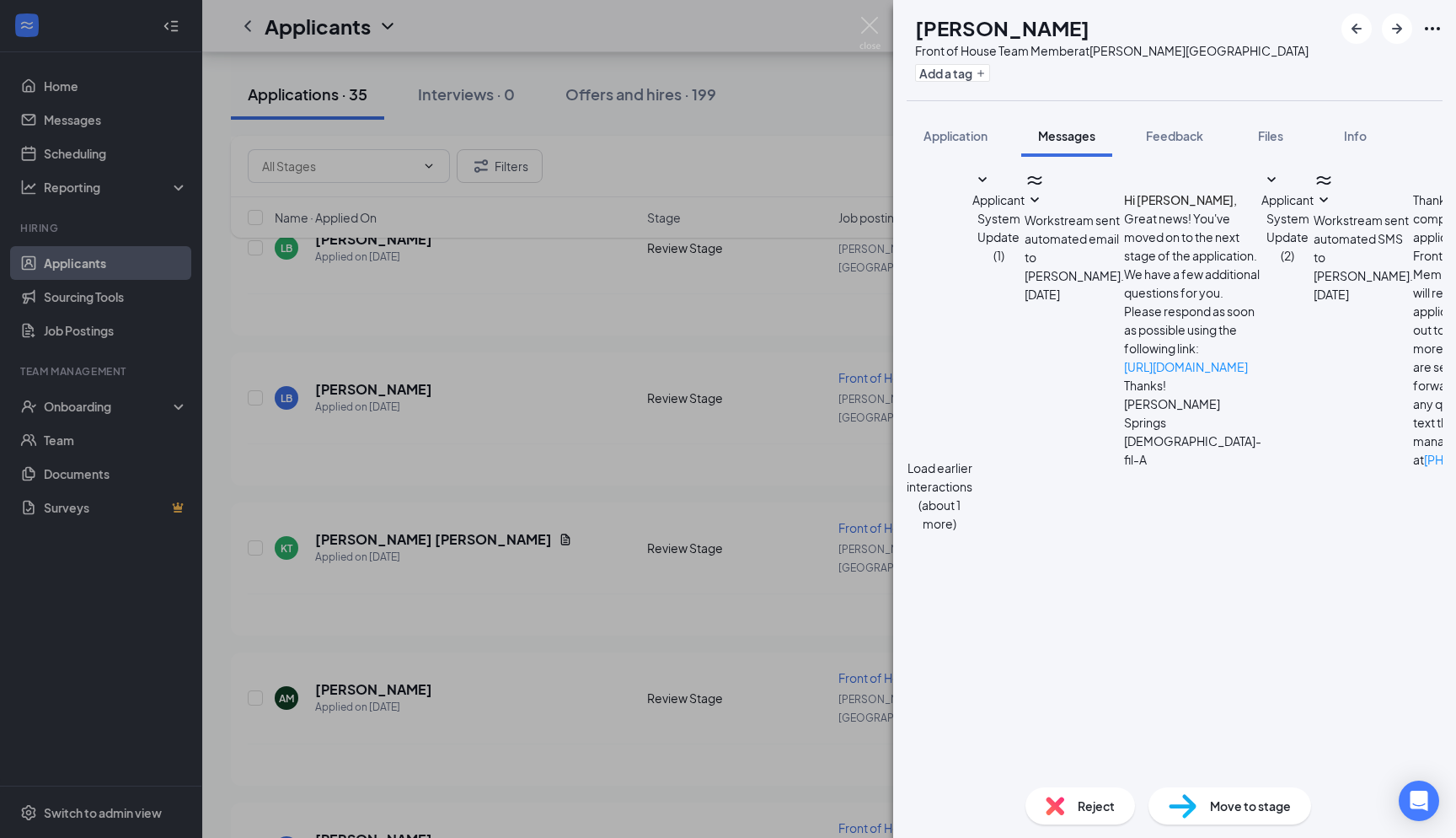
scroll to position [680, 0]
click at [865, 29] on img at bounding box center [870, 33] width 21 height 33
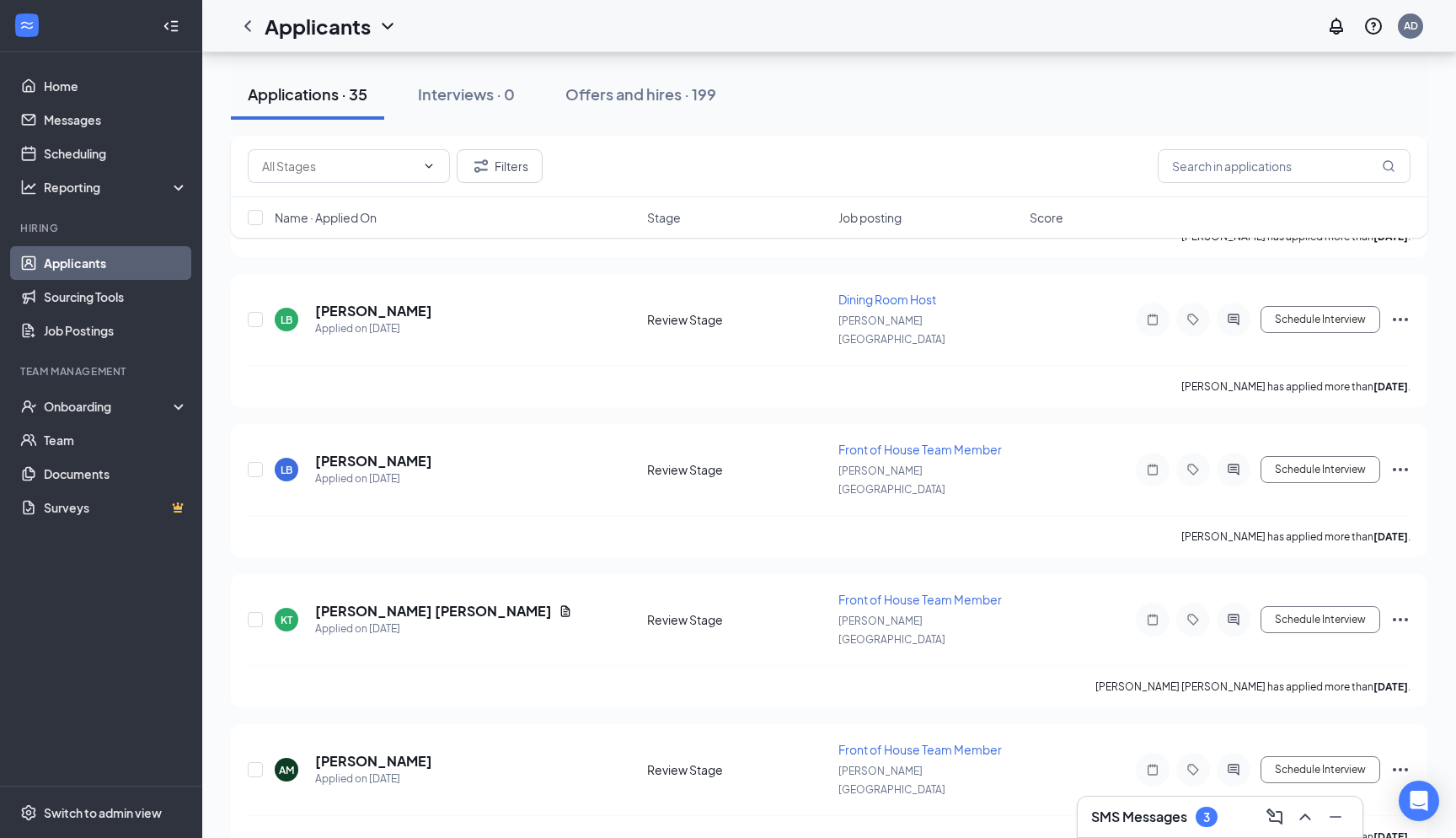
scroll to position [3537, 0]
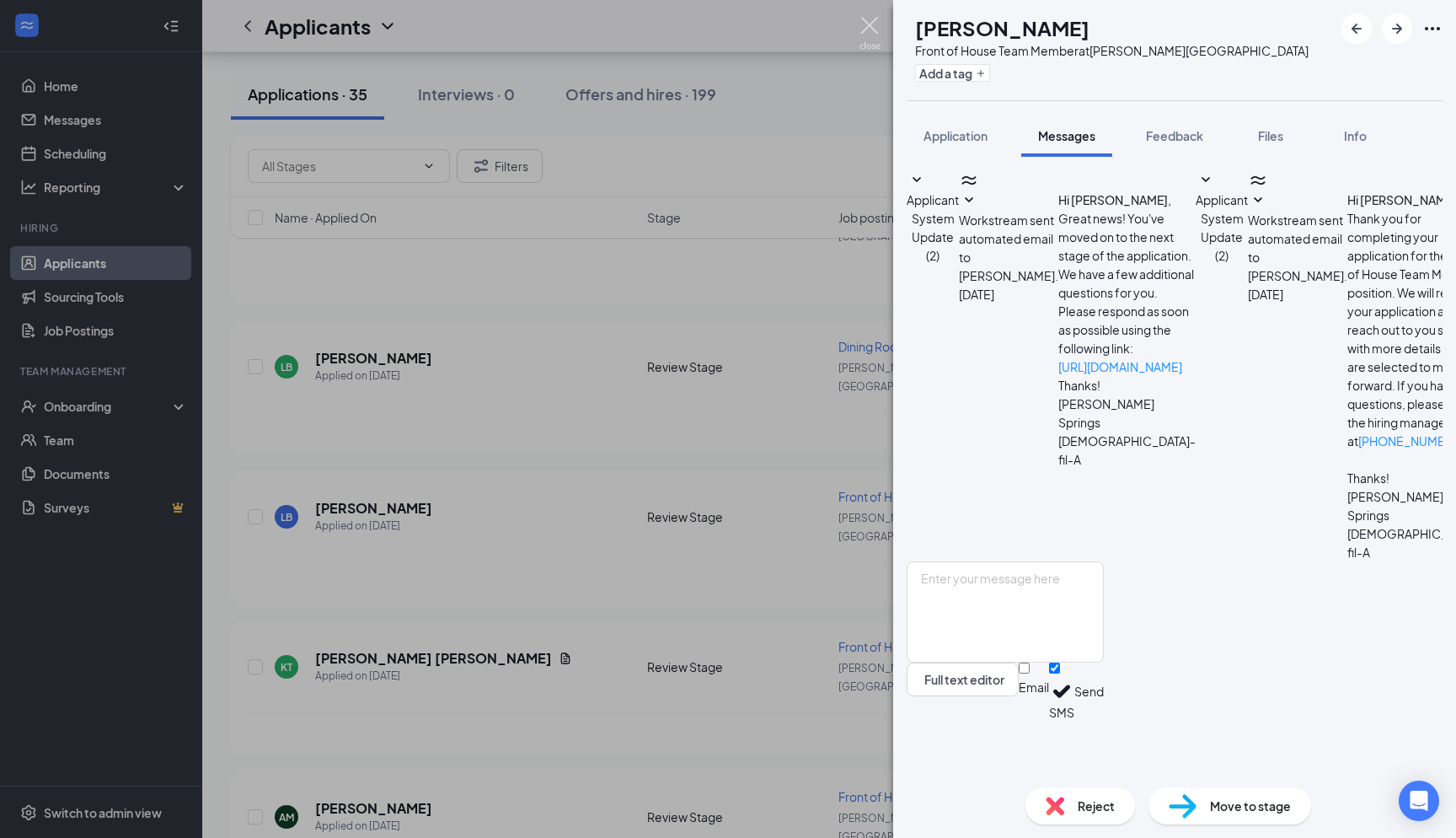
click at [873, 30] on img at bounding box center [870, 33] width 21 height 33
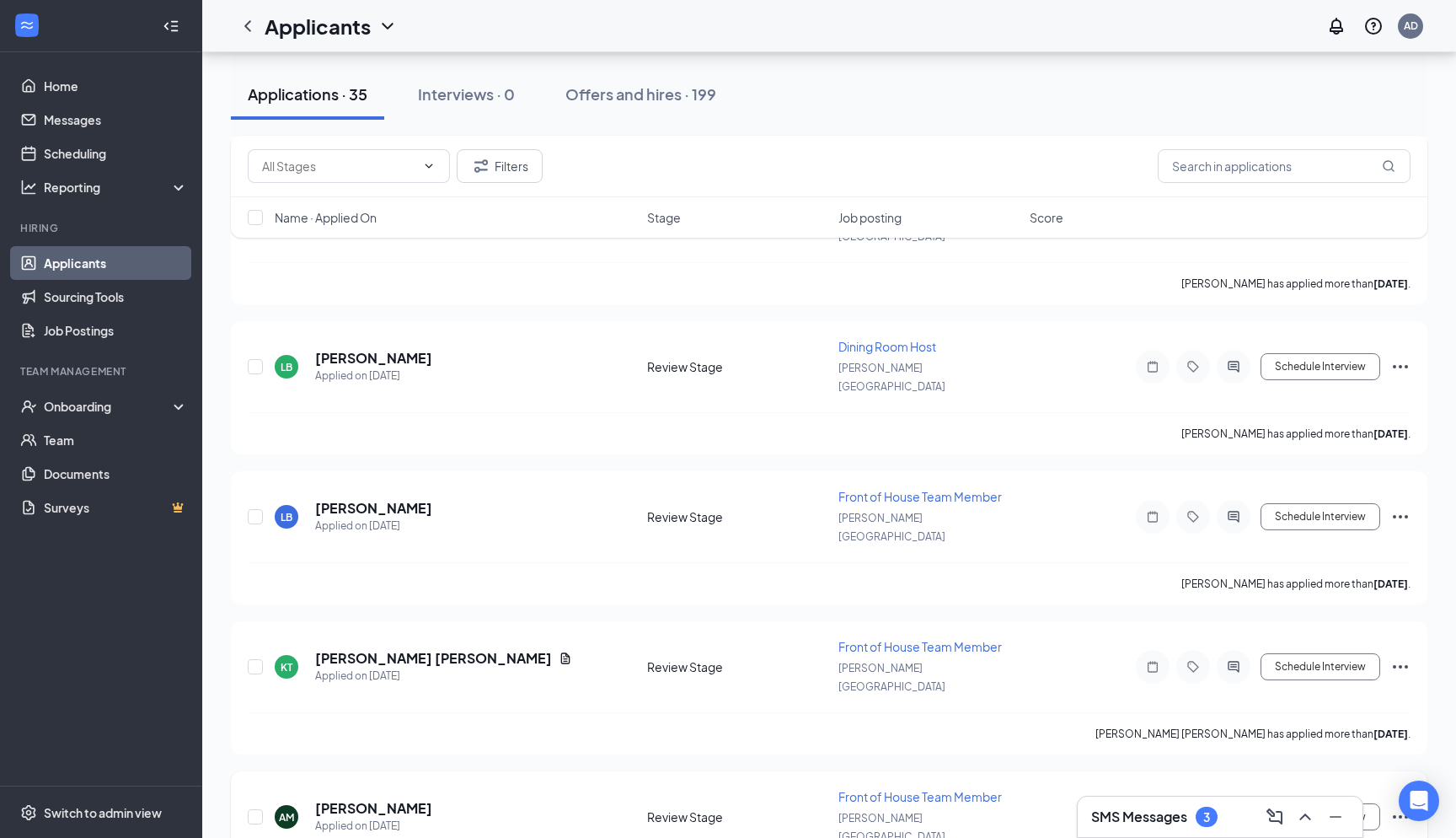
click at [1401, 815] on icon "Ellipses" at bounding box center [1401, 817] width 15 height 4
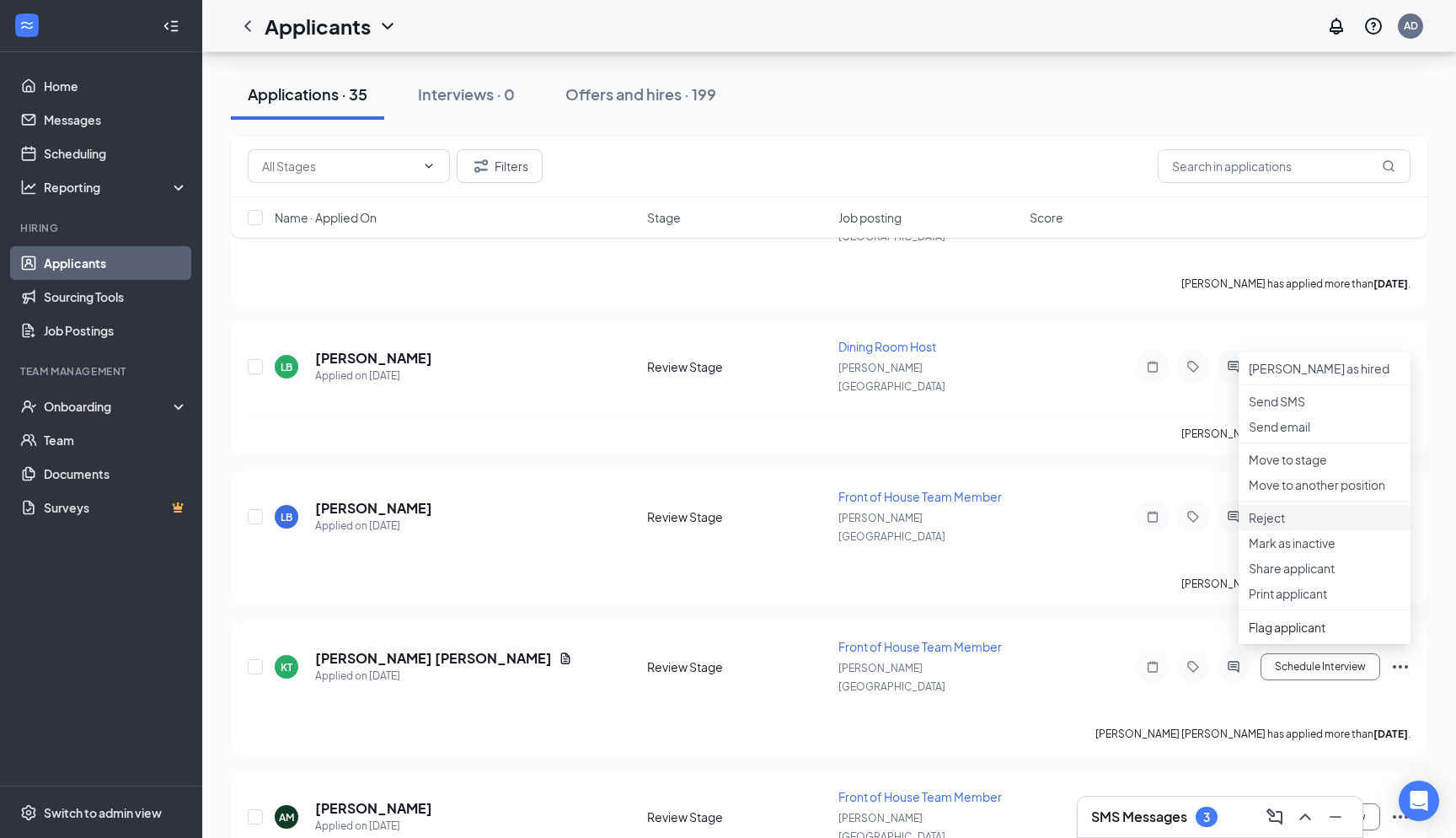
click at [1299, 526] on p "Reject" at bounding box center [1325, 518] width 152 height 17
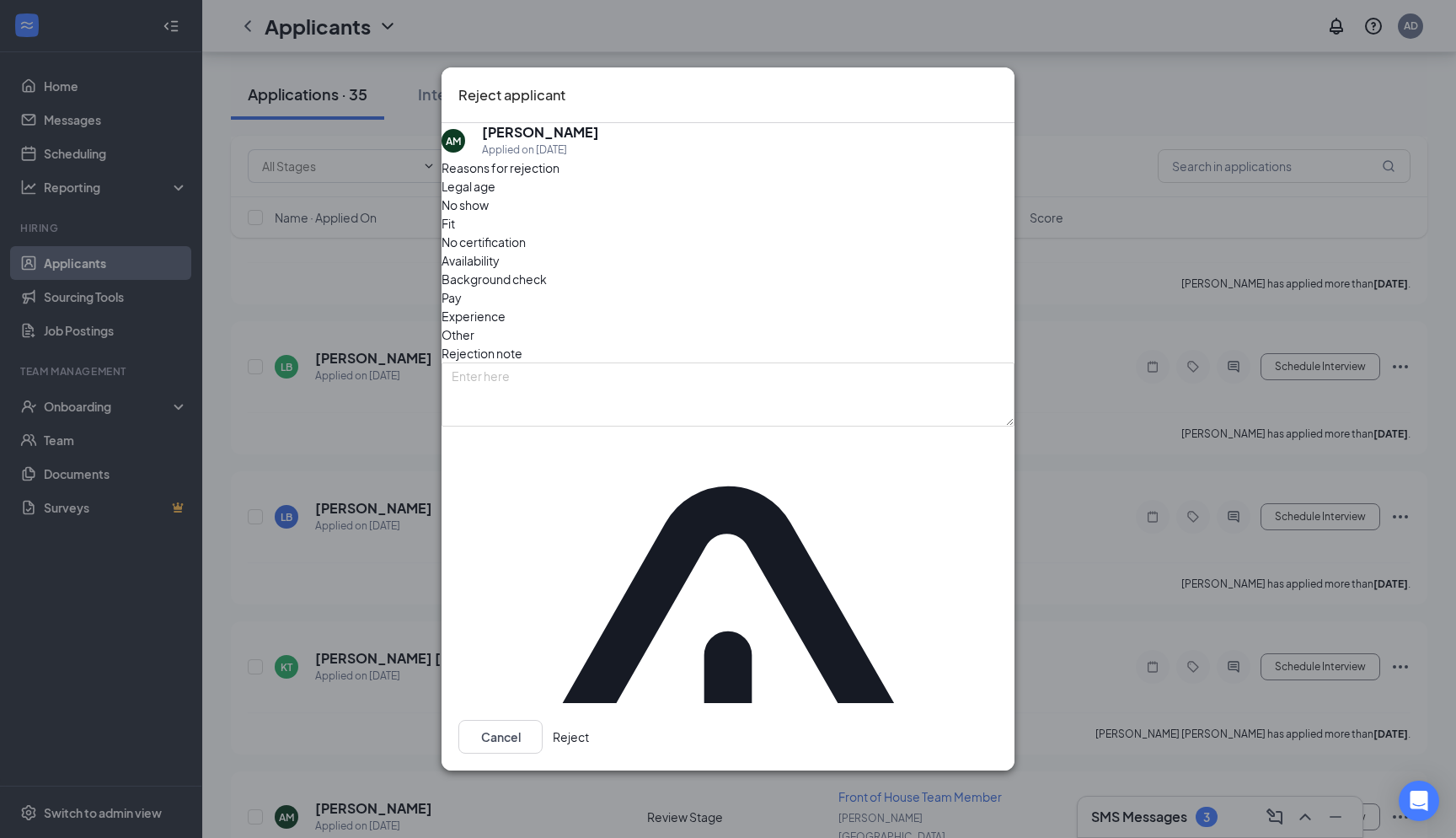
click at [589, 720] on button "Reject" at bounding box center [570, 737] width 37 height 34
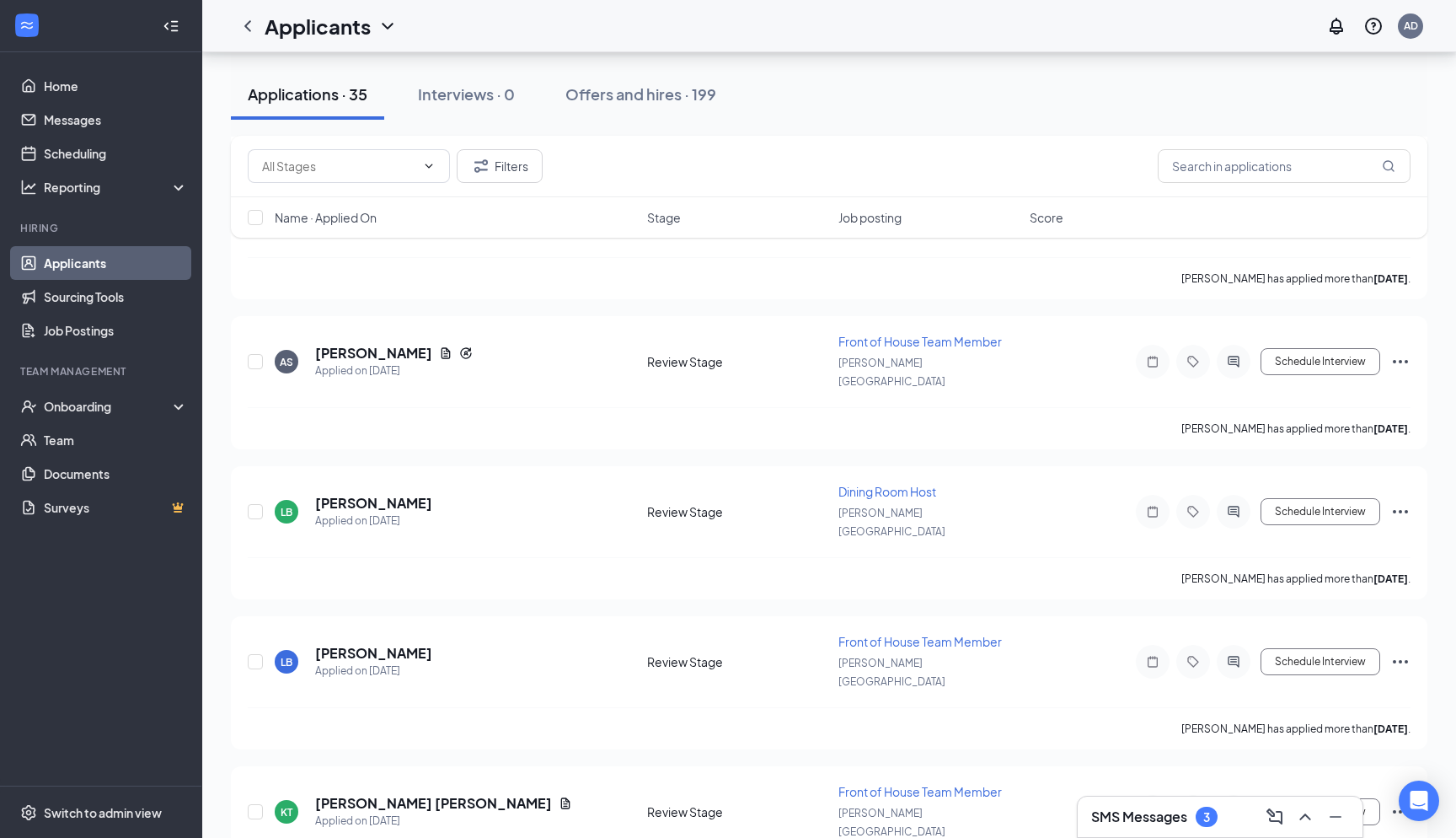
scroll to position [3366, 0]
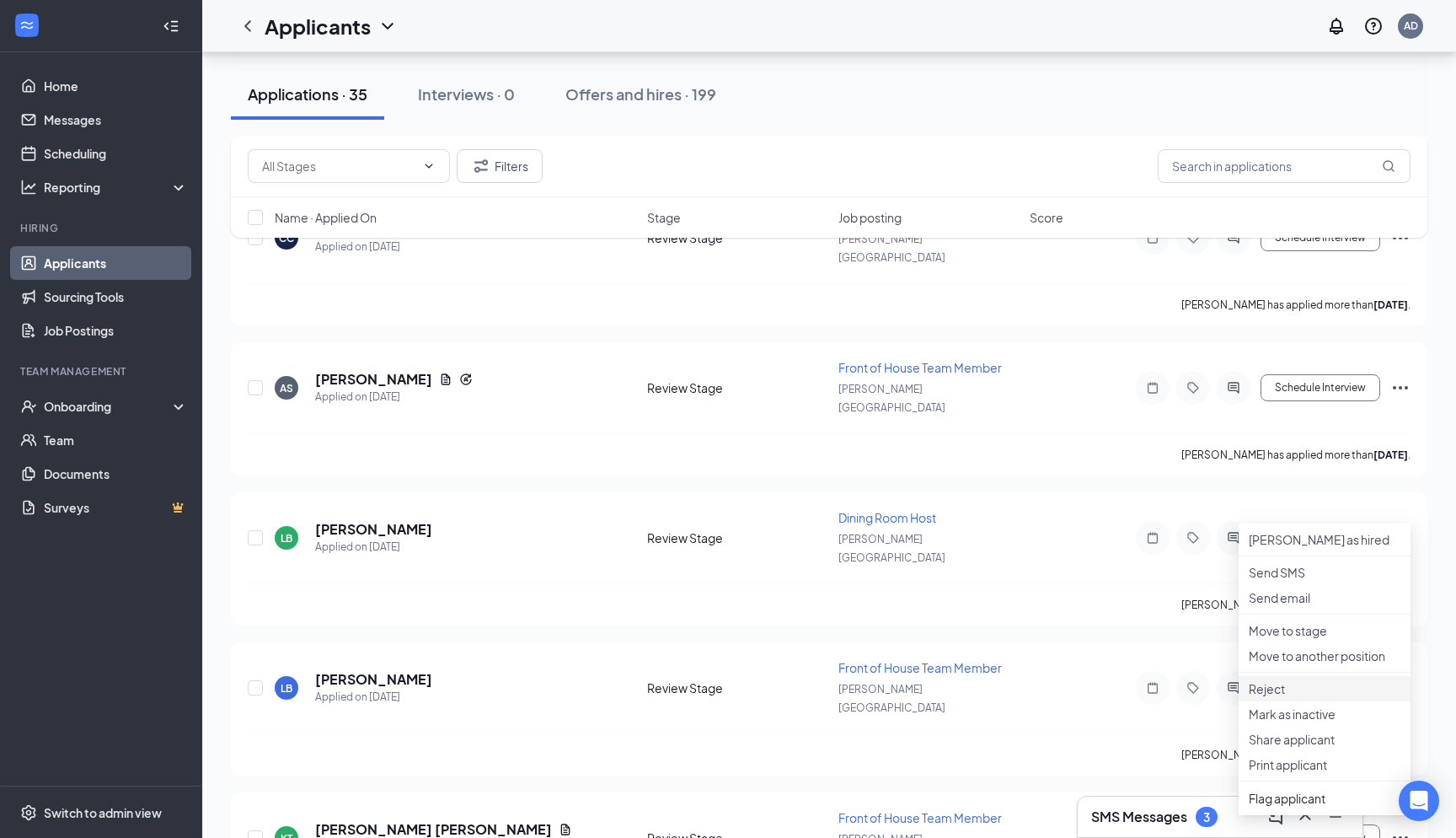
click at [1302, 697] on p "Reject" at bounding box center [1325, 689] width 152 height 17
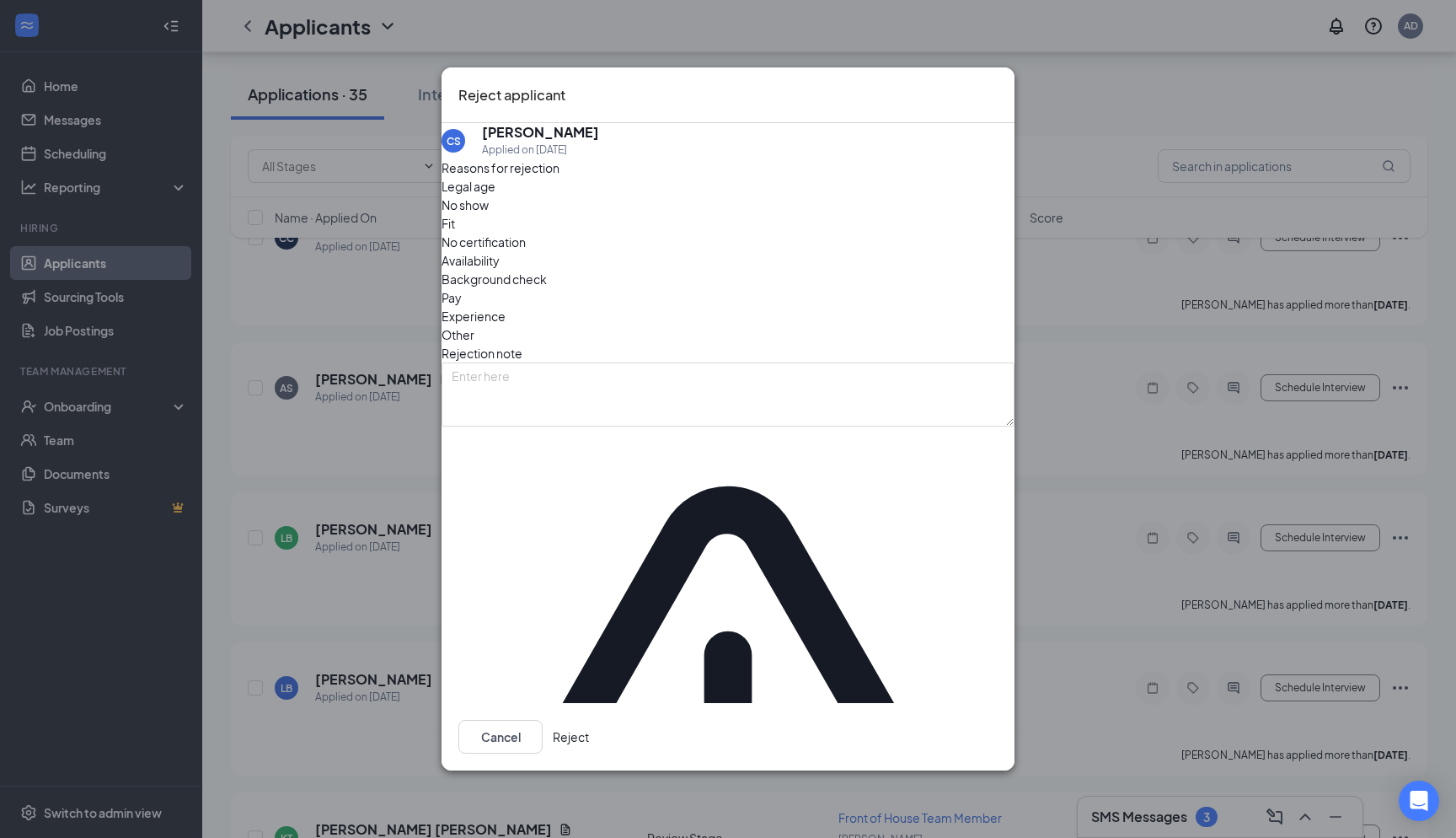
click at [929, 703] on div "Cancel Reject" at bounding box center [728, 737] width 573 height 68
click at [589, 720] on button "Reject" at bounding box center [570, 737] width 37 height 34
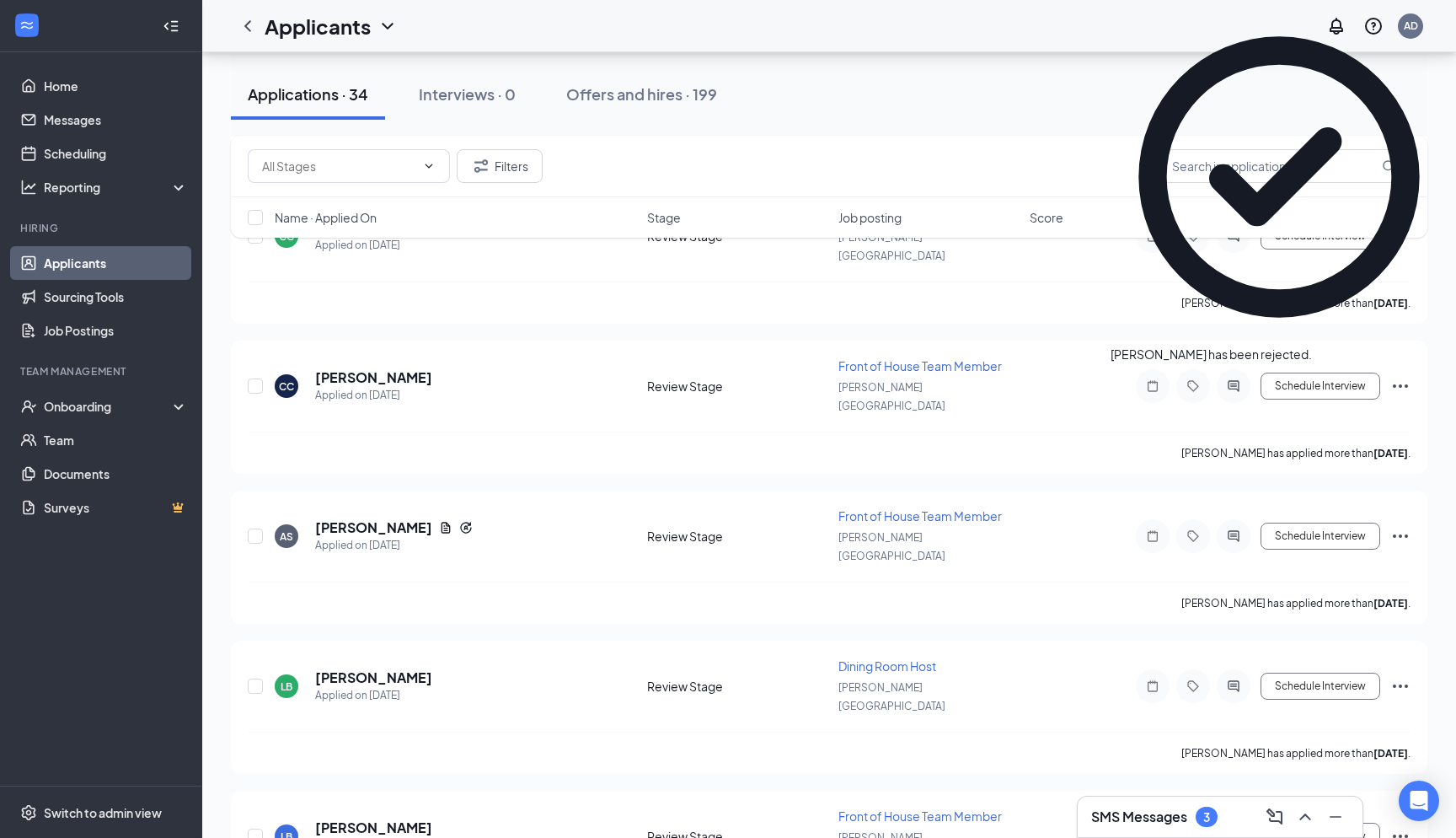
scroll to position [3213, 0]
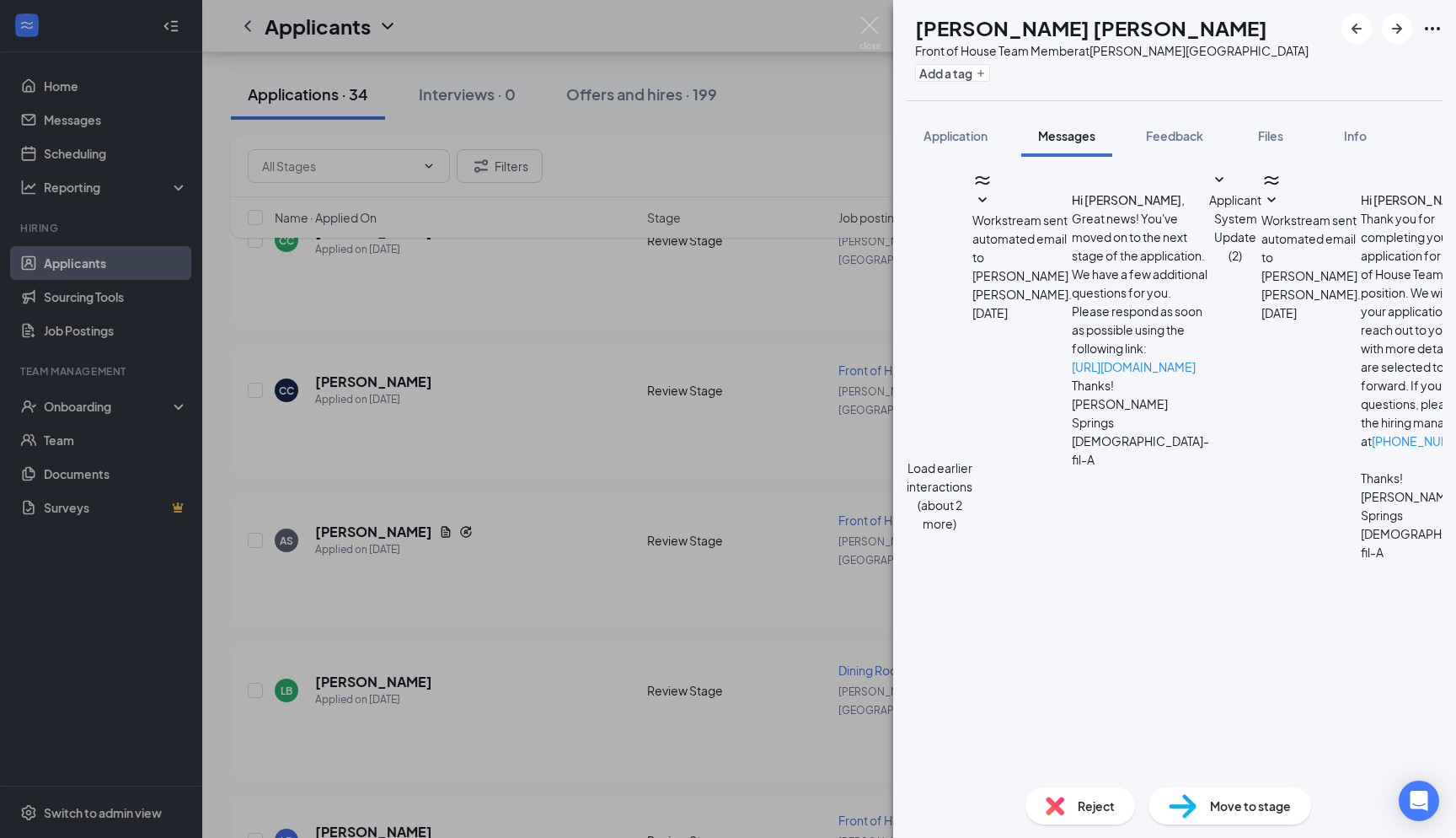
scroll to position [952, 0]
click at [881, 37] on div "KT katheryn tejas-pena Front of House Team Member at Holly Springs Add a tag Ap…" at bounding box center [728, 419] width 1456 height 838
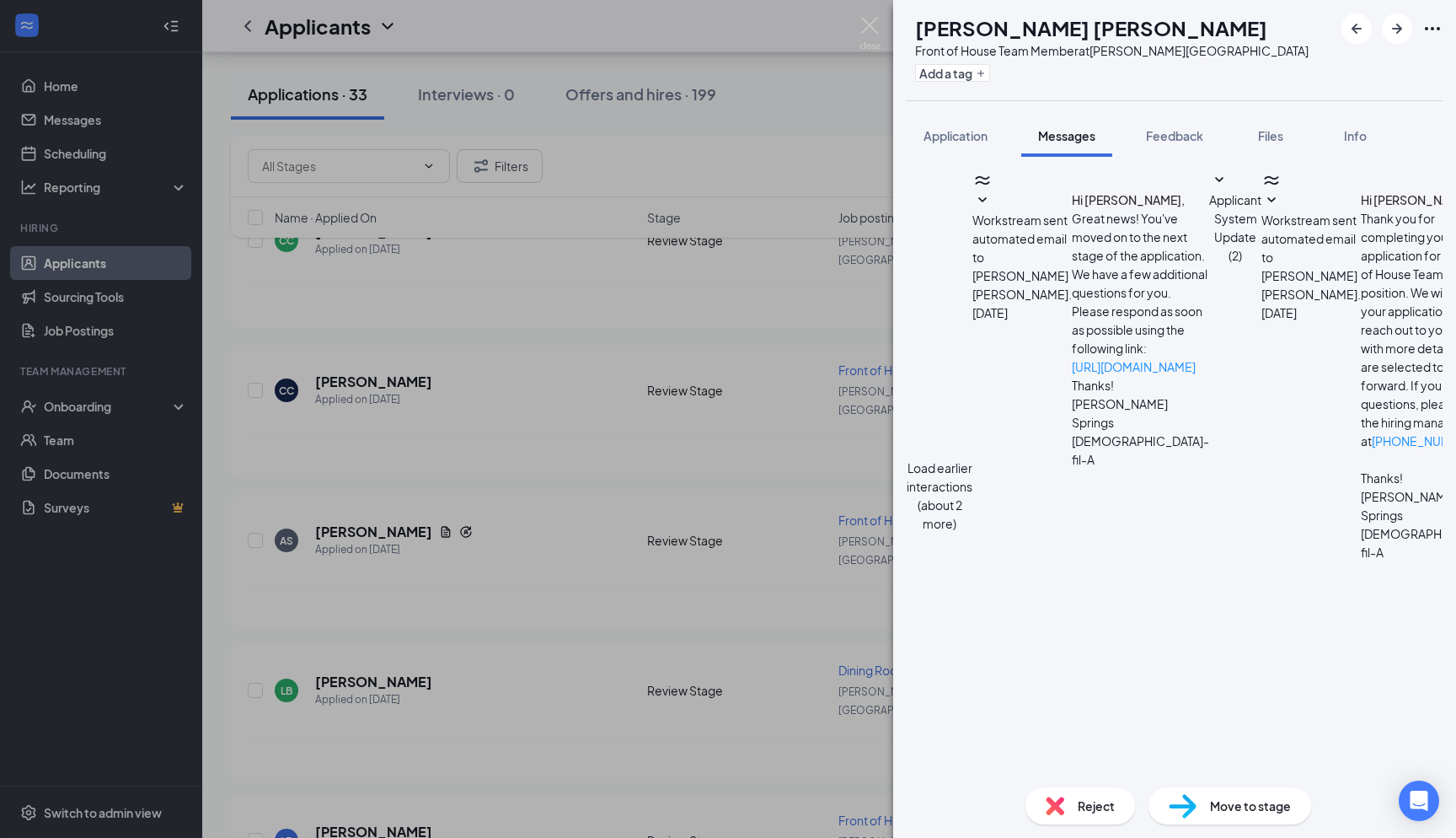
scroll to position [875, 0]
click at [873, 32] on img at bounding box center [870, 33] width 21 height 33
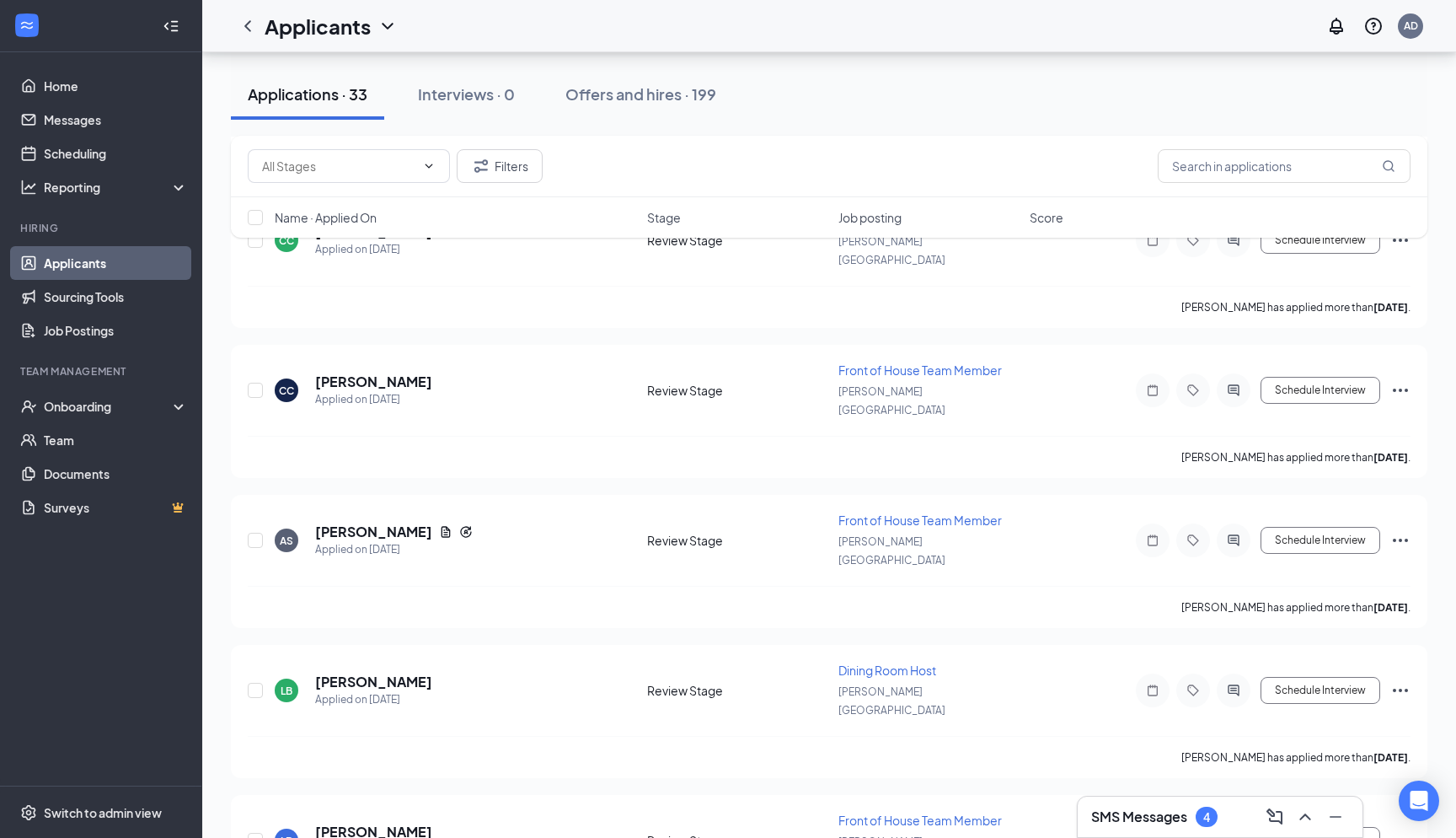
click at [1132, 805] on div "SMS Messages 4" at bounding box center [1220, 816] width 258 height 27
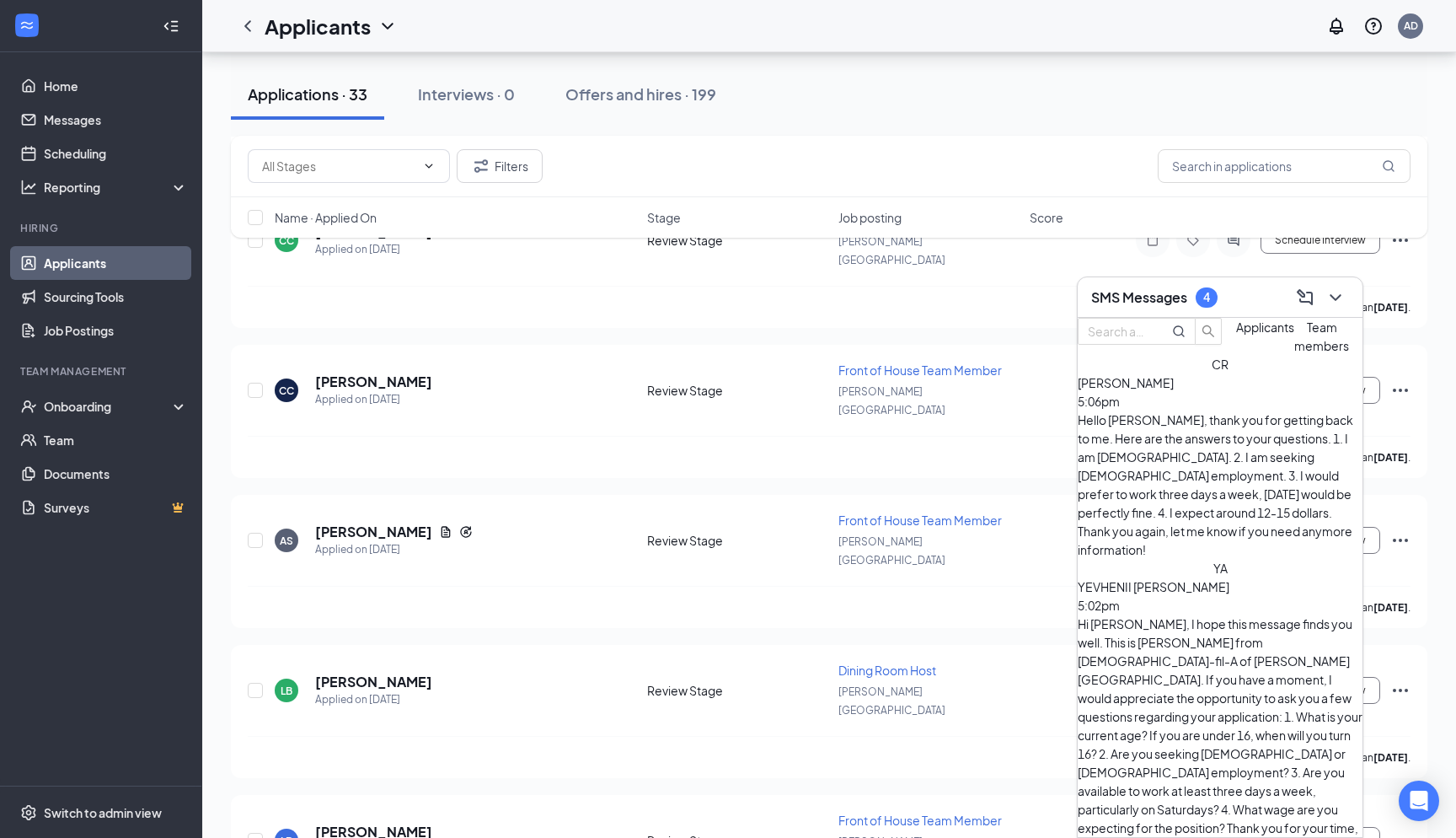
click at [1174, 390] on span "[PERSON_NAME]" at bounding box center [1126, 383] width 96 height 15
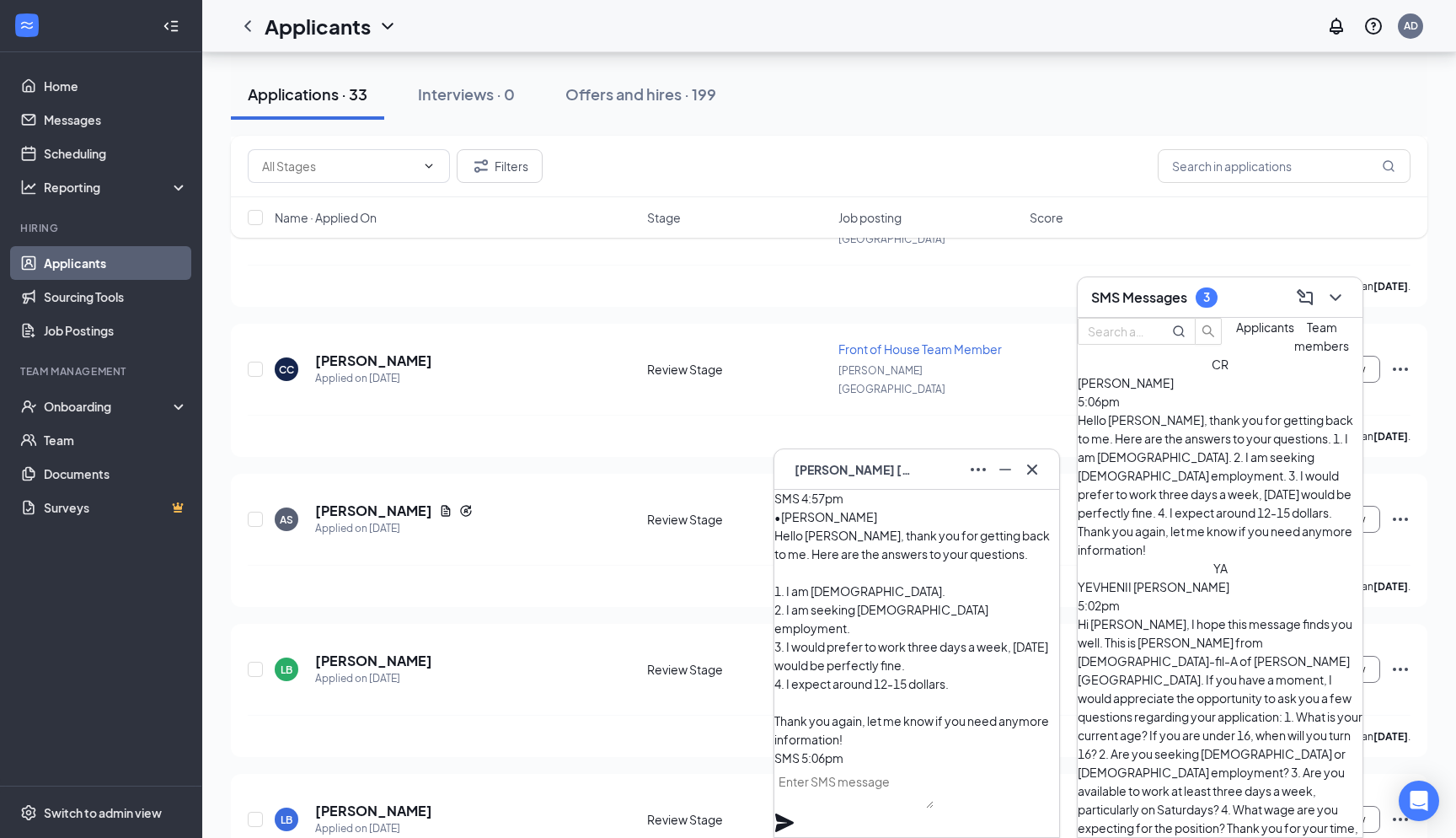
scroll to position [3249, 1]
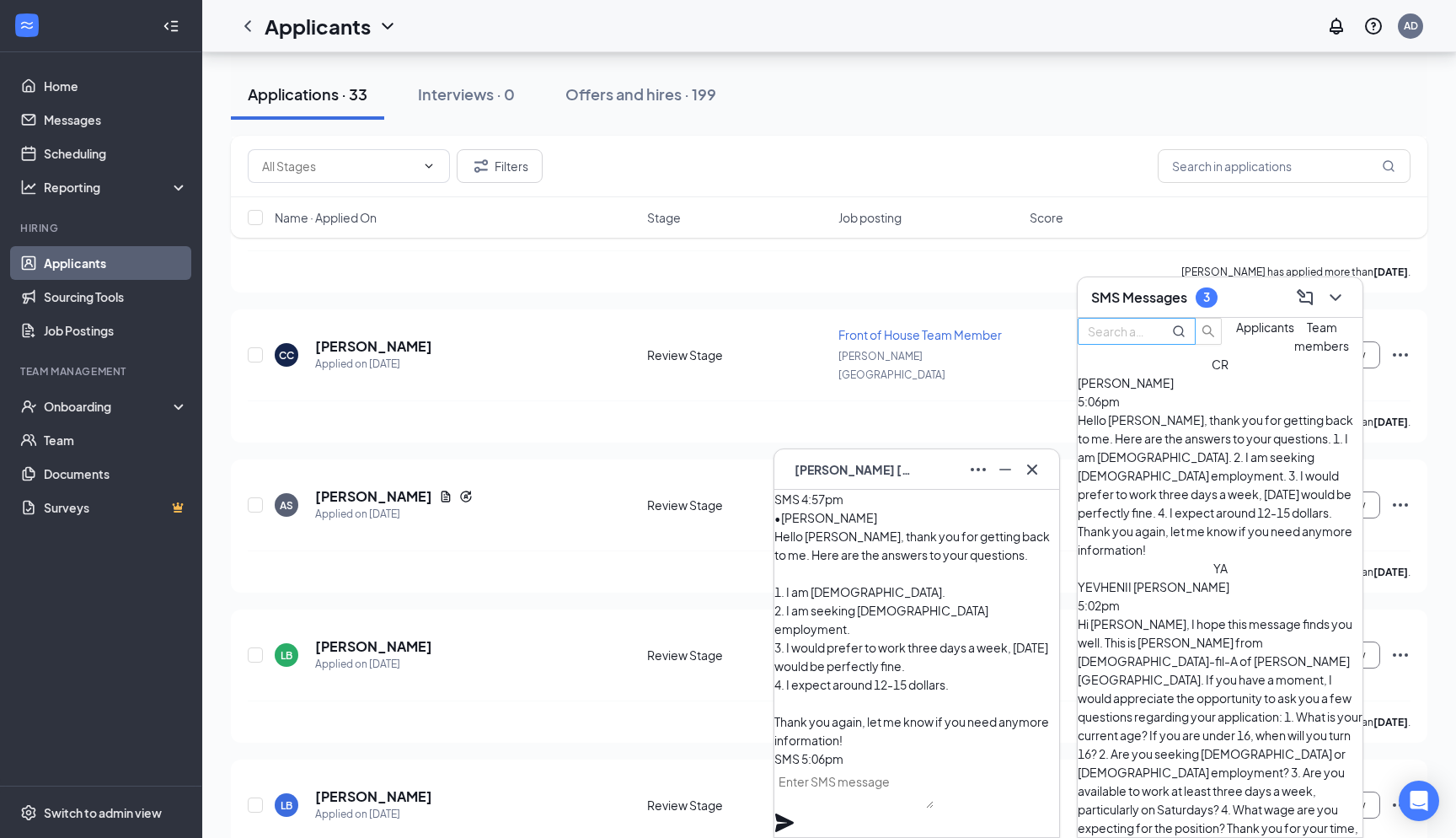
click at [1148, 341] on input "text" at bounding box center [1118, 331] width 61 height 19
click at [1295, 353] on span "Team members" at bounding box center [1322, 336] width 54 height 34
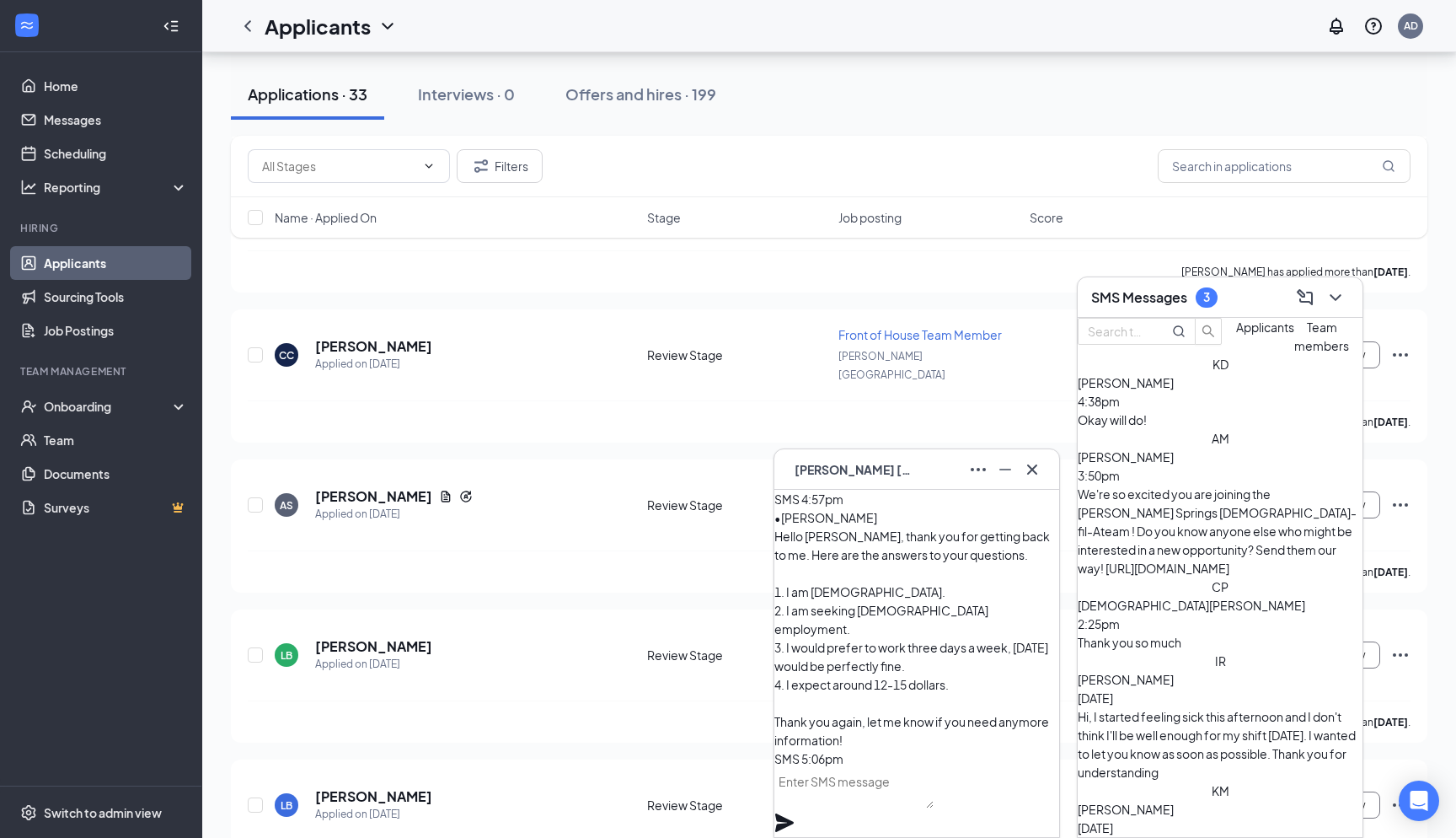
click at [1236, 335] on span "Applicants" at bounding box center [1266, 327] width 58 height 15
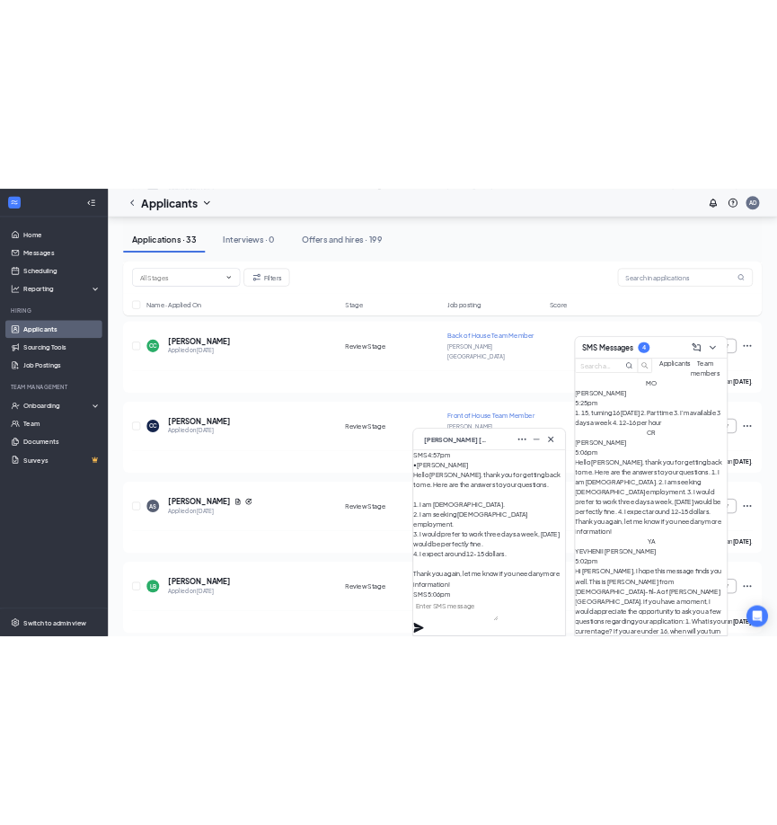
scroll to position [3360, 0]
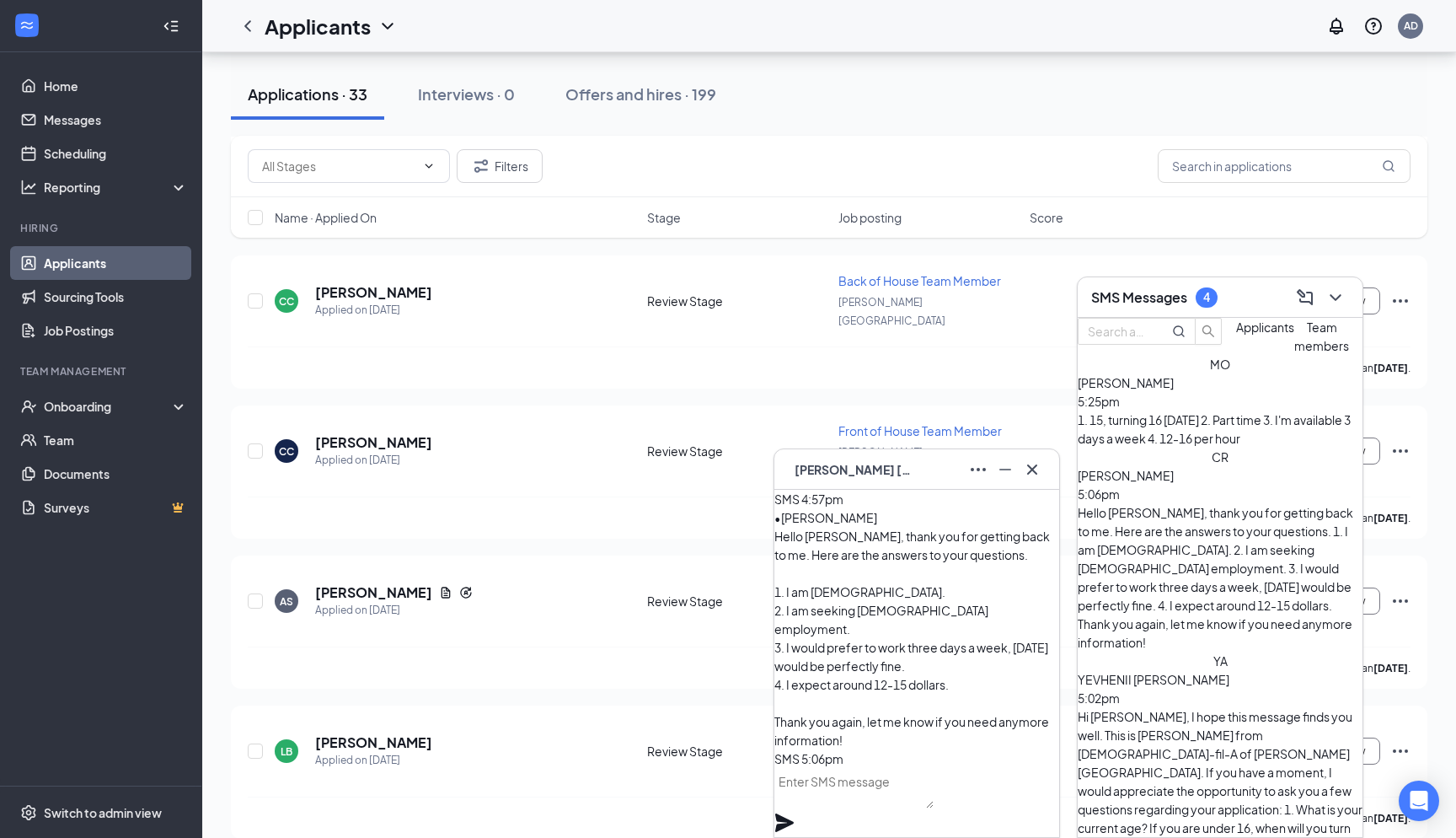
click at [1174, 390] on span "[PERSON_NAME]" at bounding box center [1126, 383] width 96 height 15
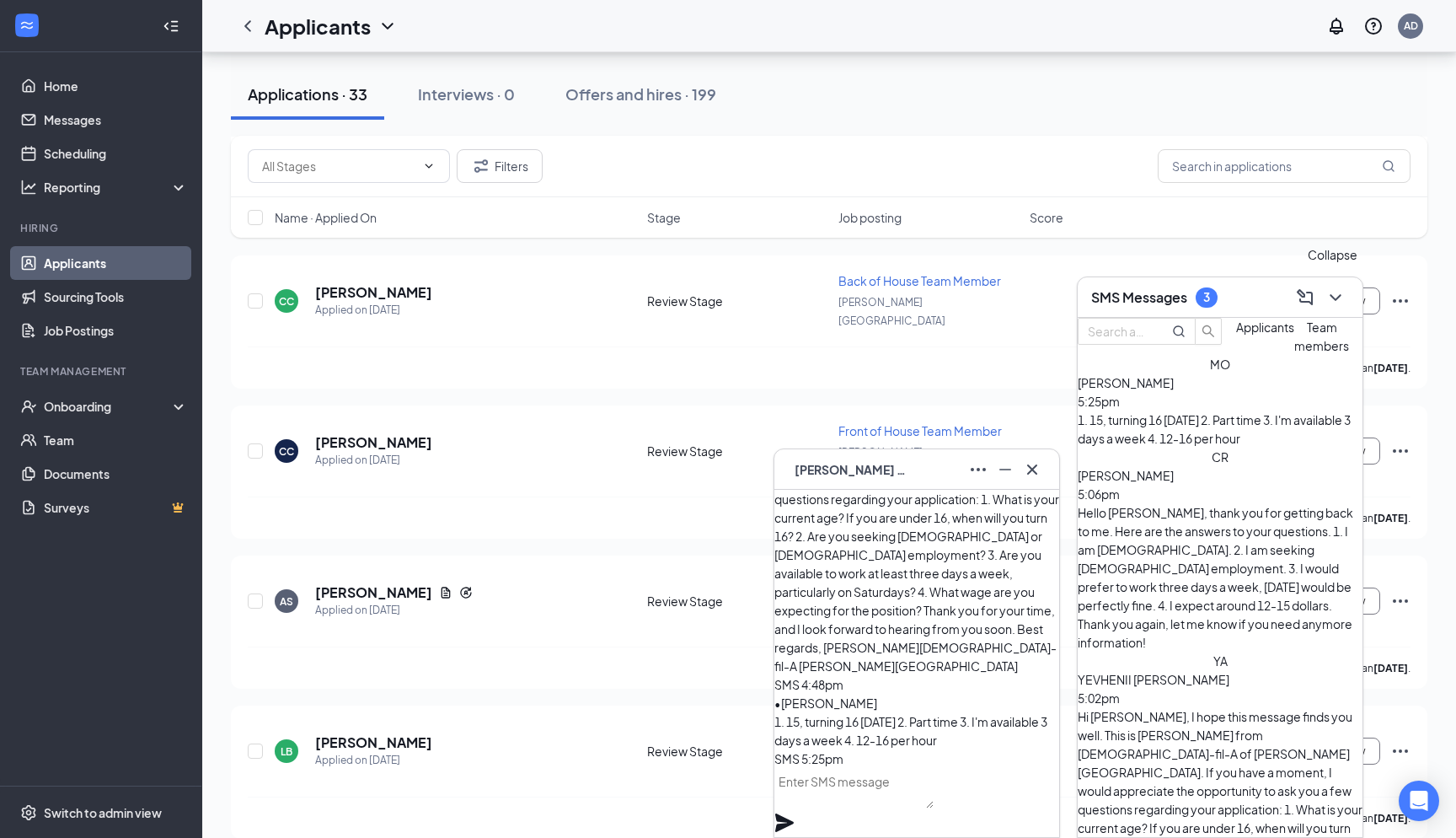
click at [1335, 302] on icon "ChevronDown" at bounding box center [1336, 297] width 21 height 21
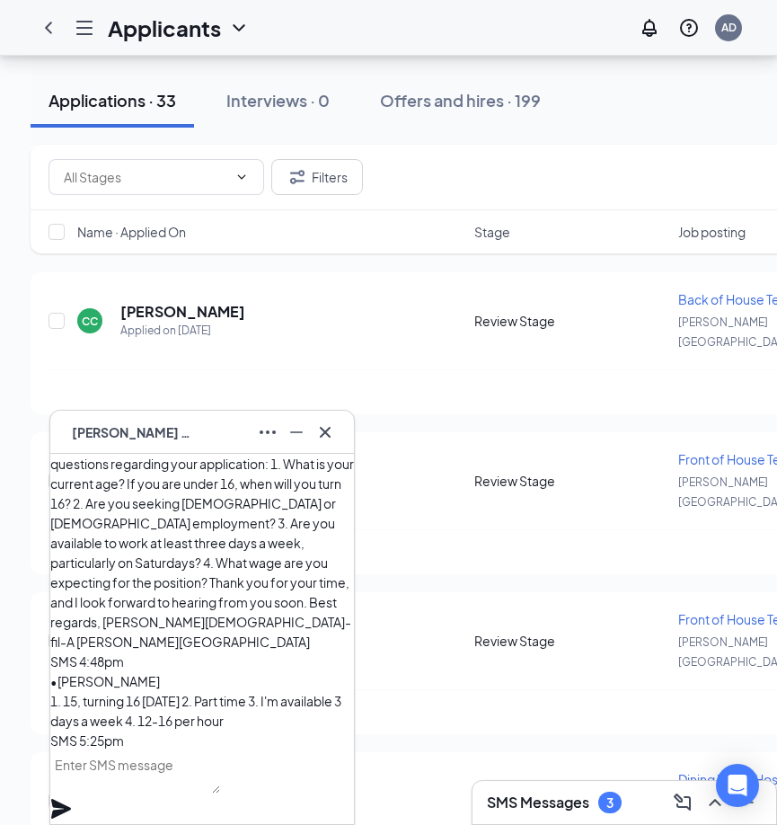
click at [132, 775] on textarea at bounding box center [135, 771] width 170 height 43
paste textarea "Thank you for your interest in joining the team at Chick-fil-A of Holly Springs…"
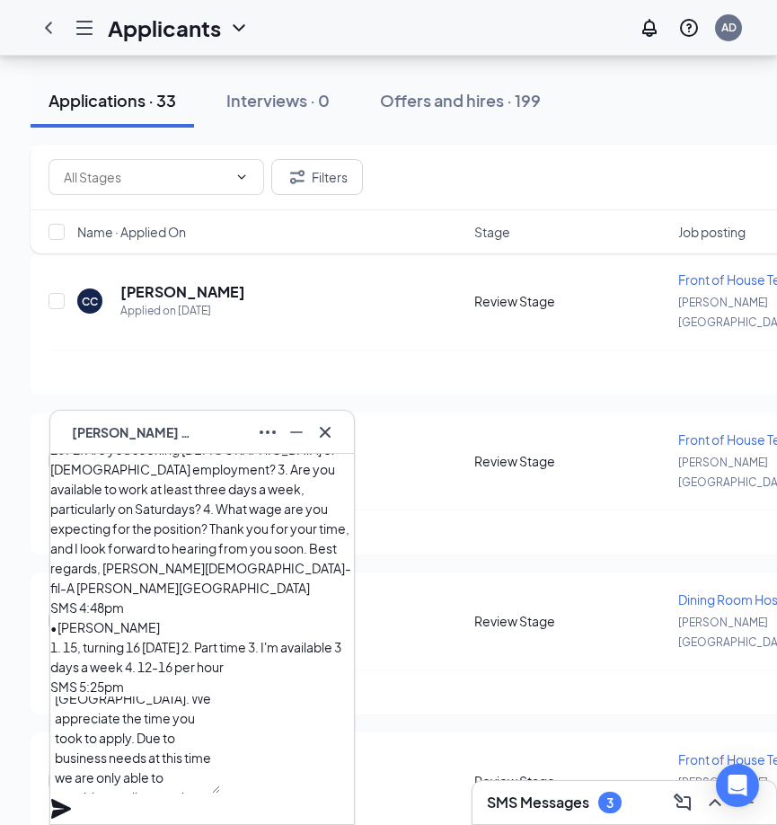
scroll to position [3548, 0]
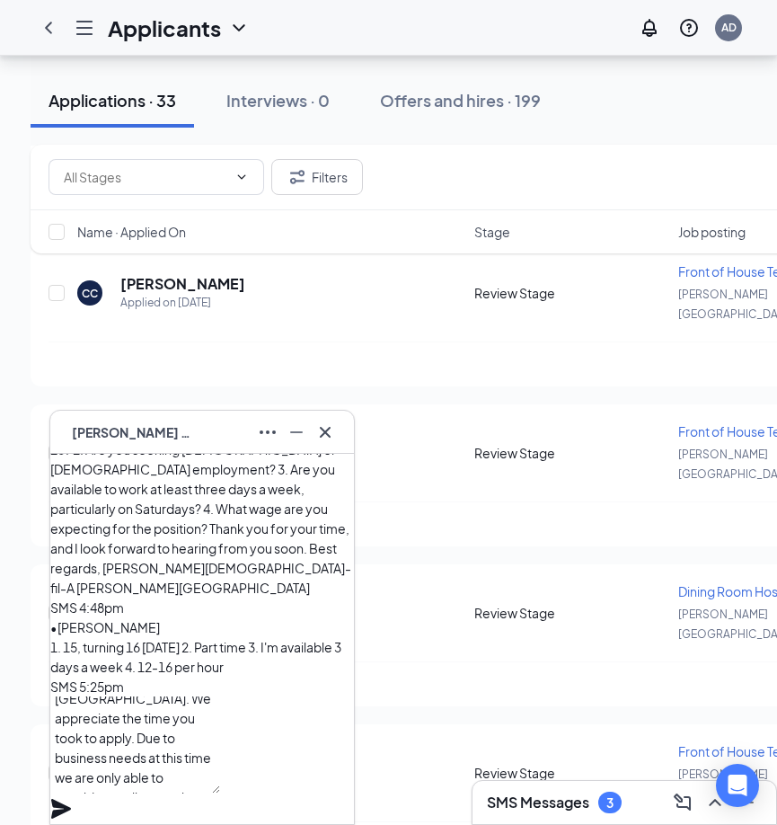
type textarea "Thank you for your interest in joining the team at Chick-fil-A of Holly Springs…"
click at [71, 799] on icon "Plane" at bounding box center [61, 809] width 20 height 20
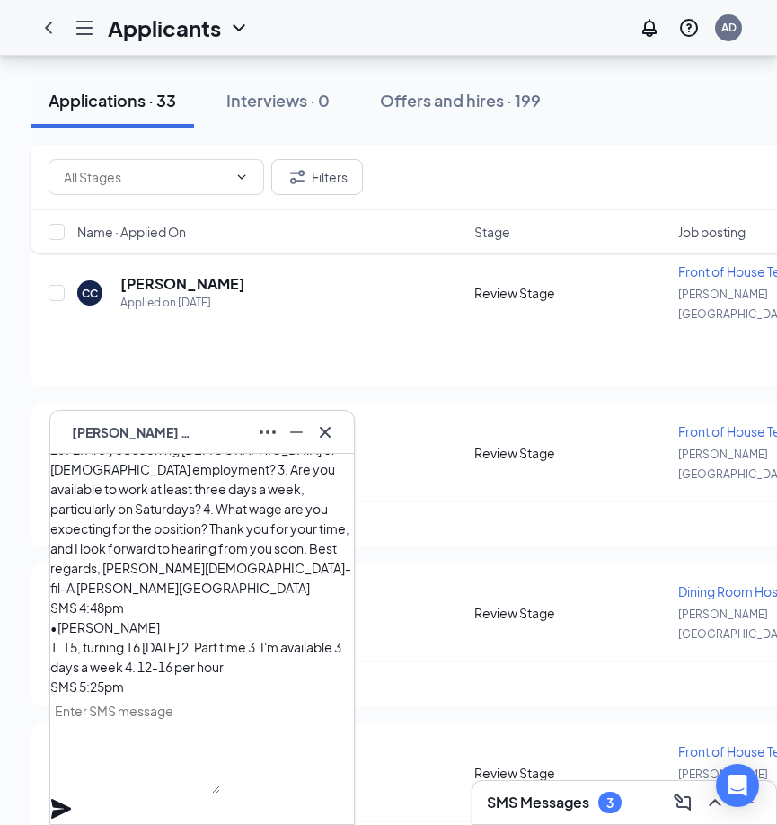
scroll to position [2, 0]
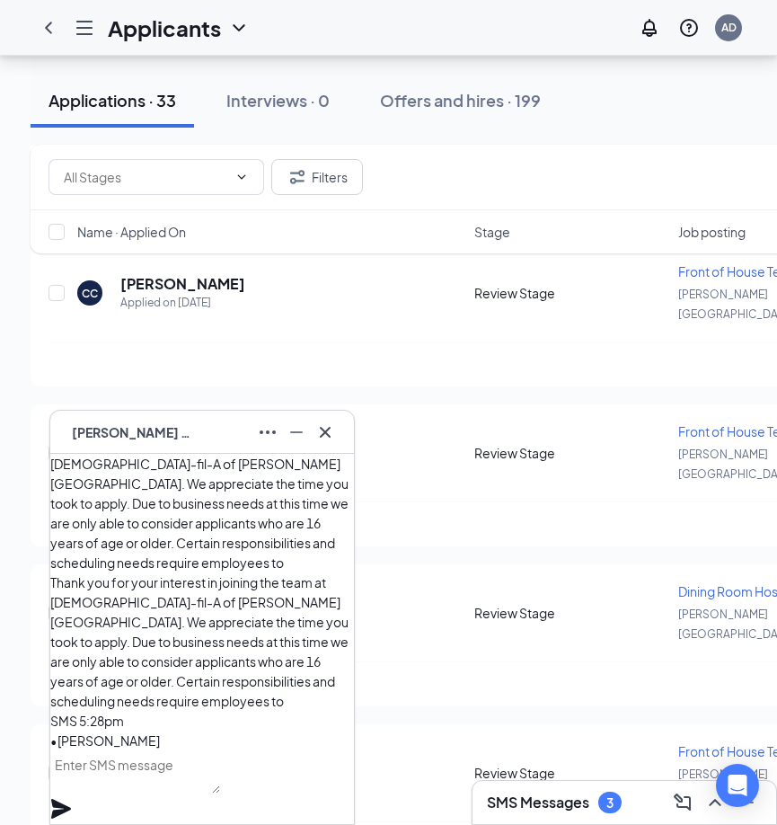
click at [220, 776] on textarea at bounding box center [135, 771] width 170 height 43
paste textarea "meet this age to ensure safety and compliance with labor requirements. We encou…"
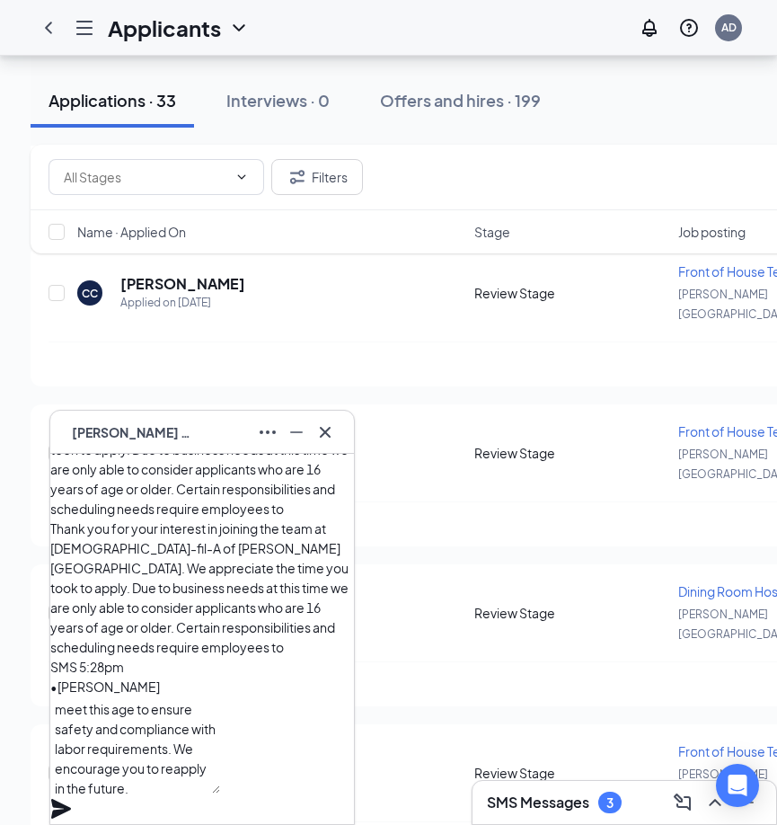
type textarea "meet this age to ensure safety and compliance with labor requirements. We encou…"
click at [71, 799] on icon "Plane" at bounding box center [61, 809] width 20 height 20
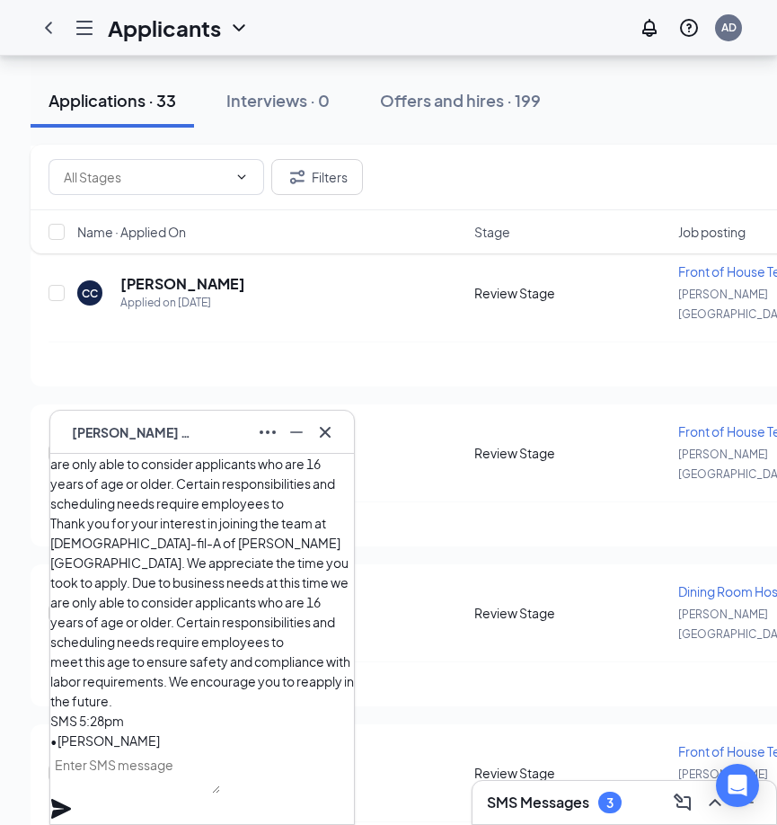
scroll to position [0, 0]
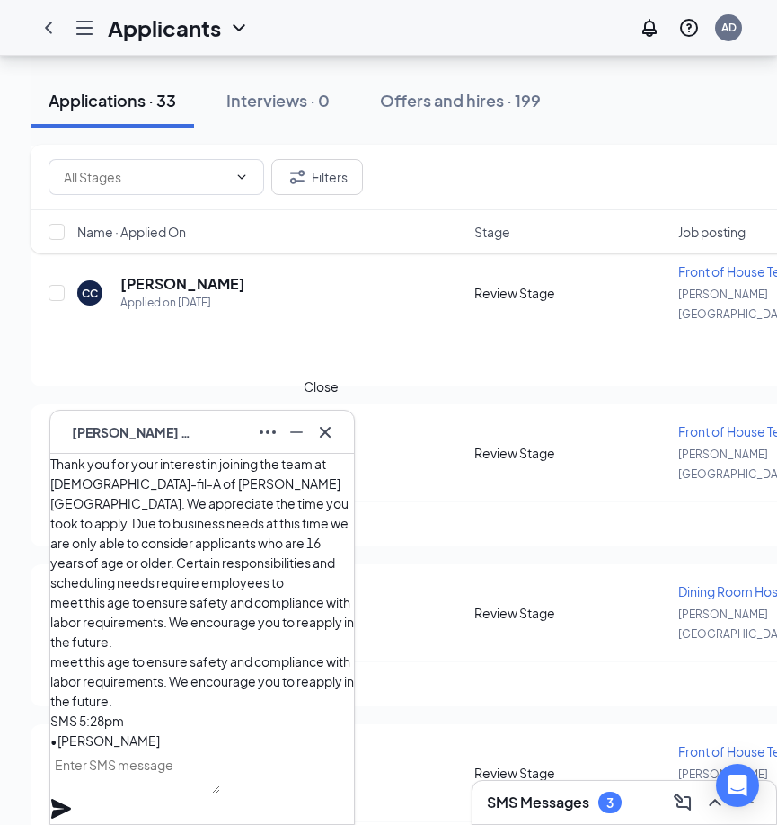
click at [317, 438] on icon "Cross" at bounding box center [325, 432] width 22 height 22
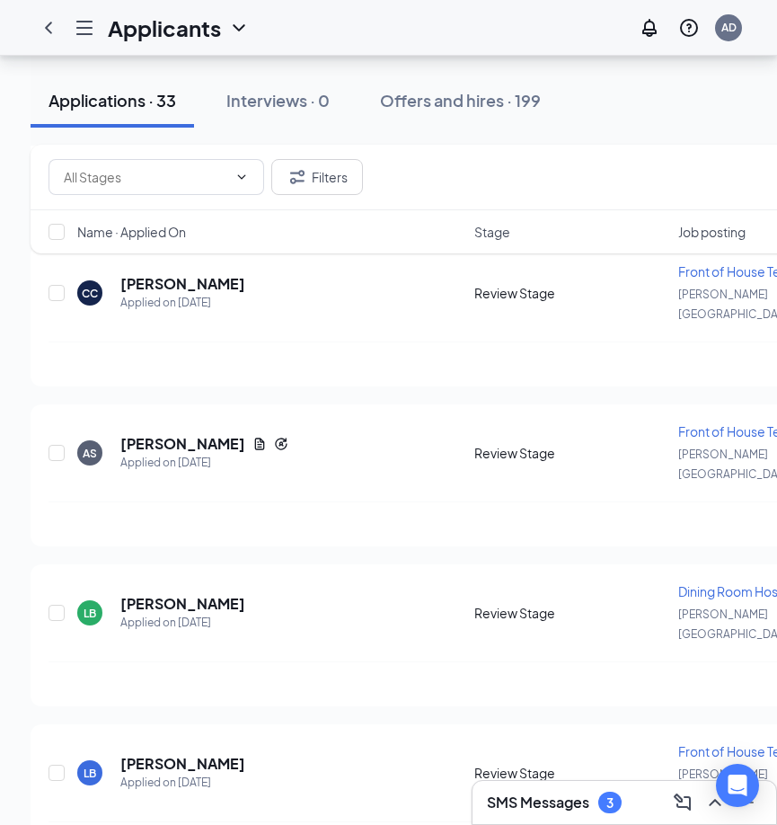
click at [561, 791] on div "SMS Messages 3" at bounding box center [554, 802] width 135 height 22
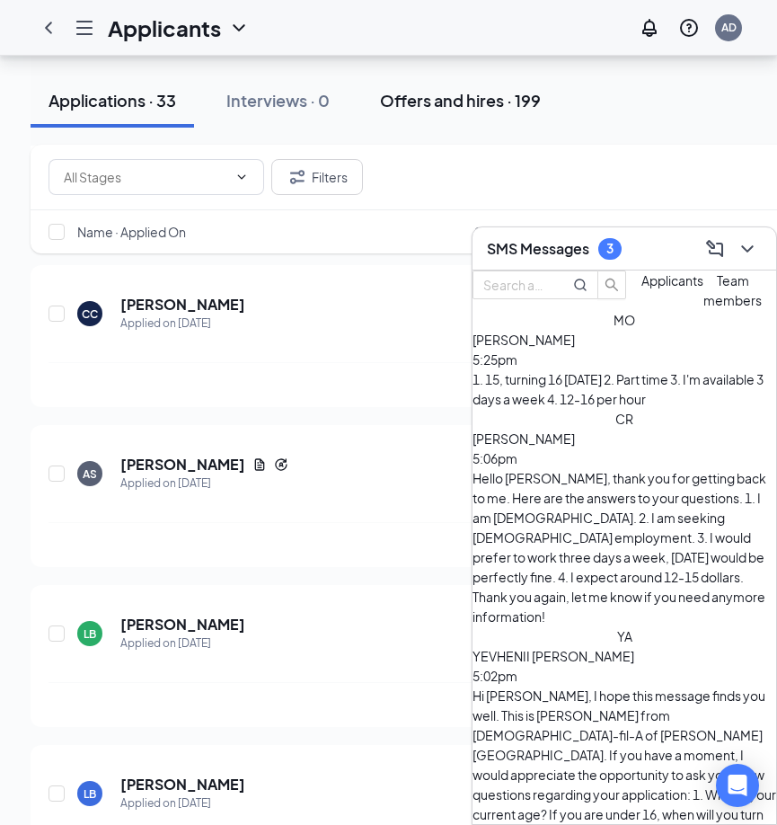
click at [446, 96] on div "Offers and hires · 199" at bounding box center [460, 100] width 161 height 22
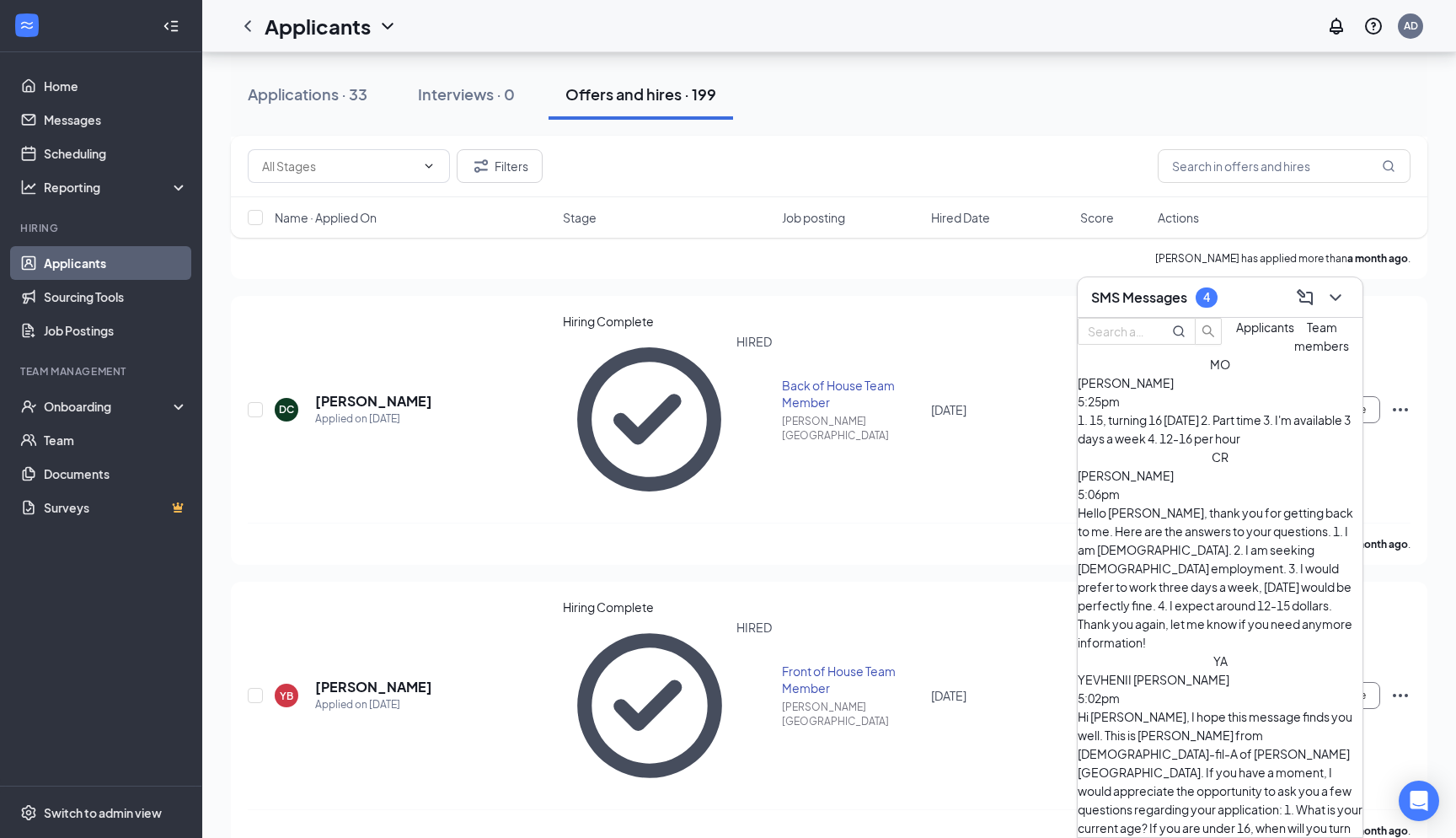
scroll to position [2695, 0]
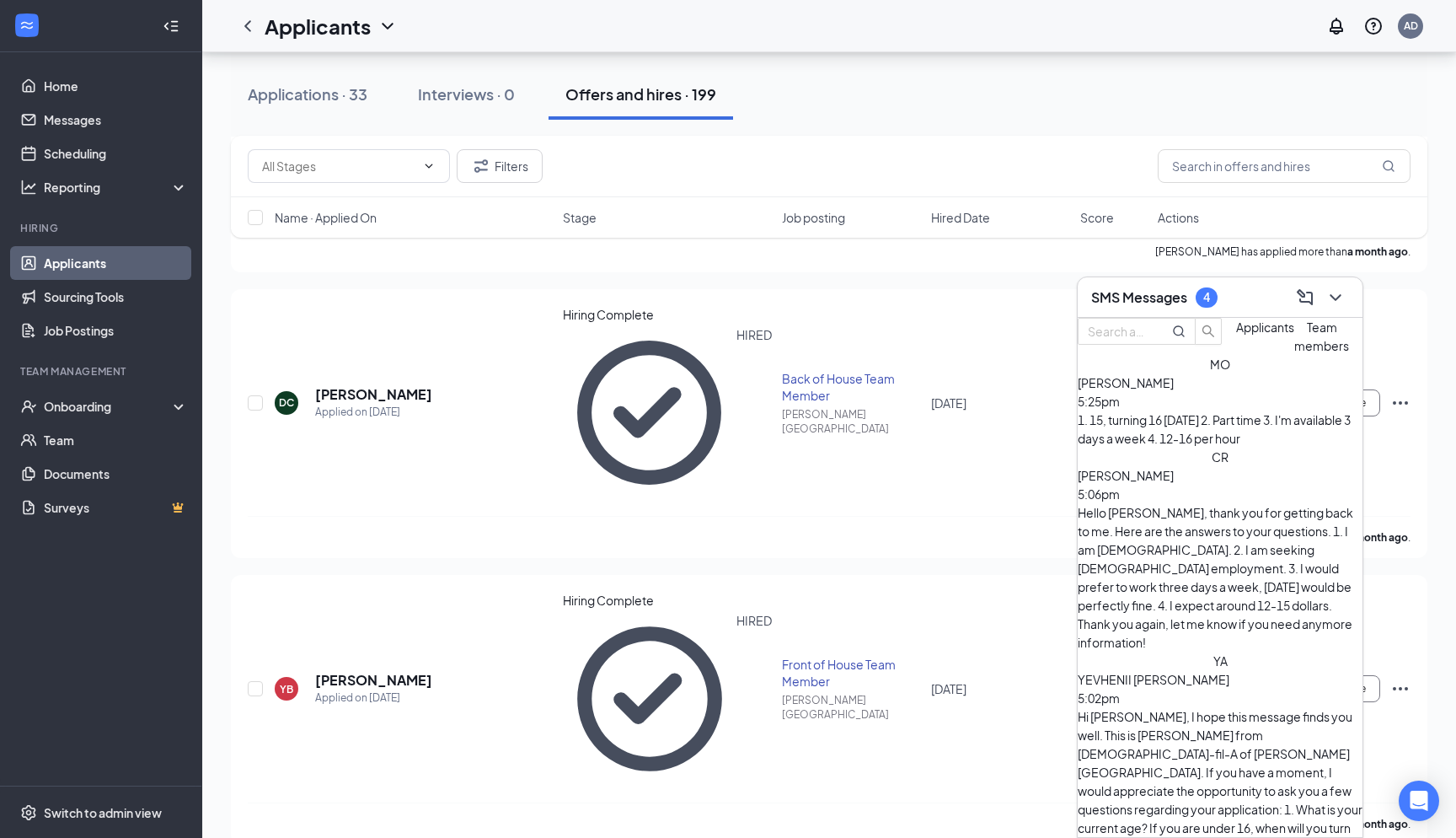
click at [1340, 309] on button at bounding box center [1335, 297] width 27 height 27
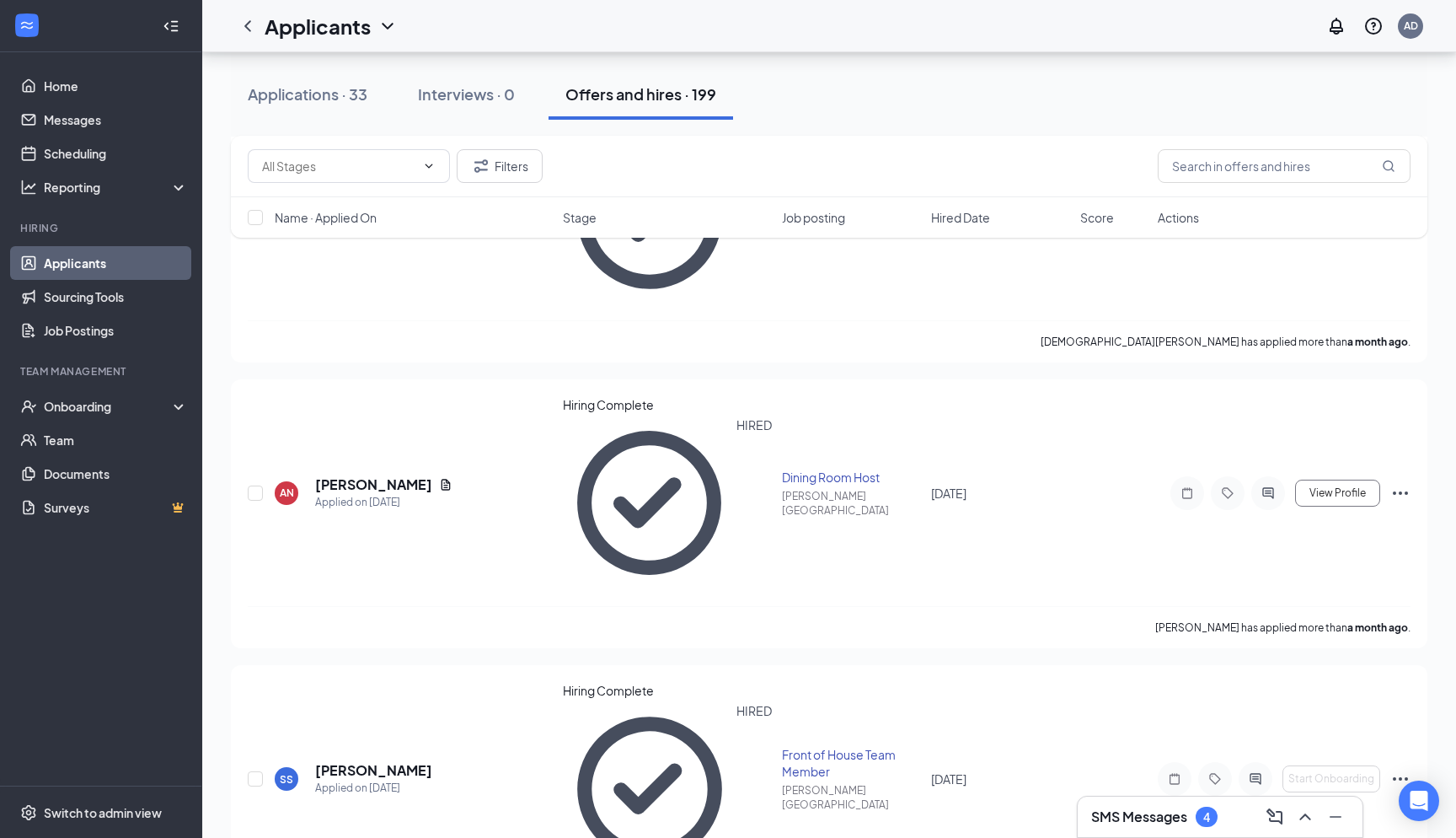
scroll to position [3466, 0]
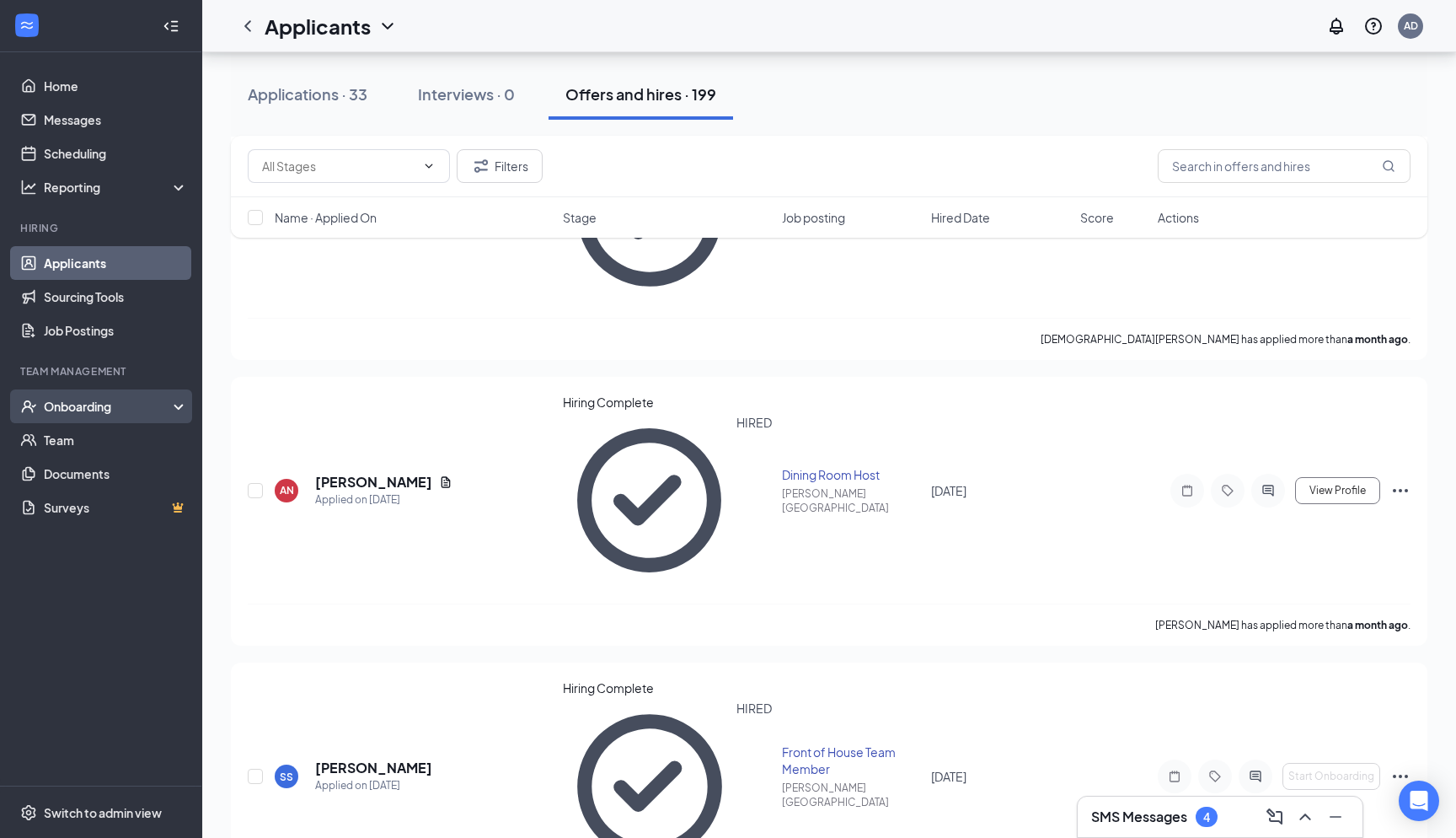
click at [114, 413] on div "Onboarding" at bounding box center [109, 406] width 129 height 17
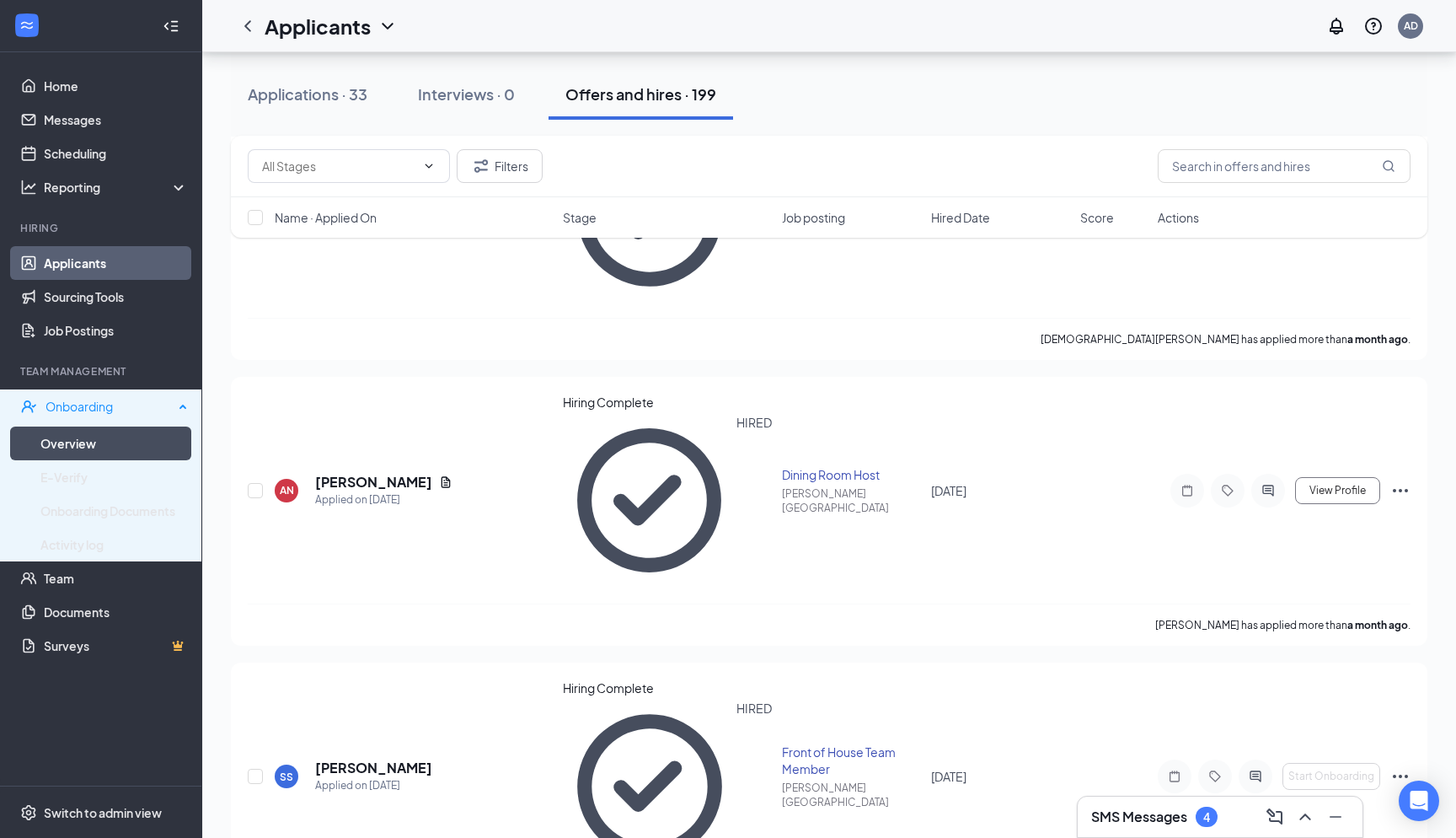
click at [89, 435] on link "Overview" at bounding box center [114, 444] width 147 height 34
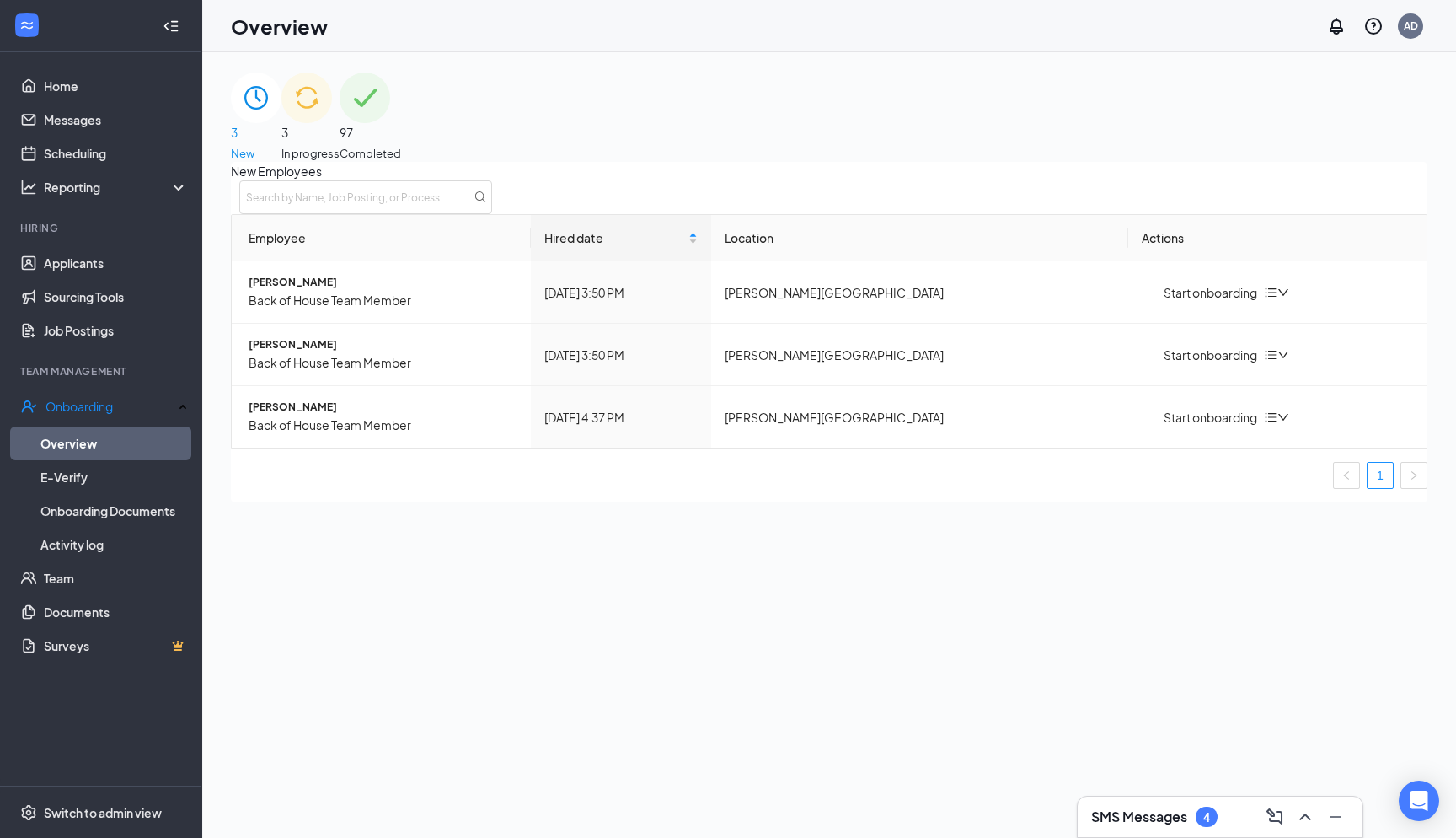
click at [340, 133] on div "3 In progress" at bounding box center [311, 116] width 58 height 89
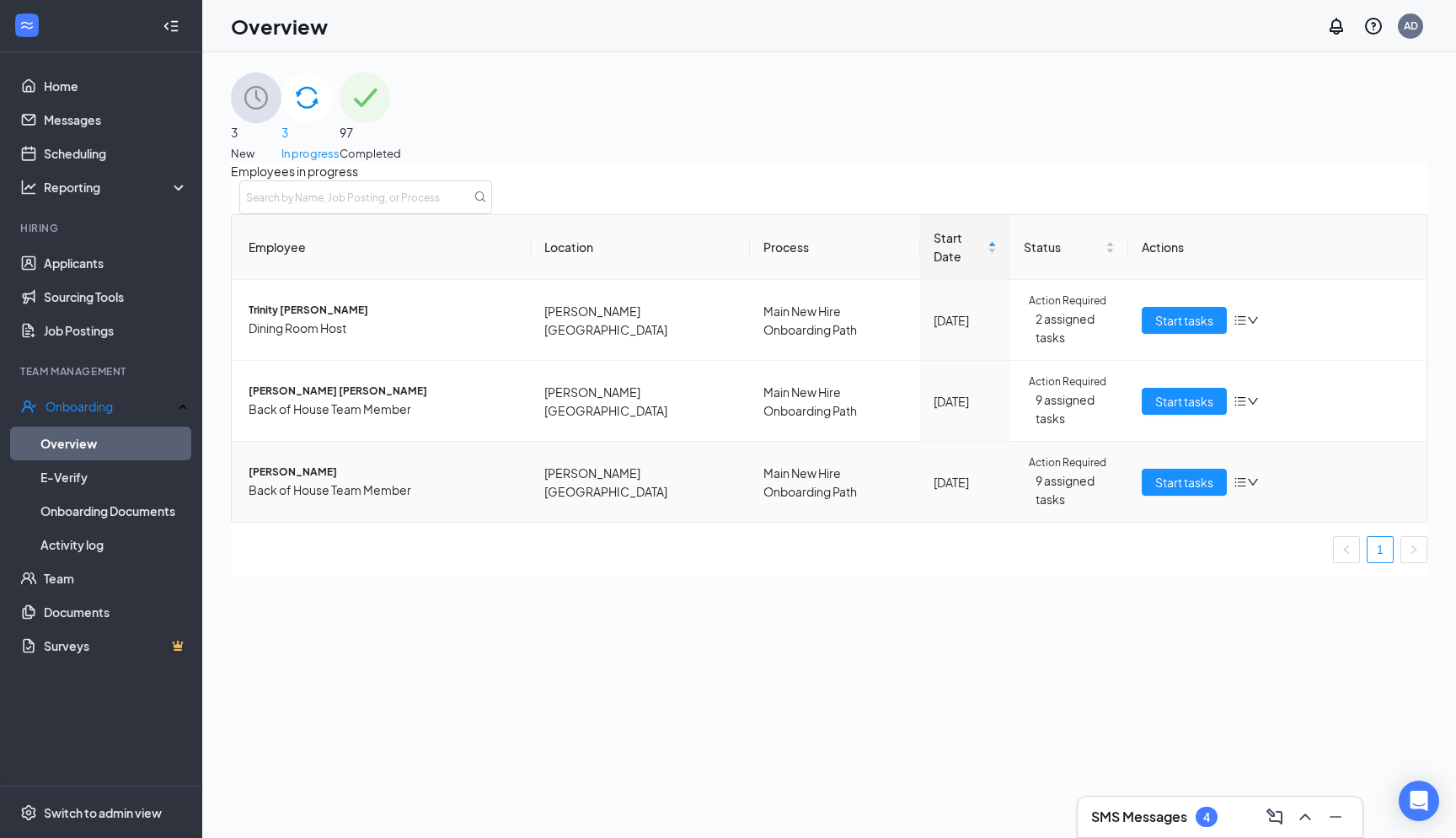
click at [1074, 455] on span "Action Required" at bounding box center [1068, 463] width 78 height 16
click at [302, 480] on span "Back of House Team Member" at bounding box center [383, 490] width 269 height 19
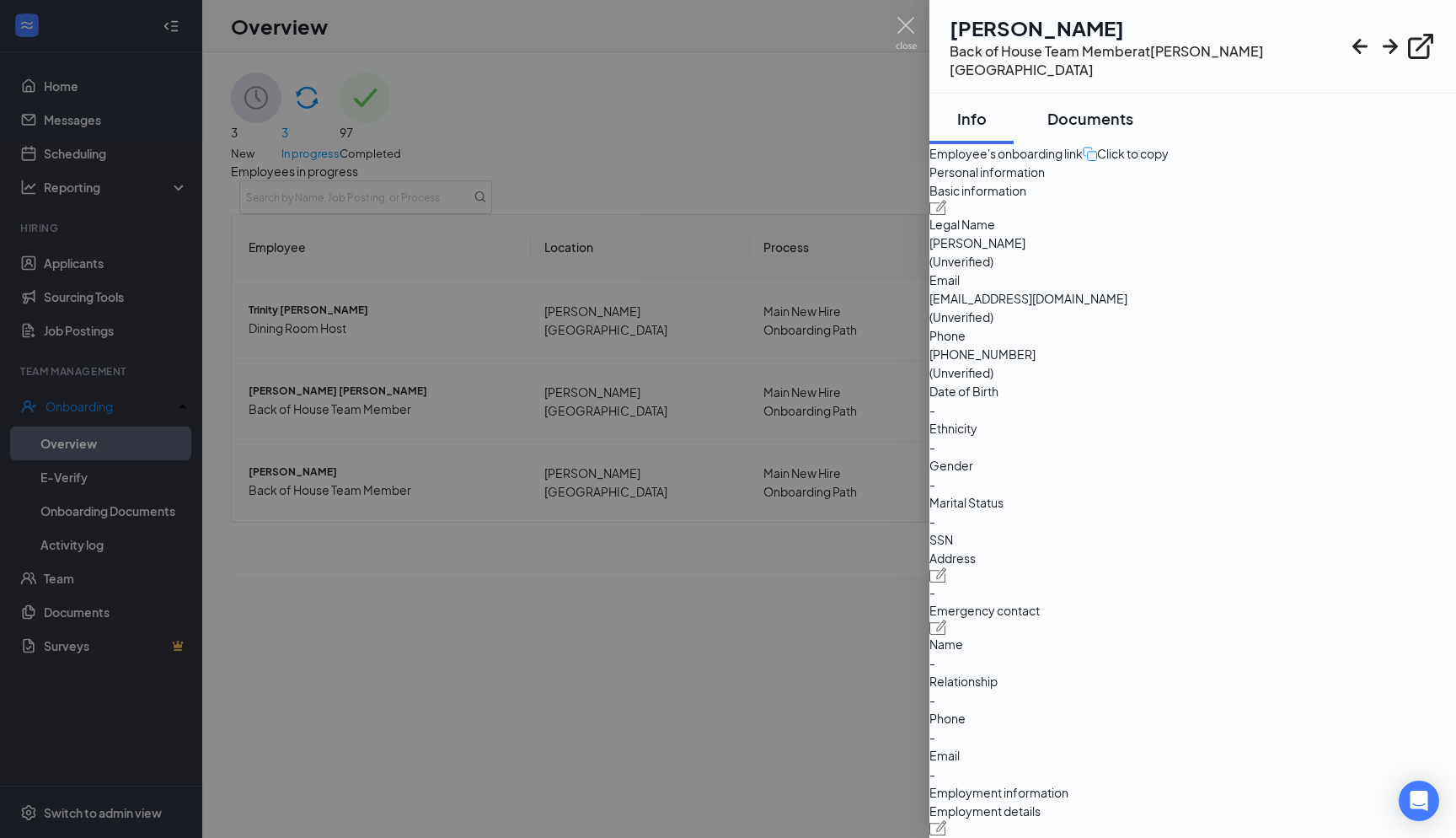
click at [1115, 110] on button "Documents" at bounding box center [1091, 119] width 120 height 51
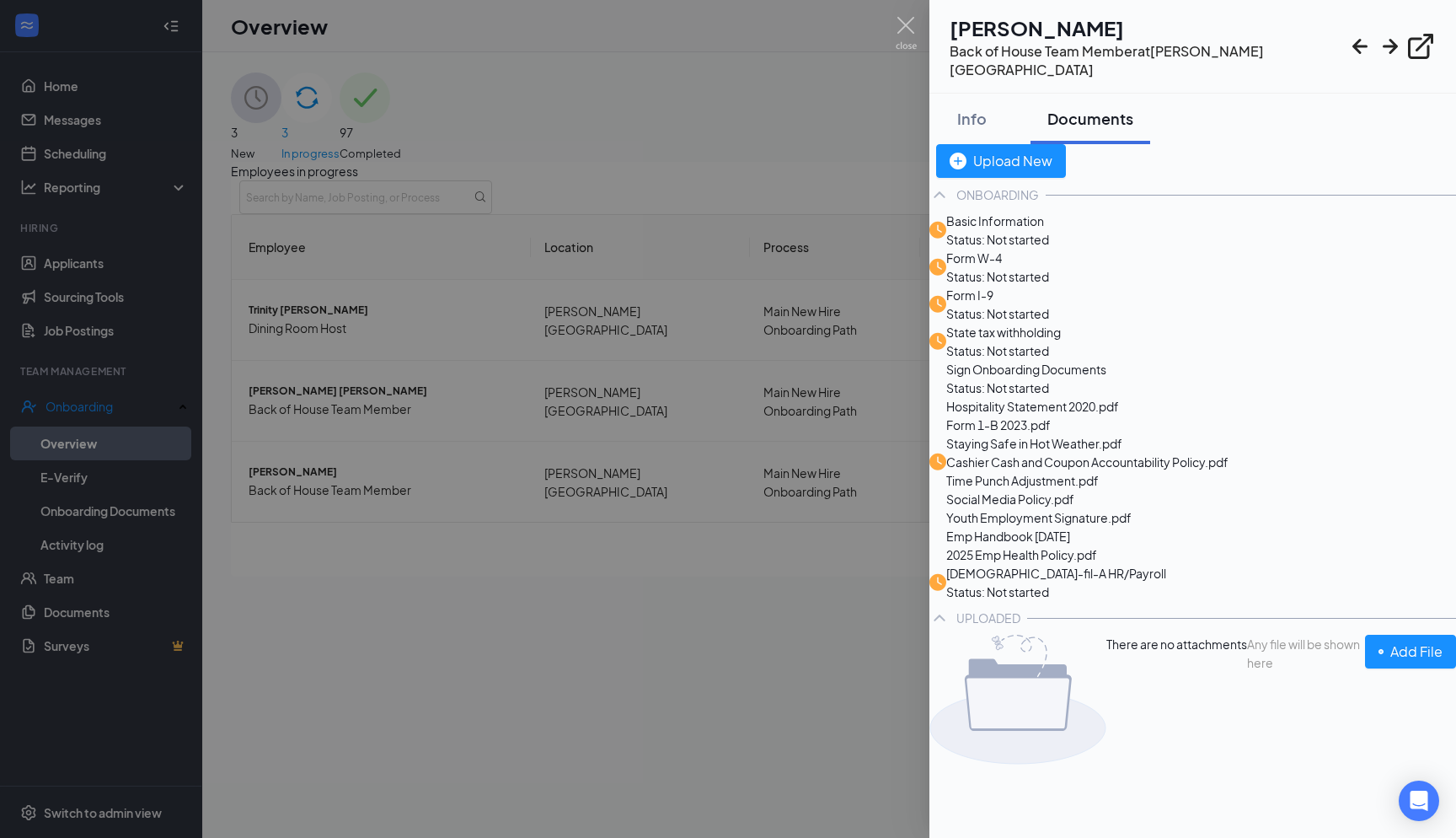
click at [689, 526] on div at bounding box center [728, 419] width 1456 height 838
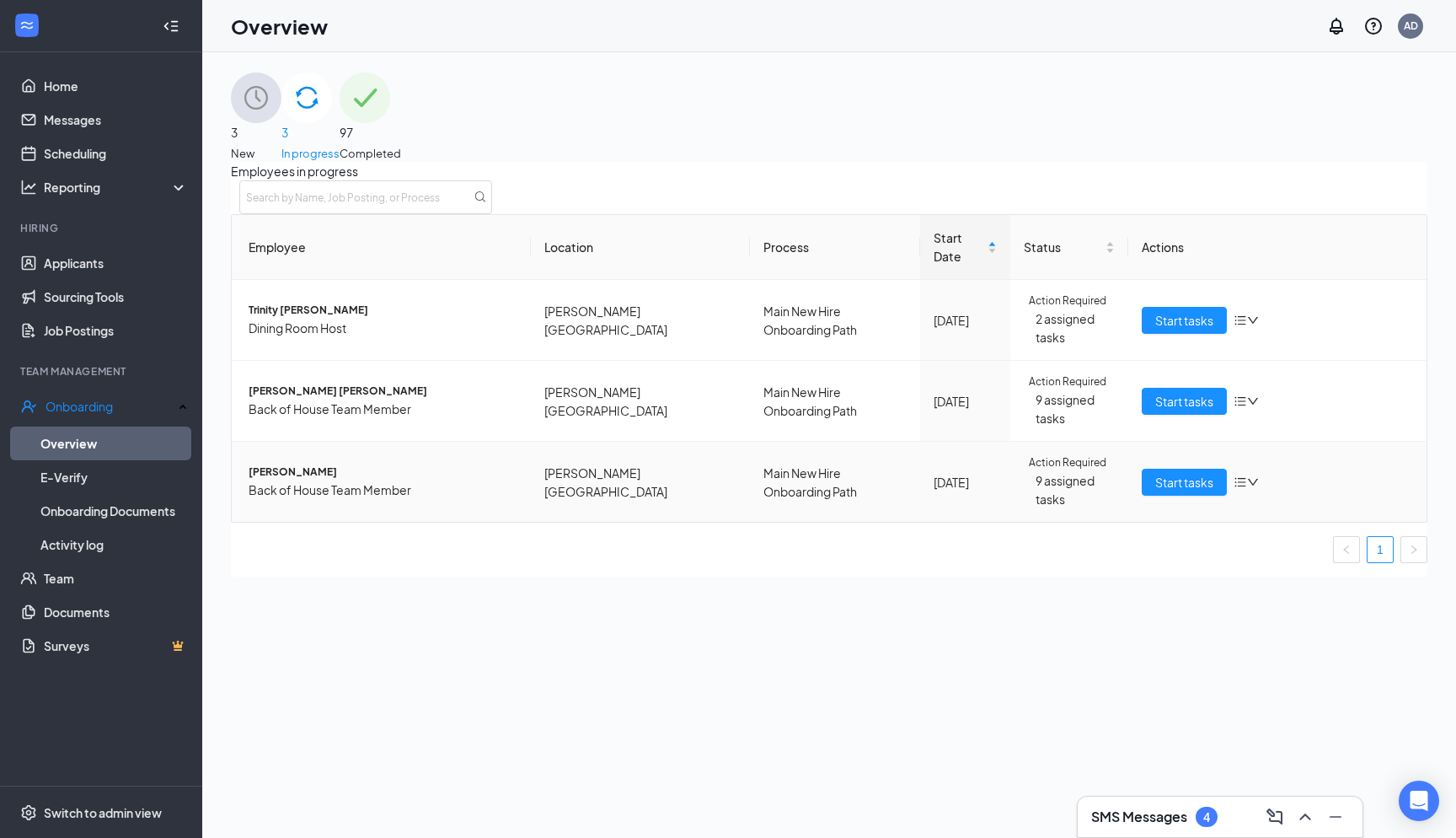
click at [291, 465] on span "[PERSON_NAME]" at bounding box center [383, 472] width 269 height 16
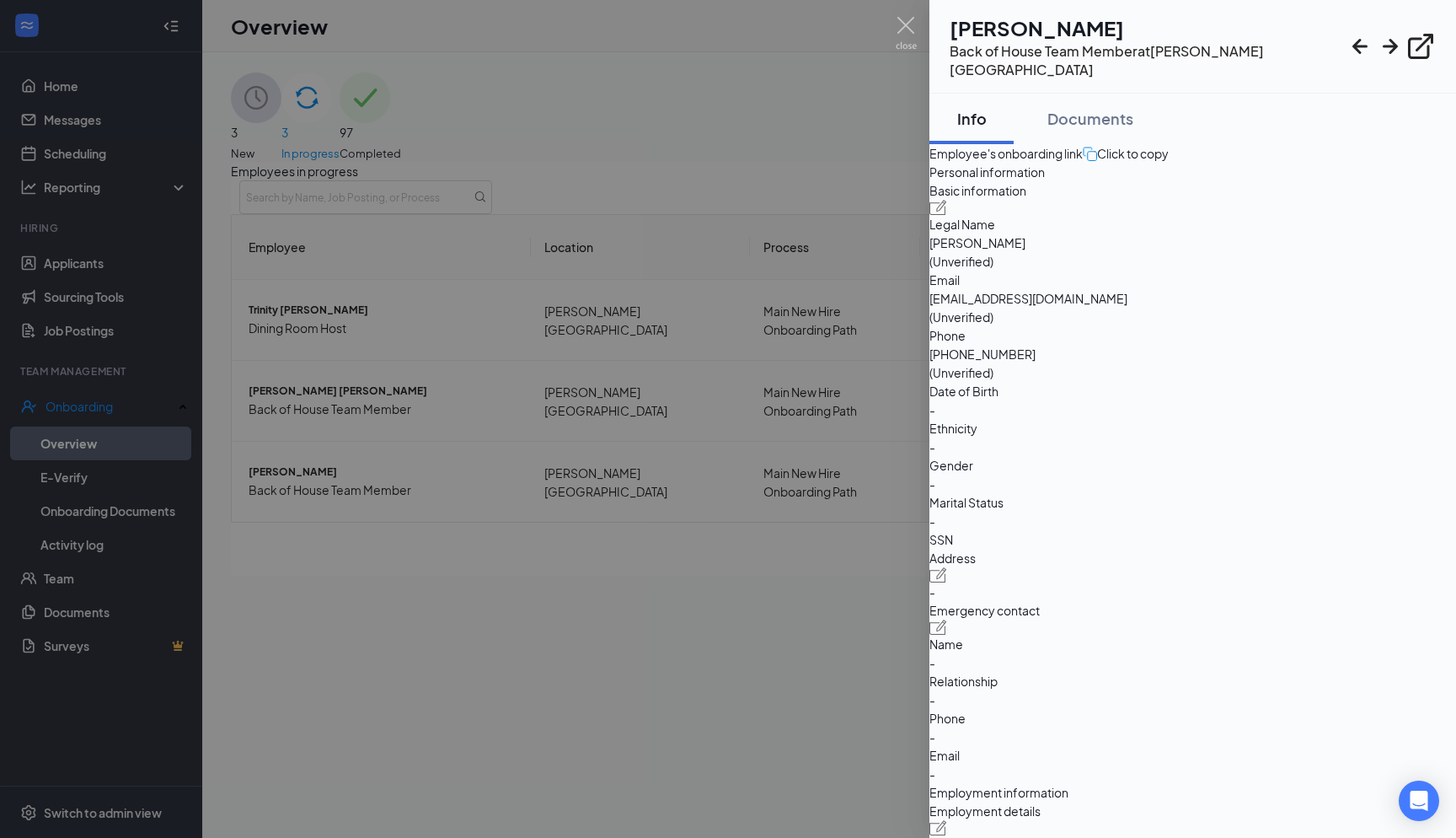
click at [797, 560] on div at bounding box center [728, 419] width 1456 height 838
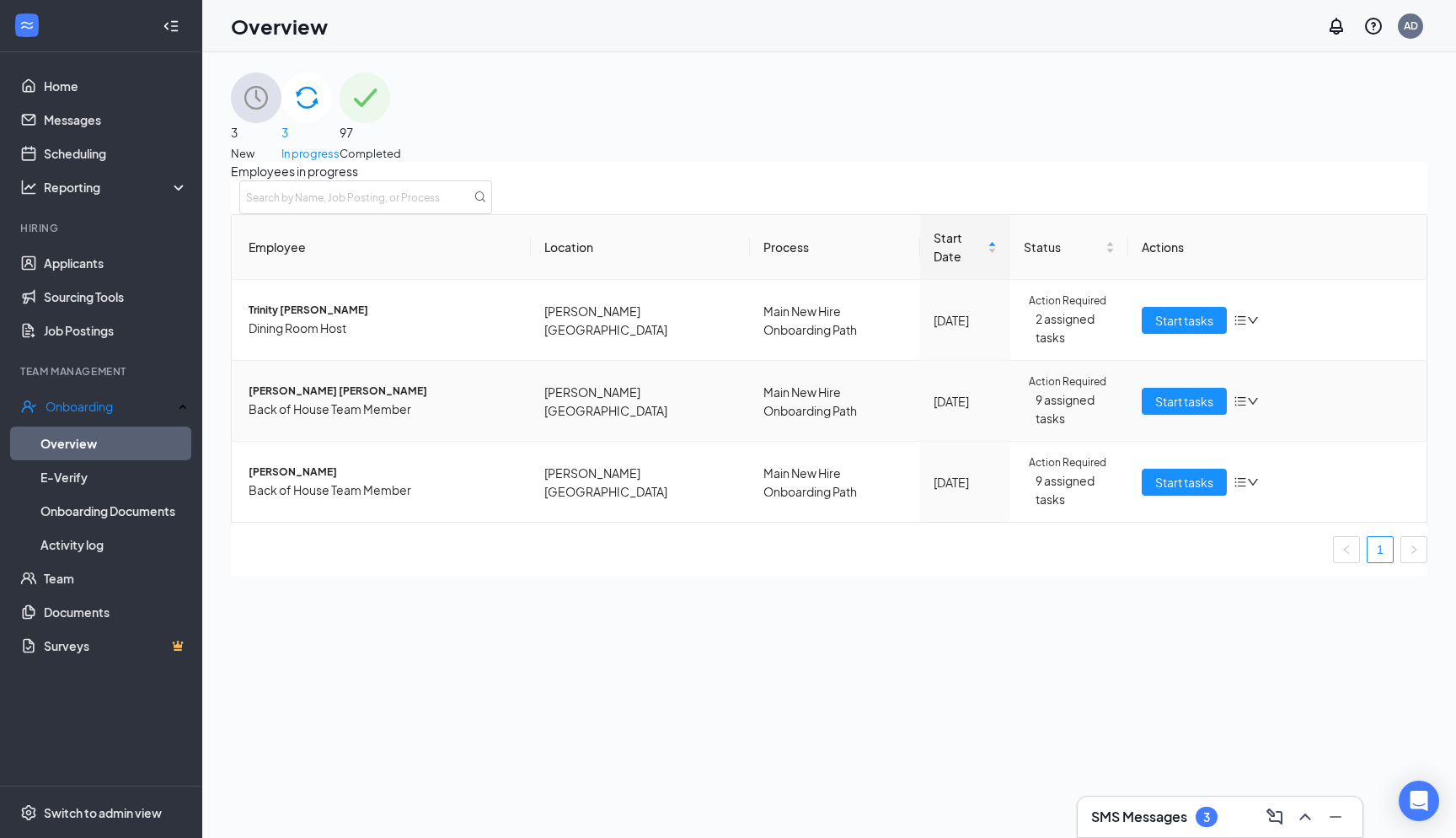
click at [365, 384] on span "Maria M Gutierrez Morales" at bounding box center [383, 391] width 269 height 16
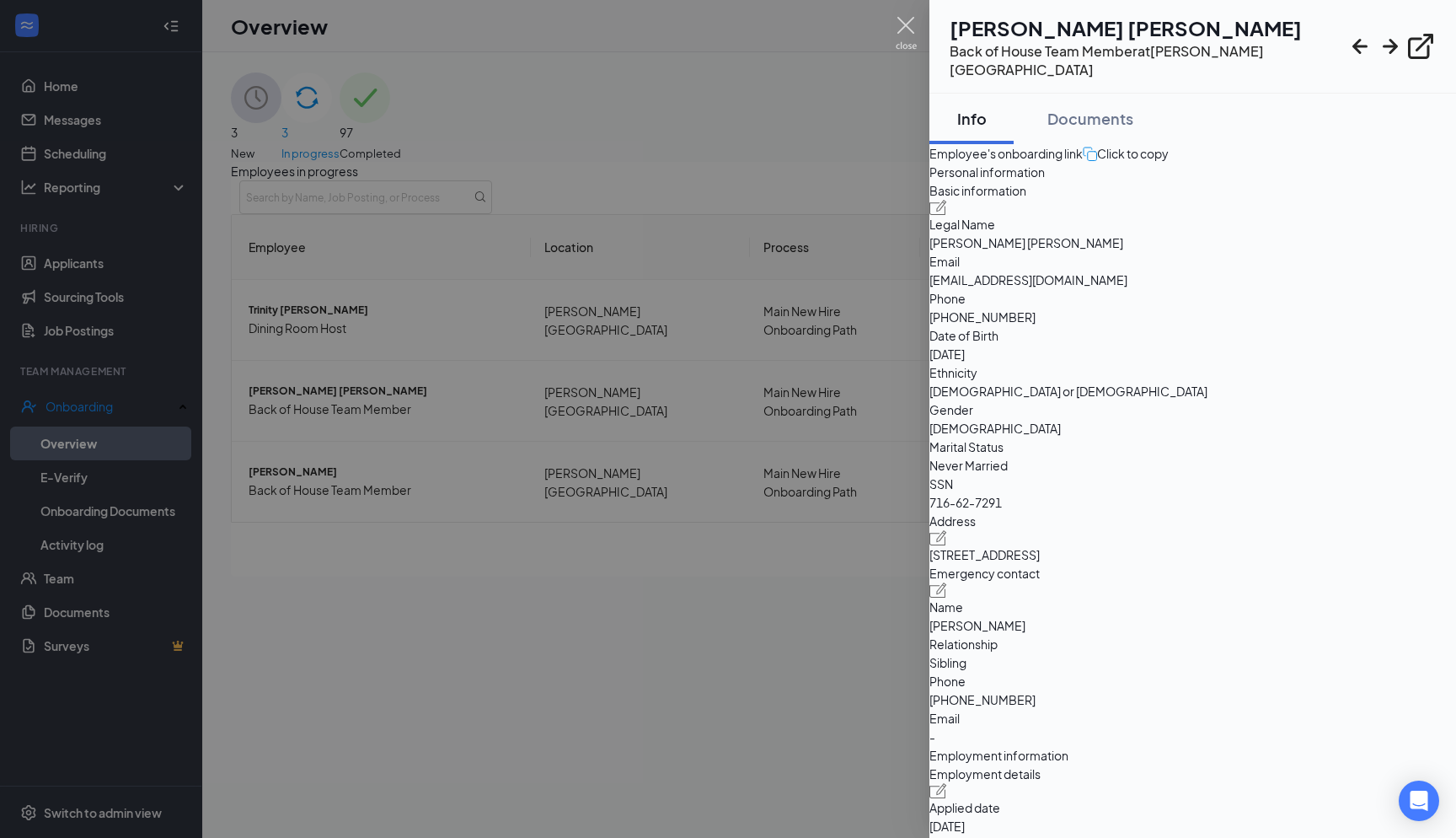
click at [911, 36] on img at bounding box center [906, 33] width 21 height 33
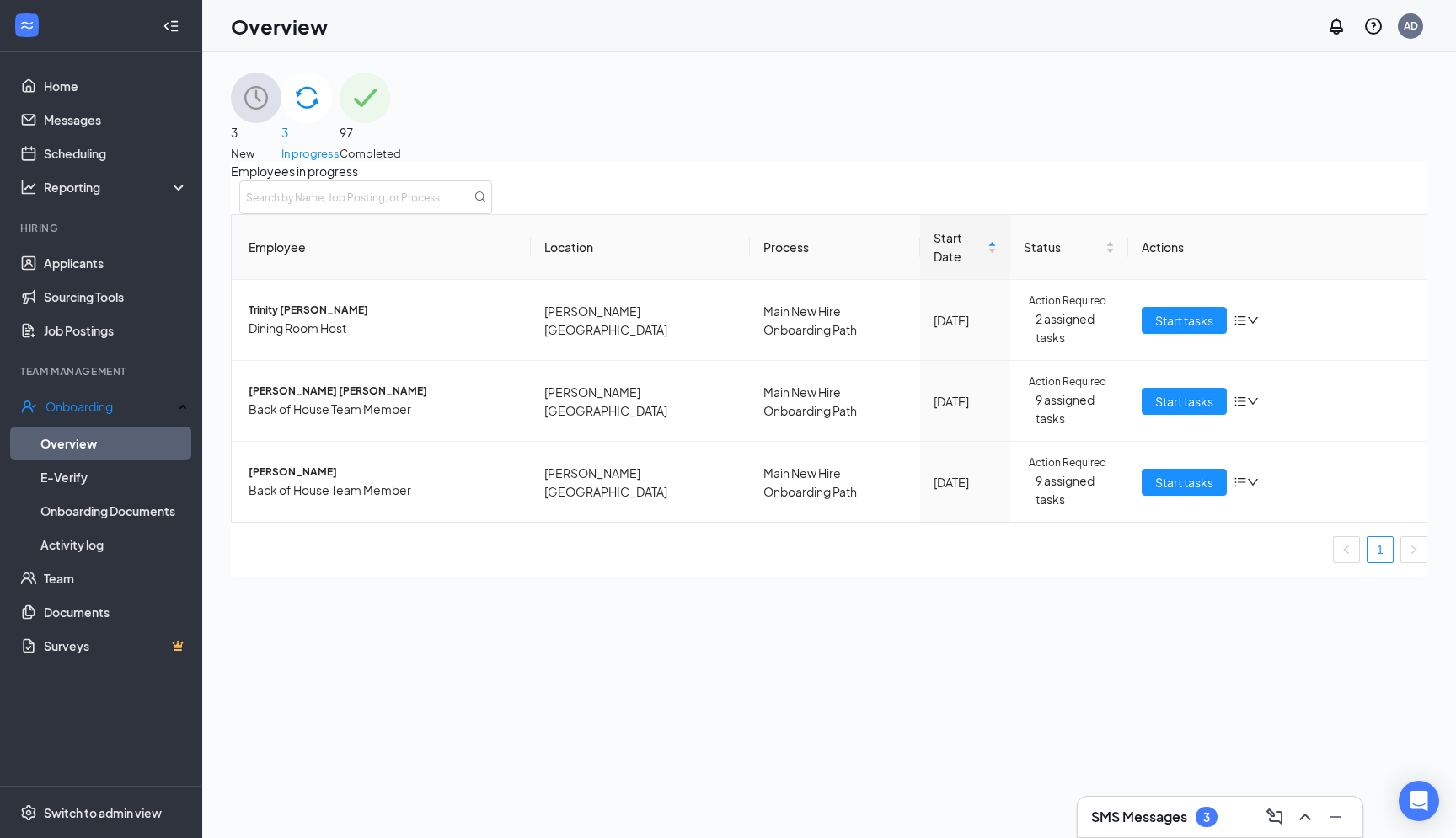
click at [1114, 816] on h3 "SMS Messages" at bounding box center [1139, 817] width 96 height 19
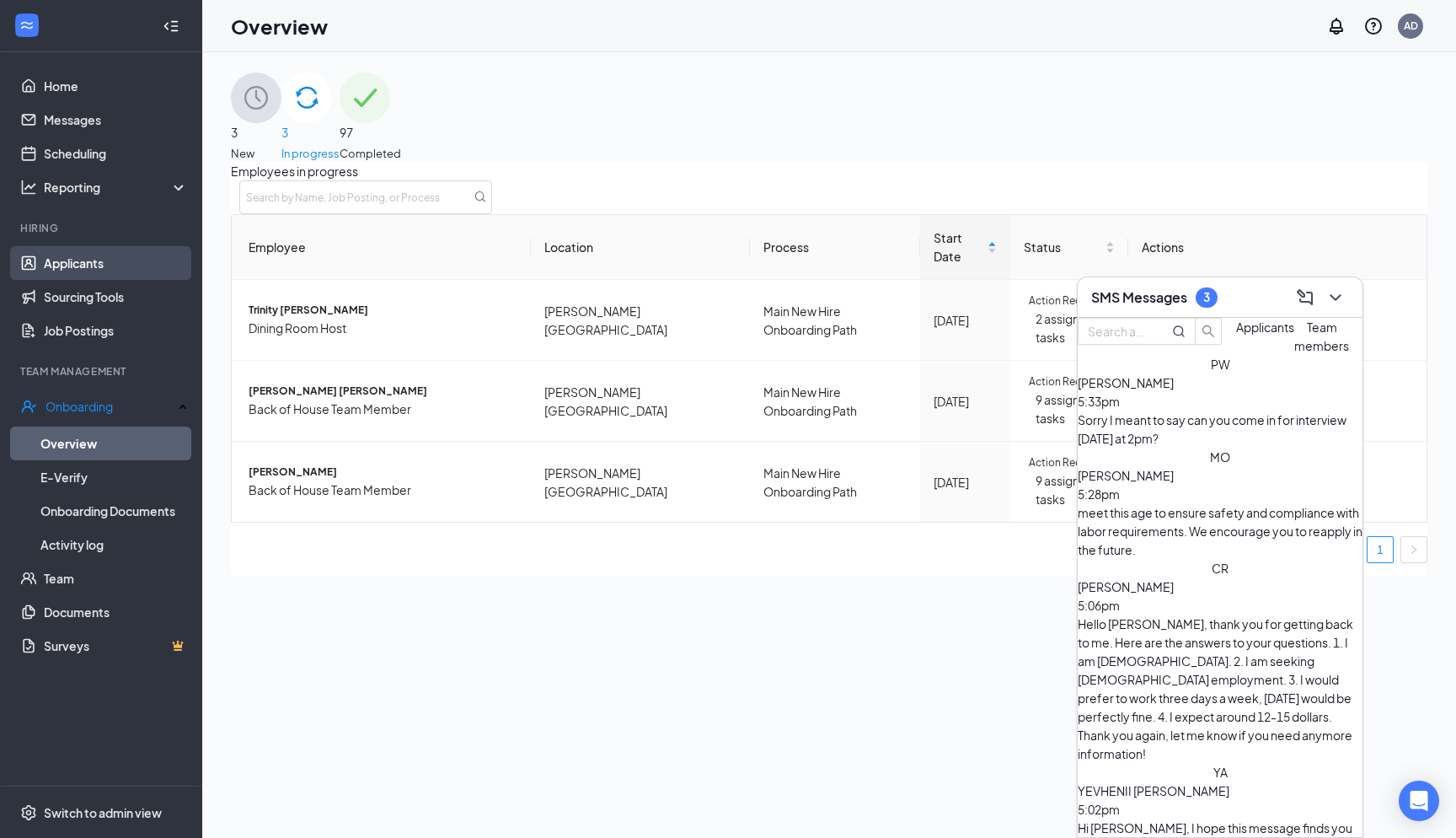
click at [138, 271] on link "Applicants" at bounding box center [116, 263] width 144 height 34
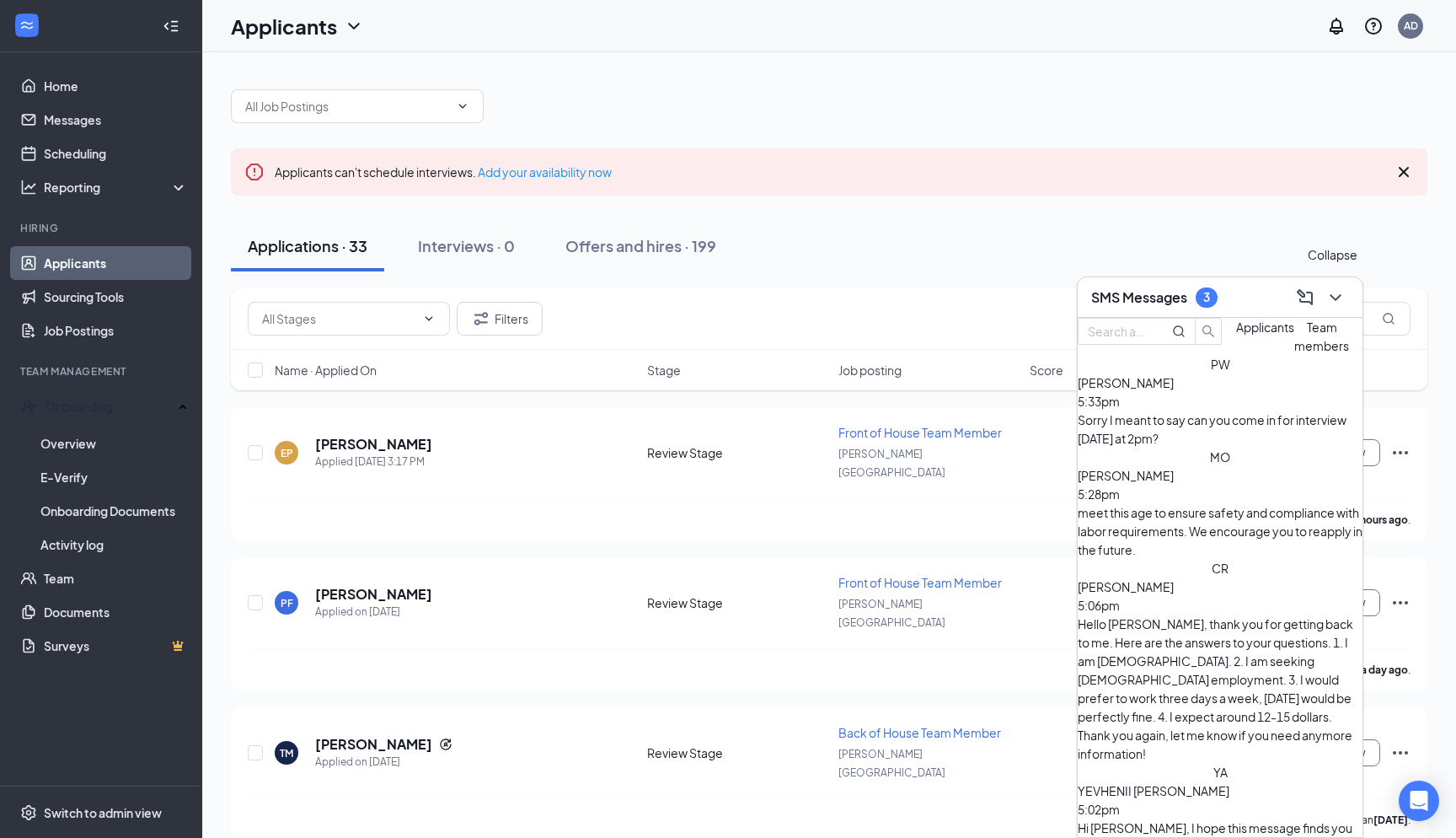
click at [1330, 288] on icon "ChevronDown" at bounding box center [1336, 297] width 21 height 21
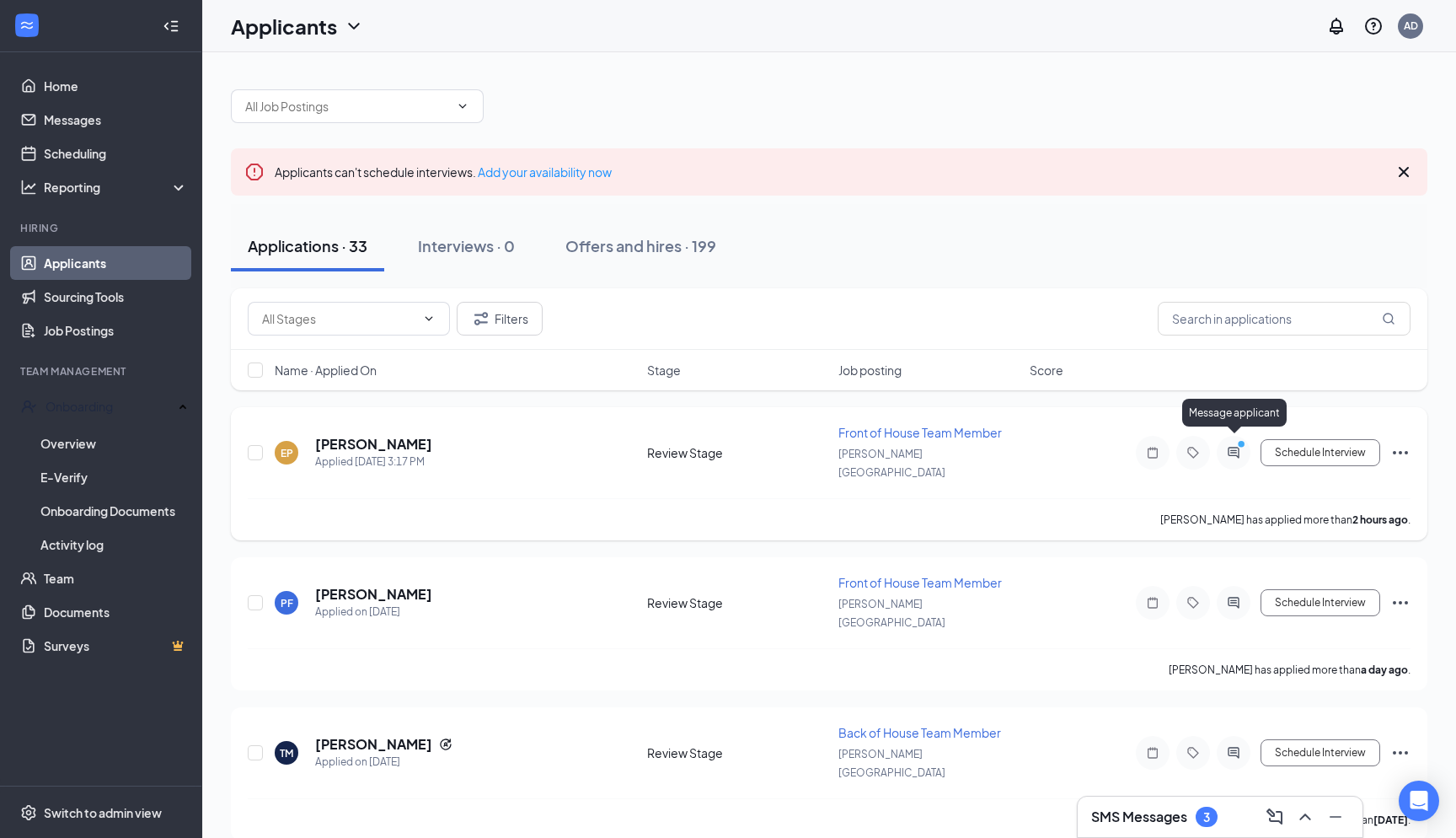
click at [1237, 449] on icon "ActiveChat" at bounding box center [1234, 452] width 21 height 13
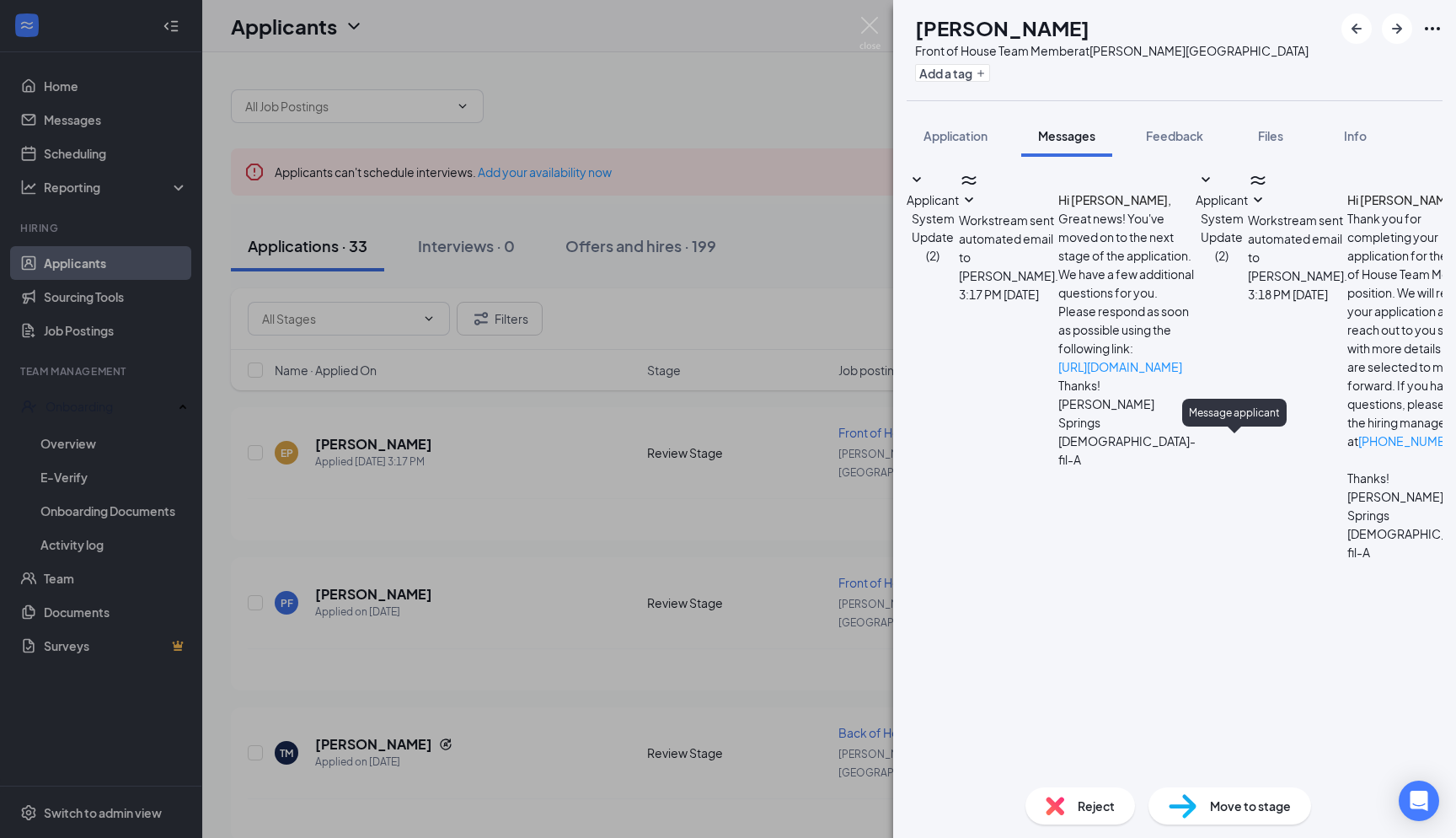
scroll to position [898, 0]
click at [873, 27] on img at bounding box center [870, 33] width 21 height 33
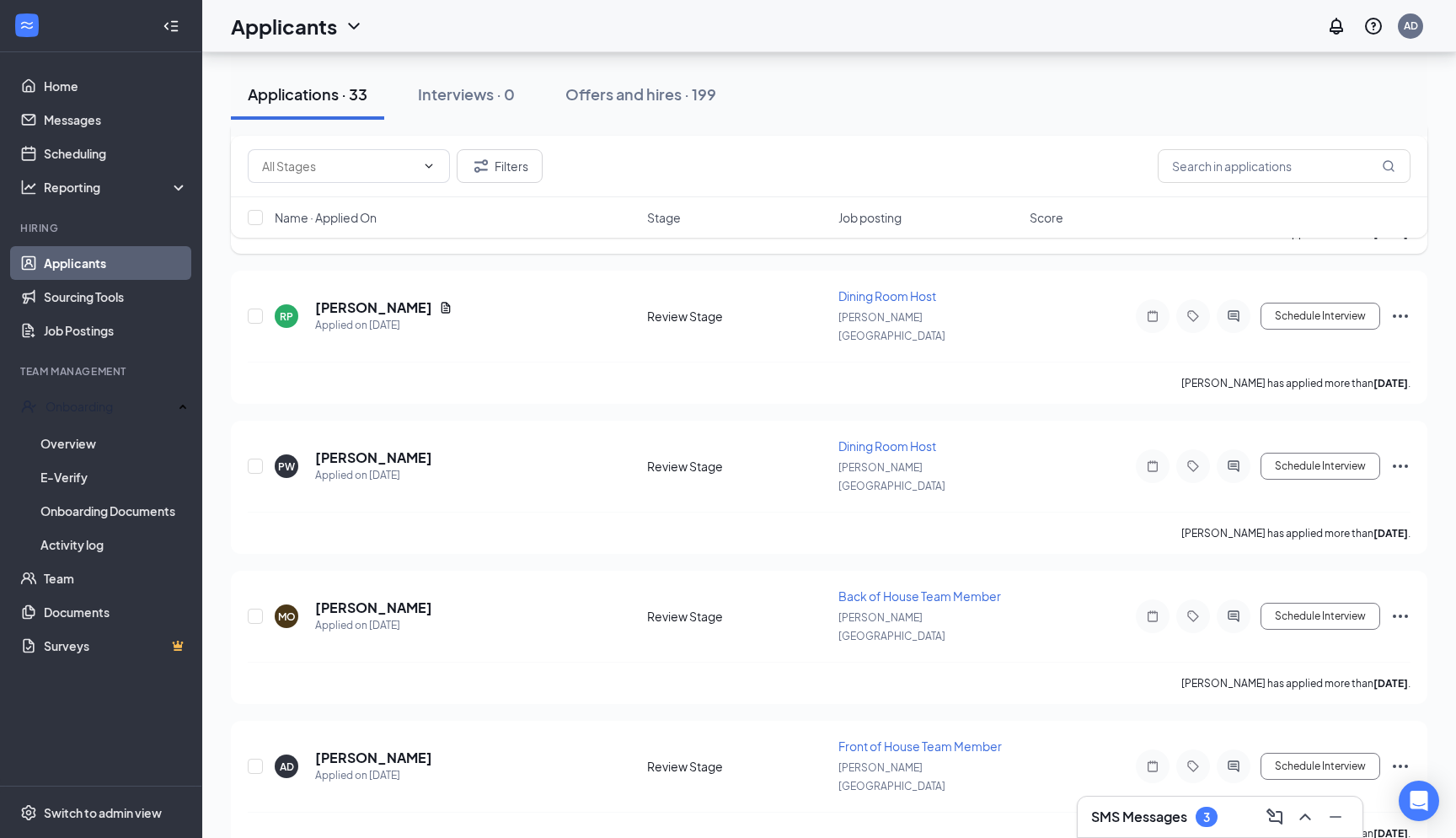
scroll to position [613, 0]
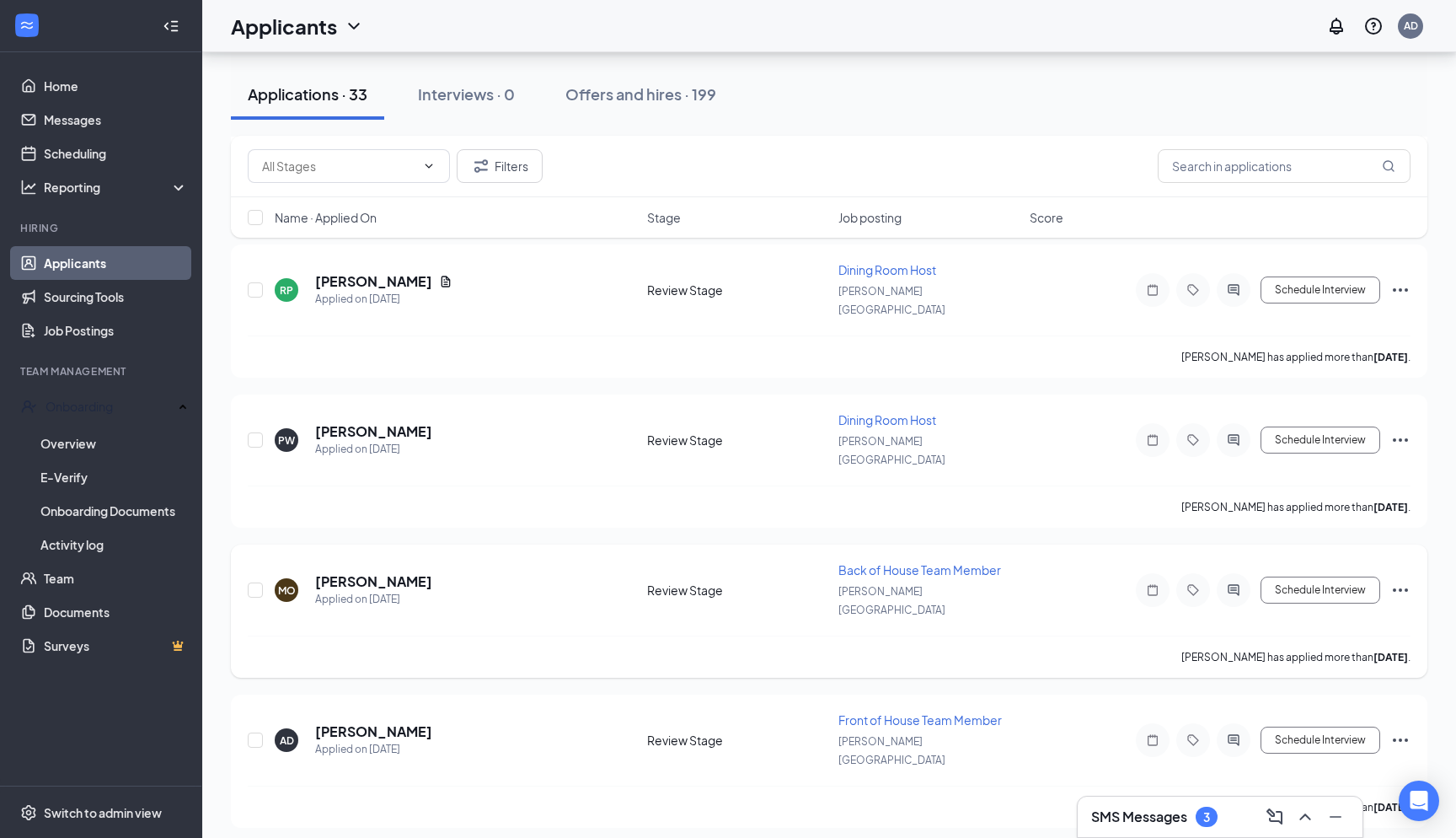
click at [1228, 573] on div at bounding box center [1234, 590] width 34 height 34
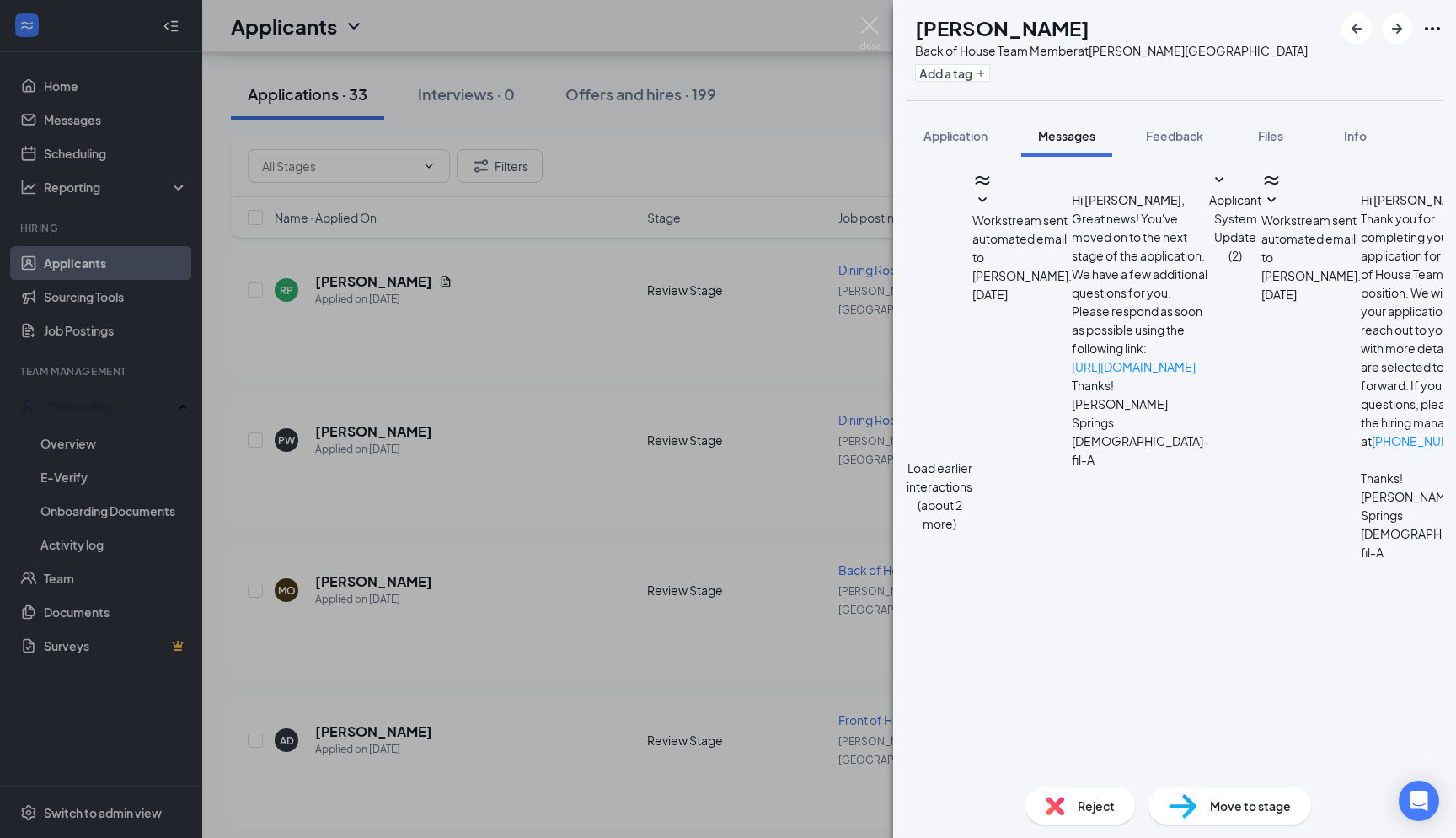
scroll to position [933, 0]
click at [883, 25] on div "MO maya angela osewe Back of House Team Member at Holly Springs Add a tag Appli…" at bounding box center [728, 419] width 1456 height 838
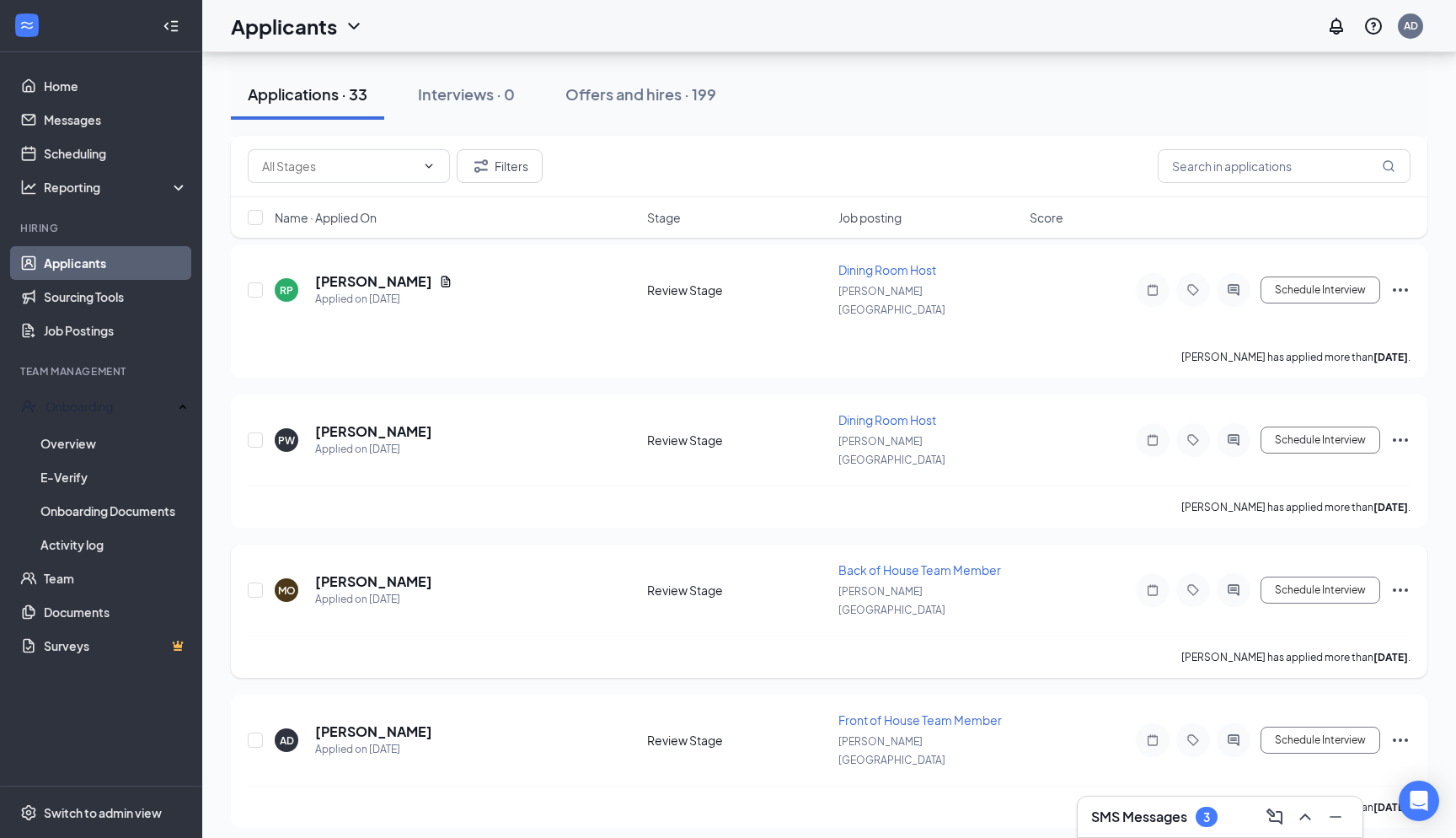
click at [1399, 580] on icon "Ellipses" at bounding box center [1401, 590] width 21 height 21
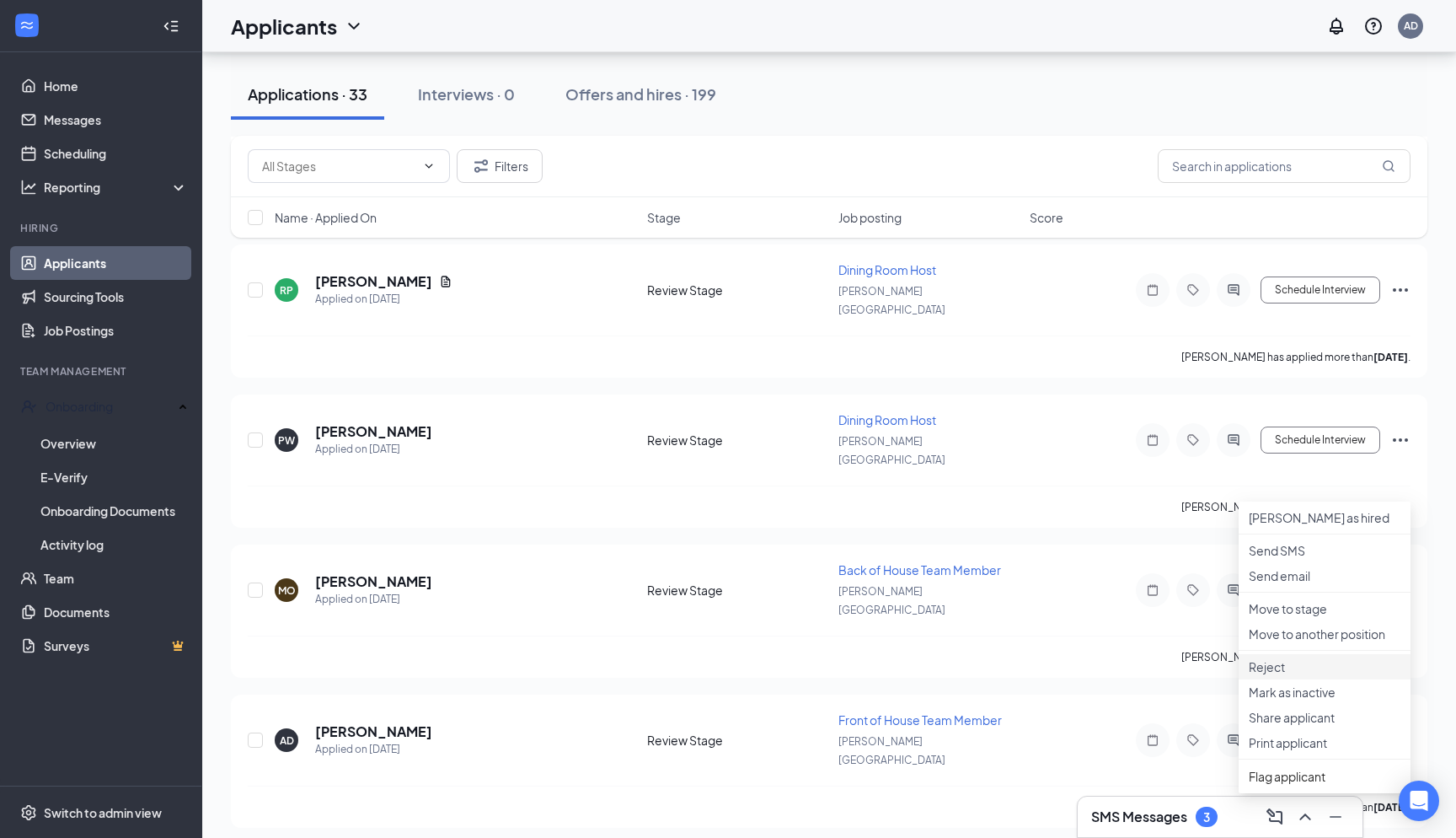
click at [1269, 679] on li "Reject" at bounding box center [1325, 666] width 172 height 25
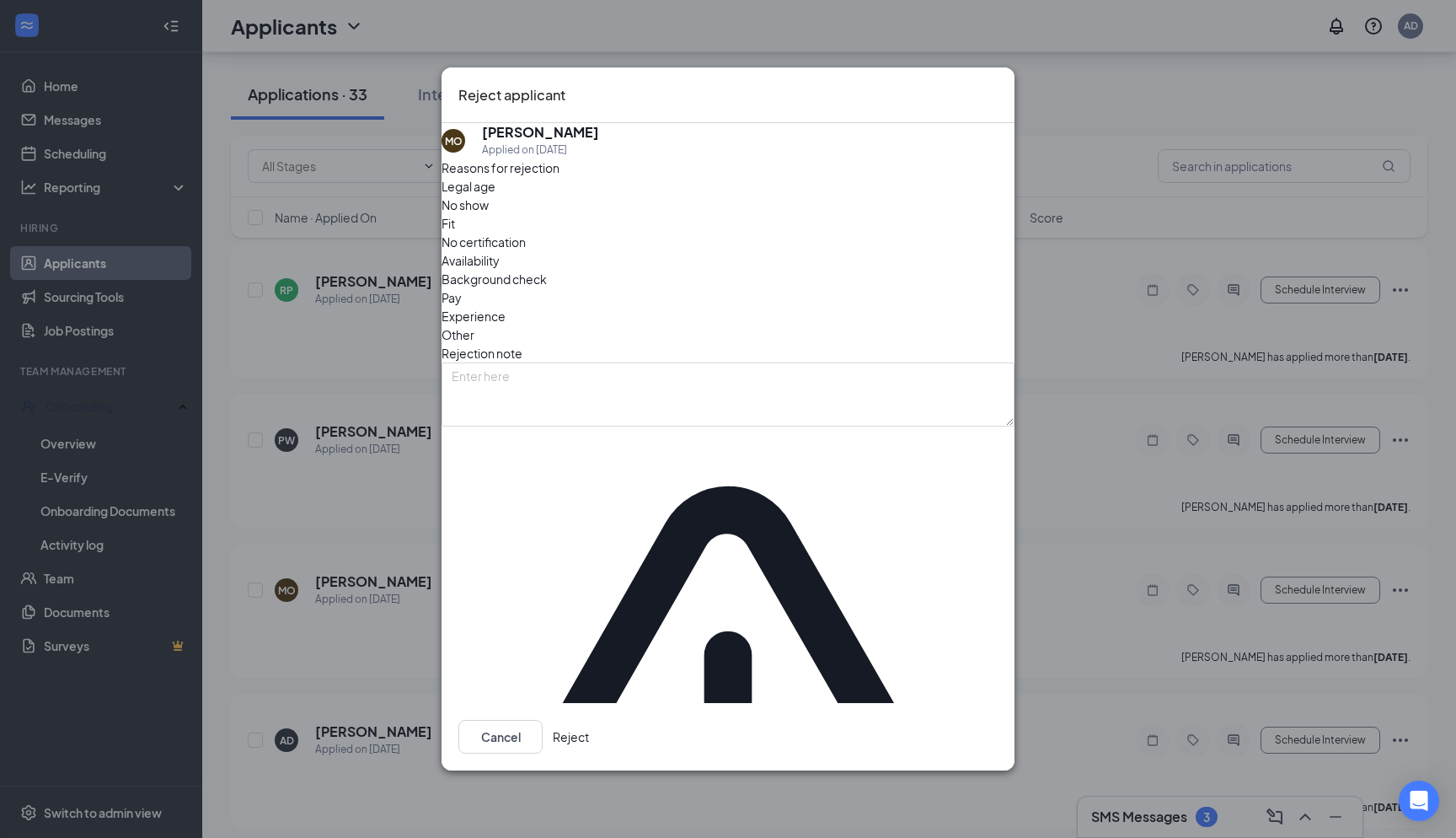
click at [589, 720] on button "Reject" at bounding box center [570, 737] width 37 height 34
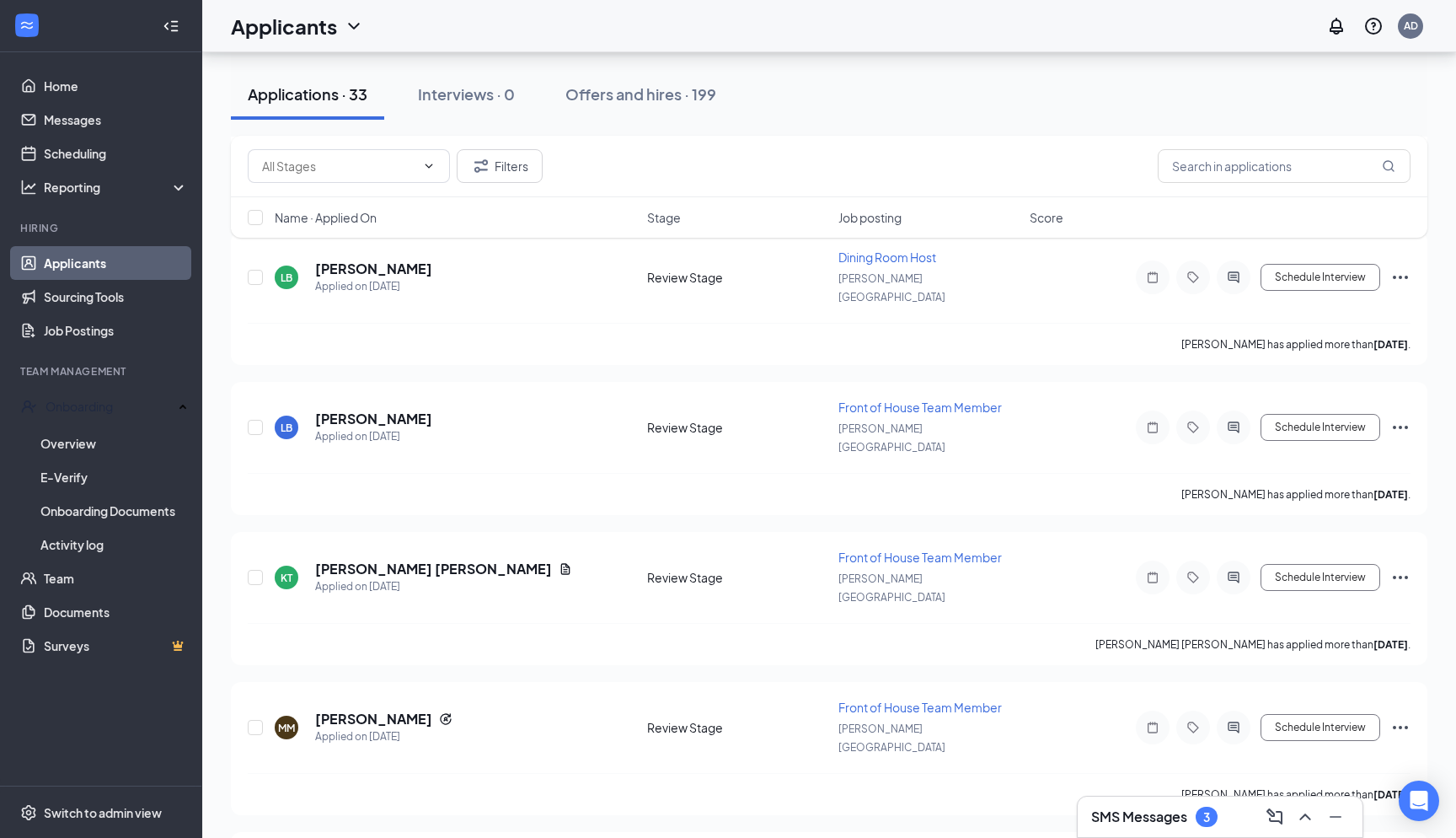
scroll to position [3477, 0]
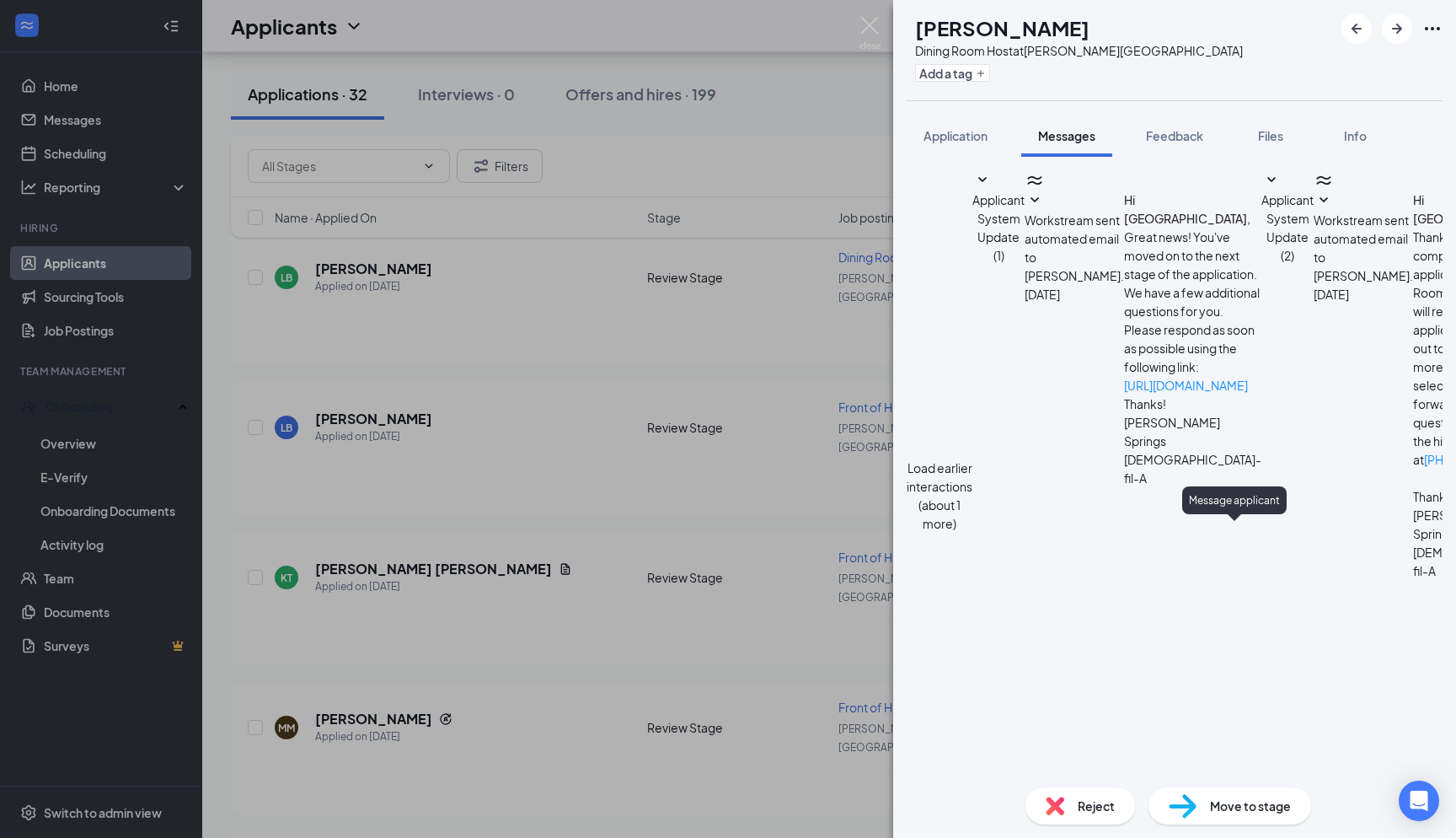
scroll to position [801, 0]
click at [862, 26] on img at bounding box center [870, 33] width 21 height 33
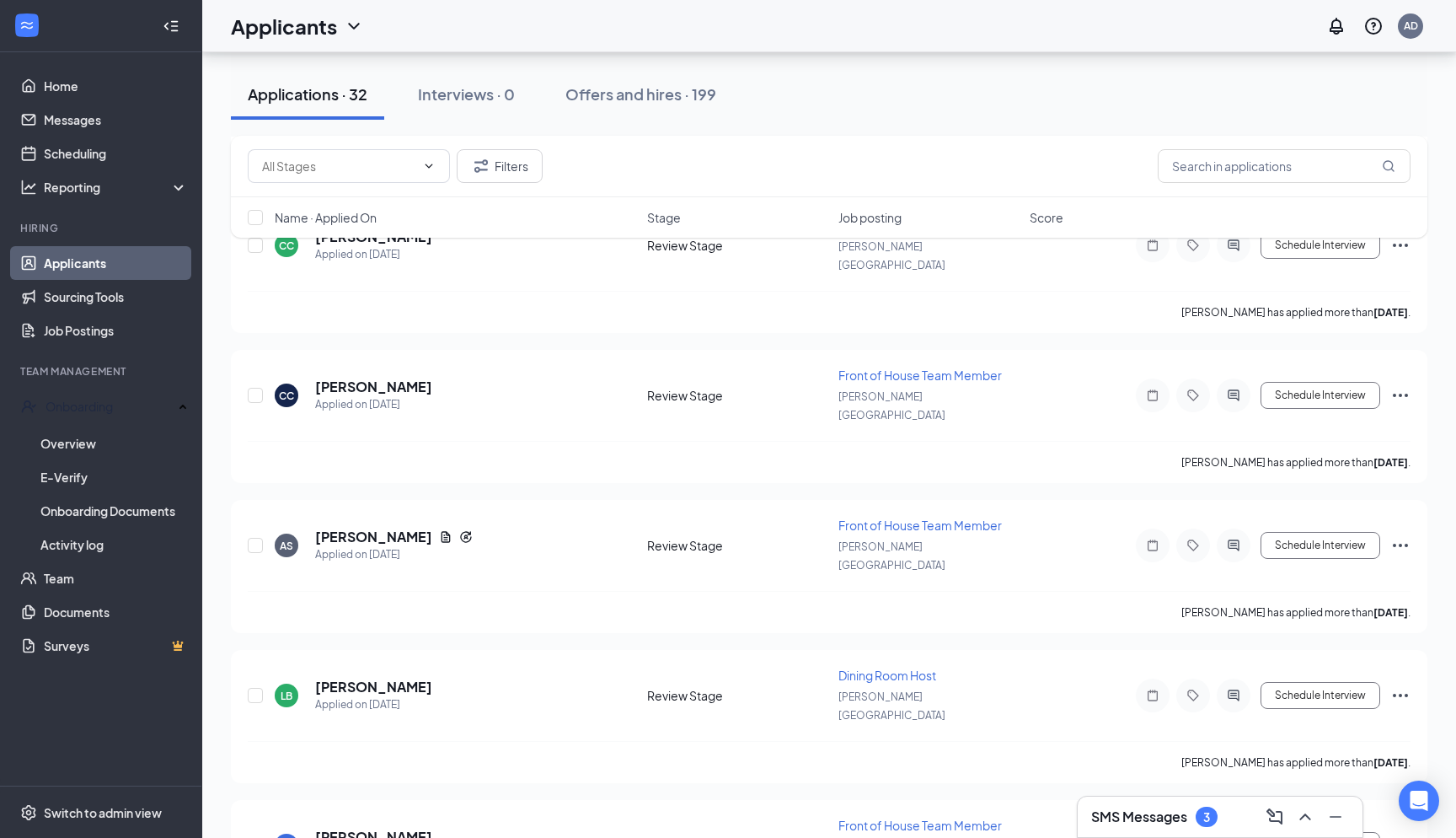
scroll to position [3055, 0]
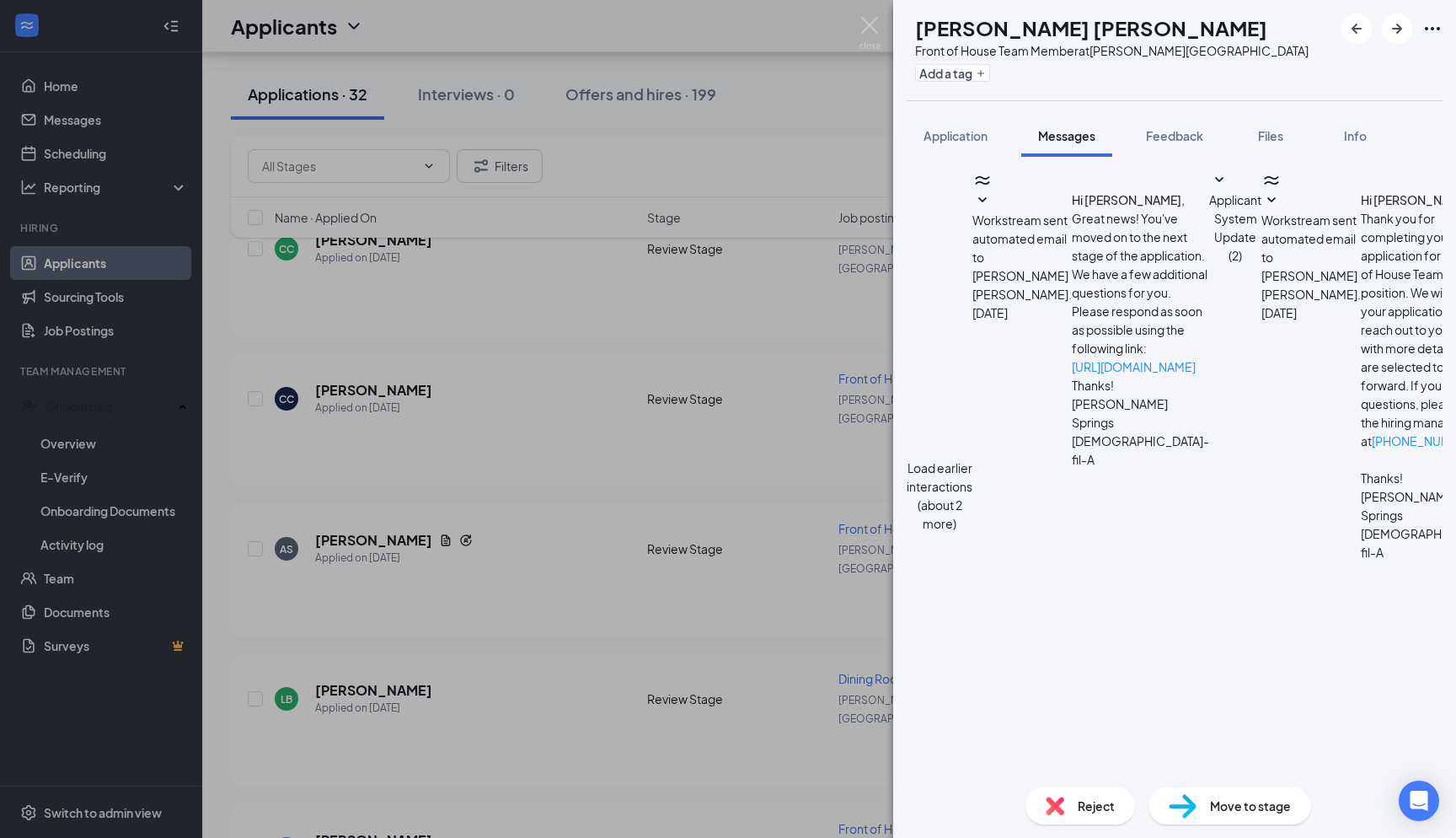
scroll to position [952, 0]
click at [852, 29] on div "KT katheryn tejas-pena Front of House Team Member at Holly Springs Add a tag Ap…" at bounding box center [728, 419] width 1456 height 838
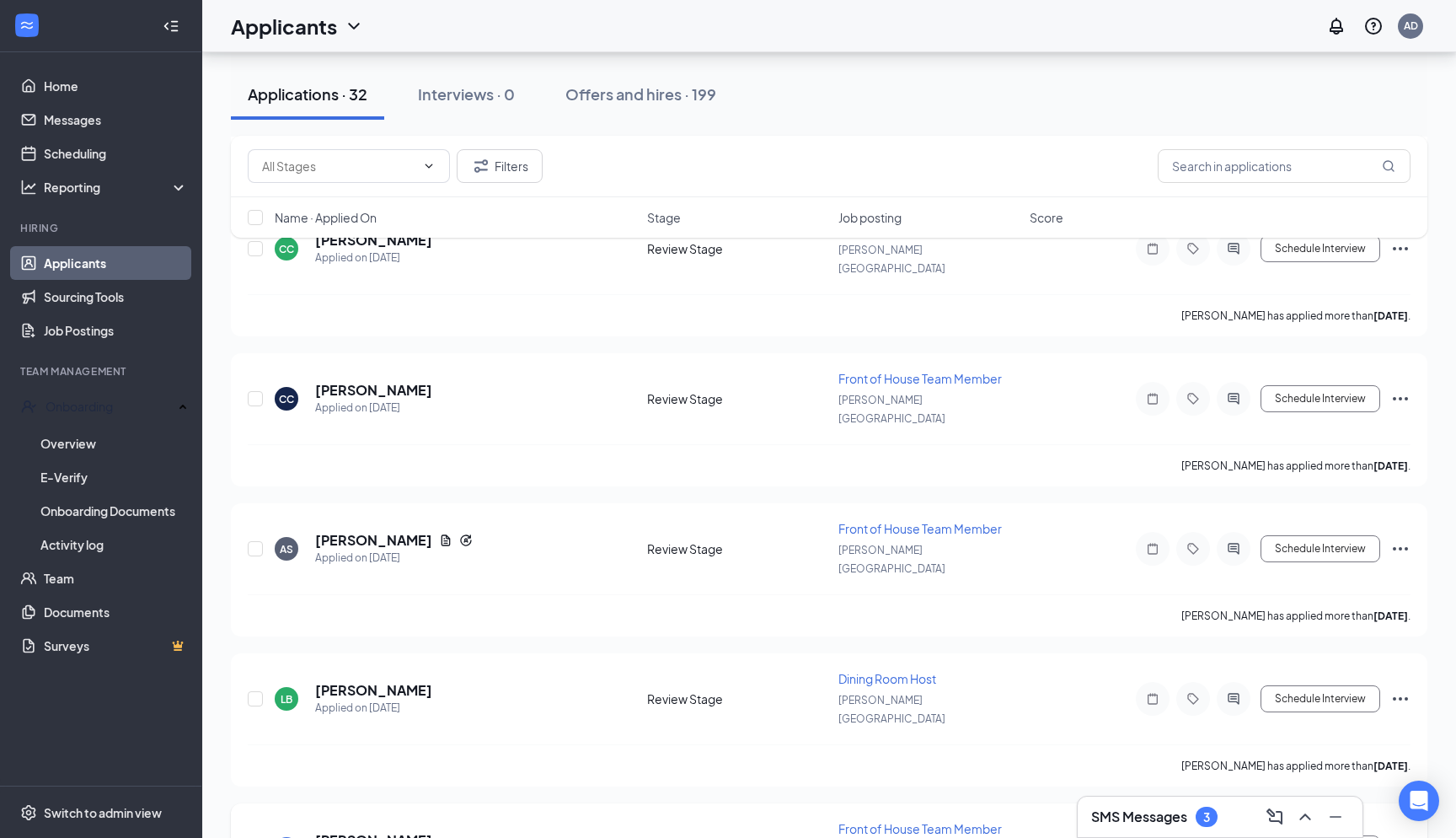
scroll to position [3040, 0]
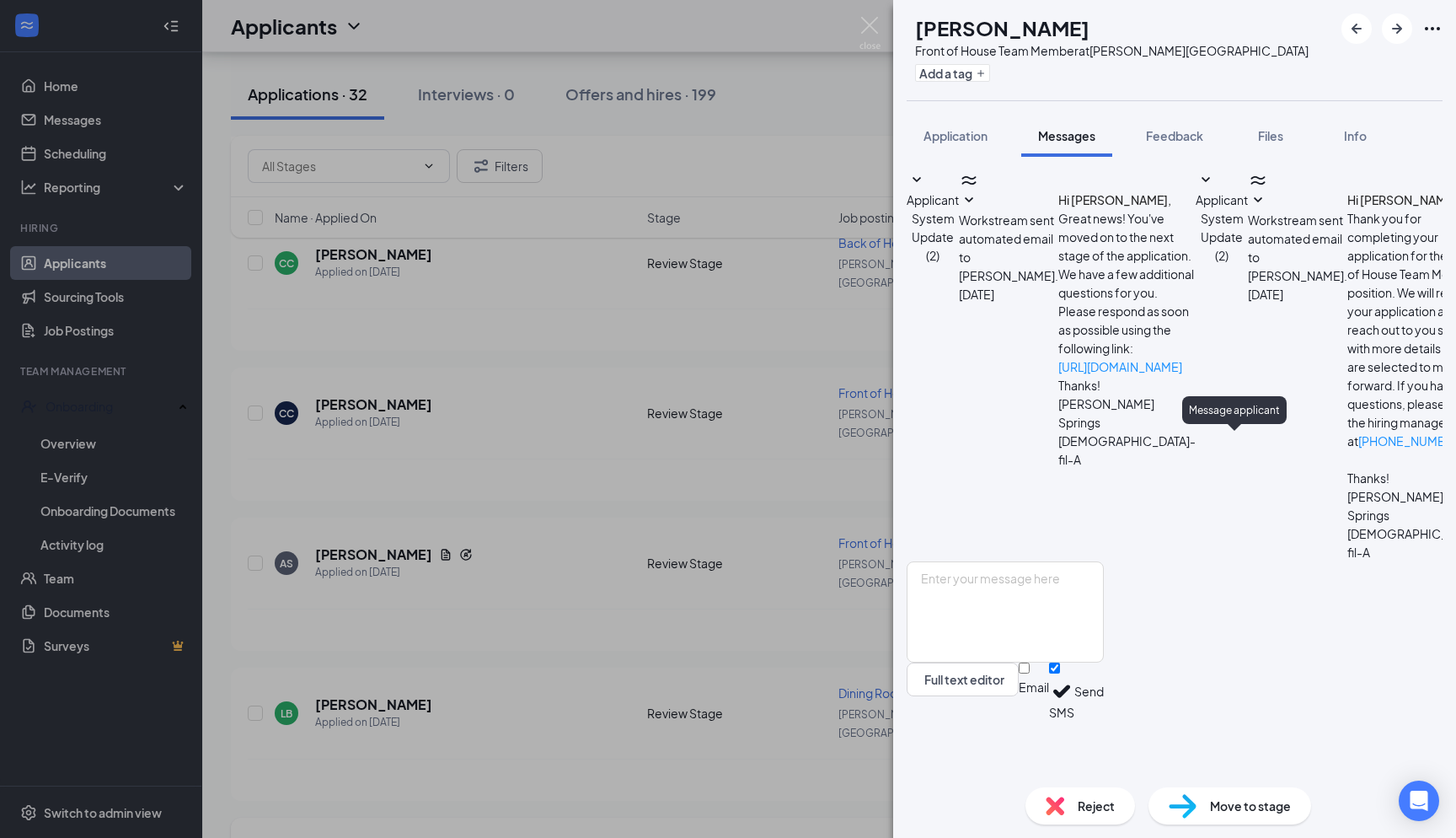
scroll to position [33, 0]
click at [872, 28] on img at bounding box center [870, 33] width 21 height 33
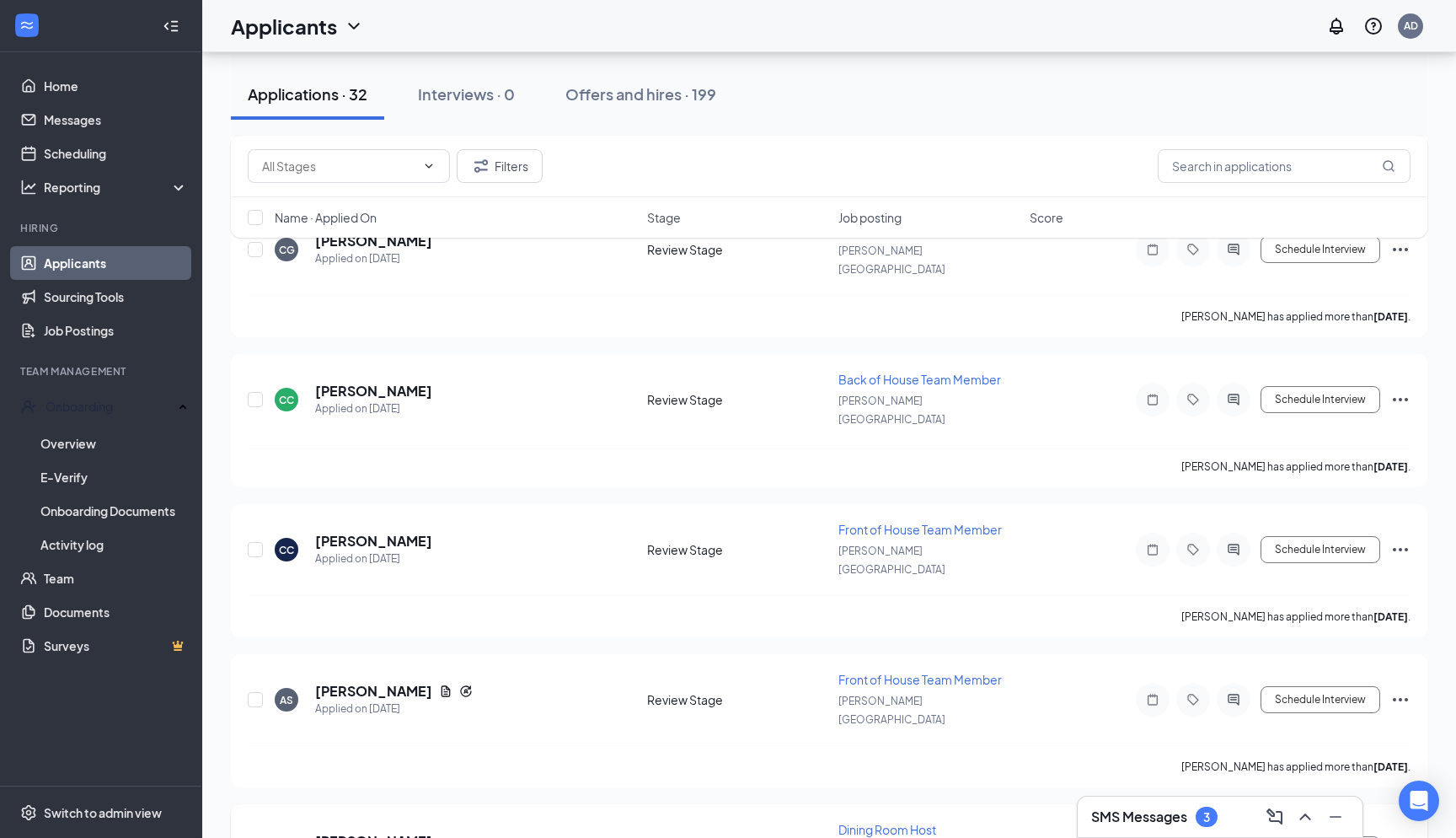
scroll to position [2908, 0]
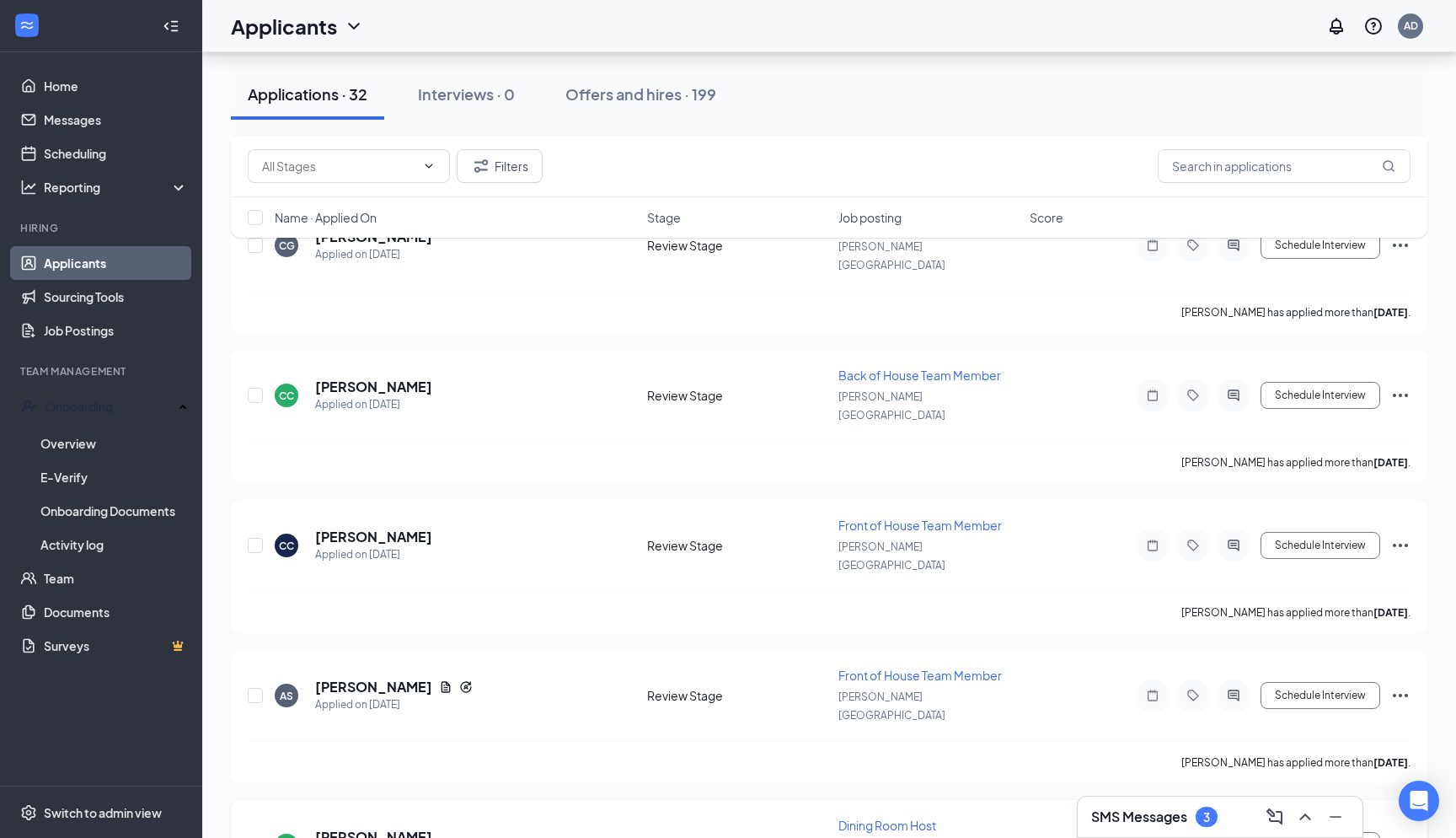
click at [1216, 829] on div at bounding box center [1193, 846] width 114 height 34
click at [1221, 829] on div at bounding box center [1234, 846] width 34 height 34
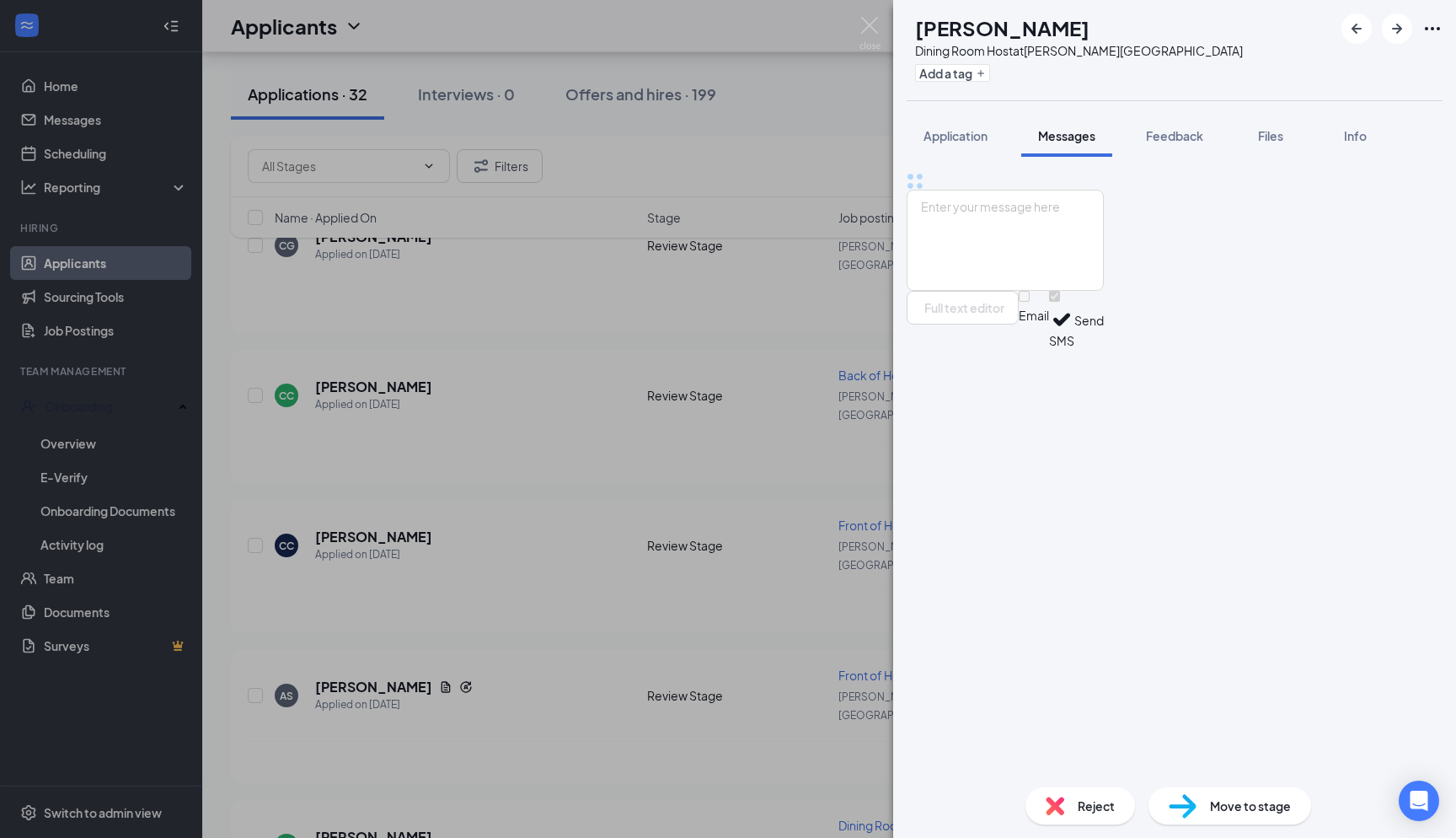
scroll to position [33, 0]
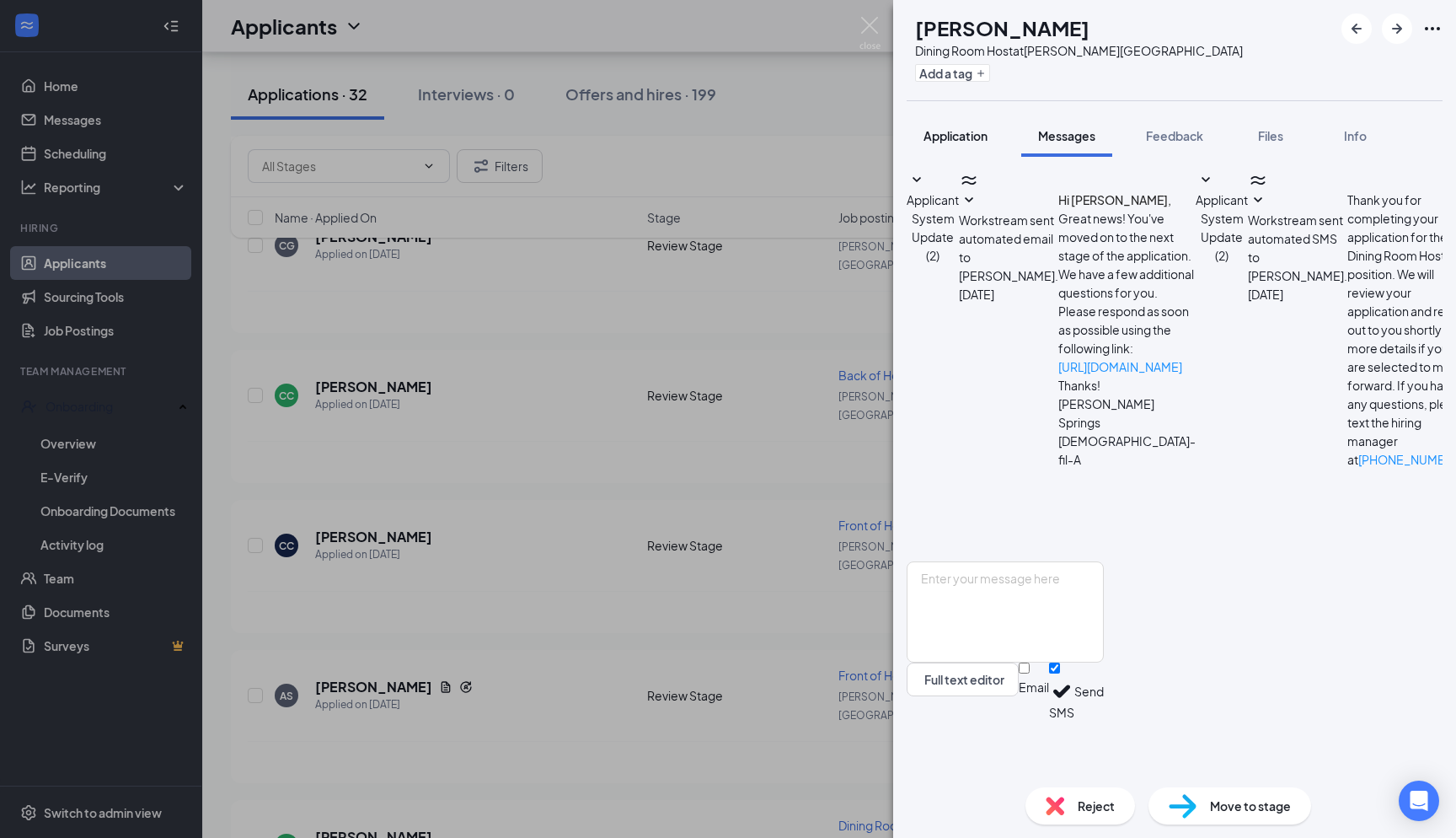
click at [954, 143] on span "Application" at bounding box center [956, 136] width 64 height 15
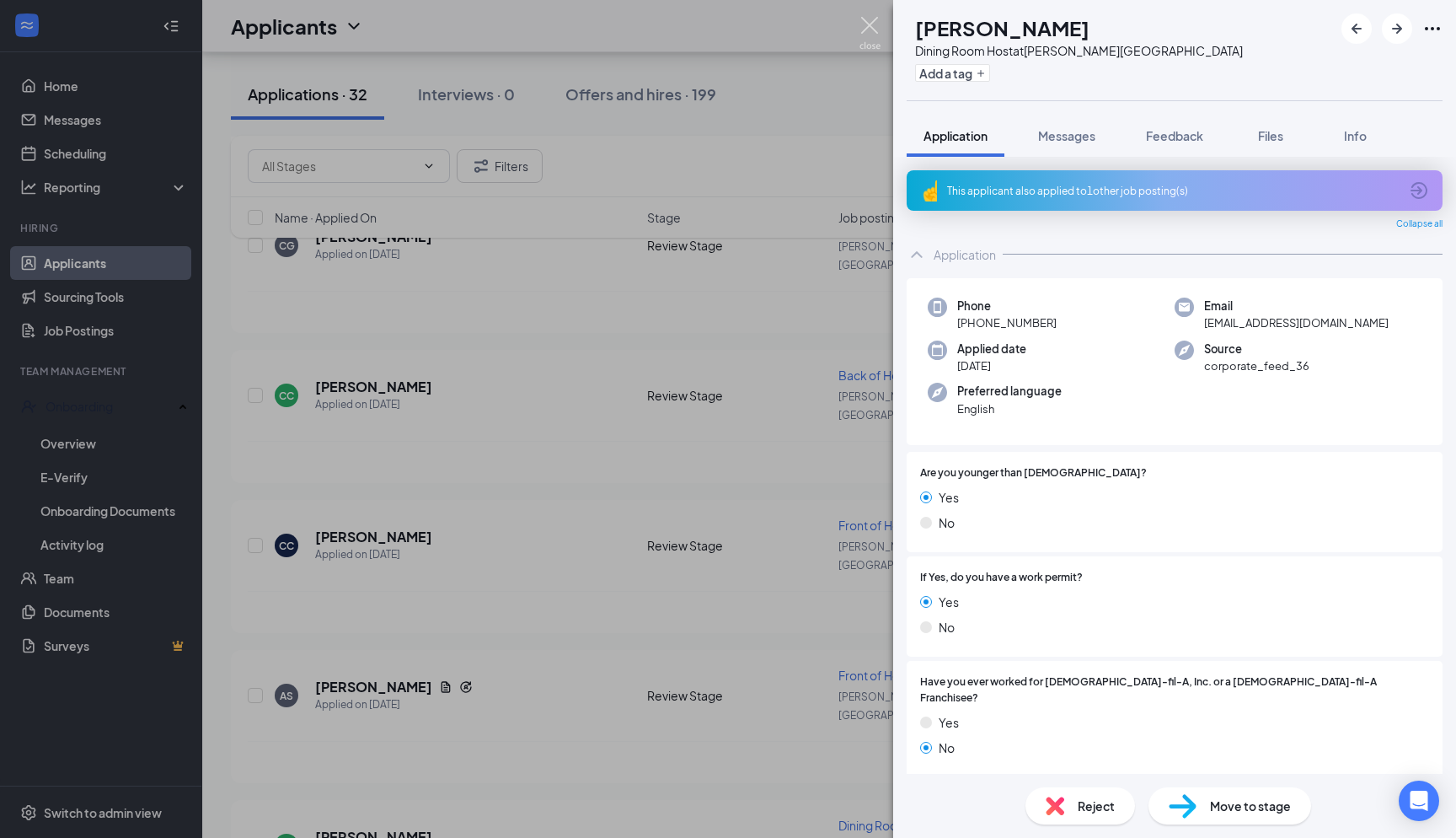
click at [872, 32] on img at bounding box center [870, 33] width 21 height 33
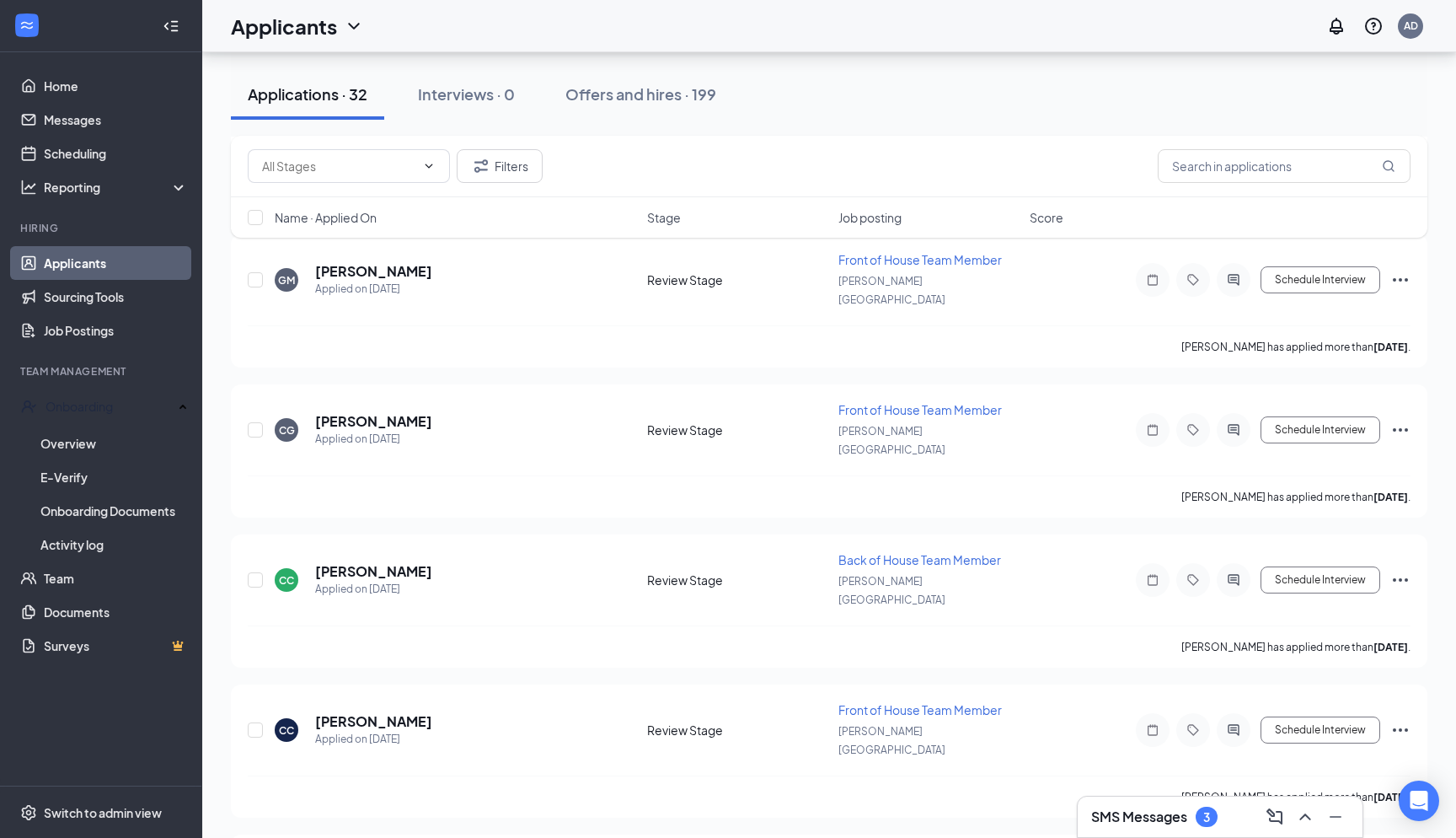
scroll to position [2721, 0]
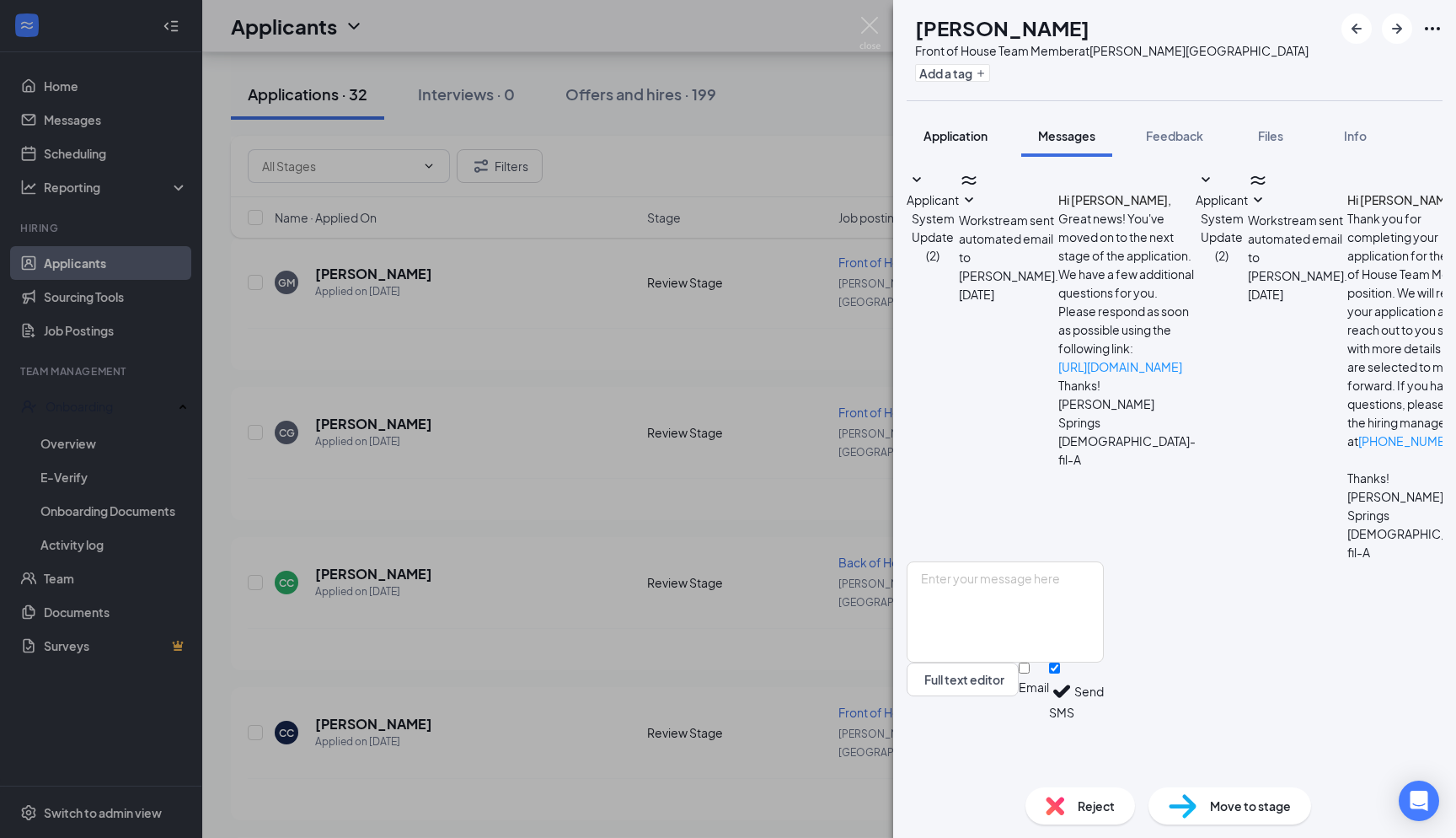
click at [965, 129] on span "Application" at bounding box center [956, 136] width 64 height 15
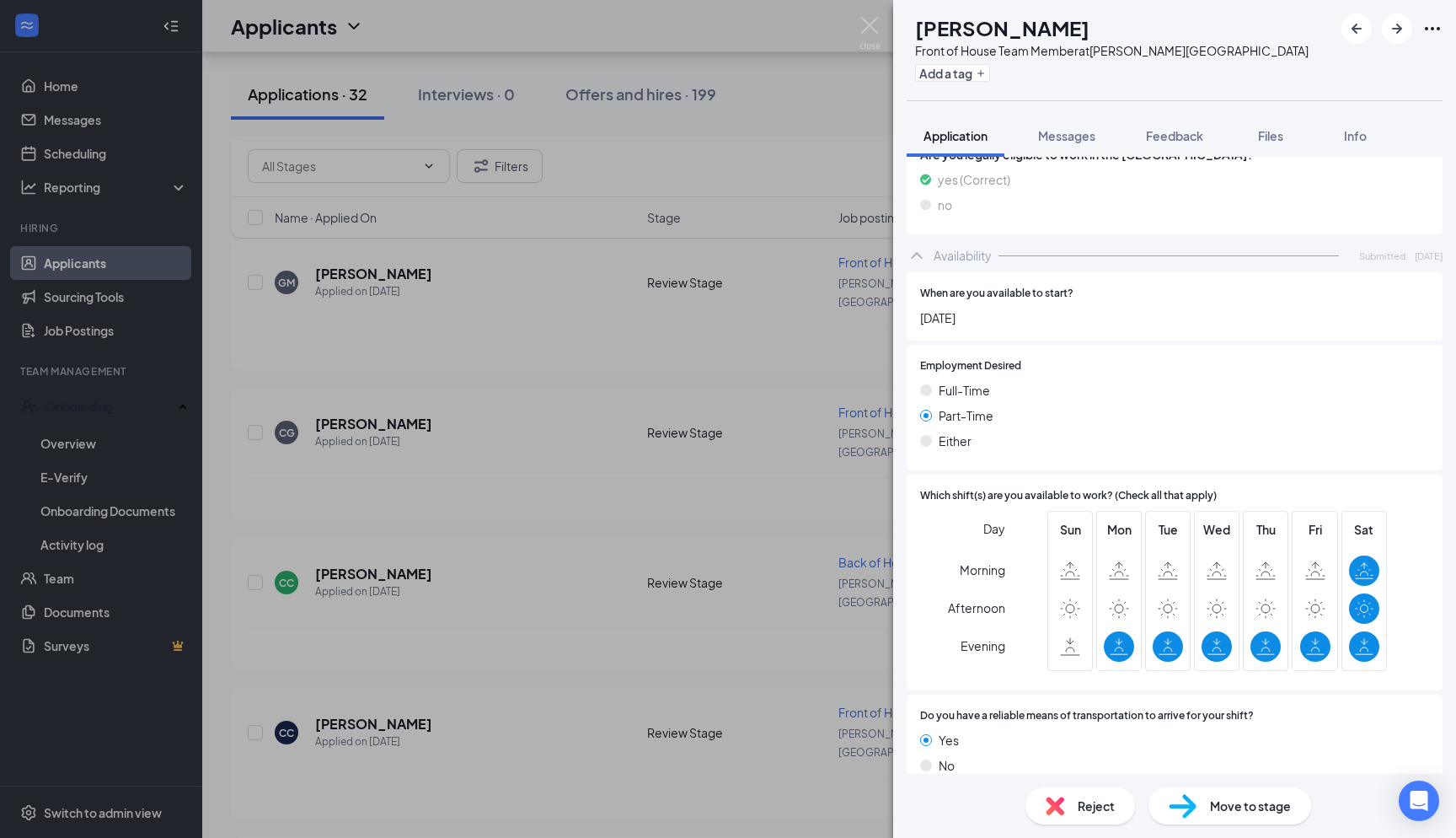
scroll to position [926, 0]
click at [809, 403] on div "AS Ameena Sidky Front of House Team Member at Holly Springs Add a tag Applicati…" at bounding box center [728, 419] width 1456 height 838
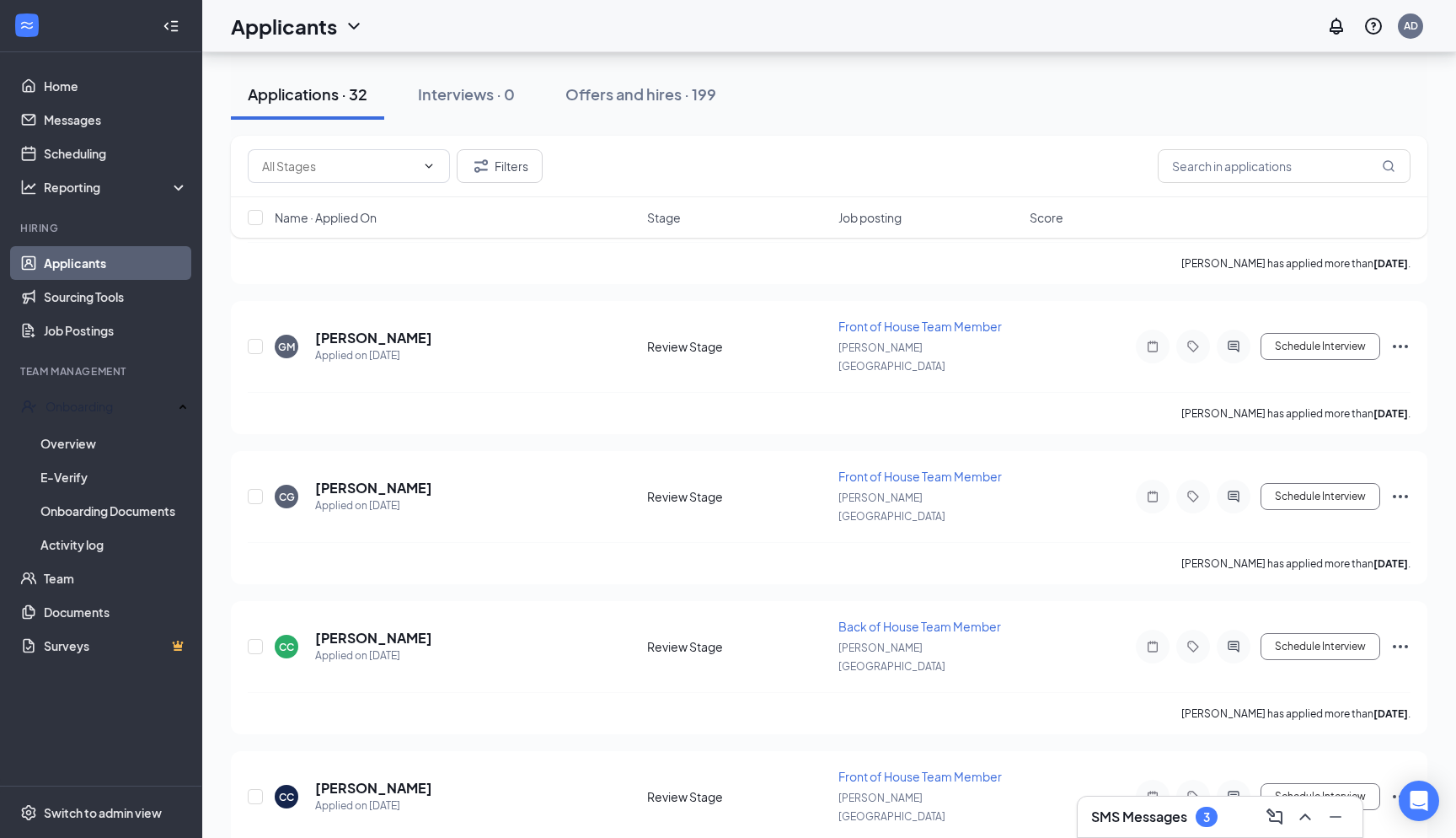
scroll to position [2629, 0]
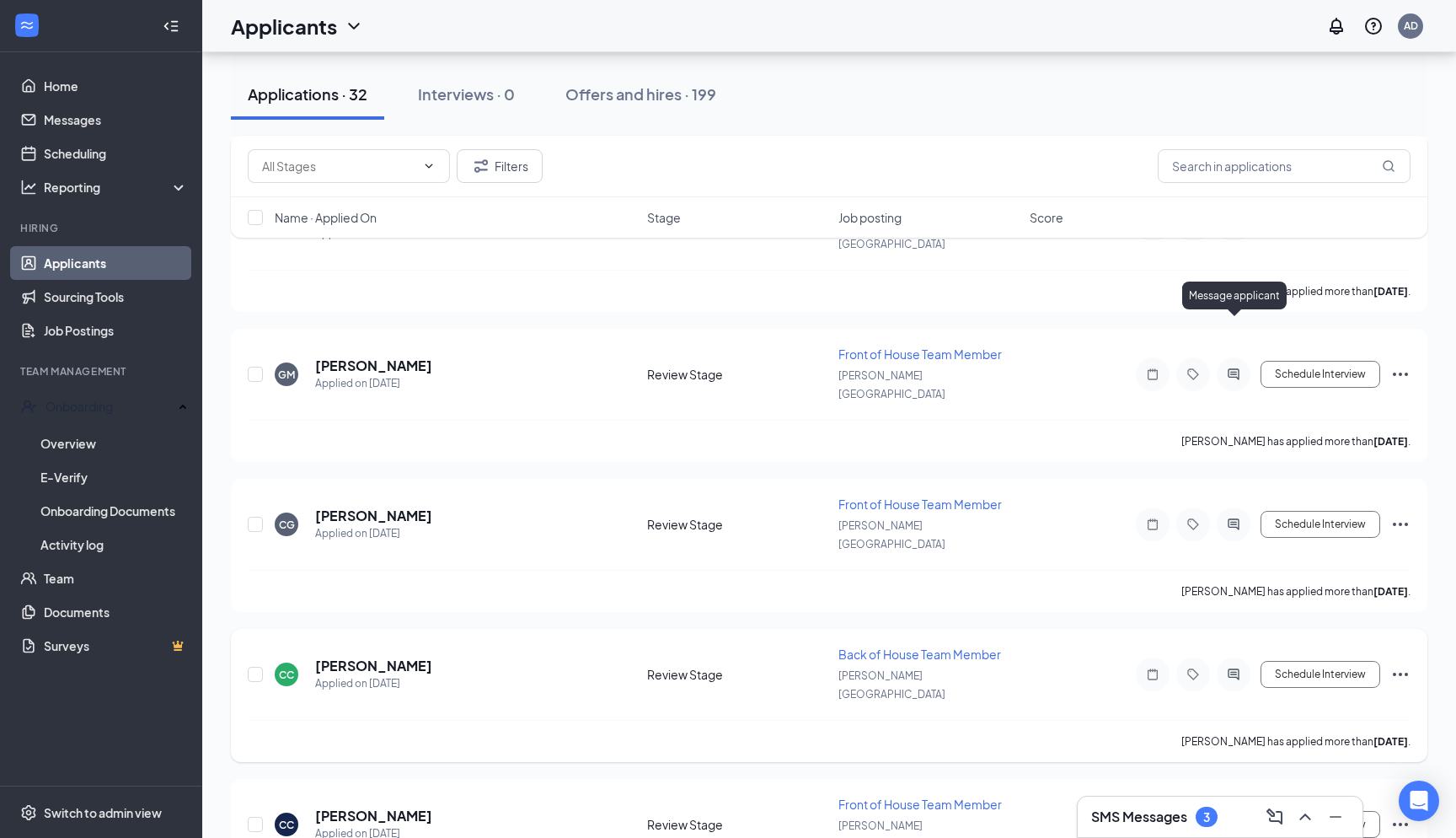
click at [1237, 667] on icon "ActiveChat" at bounding box center [1234, 674] width 21 height 13
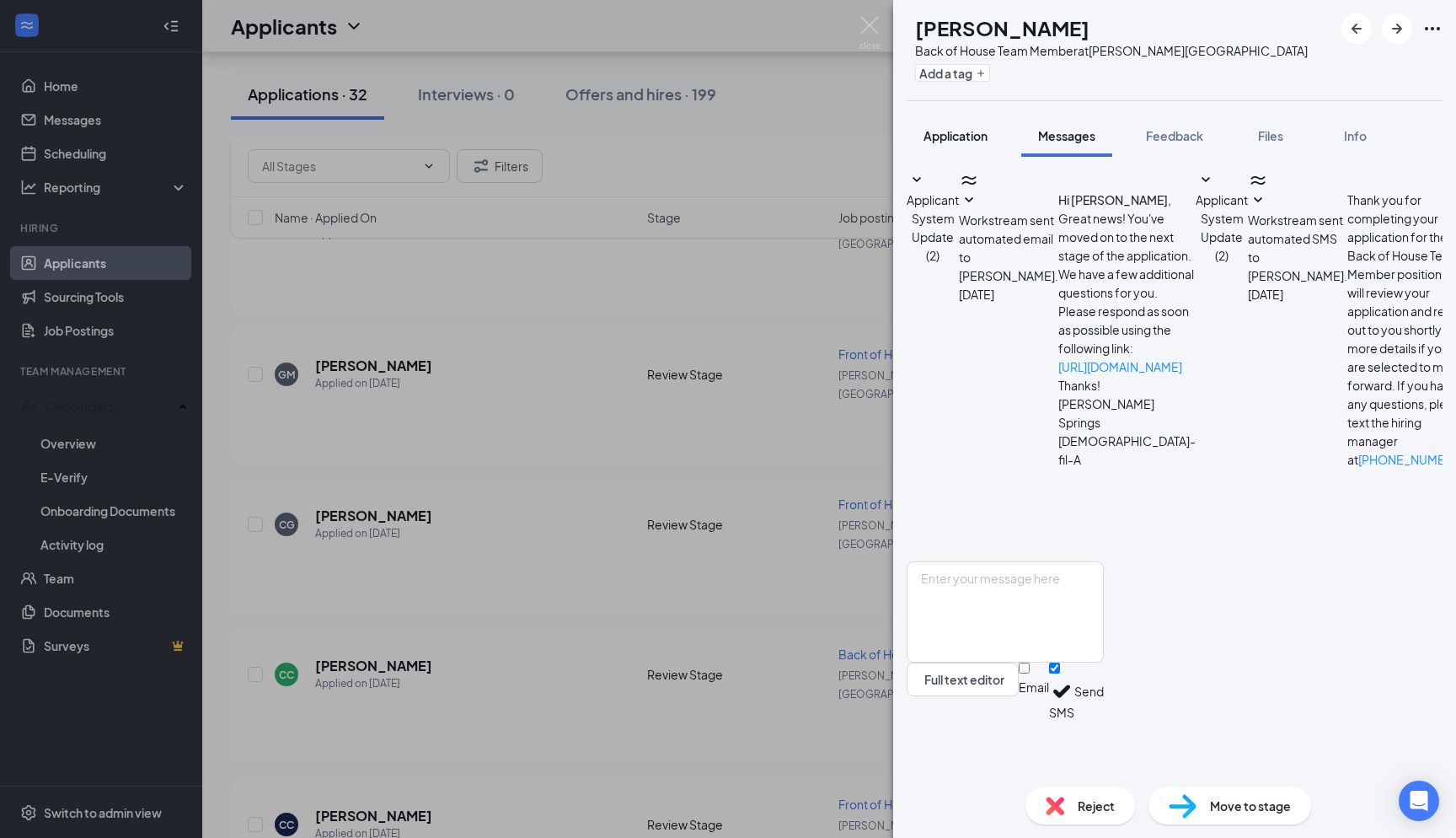
click at [949, 132] on span "Application" at bounding box center [956, 136] width 64 height 15
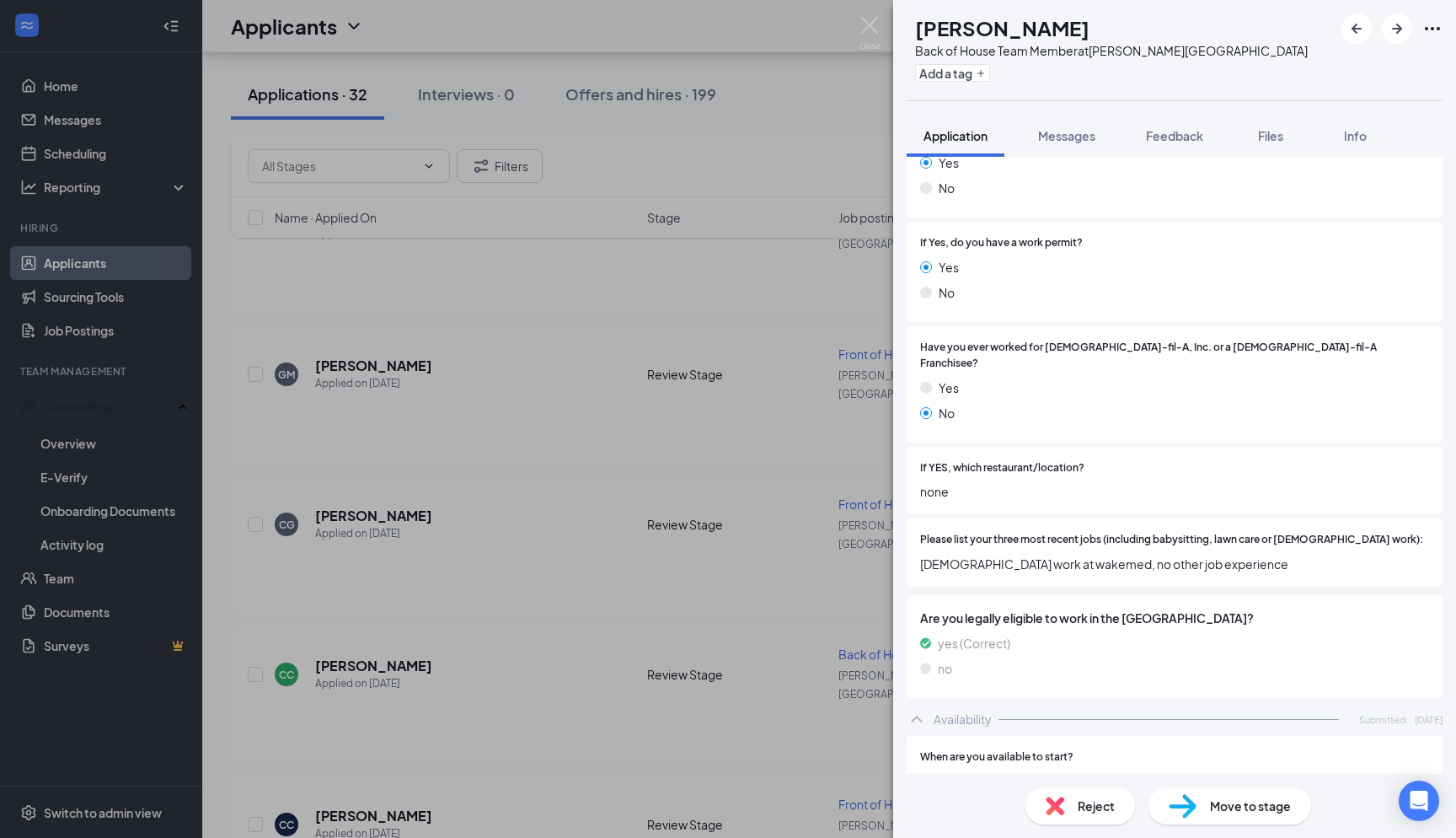
scroll to position [328, 0]
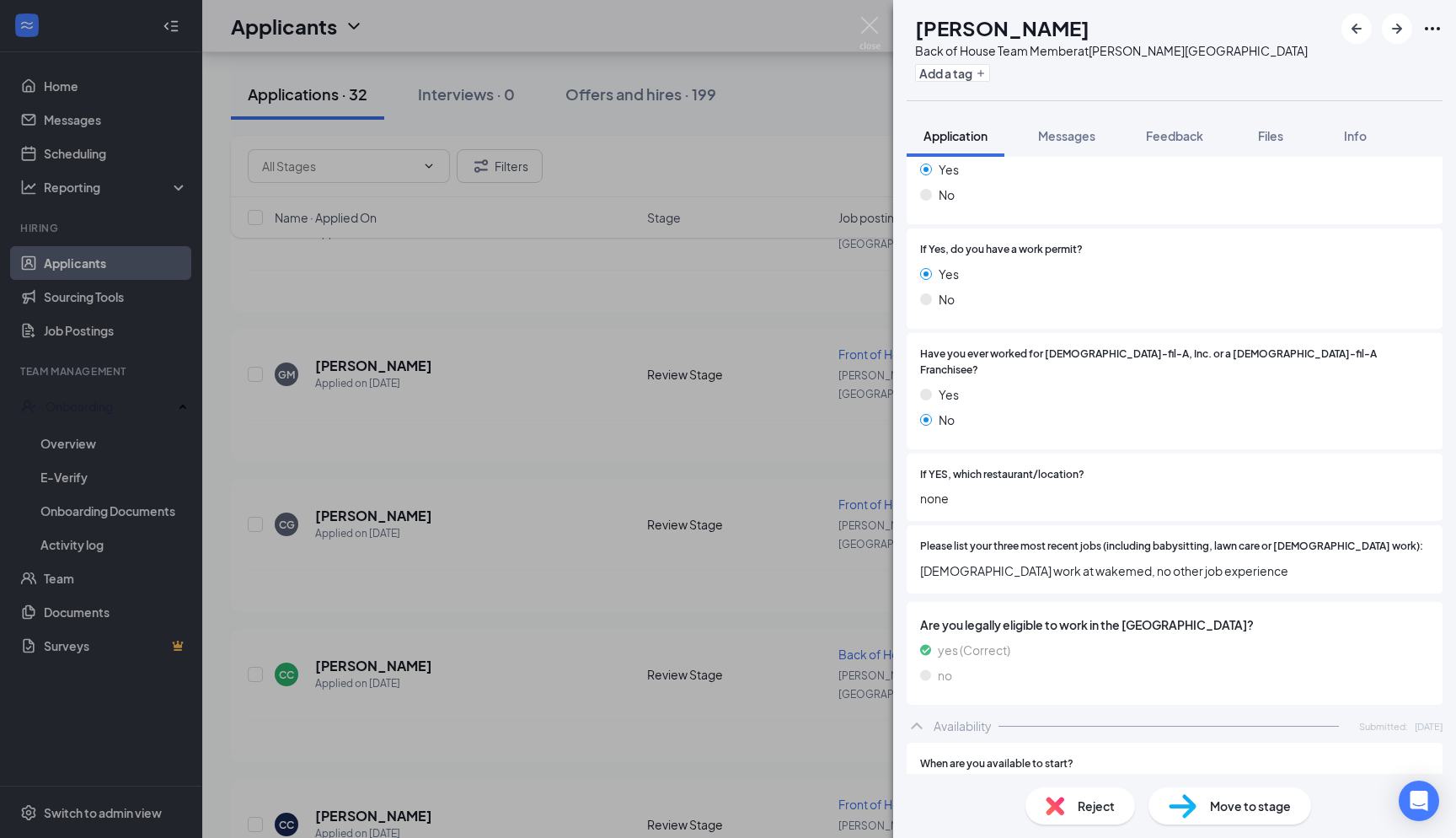
click at [881, 37] on div "CC Cynthia Chakkravarthy Back of House Team Member at Holly Springs Add a tag A…" at bounding box center [728, 419] width 1456 height 838
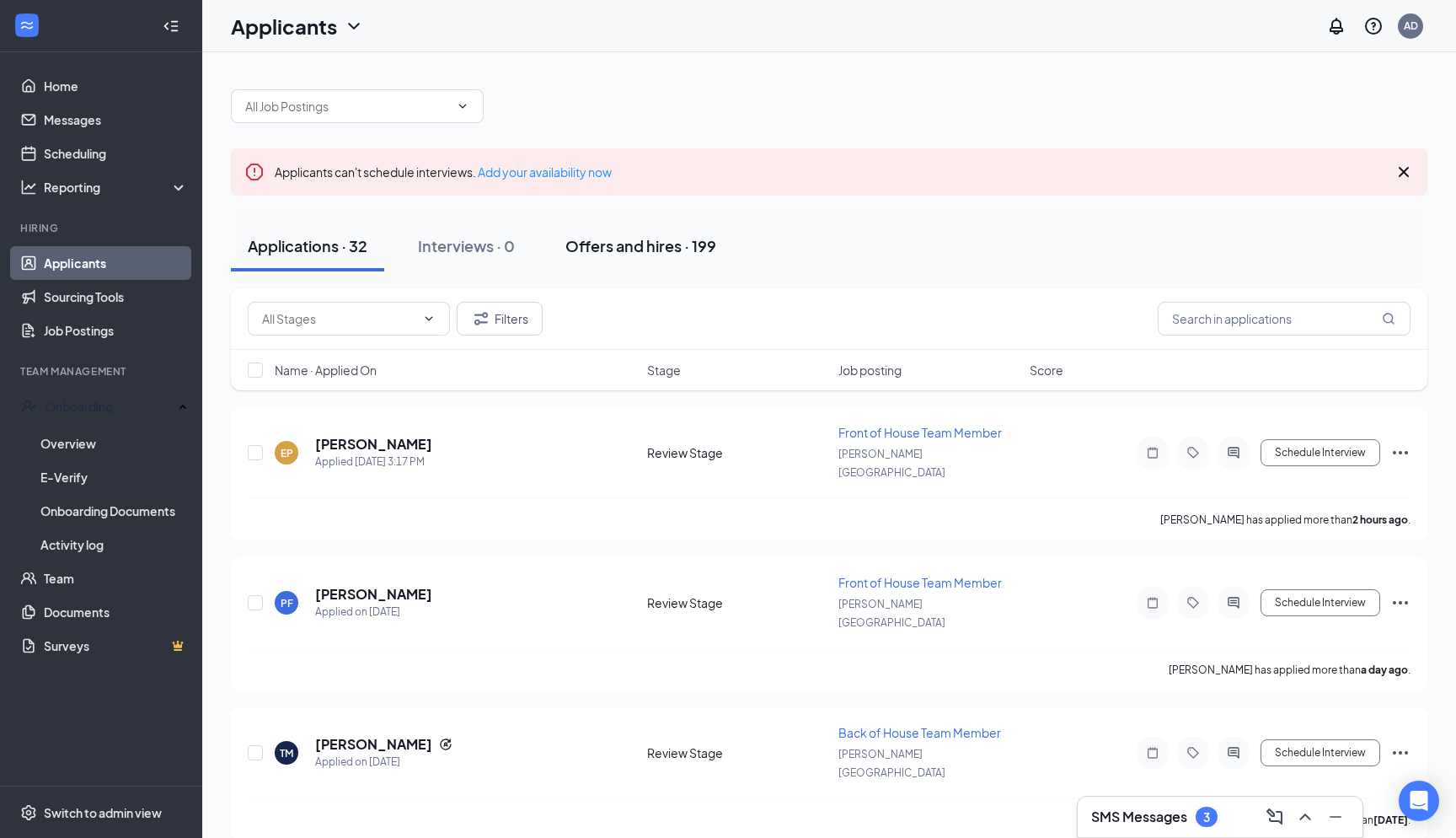
click at [657, 262] on button "Offers and hires · 199" at bounding box center [641, 246] width 185 height 51
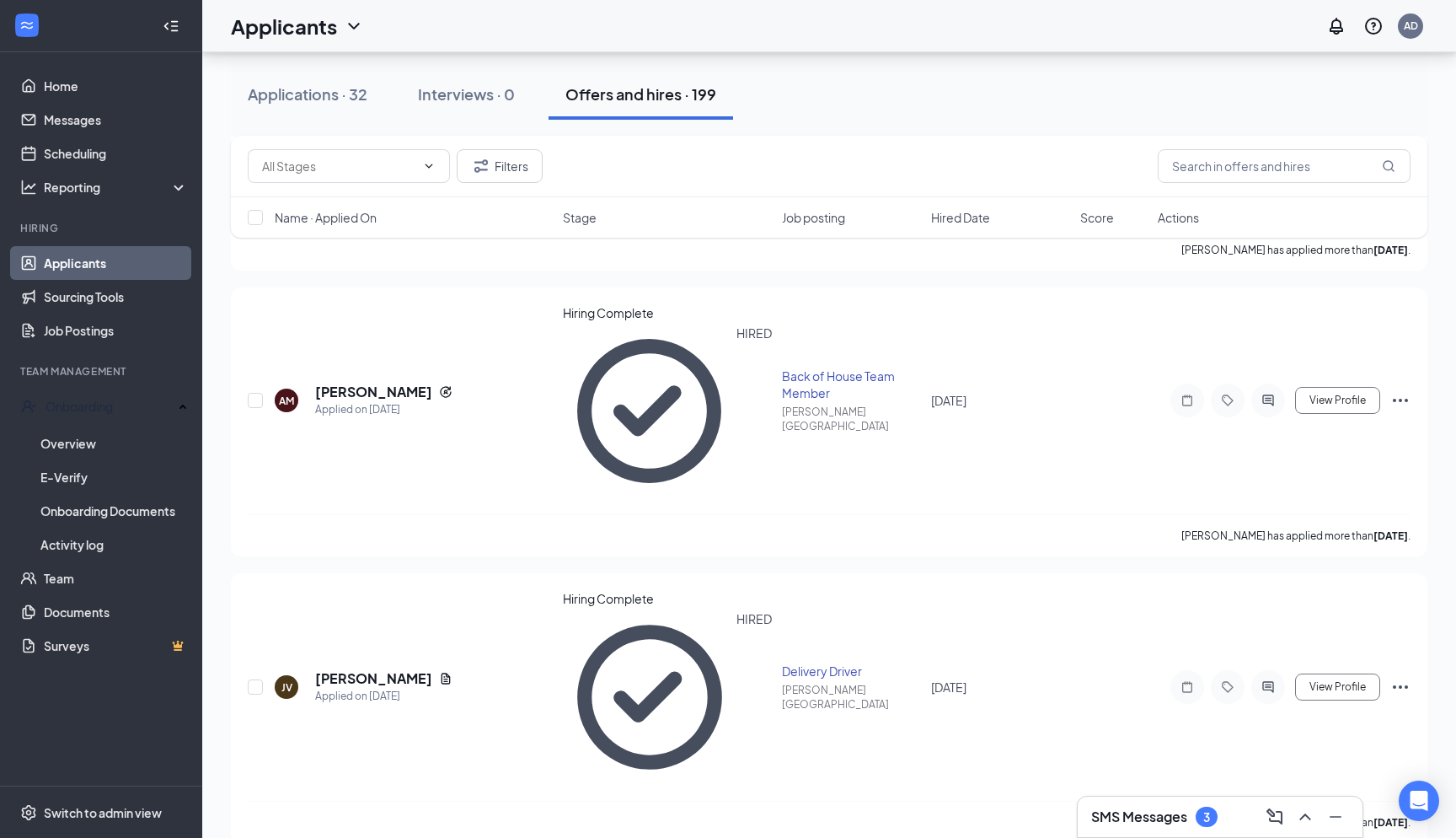
scroll to position [425, 0]
